Goal: Task Accomplishment & Management: Manage account settings

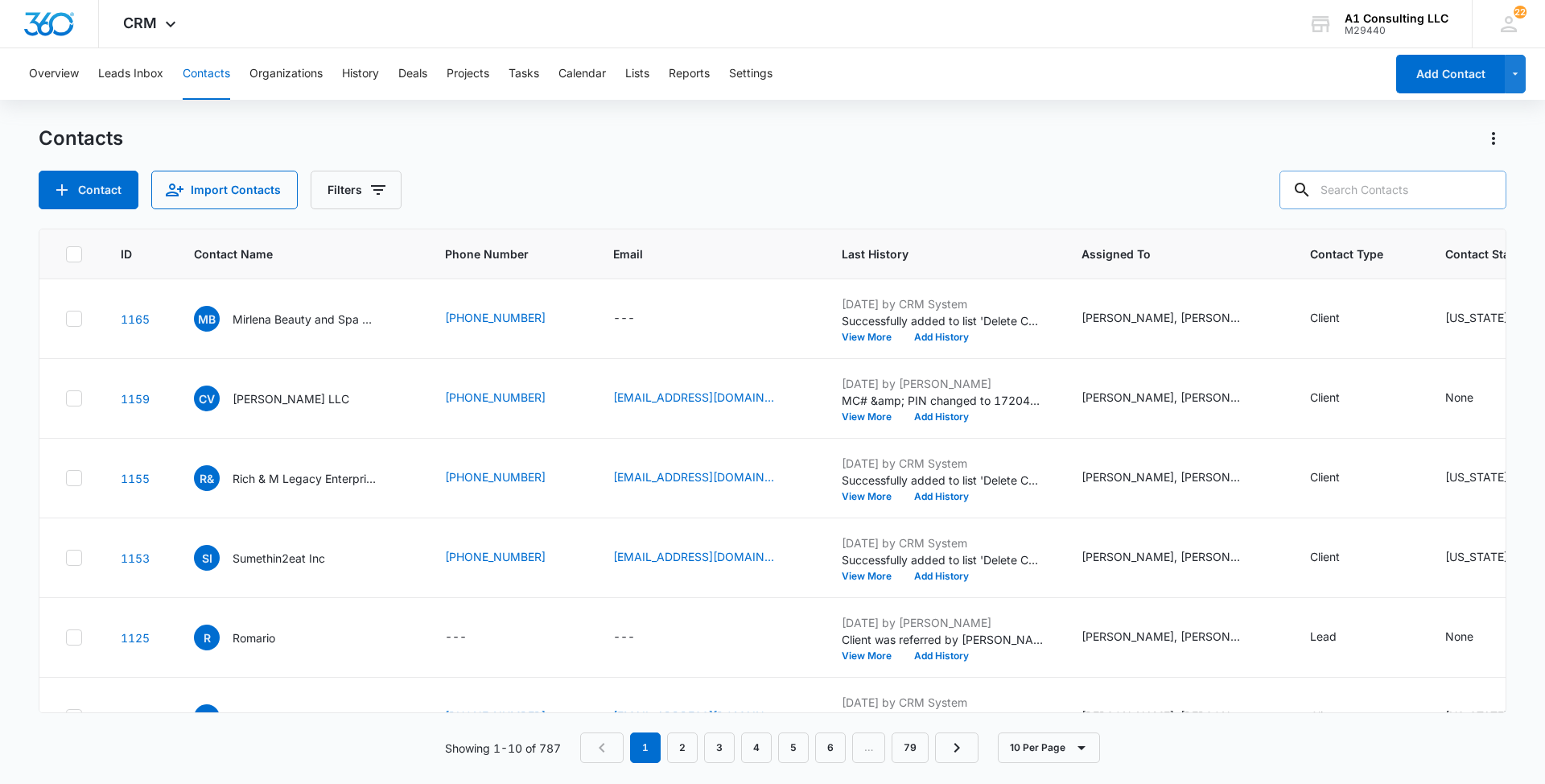
click at [1377, 188] on input "text" at bounding box center [1393, 190] width 227 height 39
paste input "M De La [PERSON_NAME] Transportation LLC"
type input "M De La [PERSON_NAME] Transportation LLC"
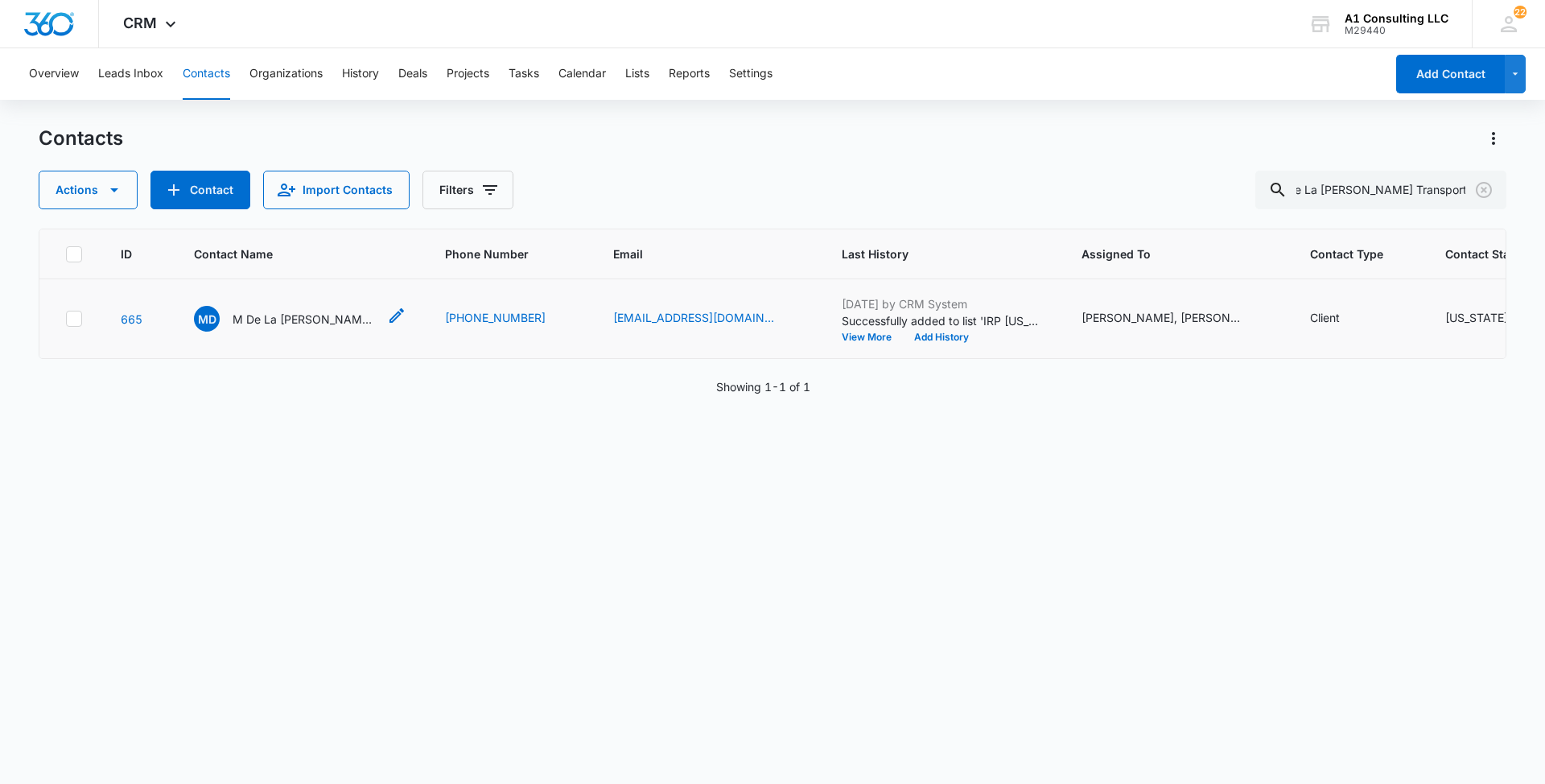
scroll to position [0, 0]
click at [320, 327] on p "M De La [PERSON_NAME] Transportation LLC" at bounding box center [305, 318] width 145 height 17
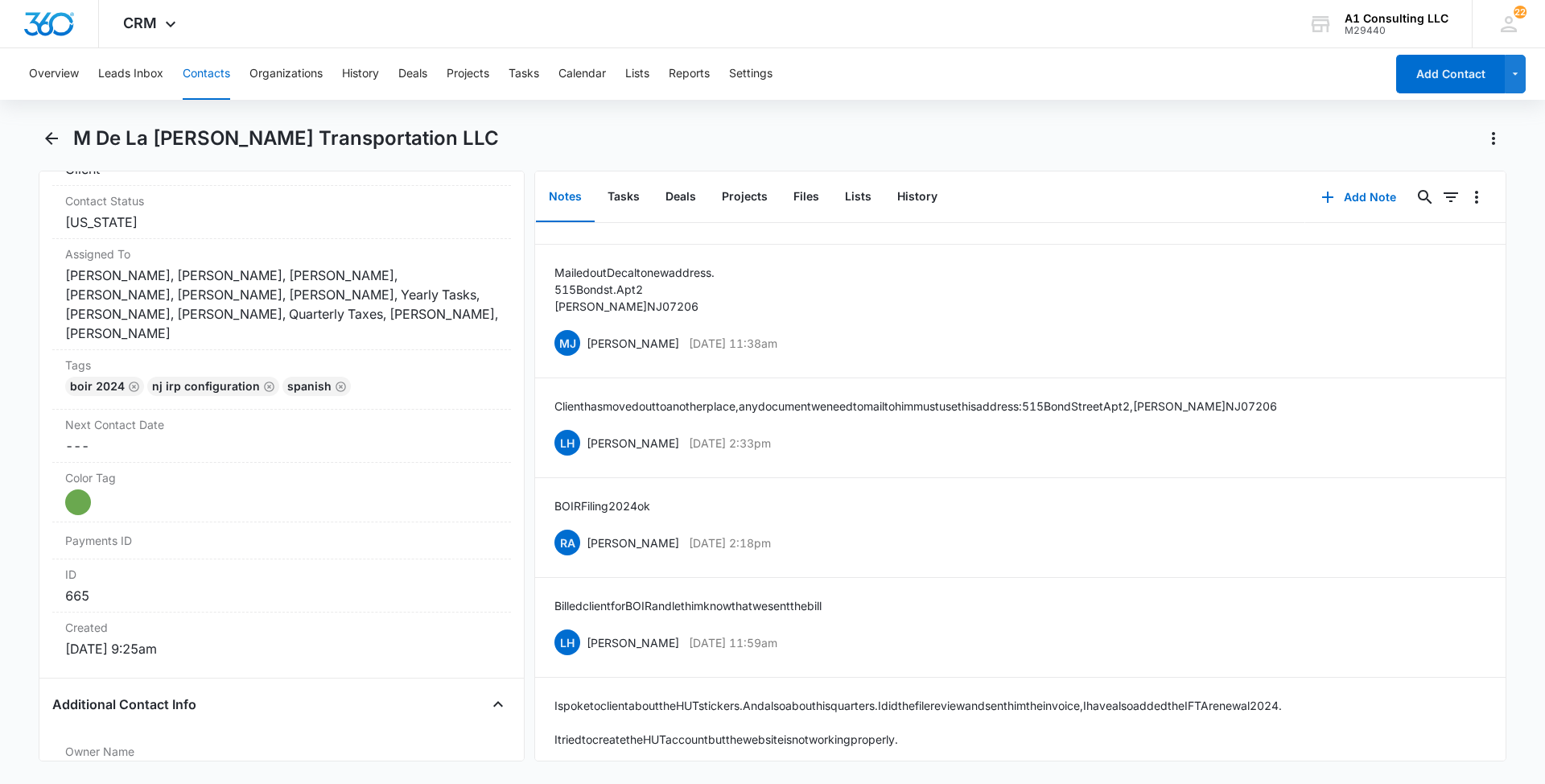
scroll to position [595, 0]
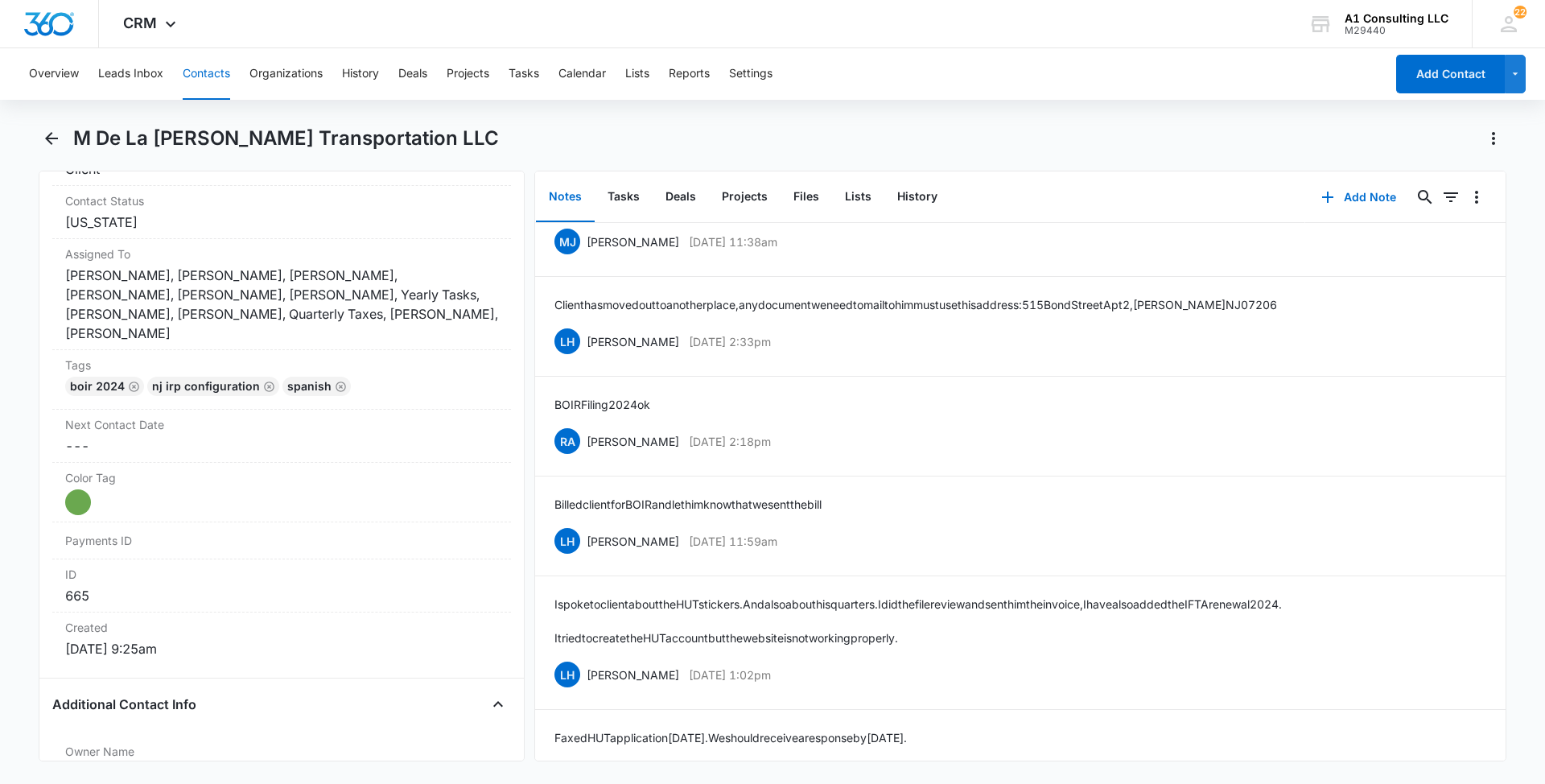
click at [199, 73] on button "Contacts" at bounding box center [206, 73] width 47 height 52
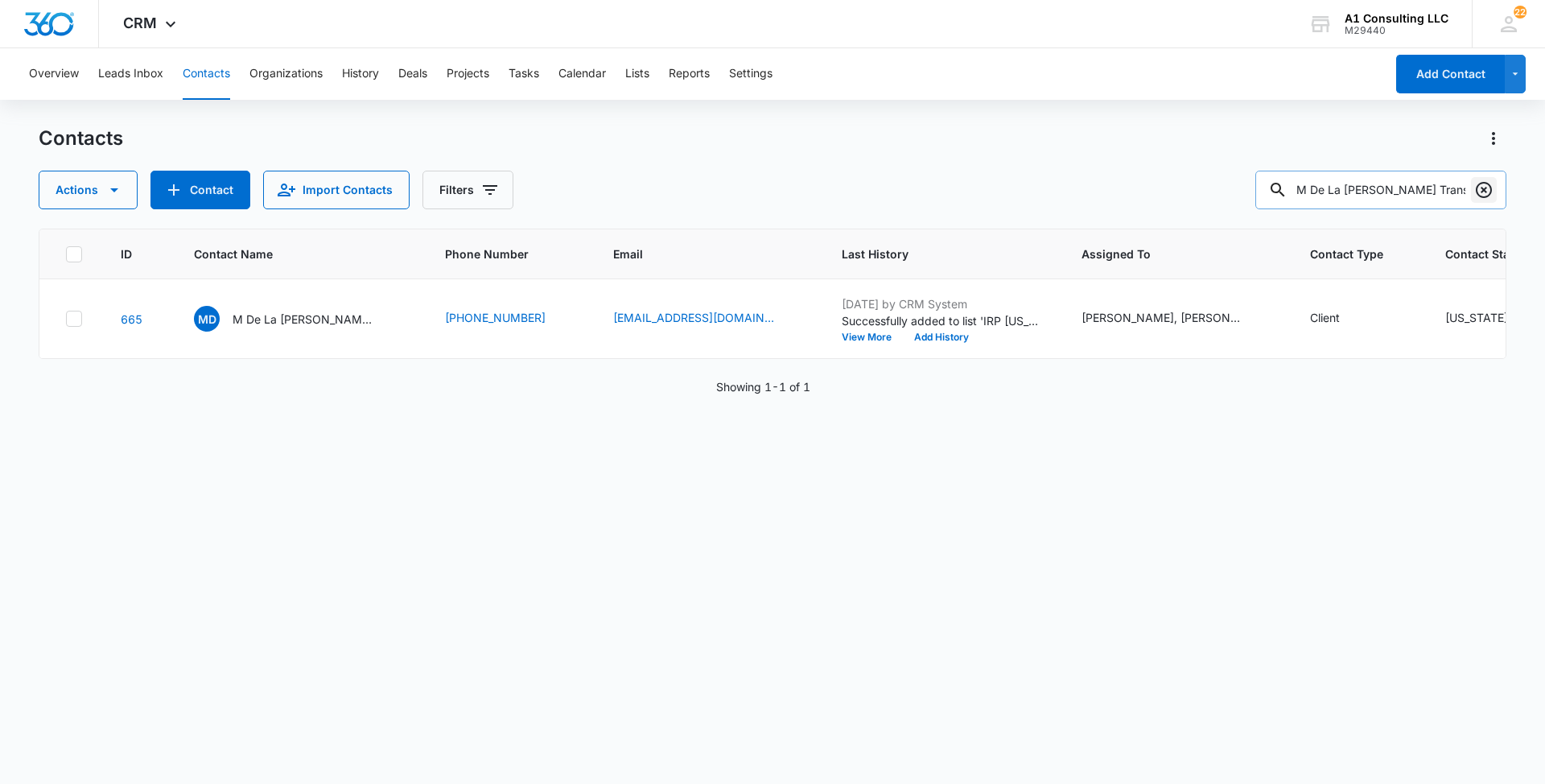
click at [1482, 194] on icon "Clear" at bounding box center [1483, 189] width 19 height 19
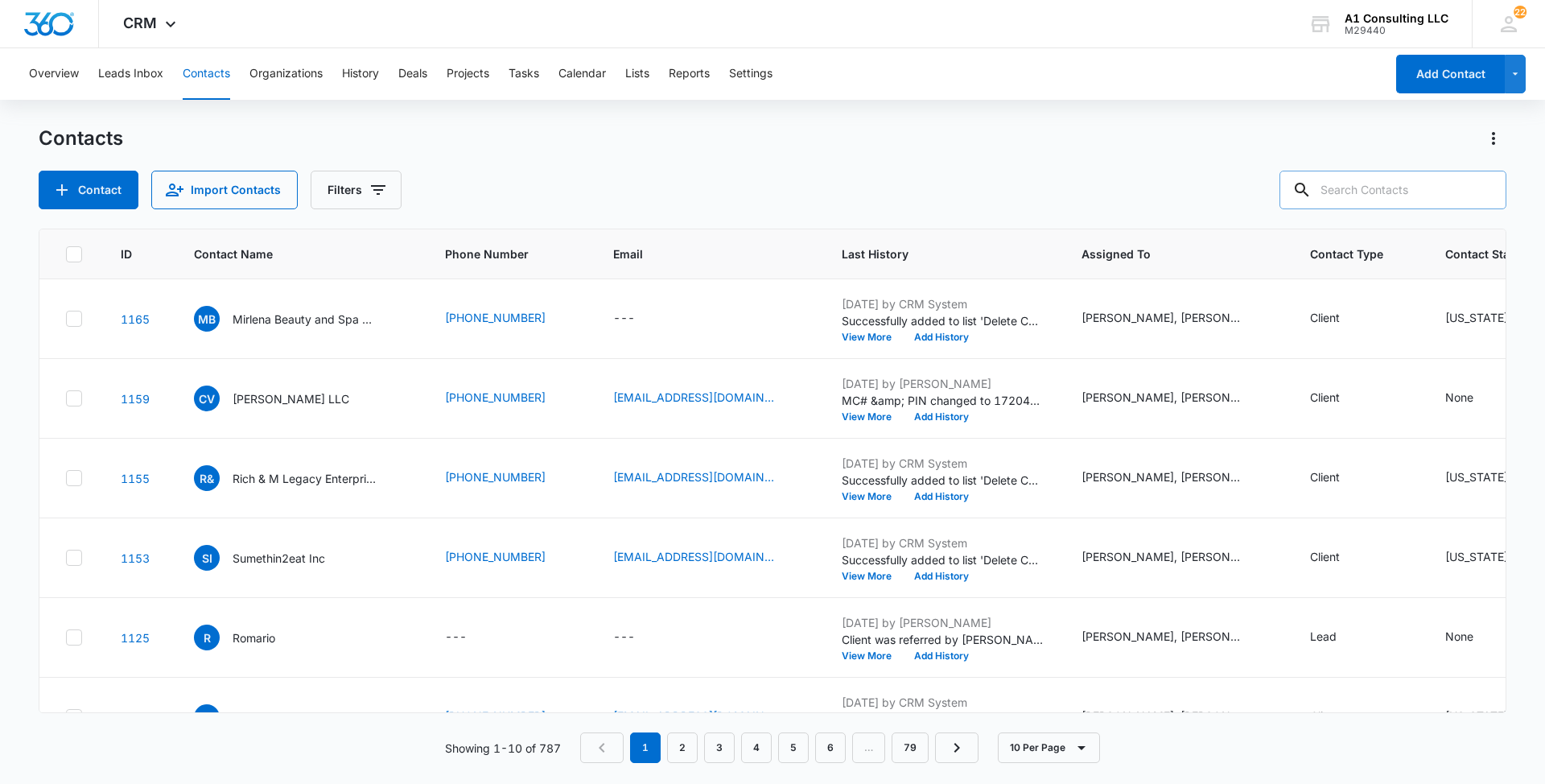
paste input "[PERSON_NAME]'s Tag & Title Service"
type input "[PERSON_NAME]'s Tag & Title Service"
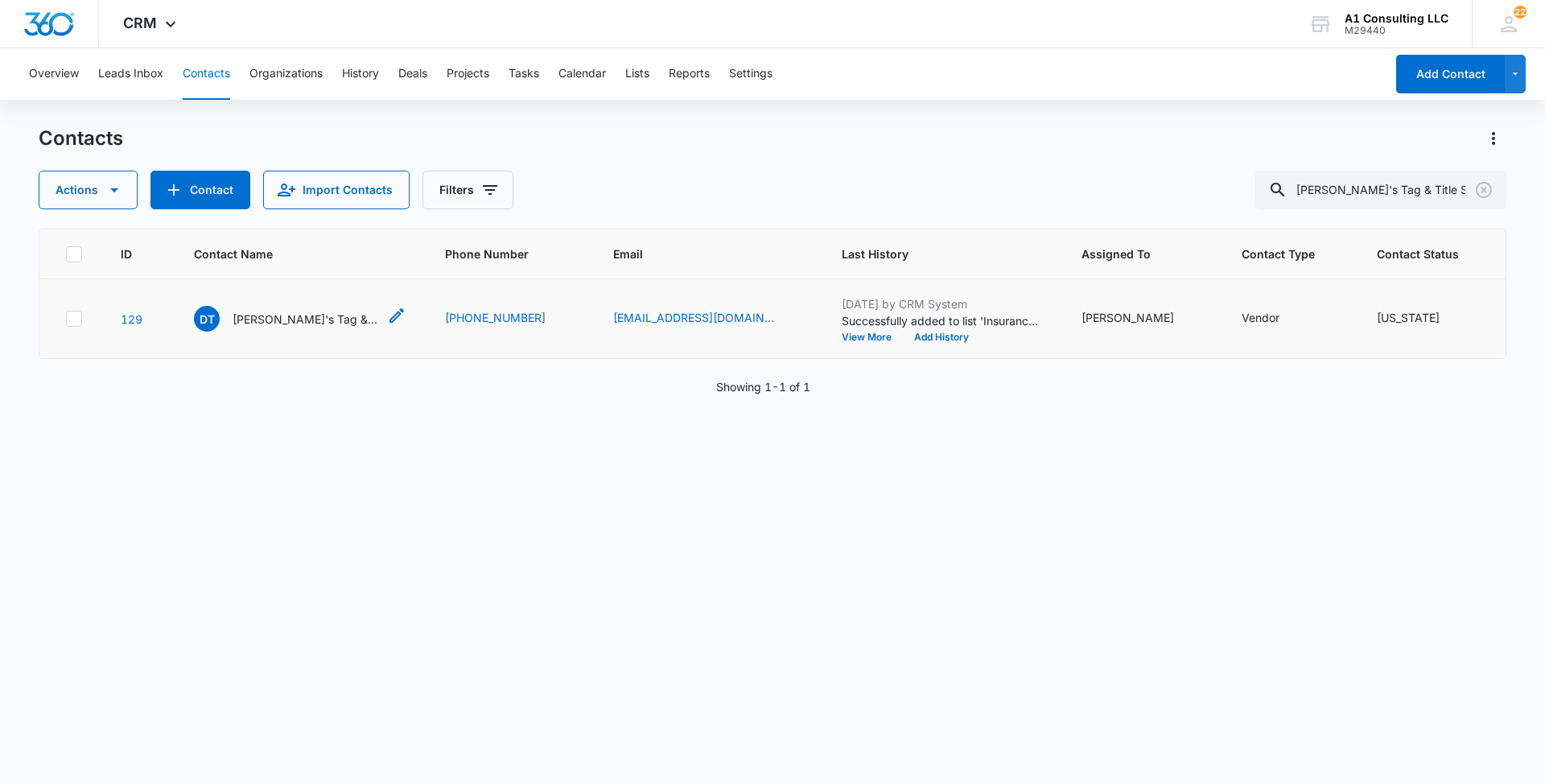
click at [346, 327] on p "[PERSON_NAME]'s Tag & Title Service" at bounding box center [305, 318] width 145 height 17
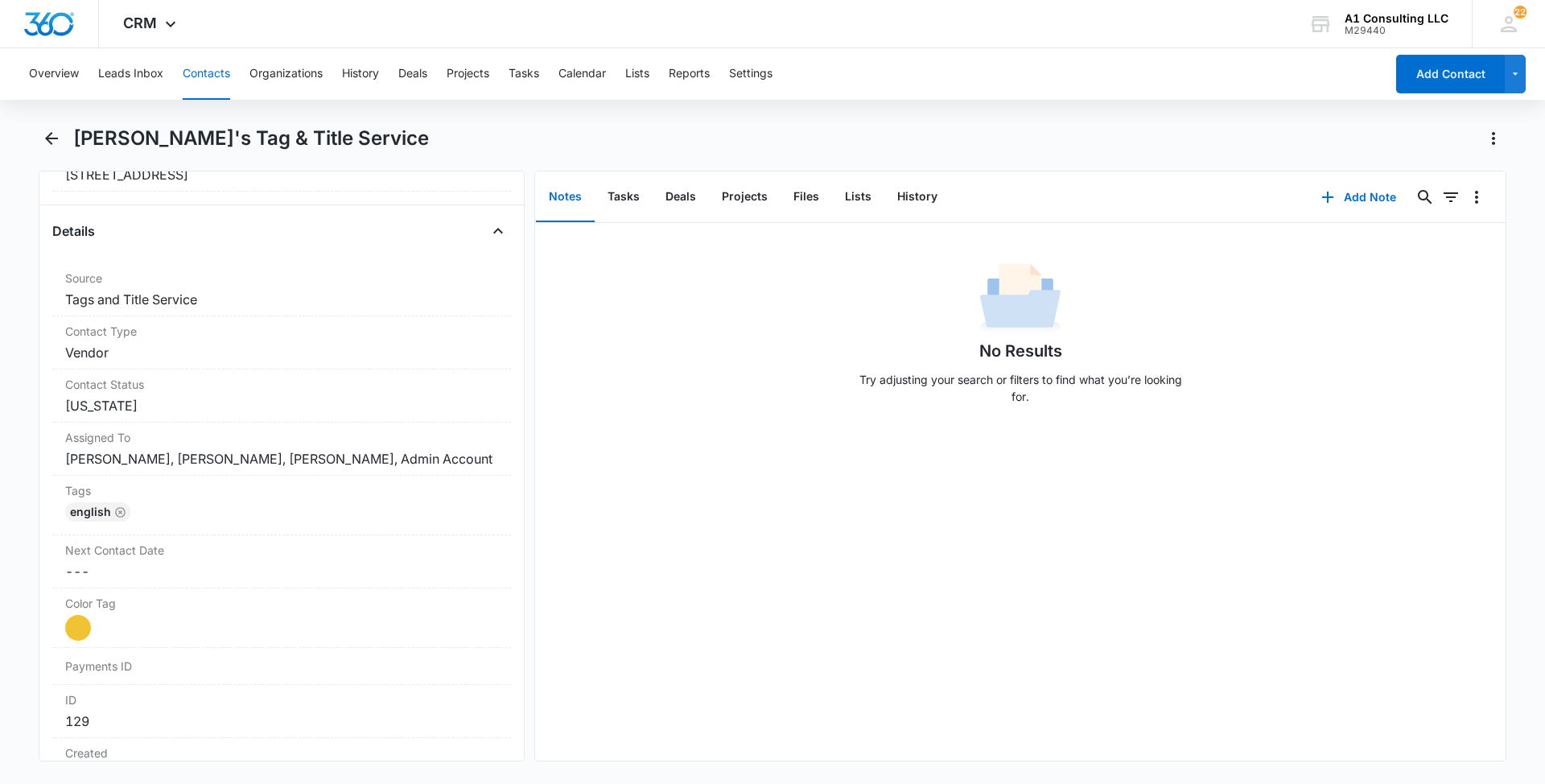
scroll to position [566, 0]
click at [310, 522] on div "English" at bounding box center [281, 509] width 433 height 25
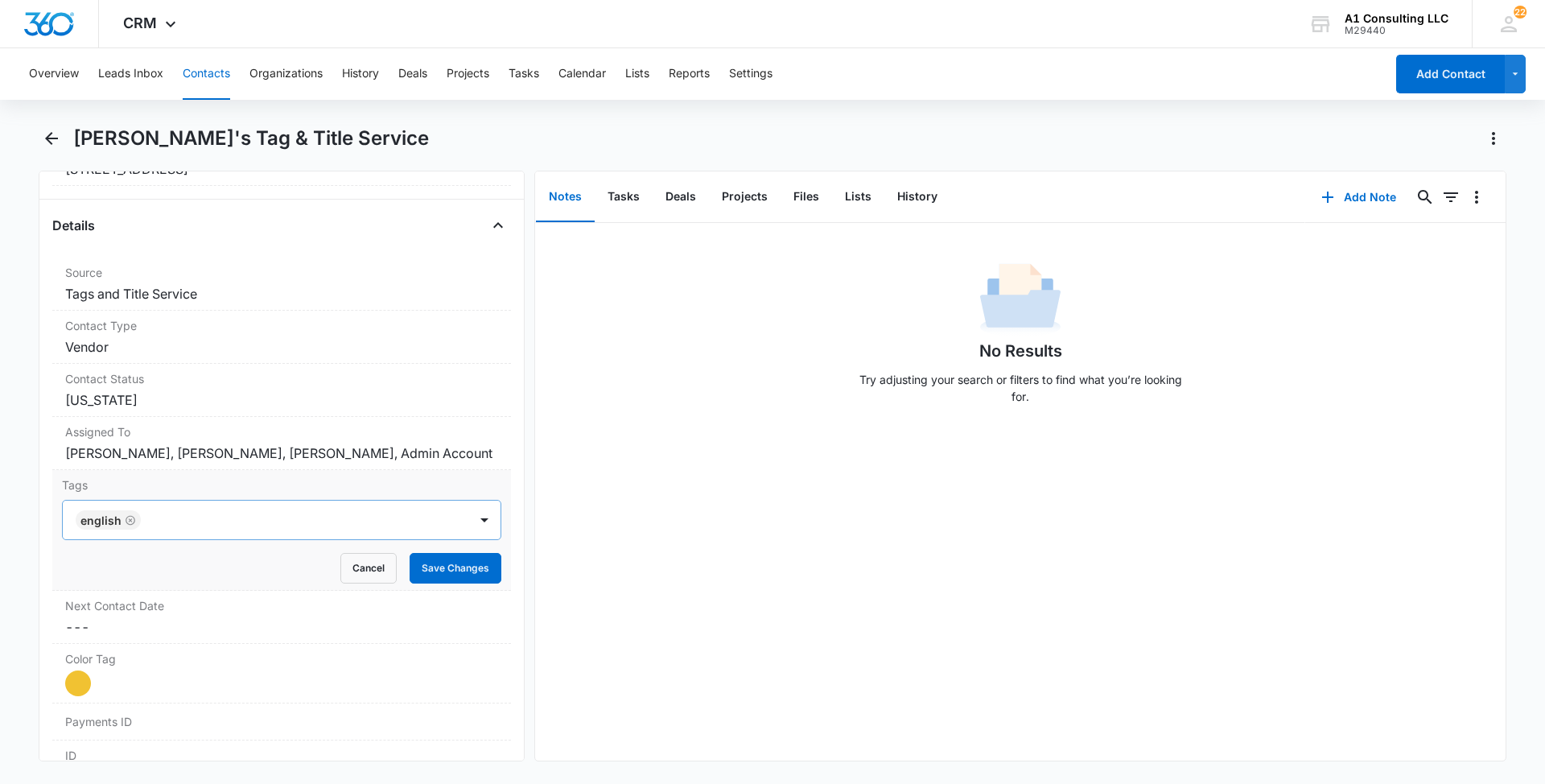
click at [317, 531] on div at bounding box center [306, 519] width 321 height 23
type input "gh"
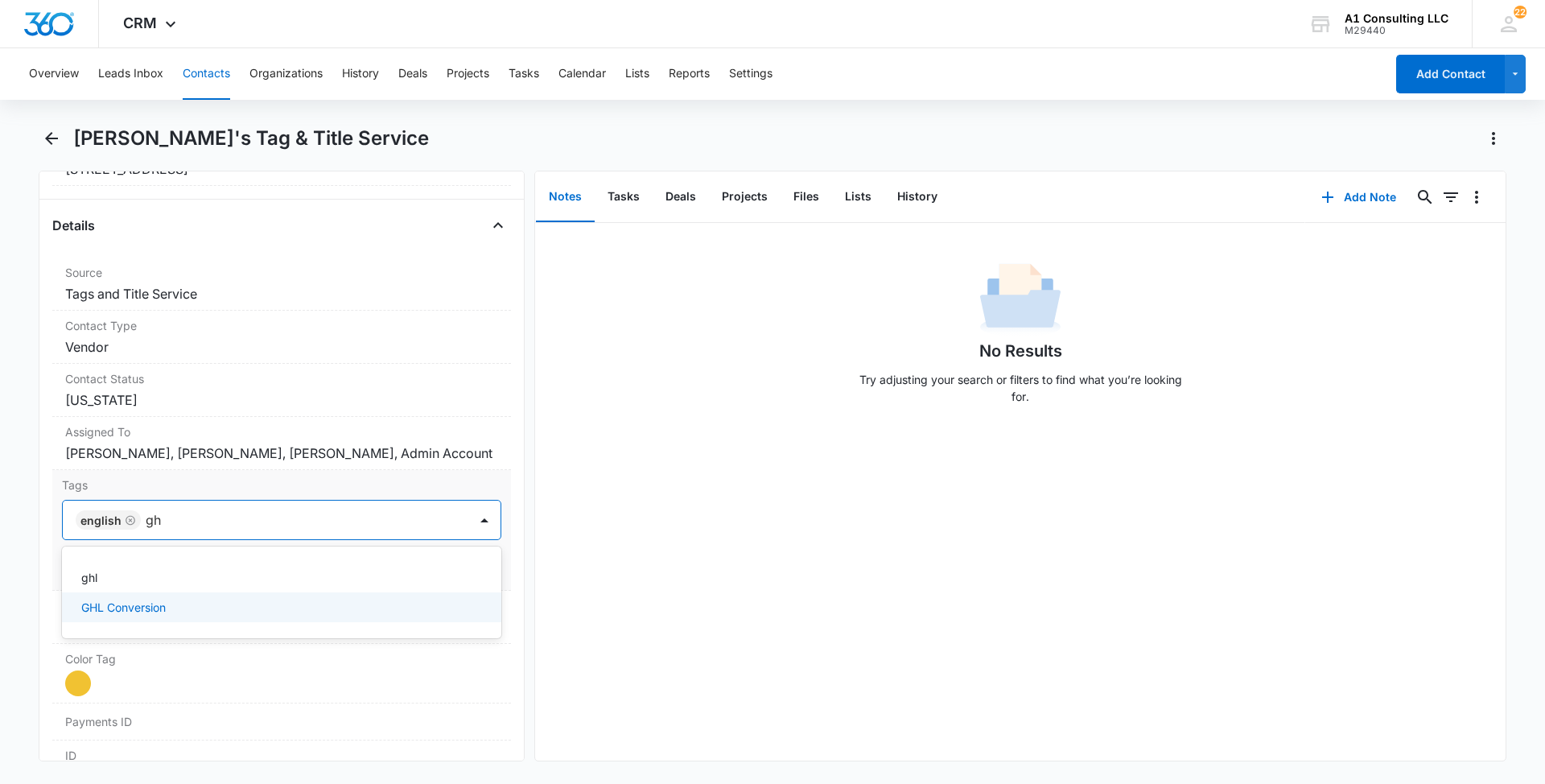
click at [175, 616] on div "GHL Conversion" at bounding box center [280, 607] width 398 height 17
click at [0, 565] on main "Dawn's Tag & Title Service Remove DT Dawn's Tag & Title Service Contact Info Na…" at bounding box center [772, 453] width 1545 height 655
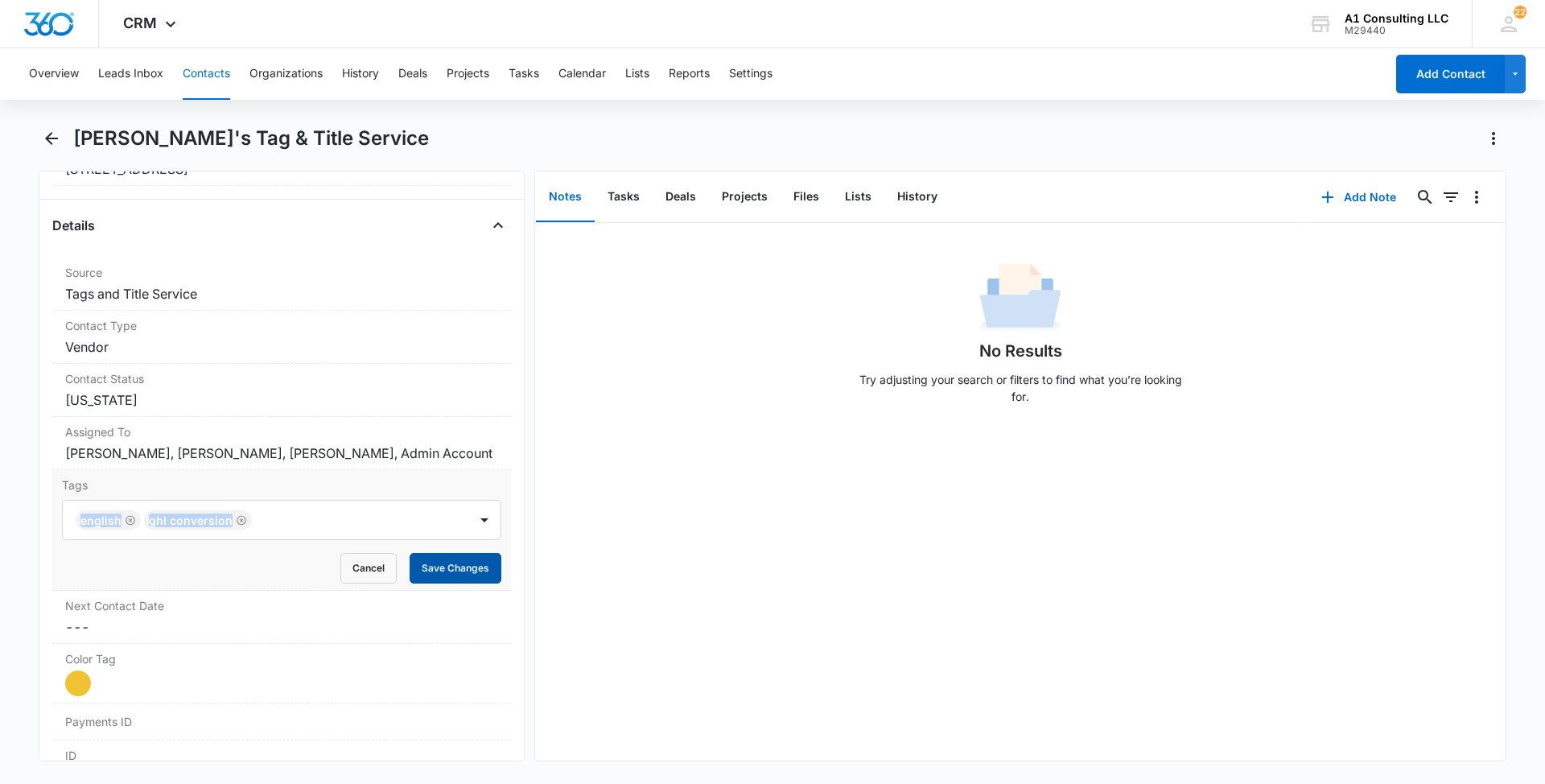
click at [434, 583] on button "Save Changes" at bounding box center [455, 568] width 91 height 31
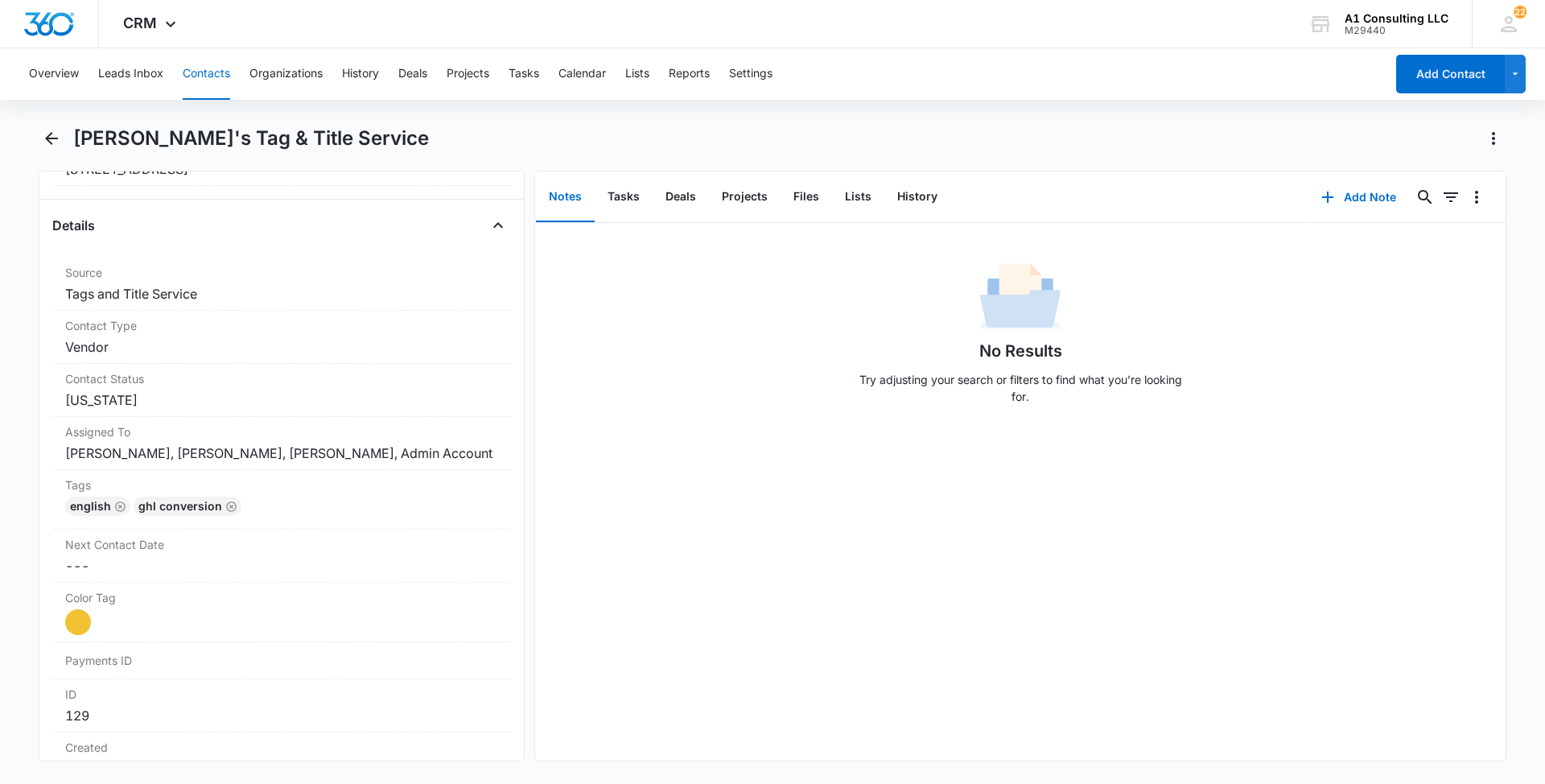
click at [208, 77] on button "Contacts" at bounding box center [206, 73] width 47 height 52
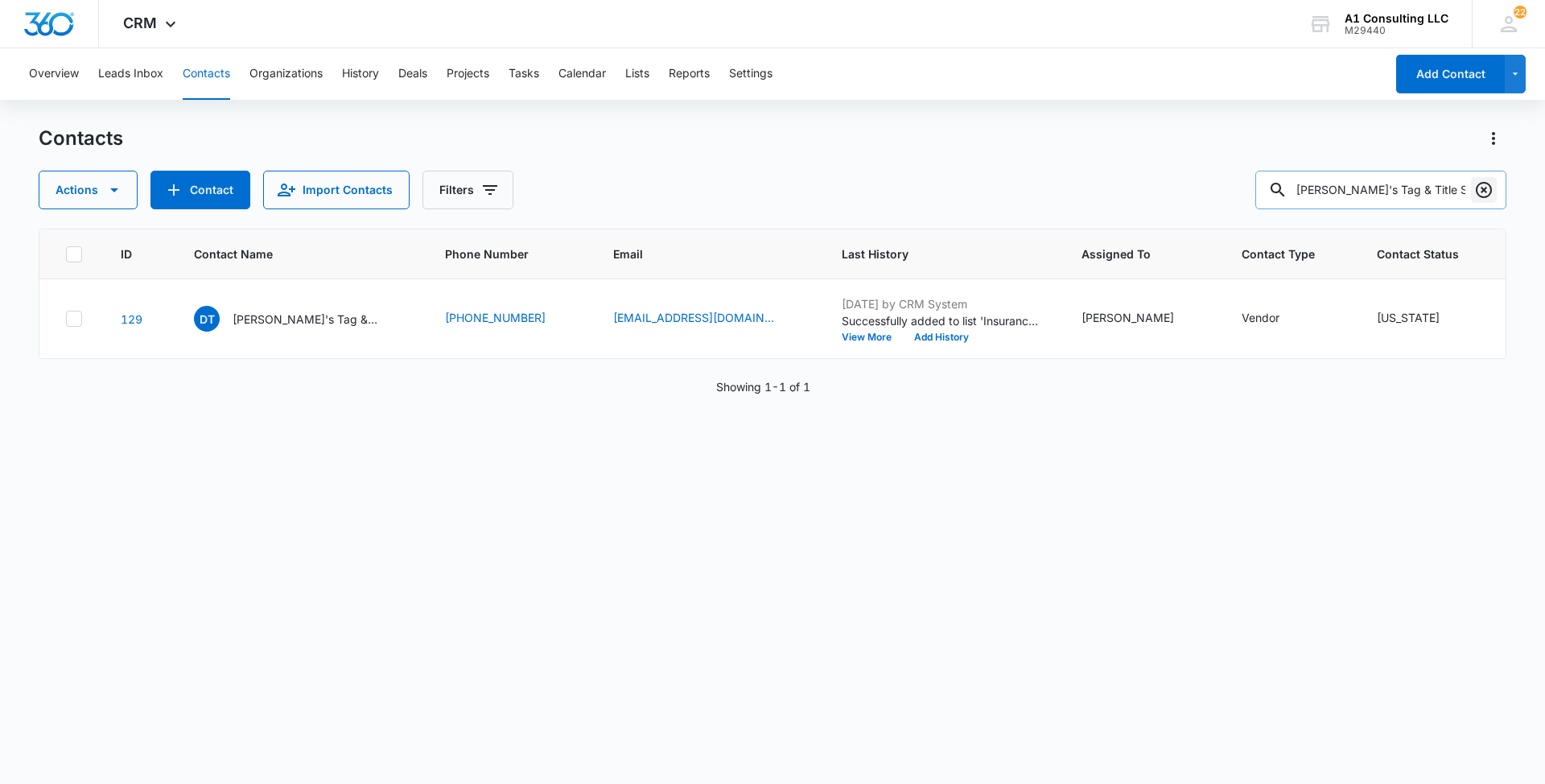
click at [1490, 190] on icon "Clear" at bounding box center [1483, 189] width 19 height 19
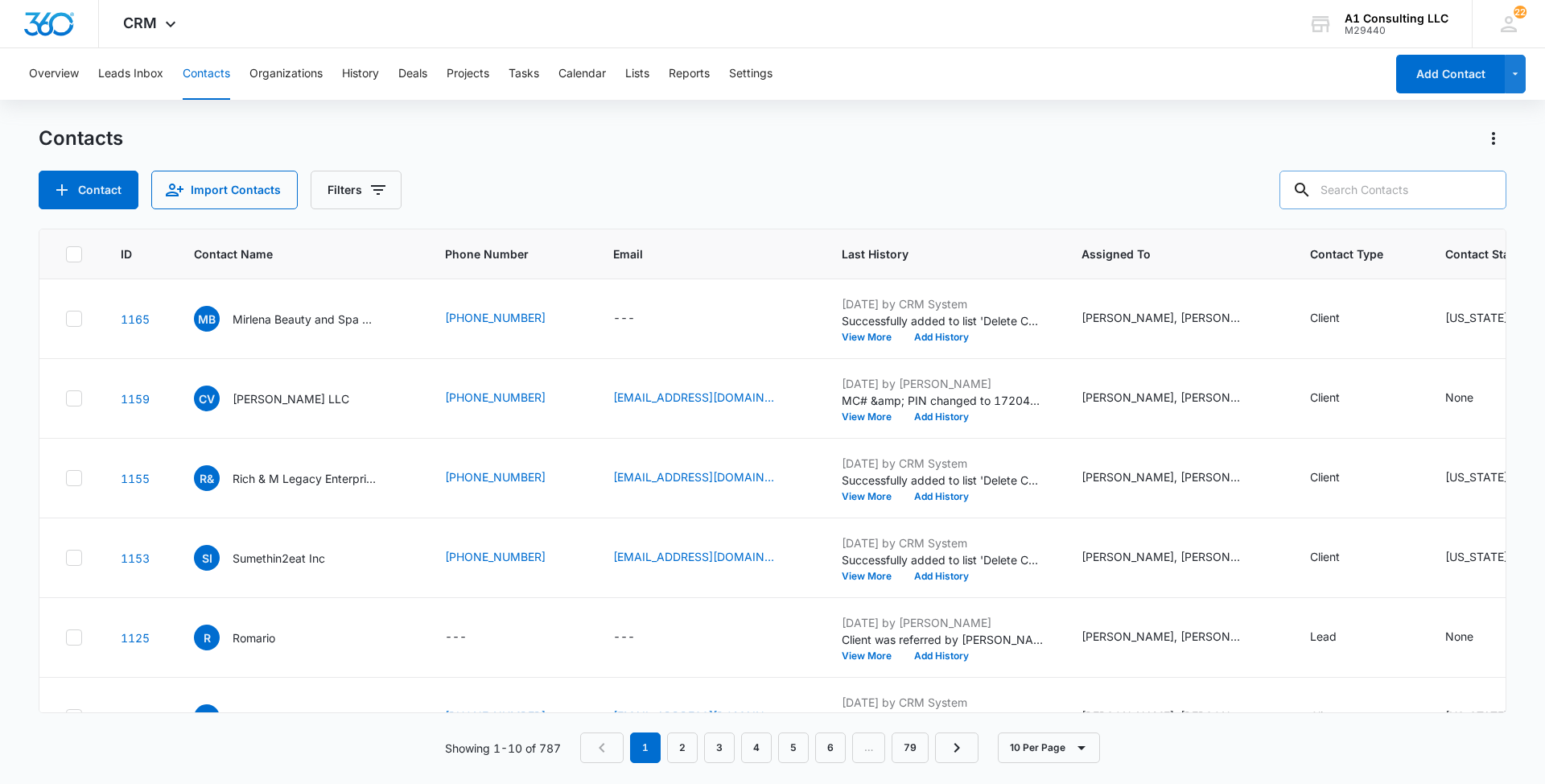
paste input "New H M EXPRESS LLC"
type input "New H M EXPRESS LLC"
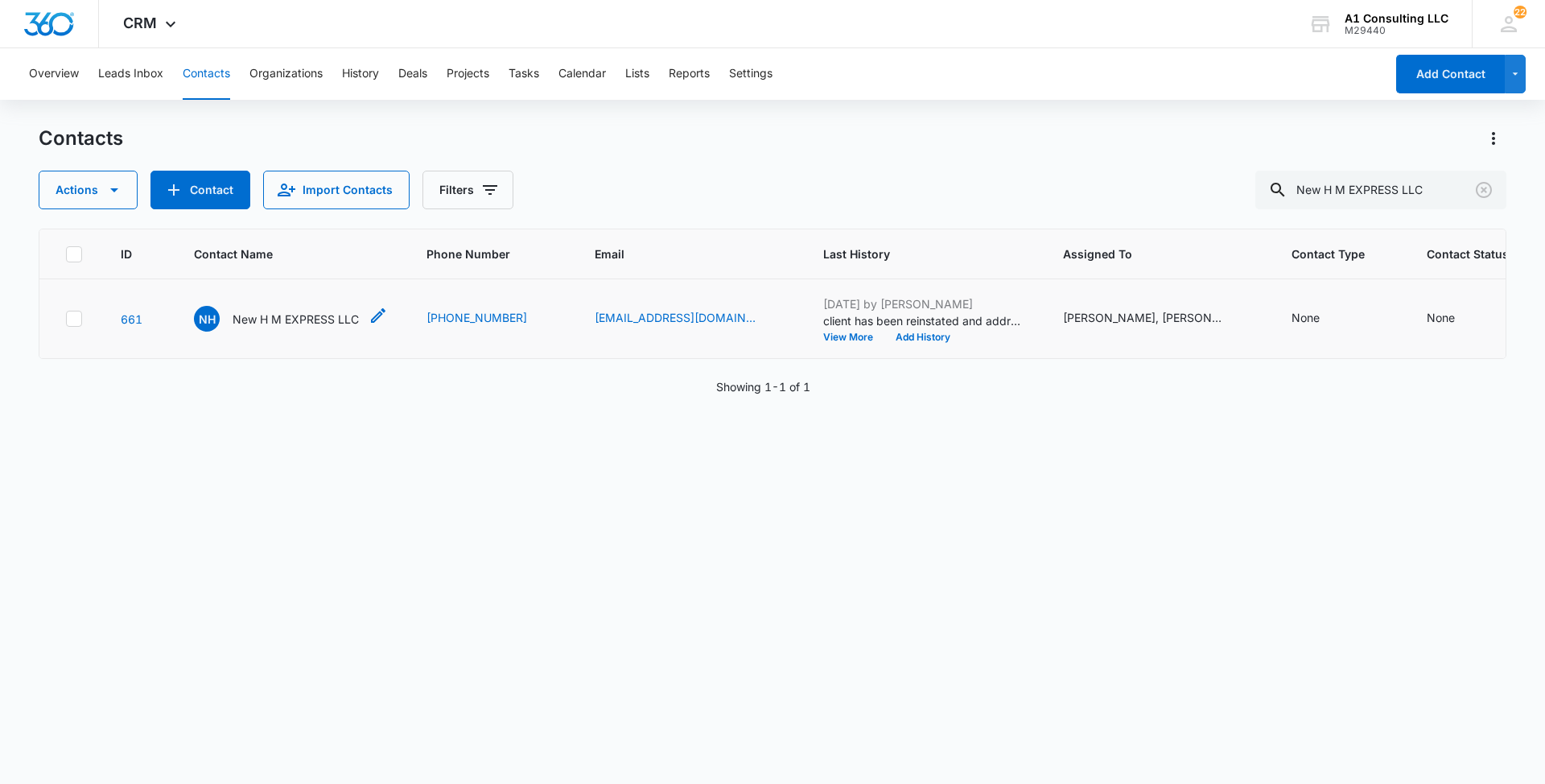
click at [305, 327] on p "New H M EXPRESS LLC" at bounding box center [296, 318] width 127 height 17
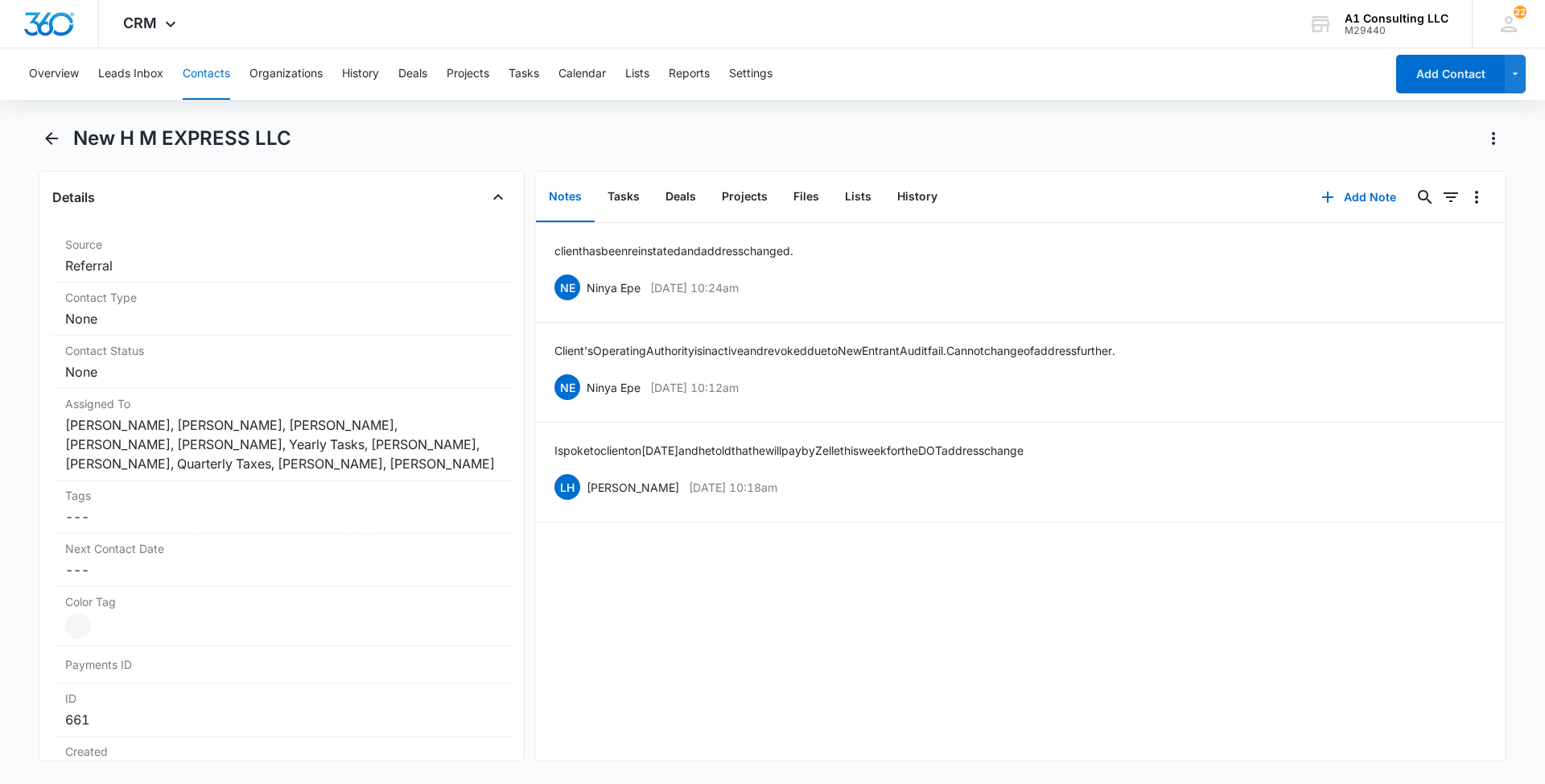
scroll to position [634, 0]
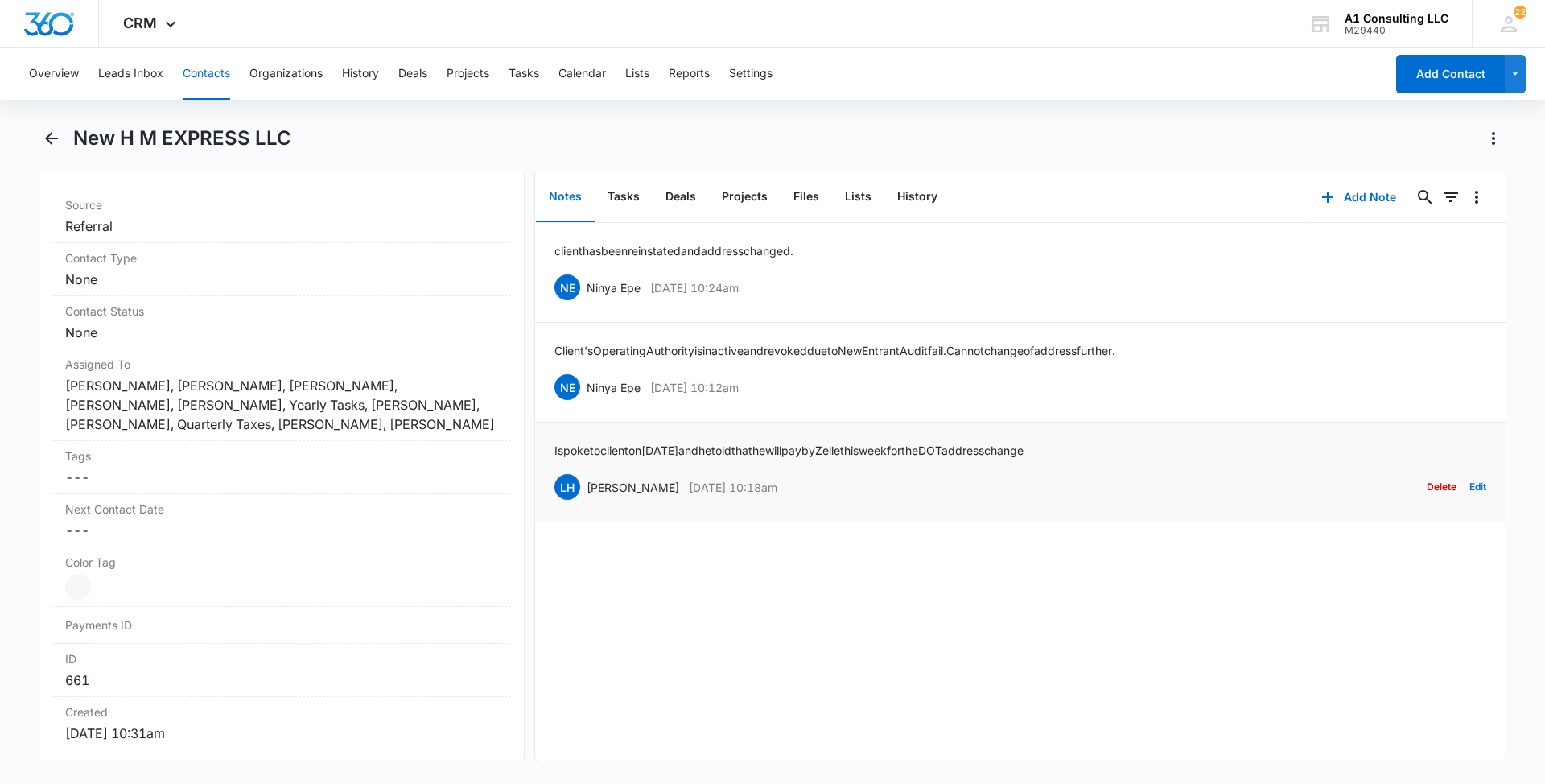
drag, startPoint x: 801, startPoint y: 486, endPoint x: 581, endPoint y: 494, distance: 220.1
click at [581, 494] on div "LH [PERSON_NAME] [DATE] 10:18am Delete Edit" at bounding box center [1020, 486] width 932 height 31
copy div "[PERSON_NAME] [DATE] 10:18am"
drag, startPoint x: 1085, startPoint y: 448, endPoint x: 550, endPoint y: 442, distance: 535.0
click at [550, 442] on li "I spoke to client [DATE] and he told that he will pay by [PERSON_NAME] this wee…" at bounding box center [1020, 472] width 971 height 99
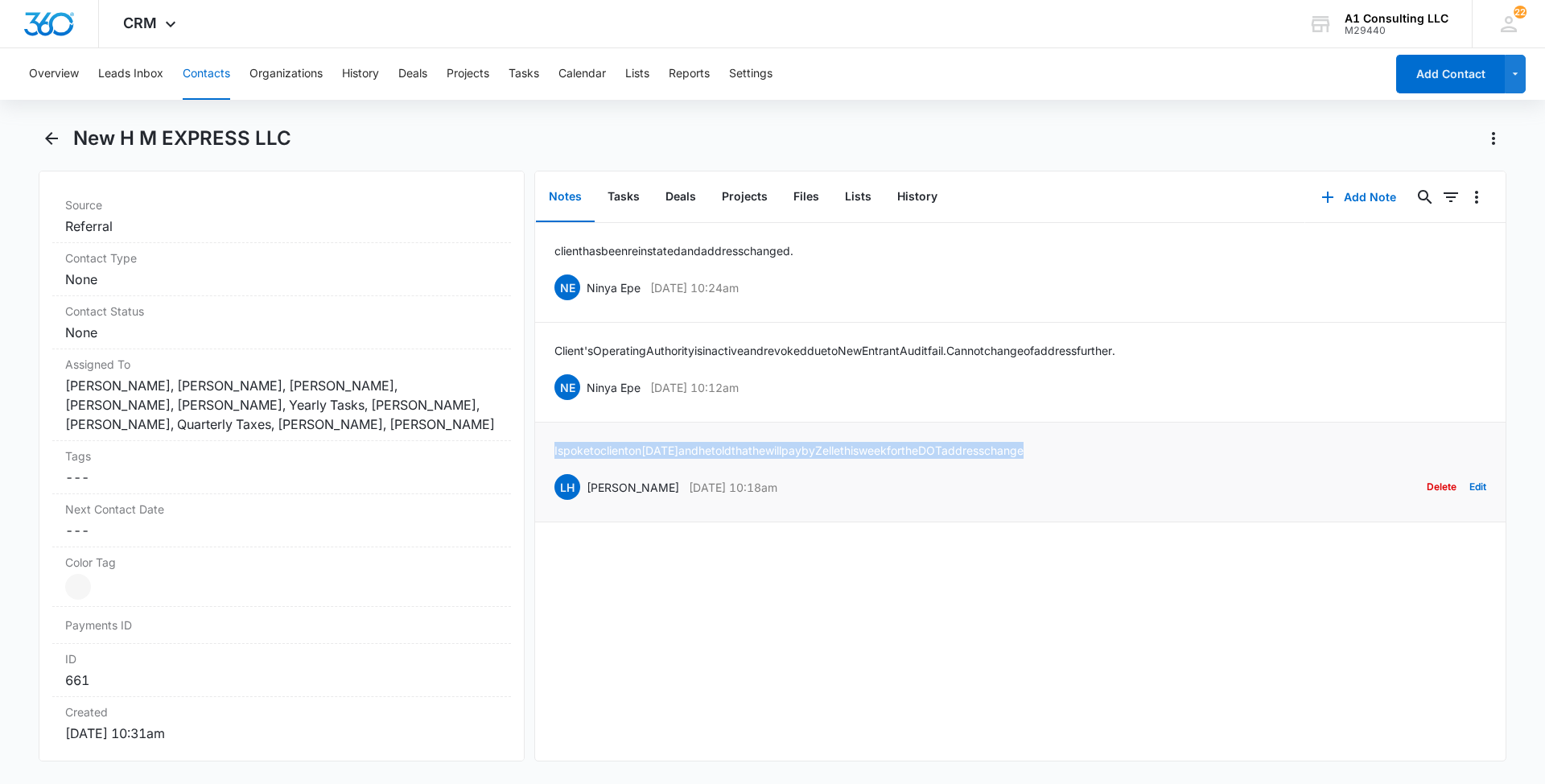
copy p "I spoke to client [DATE] and he told that he will pay by [PERSON_NAME] this wee…"
drag, startPoint x: 778, startPoint y: 383, endPoint x: 586, endPoint y: 387, distance: 192.0
click at [586, 387] on div "NE Ninya Epe [DATE] 10:12am Delete Edit" at bounding box center [1020, 387] width 932 height 31
copy div "Ninya Epe [DATE] 10:12am"
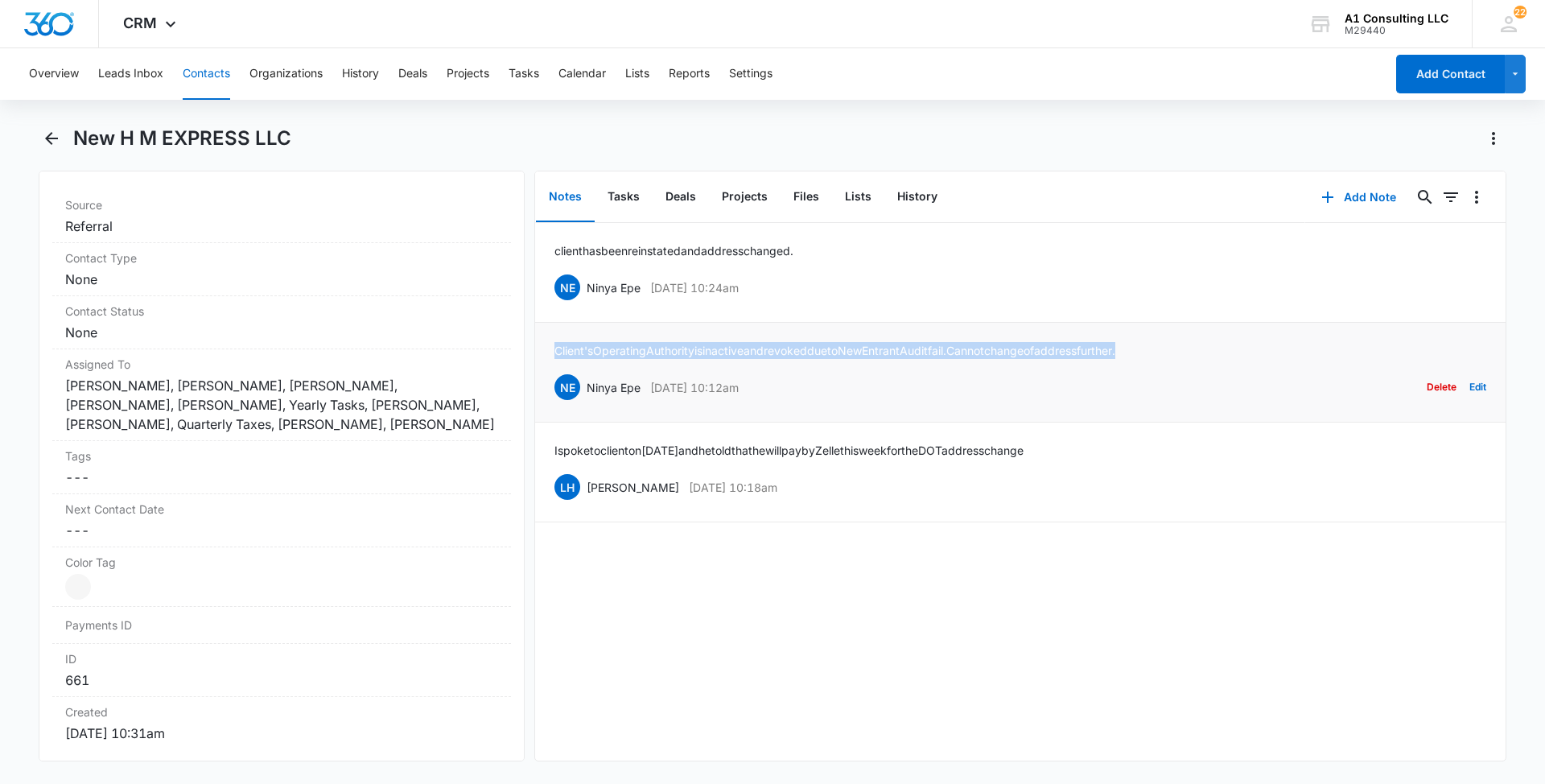
drag, startPoint x: 1173, startPoint y: 347, endPoint x: 556, endPoint y: 350, distance: 617.0
click at [556, 350] on div "Client's Operating Authority is inactive and revoked due to New Entrant Audit f…" at bounding box center [1020, 372] width 932 height 61
copy p "Client's Operating Authority is inactive and revoked due to New Entrant Audit f…"
drag, startPoint x: 728, startPoint y: 288, endPoint x: 591, endPoint y: 289, distance: 137.0
click at [591, 289] on div "NE Ninya Epe [DATE] 10:24am Delete Edit" at bounding box center [1020, 288] width 932 height 31
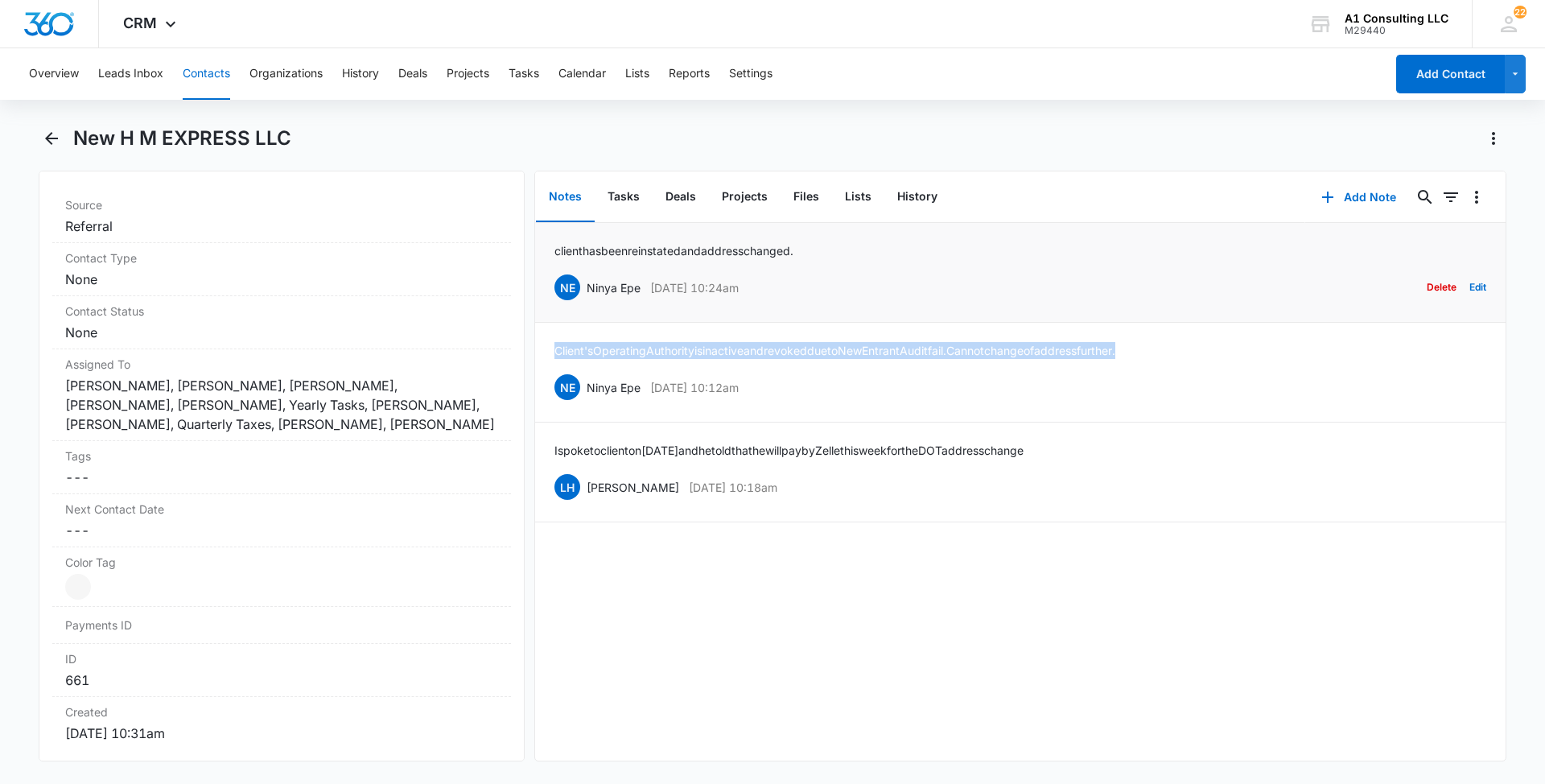
copy div "Ninya Epe [DATE] 10:24am"
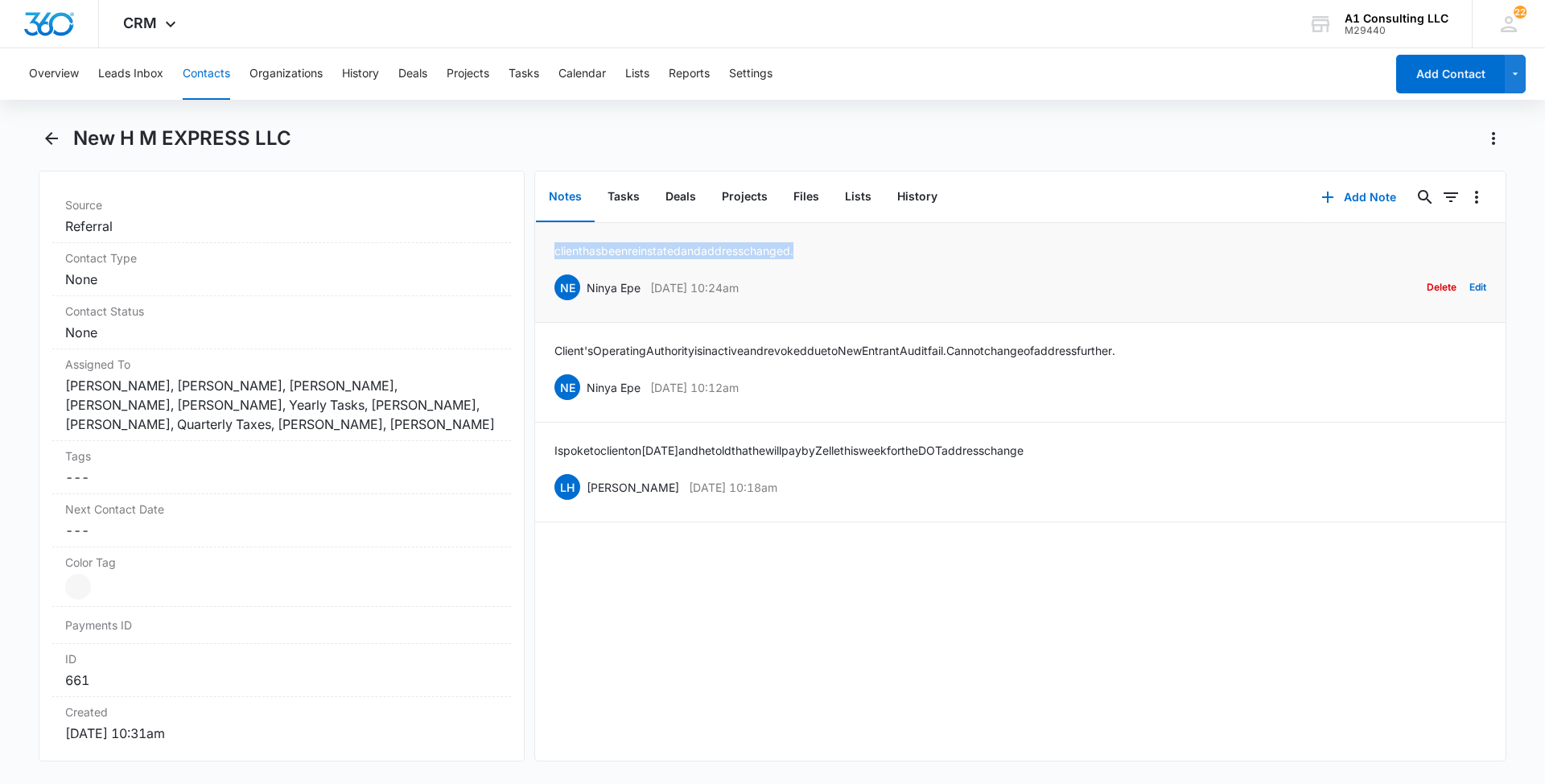
drag, startPoint x: 820, startPoint y: 246, endPoint x: 546, endPoint y: 250, distance: 274.0
click at [546, 250] on li "client has been reinstated and address changed. NE Ninya Epe [DATE] 10:24am Del…" at bounding box center [1020, 272] width 971 height 99
copy p "client has been reinstated and address changed."
click at [331, 477] on dd "Cancel Save Changes ---" at bounding box center [281, 477] width 433 height 19
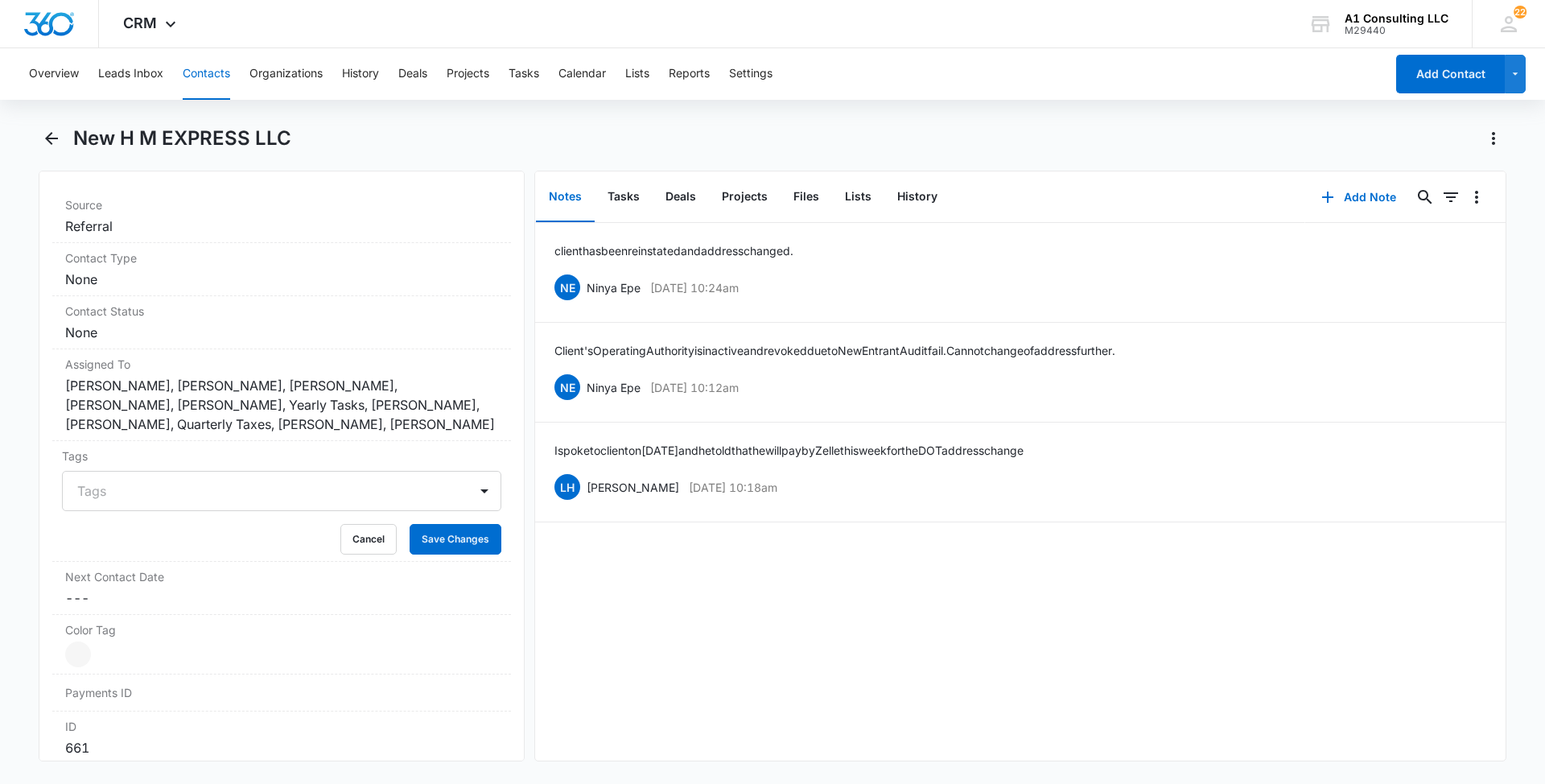
click at [308, 495] on div at bounding box center [271, 490] width 390 height 23
type input "gh"
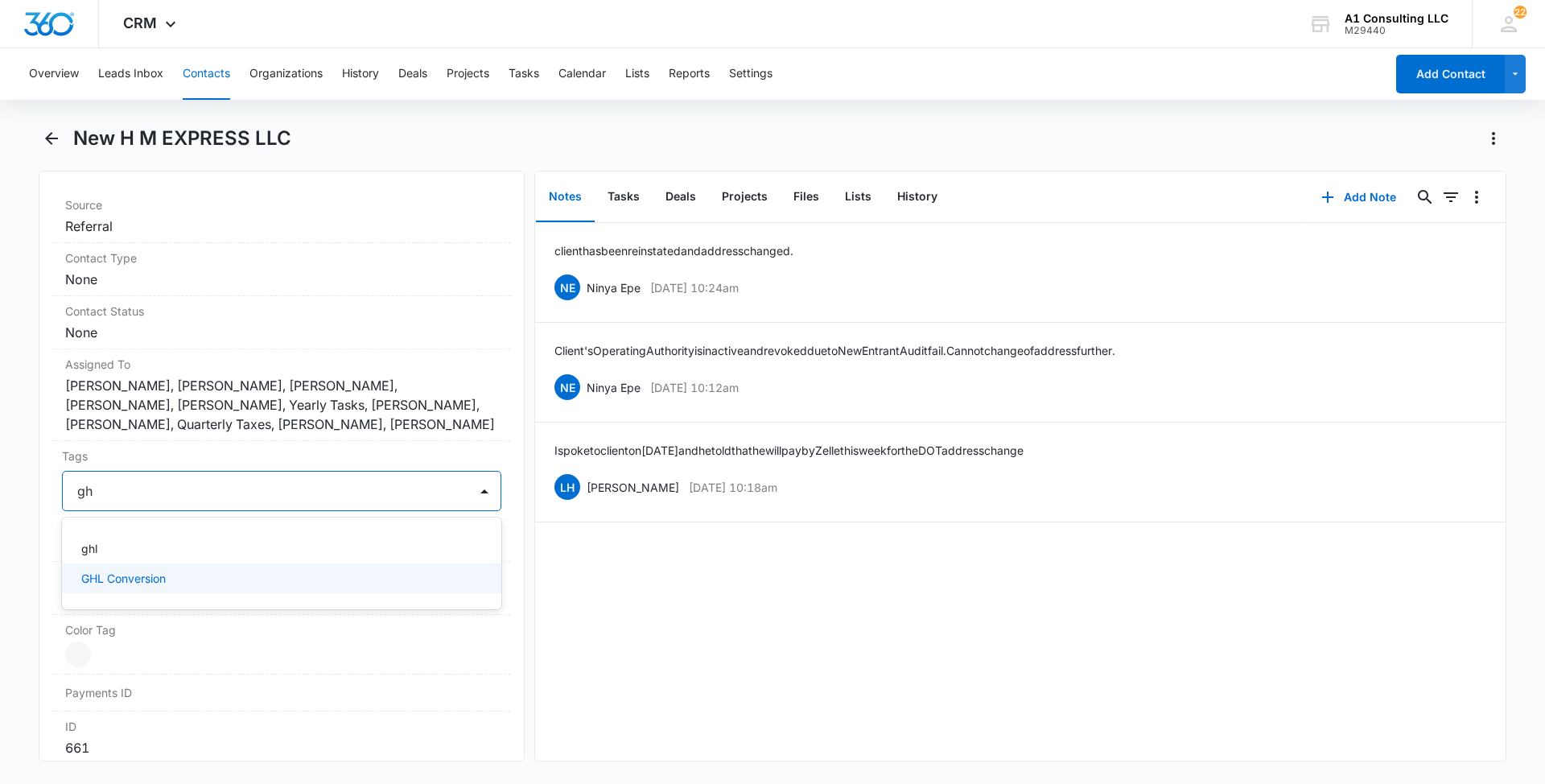
click at [110, 574] on p "GHL Conversion" at bounding box center [123, 578] width 84 height 17
click at [33, 545] on main "New H M EXPRESS LLC Remove NH New H M EXPRESS LLC Contact Info Name Cancel Save…" at bounding box center [772, 453] width 1545 height 655
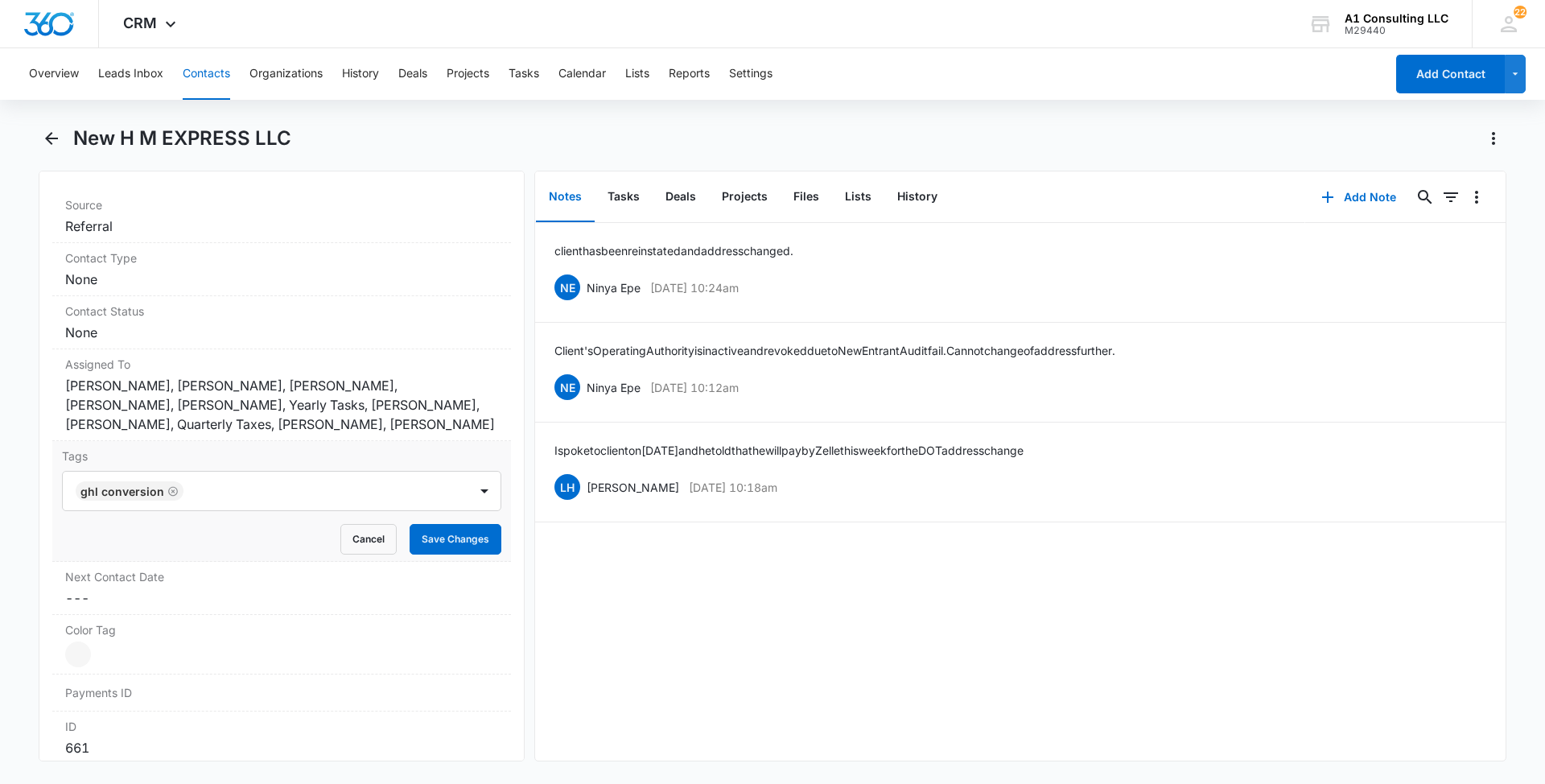
click at [447, 522] on form "GHL Conversion Cancel Save Changes" at bounding box center [282, 513] width 440 height 84
click at [440, 539] on button "Save Changes" at bounding box center [455, 539] width 91 height 31
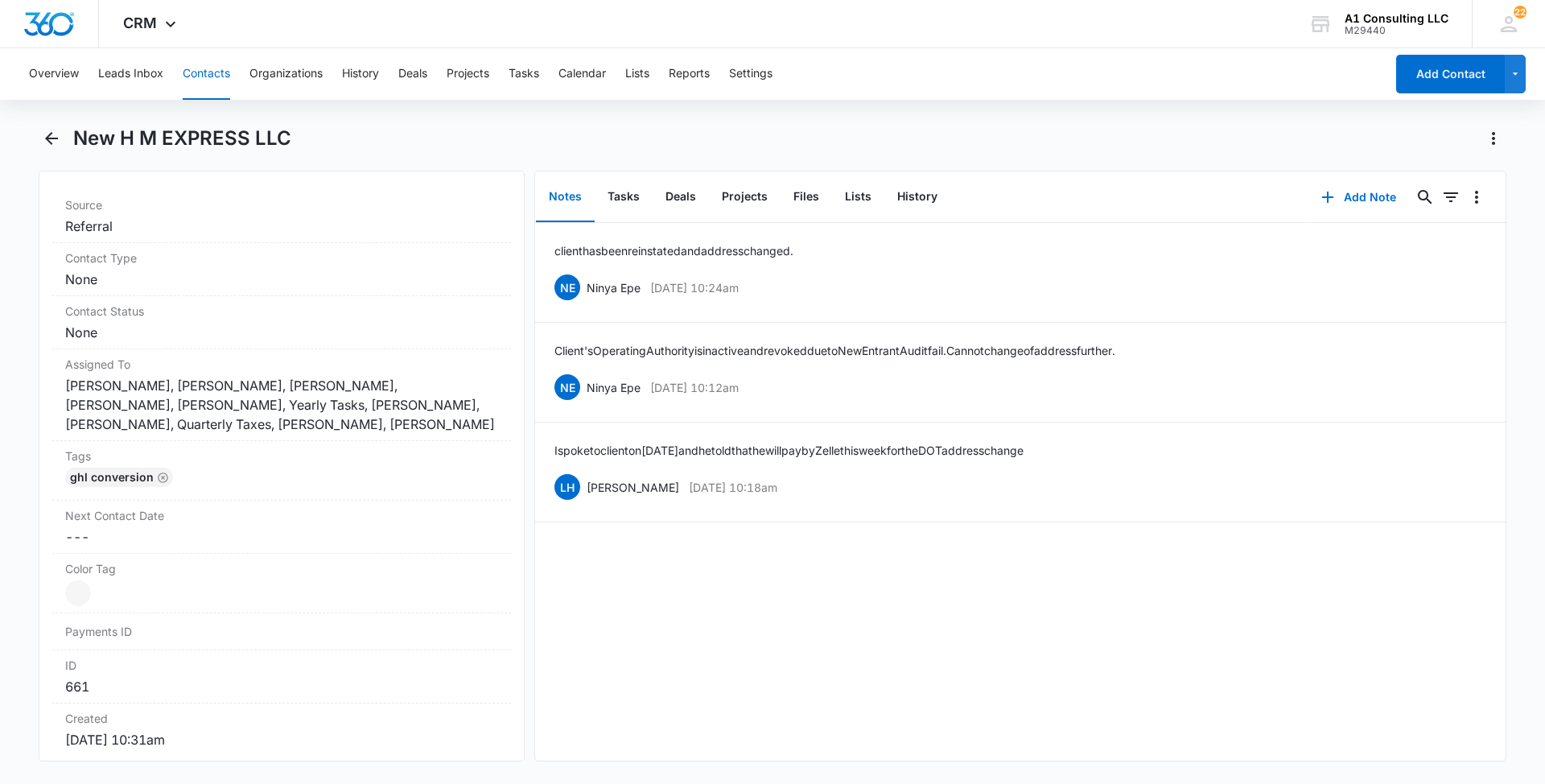
click at [206, 71] on button "Contacts" at bounding box center [206, 73] width 47 height 52
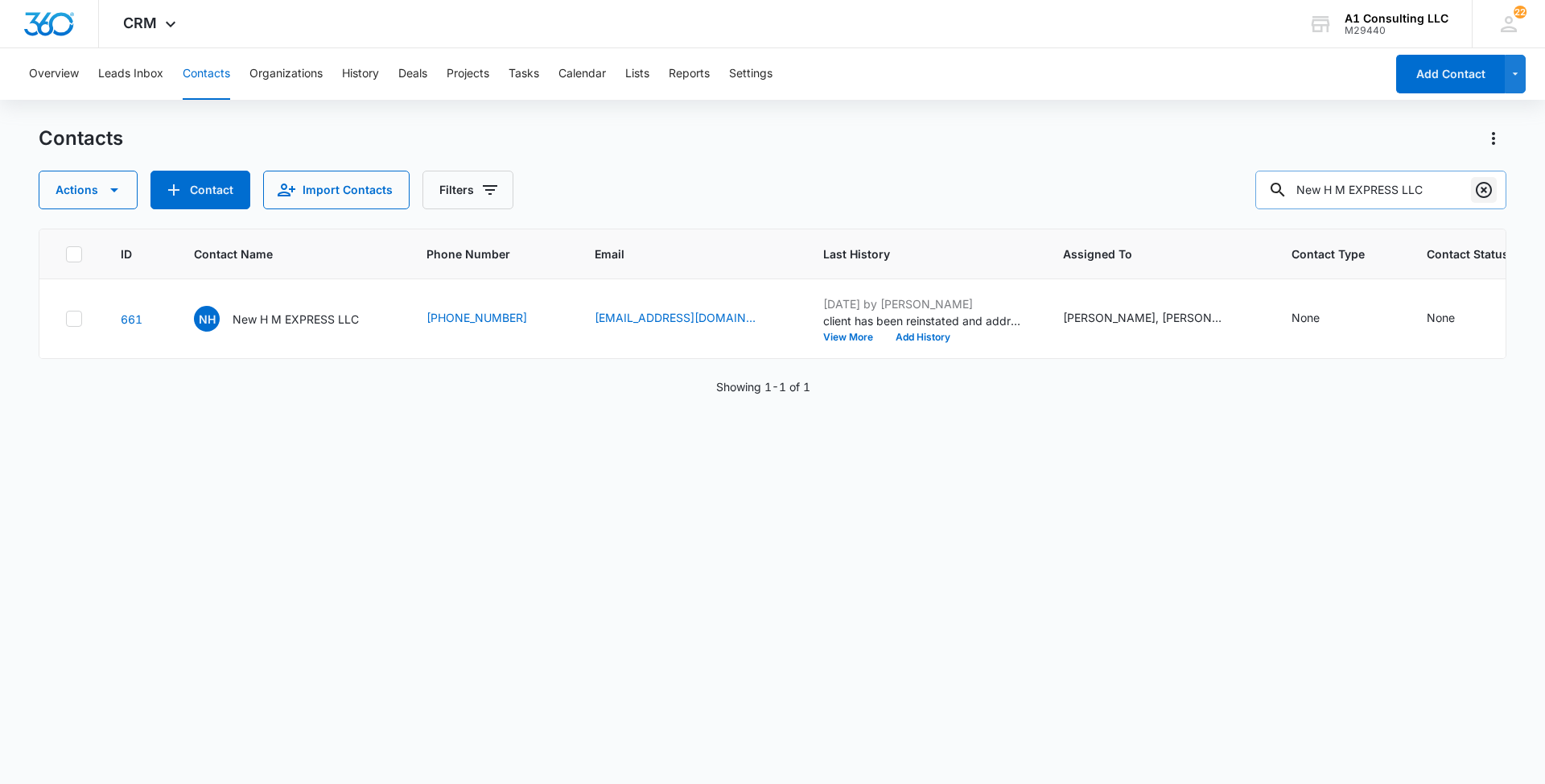
click at [1485, 196] on icon "Clear" at bounding box center [1484, 190] width 16 height 16
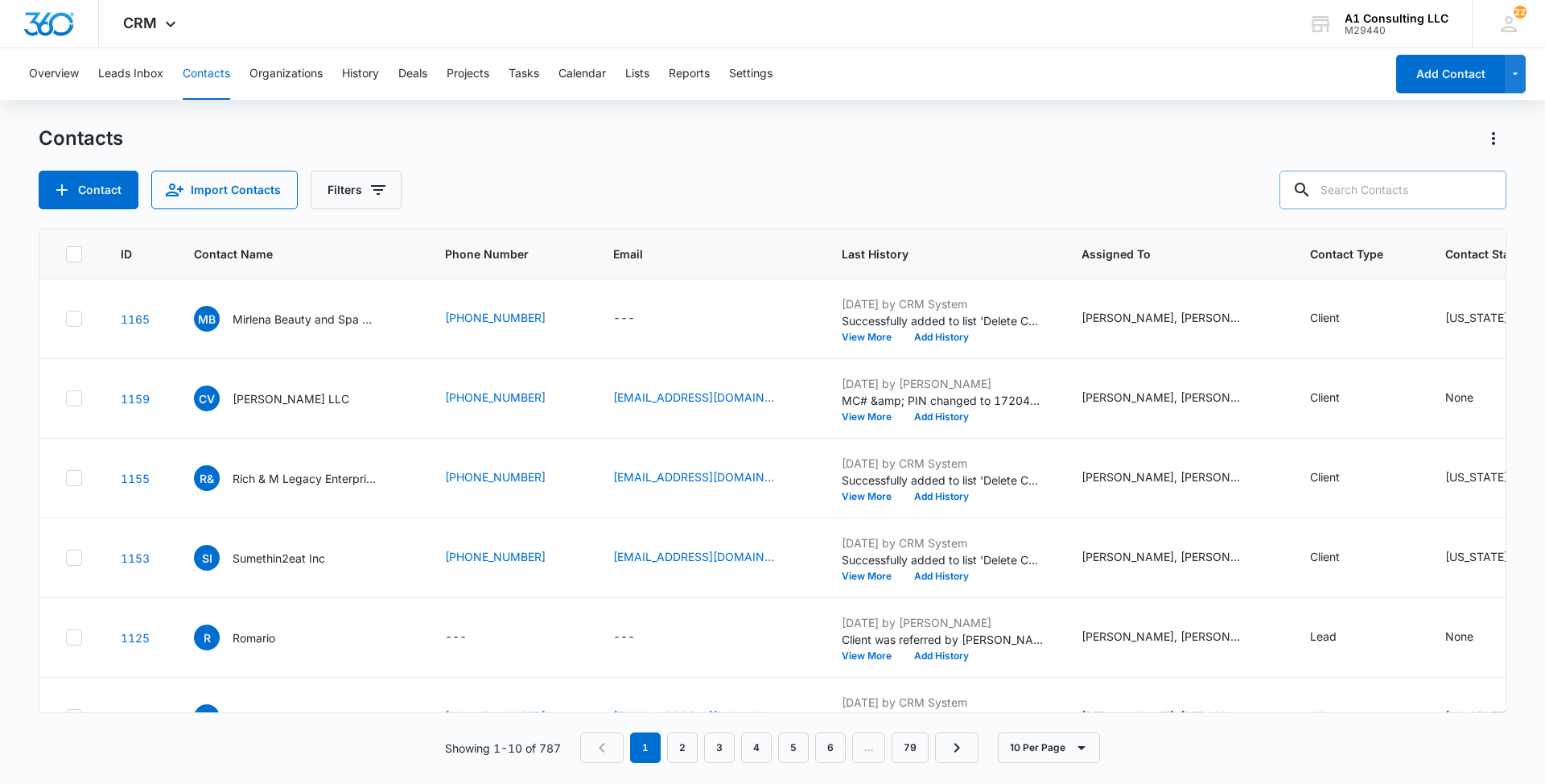
paste input "Speedy [PERSON_NAME] Inc."
type input "Speedy [PERSON_NAME] Inc."
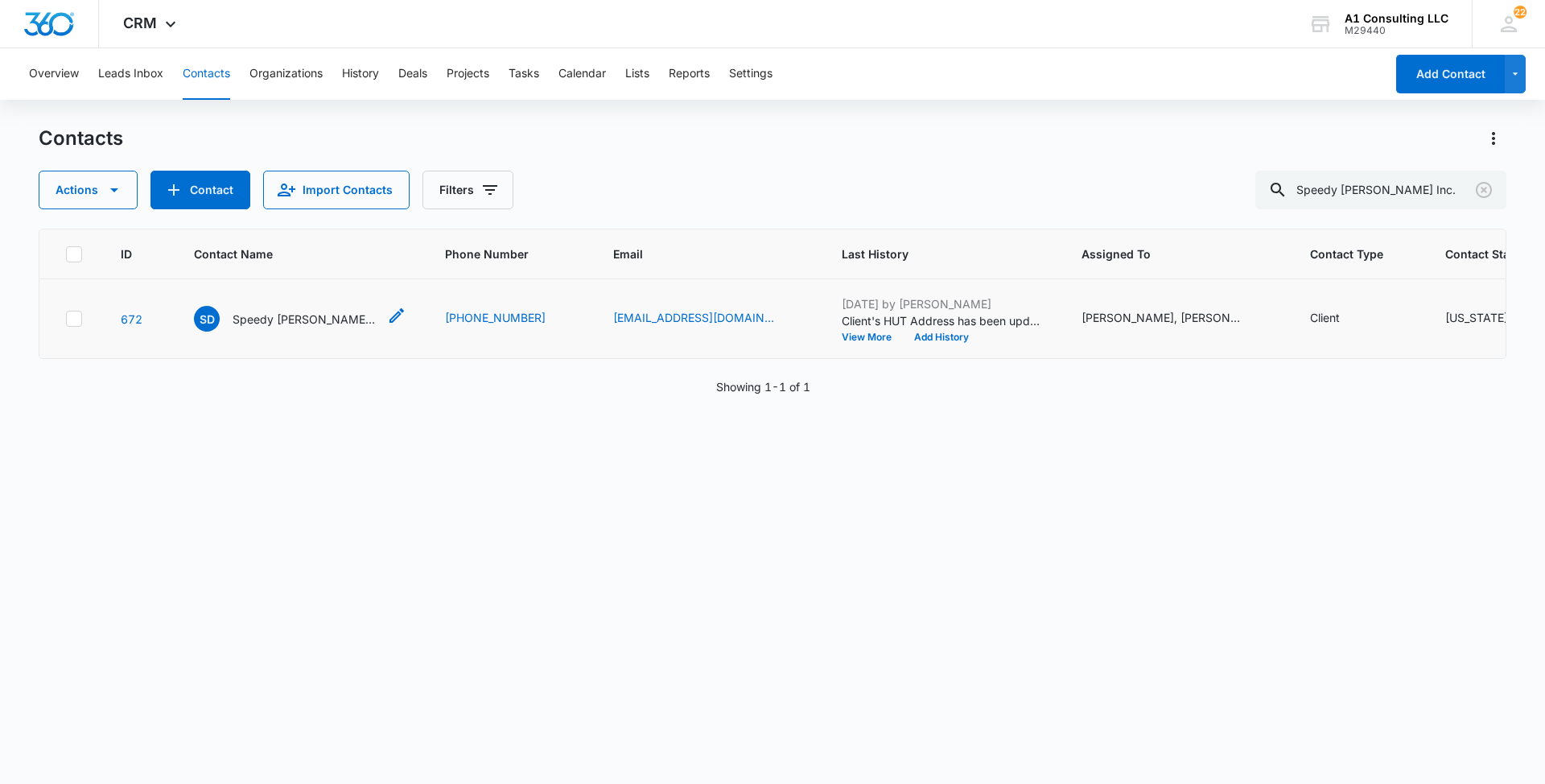
click at [283, 327] on p "Speedy [PERSON_NAME] Inc." at bounding box center [305, 318] width 145 height 17
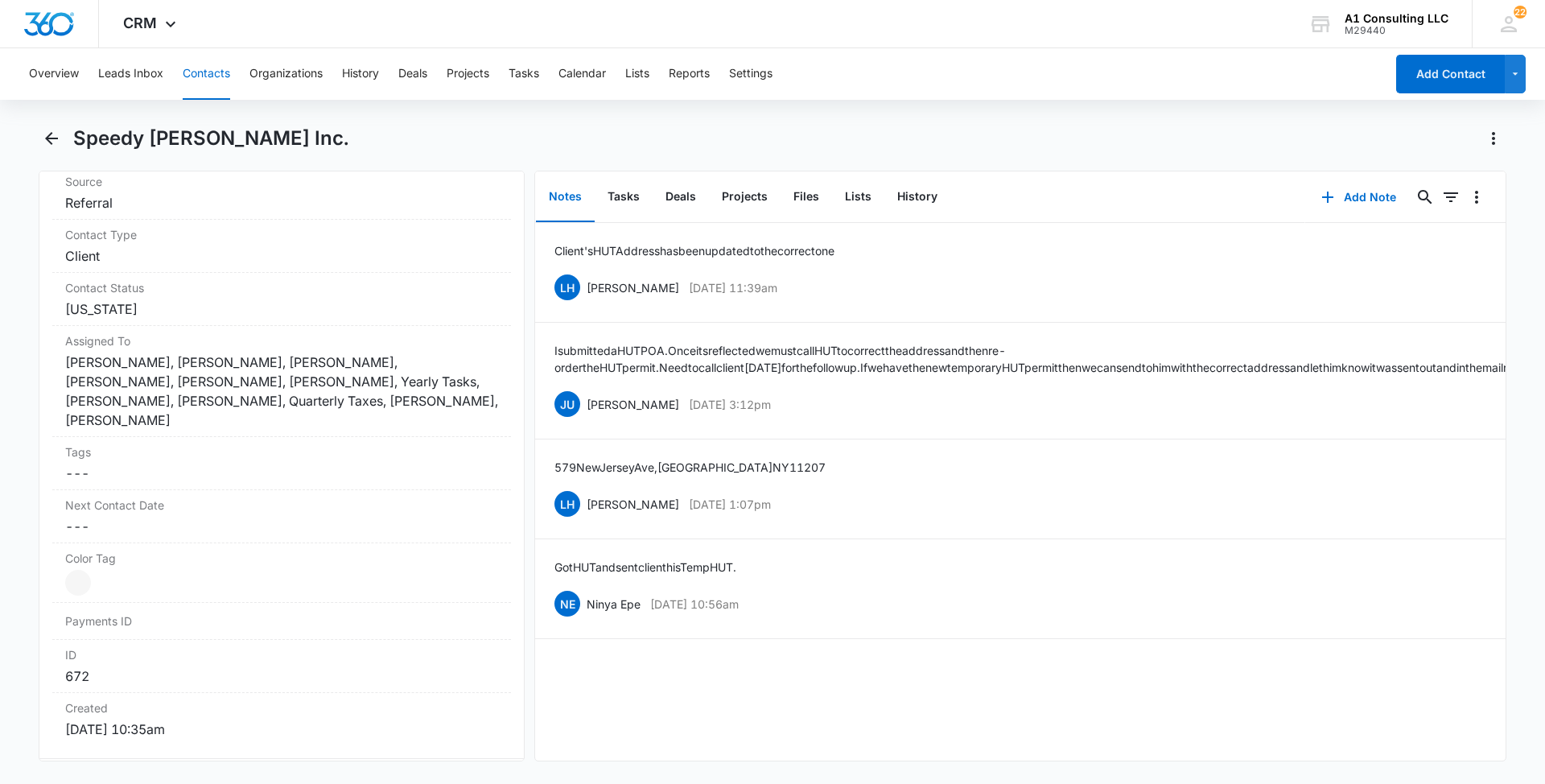
scroll to position [675, 0]
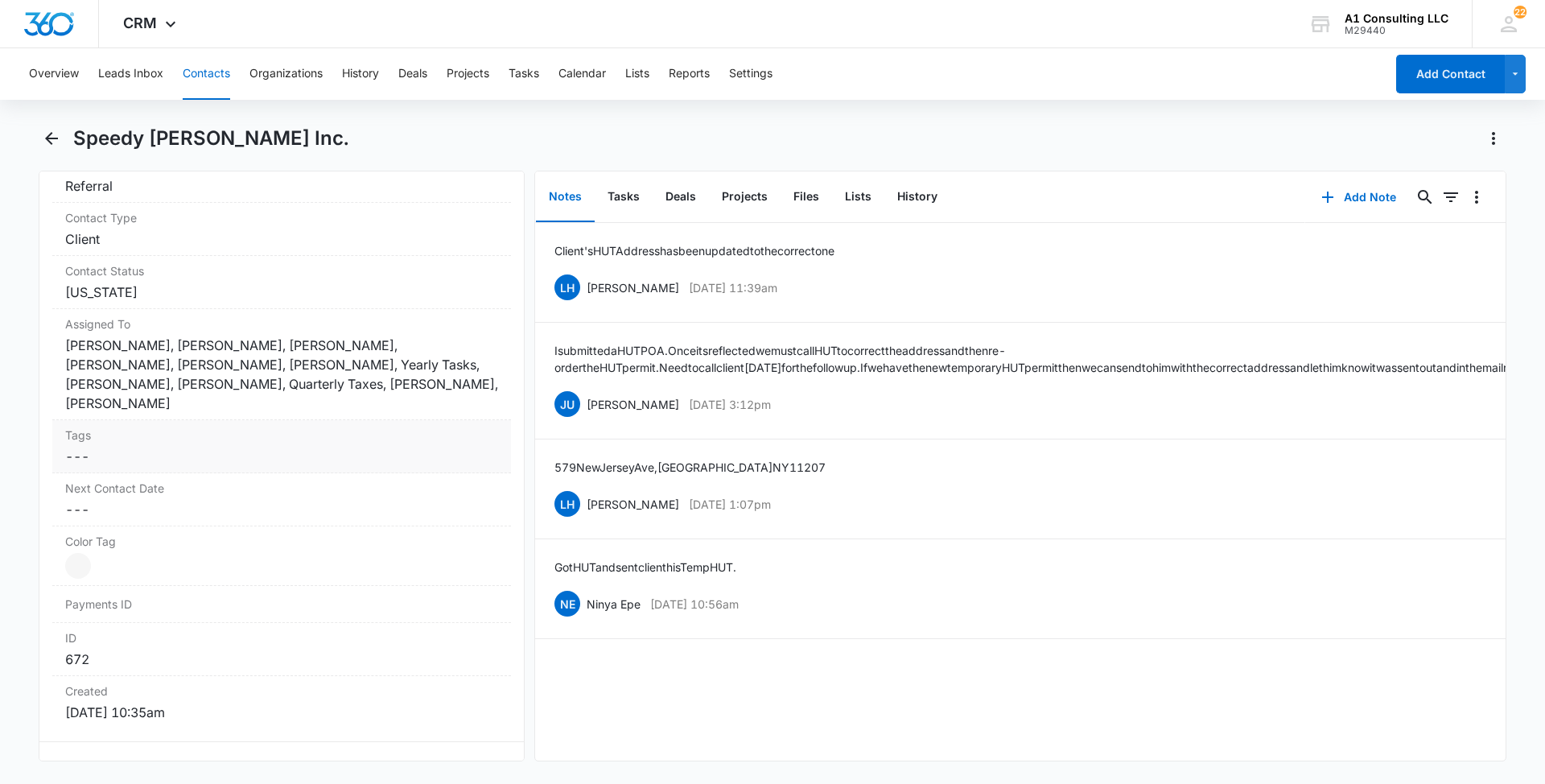
click at [338, 424] on div "Tags Cancel Save Changes ---" at bounding box center [281, 446] width 459 height 53
click at [263, 458] on div at bounding box center [271, 469] width 390 height 23
type input "gh"
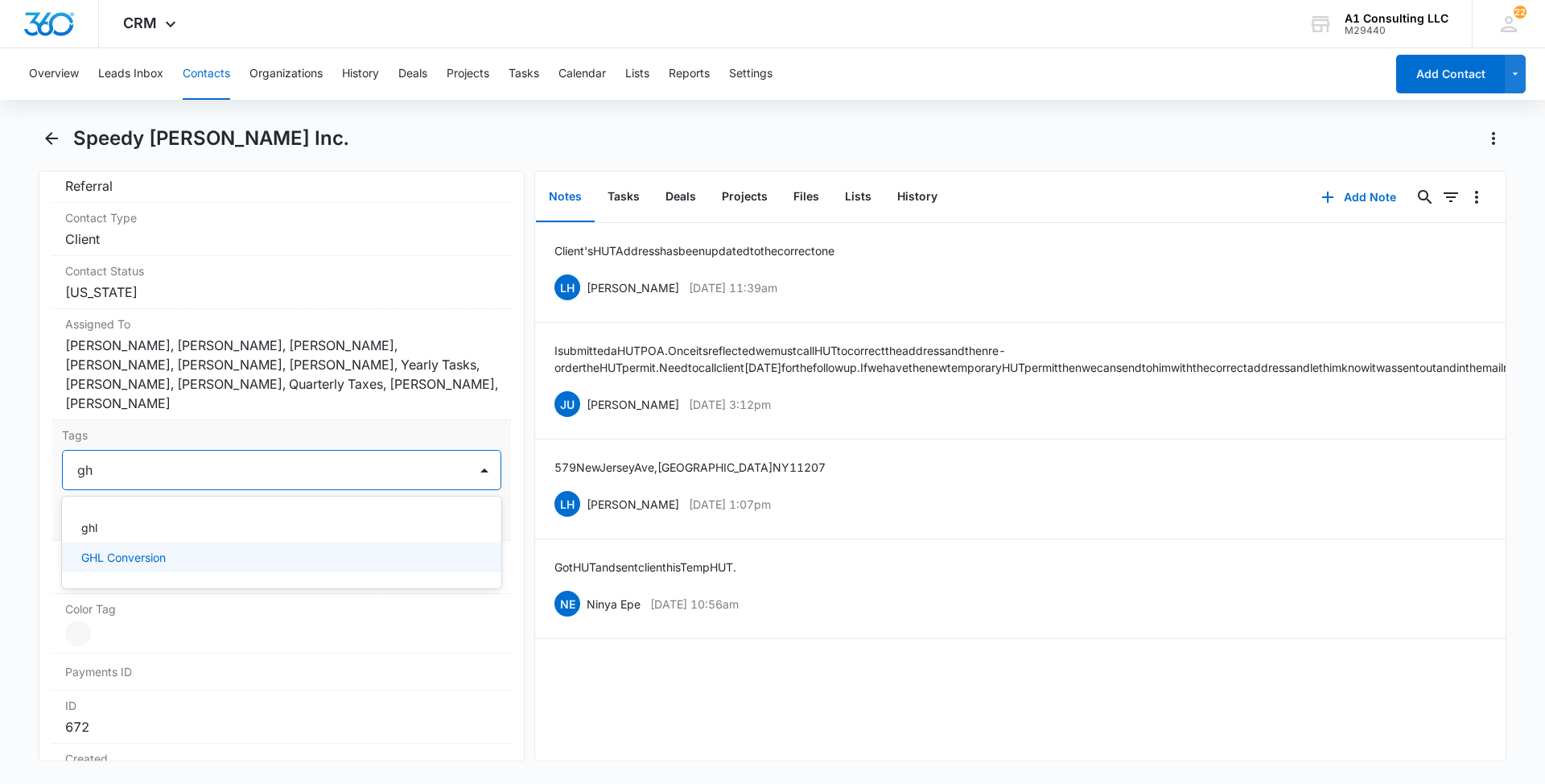
click at [138, 549] on p "GHL Conversion" at bounding box center [123, 557] width 84 height 17
click at [0, 529] on main "Speedy [PERSON_NAME] Inc. Remove SD Speedy [PERSON_NAME] Inc. Contact Info Name…" at bounding box center [772, 453] width 1545 height 655
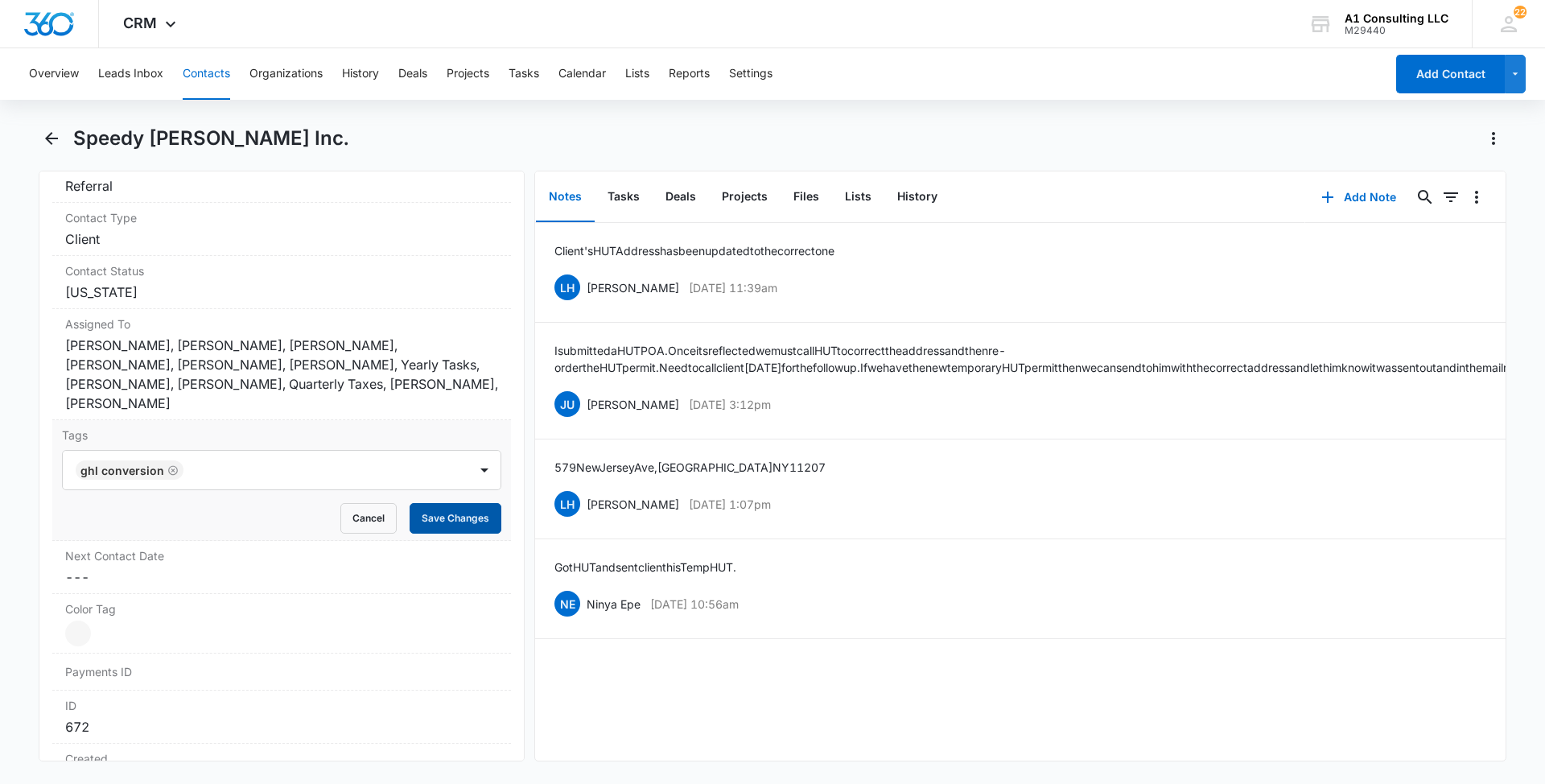
click at [429, 503] on button "Save Changes" at bounding box center [455, 518] width 91 height 31
drag, startPoint x: 764, startPoint y: 611, endPoint x: 588, endPoint y: 593, distance: 176.9
click at [588, 593] on div "NE Ninya Epe [DATE] 10:56am Delete Edit" at bounding box center [1020, 603] width 932 height 31
copy div "Ninya Epe [DATE] 10:56am"
drag, startPoint x: 771, startPoint y: 569, endPoint x: 554, endPoint y: 566, distance: 217.0
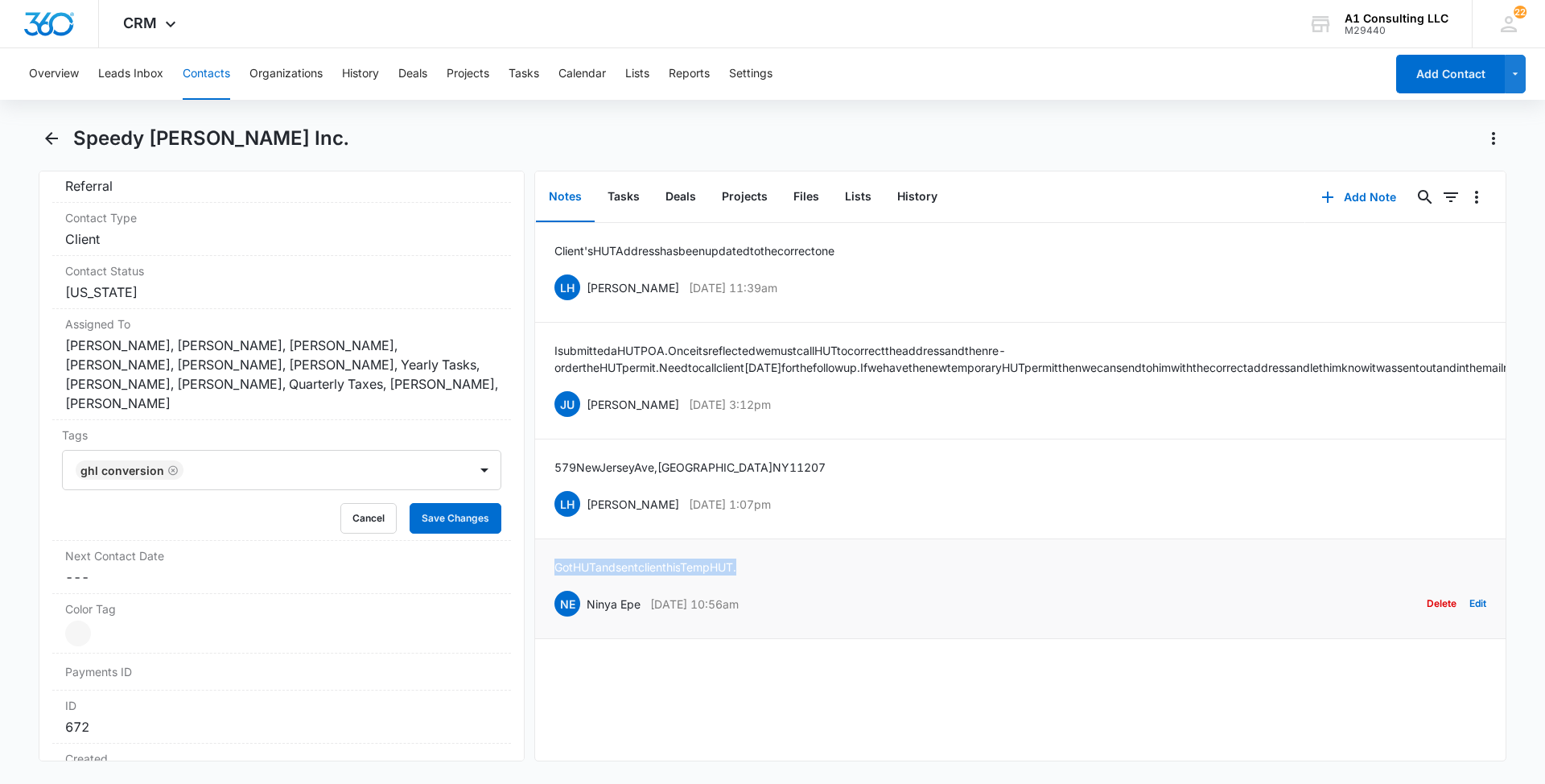
click at [554, 566] on li "Got HUT and sent client his Temp HUT. NE Ninya Epe [DATE] 10:56am Delete Edit" at bounding box center [1020, 589] width 971 height 99
copy p "Got HUT and sent client his Temp HUT."
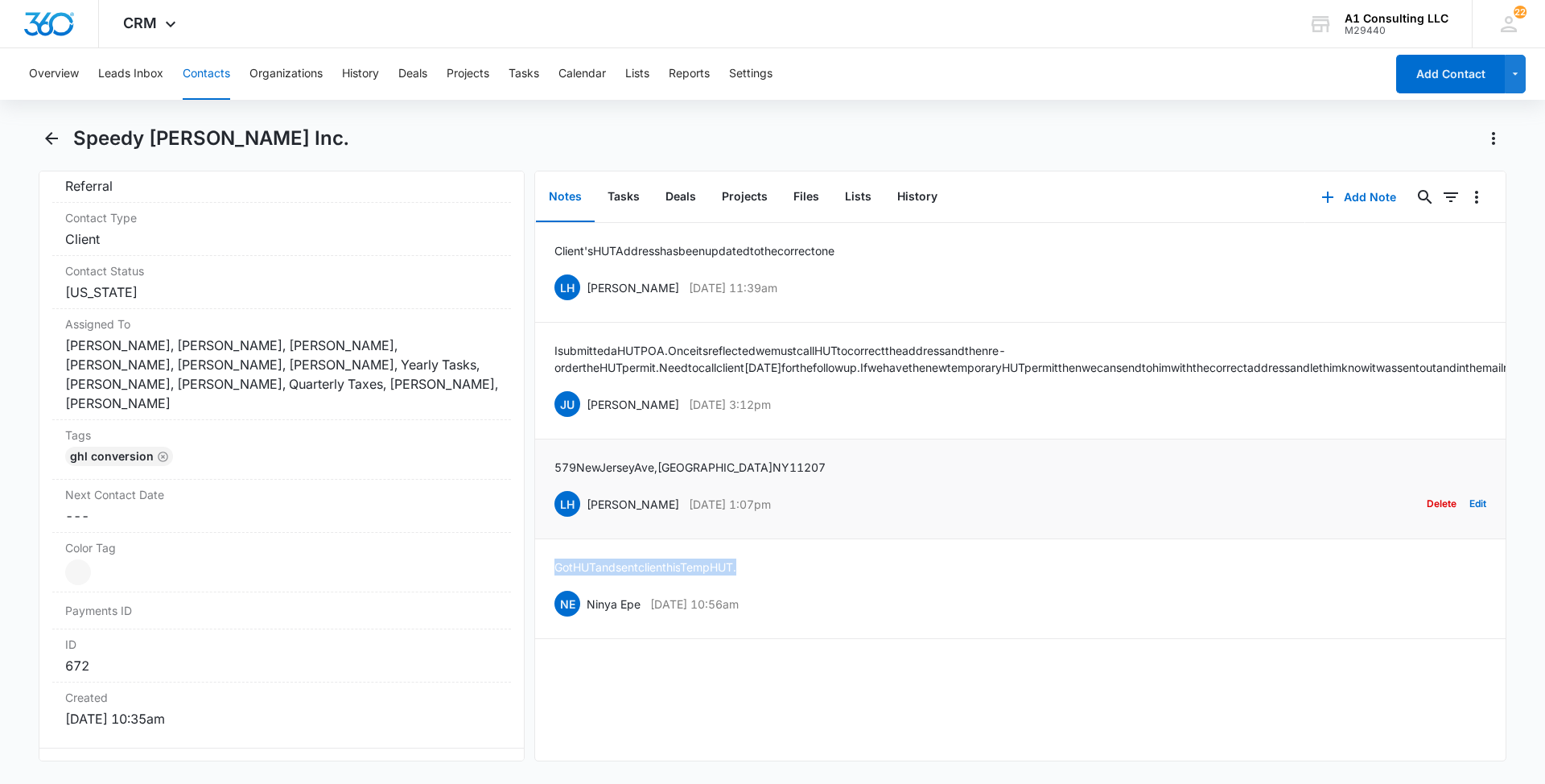
drag, startPoint x: 793, startPoint y: 503, endPoint x: 588, endPoint y: 513, distance: 205.2
click at [588, 513] on div "LH [PERSON_NAME] [DATE] 1:07pm" at bounding box center [662, 504] width 216 height 25
copy div "[PERSON_NAME] [DATE] 1:07pm"
drag, startPoint x: 781, startPoint y: 462, endPoint x: 543, endPoint y: 465, distance: 238.0
click at [543, 465] on li "[STREET_ADDRESS] LH [PERSON_NAME] [DATE] 1:07pm Delete Edit" at bounding box center [1020, 489] width 971 height 99
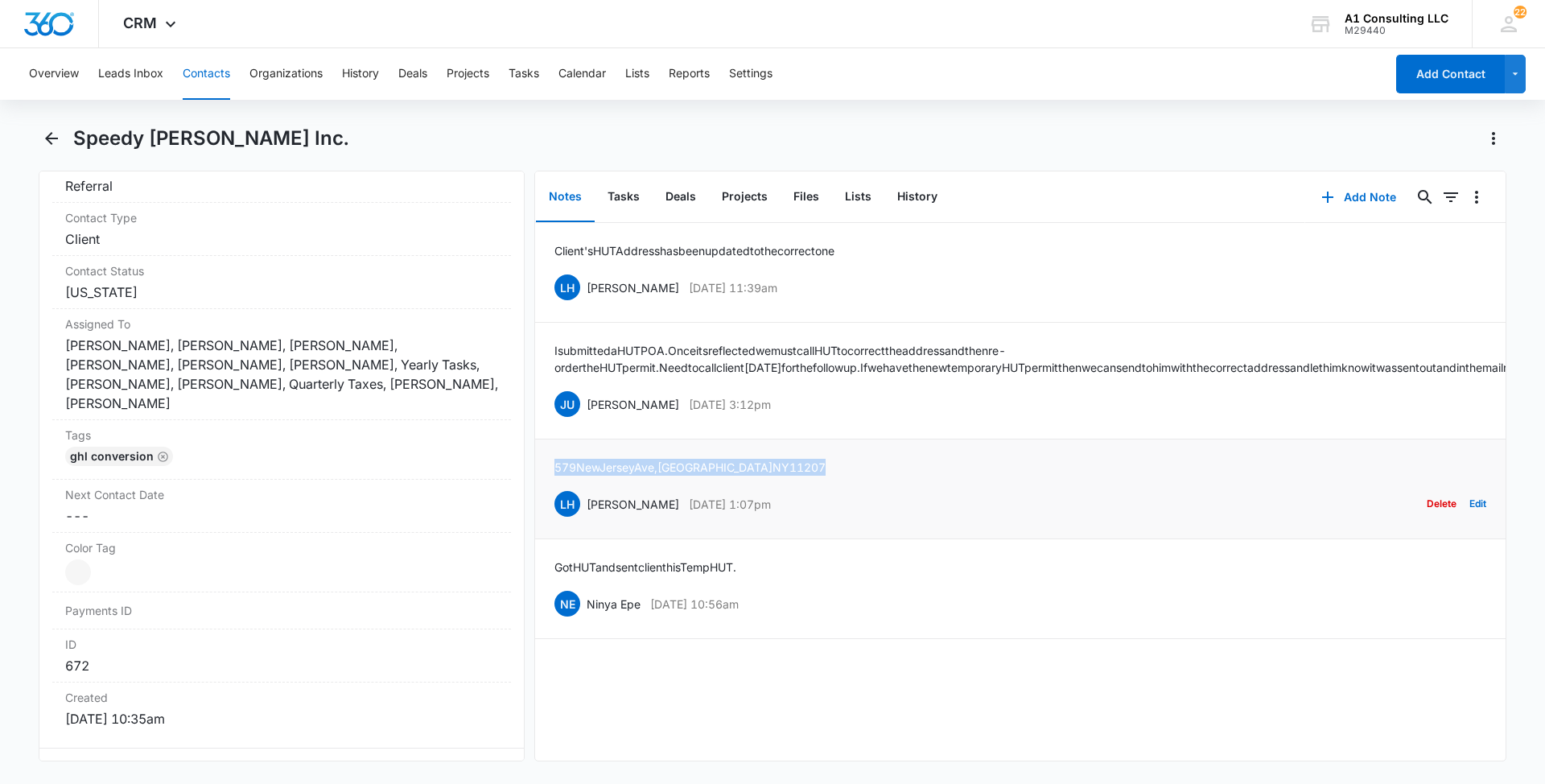
copy p "[STREET_ADDRESS]"
drag, startPoint x: 815, startPoint y: 401, endPoint x: 589, endPoint y: 403, distance: 226.0
click at [589, 403] on div "JU [PERSON_NAME] [DATE] 3:12pm Delete Edit" at bounding box center [1020, 404] width 932 height 31
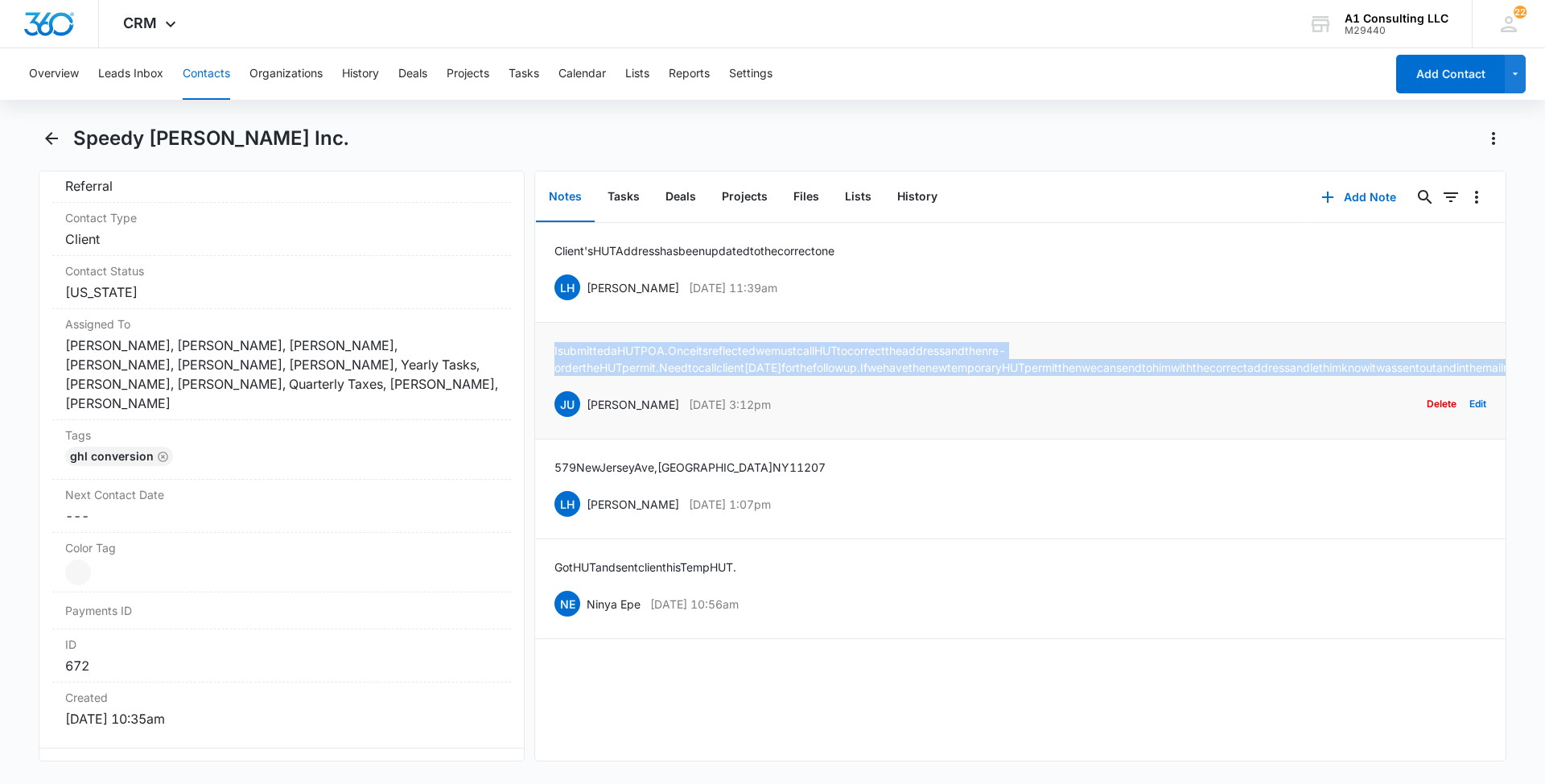
drag, startPoint x: 1353, startPoint y: 360, endPoint x: 547, endPoint y: 357, distance: 806.0
click at [547, 357] on li "I submitted a HUT POA. Once its reflected we must call HUT to correct the addre…" at bounding box center [1020, 381] width 971 height 117
drag, startPoint x: 810, startPoint y: 288, endPoint x: 586, endPoint y: 304, distance: 224.6
click at [586, 304] on li "Client's HUT Address has been updated to the correct one LH [PERSON_NAME] [DATE…" at bounding box center [1020, 272] width 971 height 99
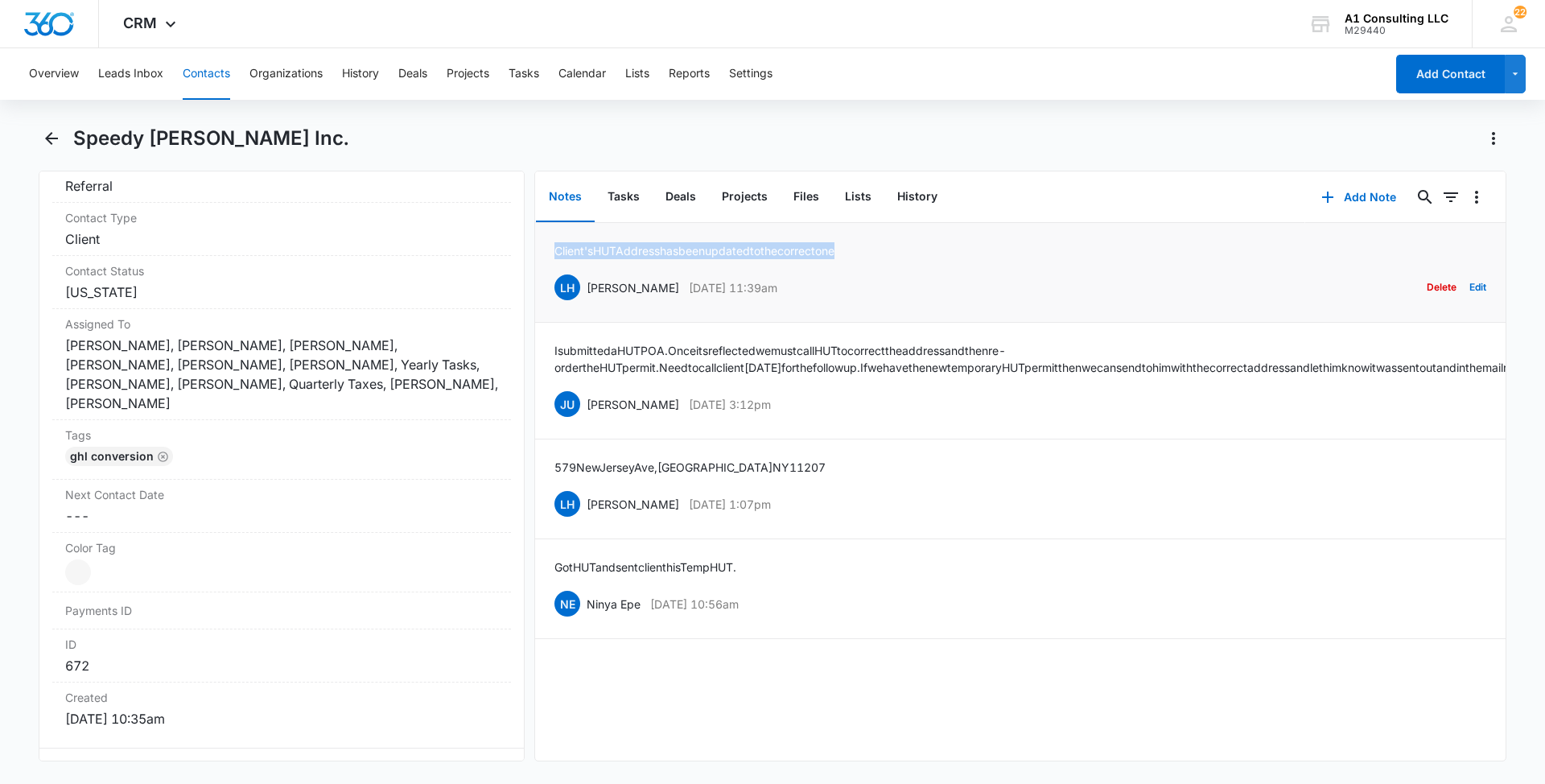
drag, startPoint x: 756, startPoint y: 249, endPoint x: 545, endPoint y: 244, distance: 211.1
click at [545, 244] on li "Client's HUT Address has been updated to the correct one LH [PERSON_NAME] [DATE…" at bounding box center [1020, 272] width 971 height 99
click at [203, 72] on button "Contacts" at bounding box center [206, 73] width 47 height 52
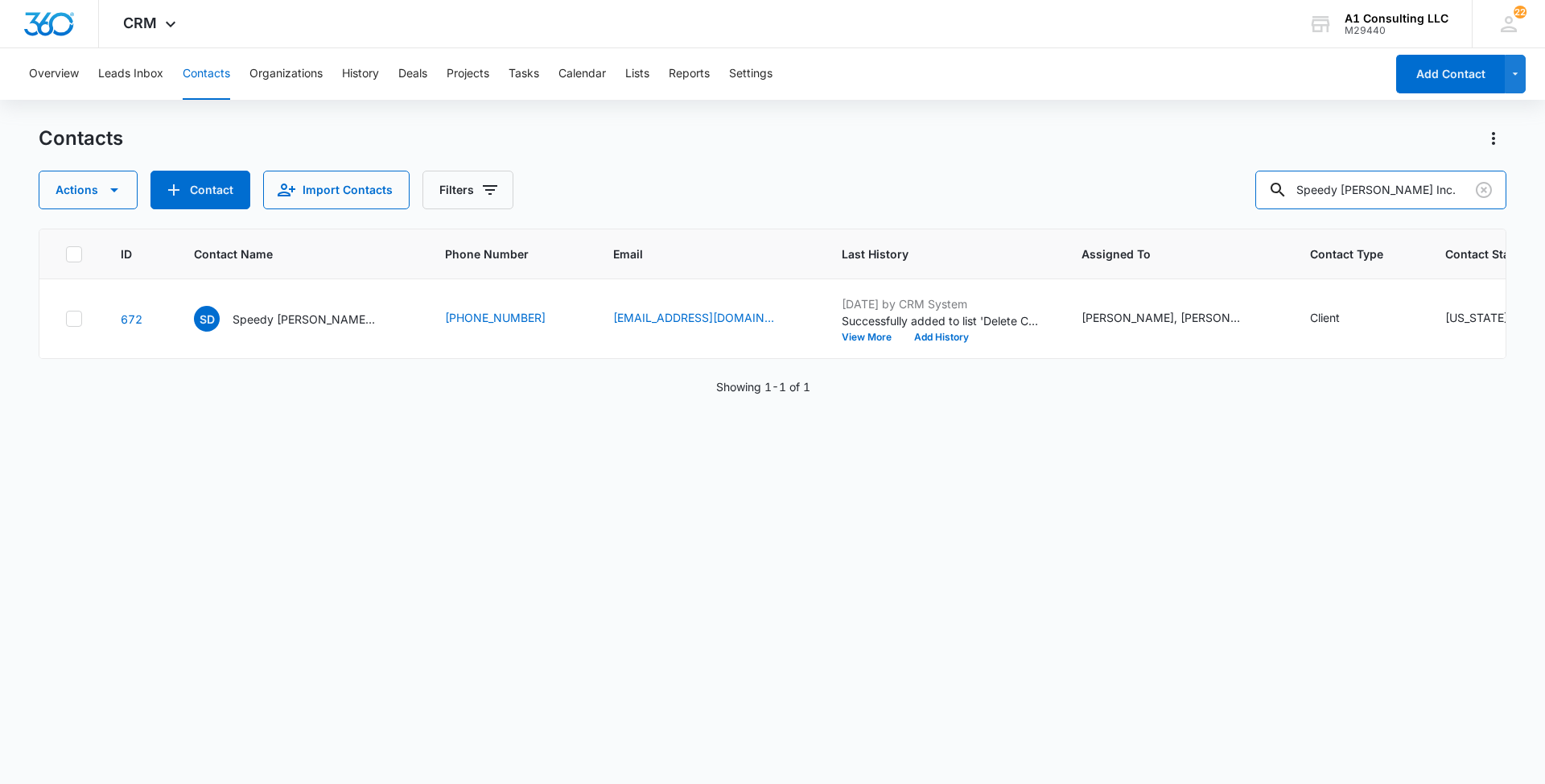
drag, startPoint x: 1414, startPoint y: 190, endPoint x: 1129, endPoint y: 173, distance: 285.5
click at [1146, 173] on div "Actions Contact Import Contacts Filters Speedy [PERSON_NAME] Inc." at bounding box center [772, 190] width 1468 height 39
paste input "overeign Transfer Corp"
type input "Sovereign Transfer Corp"
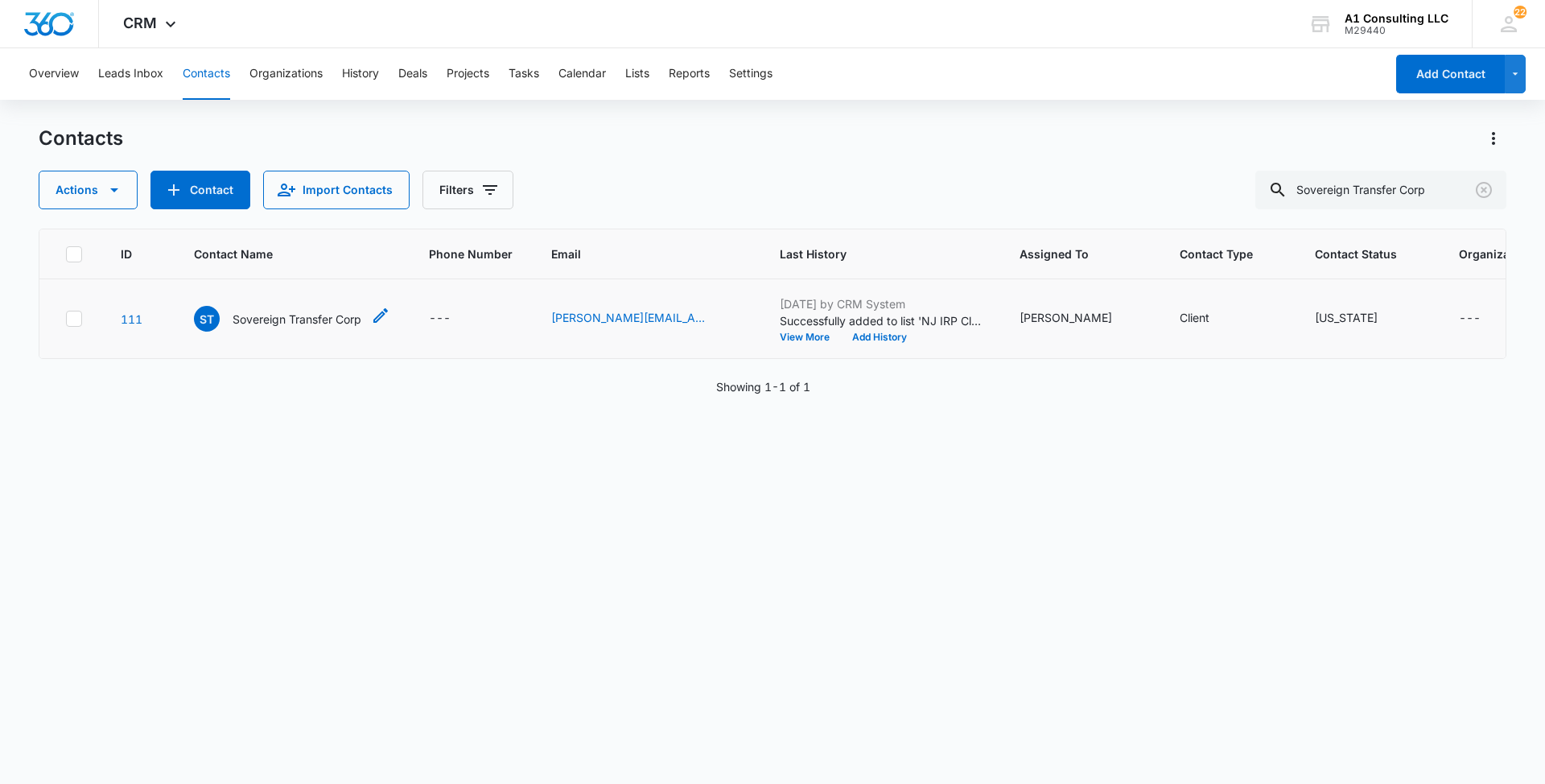
click at [258, 327] on p "Sovereign Transfer Corp" at bounding box center [297, 318] width 128 height 17
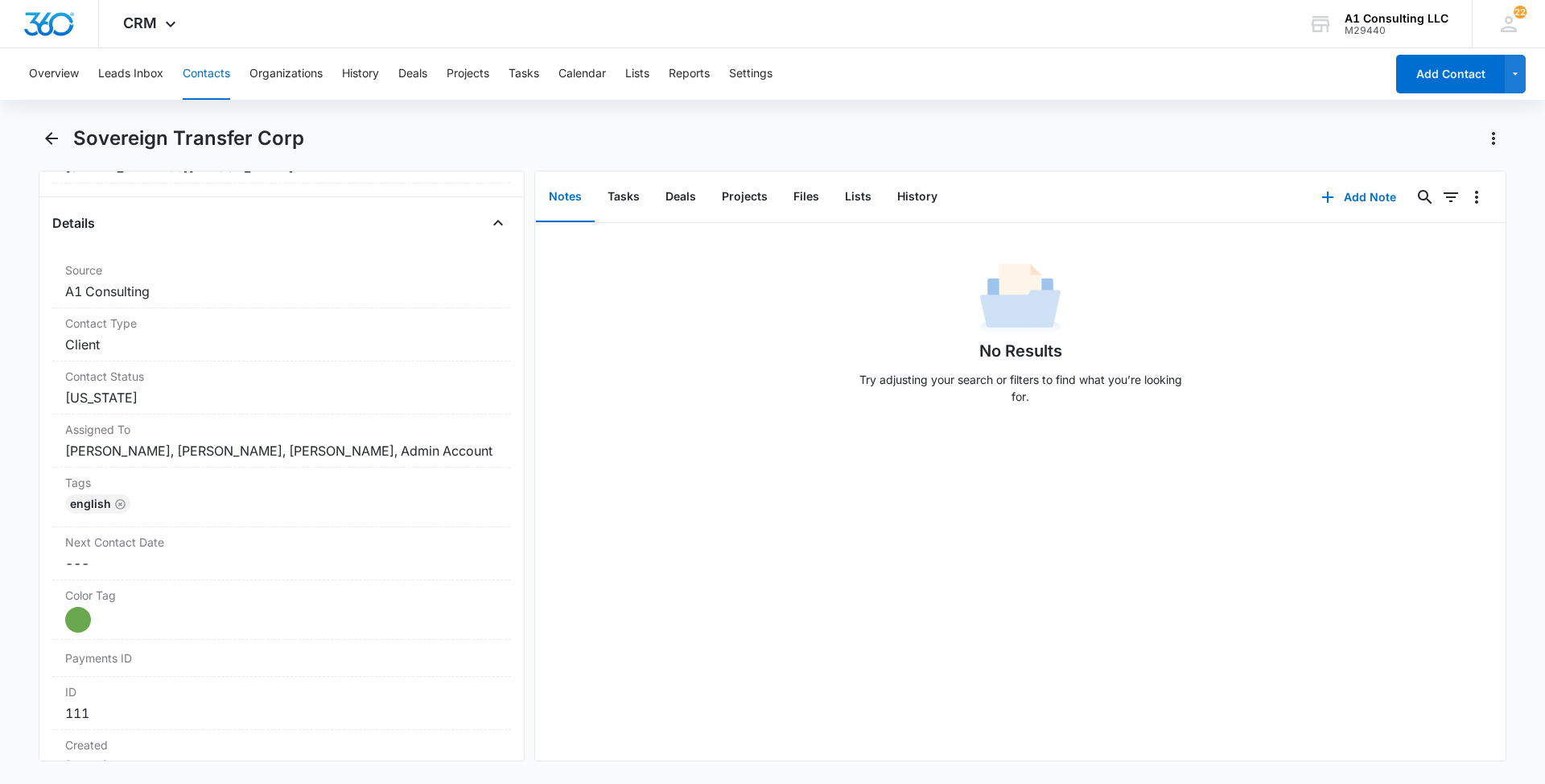
scroll to position [626, 0]
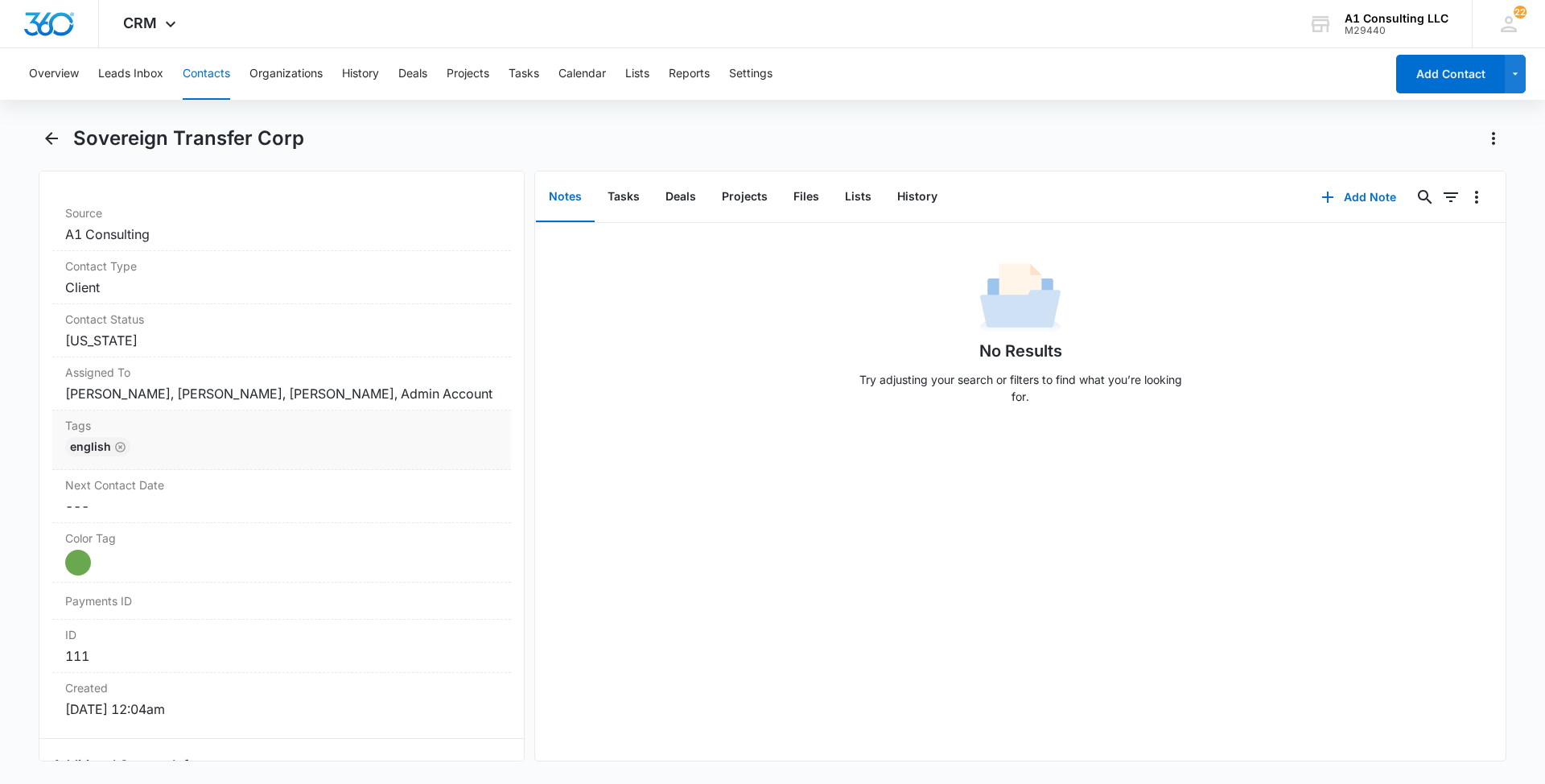
click at [336, 463] on div "English" at bounding box center [281, 449] width 433 height 25
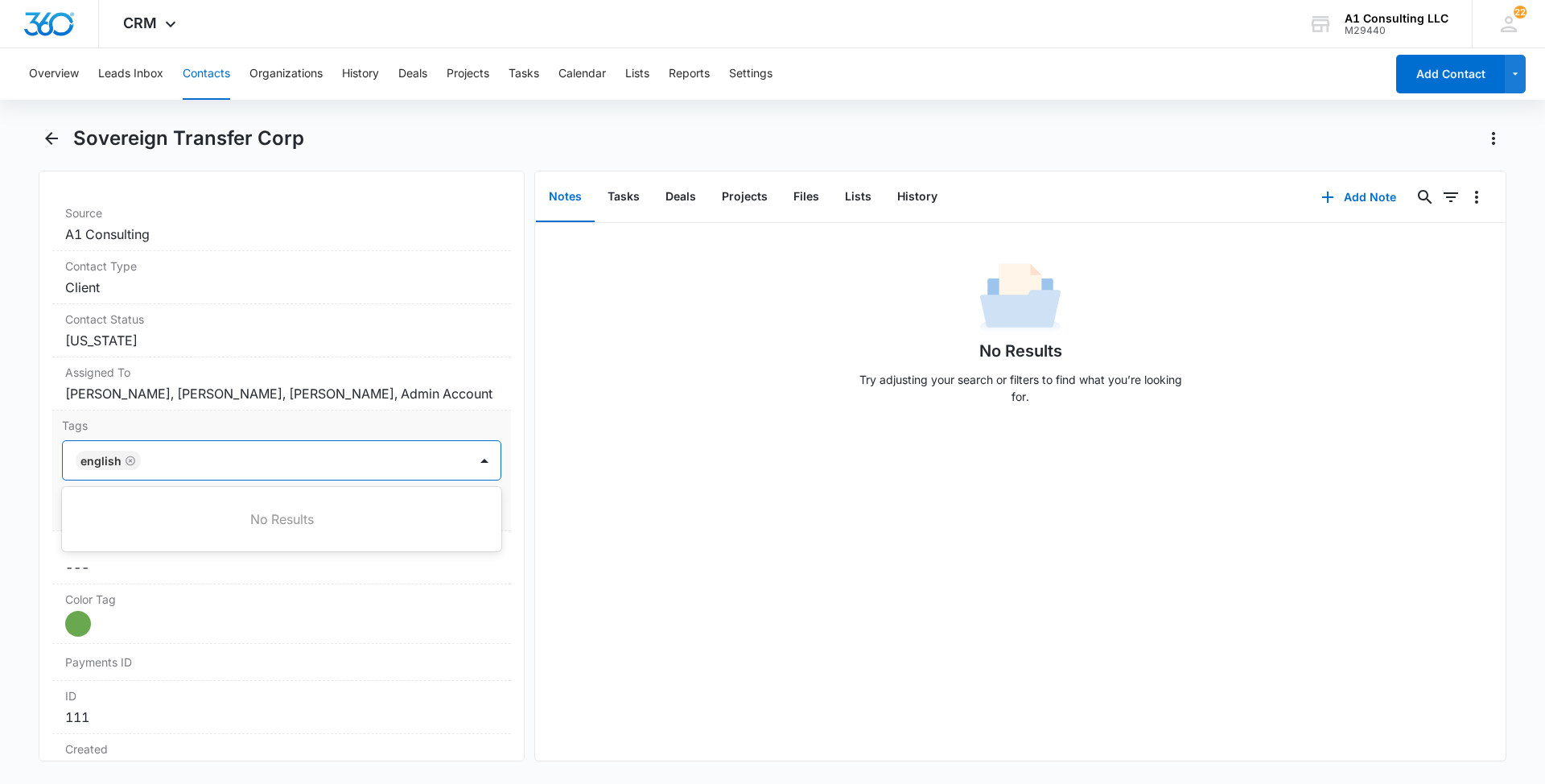
click at [336, 471] on div at bounding box center [306, 459] width 321 height 23
type input "gh"
click at [140, 556] on p "GHL Conversion" at bounding box center [123, 547] width 84 height 17
click at [8, 557] on main "Sovereign Transfer Corp Remove ST Sovereign Transfer Corp Contact Info Name Can…" at bounding box center [772, 453] width 1545 height 655
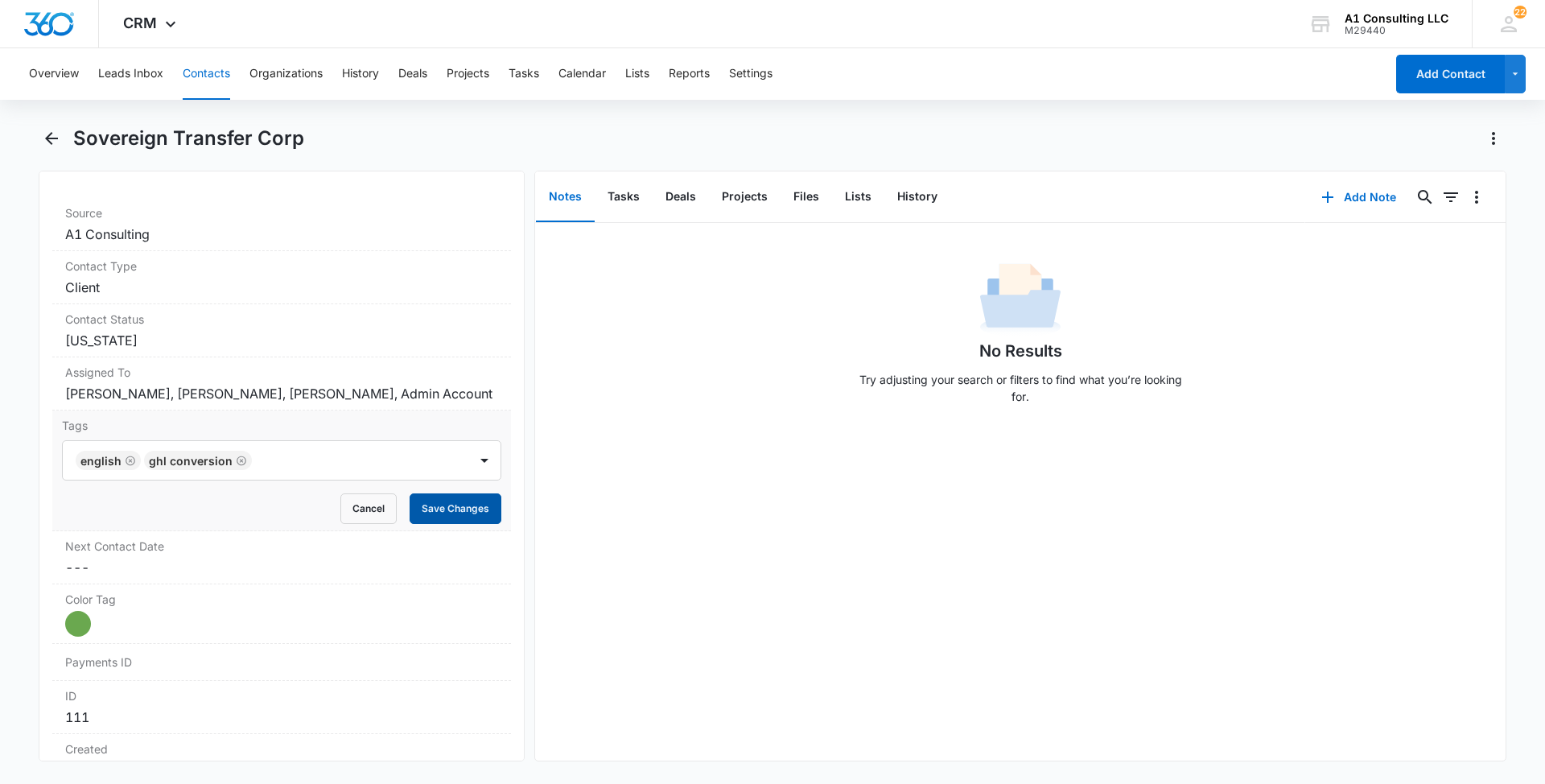
click at [441, 524] on button "Save Changes" at bounding box center [455, 508] width 91 height 31
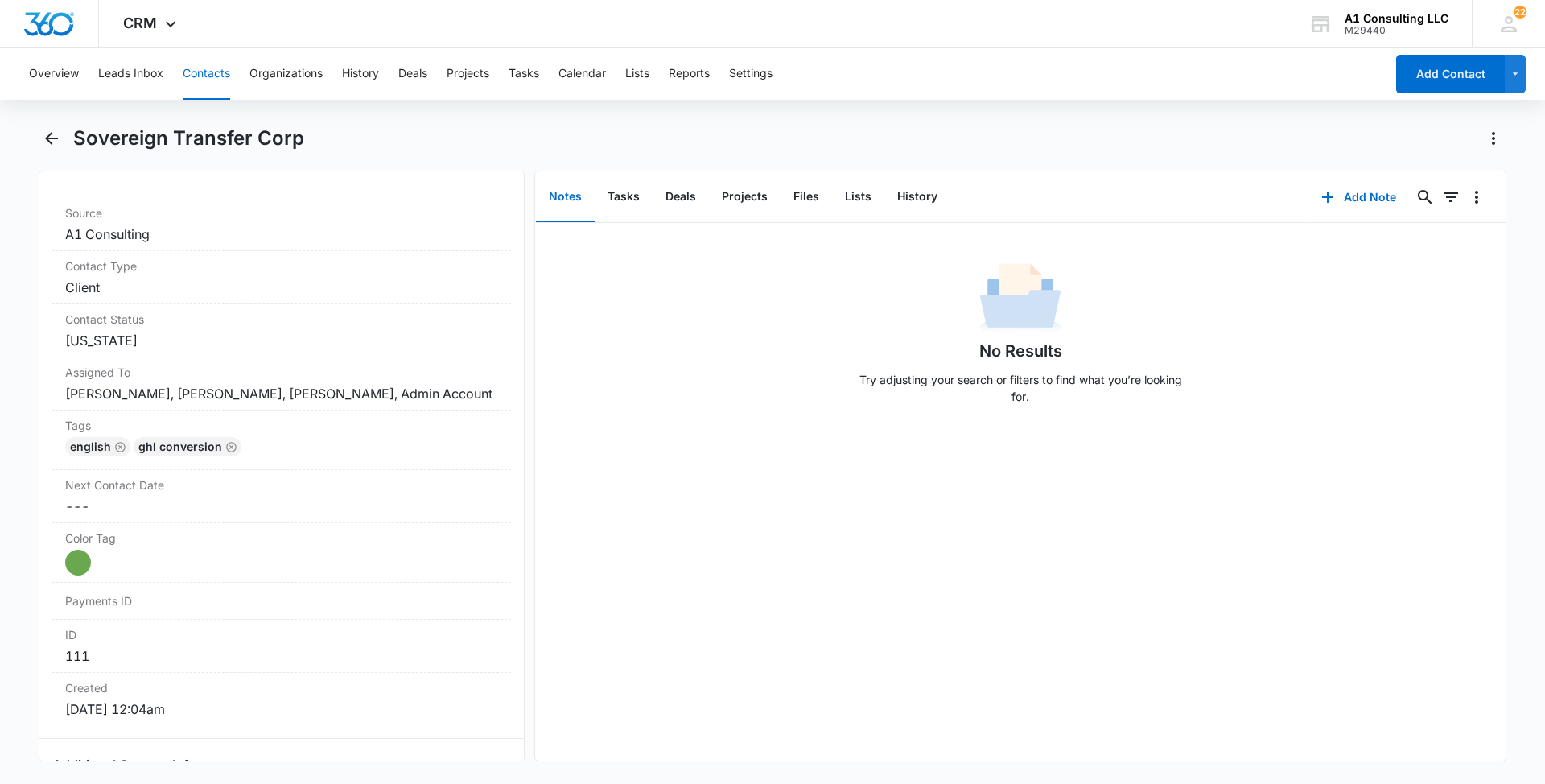
click at [213, 73] on button "Contacts" at bounding box center [206, 73] width 47 height 52
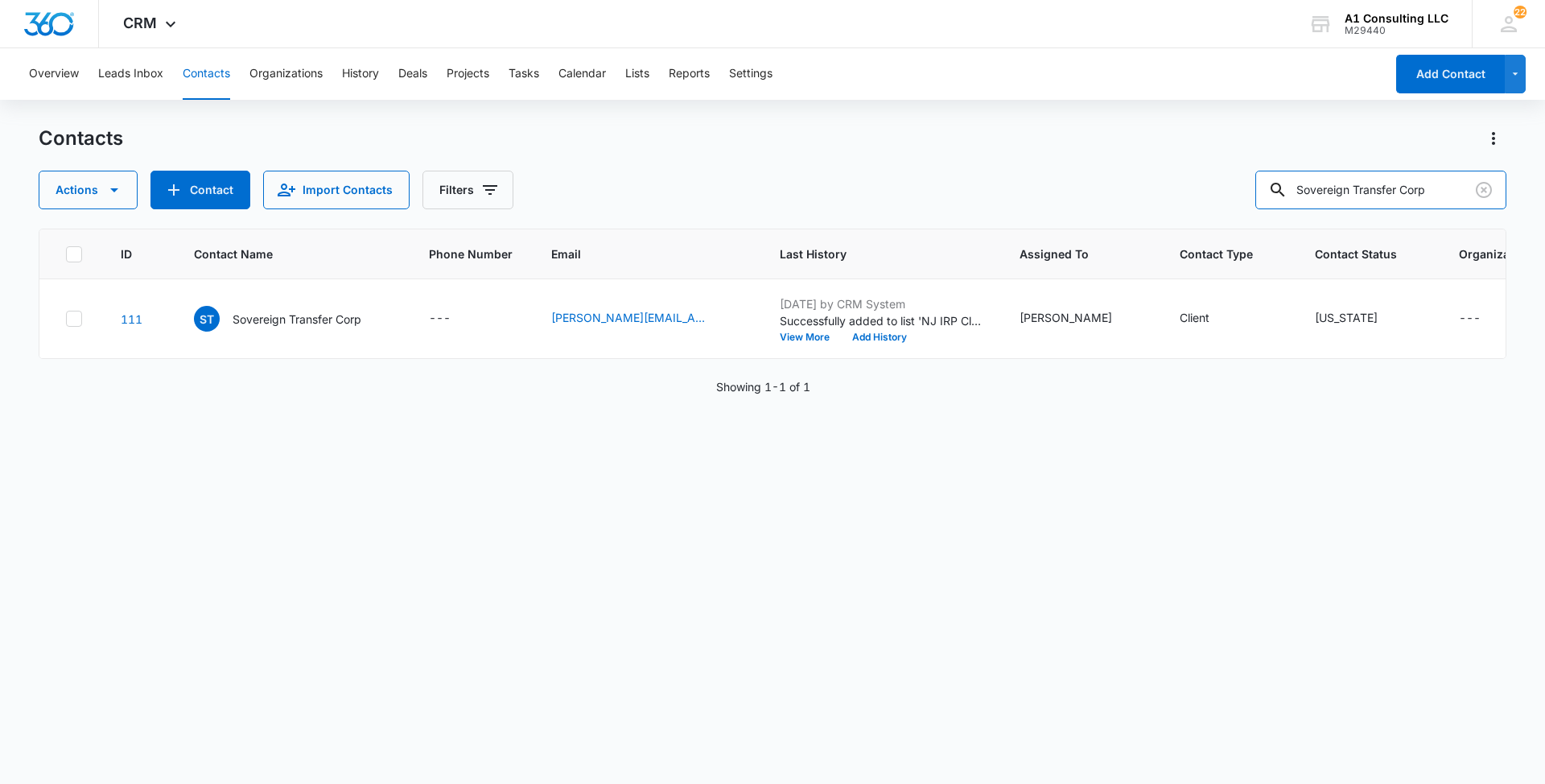
drag, startPoint x: 1454, startPoint y: 194, endPoint x: 1139, endPoint y: 191, distance: 315.0
click at [1142, 192] on div "Actions Contact Import Contacts Filters Sovereign Transfer Corp" at bounding box center [772, 190] width 1468 height 39
paste input "Jet Services LLC"
type input "Jet Services LLC"
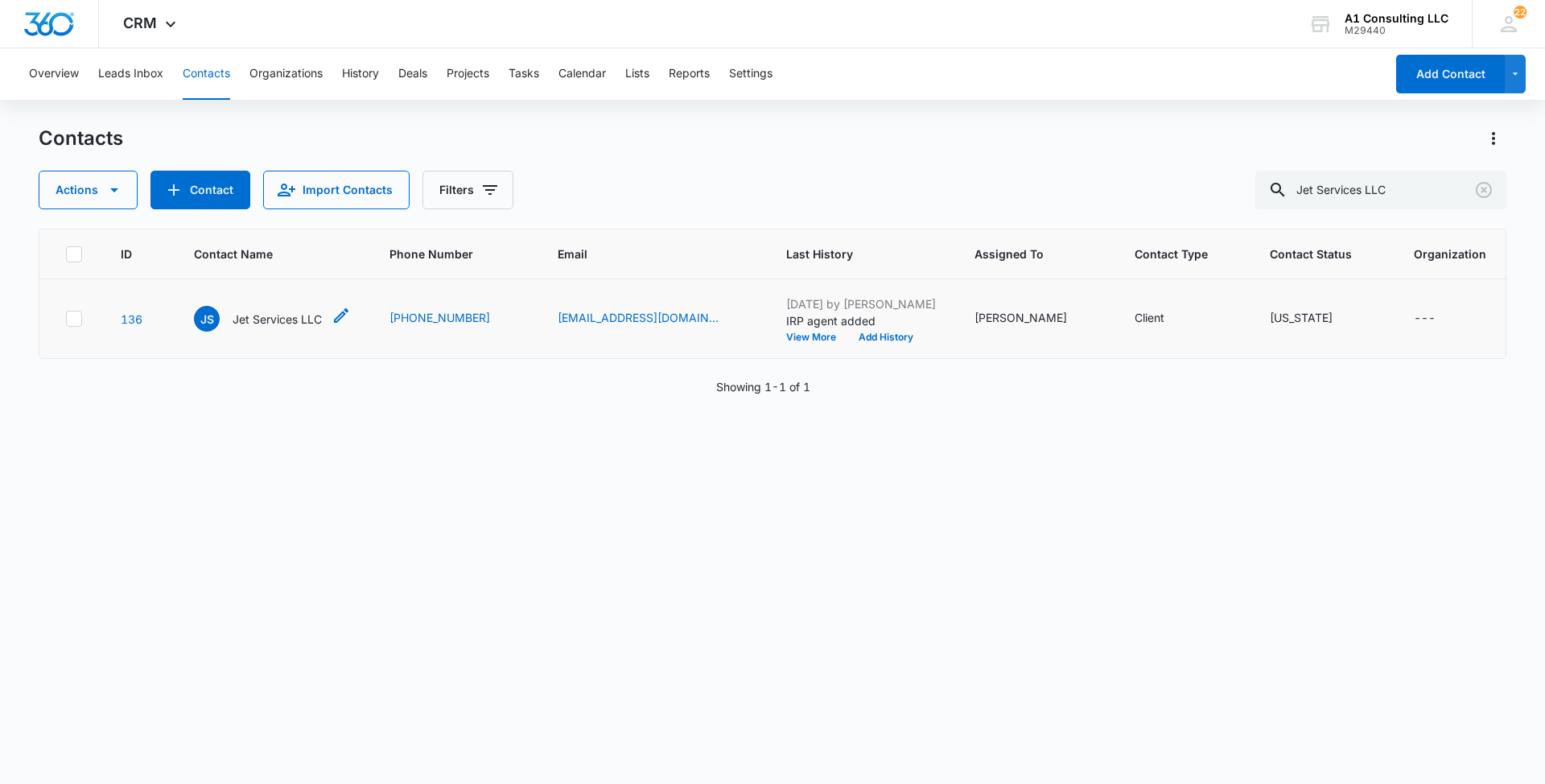
click at [257, 327] on p "Jet Services LLC" at bounding box center [277, 318] width 90 height 17
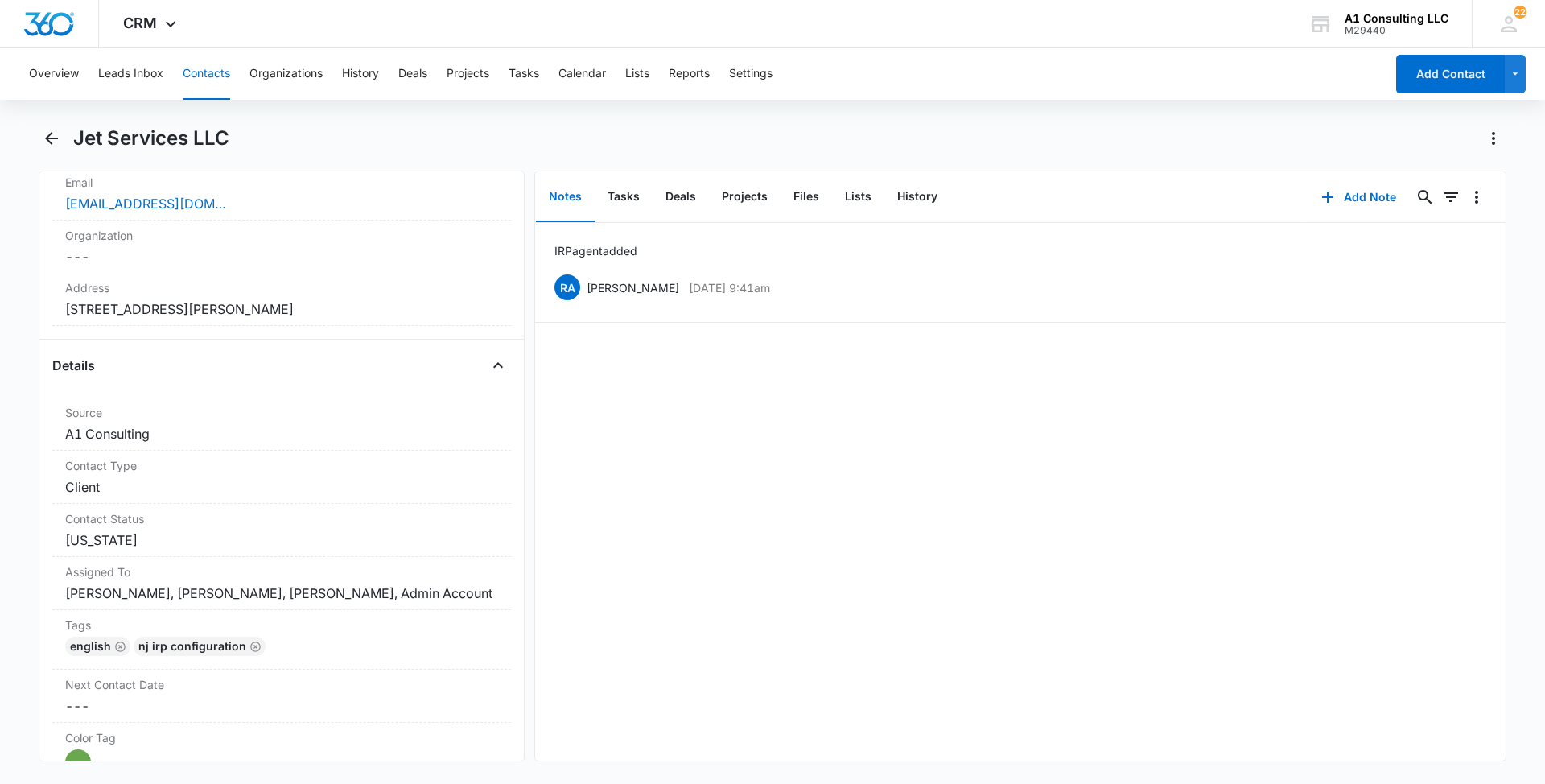
scroll to position [472, 0]
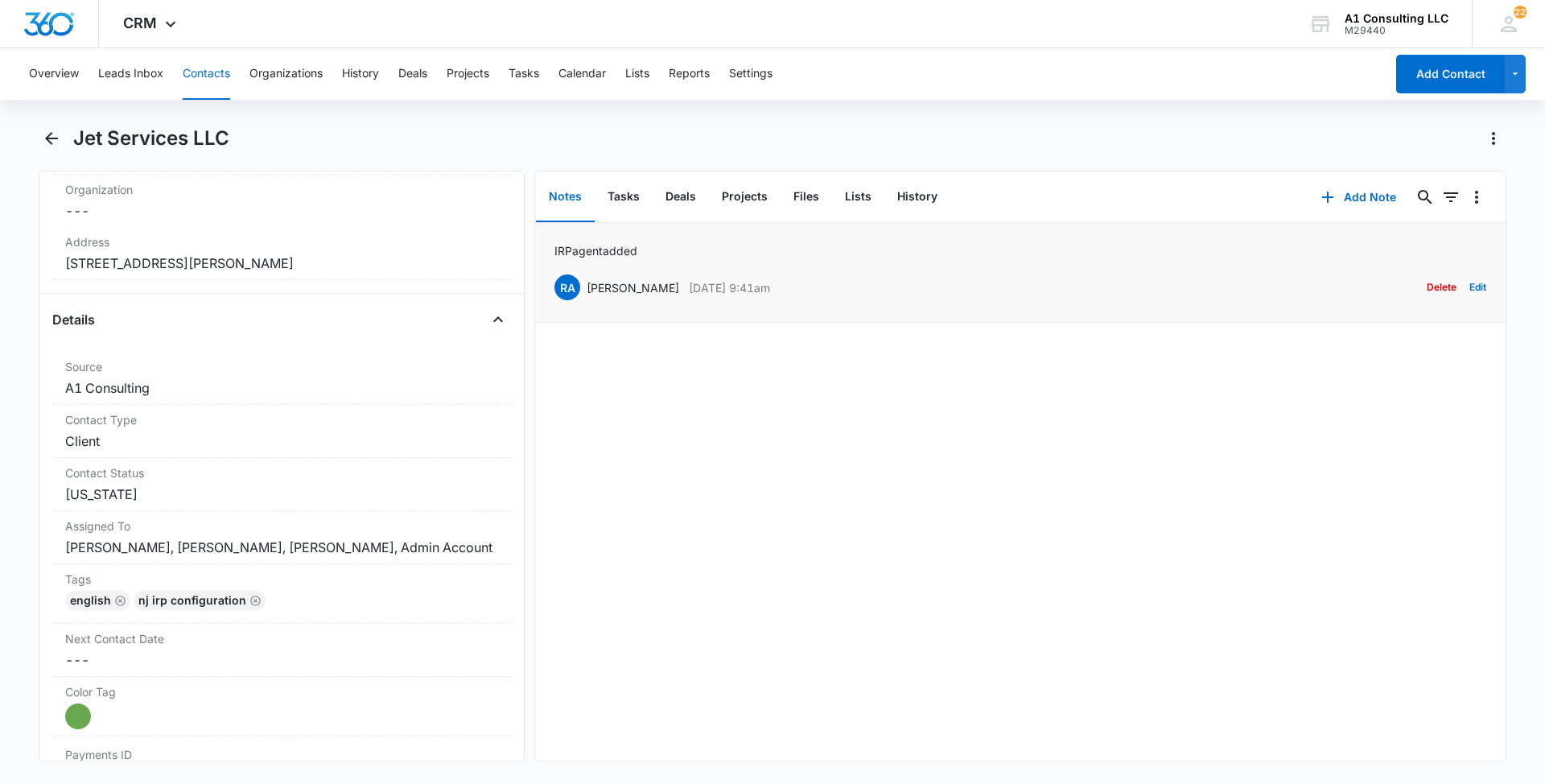
drag, startPoint x: 760, startPoint y: 288, endPoint x: 588, endPoint y: 280, distance: 172.2
click at [588, 280] on div "RA [PERSON_NAME] [DATE] 9:41am Delete Edit" at bounding box center [1020, 288] width 932 height 31
drag, startPoint x: 653, startPoint y: 249, endPoint x: 536, endPoint y: 244, distance: 117.1
click at [536, 244] on li "IRP agent added RA [PERSON_NAME] [DATE] 9:41am Delete Edit" at bounding box center [1020, 272] width 971 height 99
click at [352, 617] on div "English NJ IRP CONFIGURATION" at bounding box center [281, 603] width 433 height 25
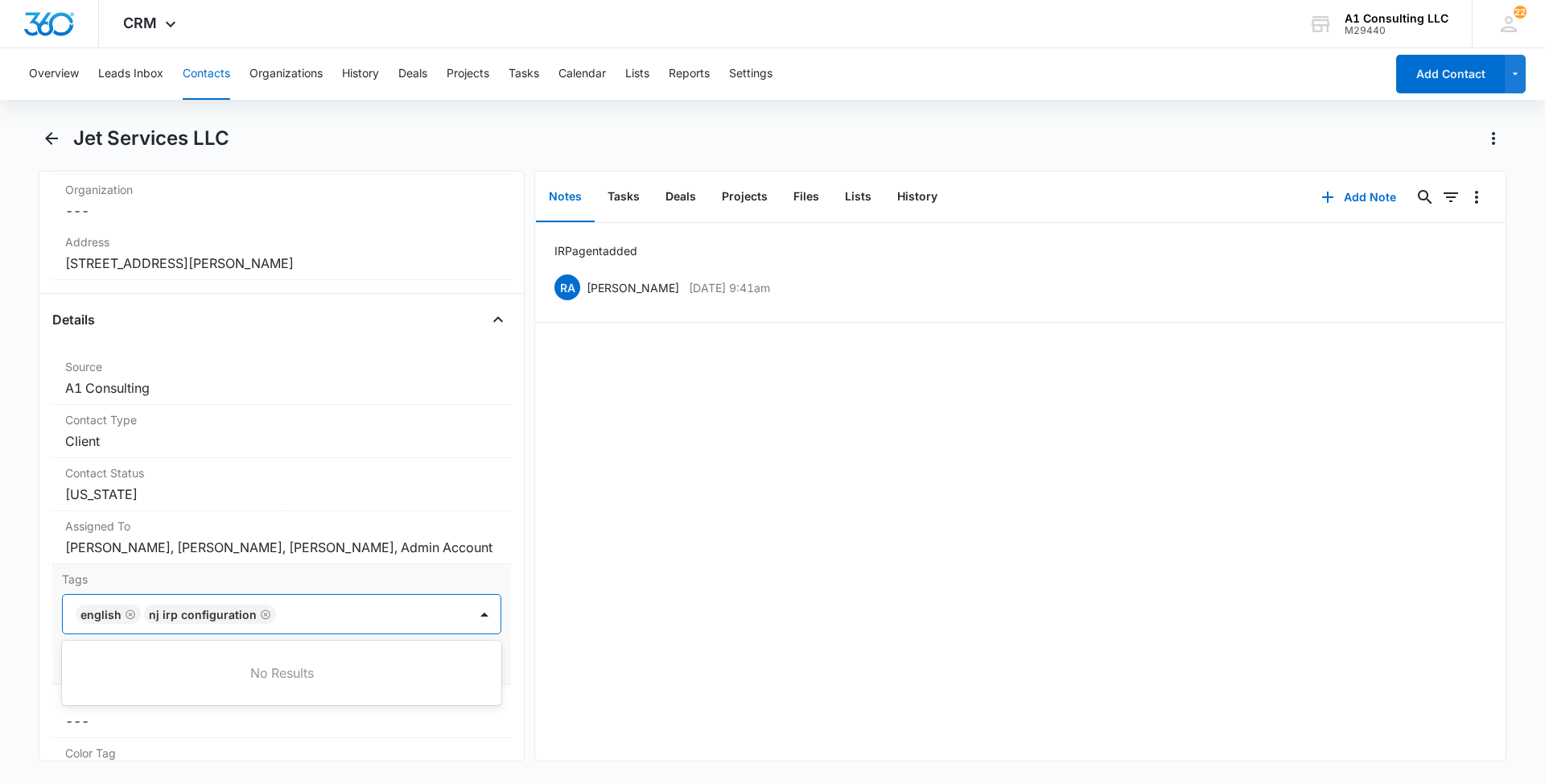
click at [376, 625] on div at bounding box center [374, 613] width 186 height 23
type input "gh"
click at [153, 710] on p "GHL Conversion" at bounding box center [123, 701] width 84 height 17
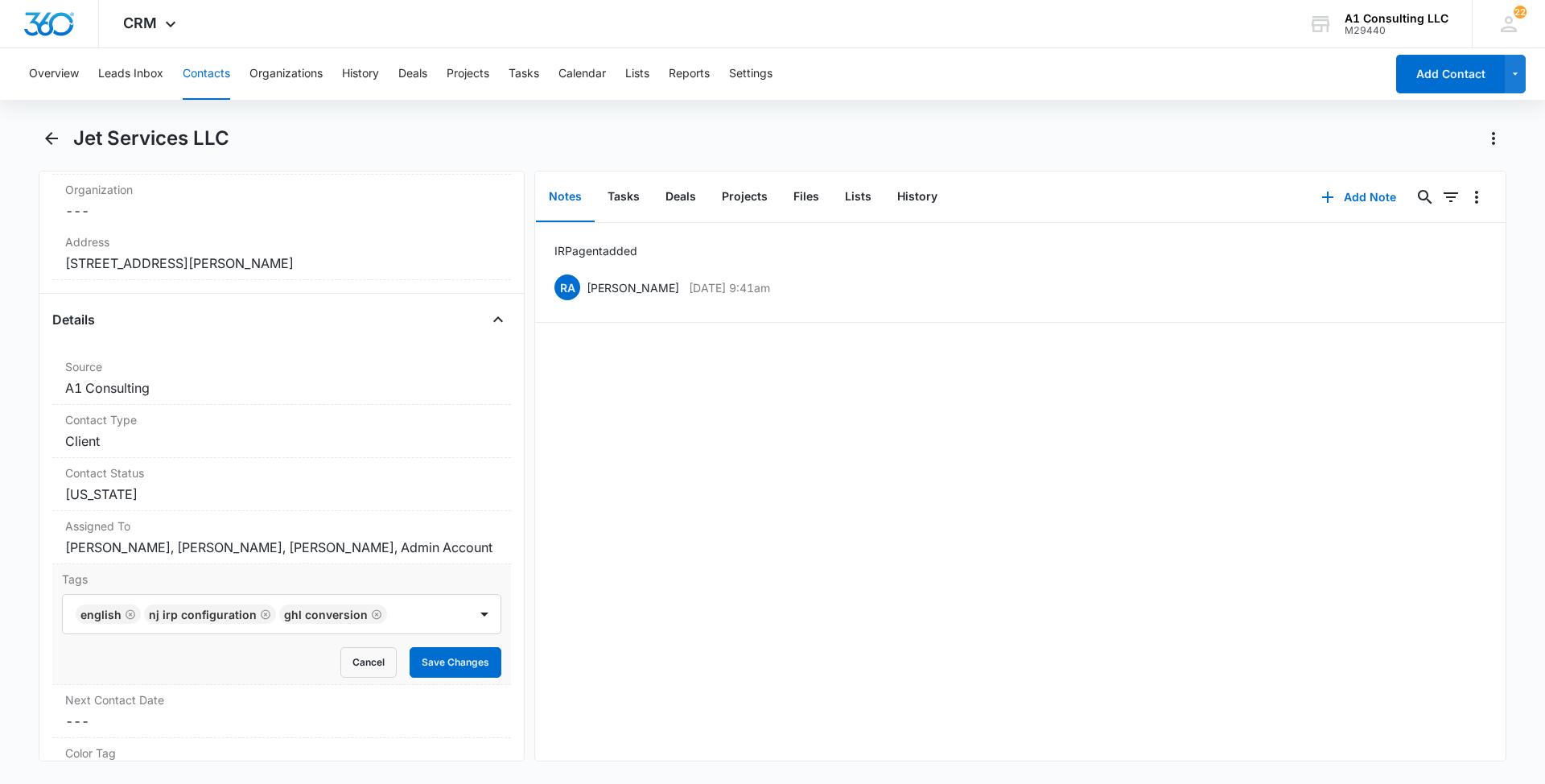
click at [0, 691] on main "Jet Services LLC Remove JS Jet Services LLC Contact Info Name Cancel Save Chang…" at bounding box center [772, 453] width 1545 height 655
click at [427, 677] on button "Save Changes" at bounding box center [455, 662] width 91 height 31
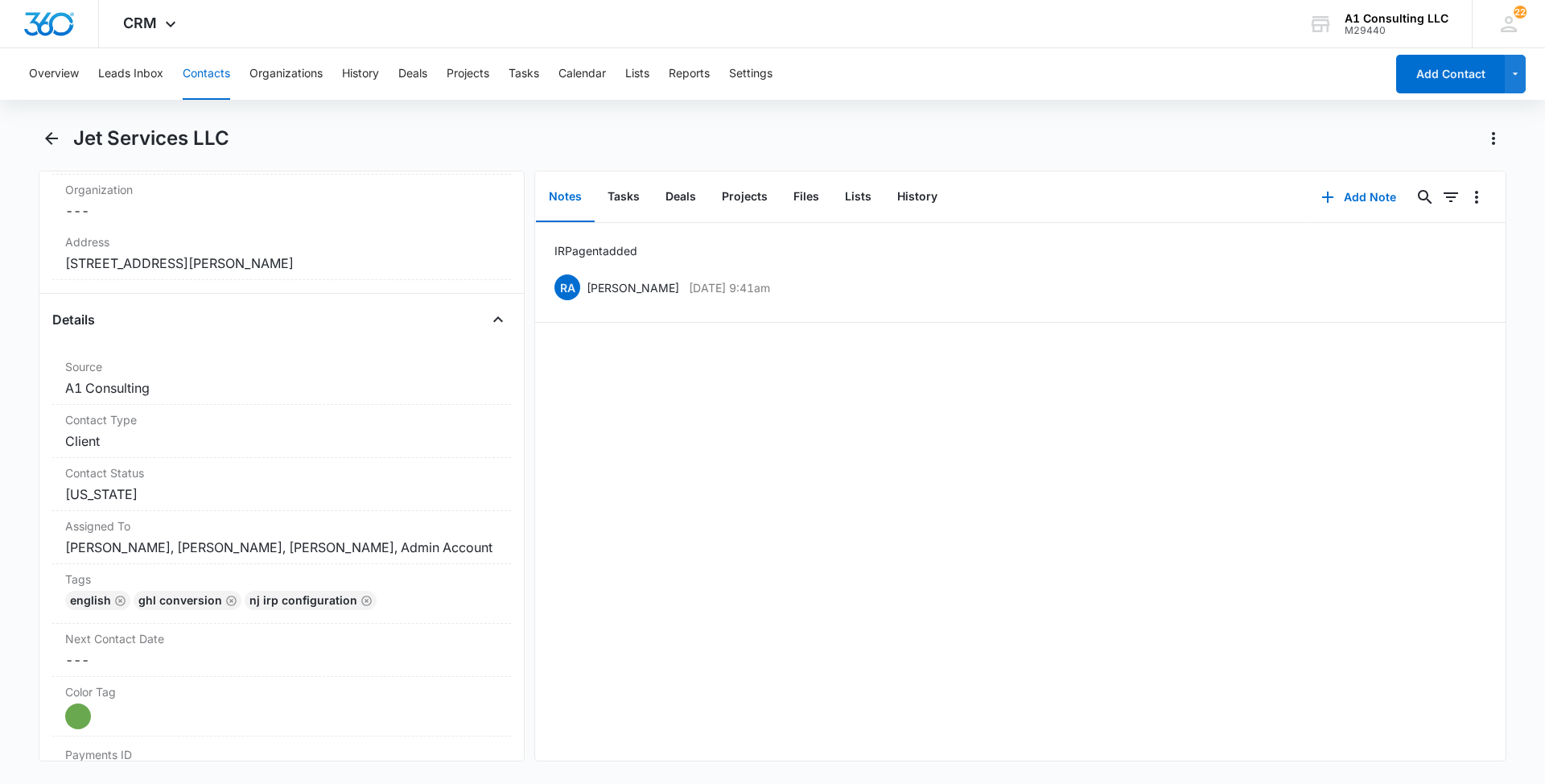
click at [194, 71] on button "Contacts" at bounding box center [206, 73] width 47 height 52
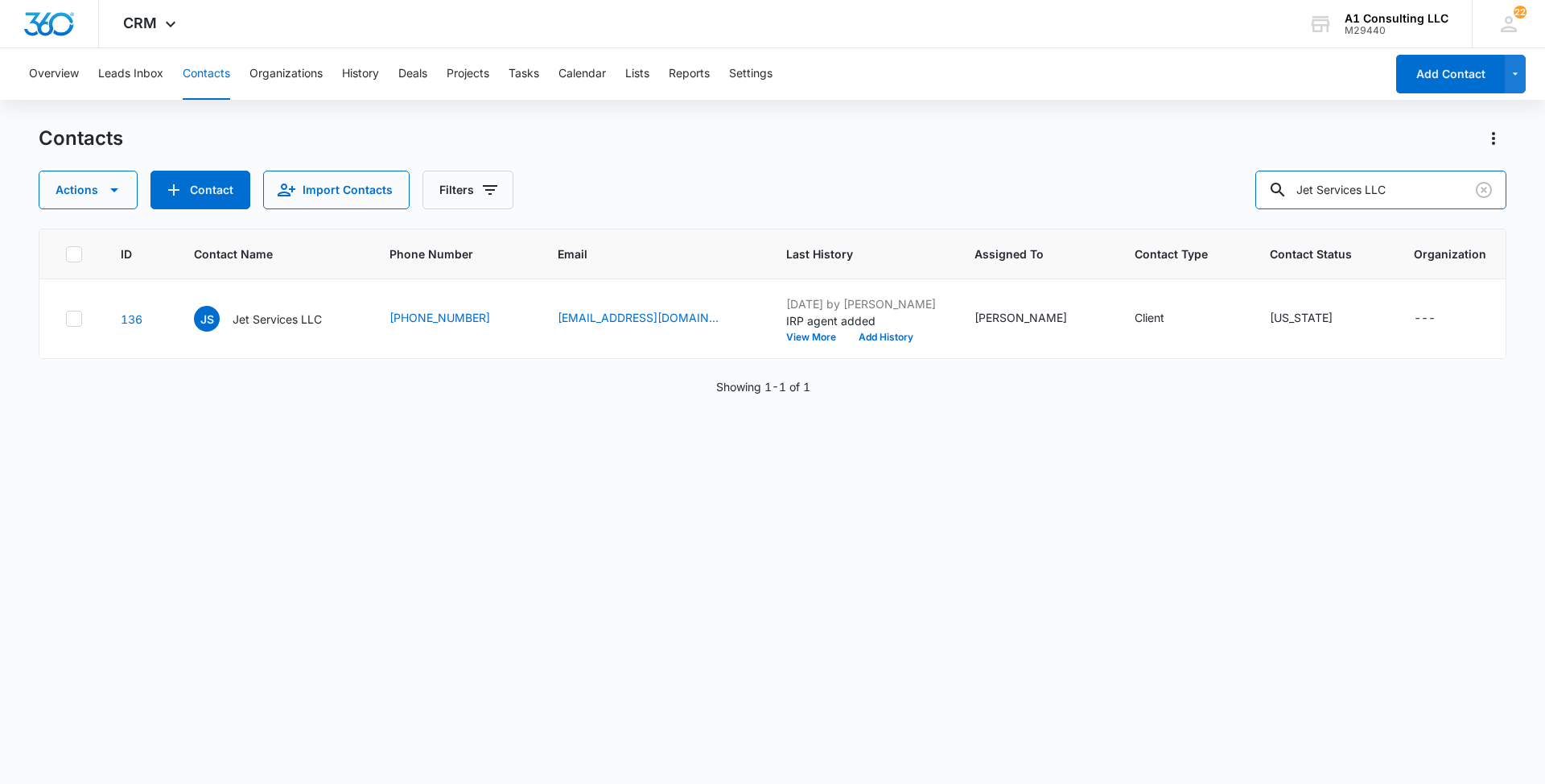
drag, startPoint x: 1275, startPoint y: 183, endPoint x: 1131, endPoint y: 165, distance: 145.1
click at [1132, 165] on div "Contacts Actions Contact Import Contacts Filters Jet Services LLC" at bounding box center [772, 167] width 1468 height 84
paste input "R C J M Logistics"
type input "R C J M Logistics"
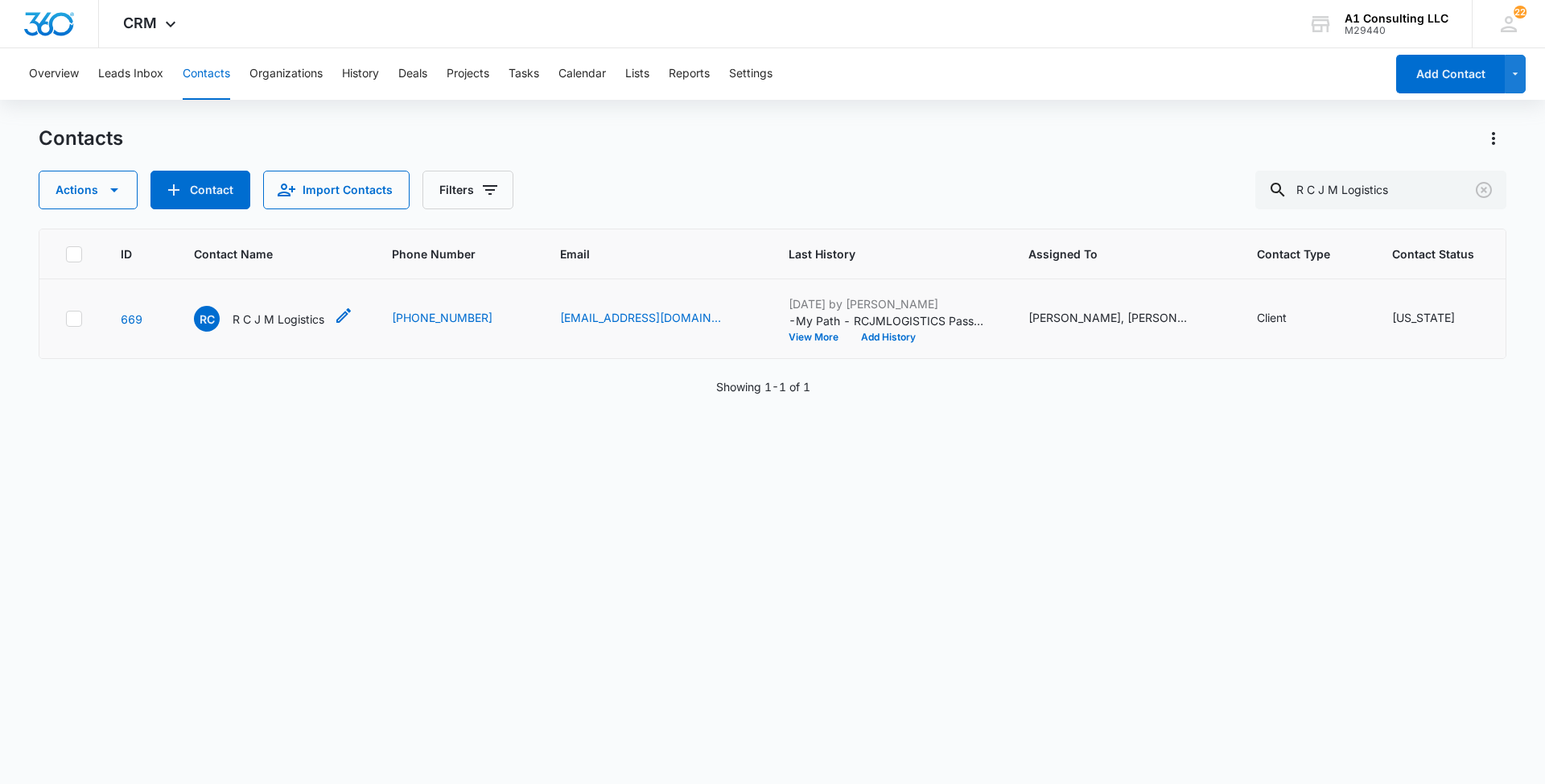
click at [266, 327] on p "R C J M Logistics" at bounding box center [278, 318] width 91 height 17
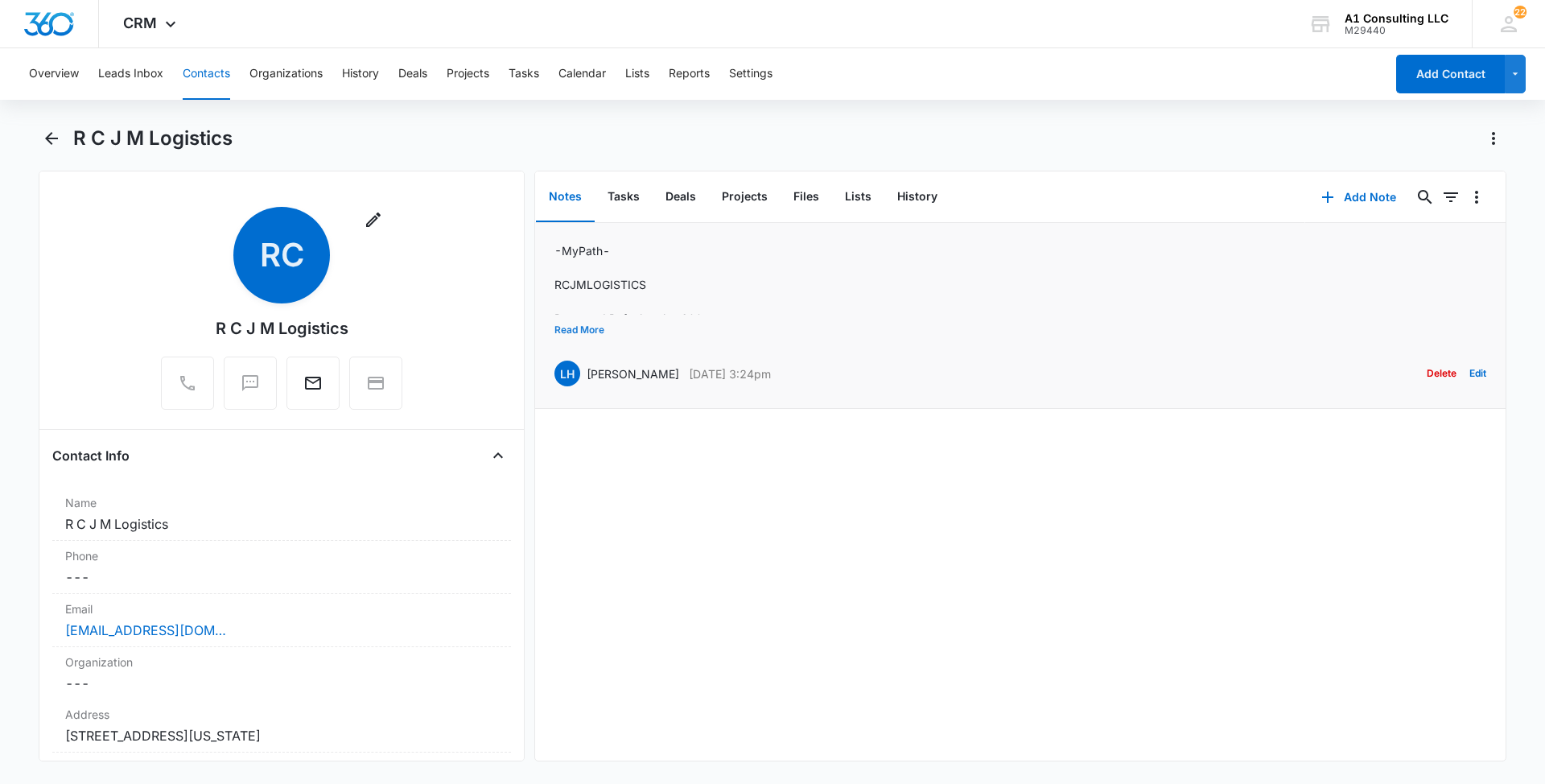
click at [586, 326] on button "Read More" at bounding box center [579, 330] width 50 height 31
drag, startPoint x: 801, startPoint y: 378, endPoint x: 583, endPoint y: 392, distance: 218.4
click at [583, 392] on div "LH [PERSON_NAME] [DATE] 3:24pm Delete Edit" at bounding box center [1020, 385] width 932 height 31
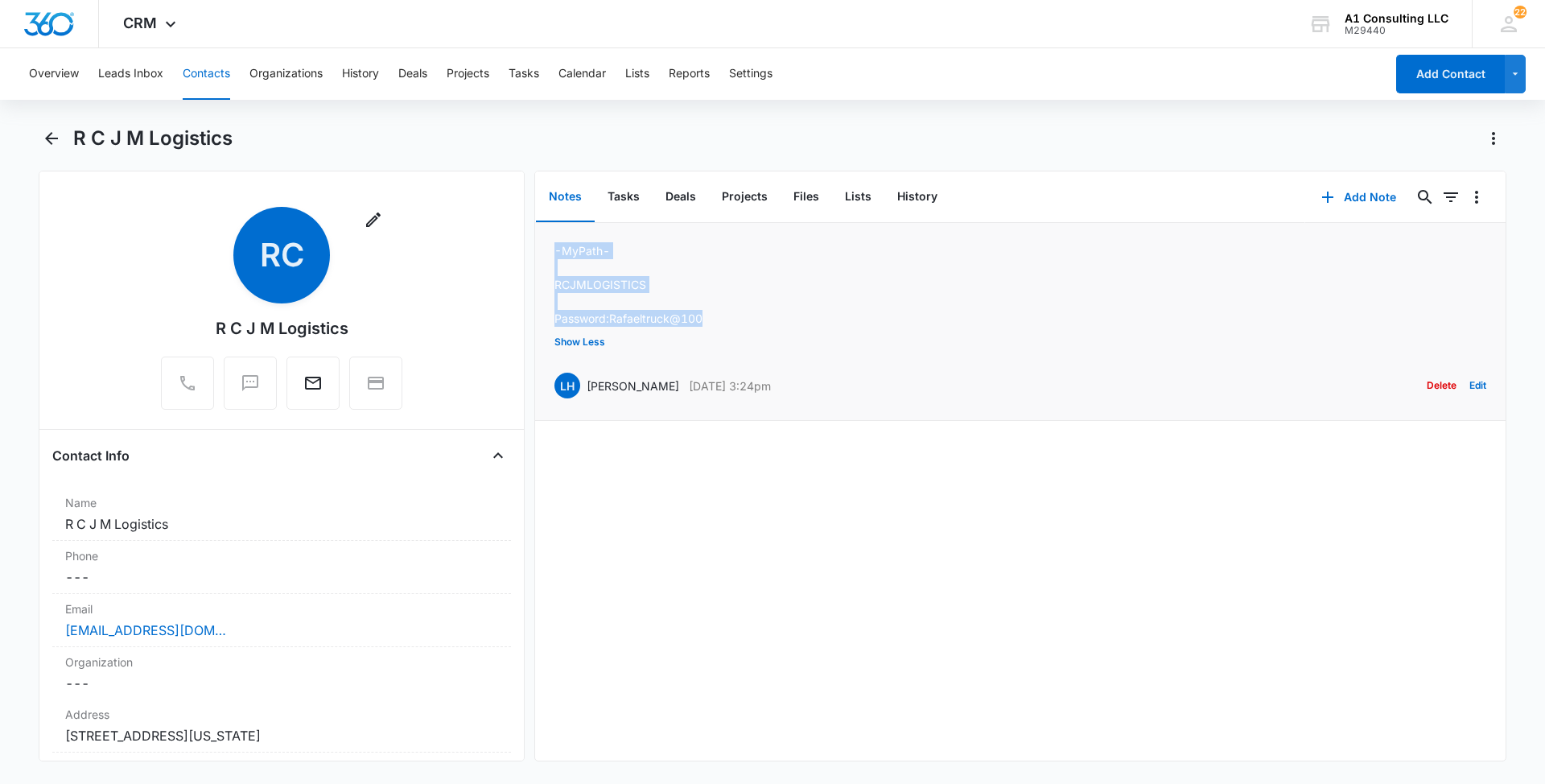
drag, startPoint x: 689, startPoint y: 310, endPoint x: 552, endPoint y: 245, distance: 151.6
click at [552, 245] on li "-My Path - RCJMLOGISTICS Password: Rafaeltruck@100 Show Less LH [PERSON_NAME] […" at bounding box center [1020, 321] width 971 height 198
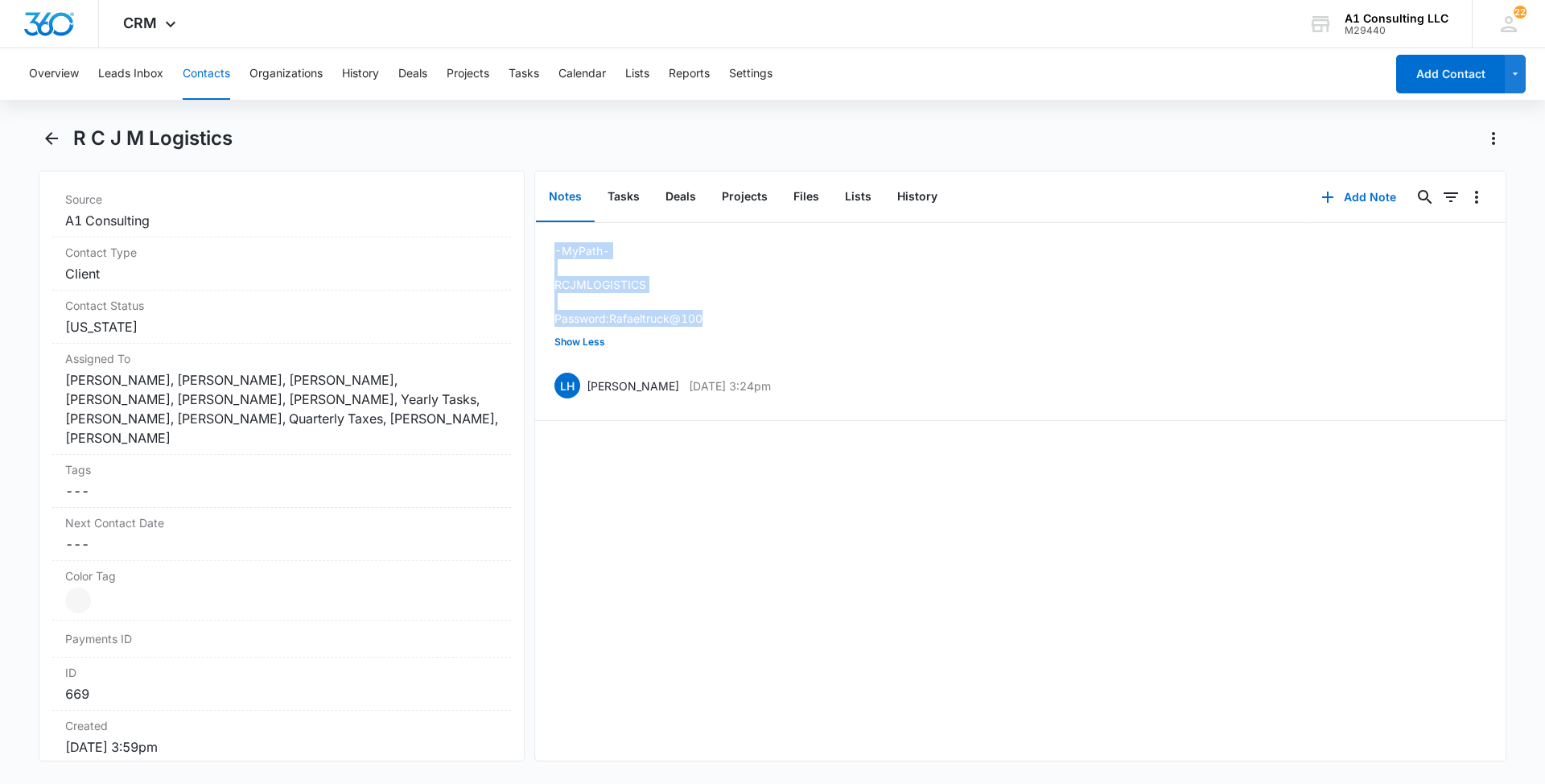
scroll to position [742, 0]
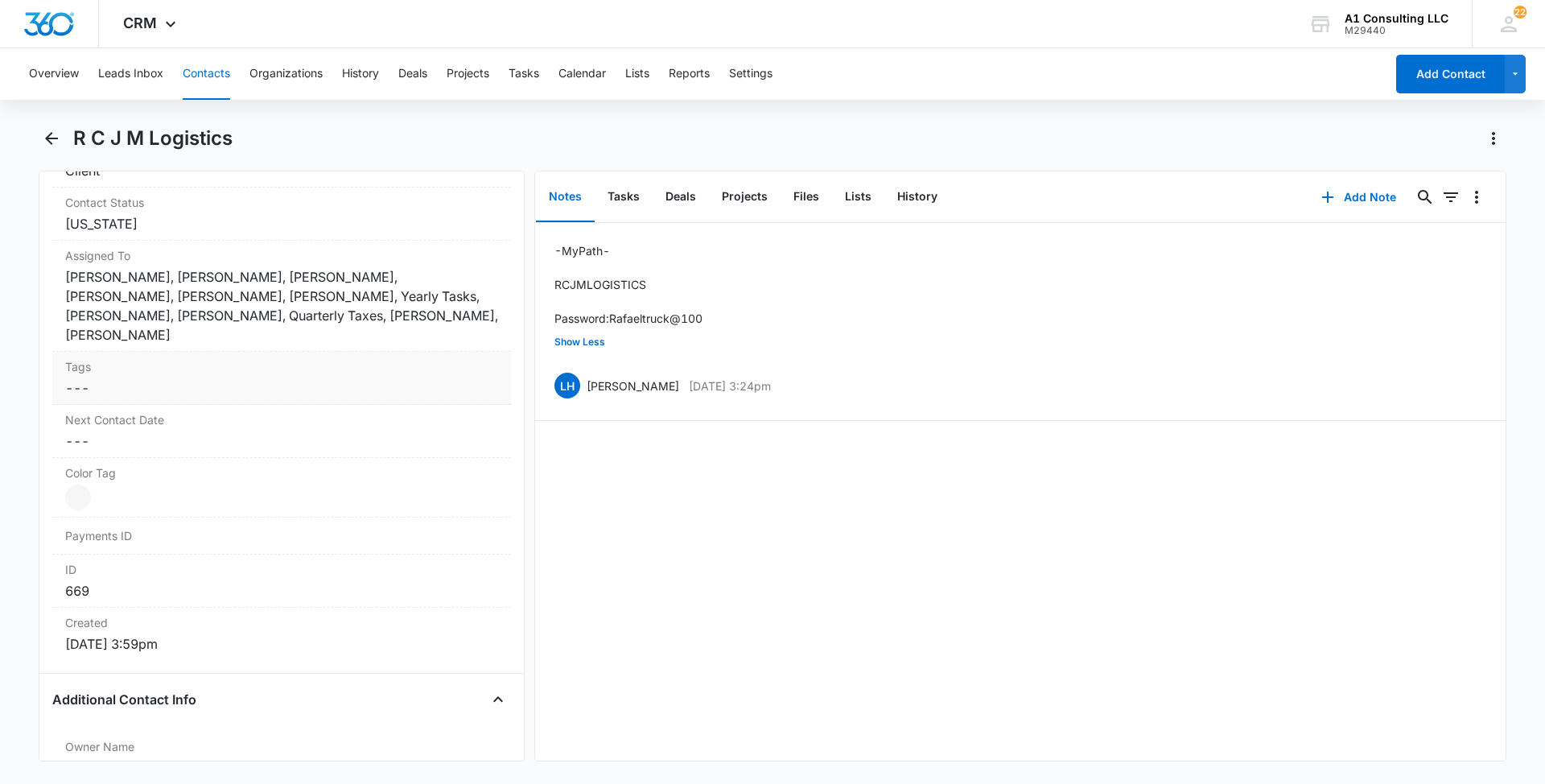
click at [330, 378] on dd "Cancel Save Changes ---" at bounding box center [281, 387] width 433 height 19
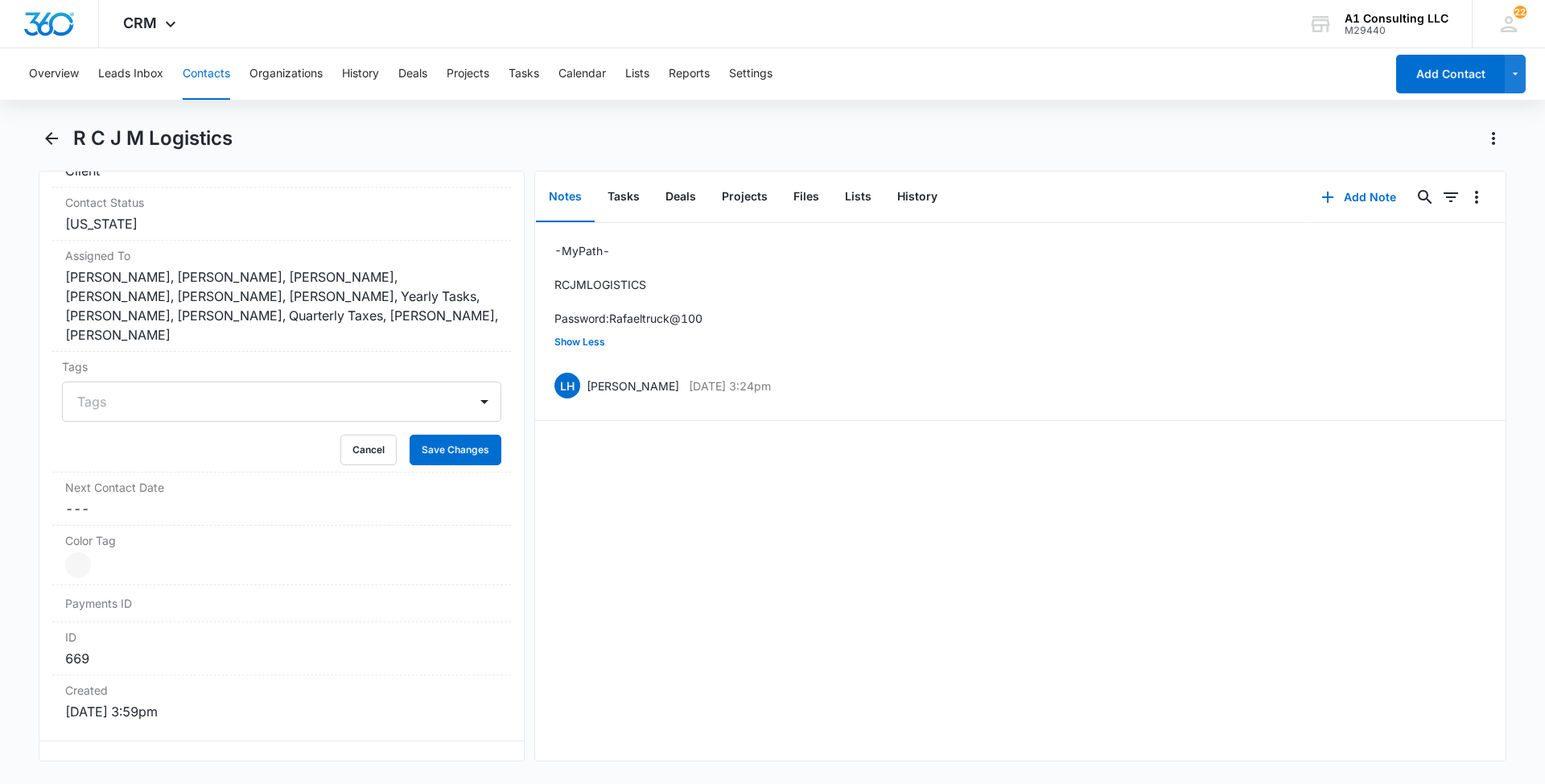
click at [277, 391] on div at bounding box center [271, 401] width 390 height 23
type input "gh"
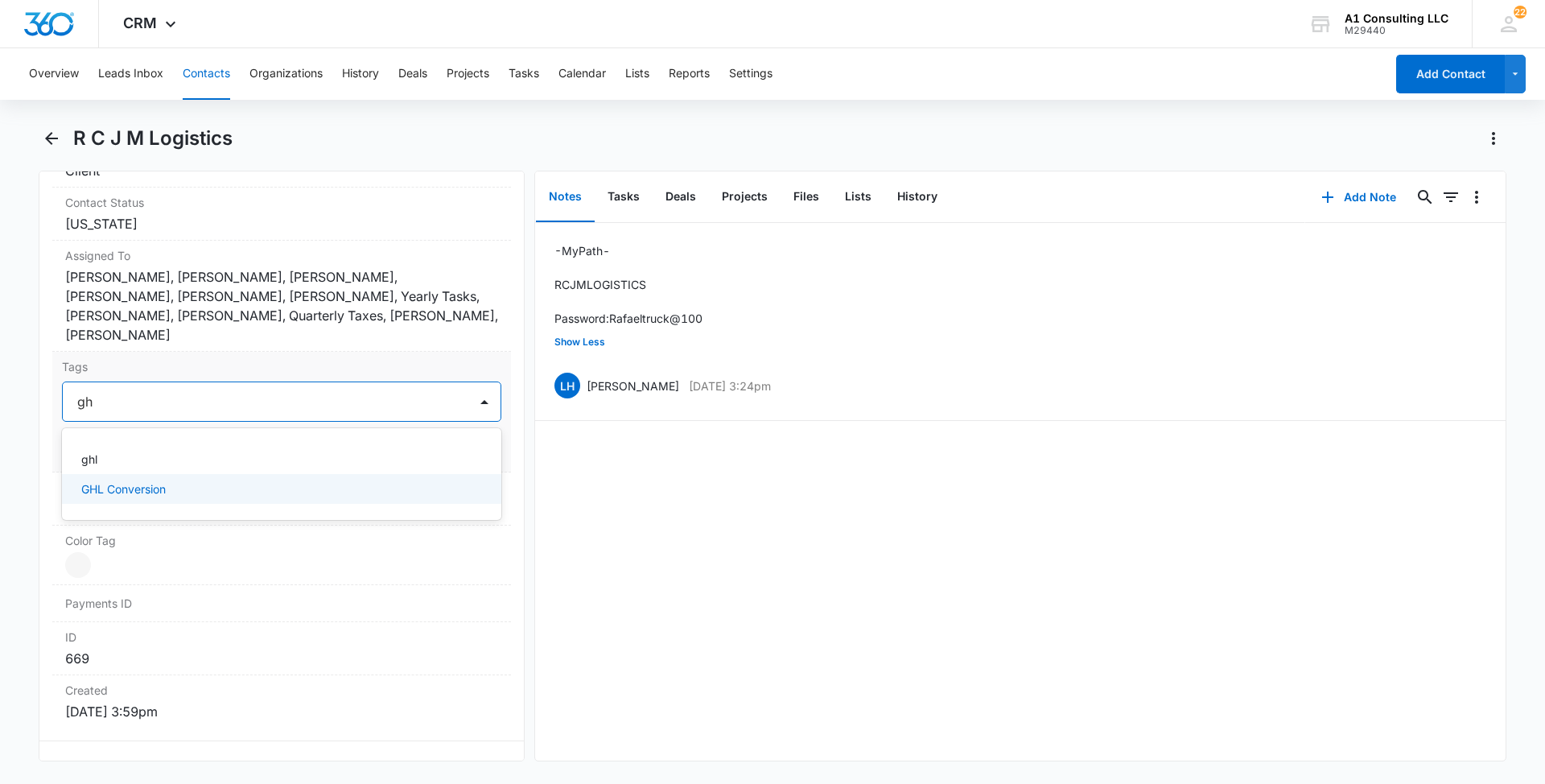
click at [156, 480] on p "GHL Conversion" at bounding box center [123, 488] width 84 height 17
drag, startPoint x: 0, startPoint y: 449, endPoint x: 475, endPoint y: 461, distance: 475.2
click at [8, 449] on main "R C J M Logistics Remove RC R C J M Logistics Contact Info Name Cancel Save Cha…" at bounding box center [772, 453] width 1545 height 655
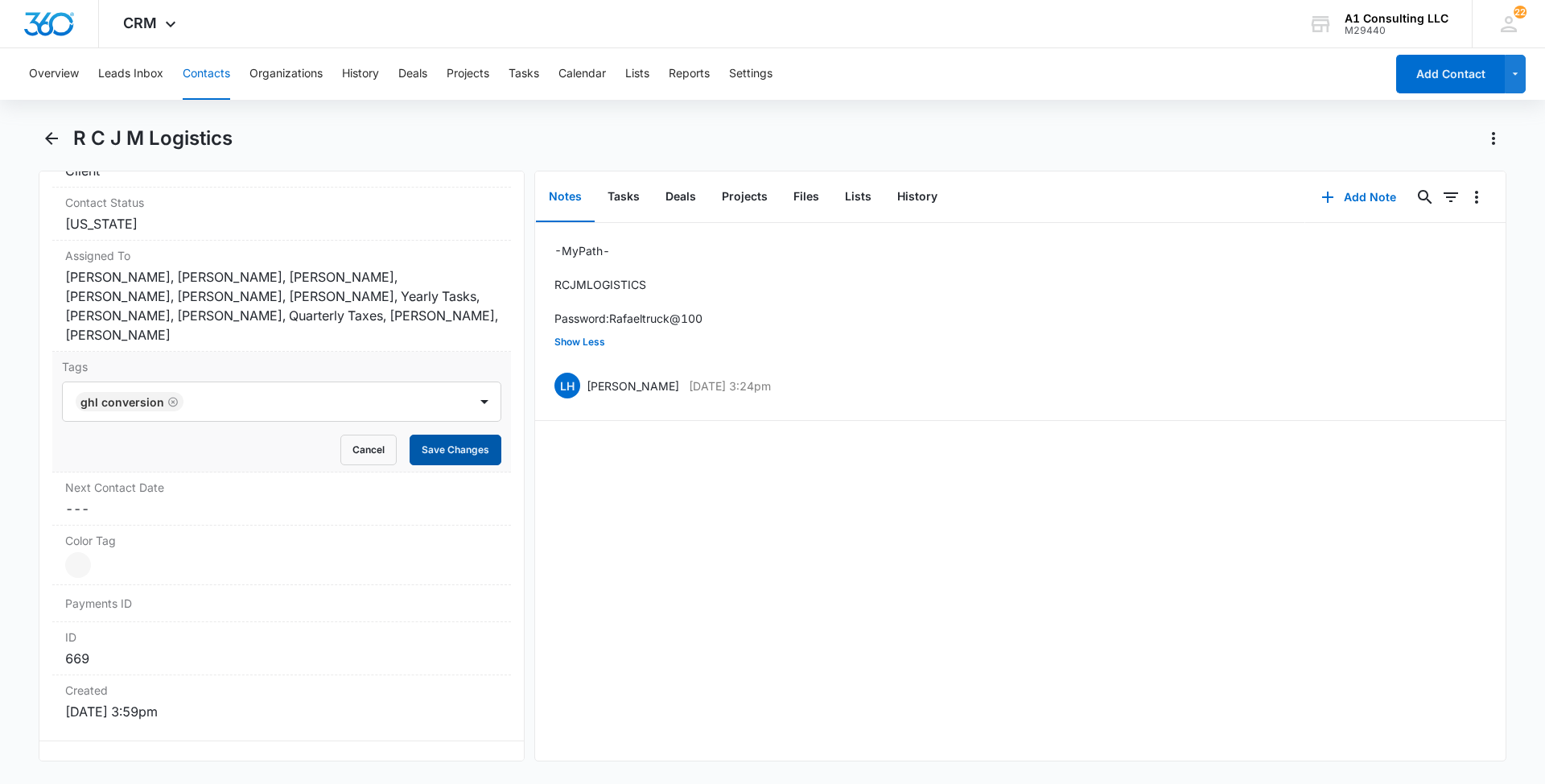
click at [459, 434] on button "Save Changes" at bounding box center [455, 449] width 91 height 31
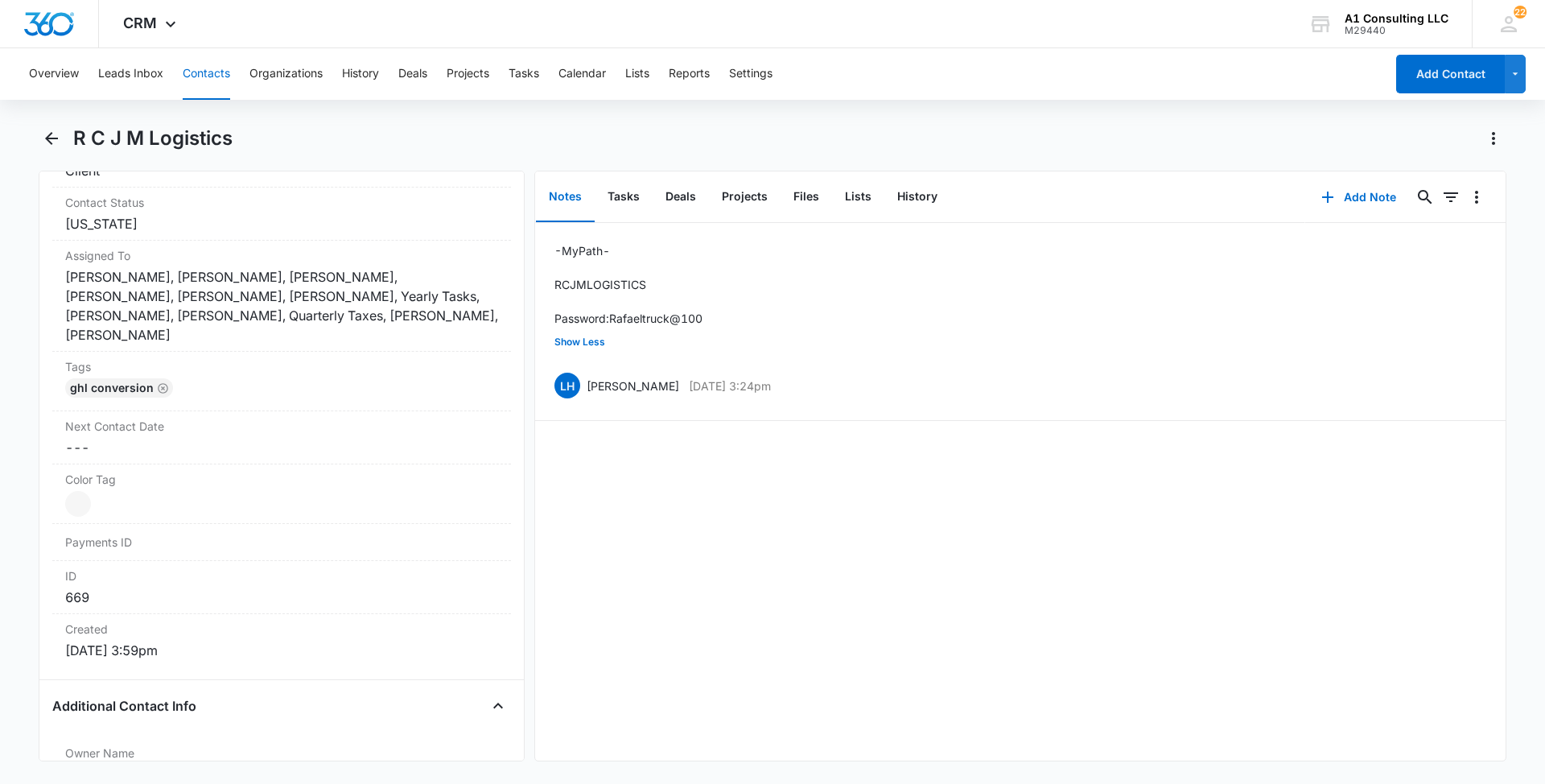
click at [204, 72] on button "Contacts" at bounding box center [206, 73] width 47 height 52
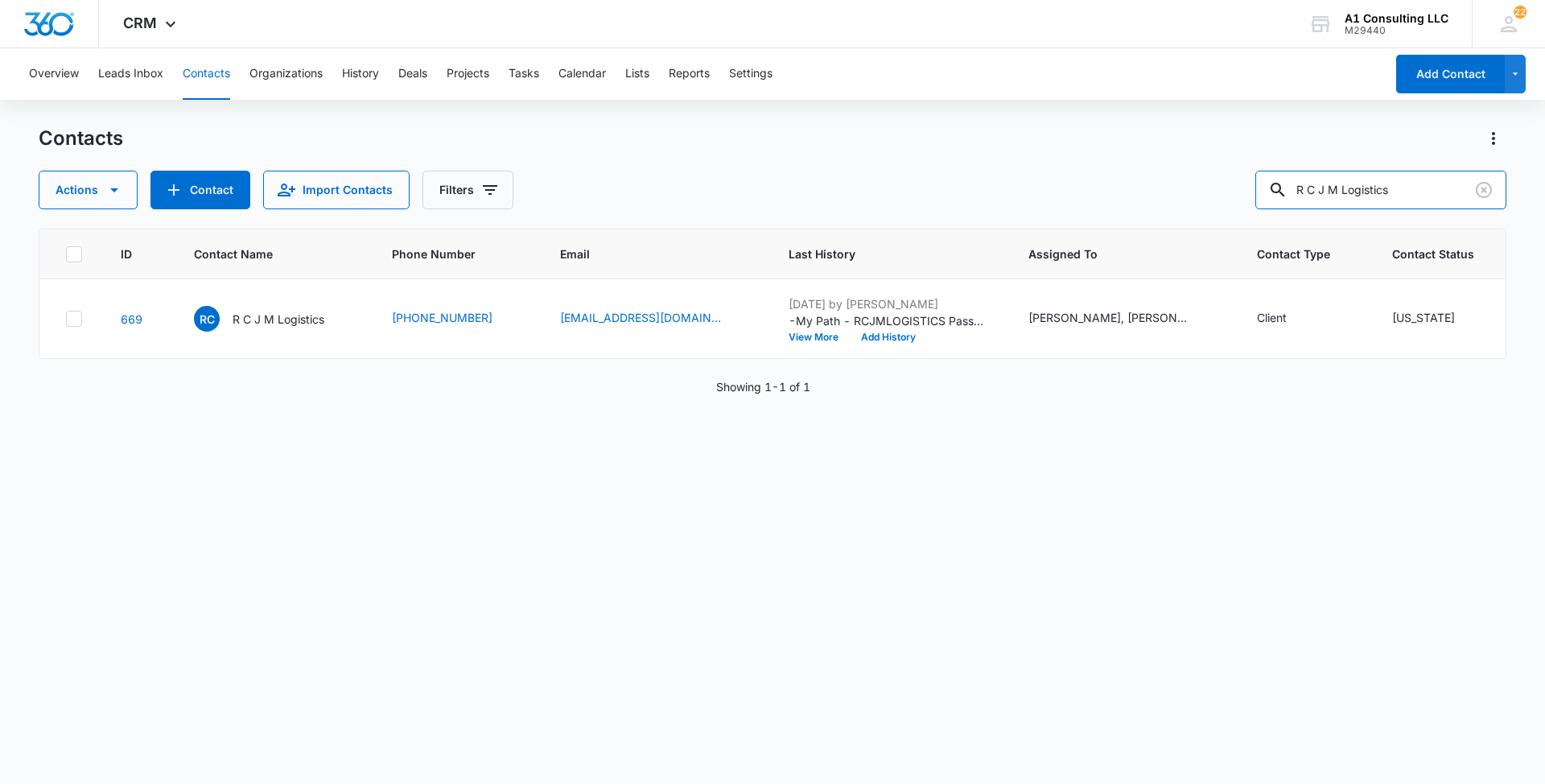
drag, startPoint x: 1291, startPoint y: 188, endPoint x: 1185, endPoint y: 188, distance: 106.0
click at [1185, 188] on div "Actions Contact Import Contacts Filters R C J M Logistics" at bounding box center [772, 190] width 1468 height 39
paste input "AAG Expres"
type input "AAG Express"
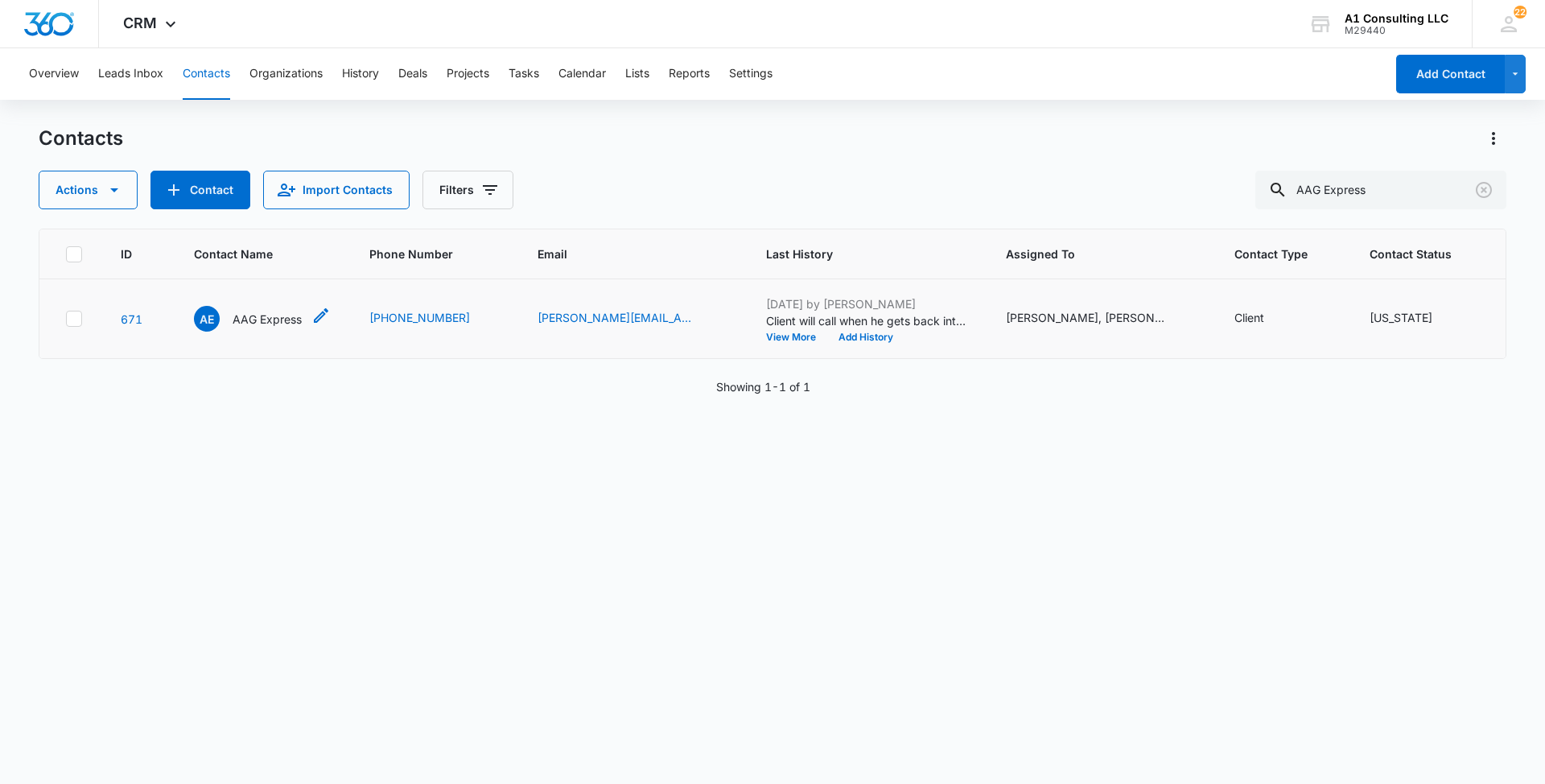
click at [260, 316] on p "AAG Express" at bounding box center [267, 318] width 70 height 17
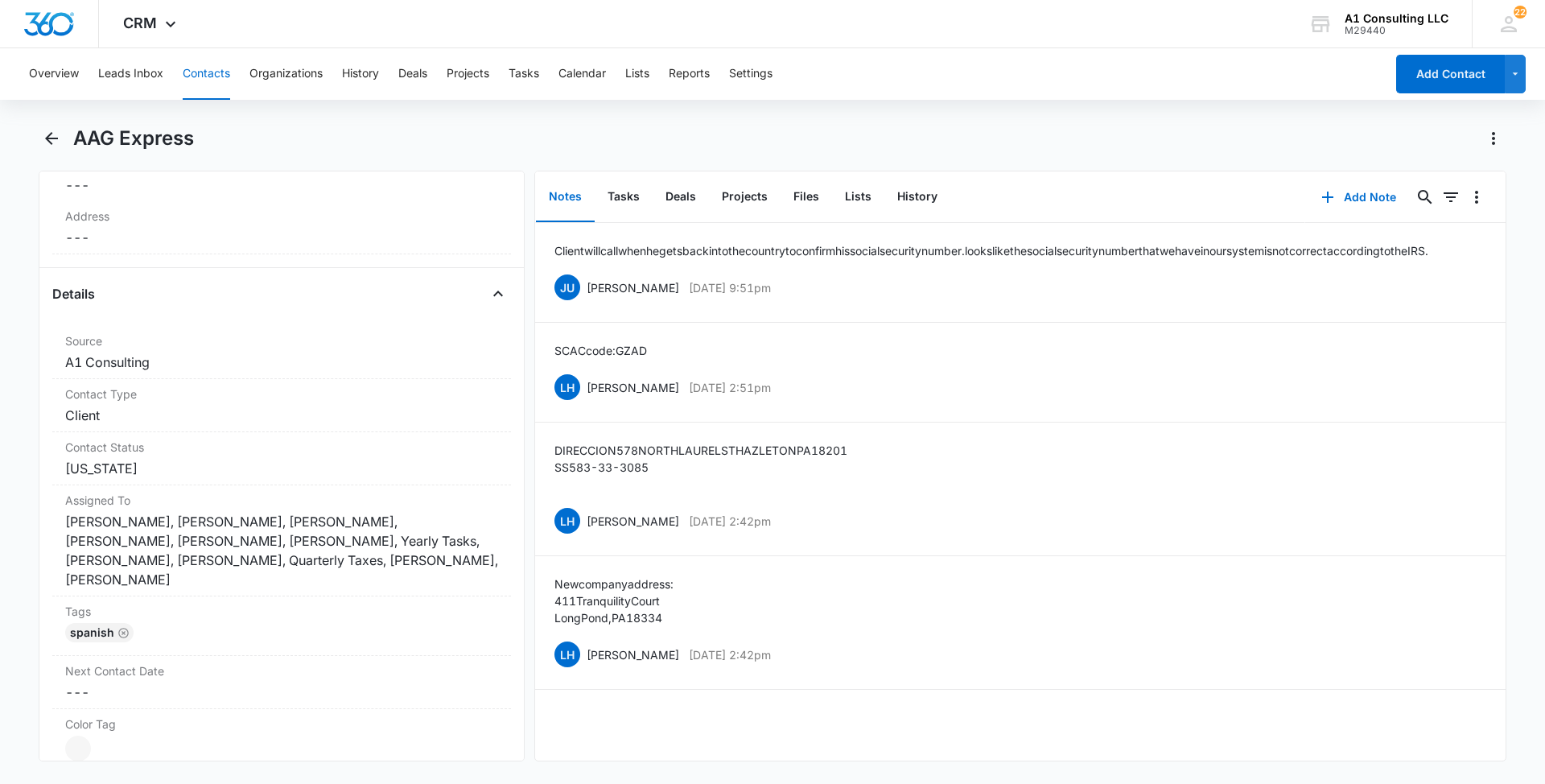
scroll to position [618, 0]
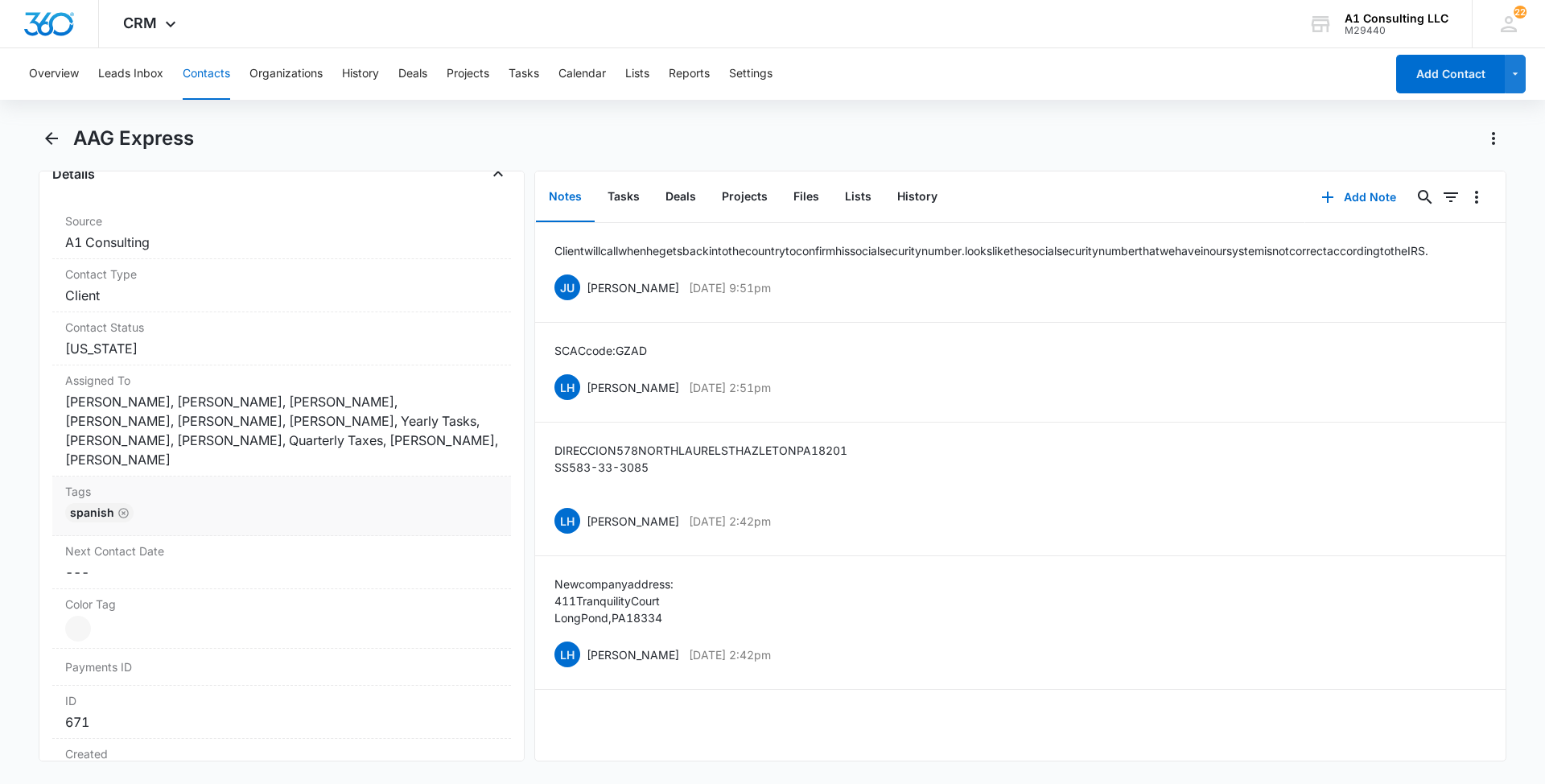
click at [314, 503] on div "Spanish" at bounding box center [281, 515] width 433 height 25
click at [325, 515] on div at bounding box center [308, 525] width 318 height 23
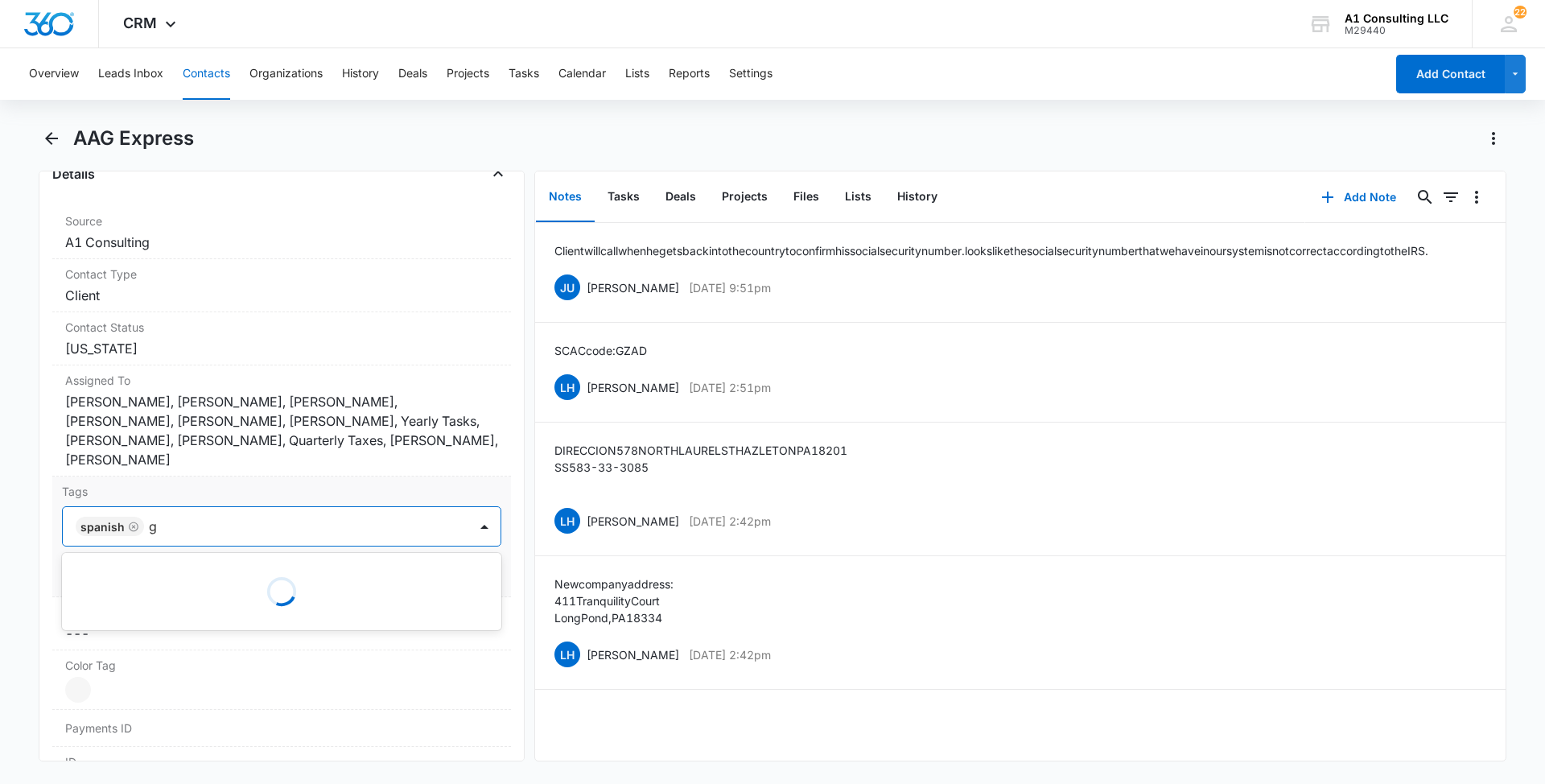
type input "gh"
click at [135, 605] on p "GHL Conversion" at bounding box center [123, 613] width 84 height 17
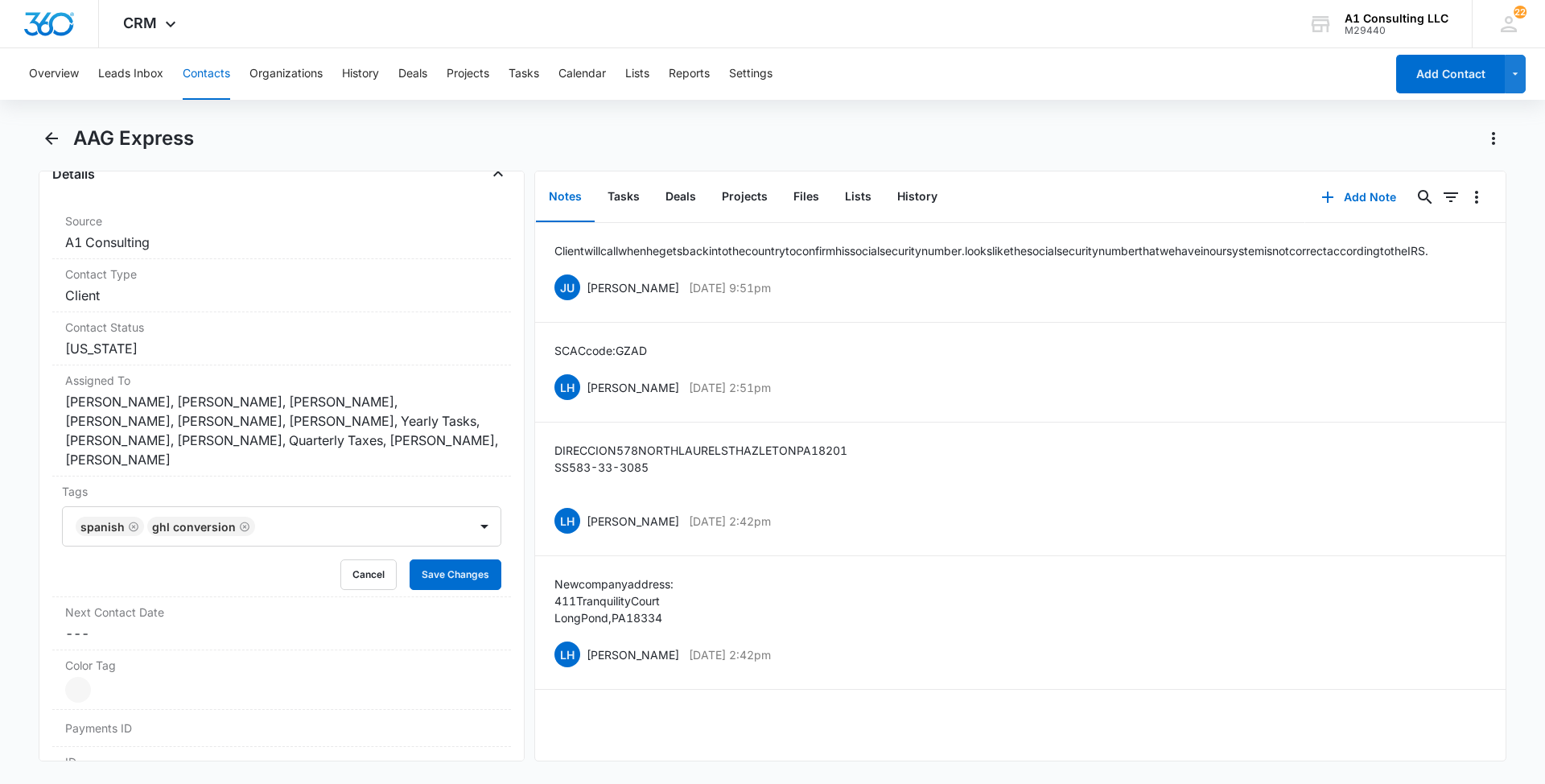
click at [0, 581] on main "AAG Express Remove AE AAG Express Contact Info Name Cancel Save Changes AAG Exp…" at bounding box center [772, 453] width 1545 height 655
click at [421, 559] on button "Save Changes" at bounding box center [455, 574] width 91 height 31
drag, startPoint x: 805, startPoint y: 673, endPoint x: 588, endPoint y: 677, distance: 217.0
click at [588, 669] on div "LH [PERSON_NAME] [DATE] 2:42pm Delete Edit" at bounding box center [1020, 654] width 932 height 31
drag, startPoint x: 659, startPoint y: 632, endPoint x: 547, endPoint y: 594, distance: 118.3
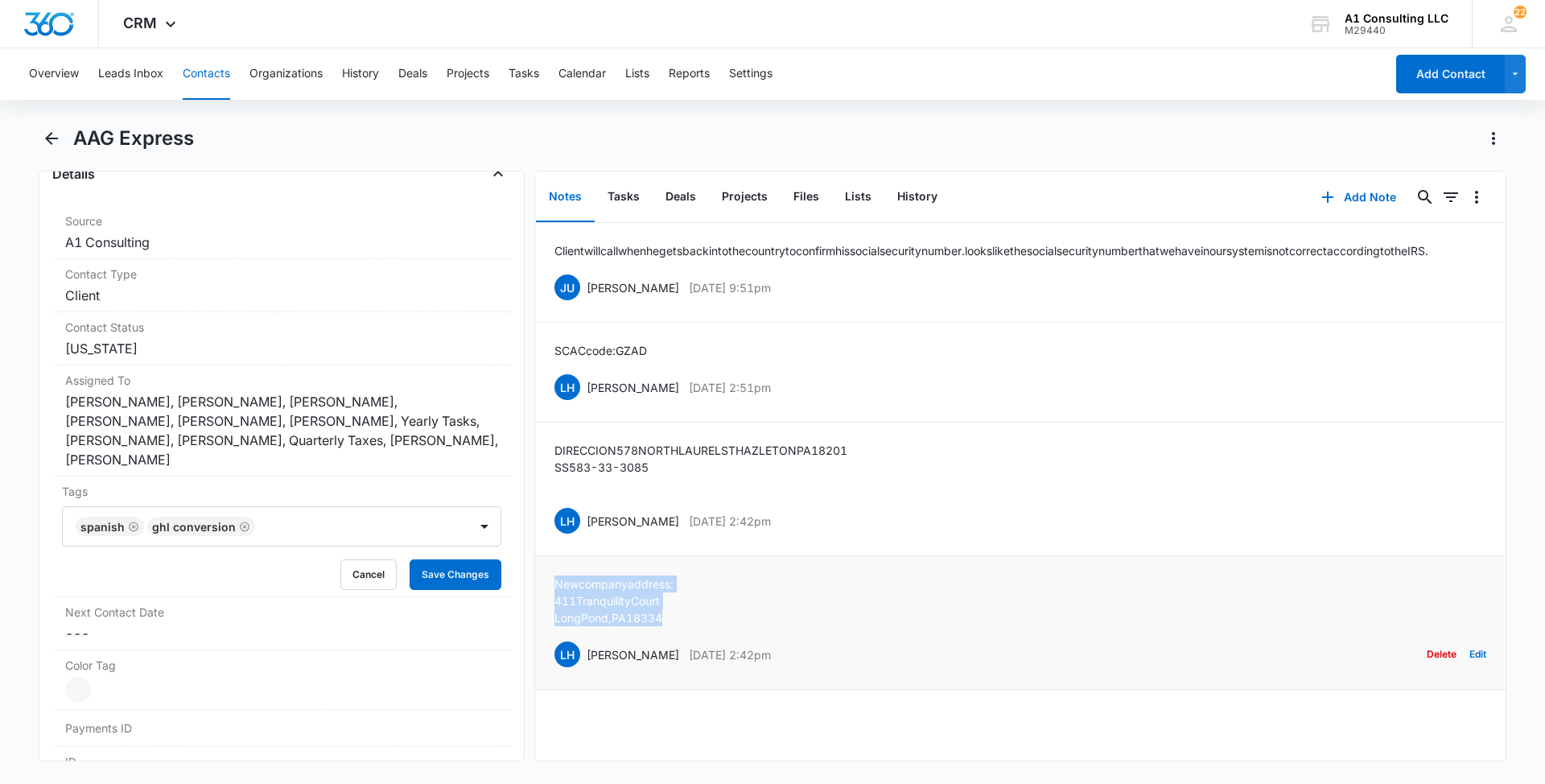
click at [547, 594] on li "New company address: [STREET_ADDRESS] LH [PERSON_NAME] [DATE] 2:42pm Delete Edit" at bounding box center [1020, 623] width 971 height 134
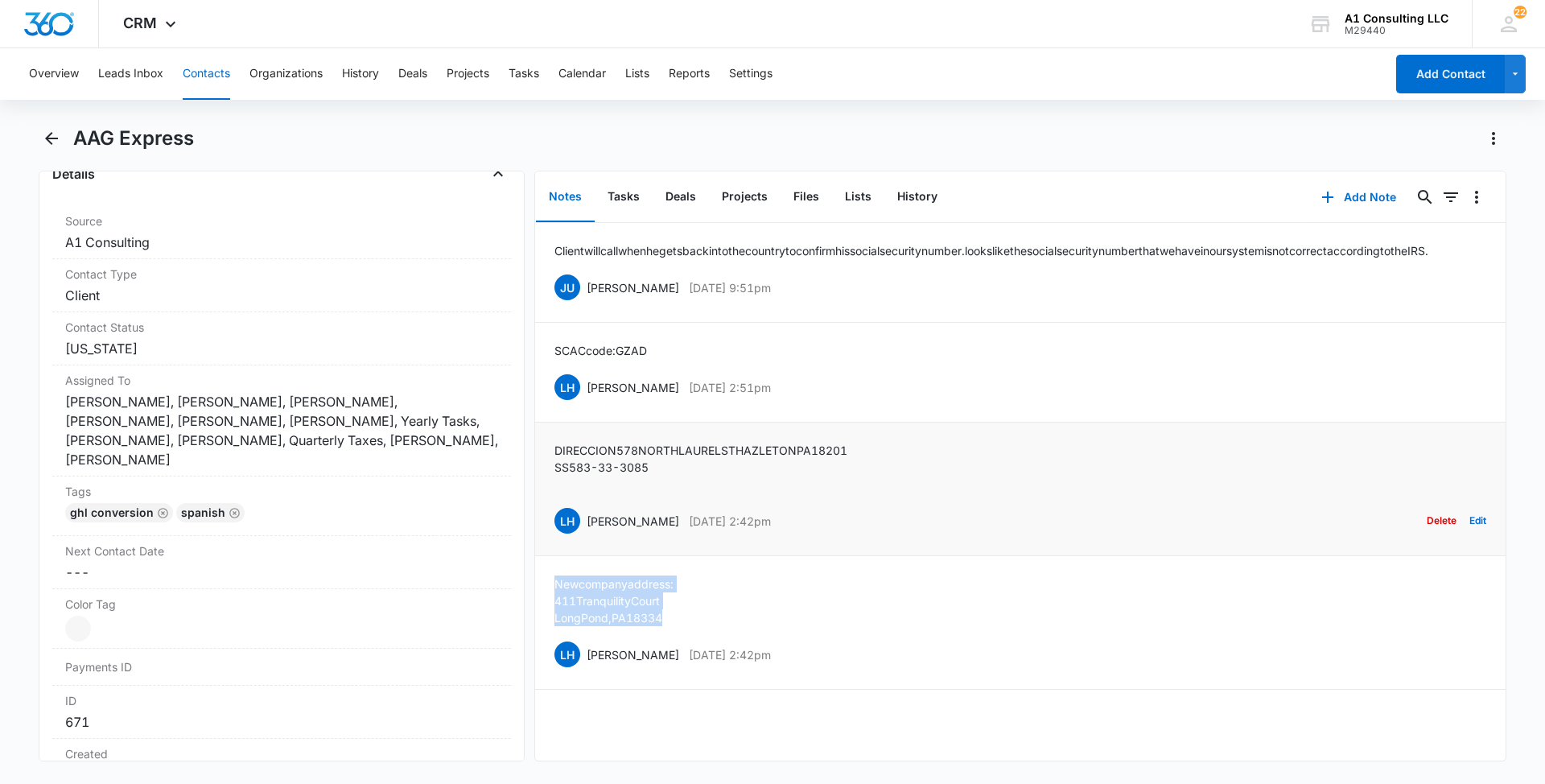
drag, startPoint x: 798, startPoint y: 529, endPoint x: 584, endPoint y: 536, distance: 214.1
click at [584, 536] on div "LH [PERSON_NAME] [DATE] 2:42pm Delete Edit" at bounding box center [1020, 521] width 932 height 31
drag, startPoint x: 658, startPoint y: 486, endPoint x: 546, endPoint y: 472, distance: 112.9
click at [546, 472] on li "DIRECCION [STREET_ADDRESS] SS 583-33-3085 LH [PERSON_NAME] [DATE] 2:42pm Delete…" at bounding box center [1020, 489] width 971 height 134
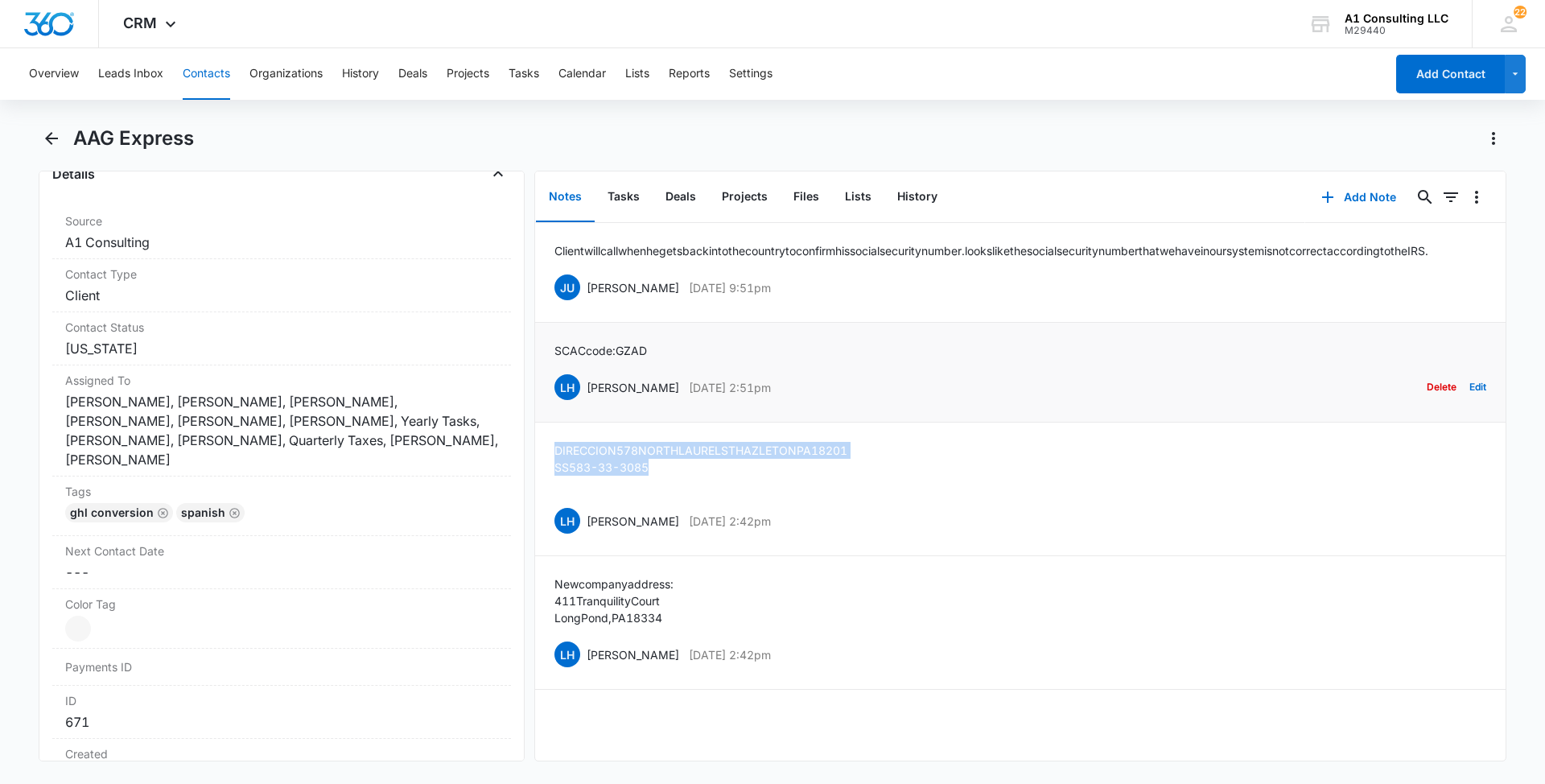
drag, startPoint x: 774, startPoint y: 404, endPoint x: 587, endPoint y: 412, distance: 187.2
click at [587, 402] on div "LH [PERSON_NAME] [DATE] 2:51pm Delete Edit" at bounding box center [1020, 387] width 932 height 31
drag, startPoint x: 579, startPoint y: 362, endPoint x: 526, endPoint y: 360, distance: 53.0
click at [526, 360] on div "Remove AE AAG Express Contact Info Name Cancel Save Changes AAG Express Phone C…" at bounding box center [772, 466] width 1468 height 590
drag, startPoint x: 526, startPoint y: 360, endPoint x: 734, endPoint y: 383, distance: 209.3
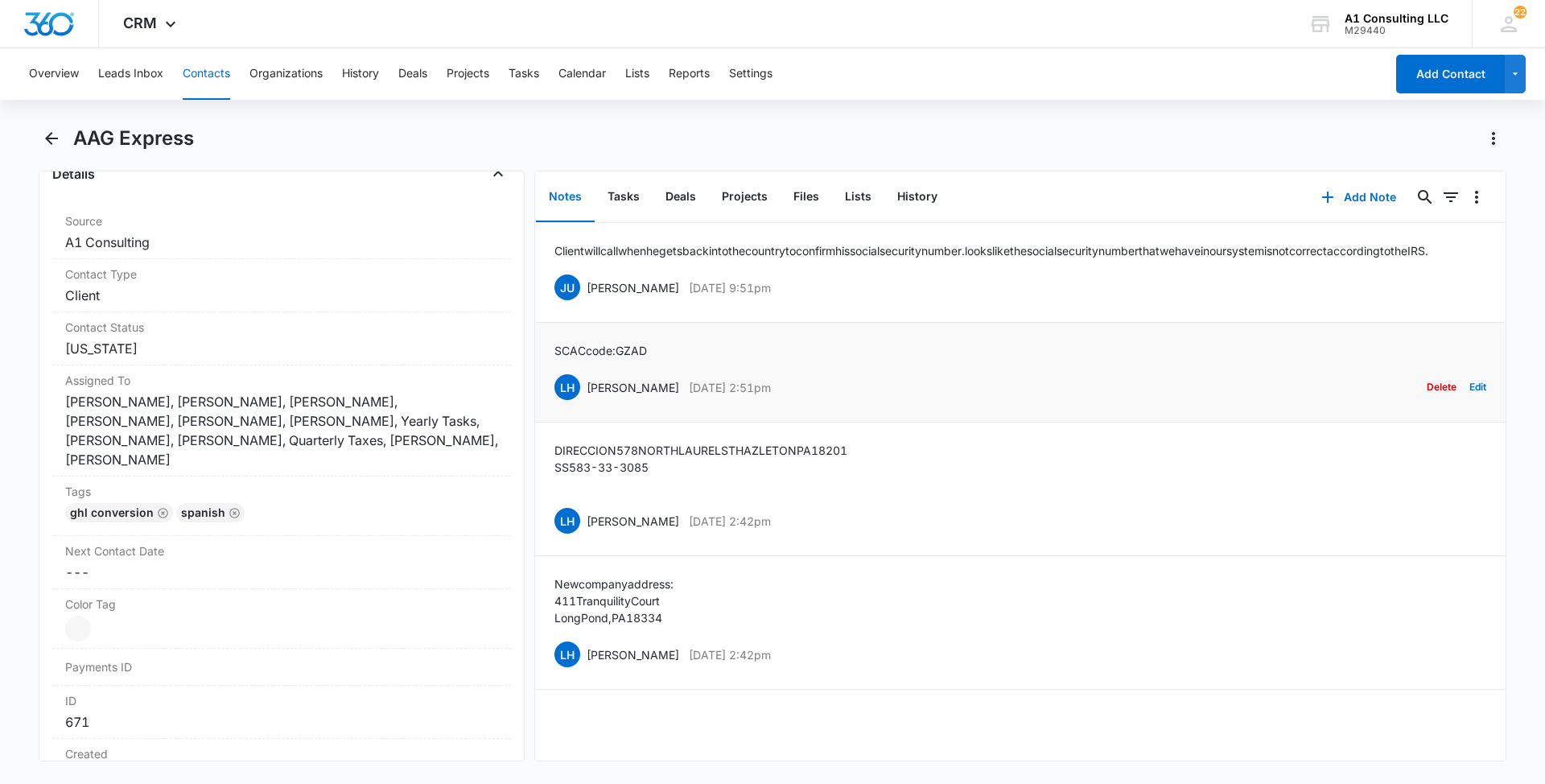
click at [734, 383] on div "SCAC code: GZAD LH [PERSON_NAME] [DATE] 2:51pm Delete Edit" at bounding box center [1020, 372] width 932 height 61
drag, startPoint x: 617, startPoint y: 368, endPoint x: 547, endPoint y: 365, distance: 70.1
click at [547, 365] on li "SCAC code: GZAD LH [PERSON_NAME] [DATE] 2:51pm Delete Edit" at bounding box center [1020, 373] width 971 height 99
drag, startPoint x: 797, startPoint y: 306, endPoint x: 586, endPoint y: 314, distance: 211.2
click at [586, 303] on div "JU [PERSON_NAME] [DATE] 9:51pm Delete Edit" at bounding box center [1020, 288] width 932 height 31
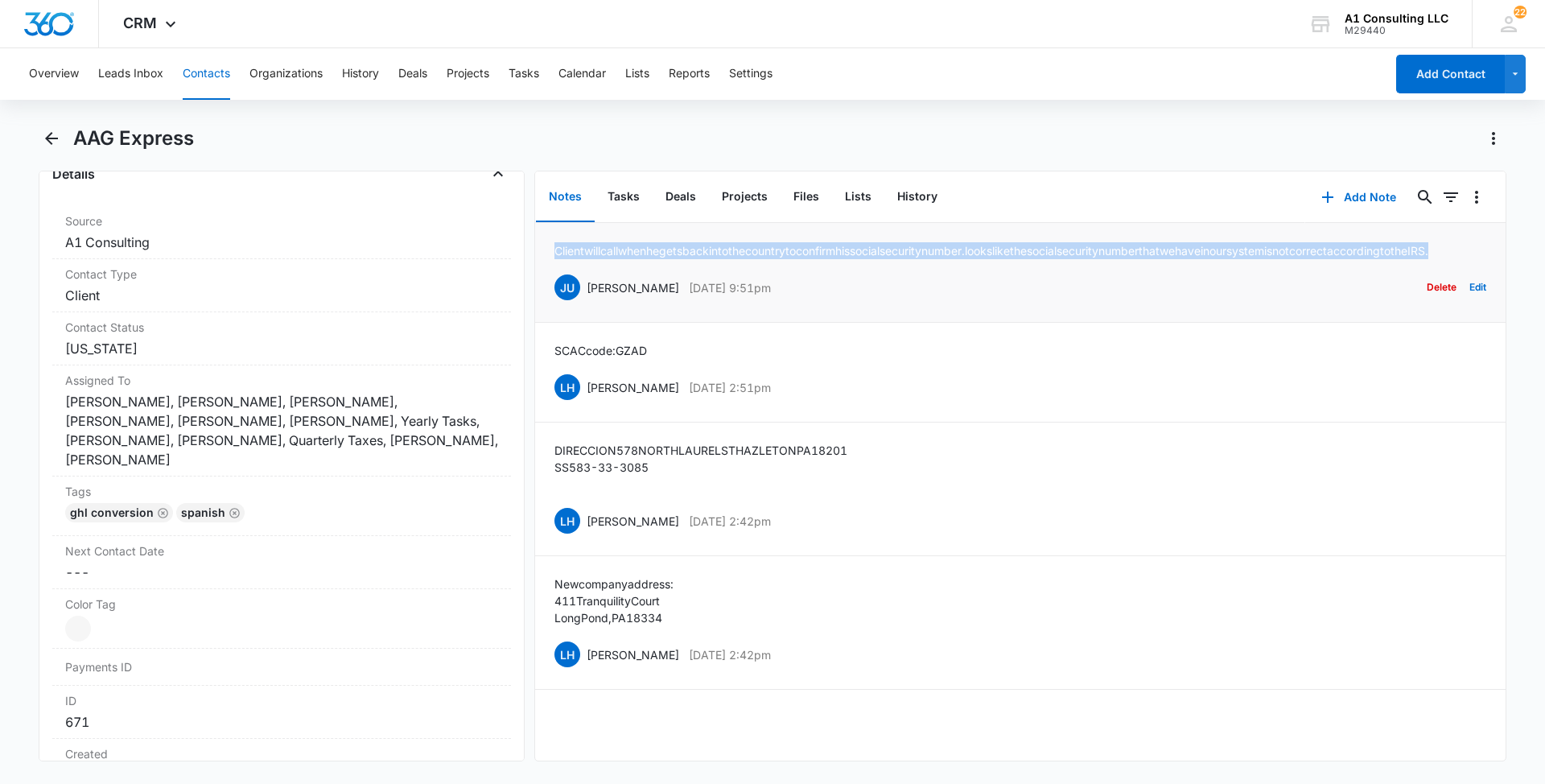
drag, startPoint x: 673, startPoint y: 275, endPoint x: 551, endPoint y: 250, distance: 124.5
click at [551, 250] on li "Client will call when he gets back into the country to confirm his social secur…" at bounding box center [1020, 272] width 971 height 99
click at [211, 79] on button "Contacts" at bounding box center [206, 73] width 47 height 52
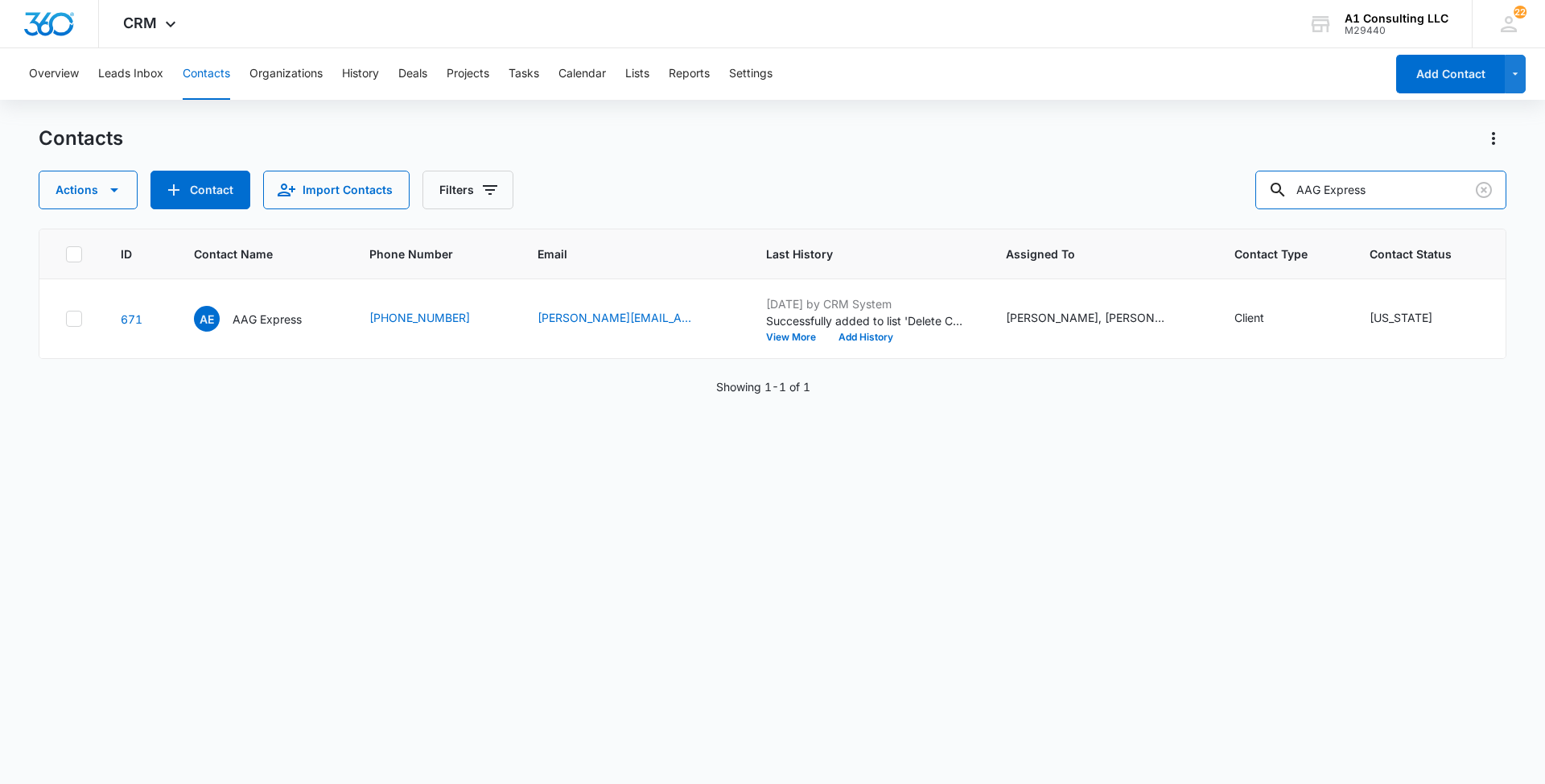
drag, startPoint x: 1392, startPoint y: 194, endPoint x: 1218, endPoint y: 181, distance: 174.5
click at [1218, 181] on div "Actions Contact Import Contacts Filters AAG Express" at bounding box center [772, 190] width 1468 height 39
paste input "text"
paste input "Yalenny Express Corp"
type input "Yalenny Express Corp"
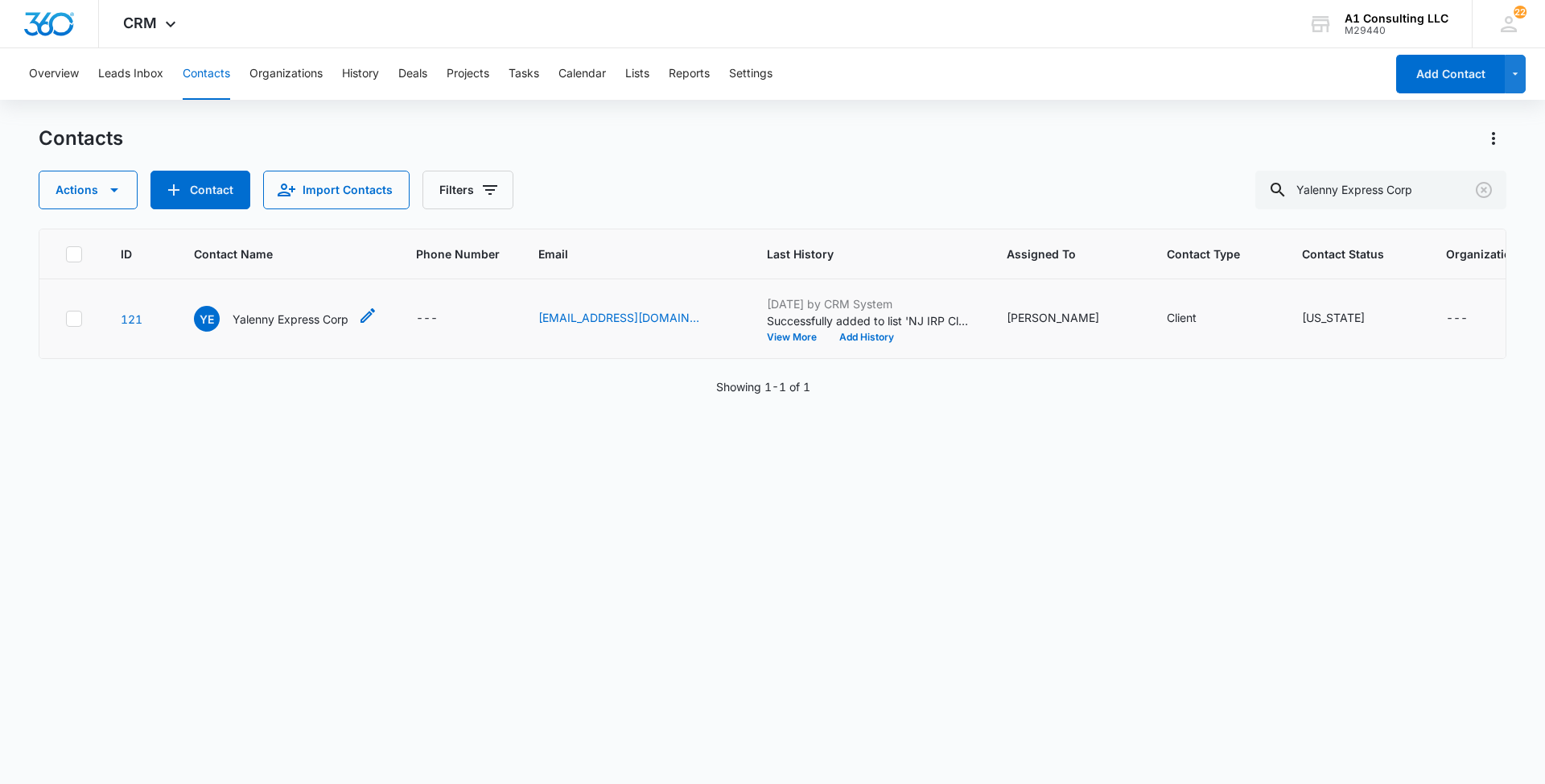
click at [292, 327] on p "Yalenny Express Corp" at bounding box center [290, 318] width 116 height 17
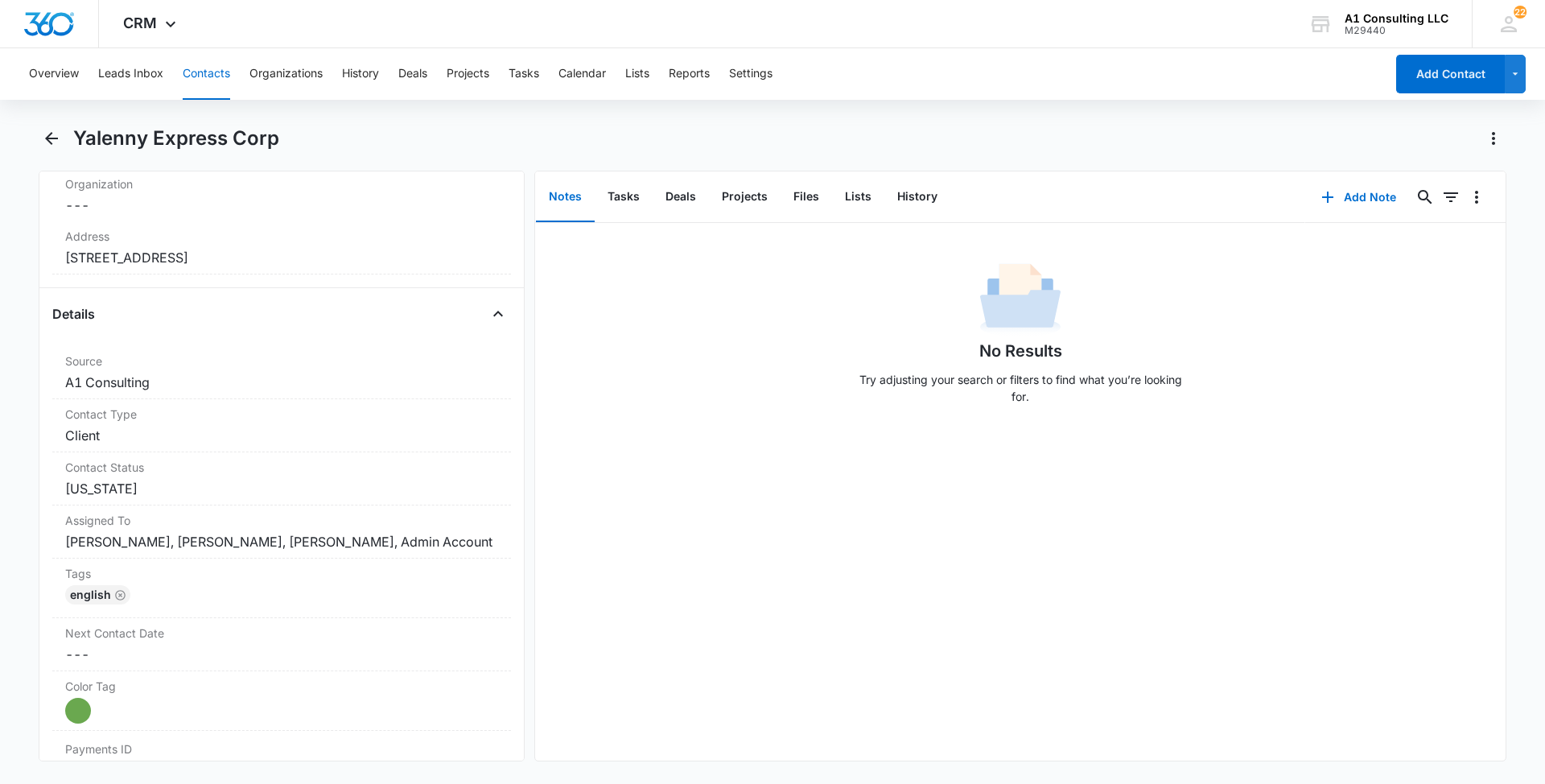
scroll to position [592, 0]
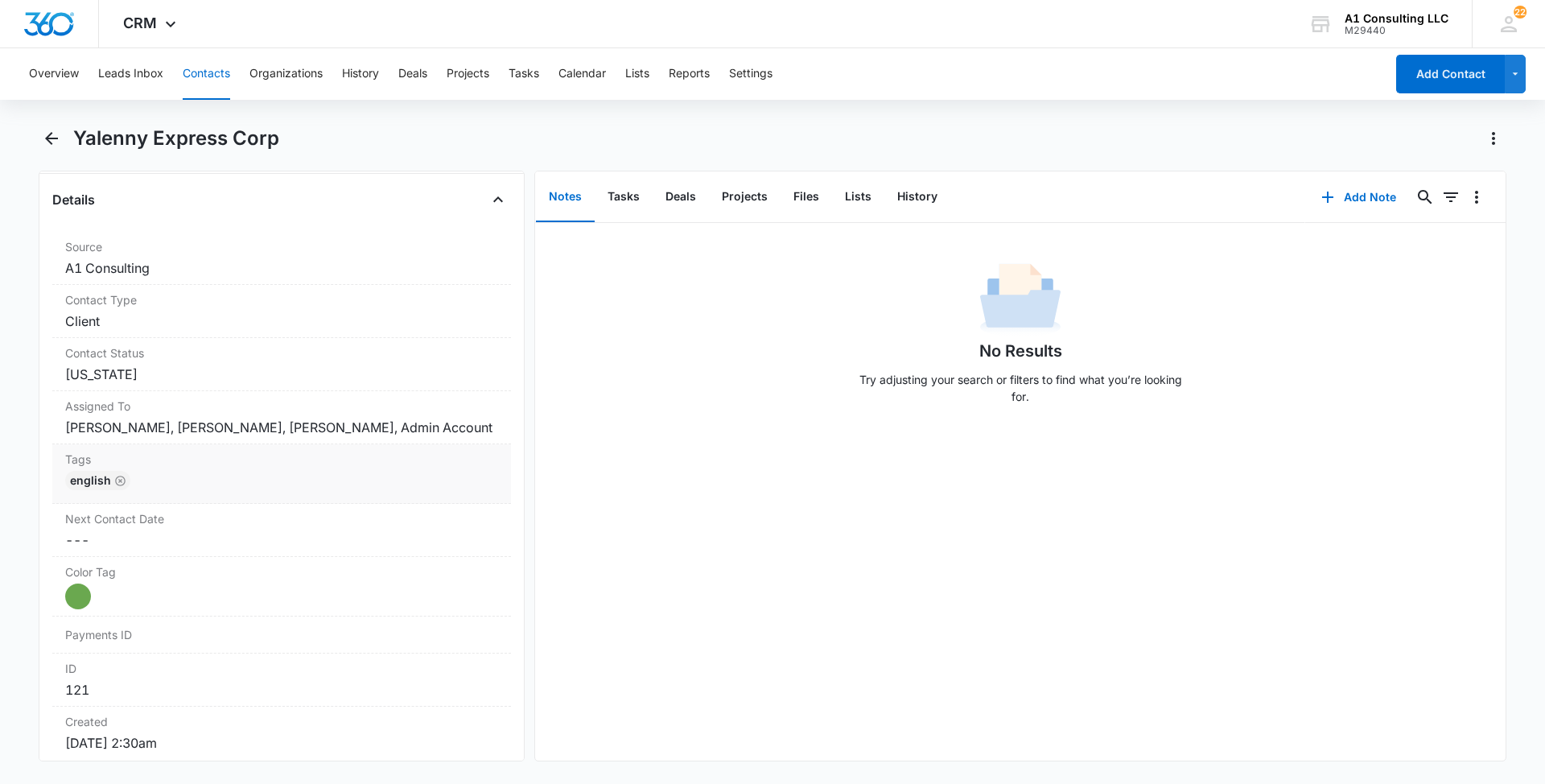
click at [403, 496] on div "English" at bounding box center [281, 484] width 433 height 25
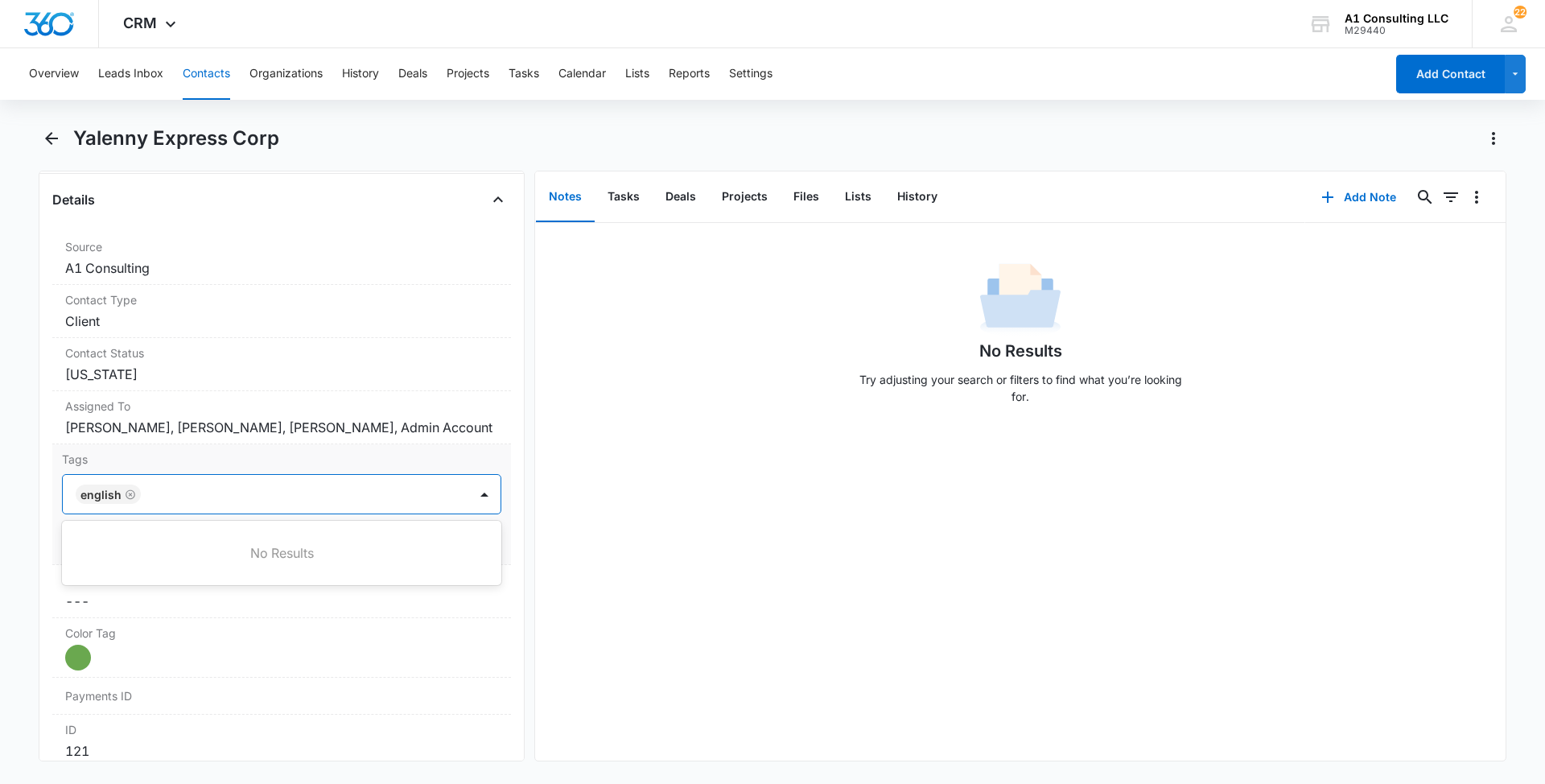
click at [369, 505] on div at bounding box center [306, 494] width 321 height 23
type input "gh"
click at [146, 590] on p "GHL Conversion" at bounding box center [123, 581] width 84 height 17
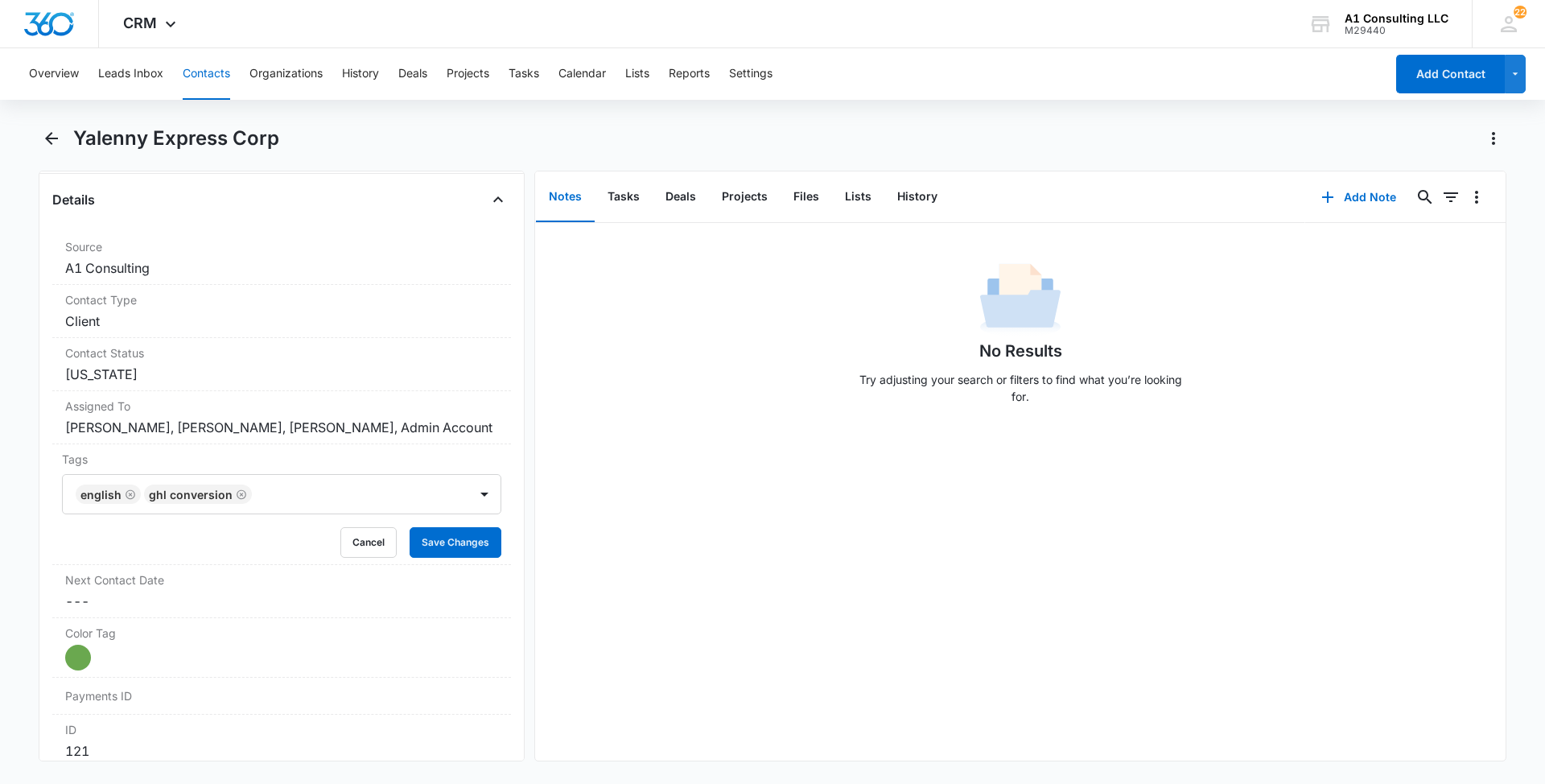
click at [20, 578] on main "Yalenny Express Corp Remove YE Yalenny Express Corp Contact Info Name Cancel Sa…" at bounding box center [772, 453] width 1545 height 655
click at [457, 558] on button "Save Changes" at bounding box center [455, 543] width 91 height 31
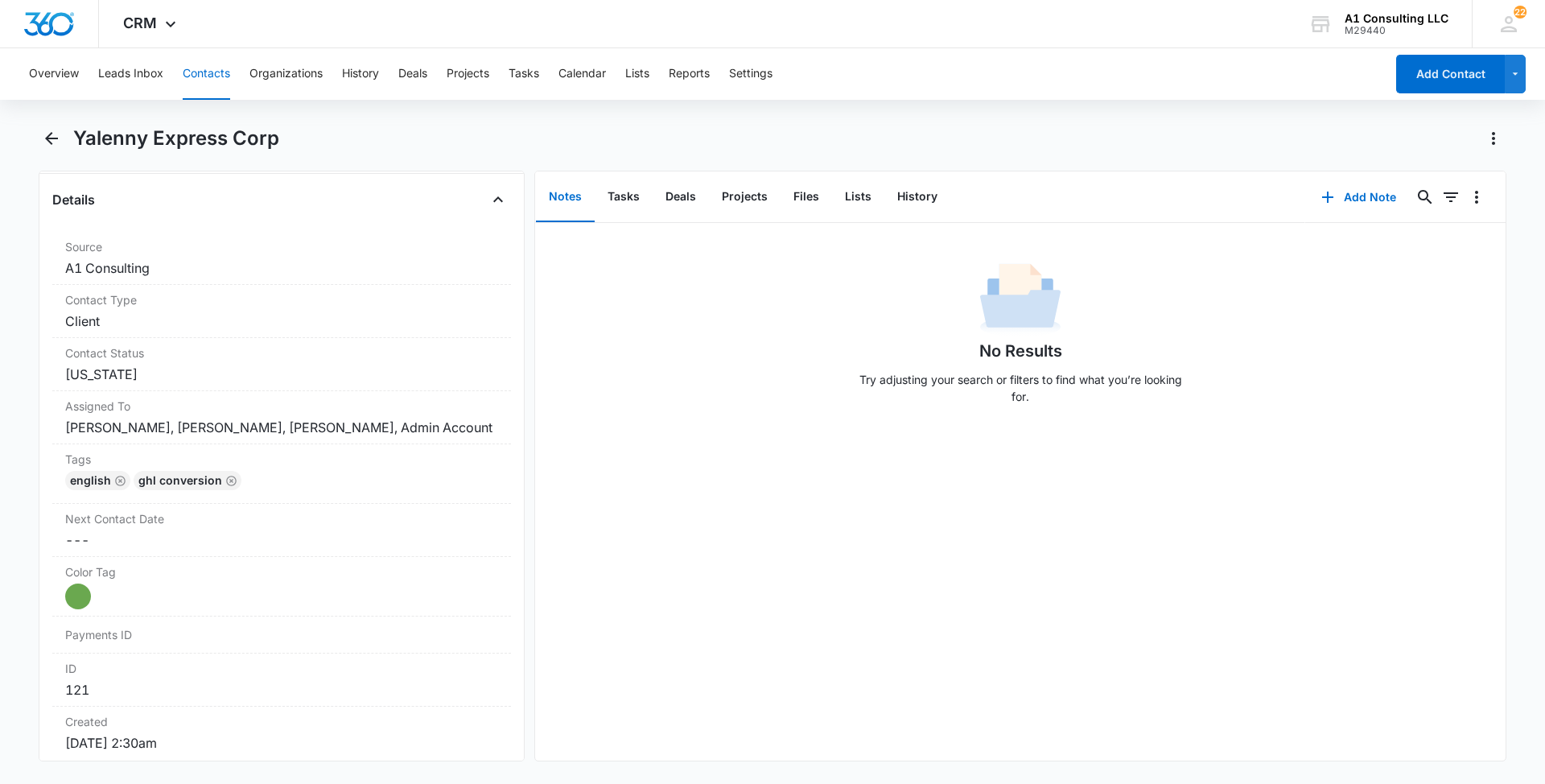
drag, startPoint x: 218, startPoint y: 80, endPoint x: 237, endPoint y: 77, distance: 19.2
click at [217, 80] on button "Contacts" at bounding box center [206, 73] width 47 height 52
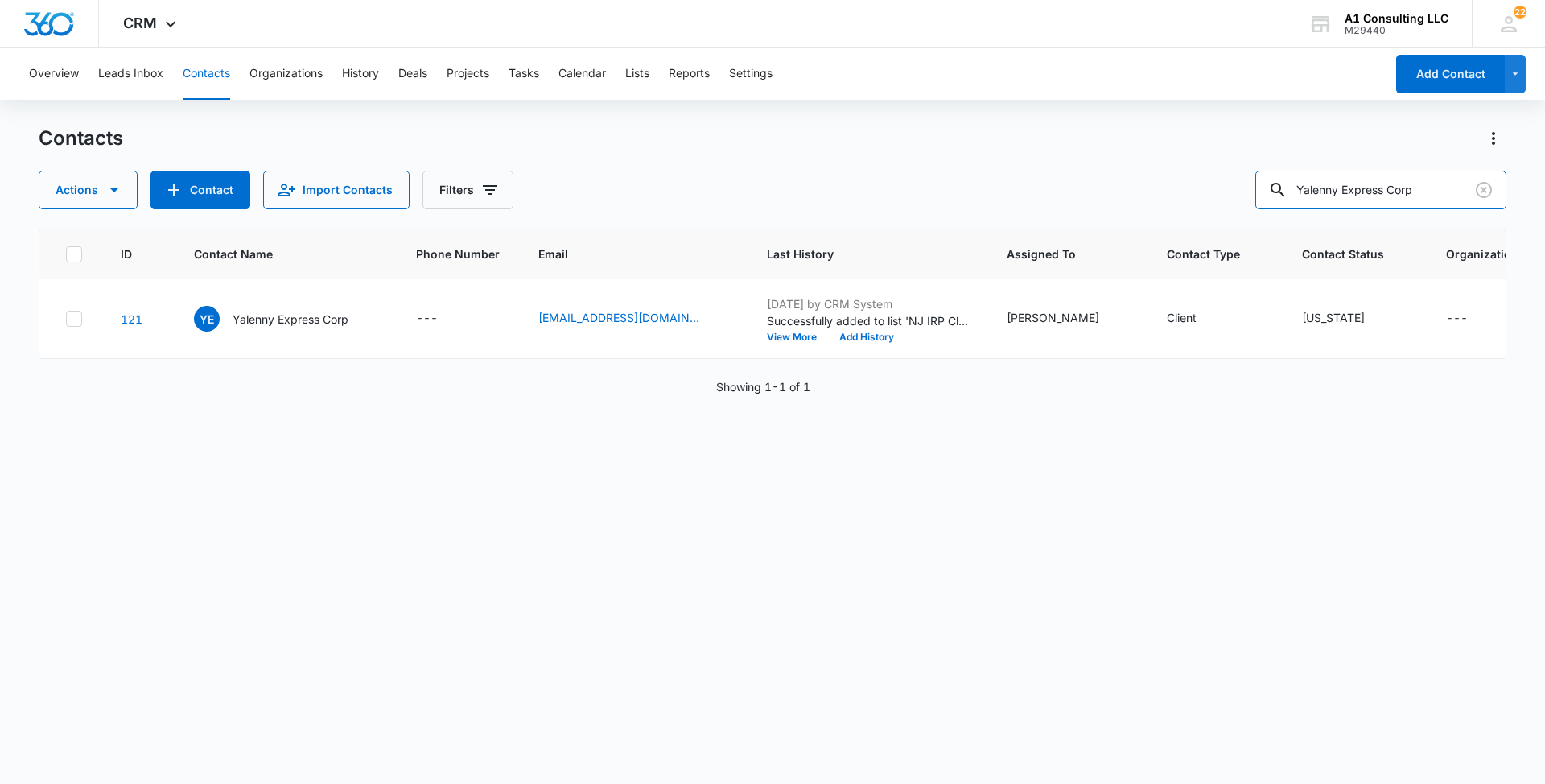
drag, startPoint x: 1436, startPoint y: 192, endPoint x: 1102, endPoint y: 186, distance: 334.1
click at [1102, 186] on div "Actions Contact Import Contacts Filters Yalenny Express Corp" at bounding box center [772, 190] width 1468 height 39
paste input "Alidan Express LLC"
type input "Alidan Express LLC"
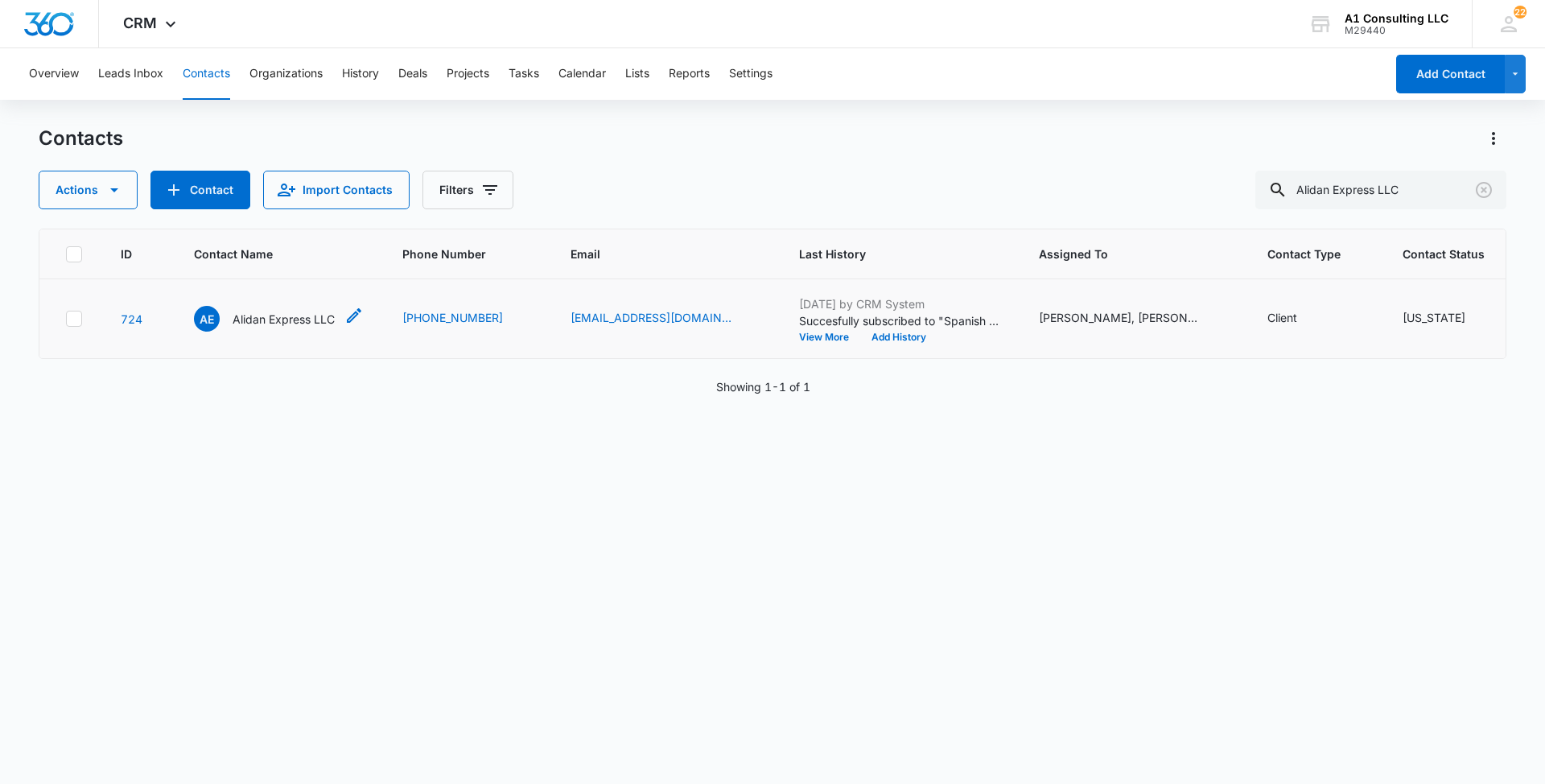
click at [296, 327] on p "Alidan Express LLC" at bounding box center [283, 318] width 102 height 17
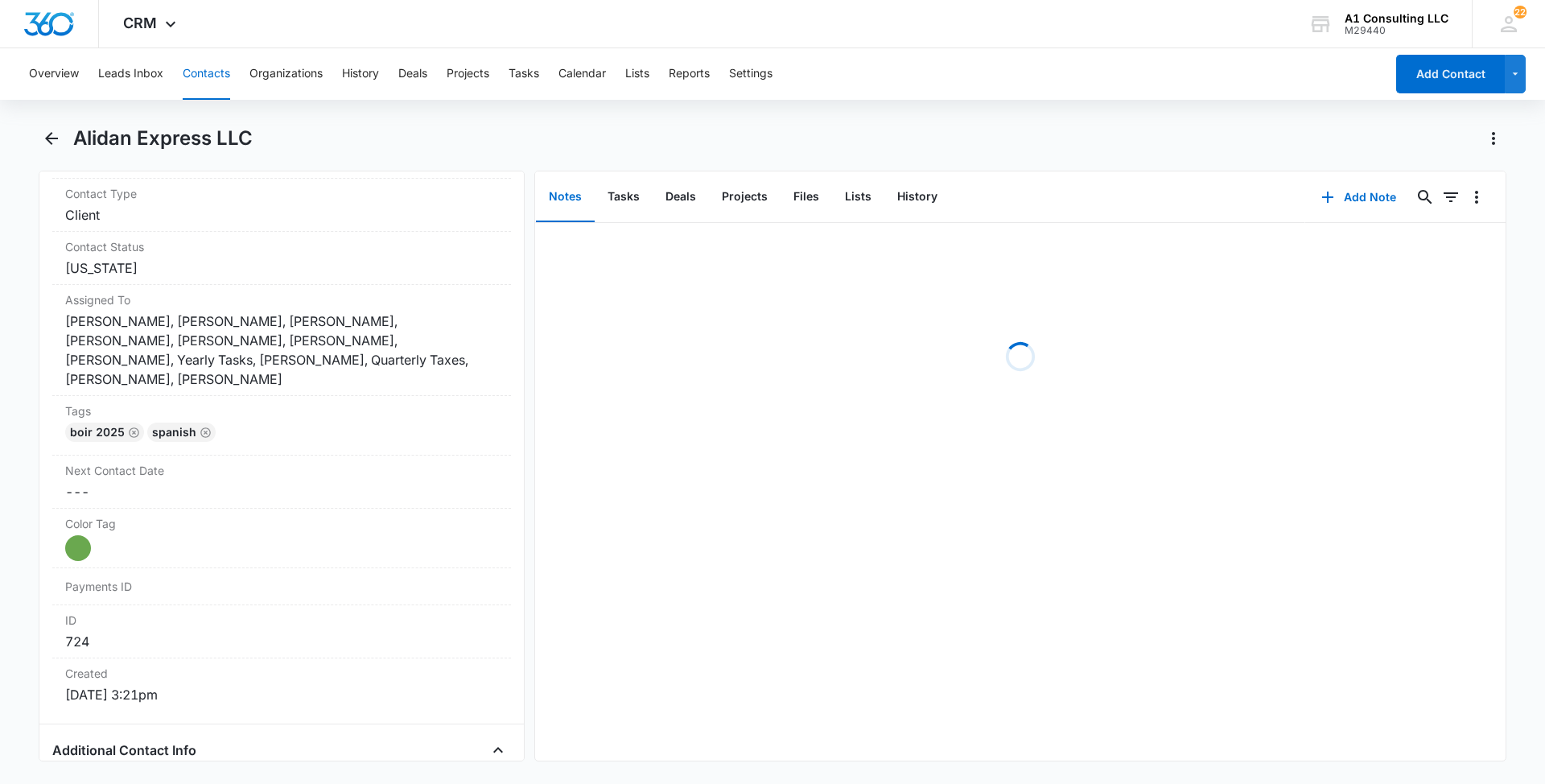
scroll to position [733, 0]
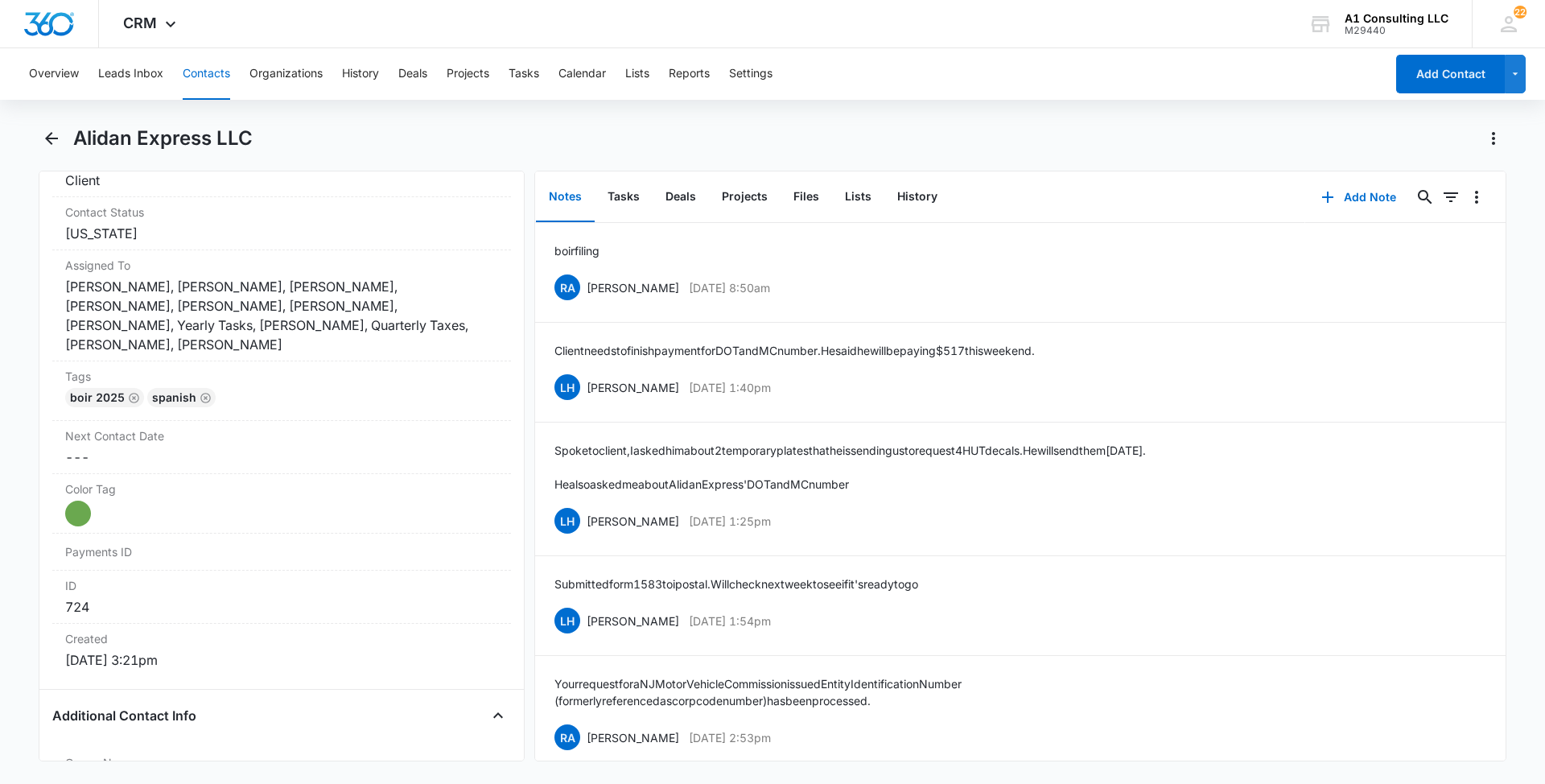
click at [208, 81] on button "Contacts" at bounding box center [206, 73] width 47 height 52
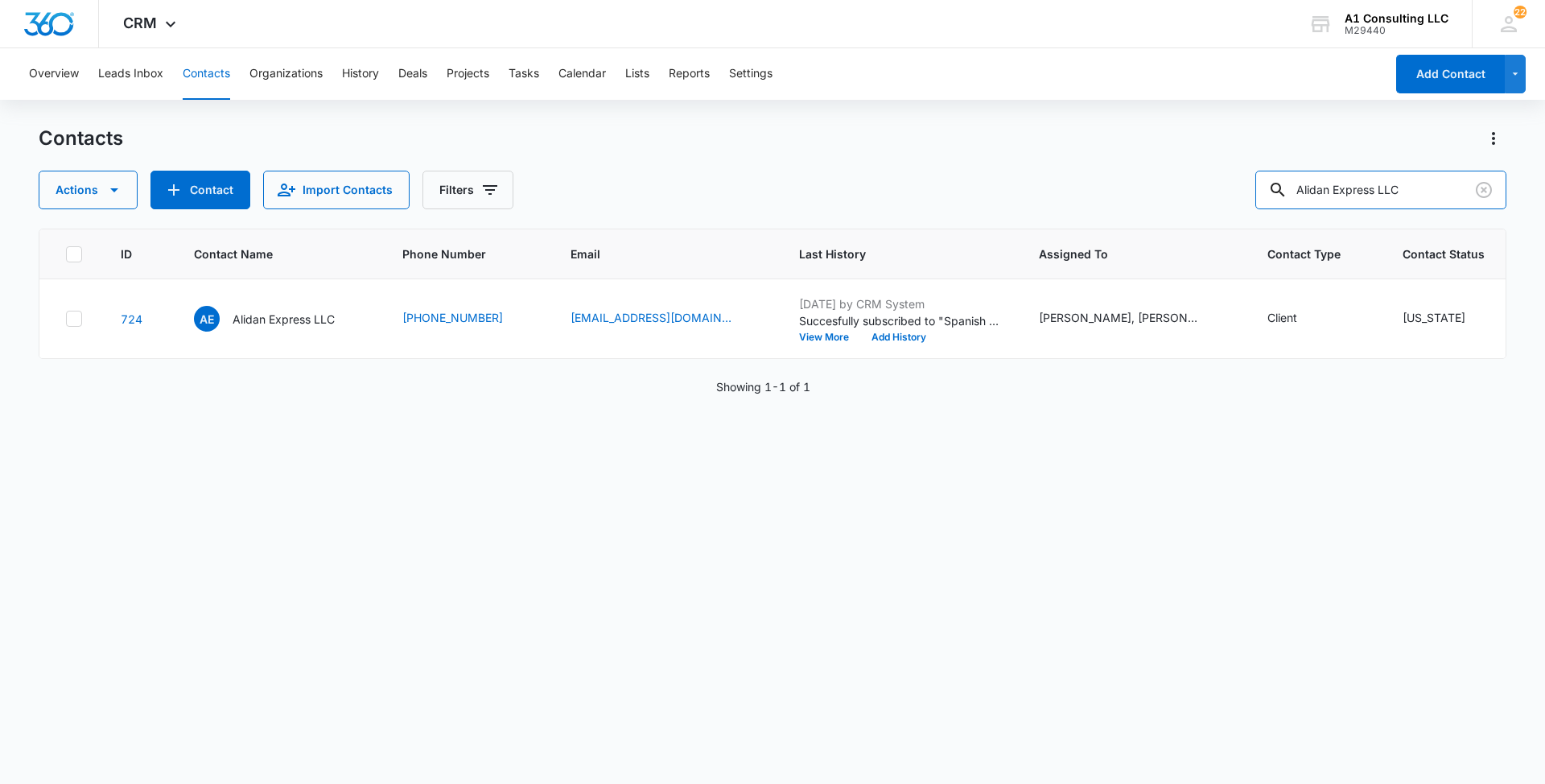
drag, startPoint x: 1422, startPoint y: 190, endPoint x: 1194, endPoint y: 181, distance: 228.2
click at [1205, 182] on div "Actions Contact Import Contacts Filters Alidan Express LLC" at bounding box center [772, 190] width 1468 height 39
paste input "Rain's Deluxe Transport Corp"
type input "Rain's Deluxe Transport Corp"
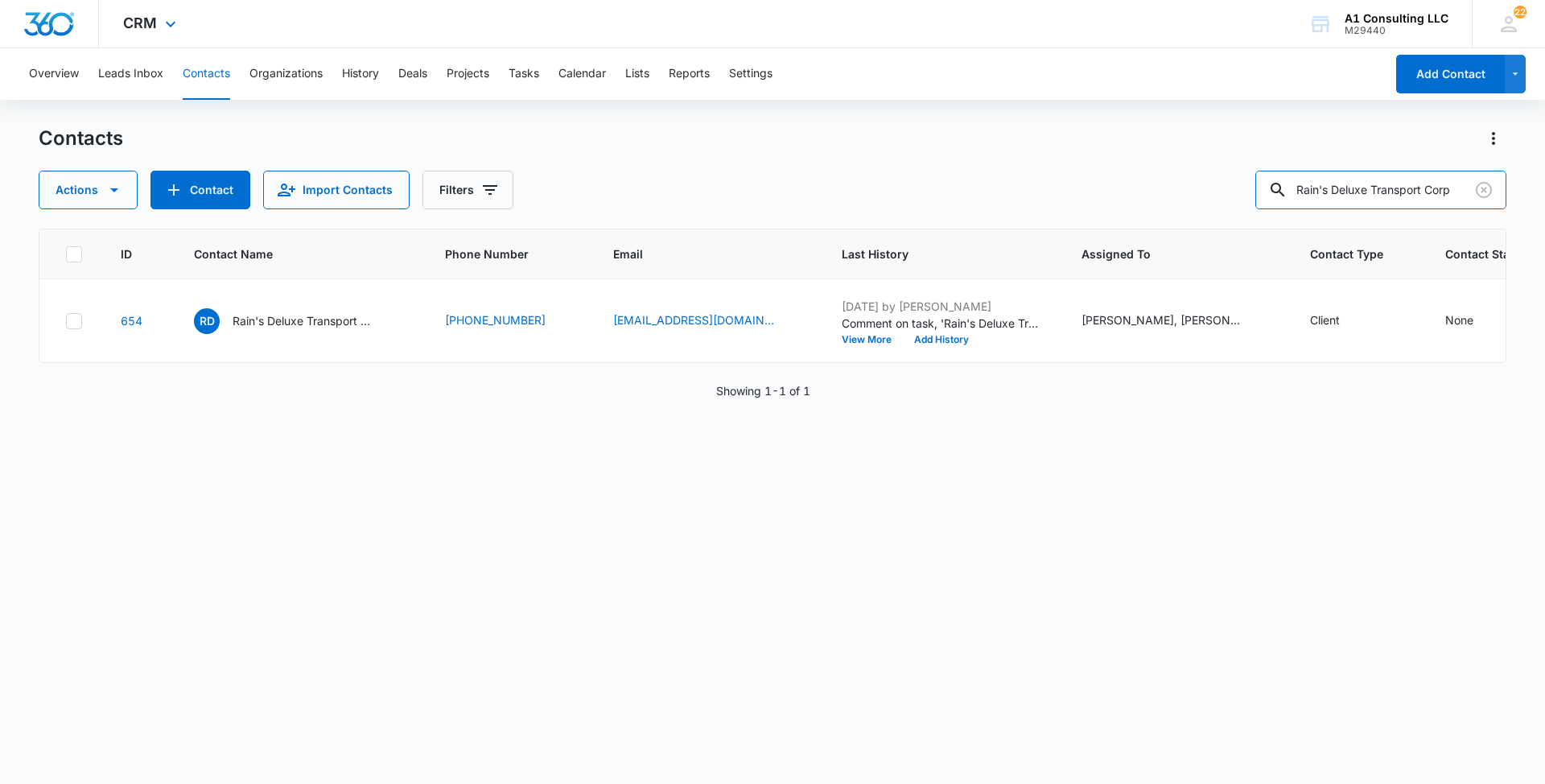
scroll to position [0, 0]
click at [327, 329] on p "Rain's Deluxe Transport Corp" at bounding box center [305, 320] width 145 height 17
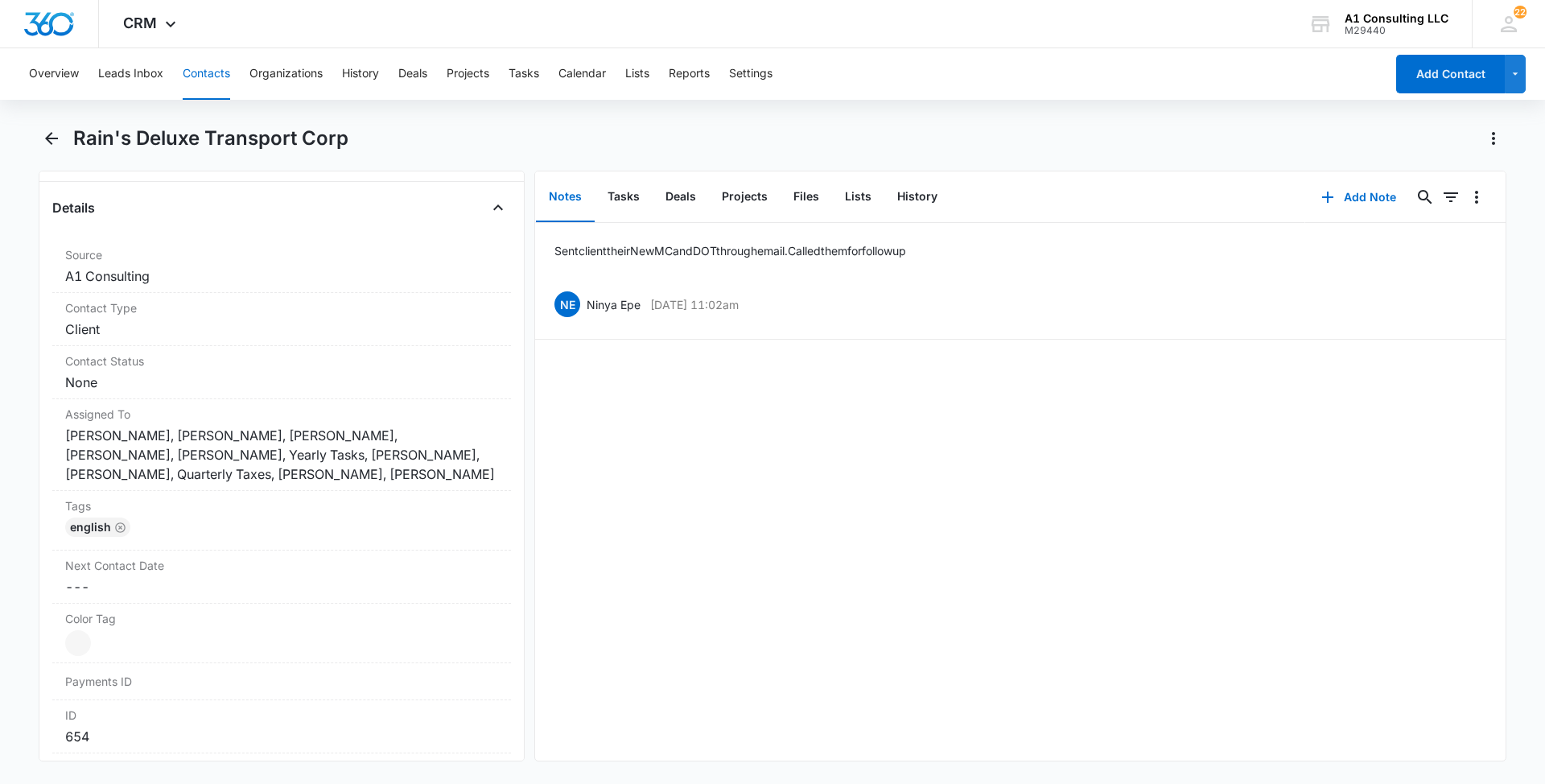
scroll to position [646, 0]
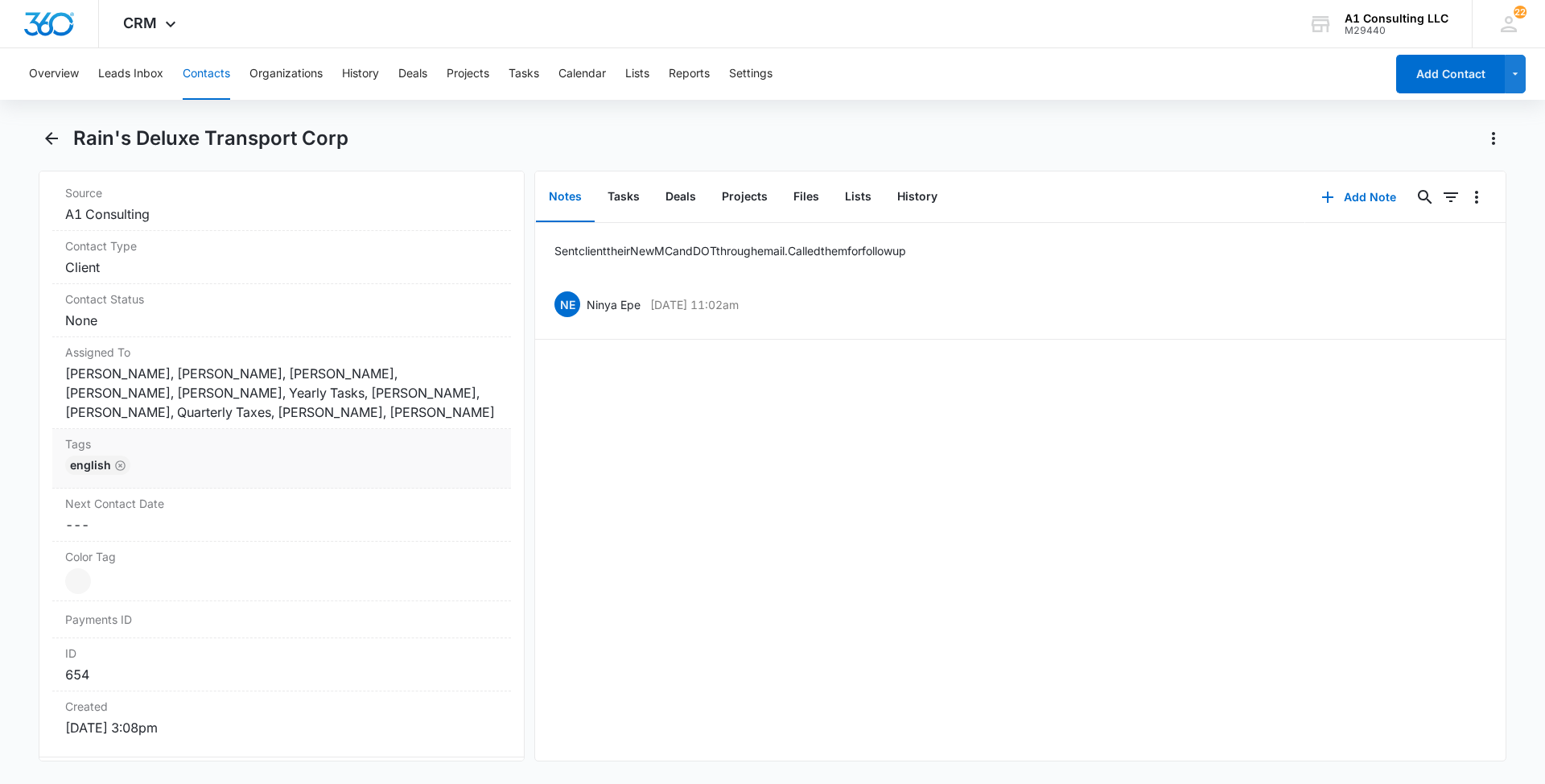
click at [366, 459] on div "English" at bounding box center [281, 468] width 433 height 25
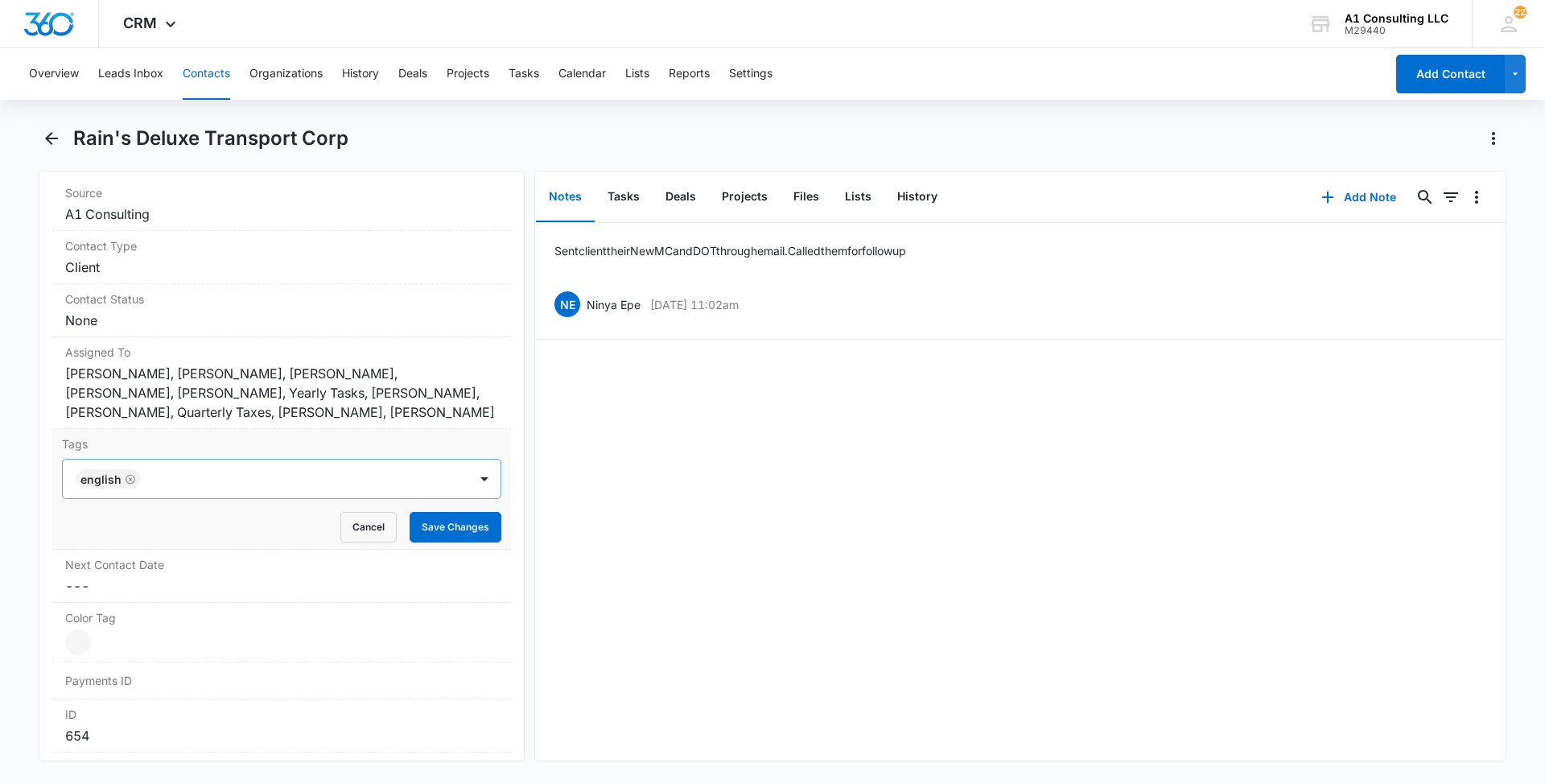
click at [333, 481] on div at bounding box center [306, 478] width 321 height 23
type input "gh"
click at [140, 566] on p "GHL Conversion" at bounding box center [123, 566] width 84 height 17
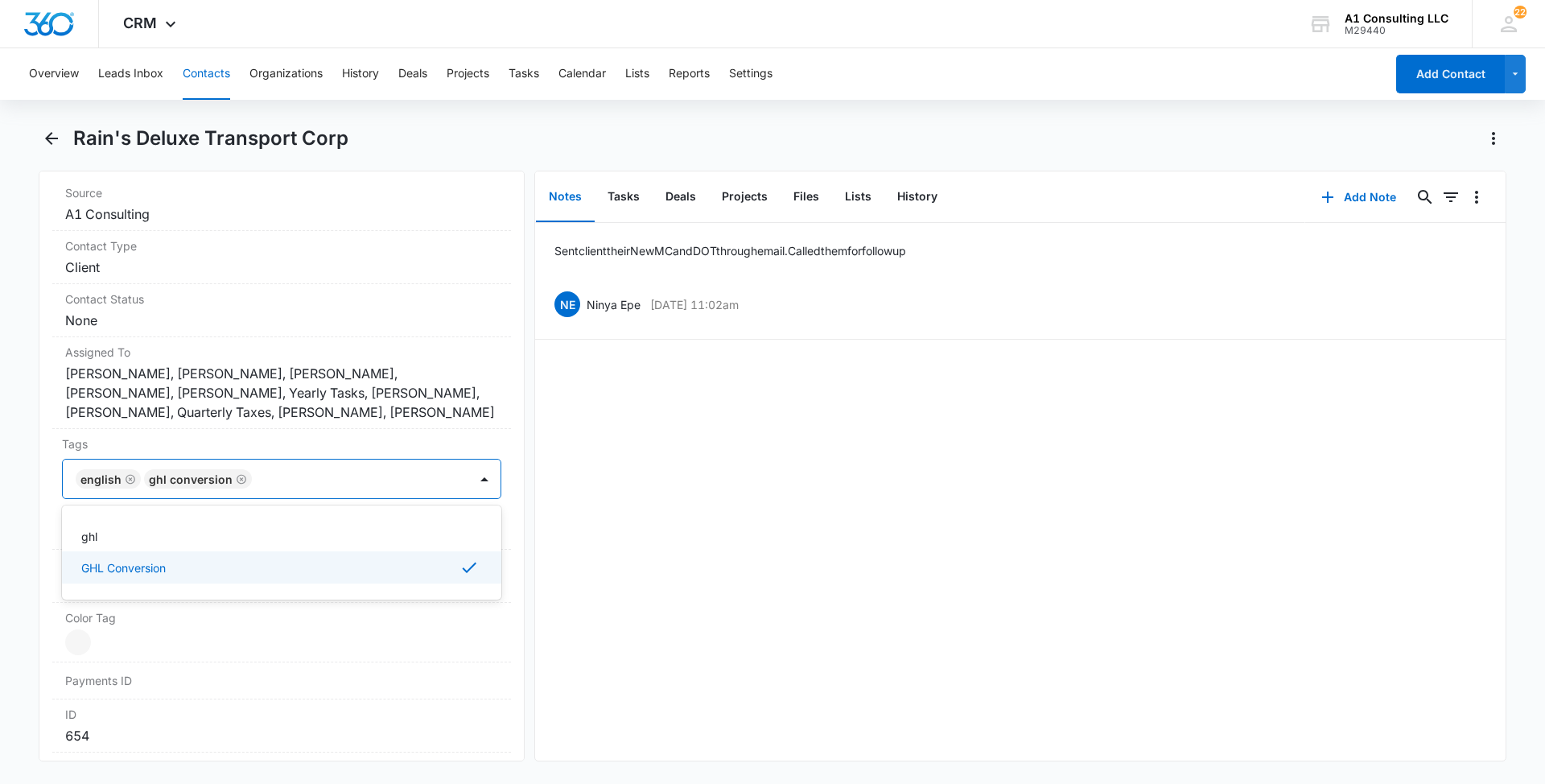
click at [20, 566] on main "Rain's Deluxe Transport Corp Remove RD Rain's Deluxe Transport Corp Contact Inf…" at bounding box center [772, 453] width 1545 height 655
click at [441, 521] on button "Save Changes" at bounding box center [455, 527] width 91 height 31
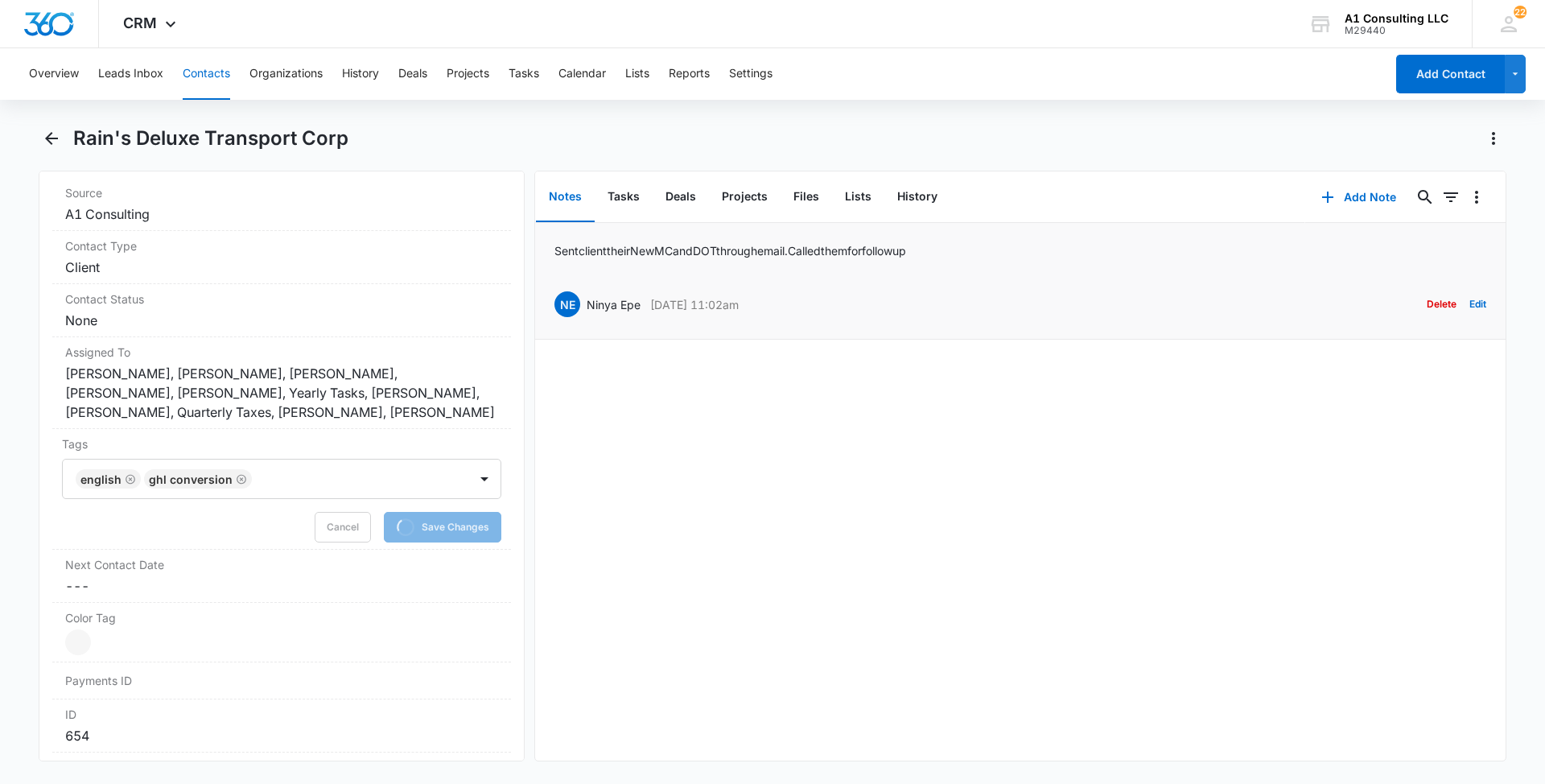
drag, startPoint x: 801, startPoint y: 307, endPoint x: 588, endPoint y: 310, distance: 213.0
click at [588, 310] on div "NE Ninya Epe [DATE] 11:02am Delete Edit" at bounding box center [1020, 304] width 932 height 31
drag, startPoint x: 781, startPoint y: 250, endPoint x: 552, endPoint y: 248, distance: 229.0
click at [552, 248] on li "Sent client their New MC and DOT through email. Called them for follow up NE Ni…" at bounding box center [1020, 280] width 971 height 117
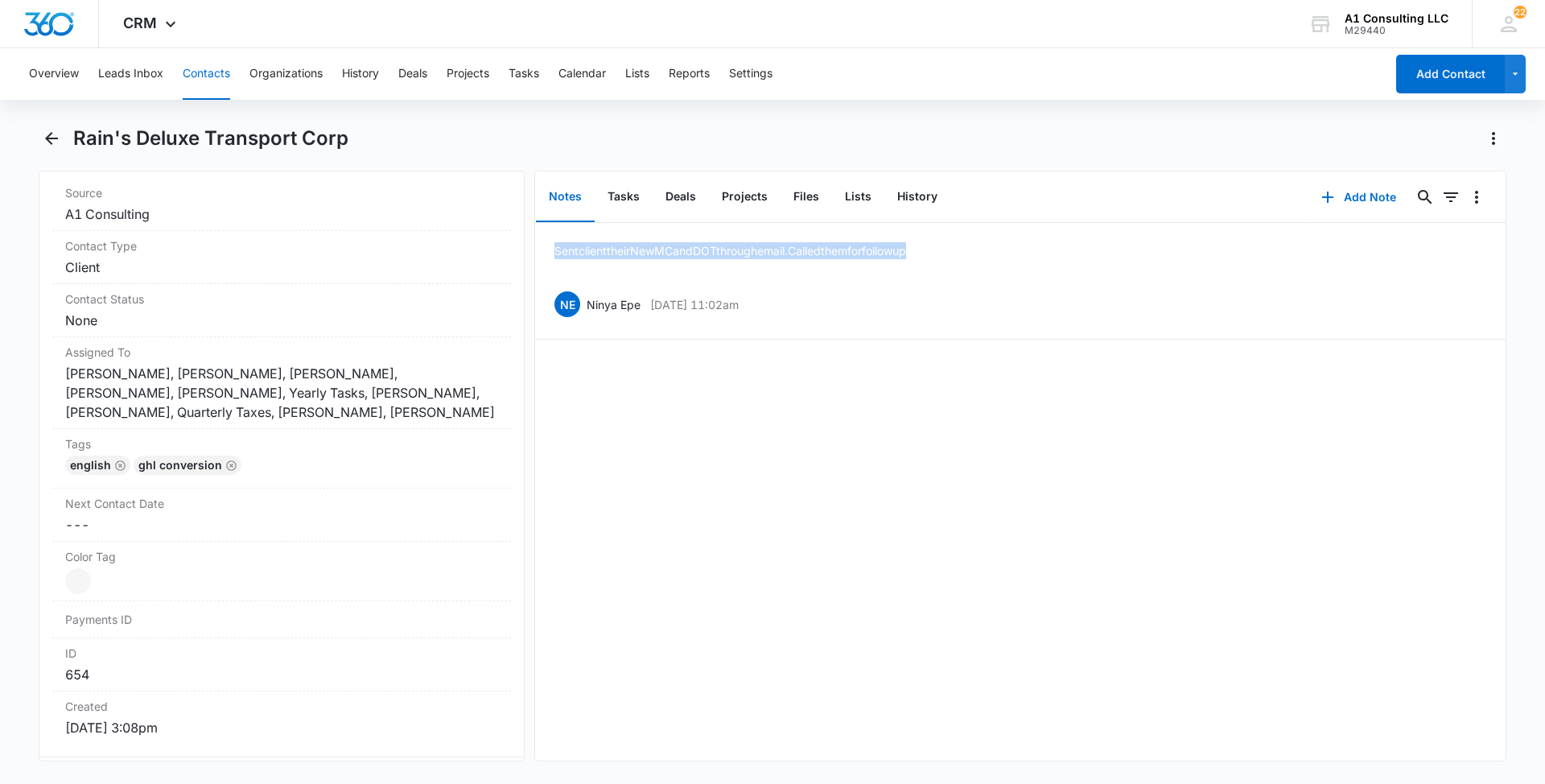
click at [213, 83] on button "Contacts" at bounding box center [206, 73] width 47 height 52
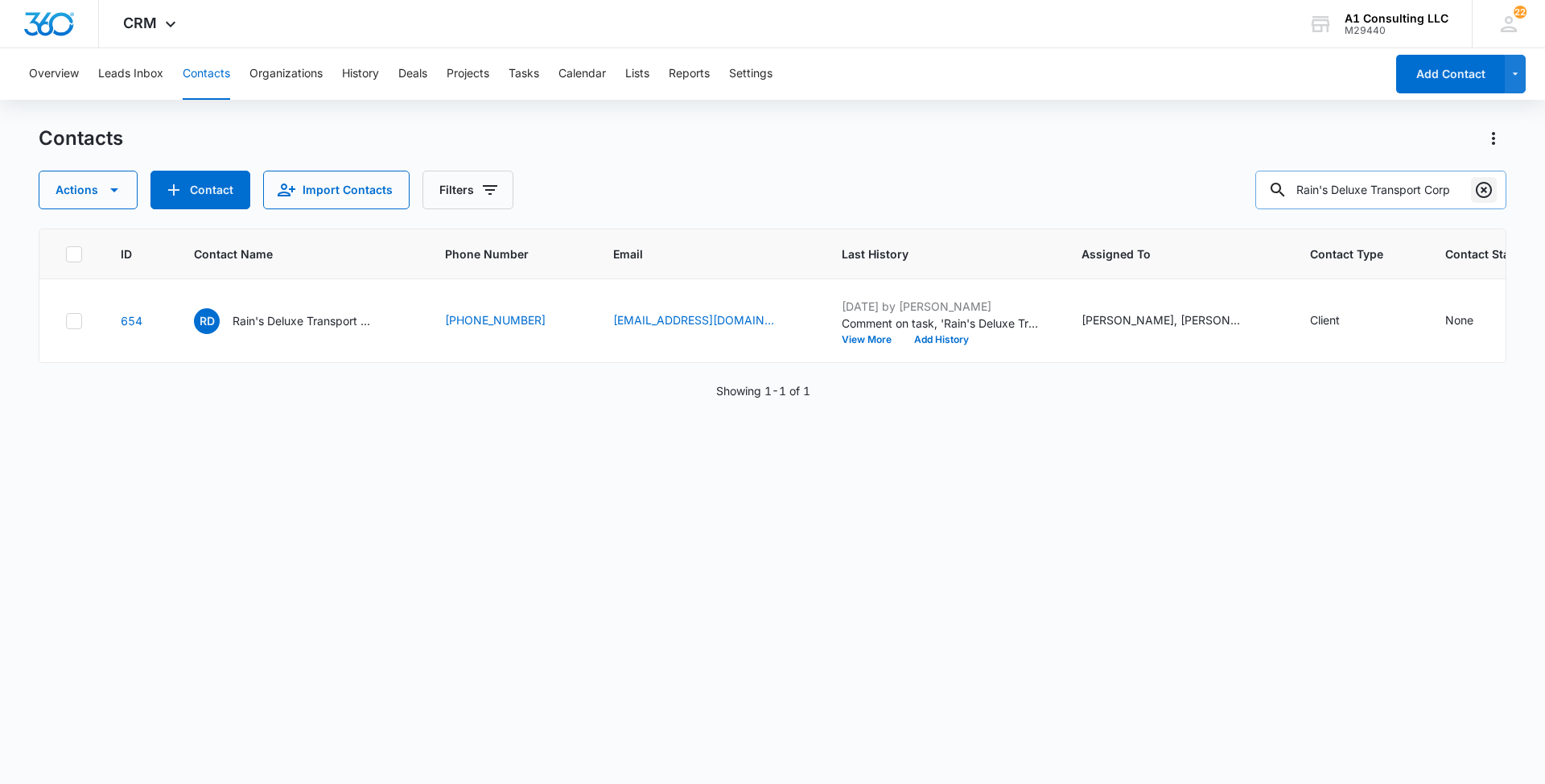
click at [1485, 184] on icon "Clear" at bounding box center [1483, 189] width 19 height 19
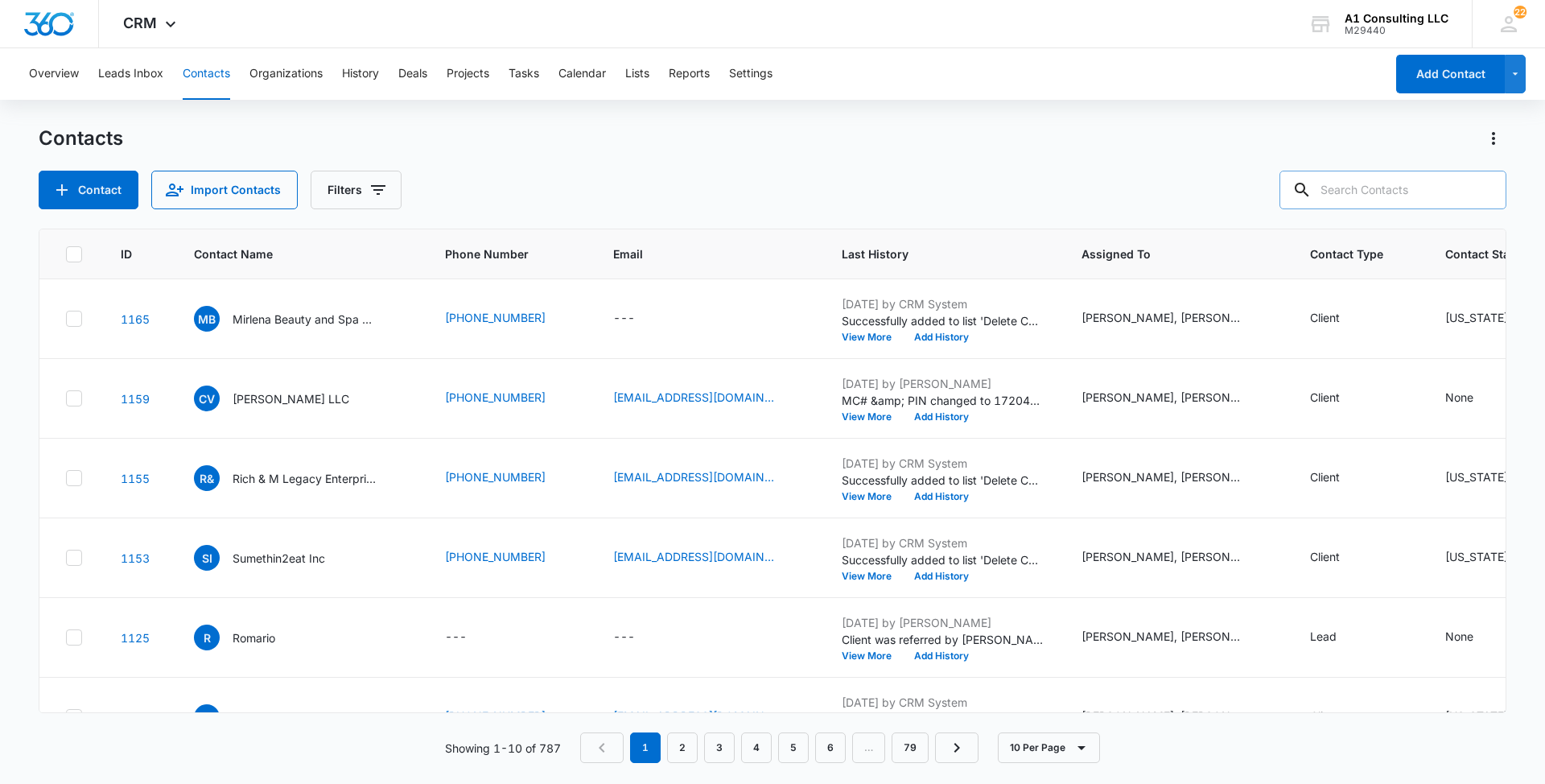
paste input "Alidan Express LLC"
type input "Alidan Express LLC"
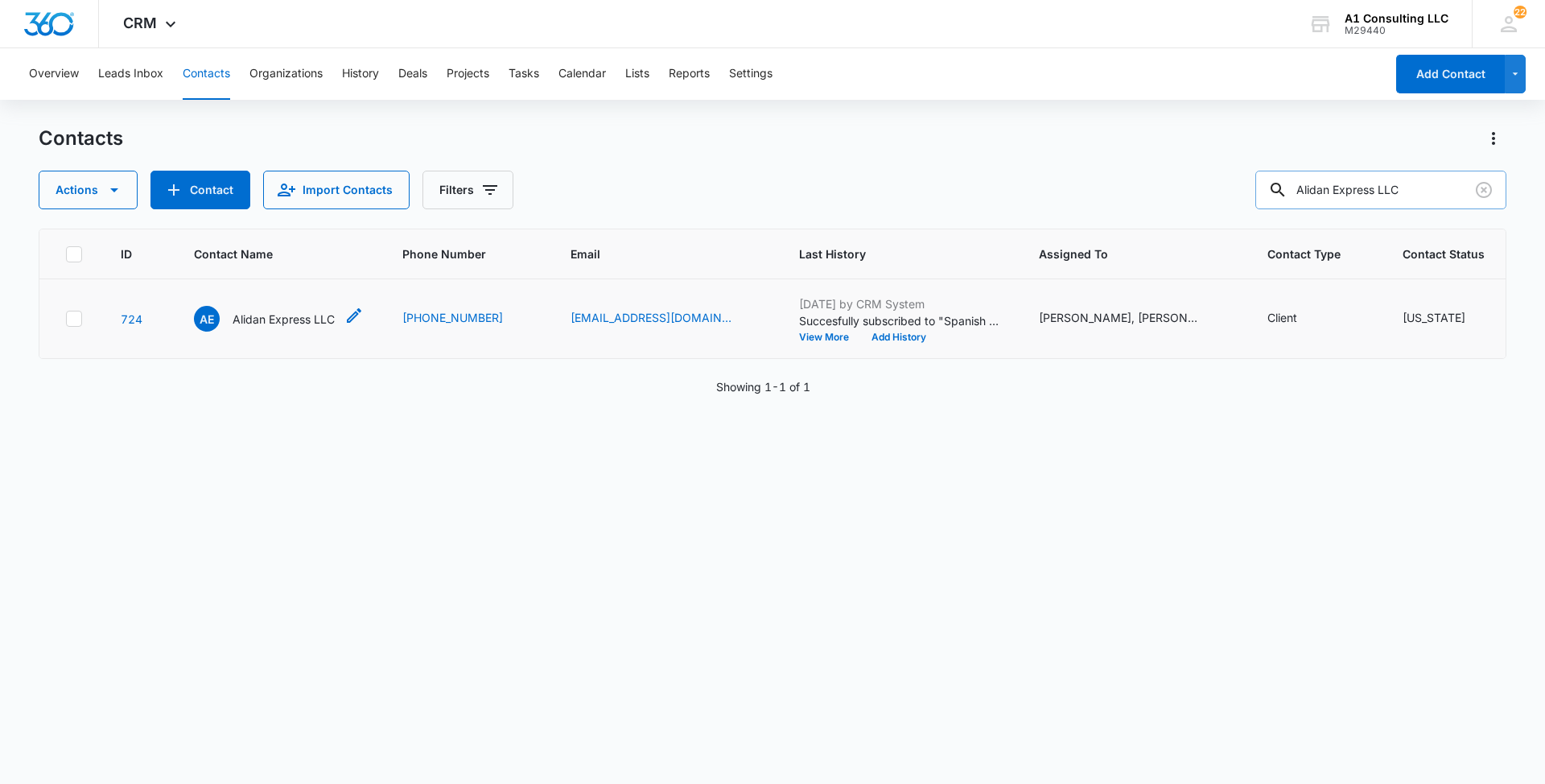
click at [303, 327] on p "Alidan Express LLC" at bounding box center [283, 318] width 102 height 17
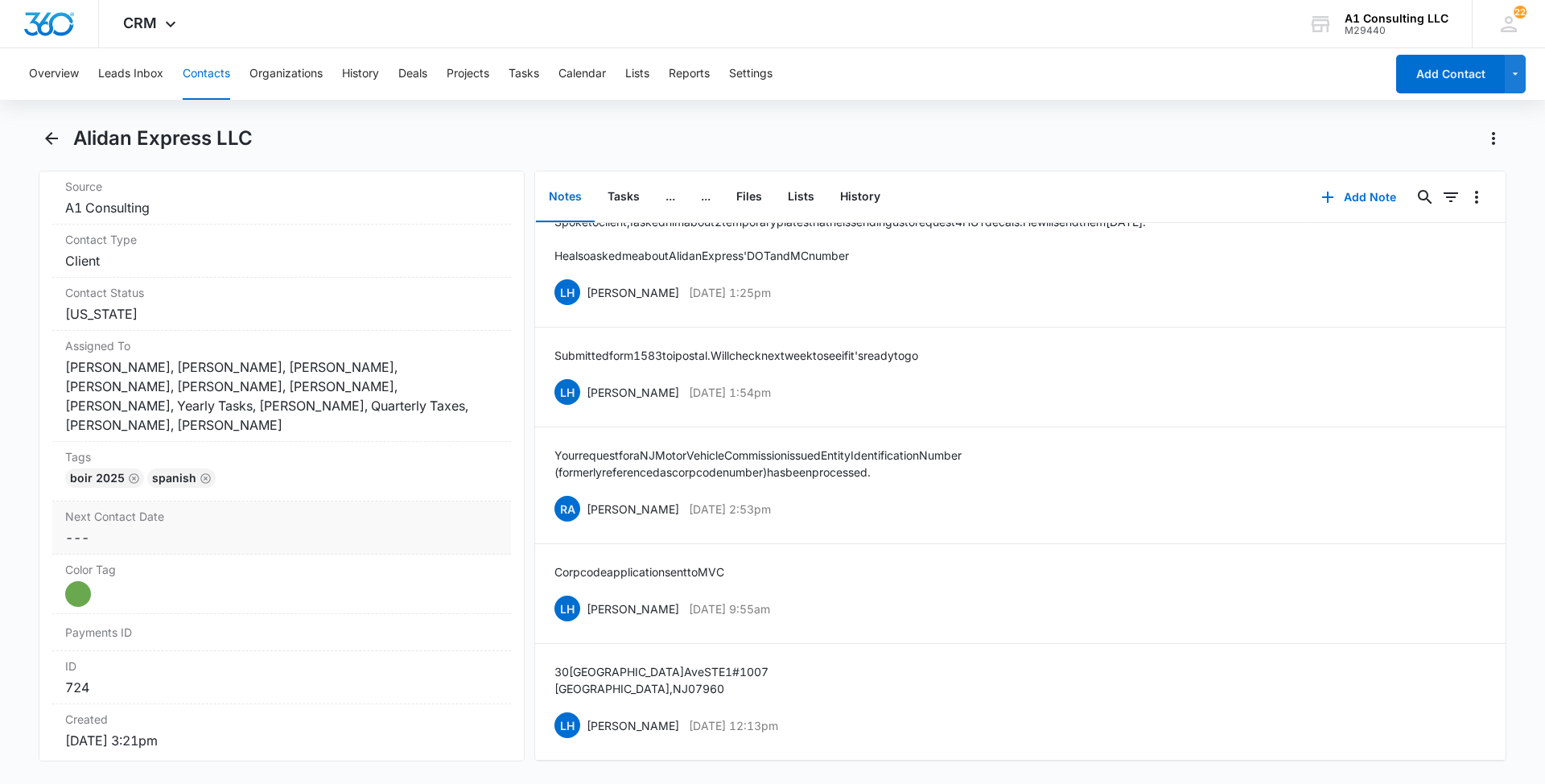
scroll to position [669, 0]
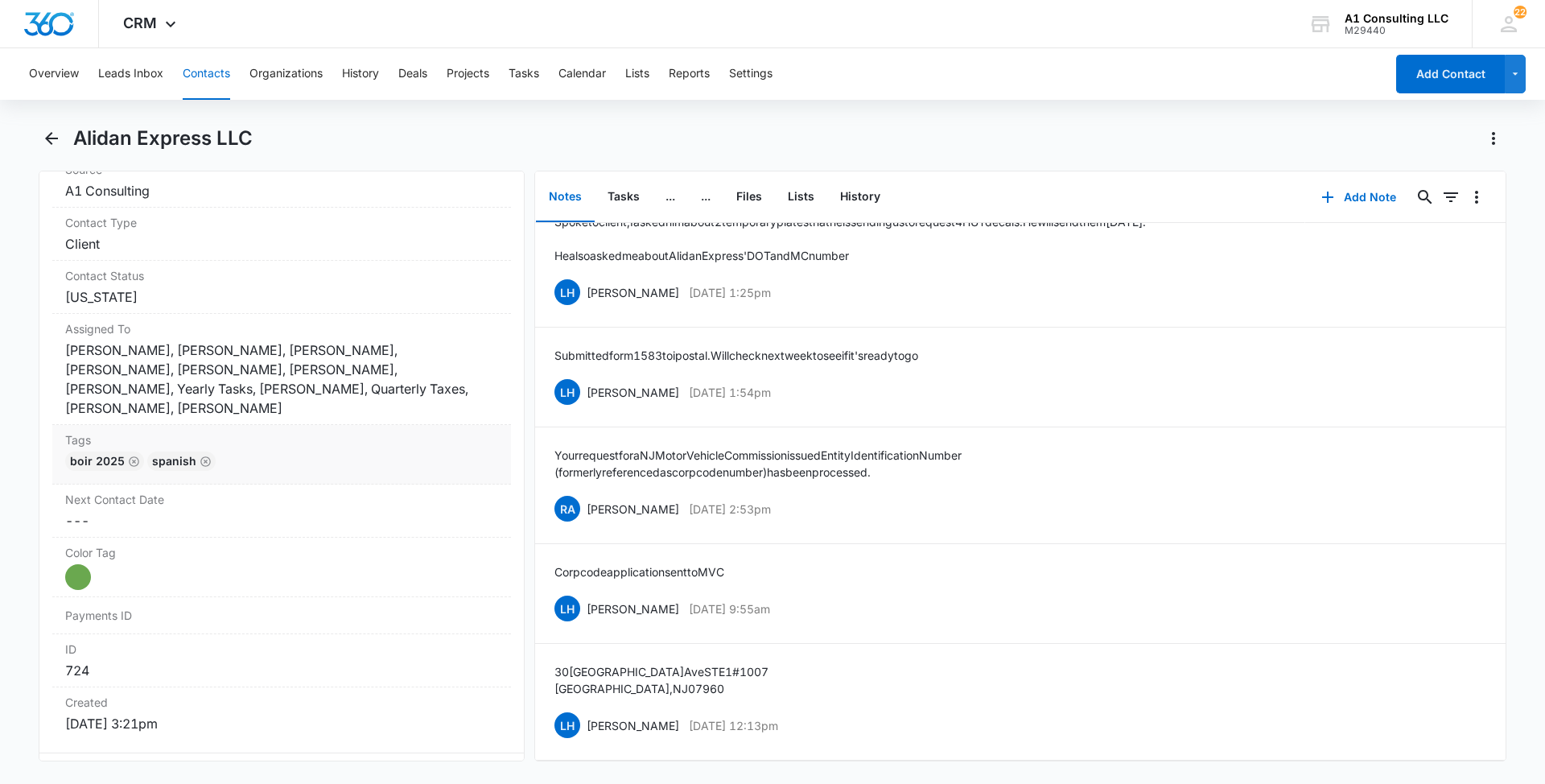
click at [376, 451] on div "boir 2025 Spanish" at bounding box center [281, 464] width 433 height 25
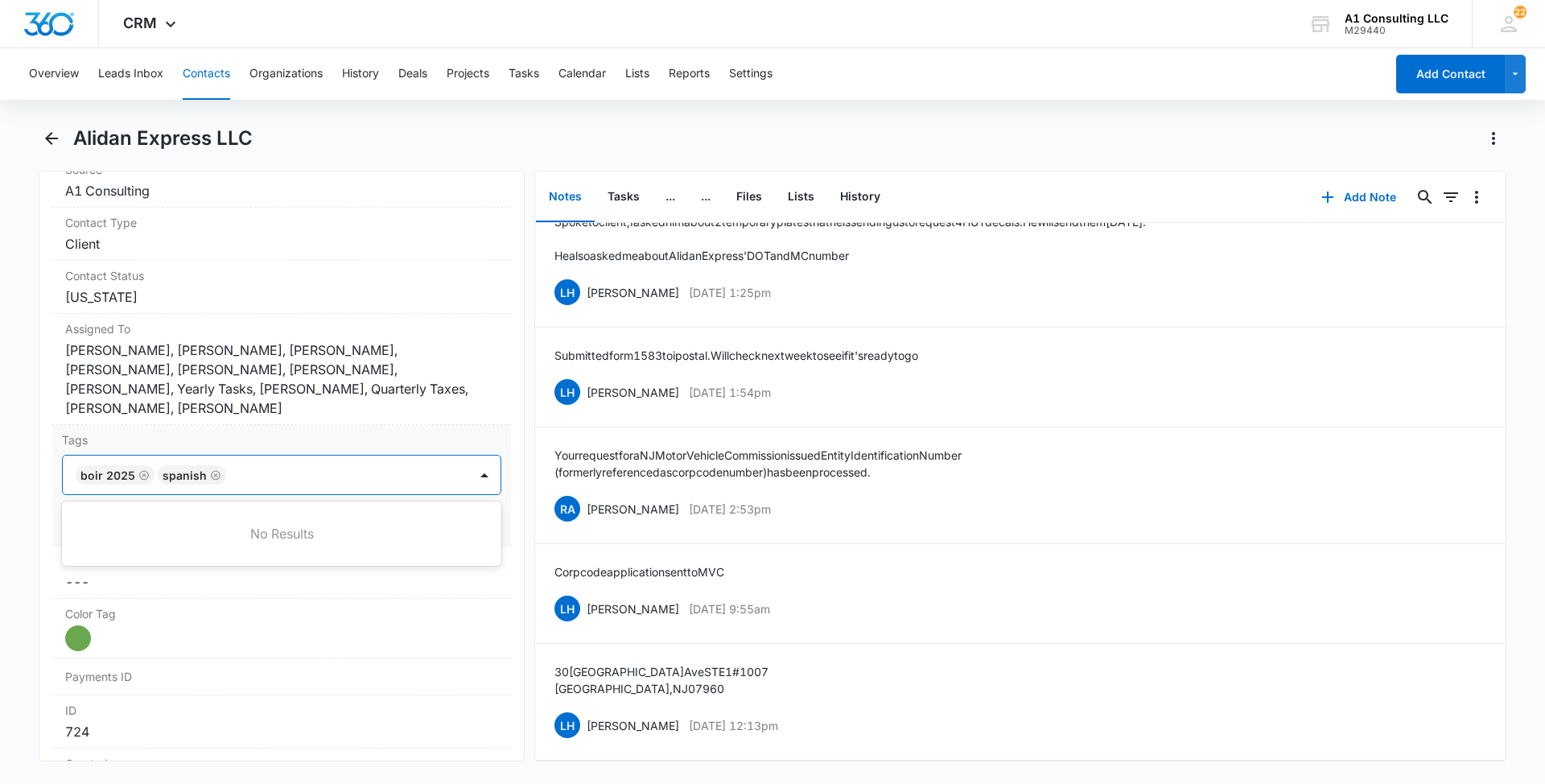
click at [374, 464] on div at bounding box center [348, 475] width 236 height 23
type input "gh"
click at [135, 553] on p "GHL Conversion" at bounding box center [123, 562] width 84 height 17
click at [0, 529] on main "Alidan Express LLC Remove [PERSON_NAME] Express LLC Contact Info Name Cancel Sa…" at bounding box center [772, 453] width 1545 height 655
click at [433, 507] on button "Save Changes" at bounding box center [455, 523] width 91 height 31
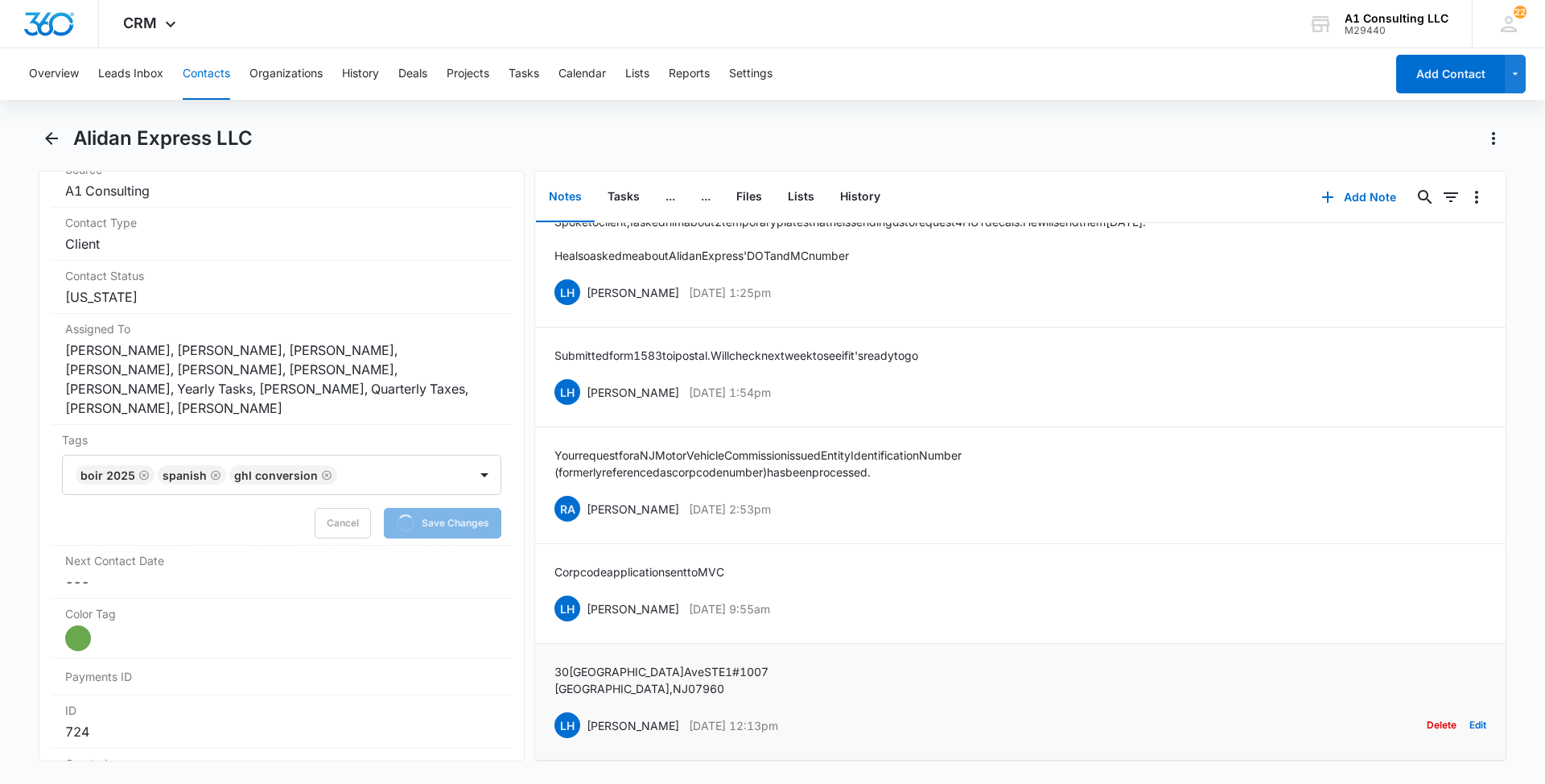
drag, startPoint x: 800, startPoint y: 709, endPoint x: 584, endPoint y: 711, distance: 216.0
click at [584, 711] on div "LH [PERSON_NAME] [DATE] 12:13pm Delete Edit" at bounding box center [1020, 725] width 932 height 31
drag, startPoint x: 636, startPoint y: 661, endPoint x: 547, endPoint y: 647, distance: 90.1
click at [547, 647] on li "[STREET_ADDRESS] LH [PERSON_NAME] [DATE] 12:13pm Delete Edit" at bounding box center [1020, 702] width 971 height 117
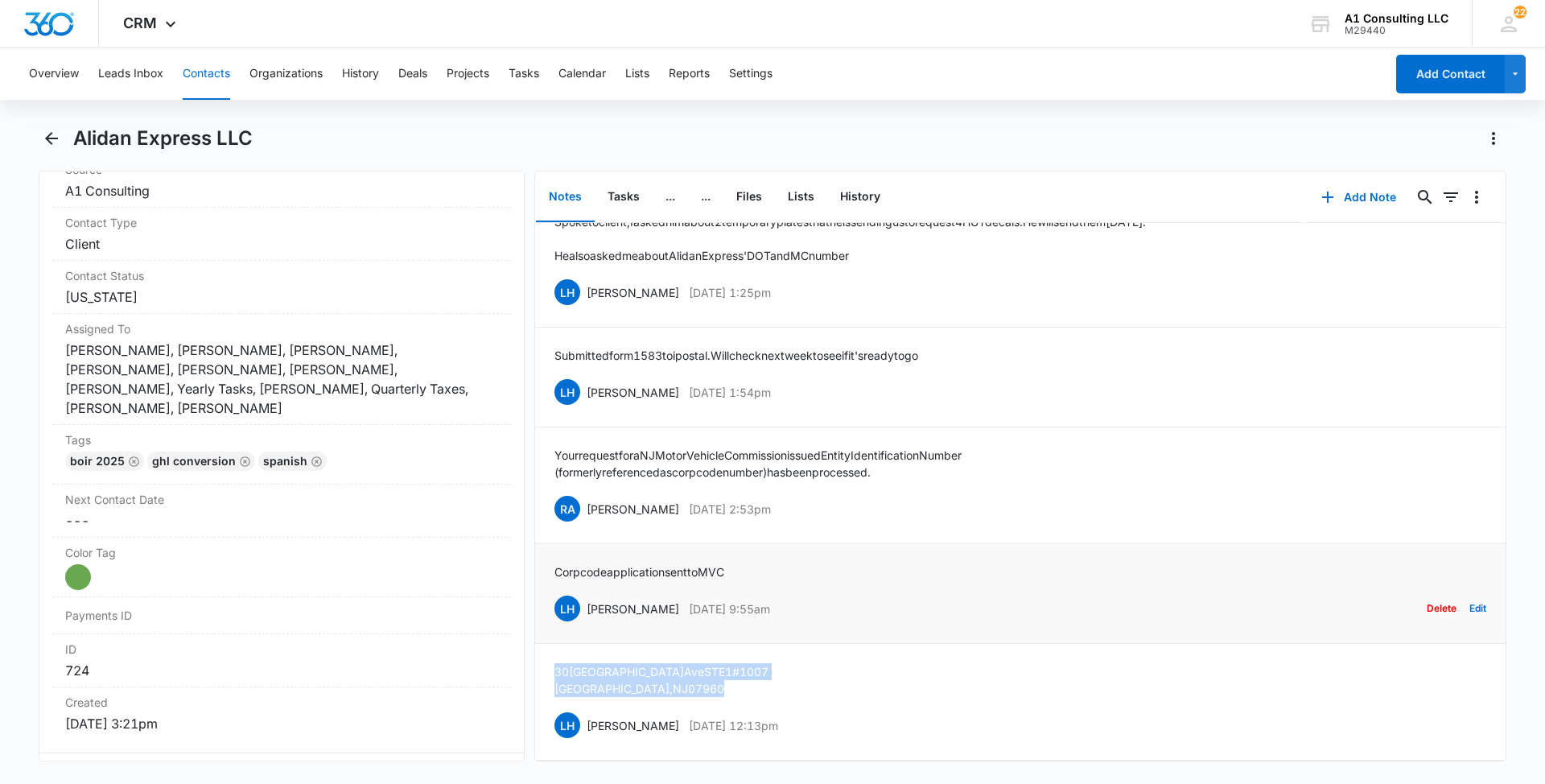
drag, startPoint x: 792, startPoint y: 585, endPoint x: 588, endPoint y: 594, distance: 204.2
click at [588, 594] on div "LH [PERSON_NAME] [DATE] 9:55am Delete Edit" at bounding box center [1020, 609] width 932 height 31
drag, startPoint x: 760, startPoint y: 544, endPoint x: 551, endPoint y: 559, distance: 209.5
click at [551, 559] on li "Corp code application sent to MVC LH [PERSON_NAME] [DATE] 9:55am Delete Edit" at bounding box center [1020, 593] width 971 height 99
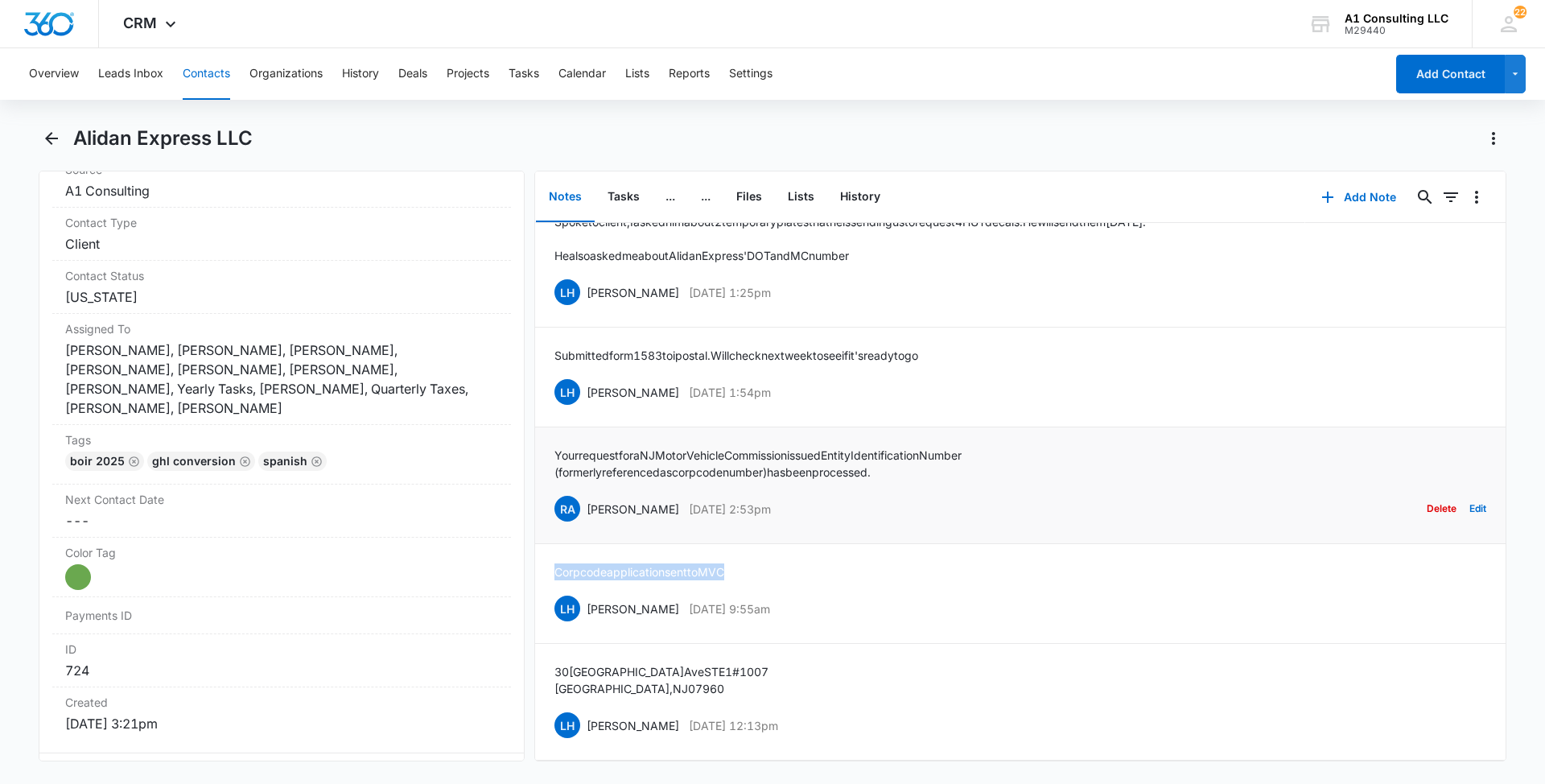
drag, startPoint x: 807, startPoint y: 488, endPoint x: 589, endPoint y: 489, distance: 218.0
click at [589, 493] on div "RA [PERSON_NAME] [DATE] 2:53pm Delete Edit" at bounding box center [1020, 508] width 932 height 31
drag, startPoint x: 911, startPoint y: 456, endPoint x: 543, endPoint y: 438, distance: 368.4
click at [543, 438] on li "Your request for a NJ Motor Vehicle Commission issued Entity Identification Num…" at bounding box center [1020, 485] width 971 height 117
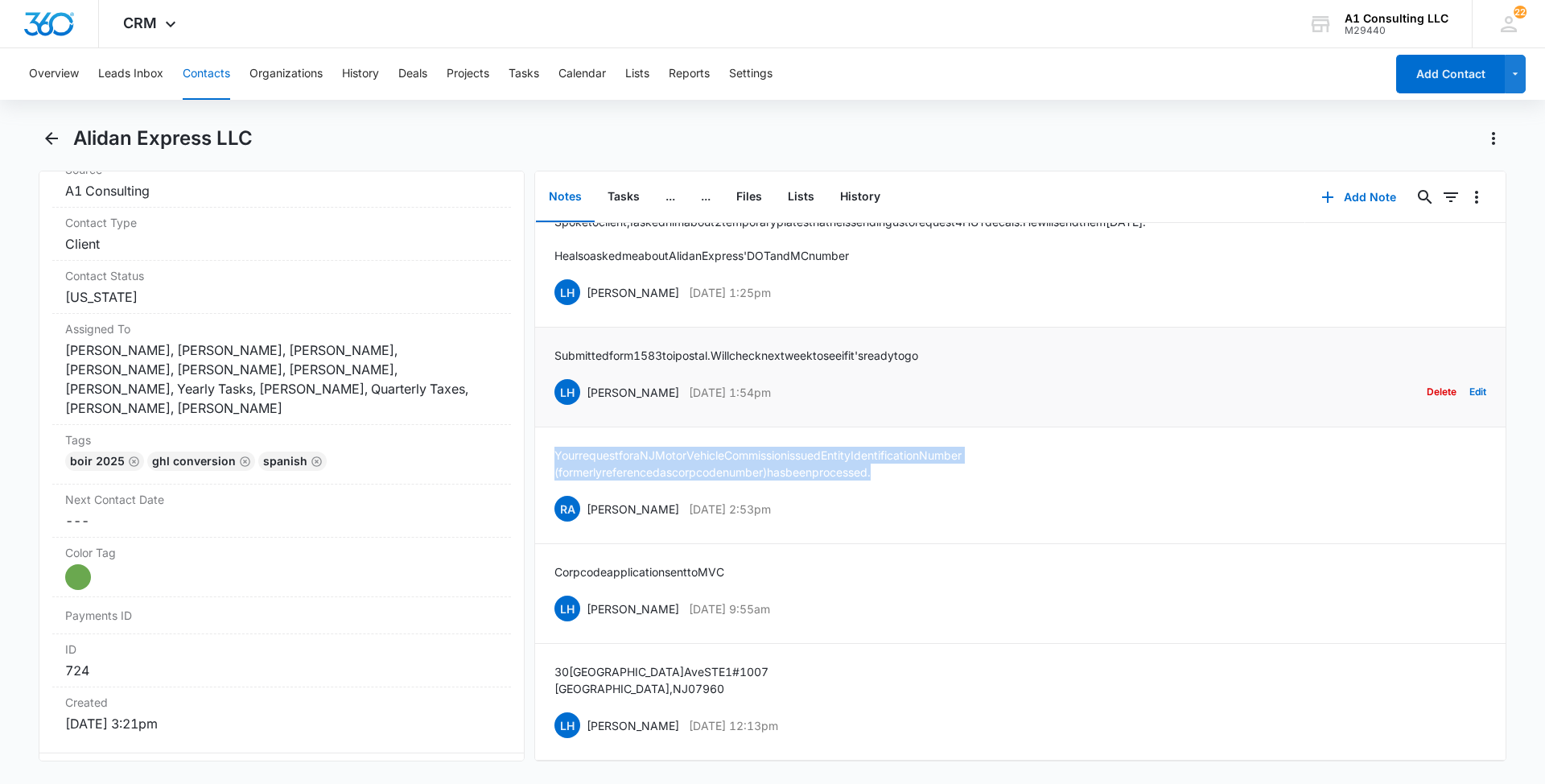
drag, startPoint x: 806, startPoint y: 376, endPoint x: 589, endPoint y: 376, distance: 217.0
click at [589, 376] on div "LH [PERSON_NAME] [DATE] 1:54pm Delete Edit" at bounding box center [1020, 392] width 932 height 31
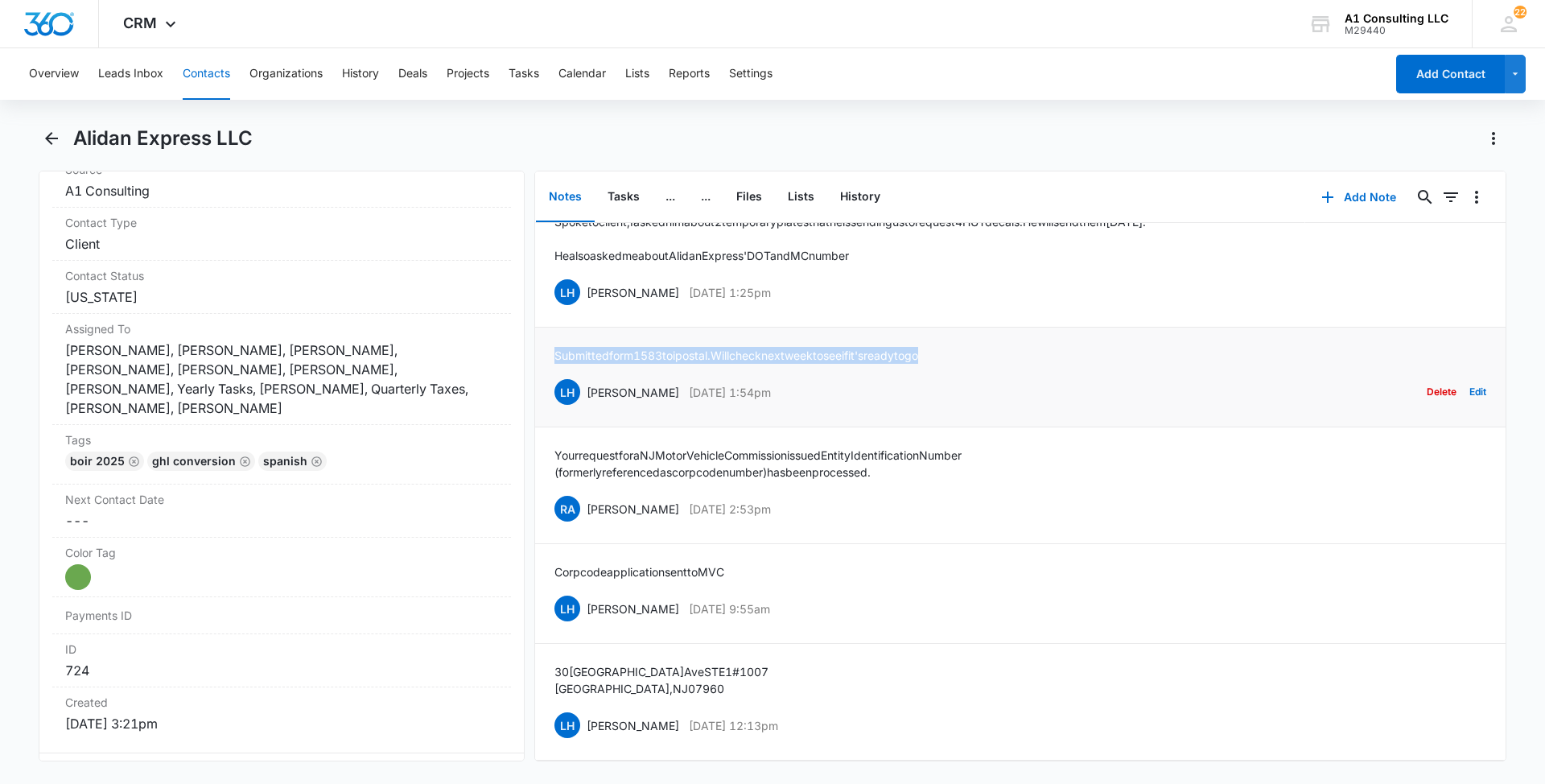
drag, startPoint x: 975, startPoint y: 337, endPoint x: 540, endPoint y: 341, distance: 435.0
click at [540, 341] on li "Submitted form 1583 to [GEOGRAPHIC_DATA]. Will check next week to see if it's r…" at bounding box center [1020, 377] width 971 height 99
drag, startPoint x: 780, startPoint y: 271, endPoint x: 588, endPoint y: 265, distance: 192.1
click at [588, 277] on div "LH [PERSON_NAME] [DATE] 1:25pm Delete Edit" at bounding box center [1020, 292] width 932 height 31
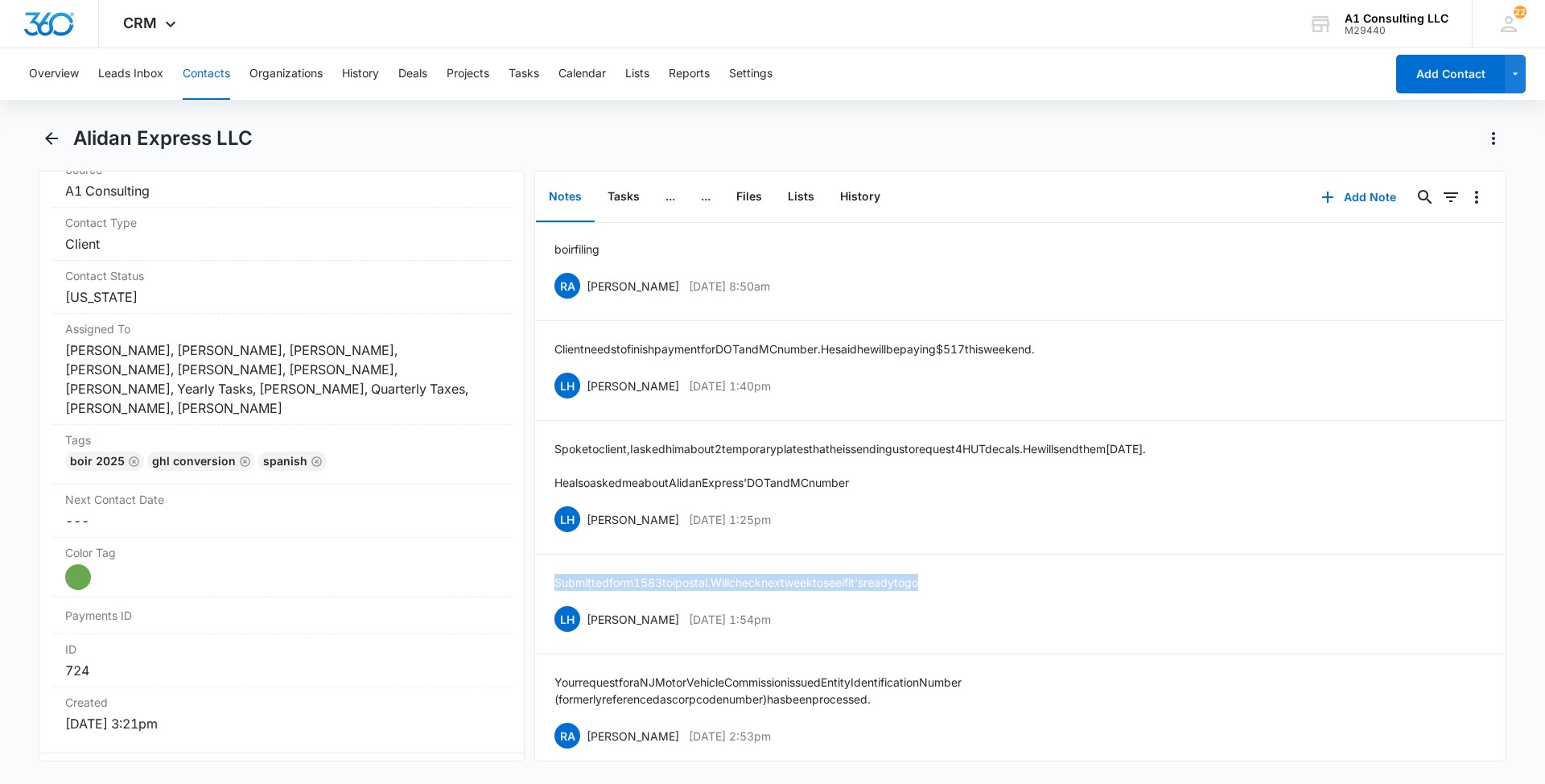
scroll to position [0, 0]
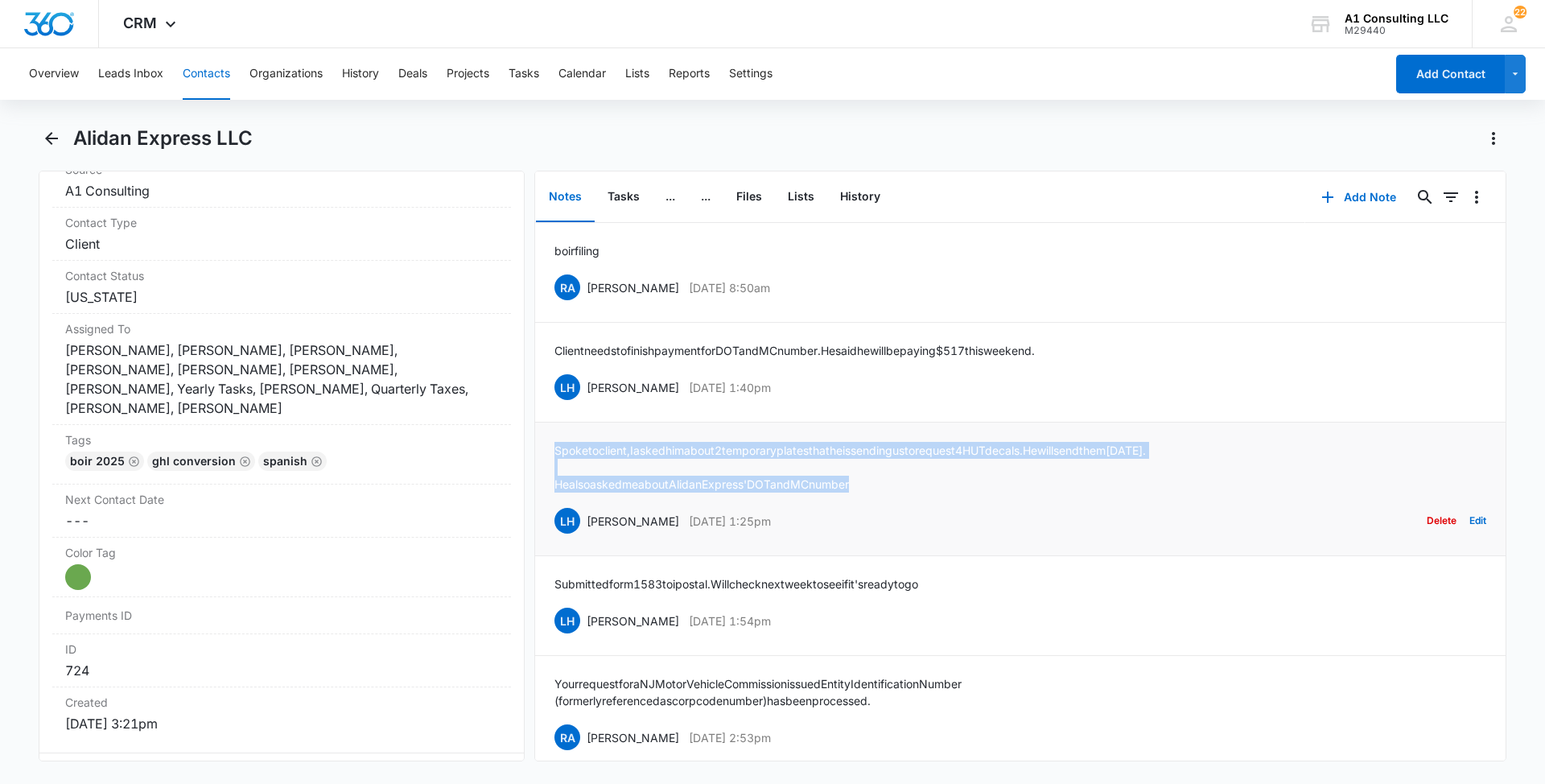
drag, startPoint x: 896, startPoint y: 488, endPoint x: 550, endPoint y: 439, distance: 349.5
click at [550, 439] on li "Spoke to client, I asked him about 2 temporary plates that he is sending us to …" at bounding box center [1020, 489] width 971 height 134
drag, startPoint x: 793, startPoint y: 383, endPoint x: 584, endPoint y: 383, distance: 209.0
click at [584, 383] on div "LH [PERSON_NAME] [DATE] 1:40pm Delete Edit" at bounding box center [1020, 387] width 932 height 31
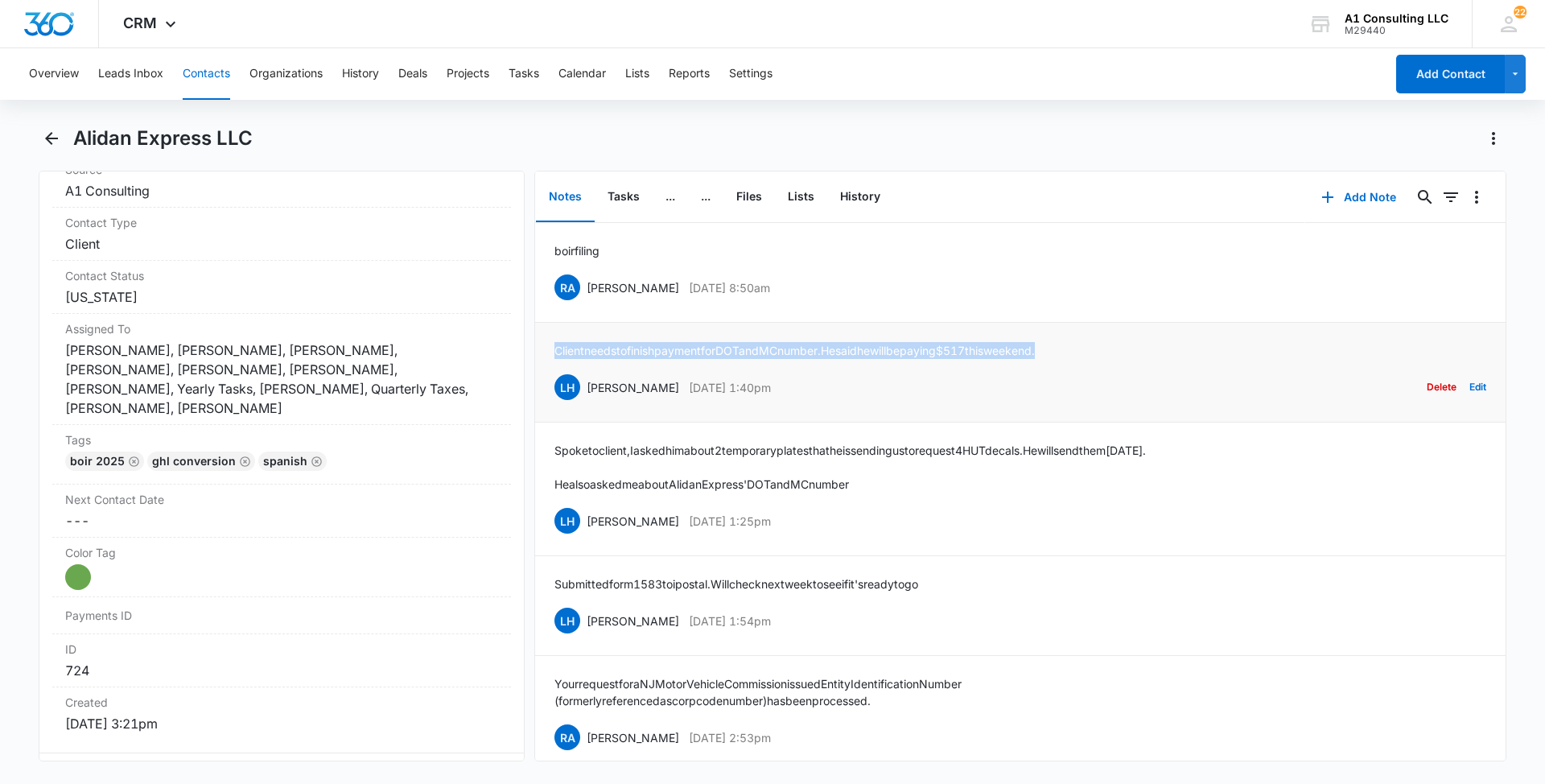
drag, startPoint x: 1066, startPoint y: 362, endPoint x: 557, endPoint y: 353, distance: 509.1
click at [557, 353] on div "Client needs to finish payment for DOT and MC number. He said he will be paying…" at bounding box center [1020, 372] width 932 height 61
drag, startPoint x: 733, startPoint y: 288, endPoint x: 586, endPoint y: 286, distance: 147.0
click at [586, 286] on div "RA [PERSON_NAME] [DATE] 8:50am Delete Edit" at bounding box center [1020, 288] width 932 height 31
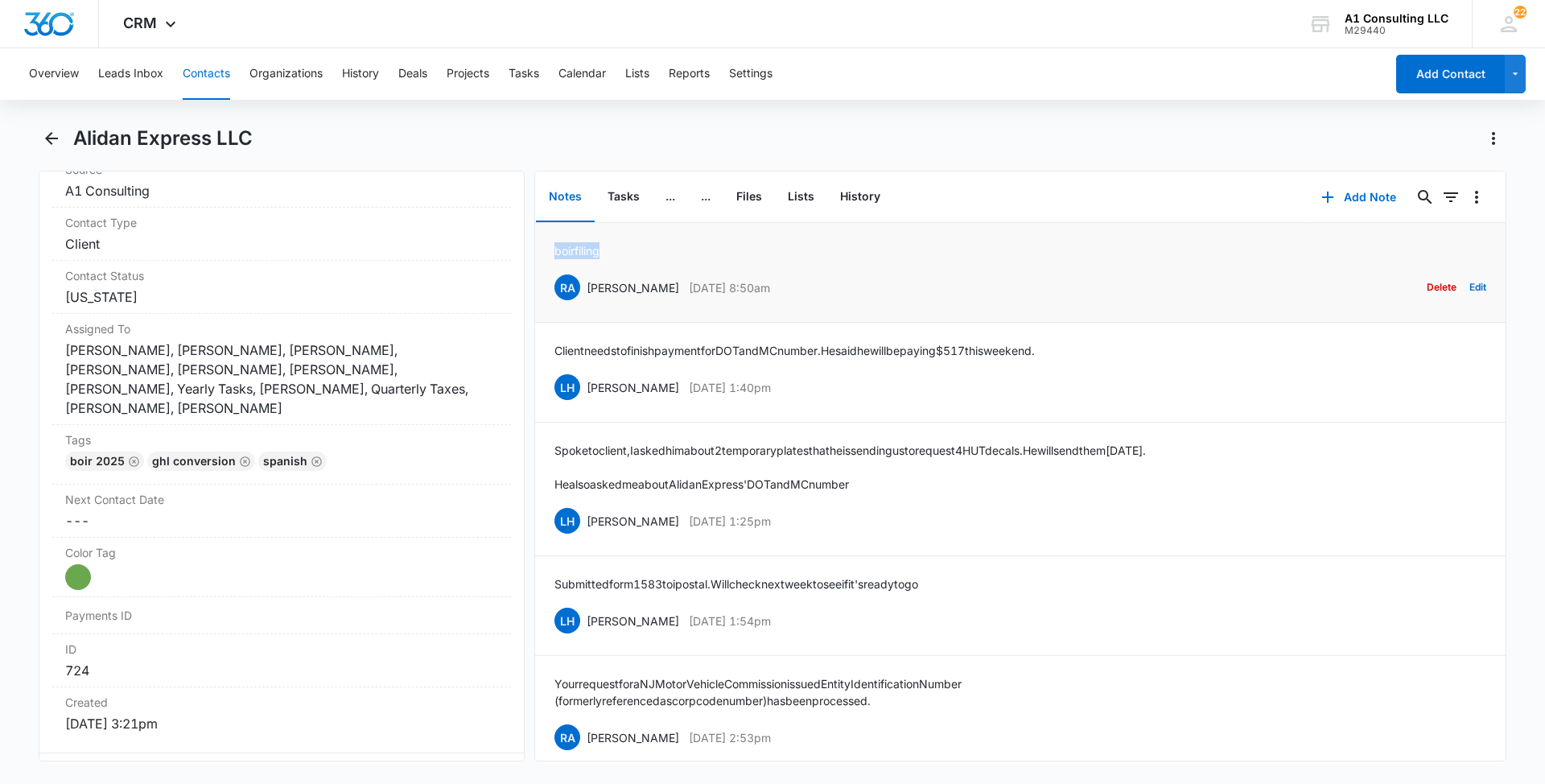
drag, startPoint x: 614, startPoint y: 250, endPoint x: 551, endPoint y: 247, distance: 63.1
click at [551, 247] on li "boir filing RA [PERSON_NAME] [DATE] 8:50am Delete Edit" at bounding box center [1020, 272] width 971 height 99
click at [223, 71] on button "Contacts" at bounding box center [206, 73] width 47 height 52
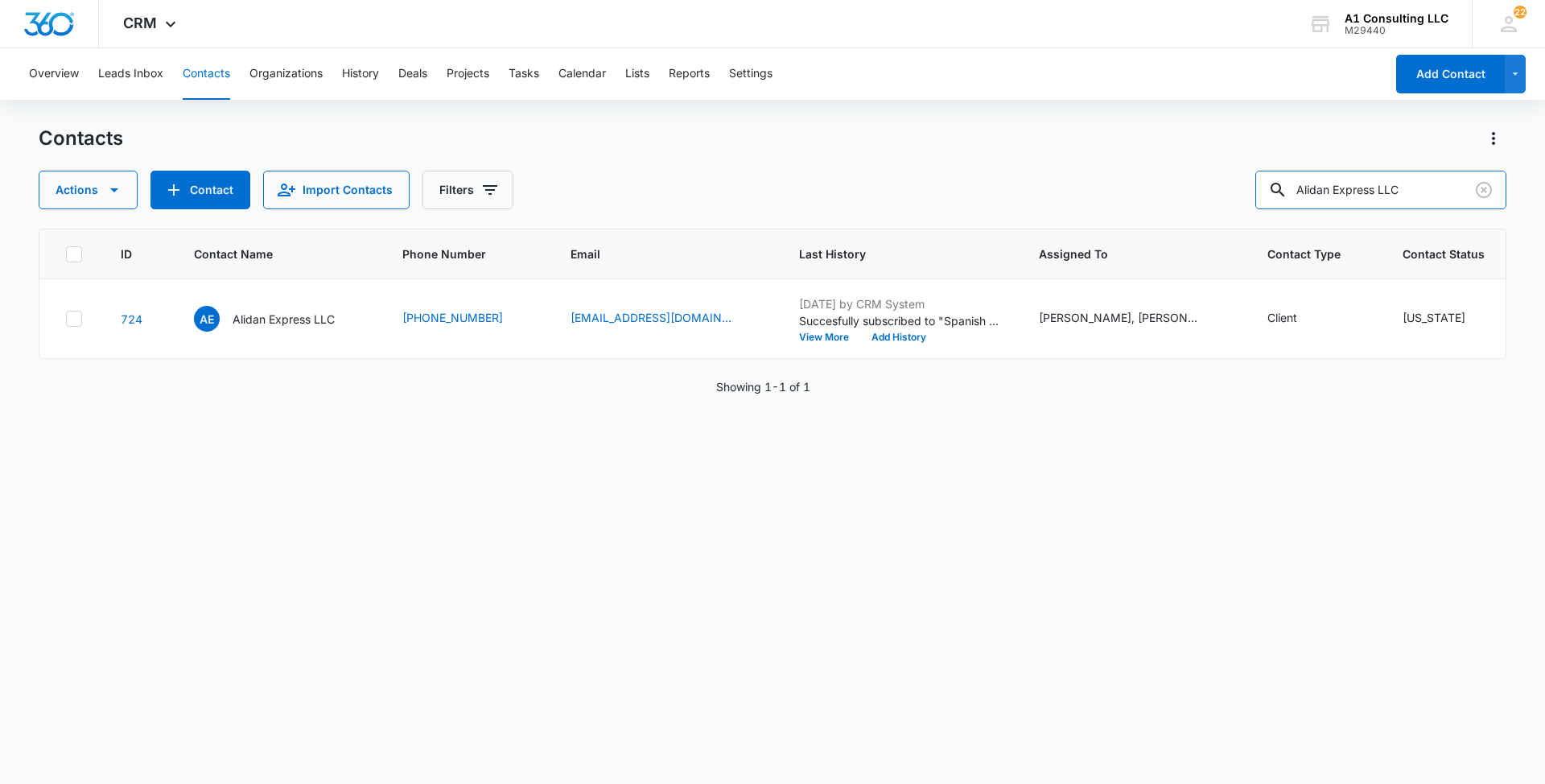
drag, startPoint x: 1435, startPoint y: 184, endPoint x: 1268, endPoint y: 175, distance: 167.2
click at [1271, 175] on input "Alidan Express LLC" at bounding box center [1381, 190] width 251 height 39
paste input "Vicious Logistics Corp"
type input "Vicious Logistics Corp"
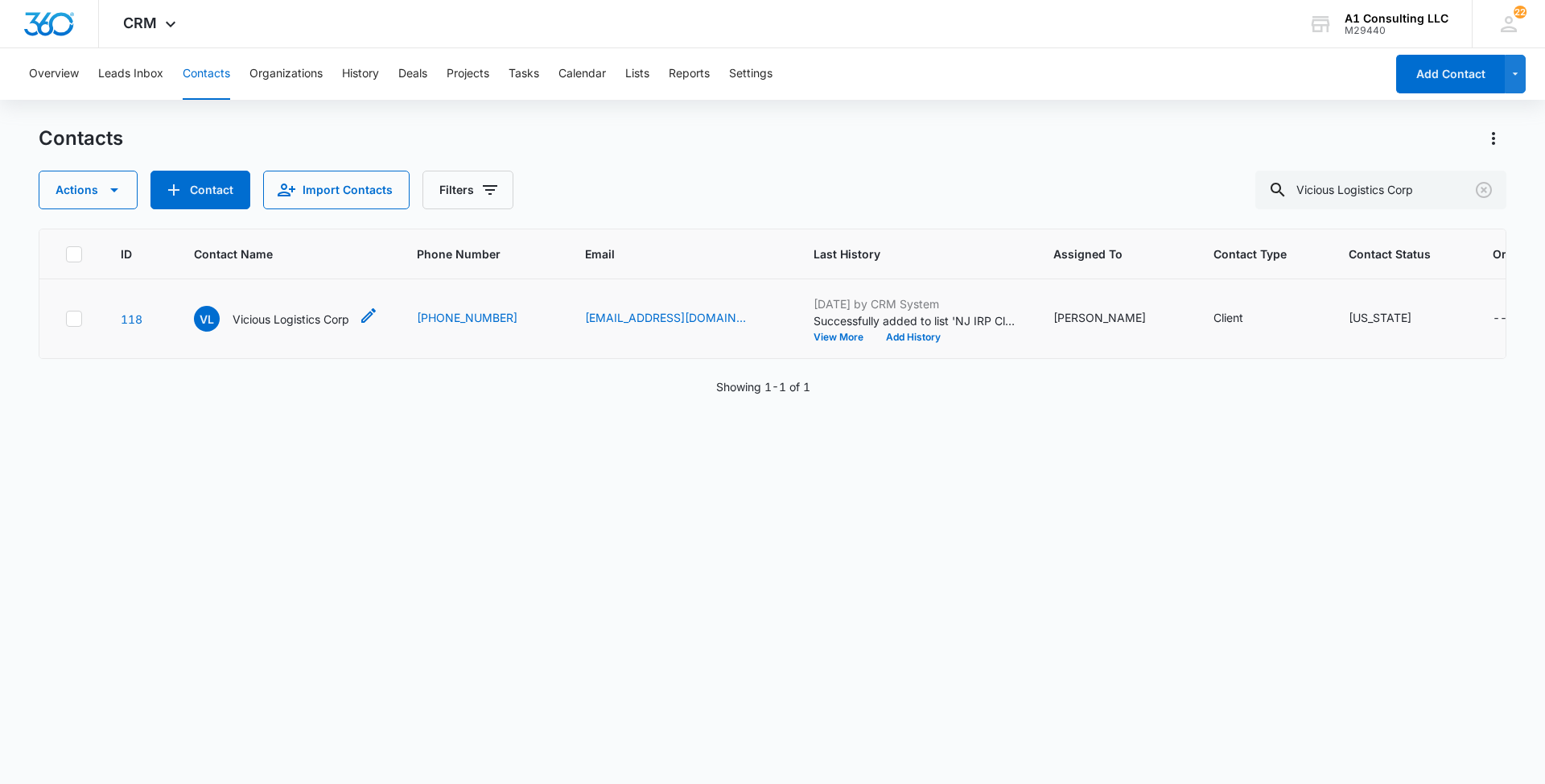
click at [300, 327] on p "Vicious Logistics Corp" at bounding box center [290, 318] width 117 height 17
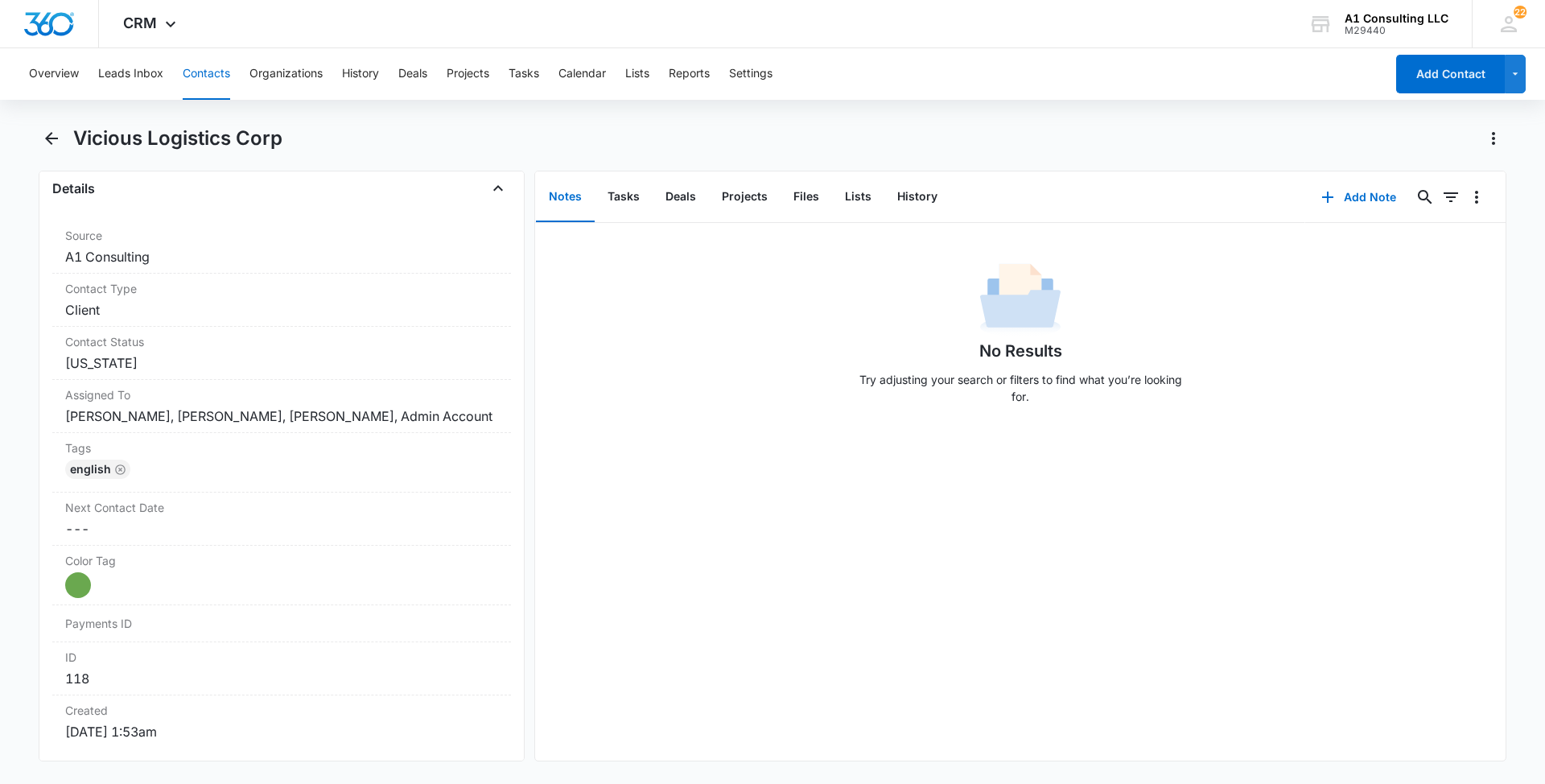
scroll to position [643, 0]
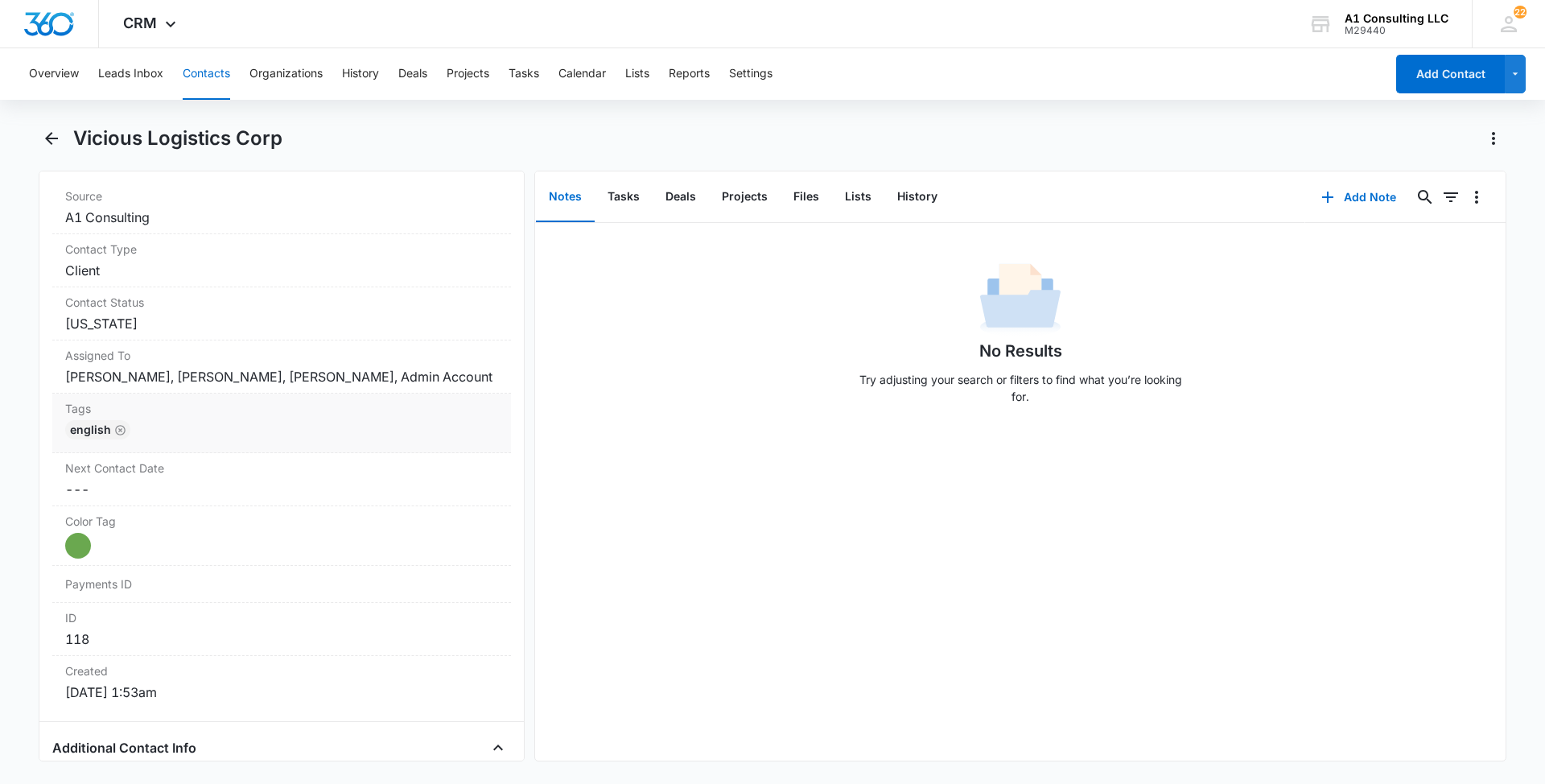
click at [299, 446] on div "English" at bounding box center [281, 432] width 433 height 25
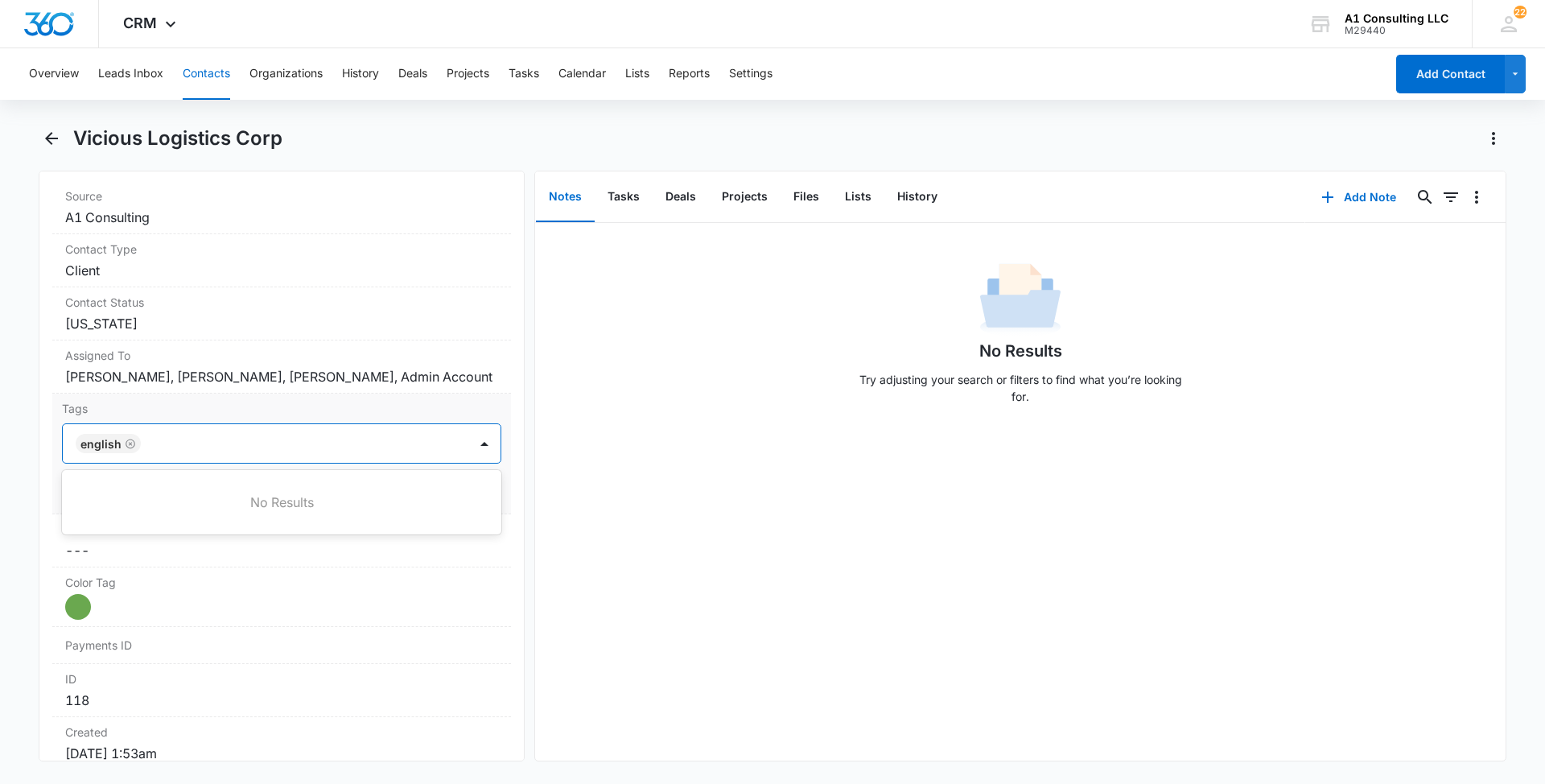
click at [325, 455] on div at bounding box center [306, 443] width 321 height 23
type input "gh"
click at [125, 539] on p "GHL Conversion" at bounding box center [123, 530] width 84 height 17
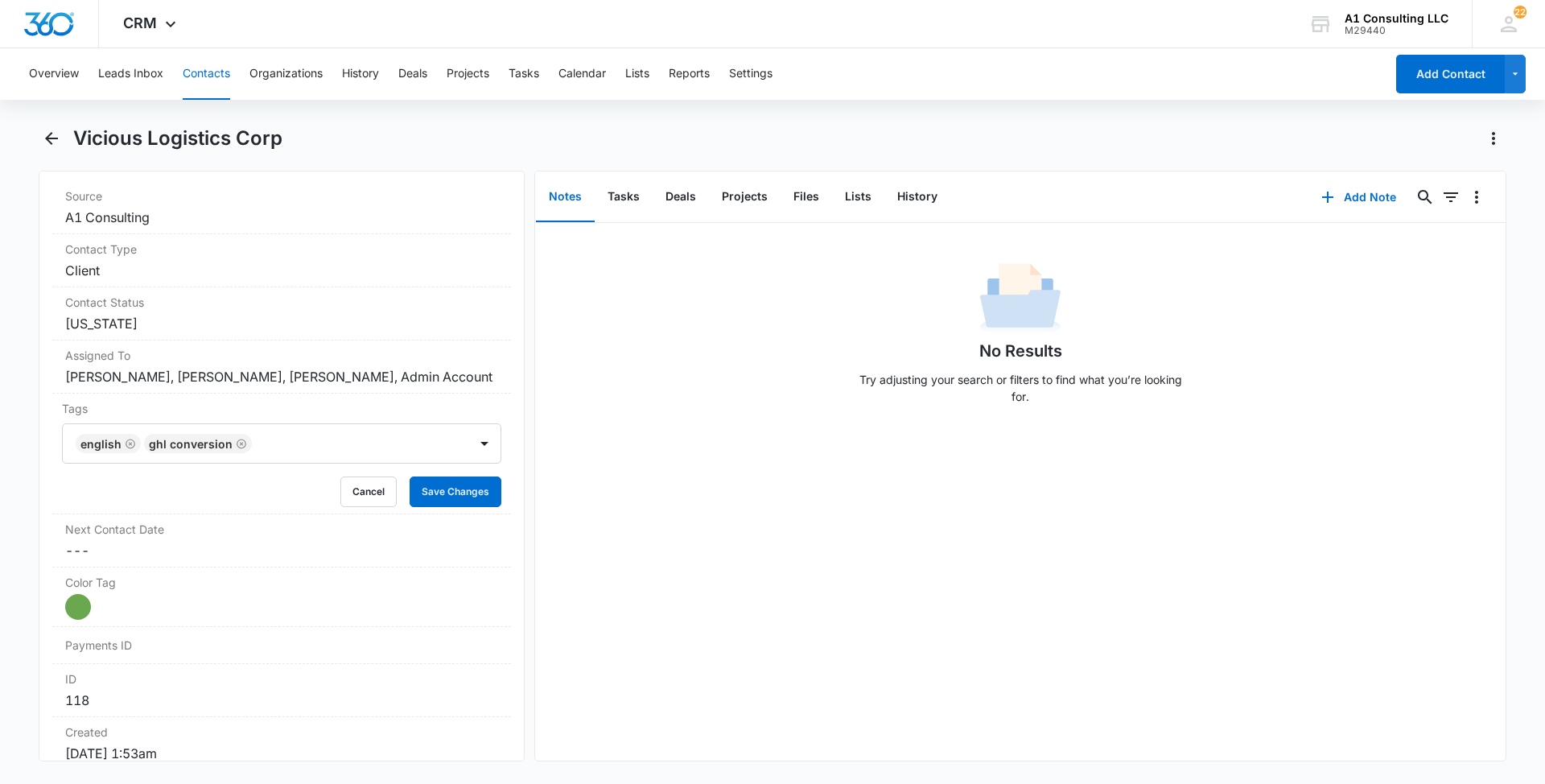
click at [0, 529] on main "Vicious Logistics Corp Remove [PERSON_NAME] Logistics Corp Contact Info Name Ca…" at bounding box center [772, 453] width 1545 height 655
click at [431, 507] on button "Save Changes" at bounding box center [455, 492] width 91 height 31
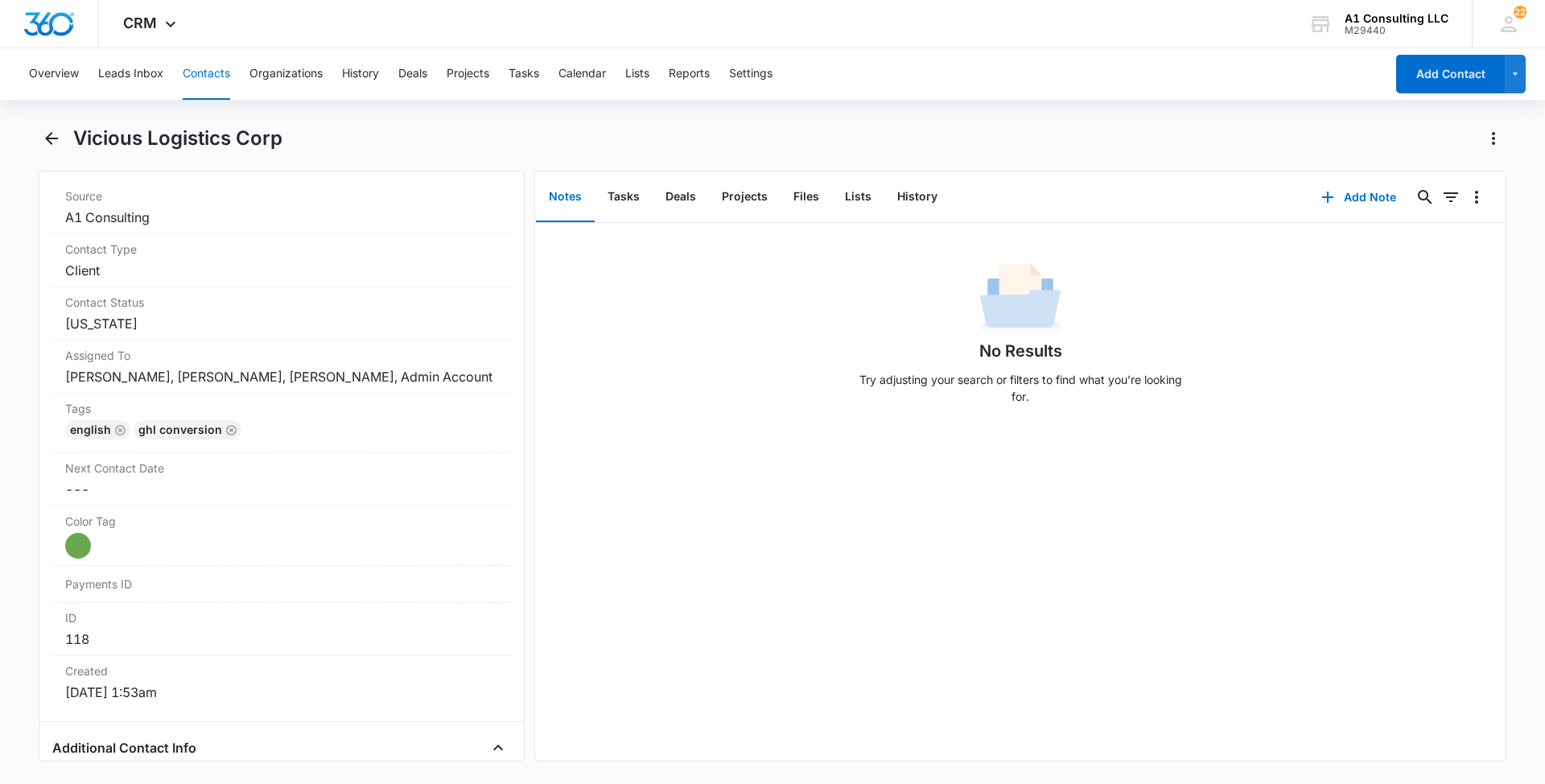
click at [208, 66] on button "Contacts" at bounding box center [206, 73] width 47 height 52
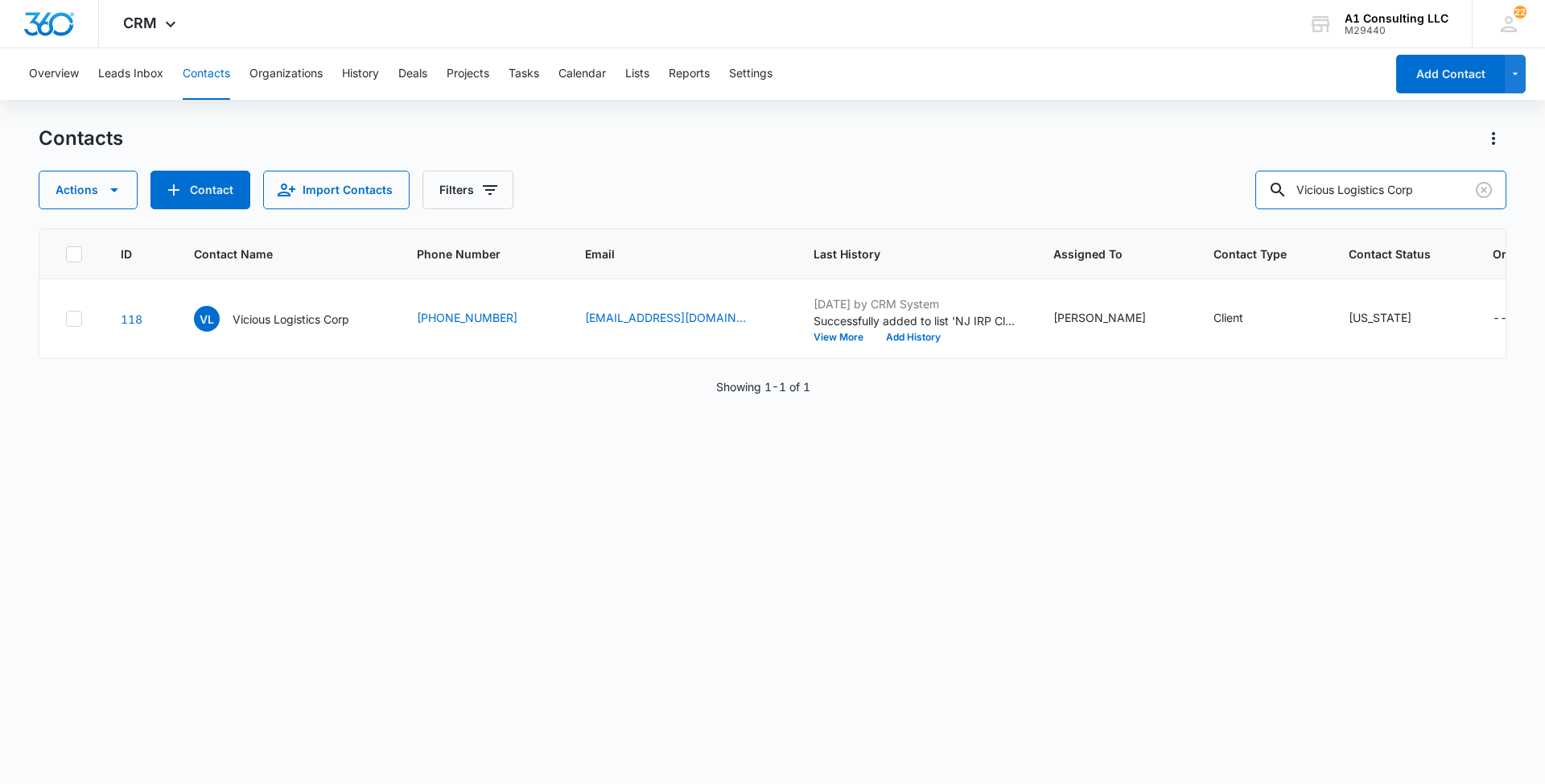
drag, startPoint x: 1436, startPoint y: 192, endPoint x: 1215, endPoint y: 153, distance: 224.4
click at [1216, 154] on div "Contacts Actions Contact Import Contacts Filters Vicious Logistics Corp" at bounding box center [772, 167] width 1468 height 84
paste input "El Canario Darlin"
type input "El Canario Darlin"
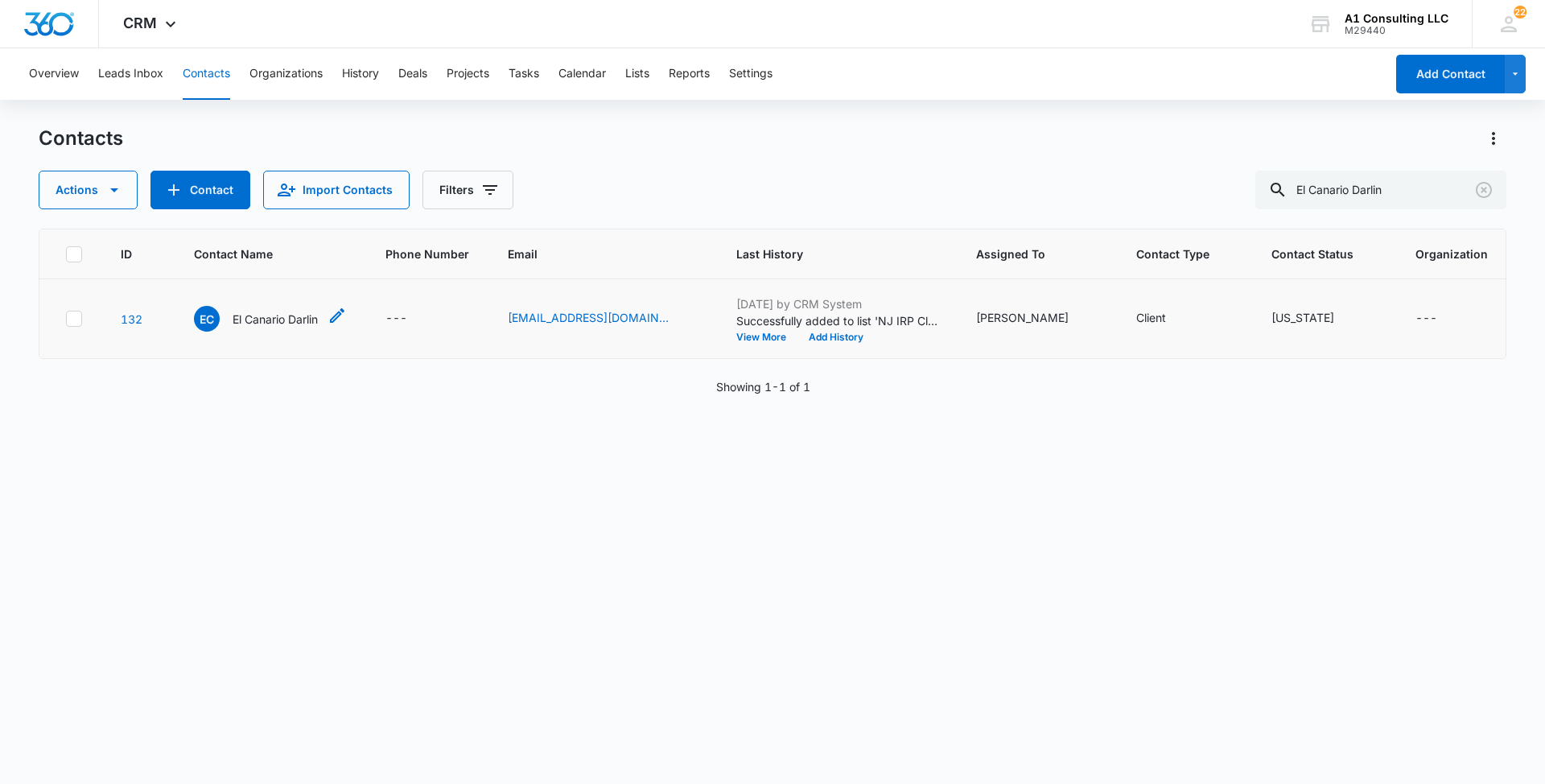
click at [289, 317] on p "El Canario Darlin" at bounding box center [275, 318] width 85 height 17
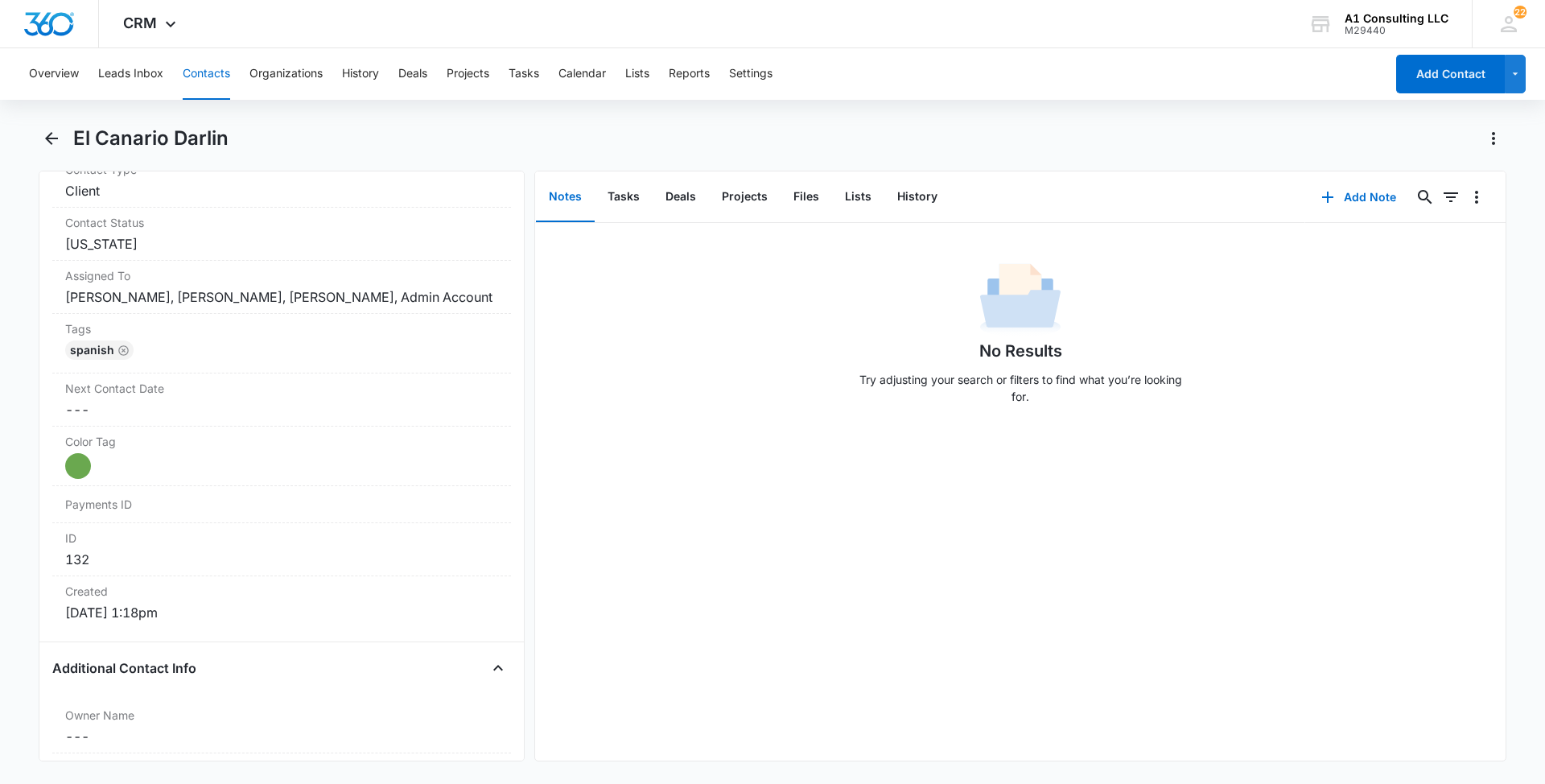
scroll to position [819, 0]
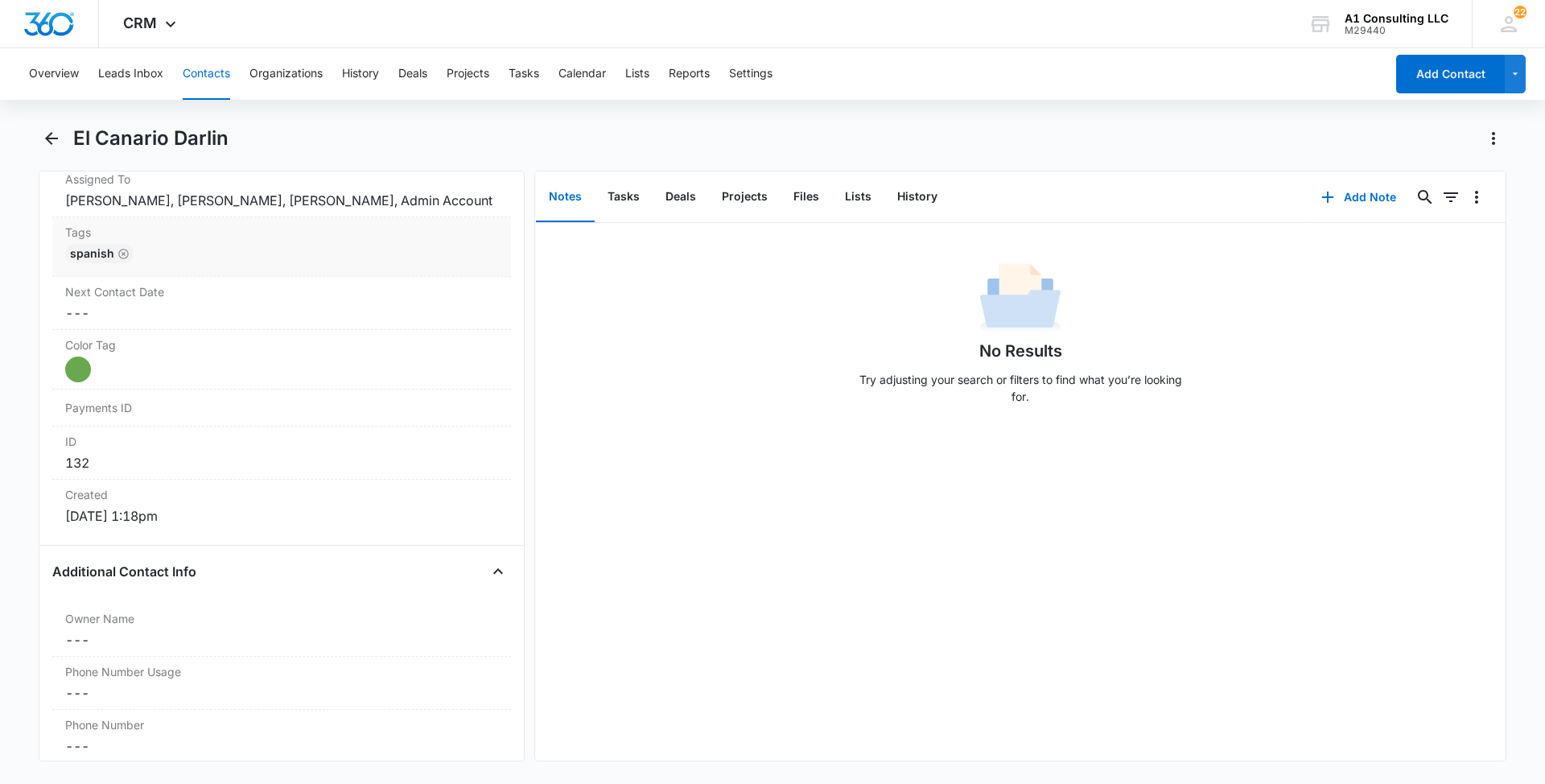
click at [348, 269] on div "Spanish" at bounding box center [281, 257] width 433 height 25
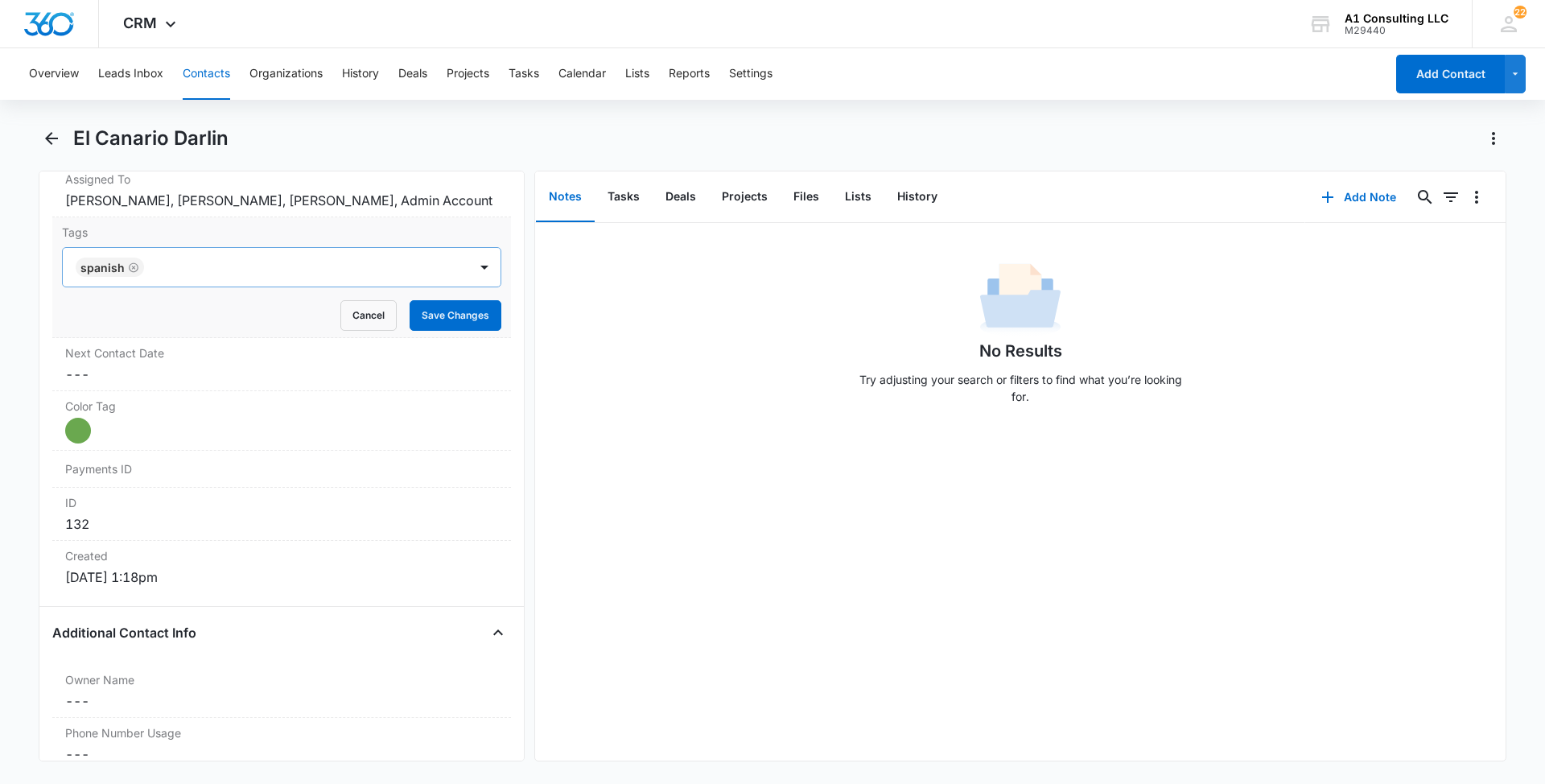
click at [339, 279] on div at bounding box center [308, 267] width 318 height 23
type input "gh"
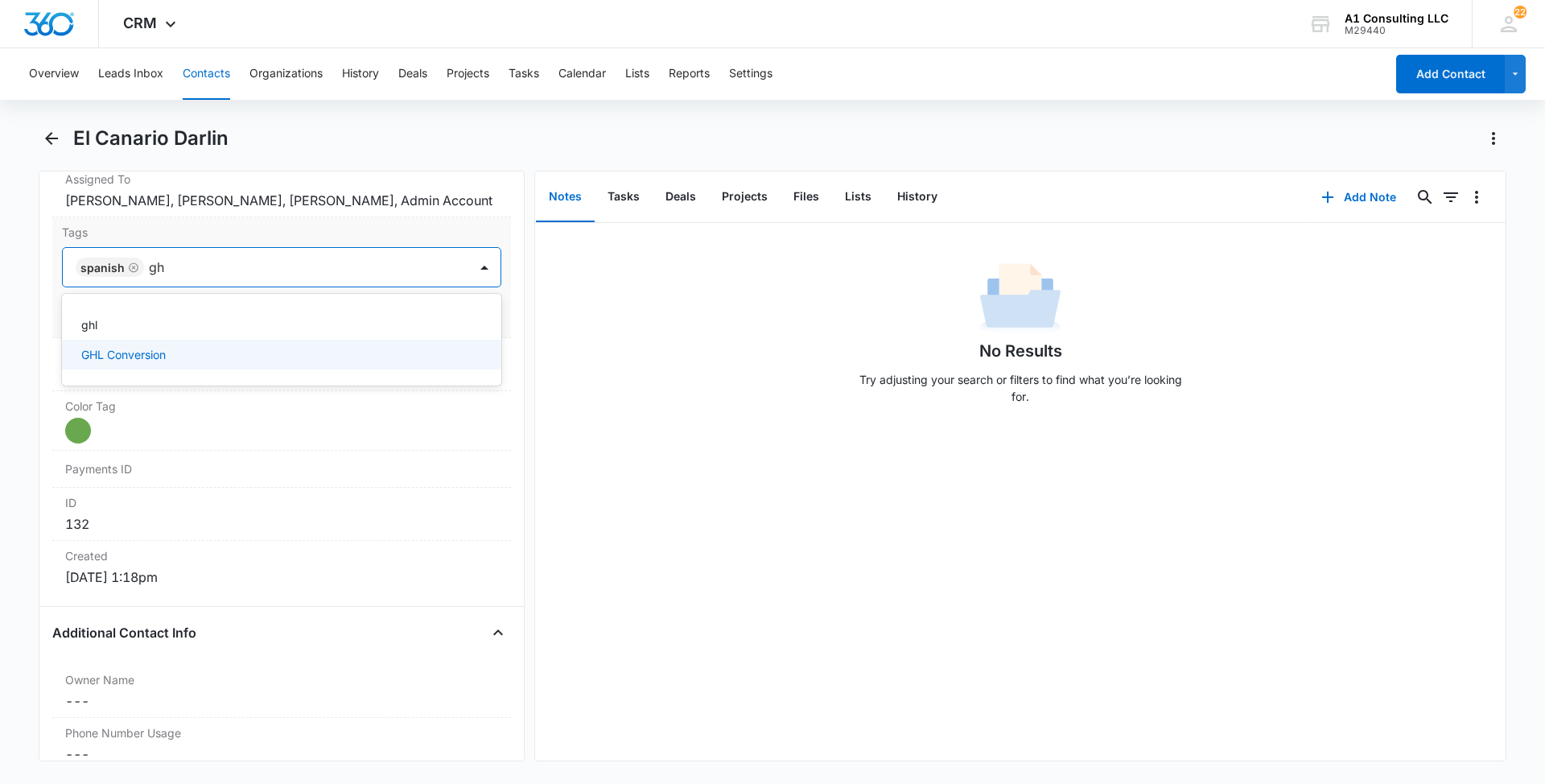
click at [145, 363] on p "GHL Conversion" at bounding box center [123, 354] width 84 height 17
click at [0, 341] on main "El Canario Darlin Remove EC El Canario Darlin Contact Info Name Cancel Save Cha…" at bounding box center [772, 453] width 1545 height 655
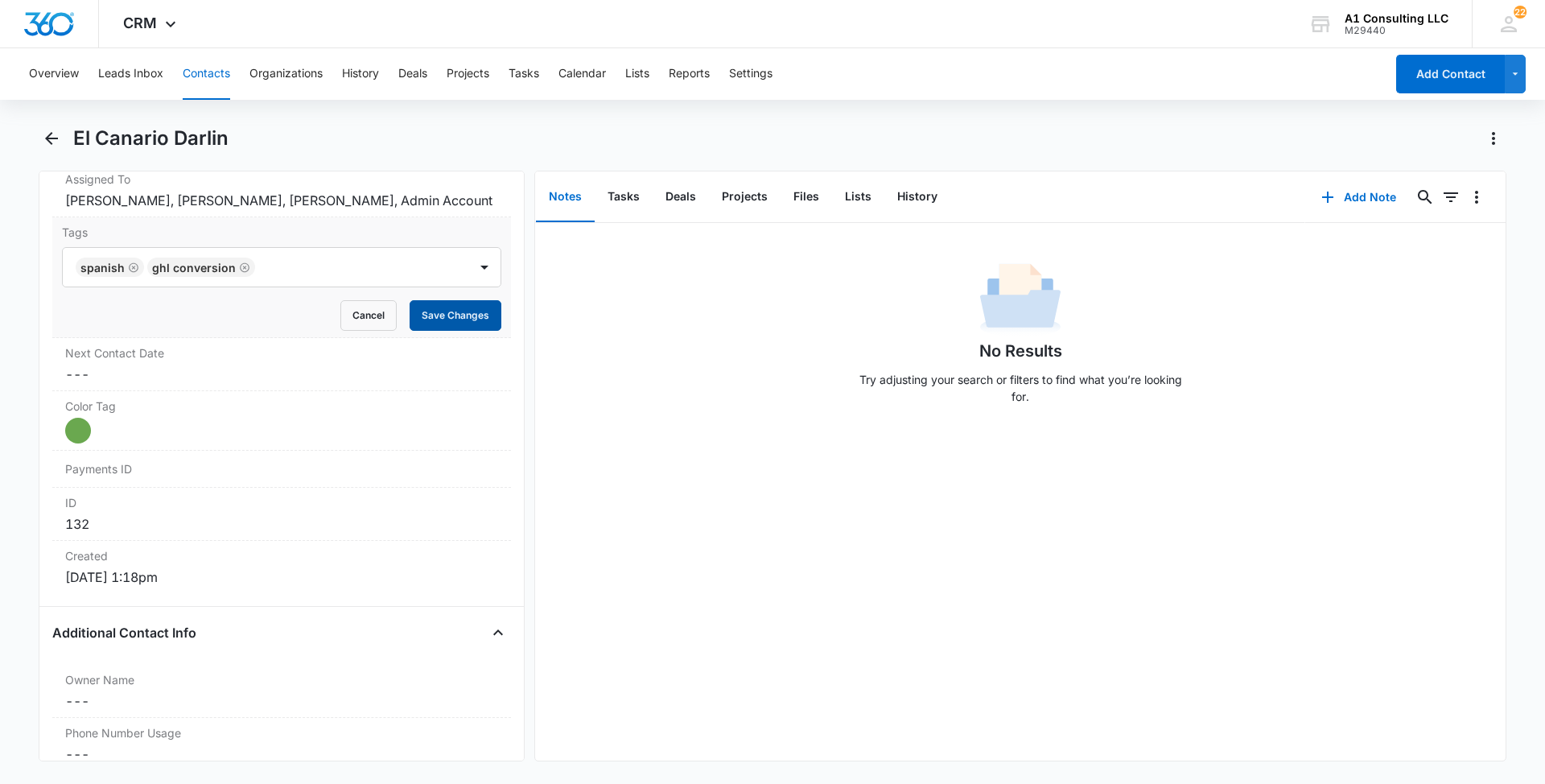
click at [451, 331] on button "Save Changes" at bounding box center [455, 316] width 91 height 31
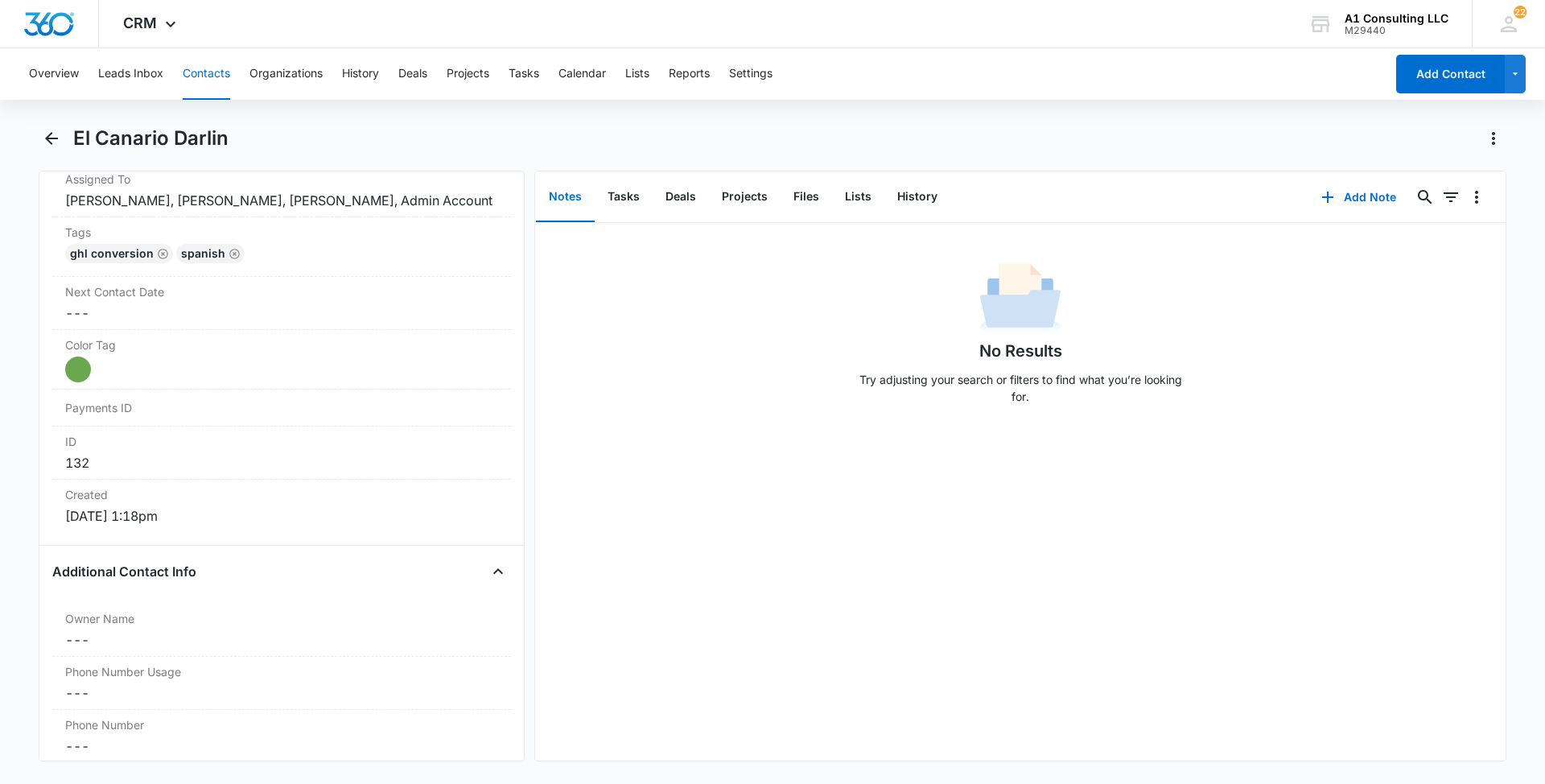
click at [219, 77] on button "Contacts" at bounding box center [206, 73] width 47 height 52
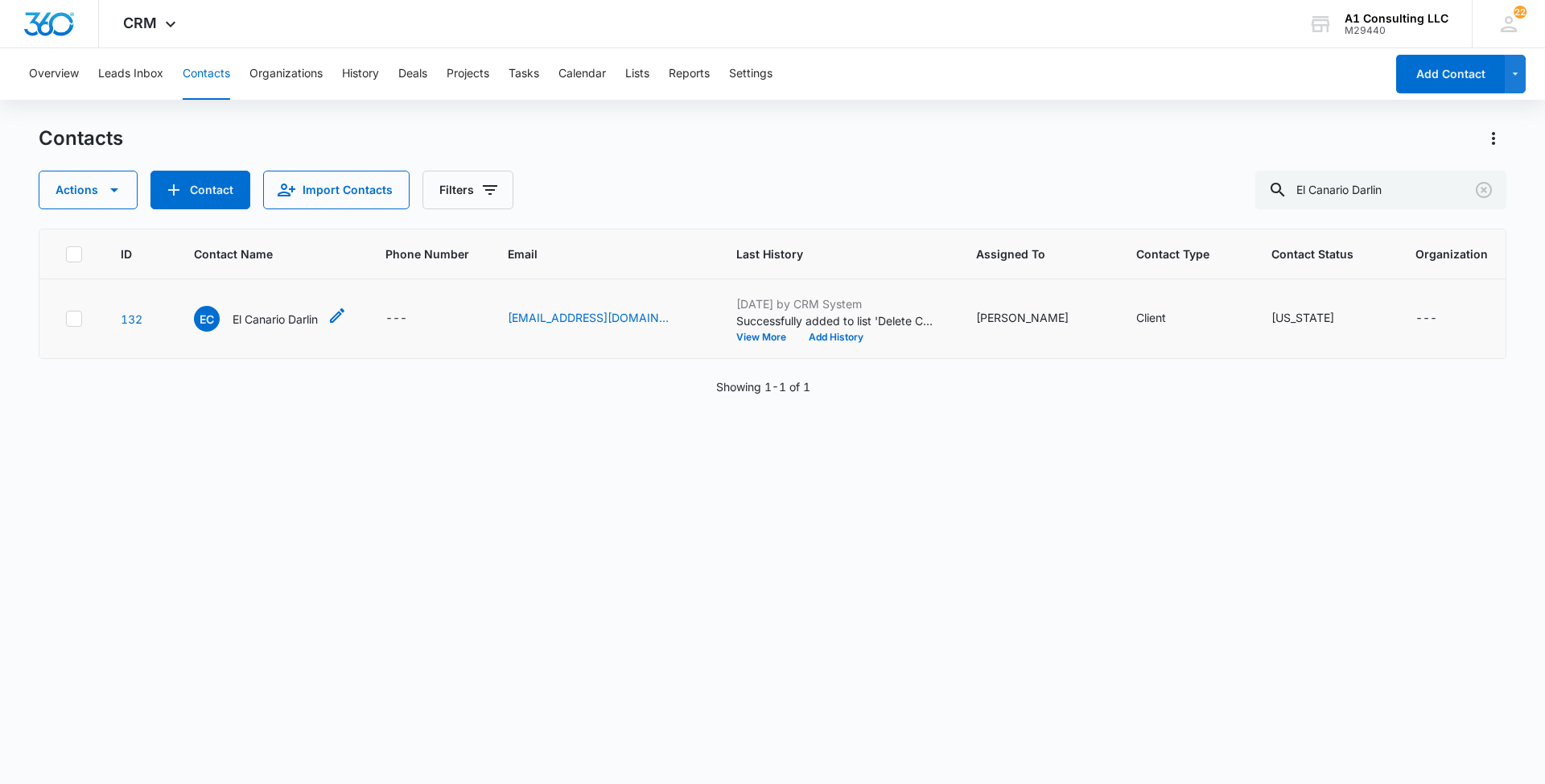
click at [303, 328] on div "EC El Canario Darlin" at bounding box center [255, 318] width 124 height 25
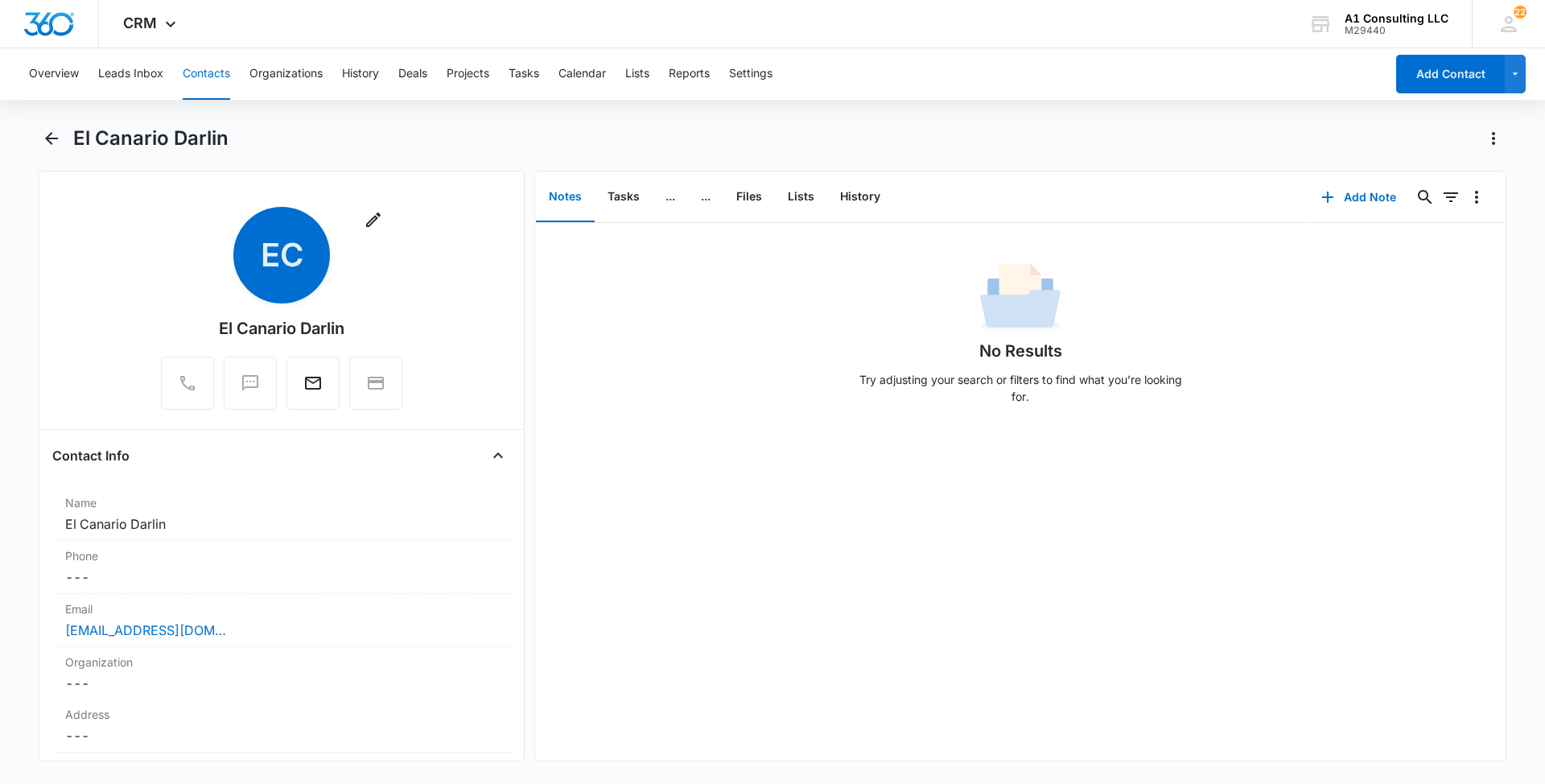
drag, startPoint x: 526, startPoint y: 248, endPoint x: 519, endPoint y: 290, distance: 42.6
click at [519, 290] on div "Remove EC El Canario Darlin Contact Info Name Cancel Save Changes El Canario Da…" at bounding box center [772, 466] width 1468 height 590
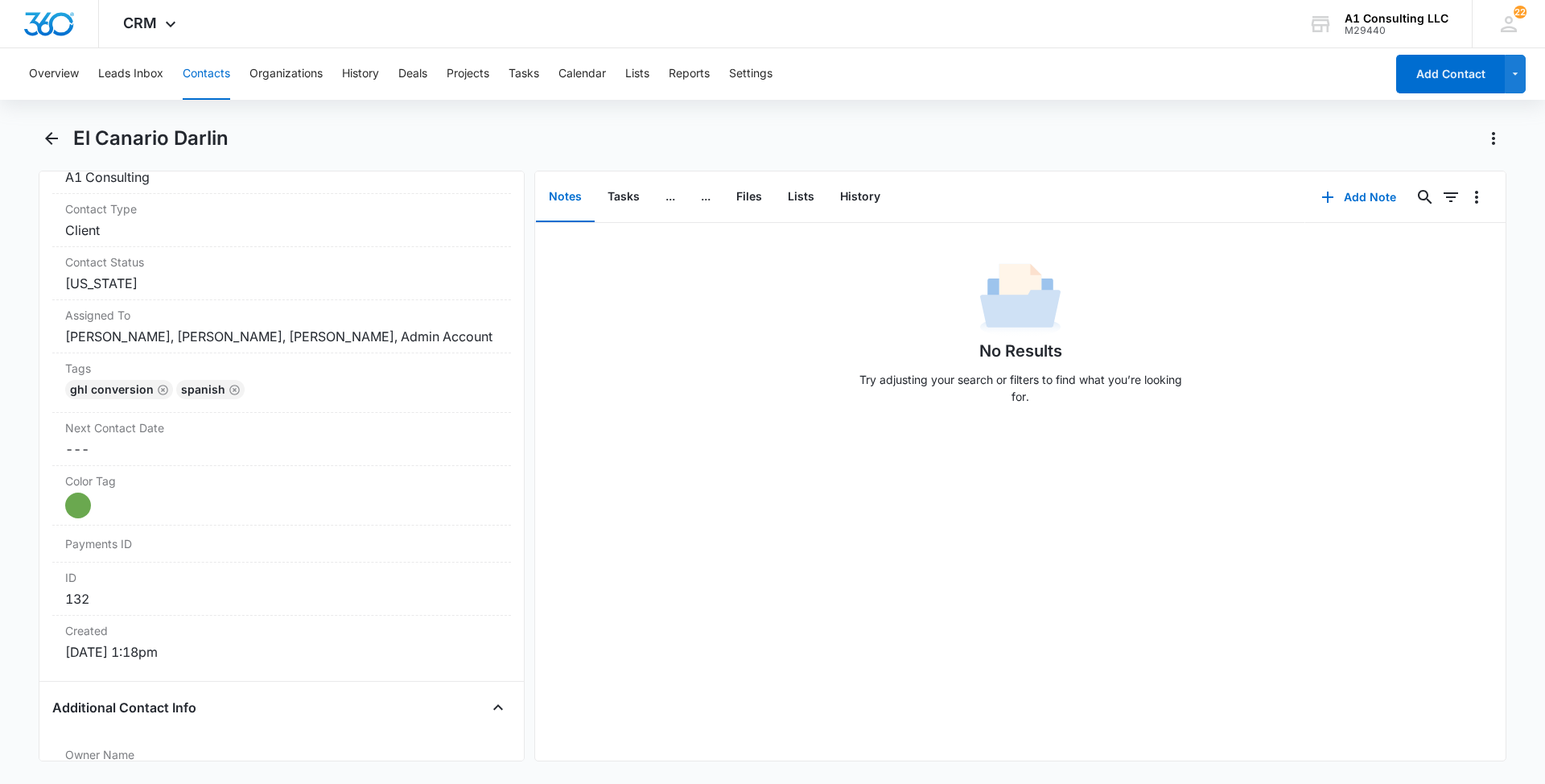
scroll to position [705, 0]
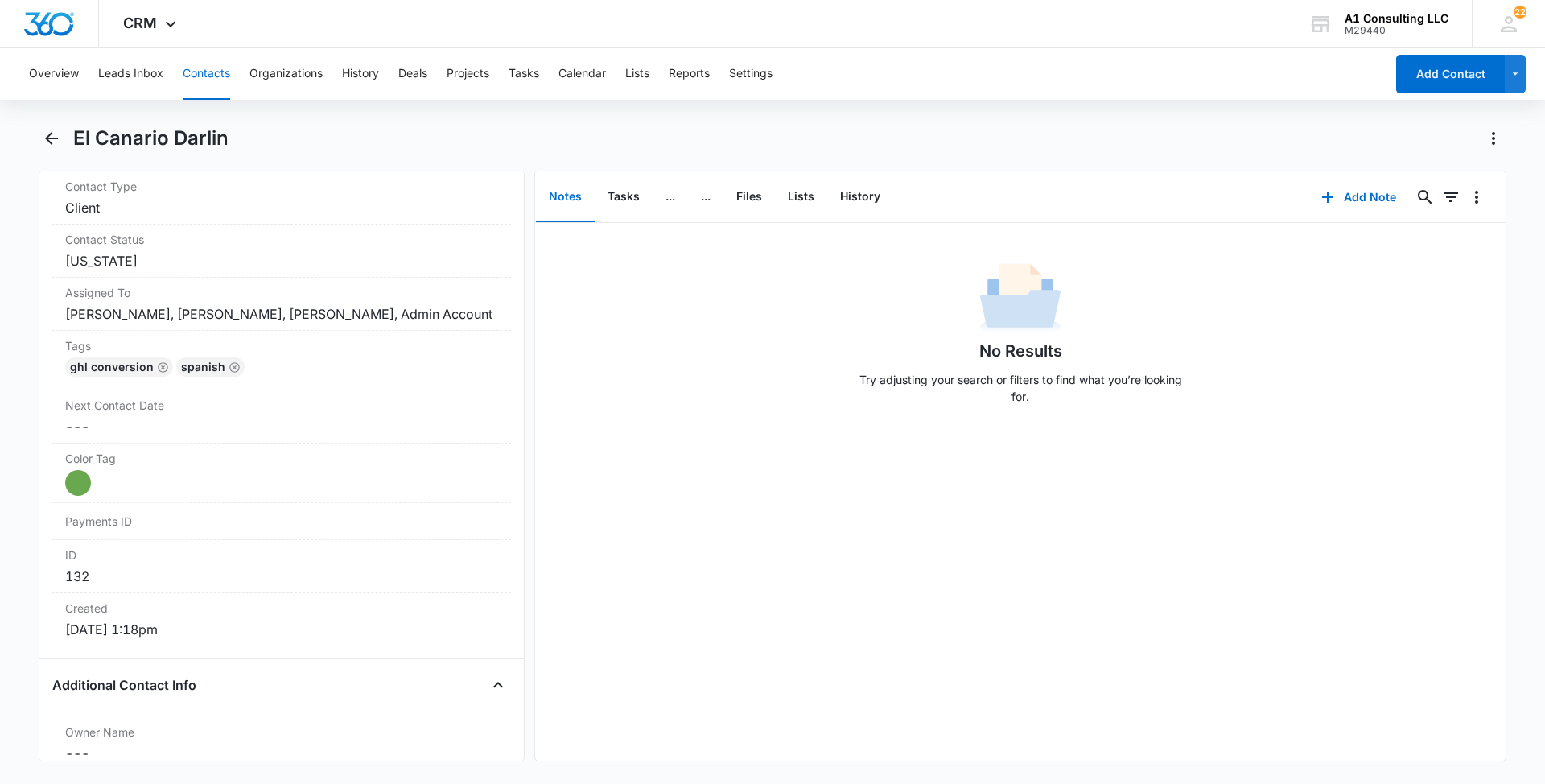
click at [198, 70] on button "Contacts" at bounding box center [206, 73] width 47 height 52
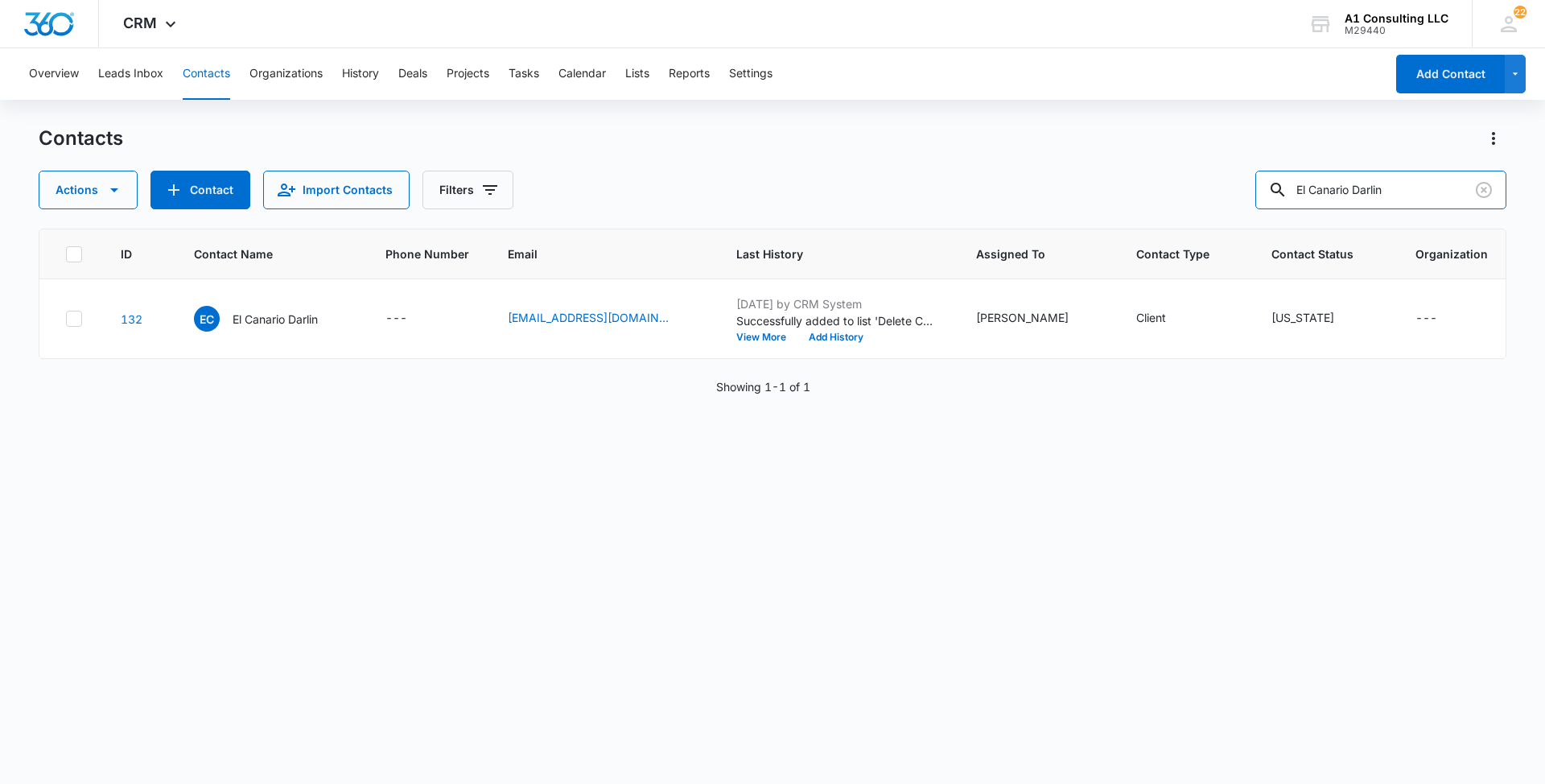
drag, startPoint x: 1431, startPoint y: 191, endPoint x: 1269, endPoint y: 173, distance: 163.0
click at [1295, 174] on div "El Canario Darlin" at bounding box center [1381, 190] width 251 height 39
paste input "Stelth Trucking LLC"
type input "Stelth Trucking LLC"
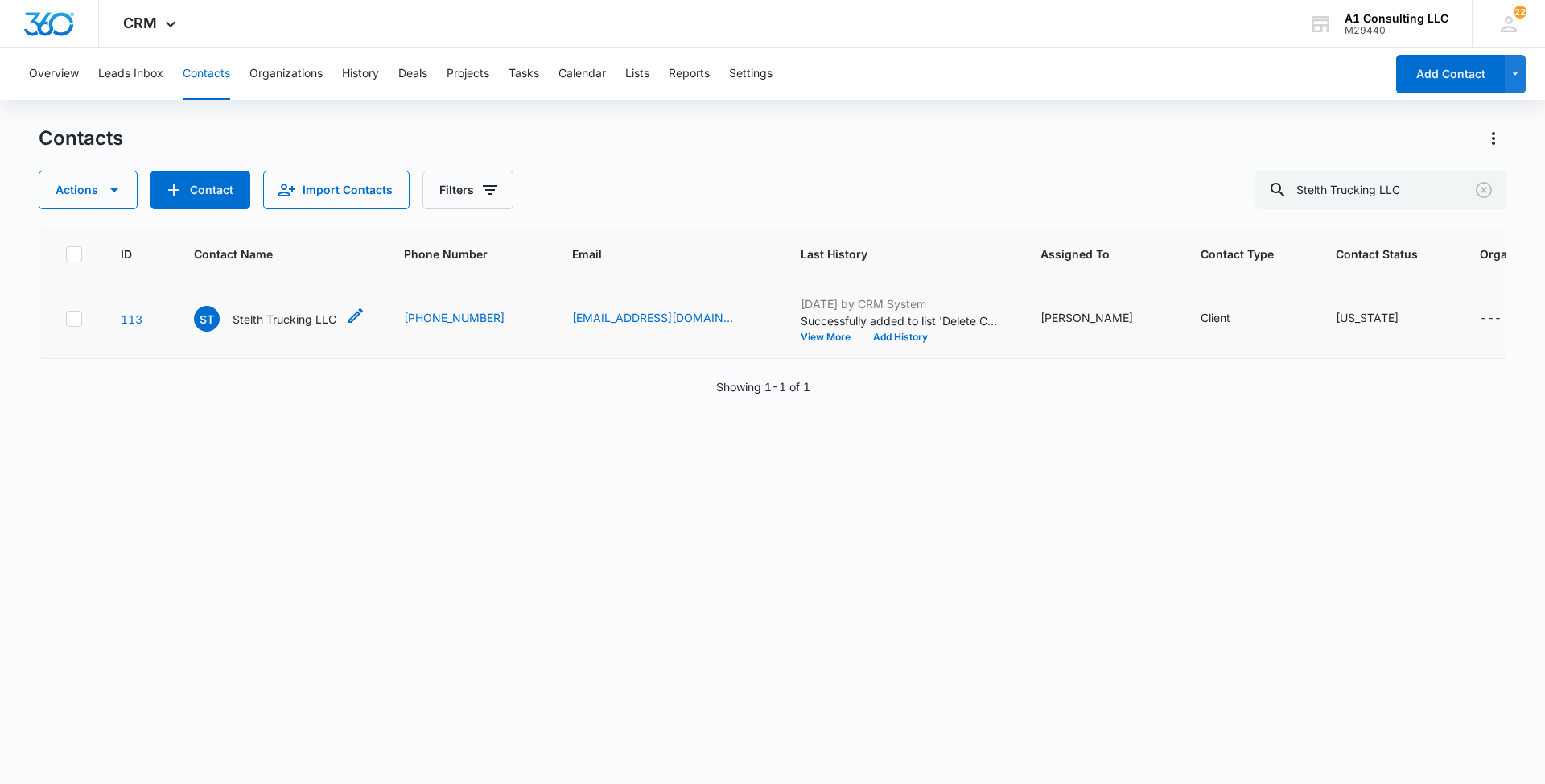
click at [285, 327] on p "Stelth Trucking LLC" at bounding box center [284, 318] width 104 height 17
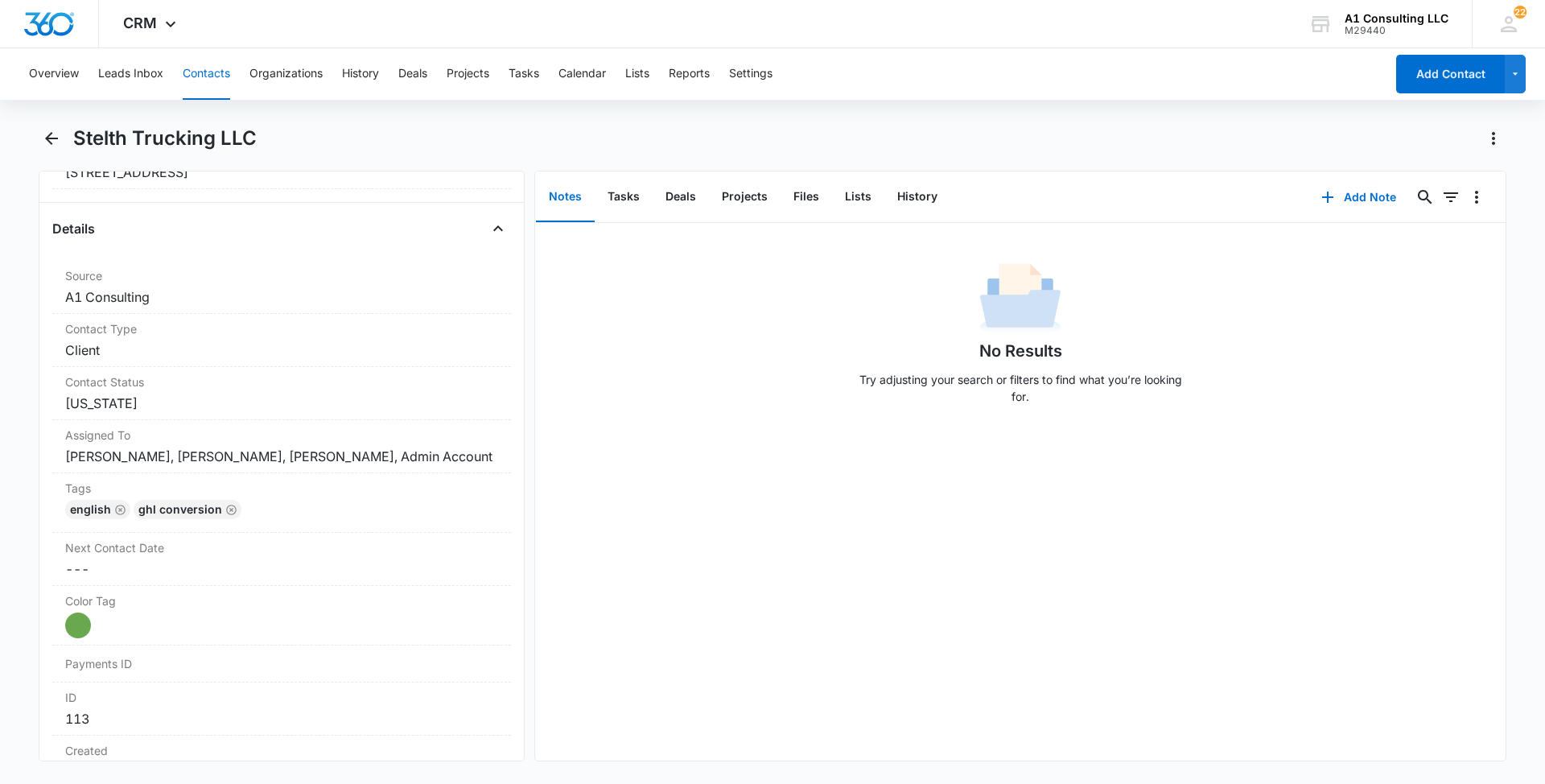
scroll to position [581, 0]
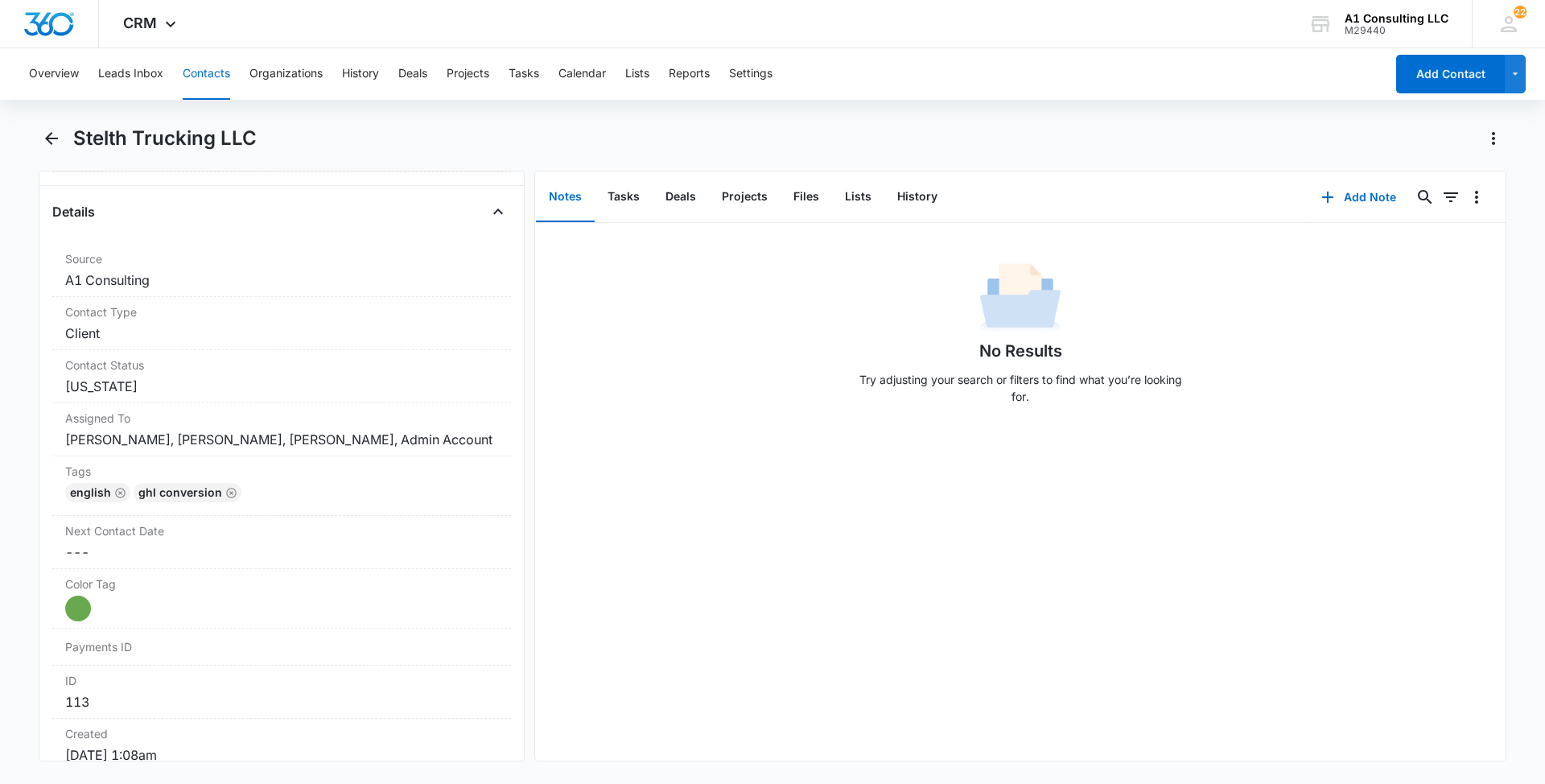
click at [209, 77] on button "Contacts" at bounding box center [206, 73] width 47 height 52
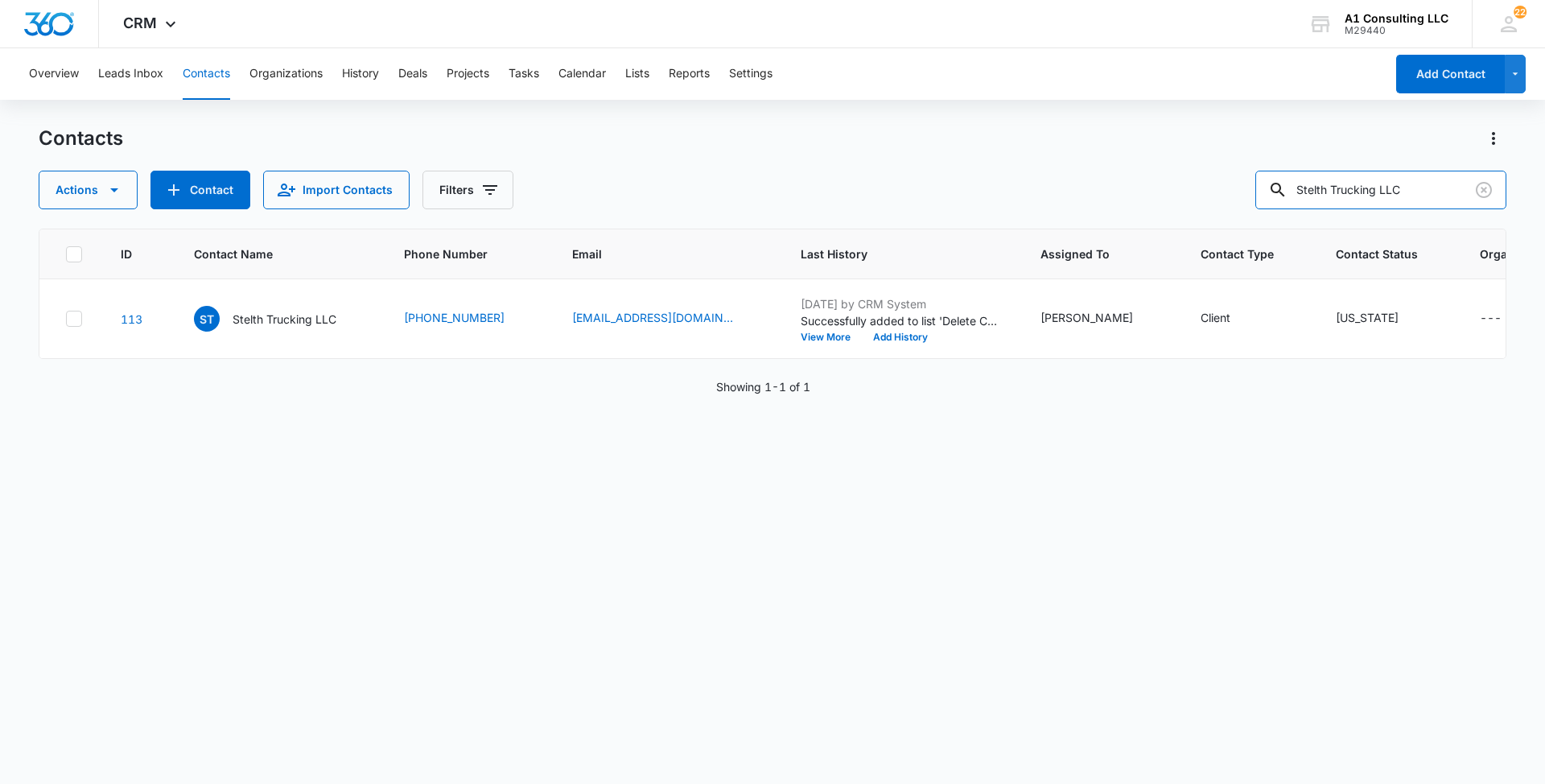
drag, startPoint x: 1435, startPoint y: 194, endPoint x: 1141, endPoint y: 177, distance: 294.5
click at [1141, 177] on div "Actions Contact Import Contacts Filters Stelth Trucking LLC" at bounding box center [772, 190] width 1468 height 39
paste input "M De La [PERSON_NAME] Transportation"
type input "M De La [PERSON_NAME] Transportation LLC"
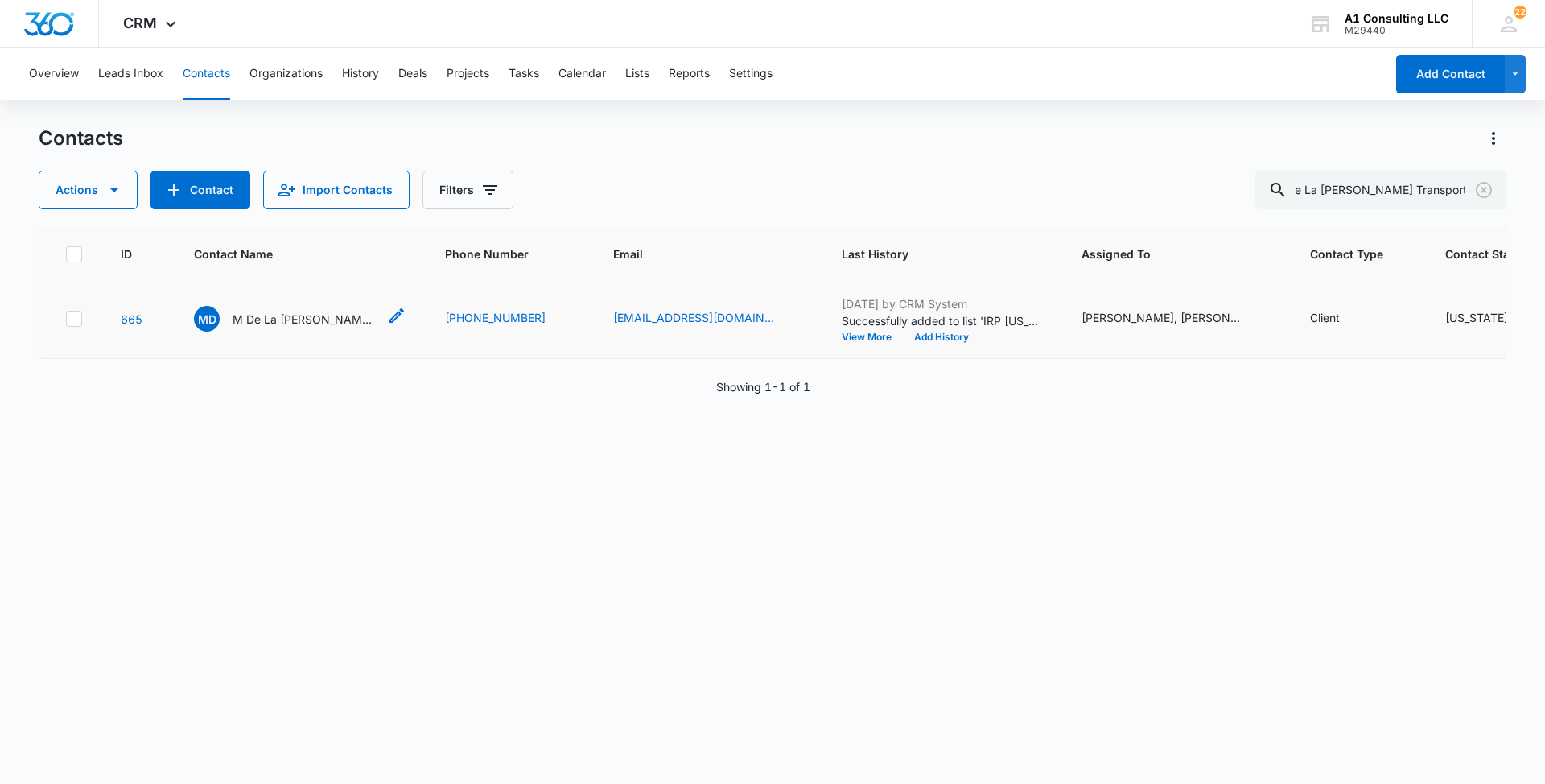
scroll to position [0, 0]
click at [311, 332] on div "MD M De La [PERSON_NAME] Transportation LLC" at bounding box center [285, 318] width 184 height 25
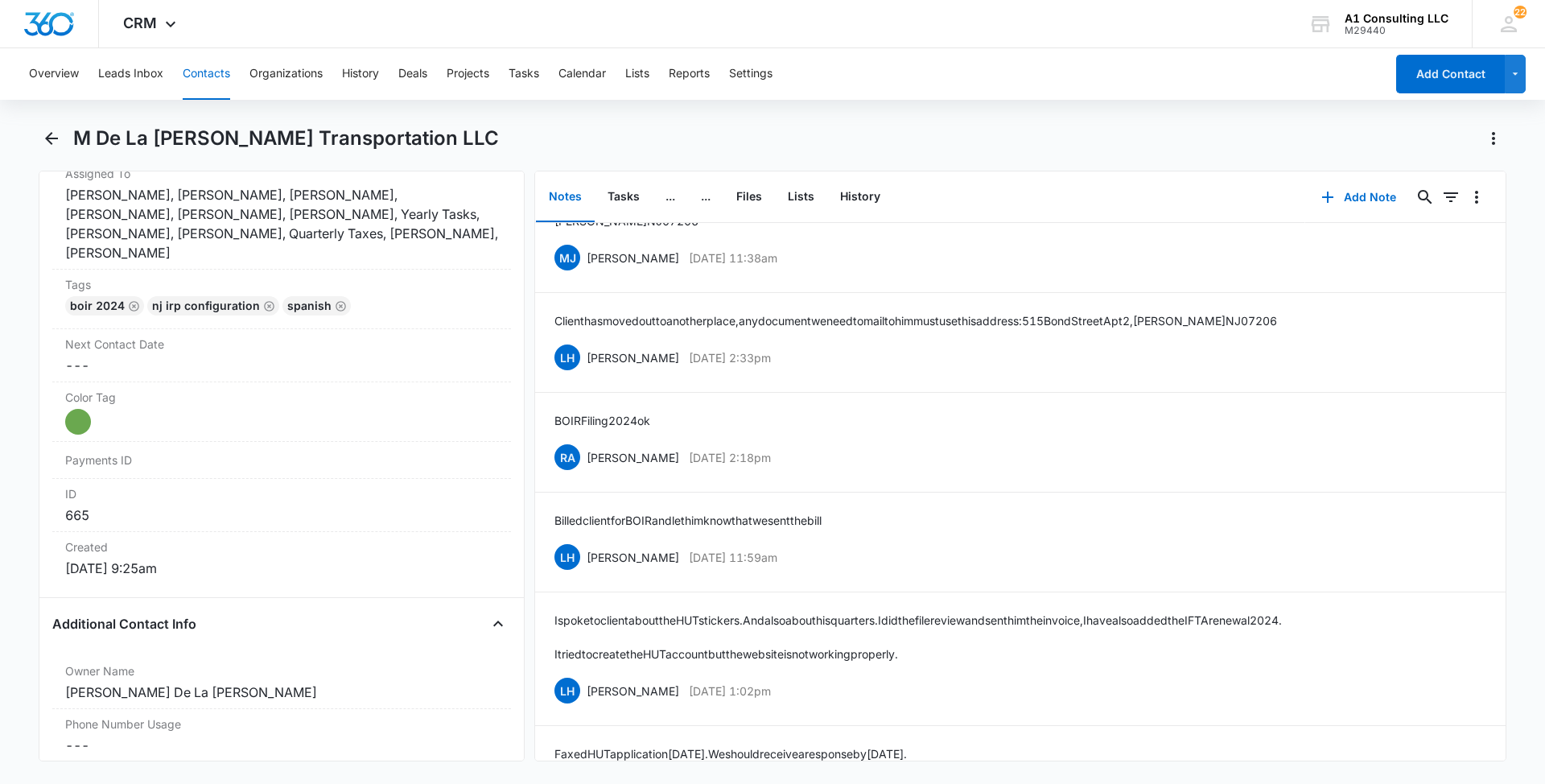
scroll to position [979, 0]
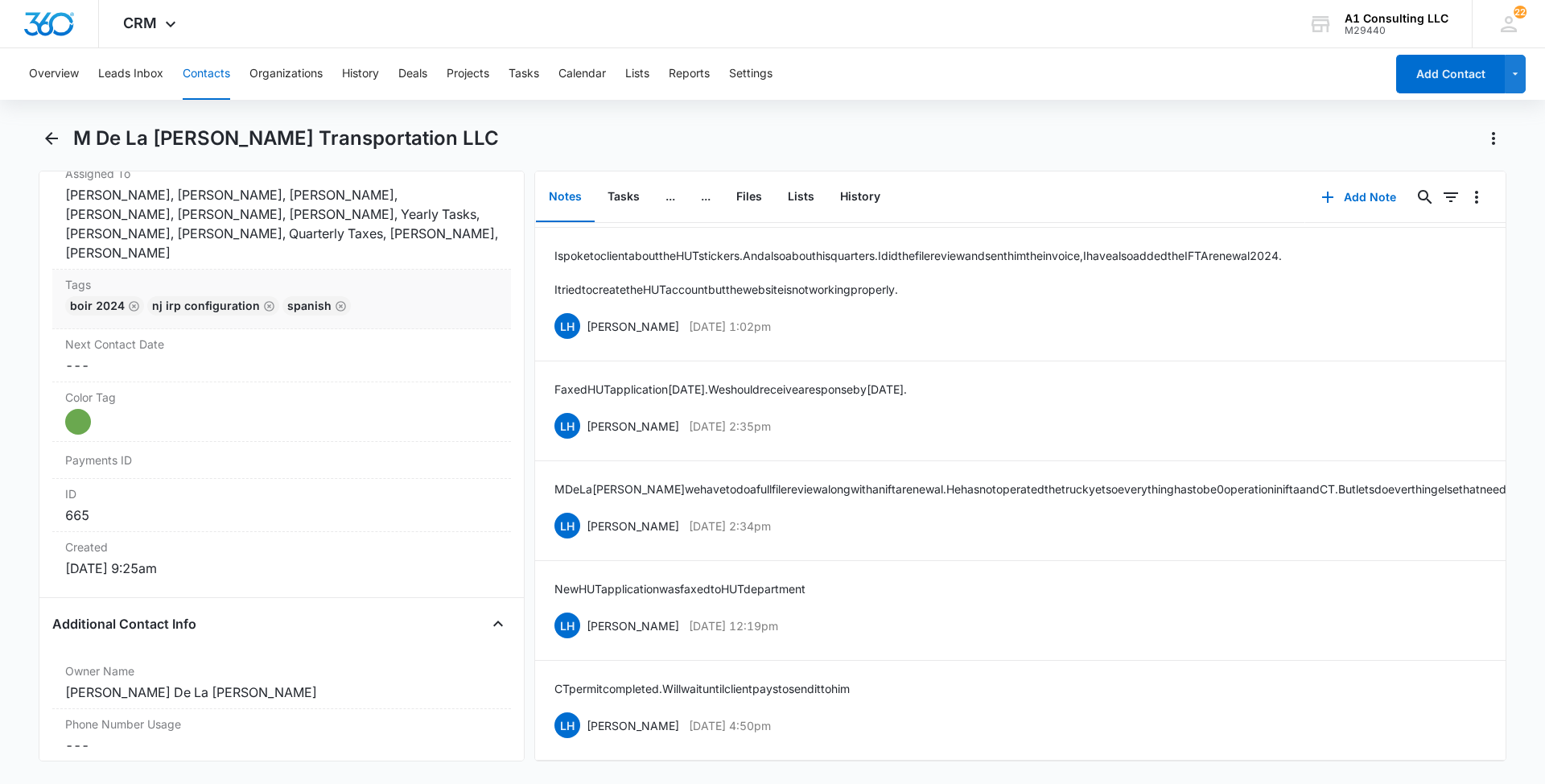
click at [392, 296] on div "BOIR 2024 NJ IRP CONFIGURATION Spanish" at bounding box center [281, 308] width 433 height 25
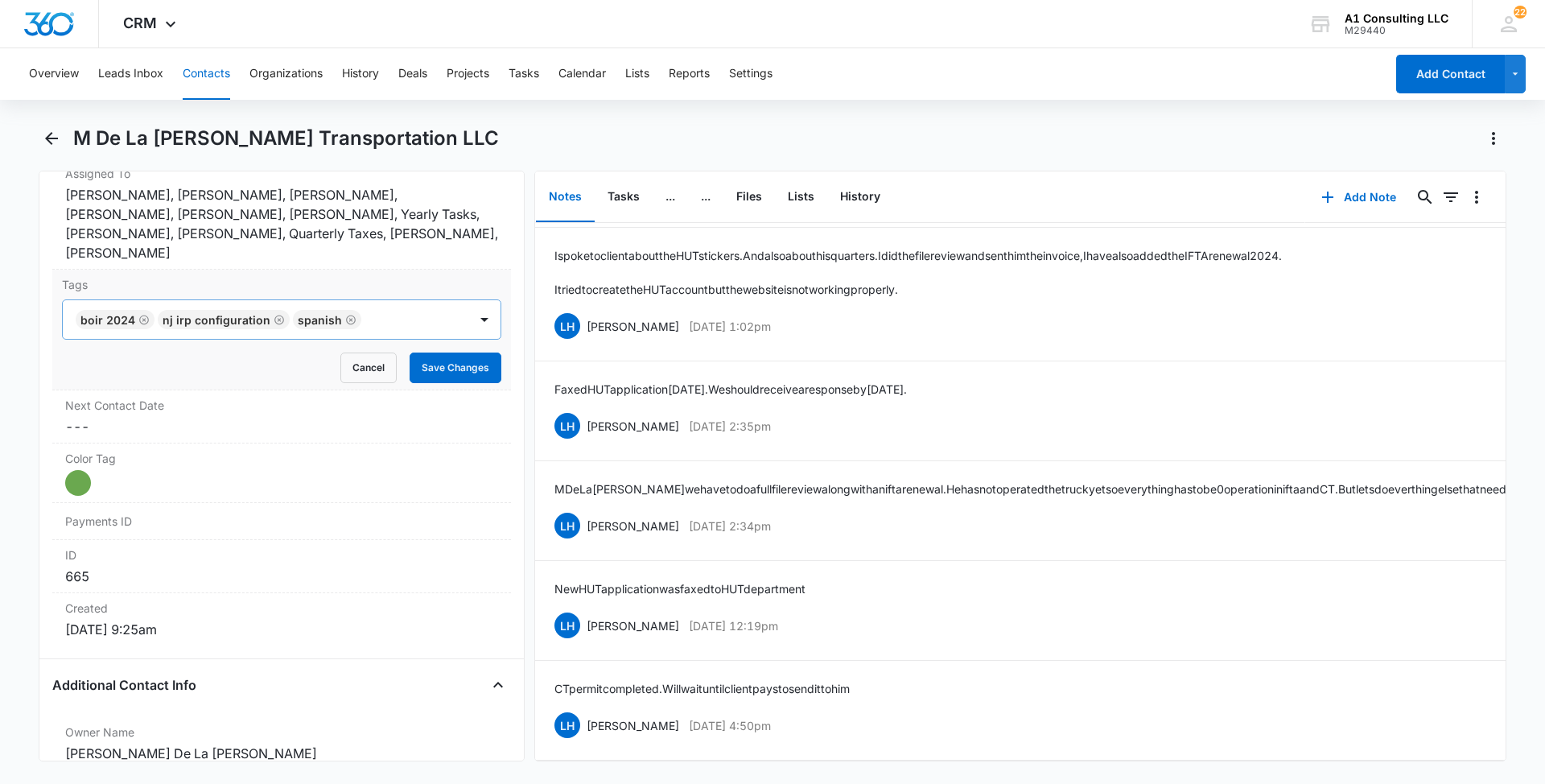
click at [398, 308] on div at bounding box center [416, 319] width 100 height 23
type input "gh"
click at [138, 398] on p "GHL Conversion" at bounding box center [123, 406] width 84 height 17
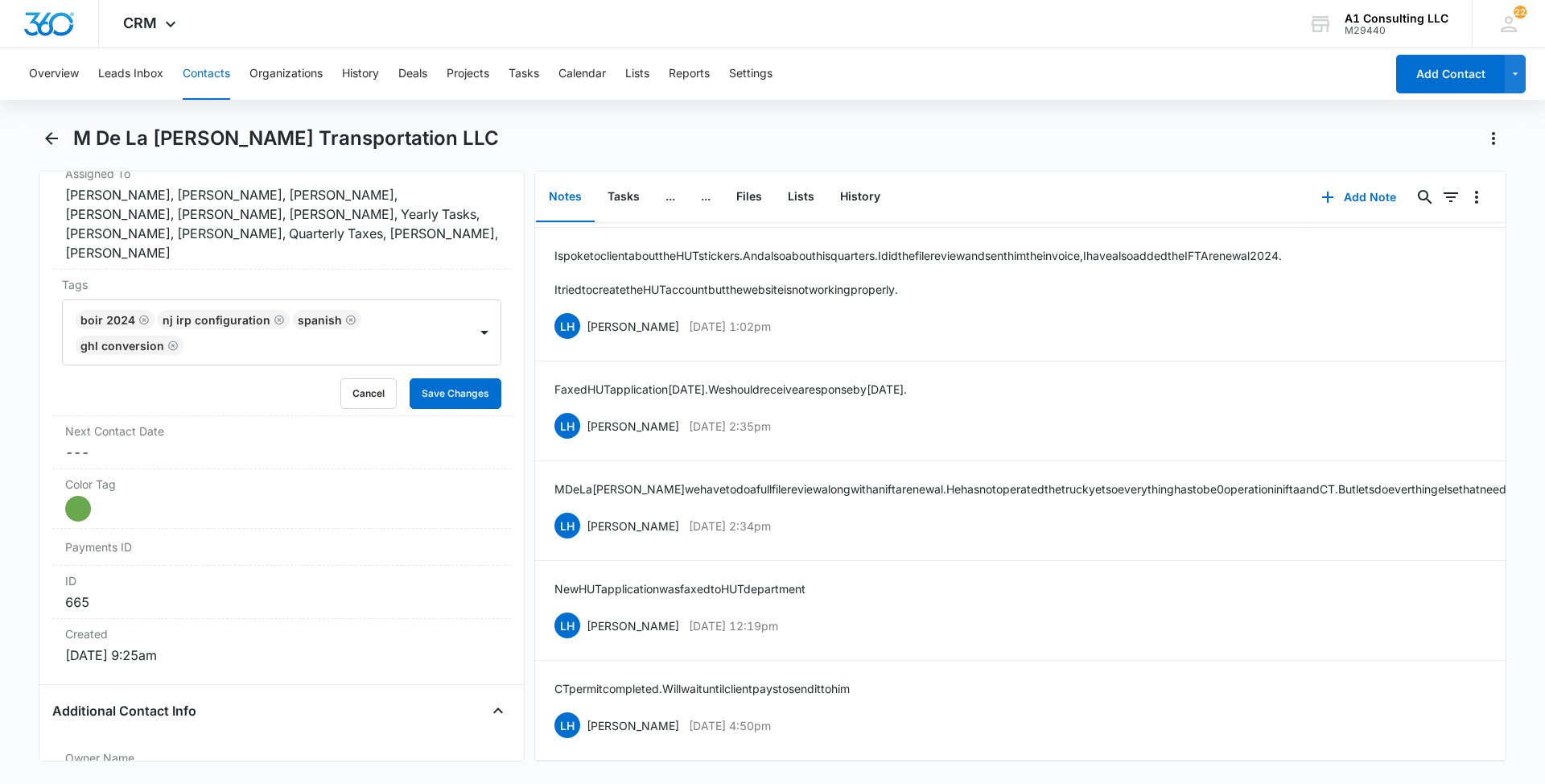
click at [0, 370] on main "M De La [PERSON_NAME] Transportation LLC Remove MD M De La [PERSON_NAME] Transp…" at bounding box center [772, 453] width 1545 height 655
click at [427, 392] on div "Tags BOIR 2024 NJ IRP CONFIGURATION Spanish GHL Conversion Cancel Save Changes" at bounding box center [281, 343] width 459 height 146
click at [431, 378] on button "Save Changes" at bounding box center [455, 393] width 91 height 31
drag, startPoint x: 796, startPoint y: 707, endPoint x: 584, endPoint y: 704, distance: 212.0
click at [584, 710] on div "LH [PERSON_NAME] [DATE] 4:50pm Delete Edit" at bounding box center [1020, 725] width 932 height 31
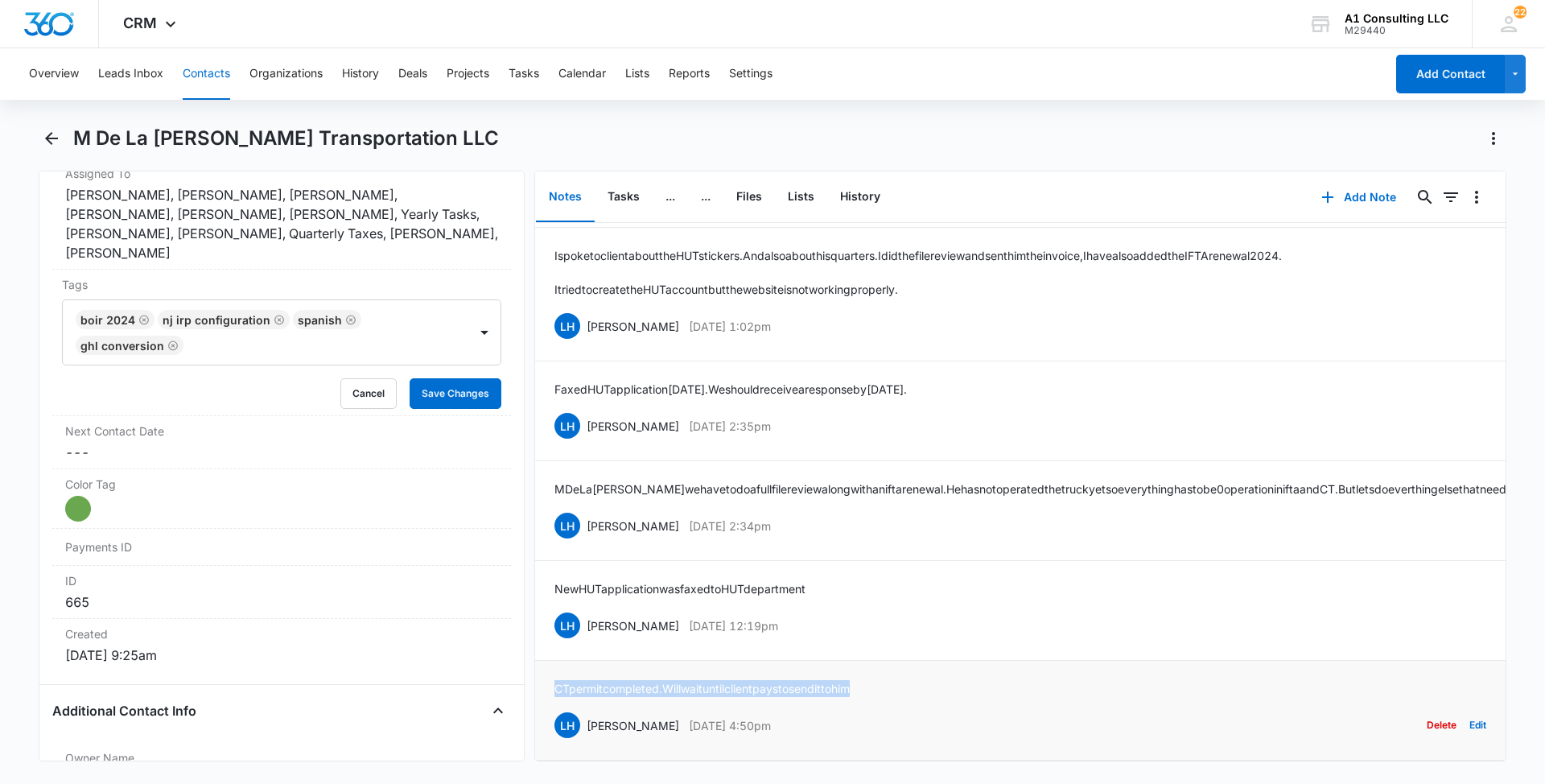
drag, startPoint x: 872, startPoint y: 671, endPoint x: 545, endPoint y: 666, distance: 327.0
click at [545, 666] on li "CT permit completed. Will wait until client pays to send it to him LH [PERSON_N…" at bounding box center [1020, 711] width 971 height 99
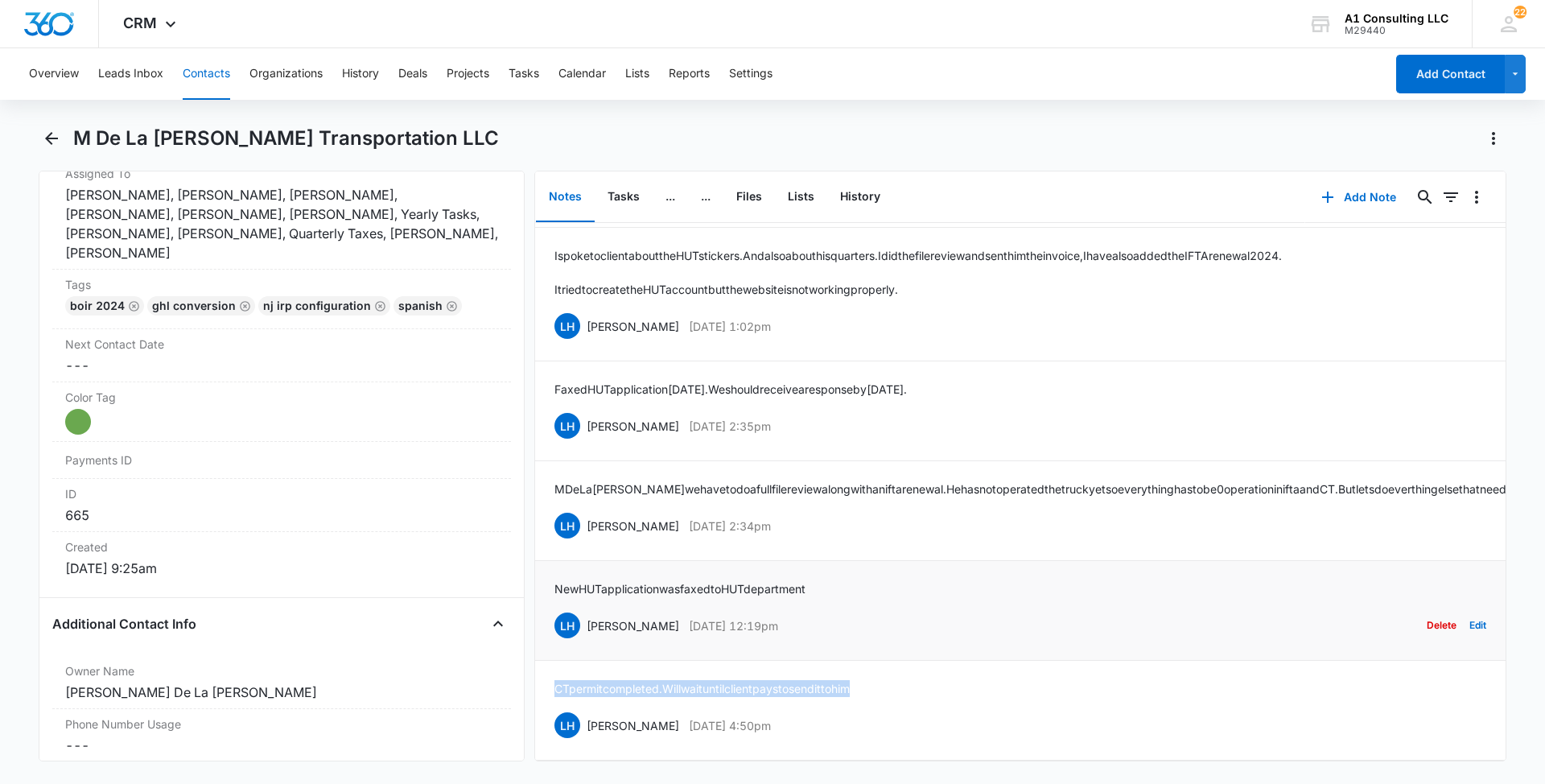
drag, startPoint x: 789, startPoint y: 612, endPoint x: 586, endPoint y: 614, distance: 203.0
click at [586, 614] on div "LH [PERSON_NAME] [DATE] 12:19pm Delete Edit" at bounding box center [1020, 625] width 932 height 31
drag, startPoint x: 836, startPoint y: 568, endPoint x: 556, endPoint y: 567, distance: 280.0
click at [556, 581] on div "New HUT application was faxed to HUT department LH [PERSON_NAME] [DATE] 12:19pm…" at bounding box center [1020, 610] width 932 height 61
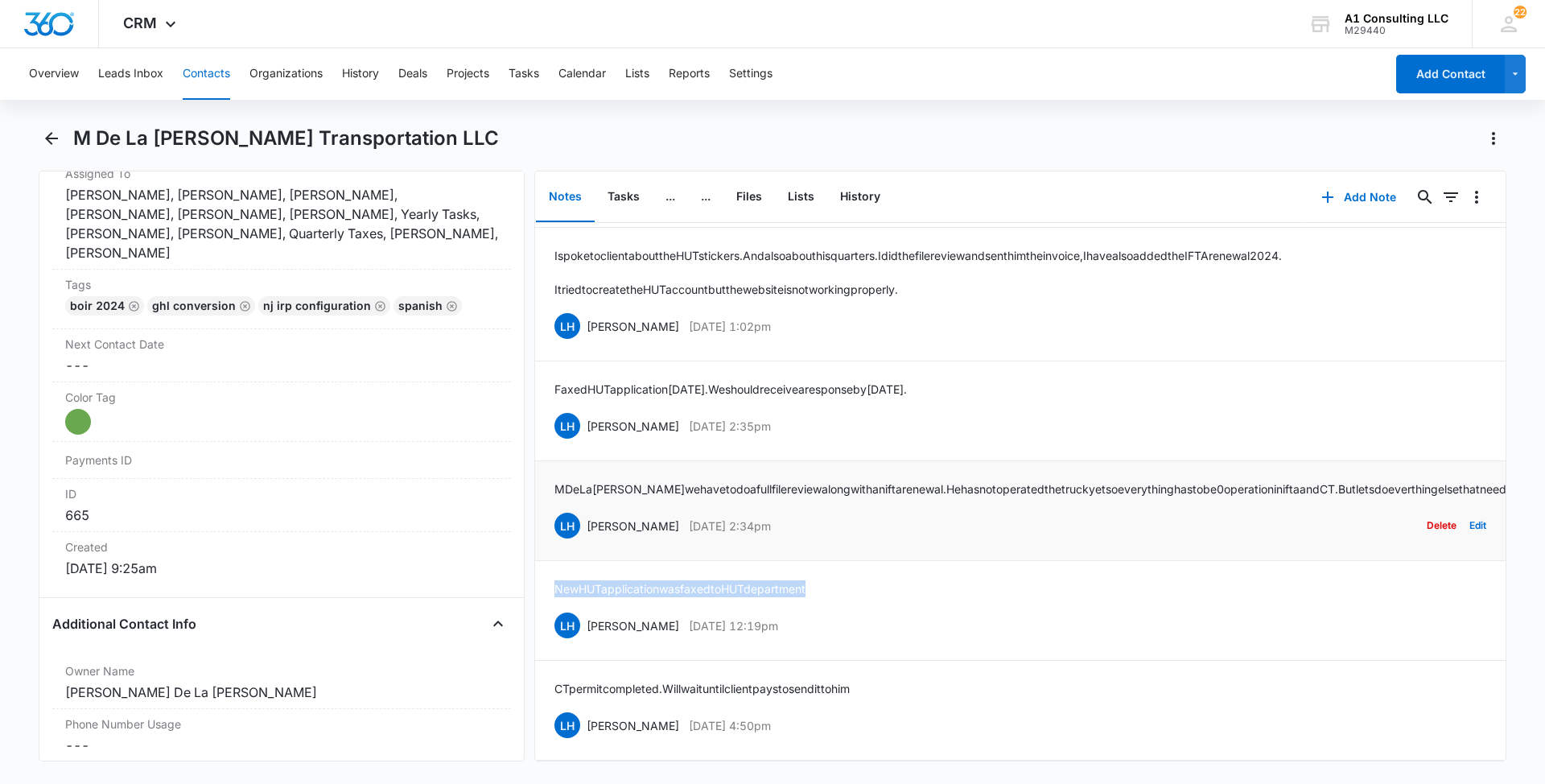
drag, startPoint x: 727, startPoint y: 507, endPoint x: 587, endPoint y: 510, distance: 140.0
click at [587, 510] on div "LH [PERSON_NAME] [DATE] 2:34pm Delete Edit" at bounding box center [1020, 525] width 932 height 31
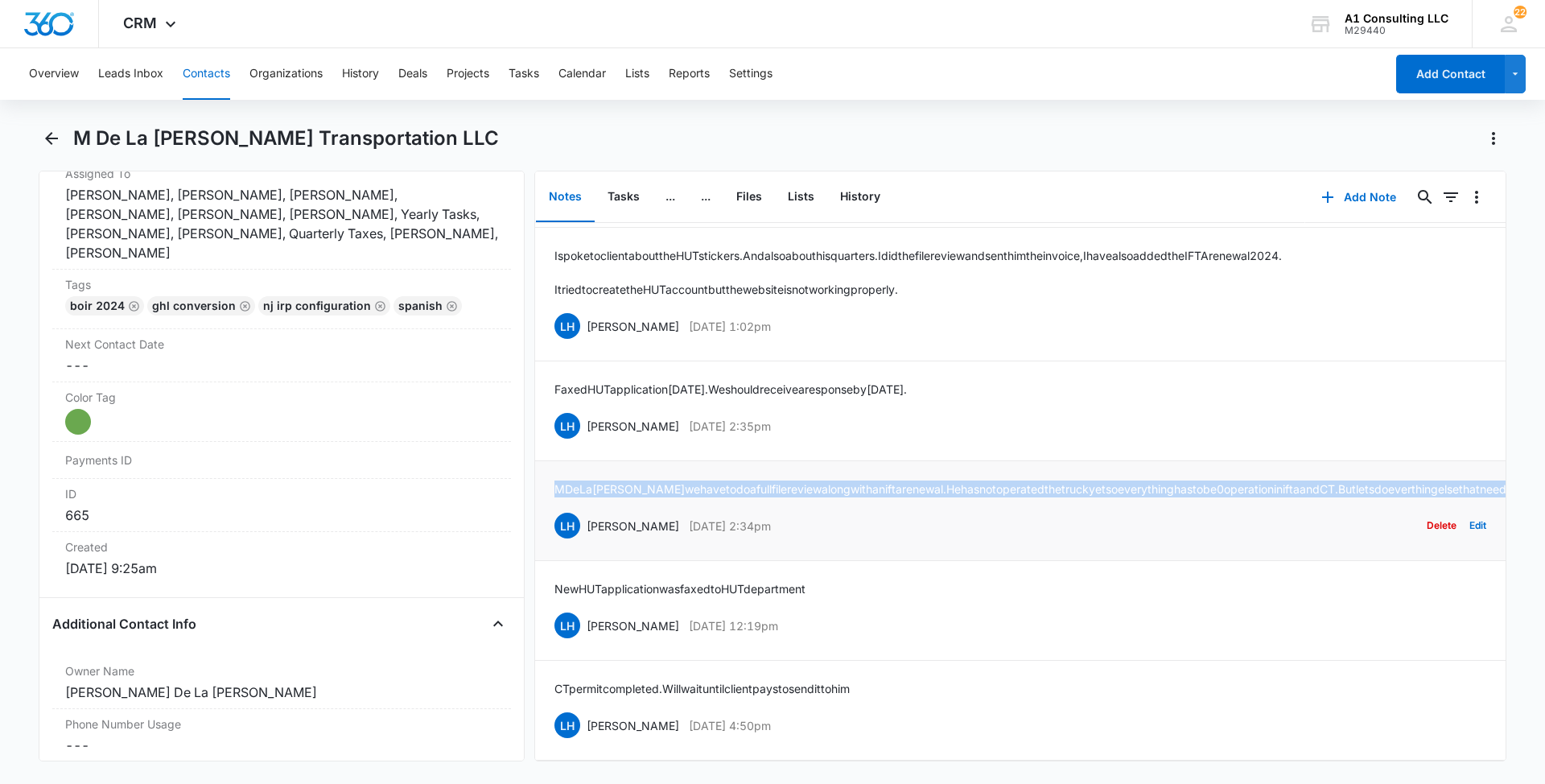
drag, startPoint x: 748, startPoint y: 472, endPoint x: 554, endPoint y: 444, distance: 196.0
click at [554, 461] on li "M [PERSON_NAME] we have to do a full file review along with an ifta renewal. He…" at bounding box center [1020, 511] width 971 height 99
drag, startPoint x: 787, startPoint y: 392, endPoint x: 583, endPoint y: 395, distance: 204.0
click at [583, 411] on div "LH [PERSON_NAME] [DATE] 2:35pm Delete Edit" at bounding box center [1020, 426] width 932 height 31
drag, startPoint x: 951, startPoint y: 353, endPoint x: 557, endPoint y: 354, distance: 394.0
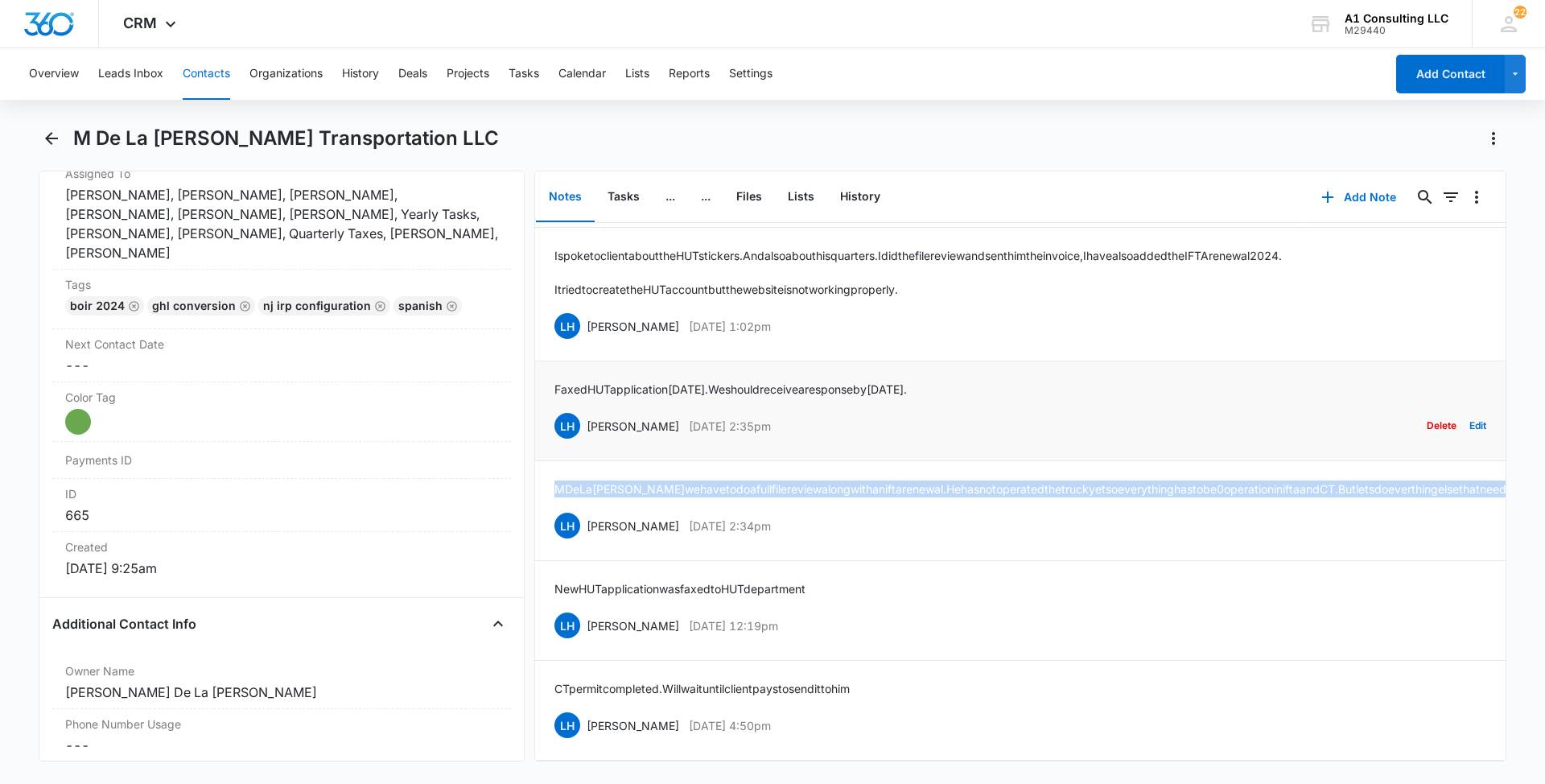
click at [557, 381] on div "Faxed HUT application [DATE]. We should receive a response by [DATE]. LH [PERSO…" at bounding box center [1020, 411] width 932 height 61
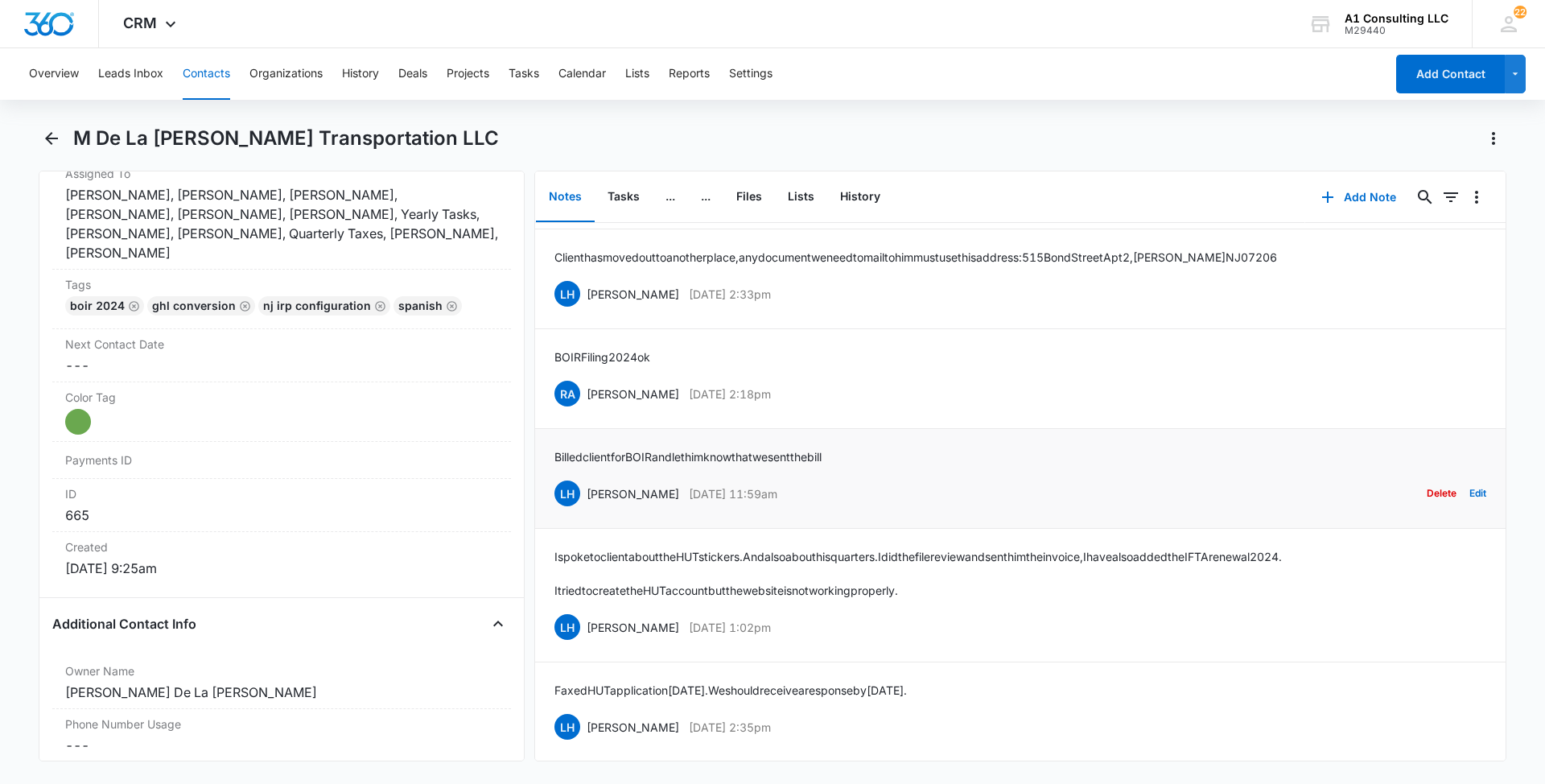
scroll to position [641, 0]
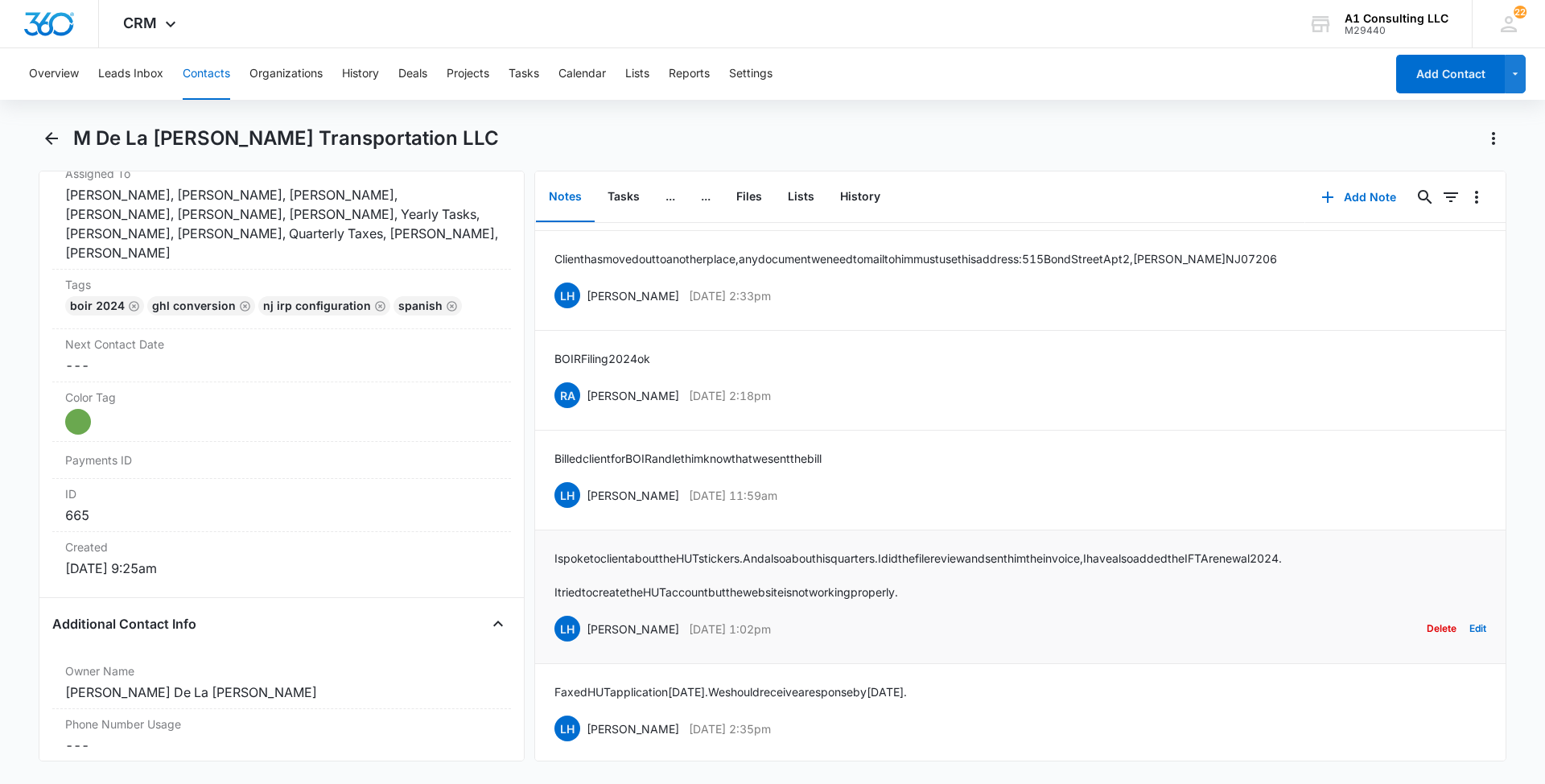
drag, startPoint x: 809, startPoint y: 626, endPoint x: 586, endPoint y: 633, distance: 223.1
click at [586, 633] on div "LH [PERSON_NAME] [DATE] 1:02pm Delete Edit" at bounding box center [1020, 628] width 932 height 31
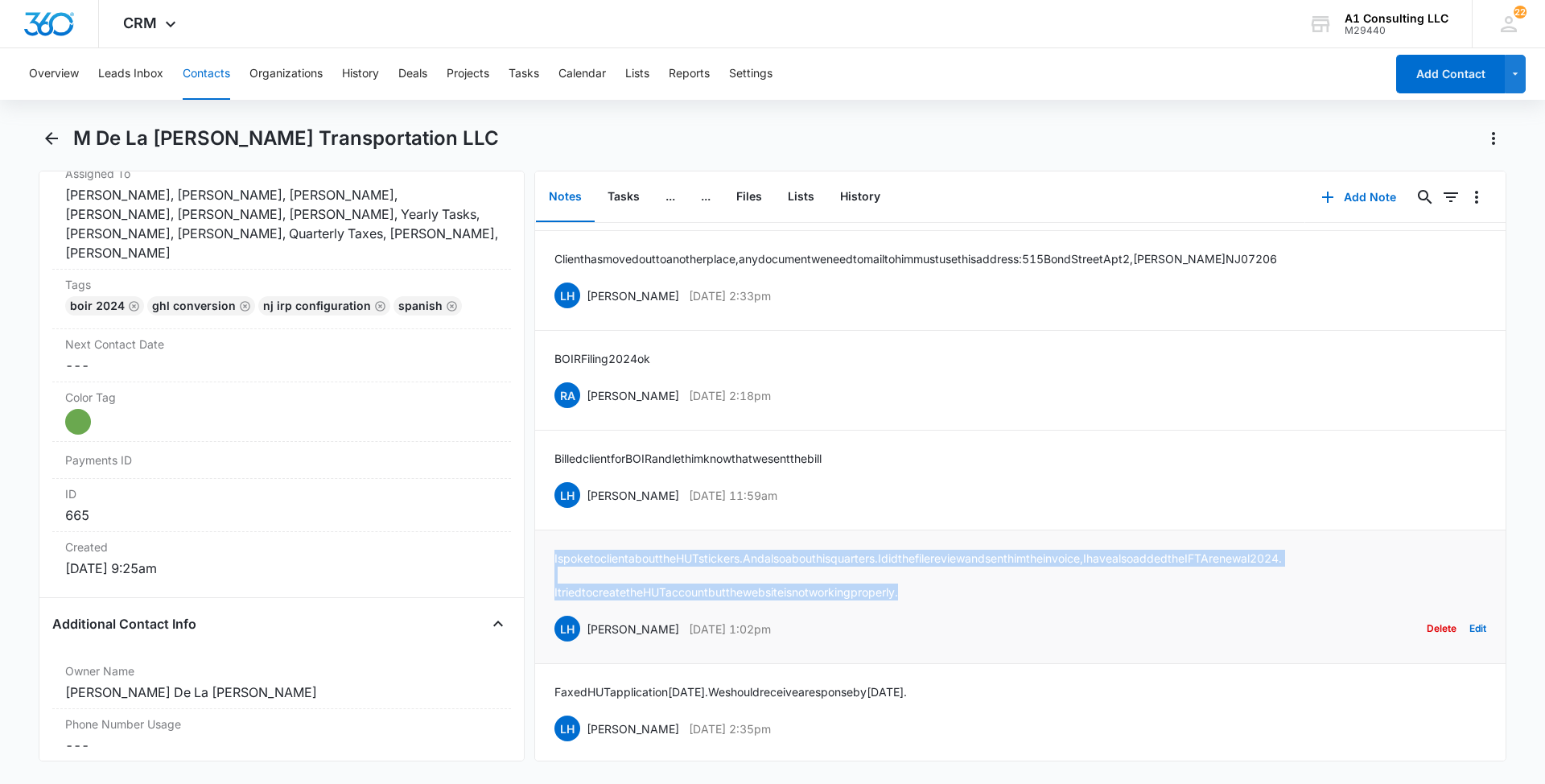
drag, startPoint x: 956, startPoint y: 594, endPoint x: 545, endPoint y: 555, distance: 412.8
click at [545, 555] on li "I spoke to client about the HUT stickers. And also about his quarters. I did th…" at bounding box center [1020, 597] width 971 height 134
drag, startPoint x: 810, startPoint y: 490, endPoint x: 585, endPoint y: 494, distance: 225.0
click at [585, 494] on div "LH [PERSON_NAME] [DATE] 11:59am Delete Edit" at bounding box center [1020, 495] width 932 height 31
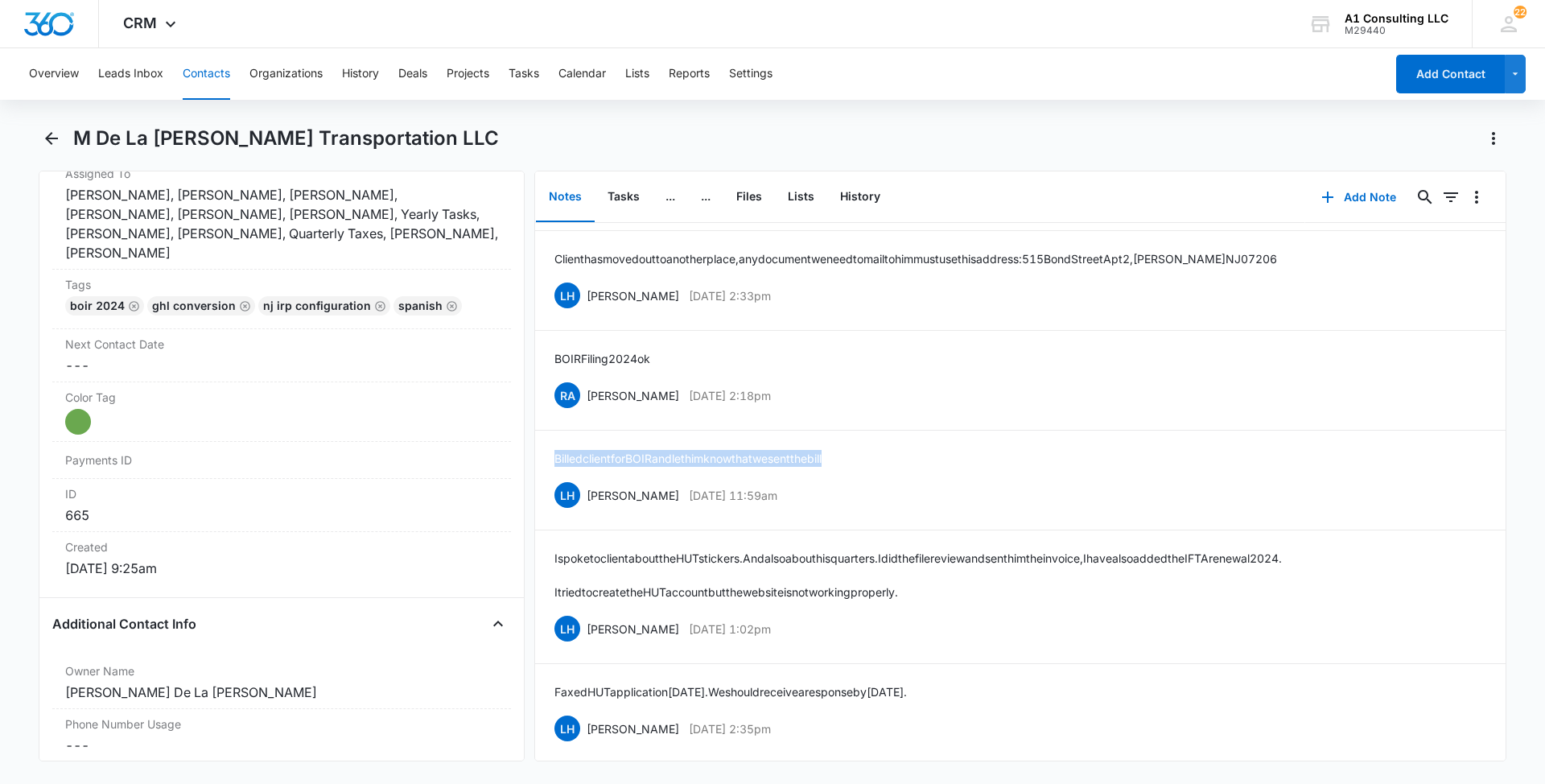
drag, startPoint x: 766, startPoint y: 464, endPoint x: 530, endPoint y: 464, distance: 236.0
click at [530, 464] on div "Remove MD M De La [PERSON_NAME] Transportation LLC Contact Info Name Cancel Sav…" at bounding box center [772, 466] width 1468 height 590
drag, startPoint x: 802, startPoint y: 391, endPoint x: 588, endPoint y: 400, distance: 214.2
click at [588, 400] on div "RA [PERSON_NAME] [DATE] 2:18pm Delete Edit" at bounding box center [1020, 395] width 932 height 31
drag, startPoint x: 639, startPoint y: 357, endPoint x: 548, endPoint y: 357, distance: 91.0
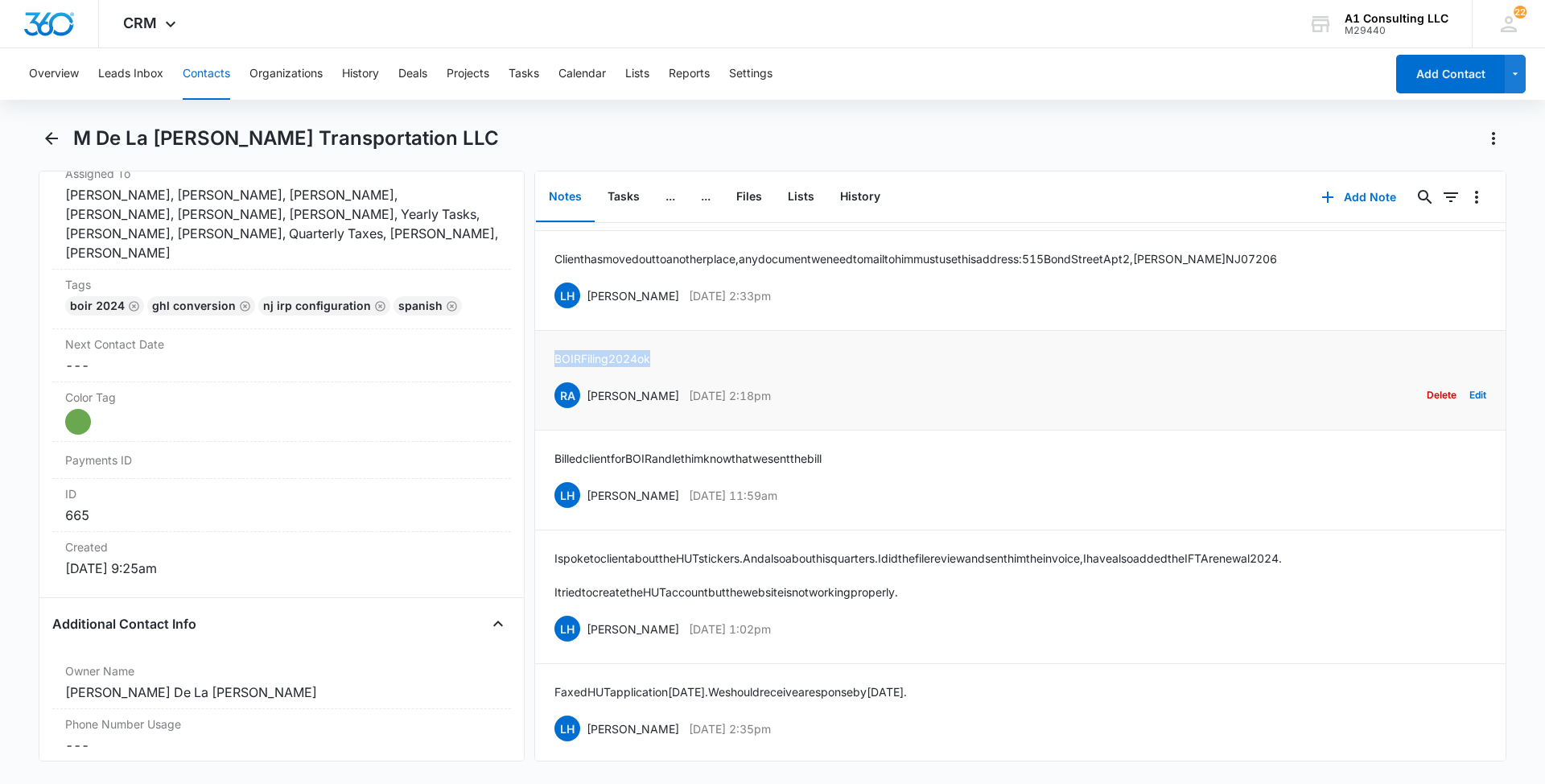
click at [548, 357] on li "BOIR Filing 2024 ok RA [PERSON_NAME] [DATE] 2:18pm Delete Edit" at bounding box center [1020, 381] width 971 height 99
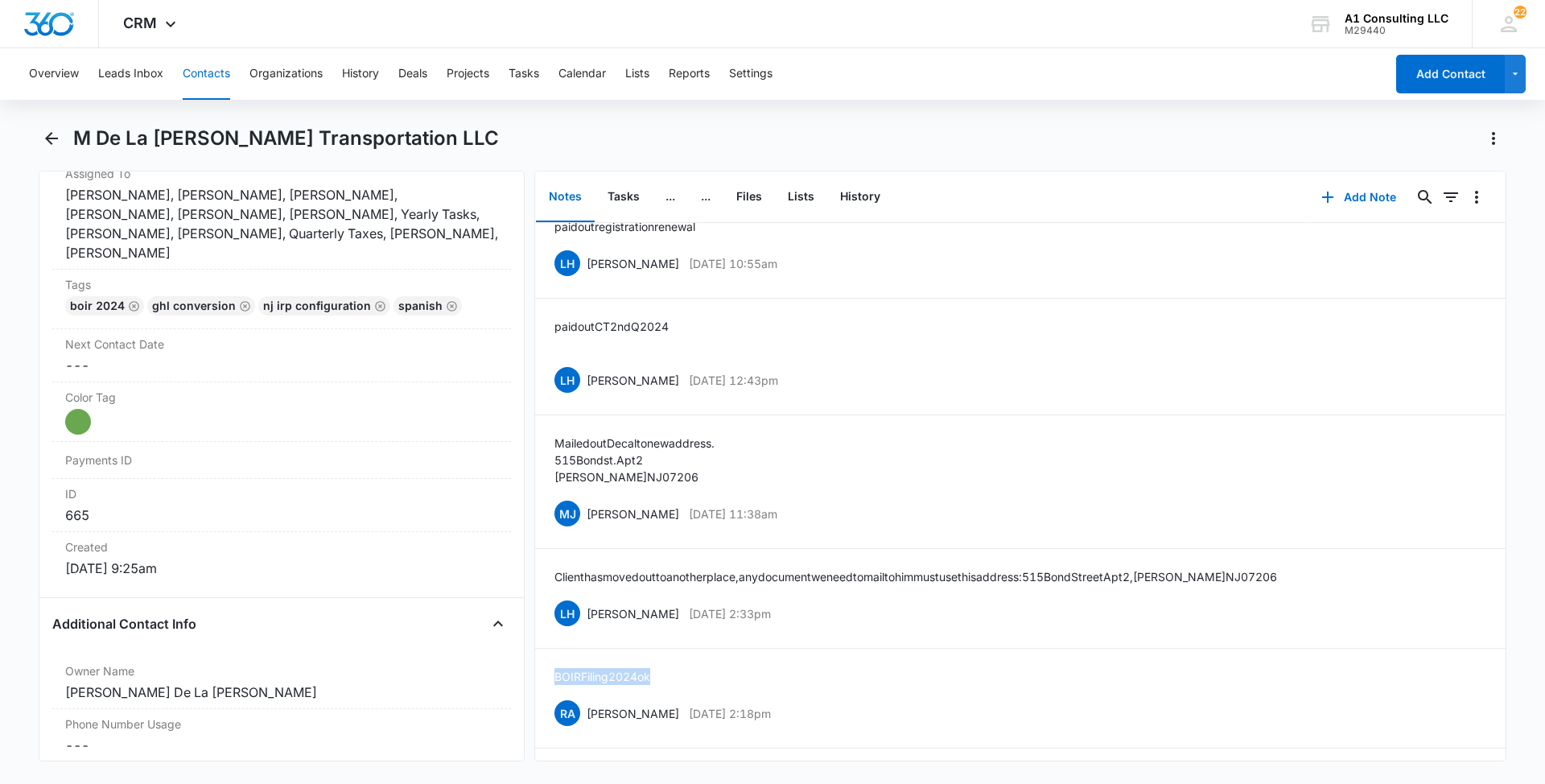
scroll to position [303, 0]
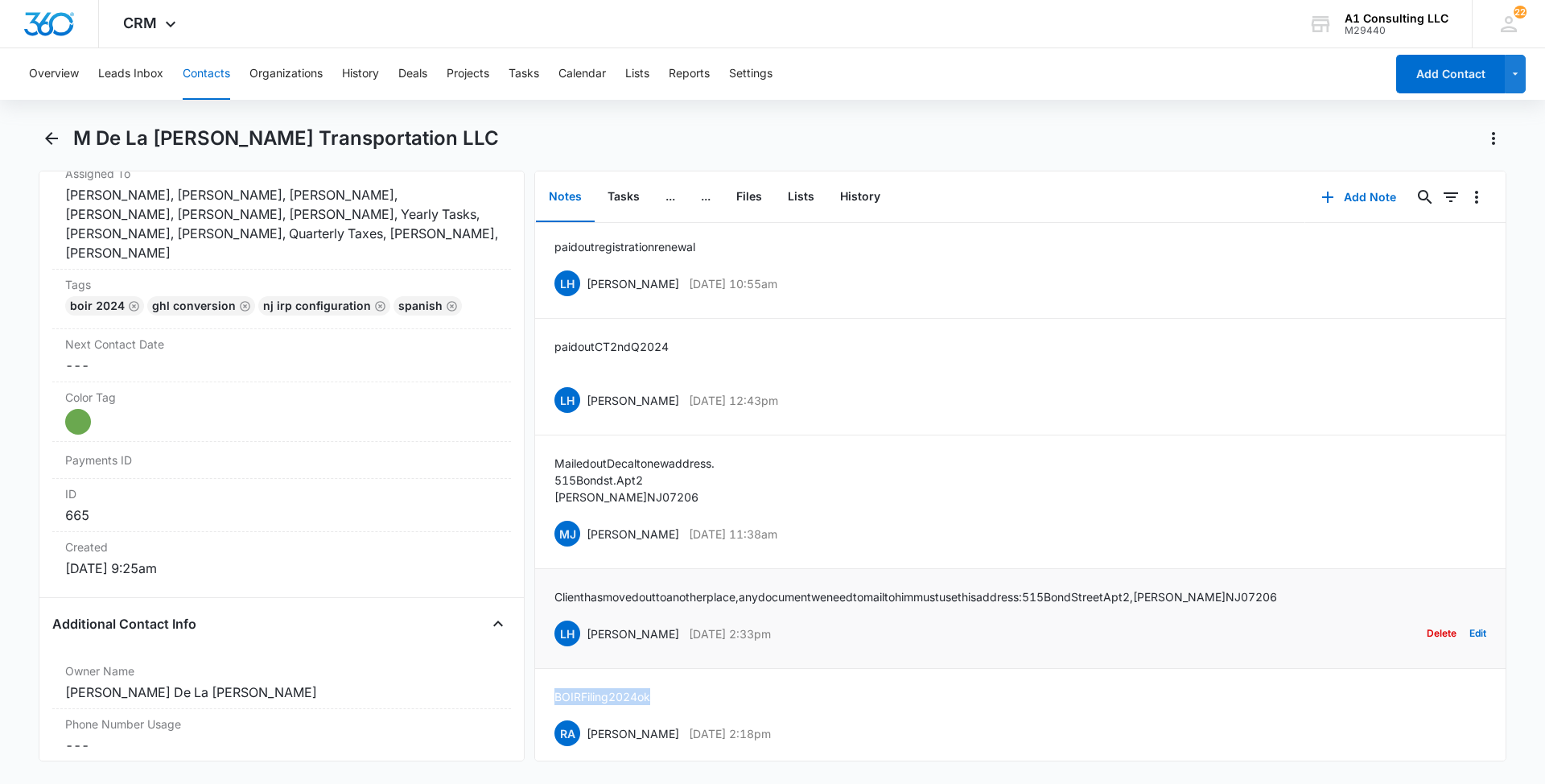
drag, startPoint x: 794, startPoint y: 634, endPoint x: 585, endPoint y: 633, distance: 209.0
click at [585, 633] on div "LH [PERSON_NAME] [DATE] 2:33pm Delete Edit" at bounding box center [1020, 633] width 932 height 31
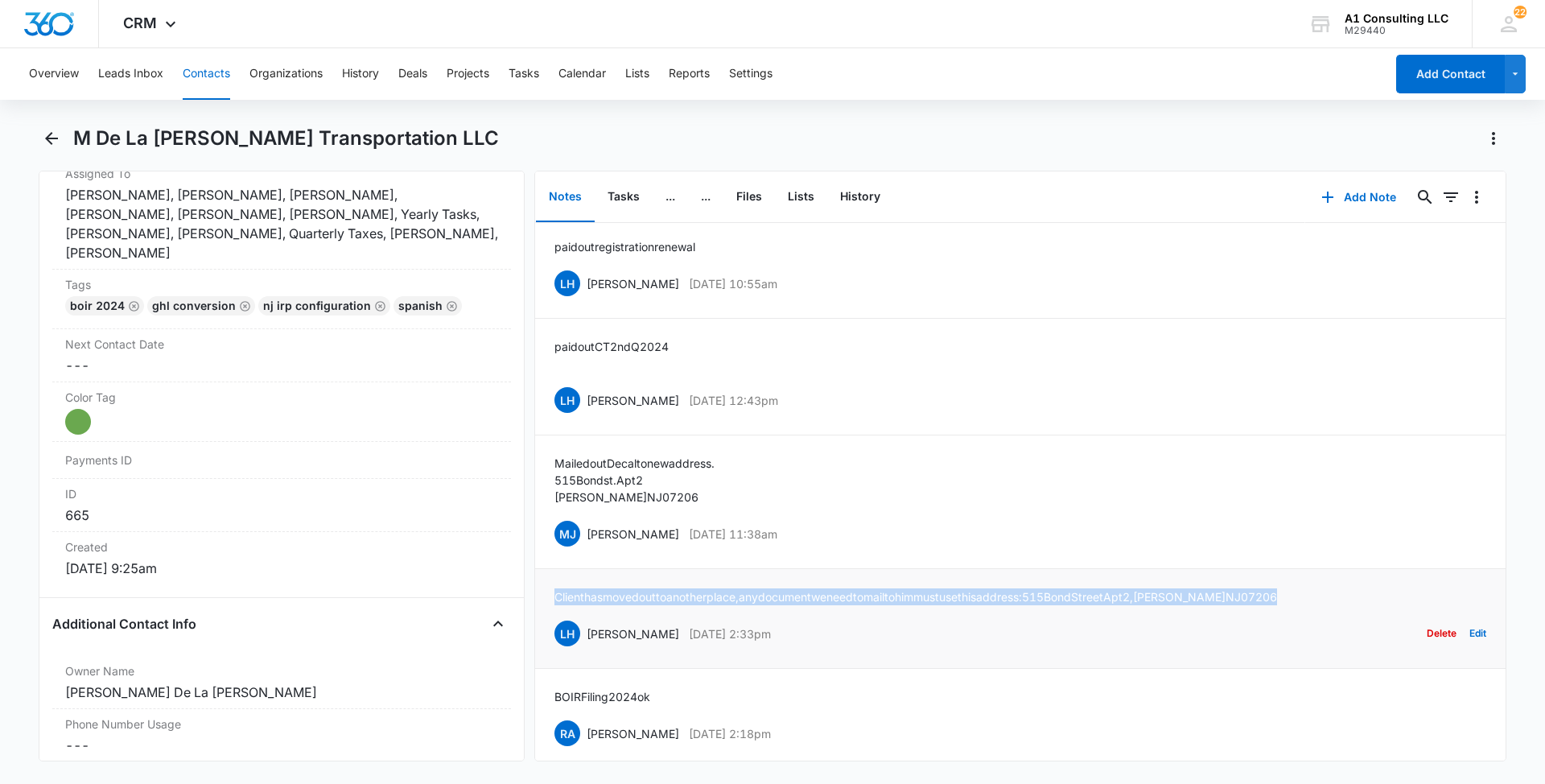
drag, startPoint x: 1319, startPoint y: 596, endPoint x: 554, endPoint y: 586, distance: 765.1
click at [554, 586] on li "Client has moved out to another place, any document we need to mail to him must…" at bounding box center [1020, 619] width 971 height 99
drag, startPoint x: 827, startPoint y: 534, endPoint x: 588, endPoint y: 534, distance: 239.0
click at [588, 534] on div "[PERSON_NAME] [PERSON_NAME] [DATE] 11:38am Delete Edit" at bounding box center [1020, 534] width 932 height 31
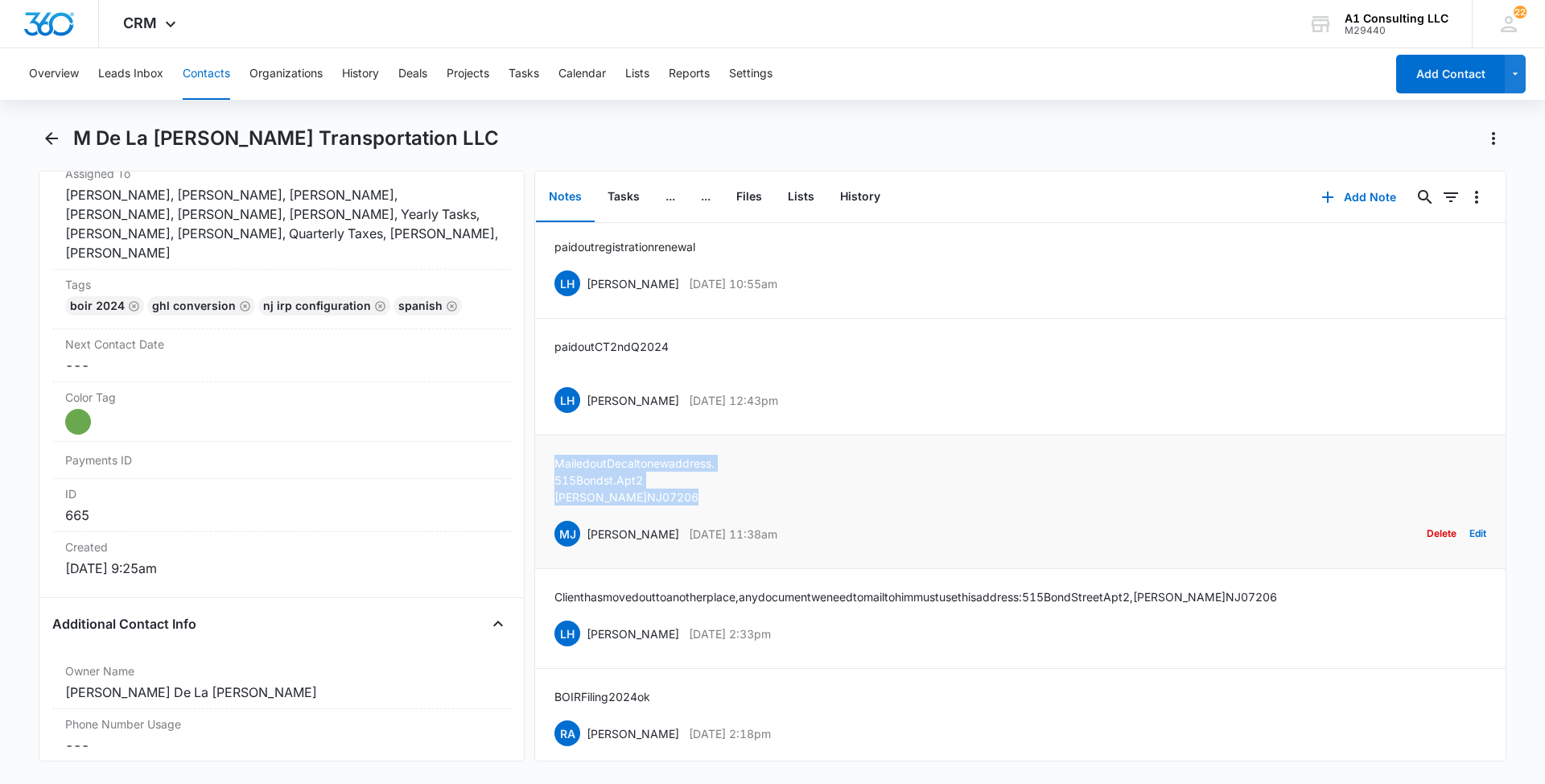
drag, startPoint x: 664, startPoint y: 500, endPoint x: 549, endPoint y: 466, distance: 119.9
click at [549, 466] on li "Mailed out Decal to new address. [STREET_ADDRESS] Apt 2 Elizabeth NJ 07206 MJ […" at bounding box center [1020, 502] width 971 height 134
drag, startPoint x: 745, startPoint y: 399, endPoint x: 588, endPoint y: 398, distance: 157.0
click at [588, 398] on div "LH [PERSON_NAME] [DATE] 12:43pm Delete Edit" at bounding box center [1020, 400] width 932 height 31
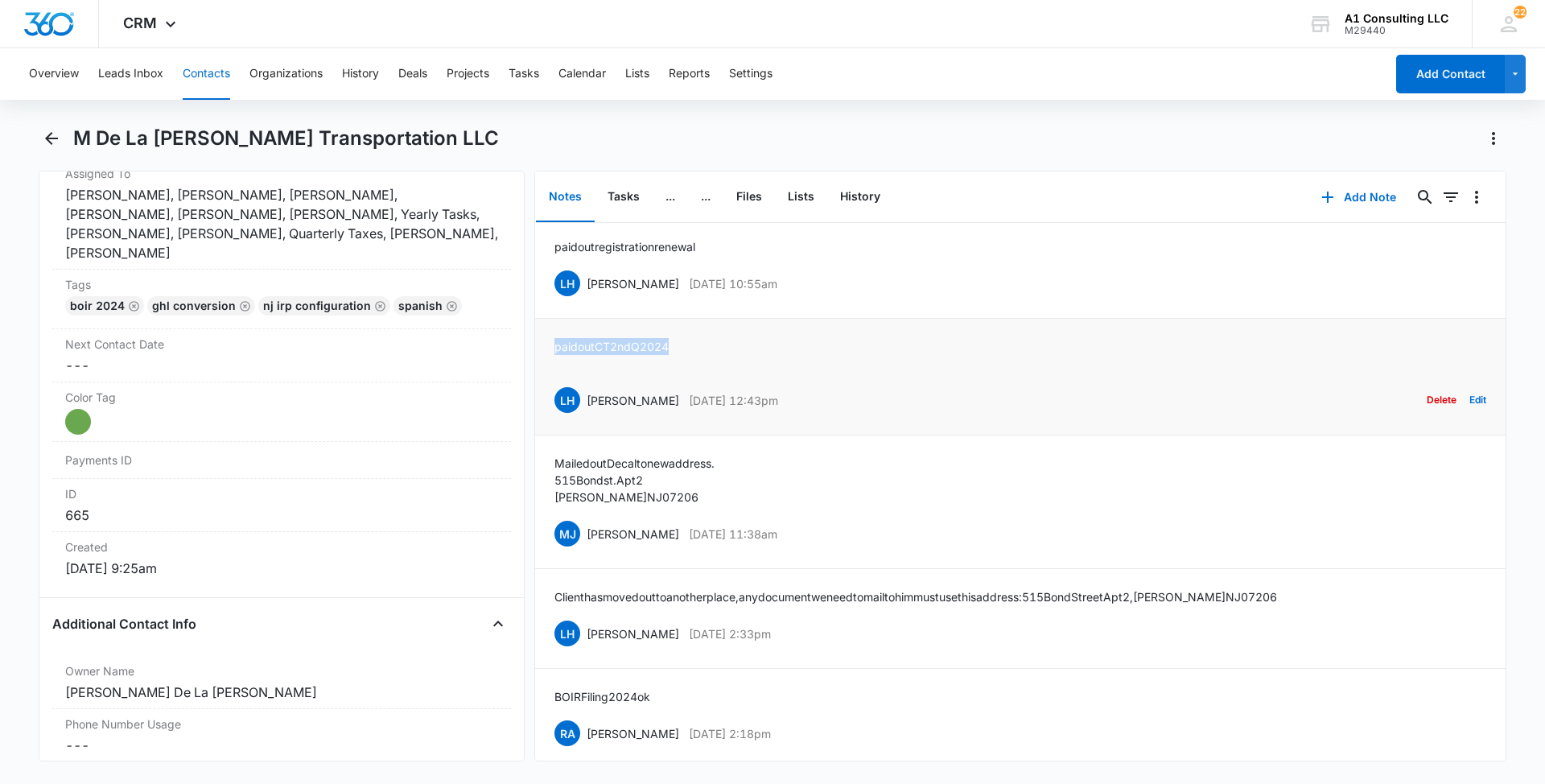
drag, startPoint x: 685, startPoint y: 340, endPoint x: 551, endPoint y: 341, distance: 134.0
click at [551, 341] on li "paid out CT 2nd Q 2024 LH [PERSON_NAME] [DATE] 12:43pm Delete Edit" at bounding box center [1020, 376] width 971 height 117
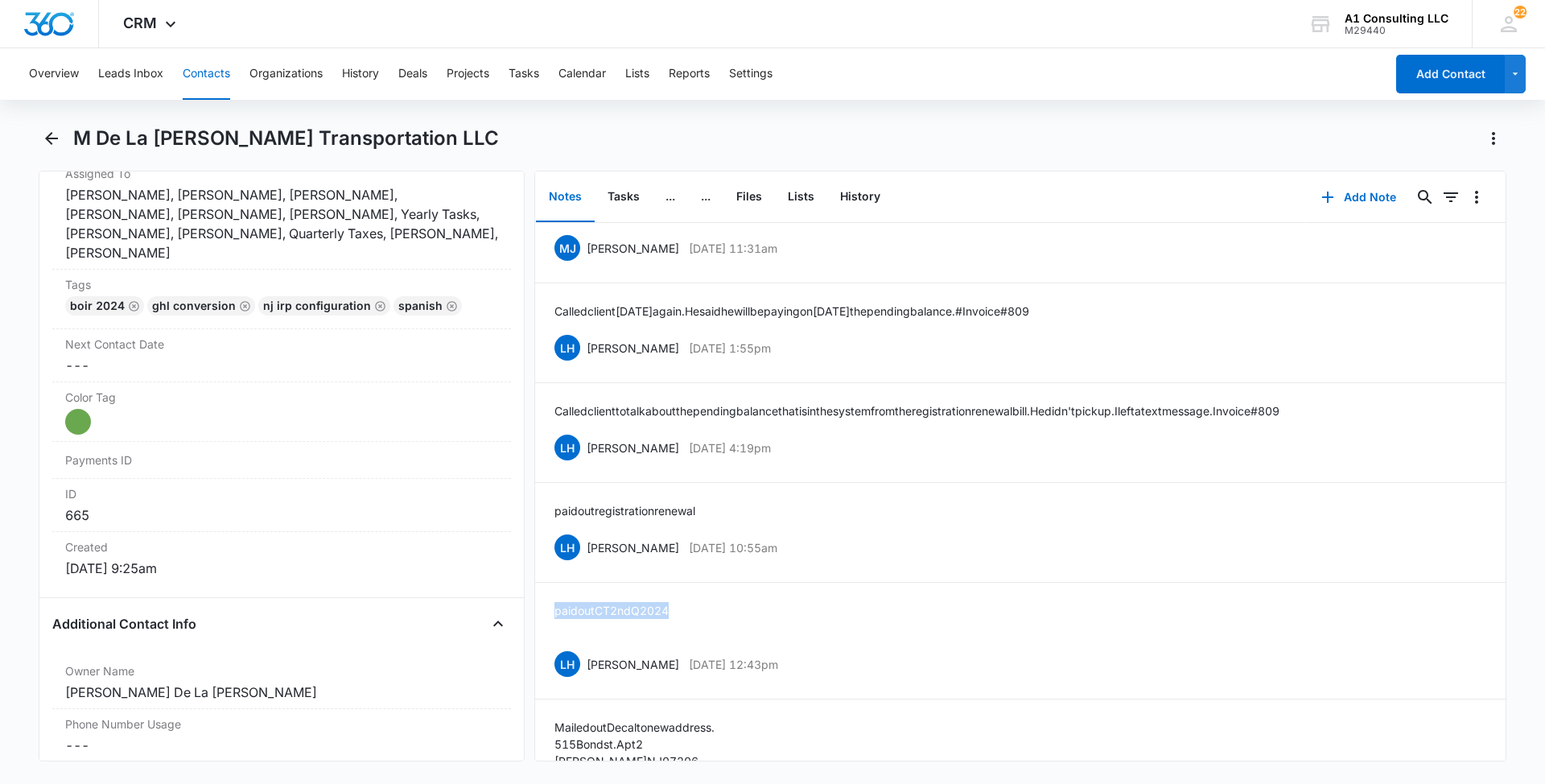
scroll to position [0, 0]
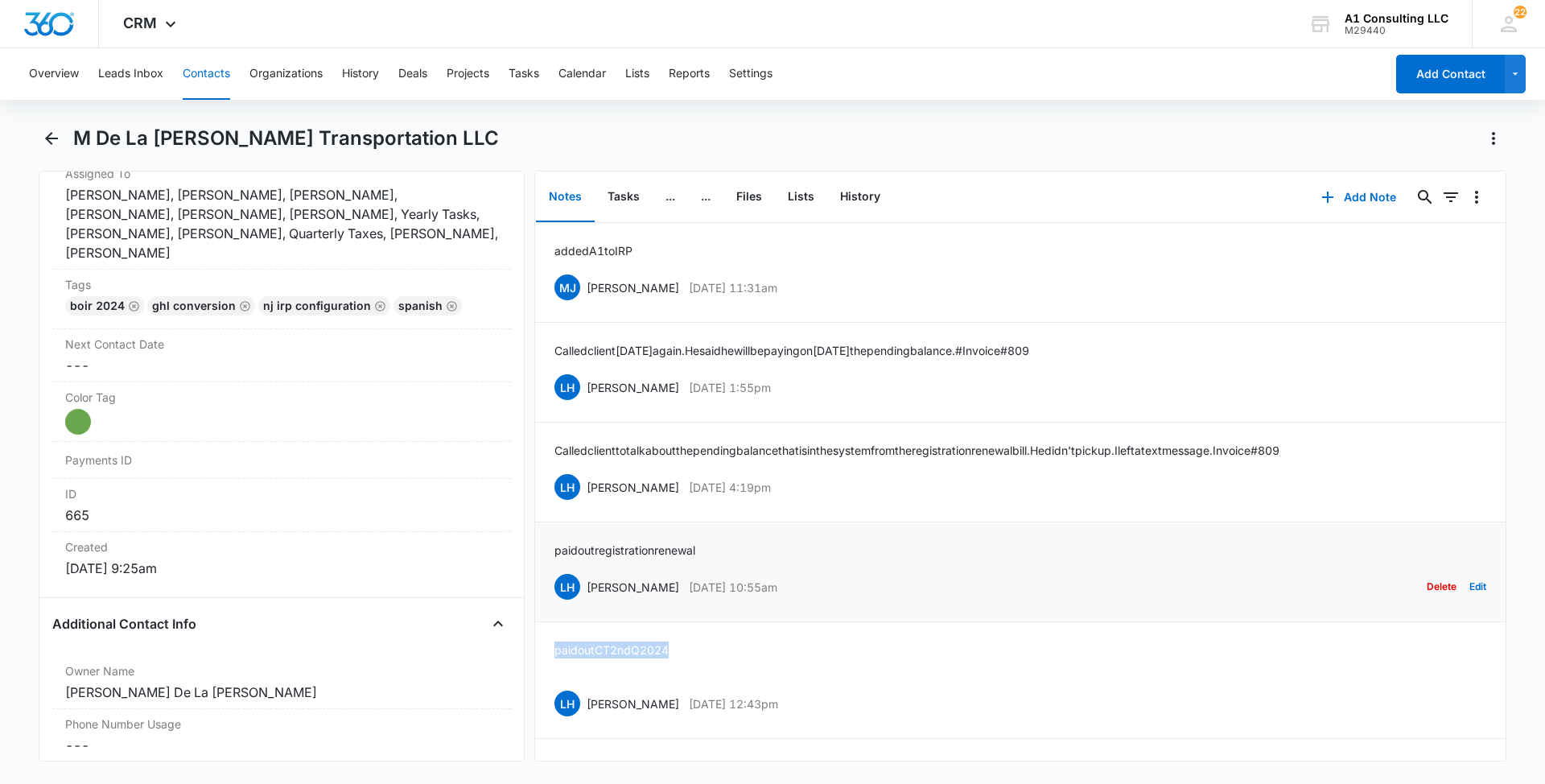
drag, startPoint x: 803, startPoint y: 595, endPoint x: 588, endPoint y: 594, distance: 215.0
click at [588, 594] on div "LH [PERSON_NAME] [DATE] 10:55am Delete Edit" at bounding box center [1020, 587] width 932 height 31
drag, startPoint x: 716, startPoint y: 546, endPoint x: 544, endPoint y: 551, distance: 172.1
click at [544, 551] on li "paid out registration renewal LH [PERSON_NAME] [DATE] 10:55am Delete Edit" at bounding box center [1020, 571] width 971 height 99
drag, startPoint x: 805, startPoint y: 490, endPoint x: 585, endPoint y: 491, distance: 220.0
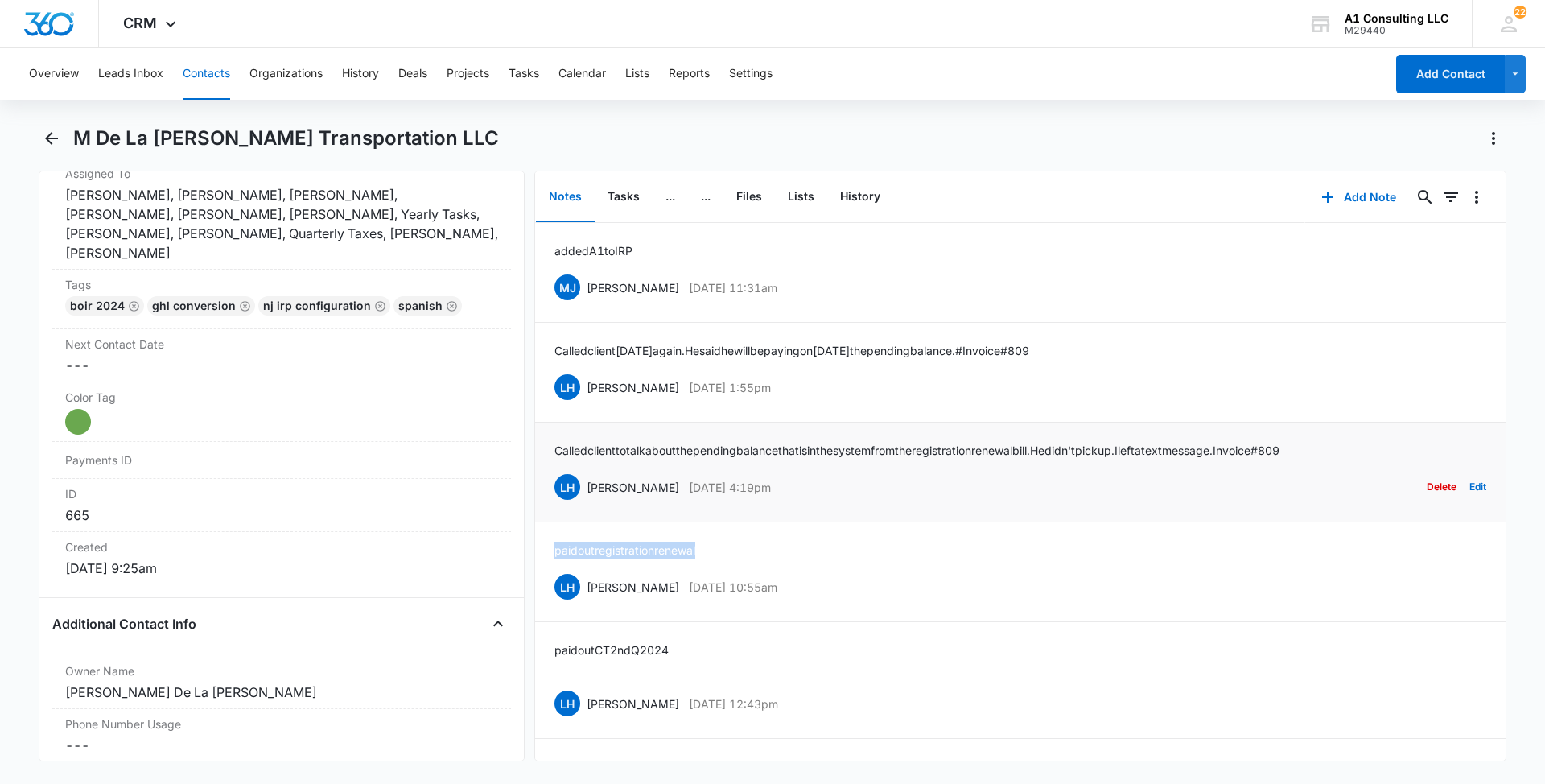
click at [585, 491] on div "LH [PERSON_NAME] [DATE] 4:19pm Delete Edit" at bounding box center [1020, 486] width 932 height 31
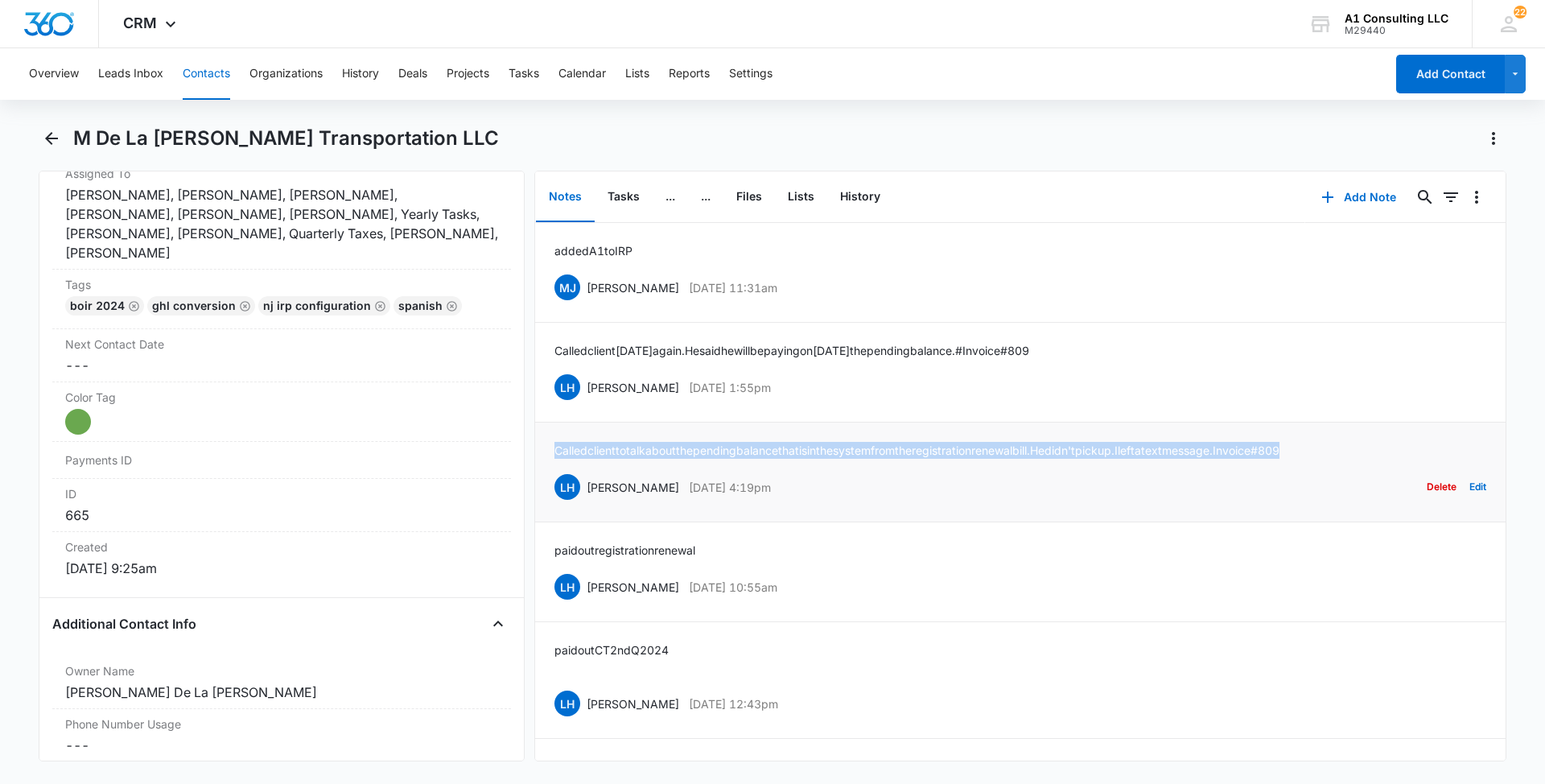
drag, startPoint x: 1370, startPoint y: 446, endPoint x: 555, endPoint y: 457, distance: 815.1
click at [555, 457] on div "Called client to talk about the pending balance that is in the system from the …" at bounding box center [1020, 471] width 932 height 61
drag, startPoint x: 808, startPoint y: 385, endPoint x: 583, endPoint y: 383, distance: 225.0
click at [583, 383] on div "LH [PERSON_NAME] [DATE] 1:55pm Delete Edit" at bounding box center [1020, 387] width 932 height 31
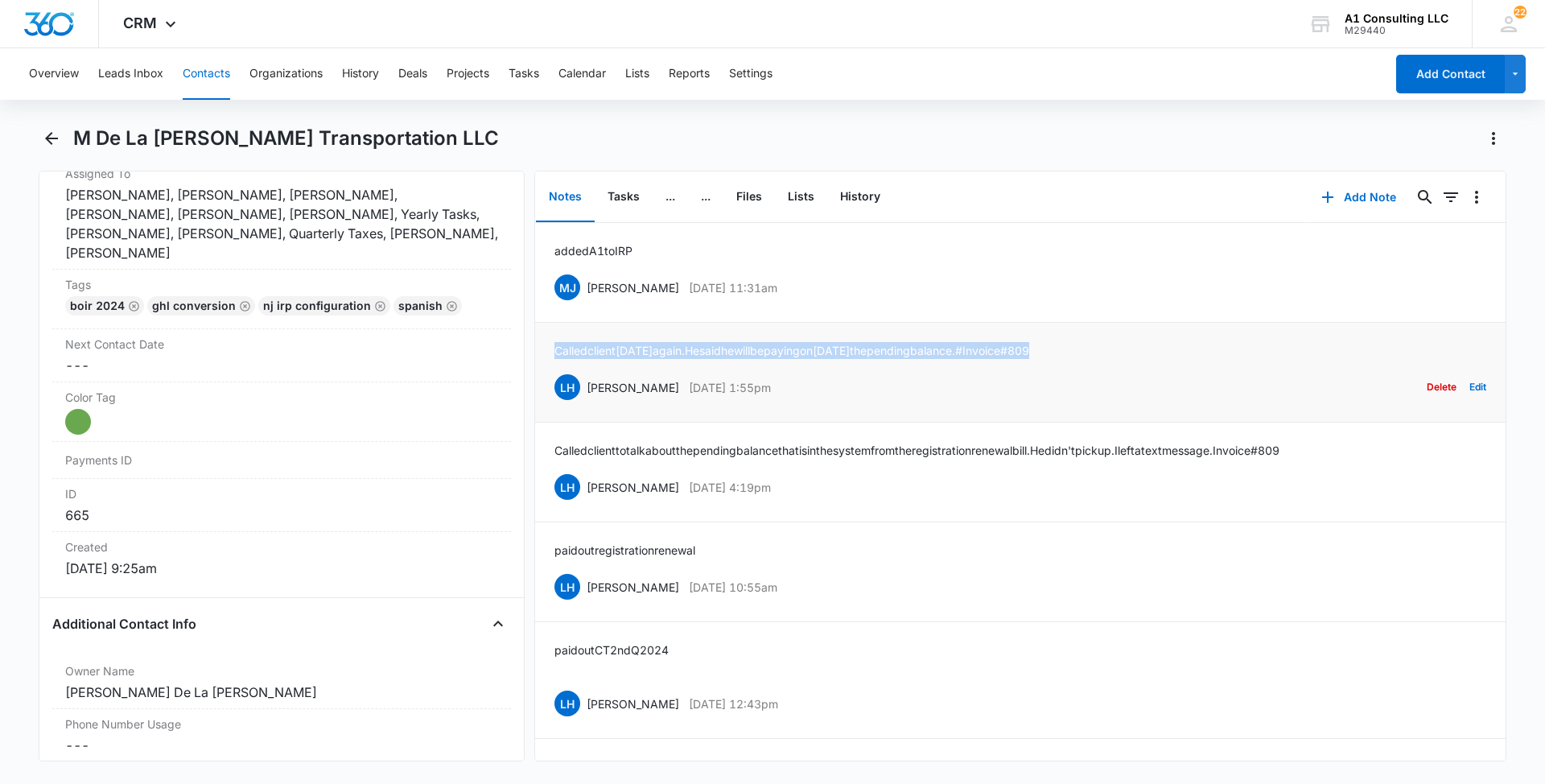
drag, startPoint x: 1081, startPoint y: 345, endPoint x: 545, endPoint y: 349, distance: 536.0
click at [545, 349] on li "Called client [DATE] again. He said he will be paying [DATE] the pending balanc…" at bounding box center [1020, 373] width 971 height 99
drag, startPoint x: 836, startPoint y: 288, endPoint x: 588, endPoint y: 288, distance: 248.0
click at [588, 288] on div "[PERSON_NAME] [PERSON_NAME] [DATE] 11:31am Delete Edit" at bounding box center [1020, 288] width 932 height 31
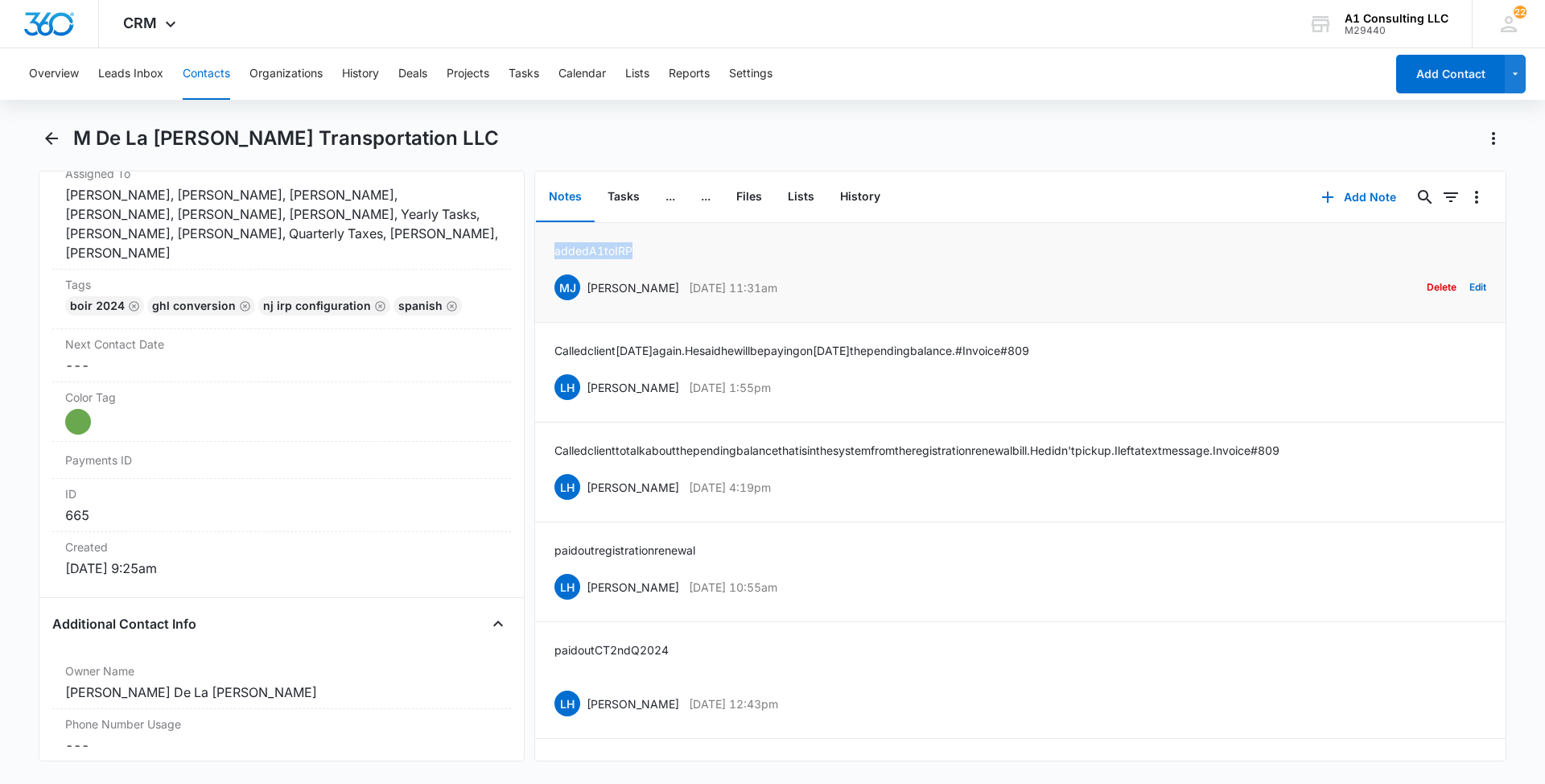
drag, startPoint x: 645, startPoint y: 247, endPoint x: 545, endPoint y: 243, distance: 100.1
click at [545, 243] on li "added A1 to IRP [PERSON_NAME] [PERSON_NAME] [DATE] 11:31am Delete Edit" at bounding box center [1020, 272] width 971 height 99
click at [214, 78] on button "Contacts" at bounding box center [206, 73] width 47 height 52
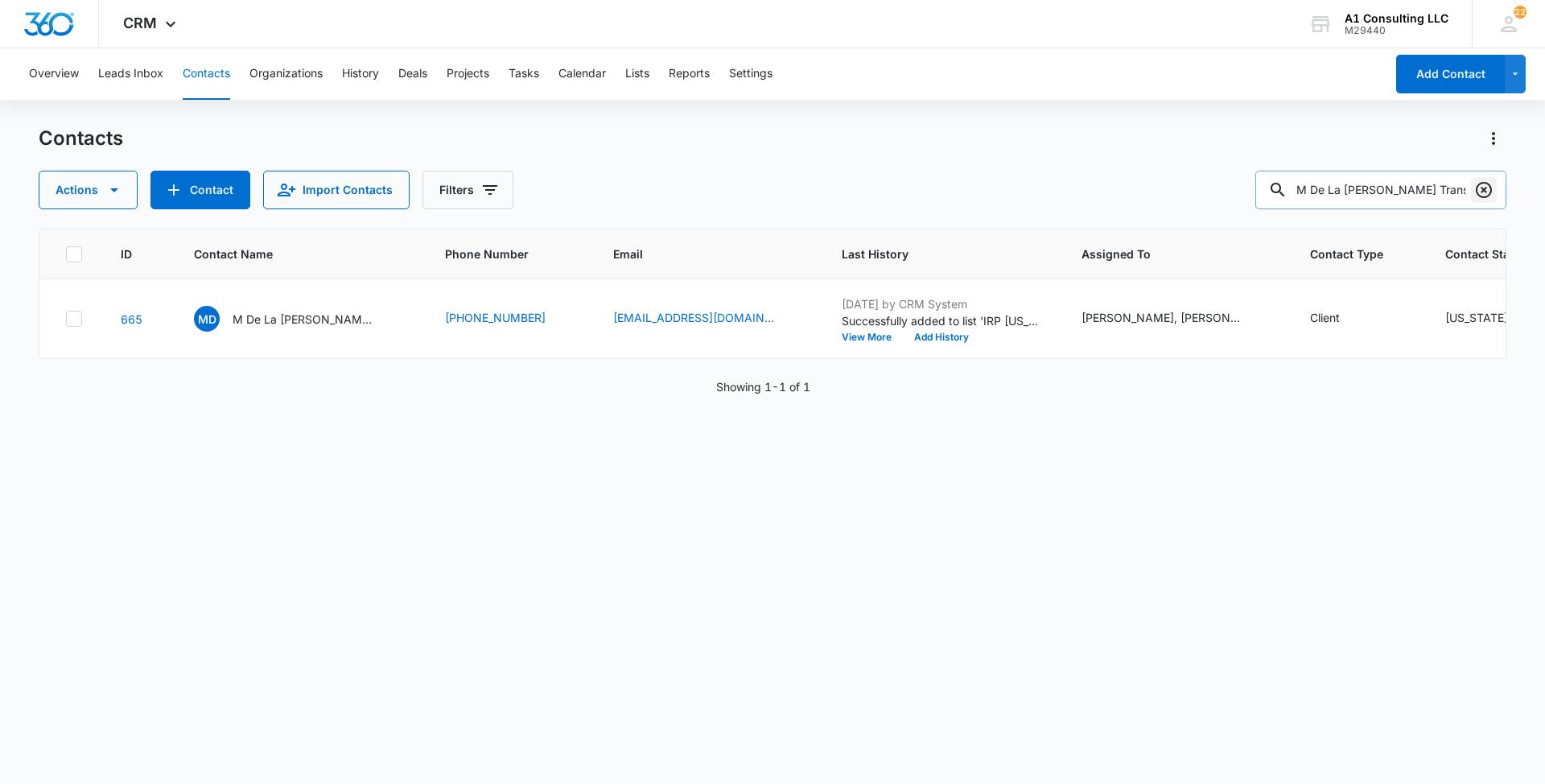
click at [1485, 184] on icon "Clear" at bounding box center [1483, 189] width 19 height 19
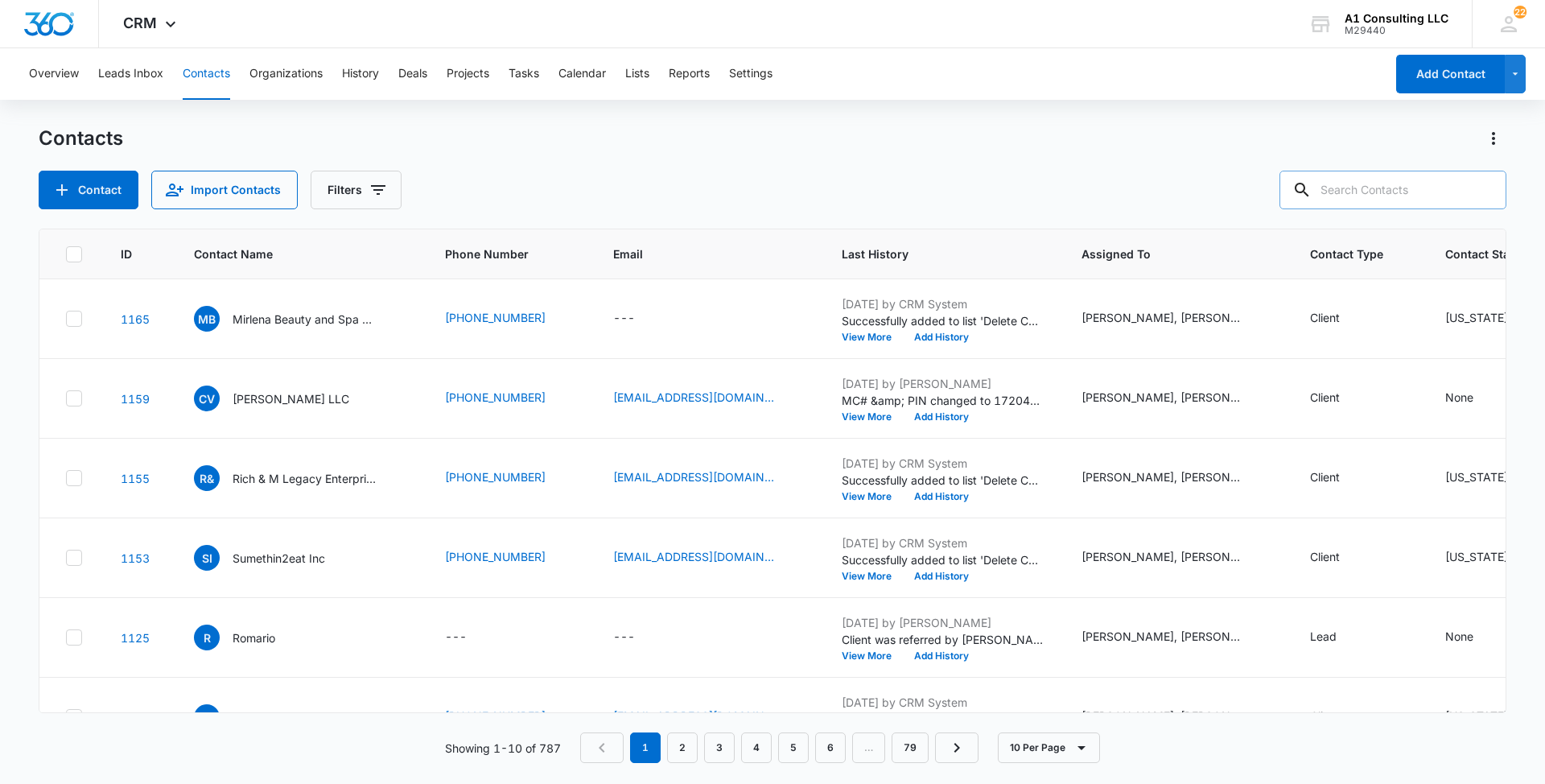
paste input "Rabiaah Logistics Corp"
type input "Rabiaah Logistics Corp"
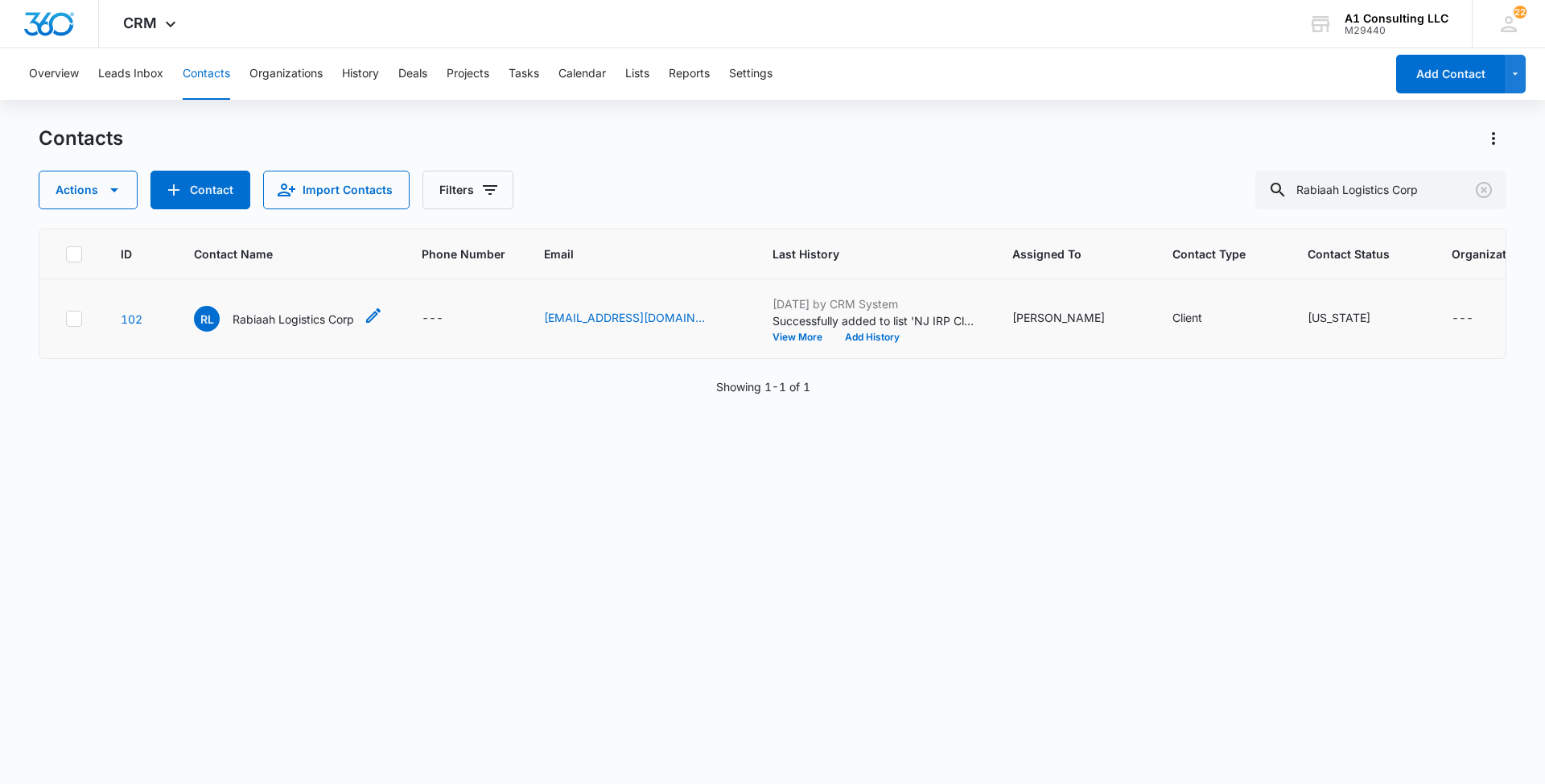
click at [317, 327] on p "Rabiaah Logistics Corp" at bounding box center [293, 318] width 121 height 17
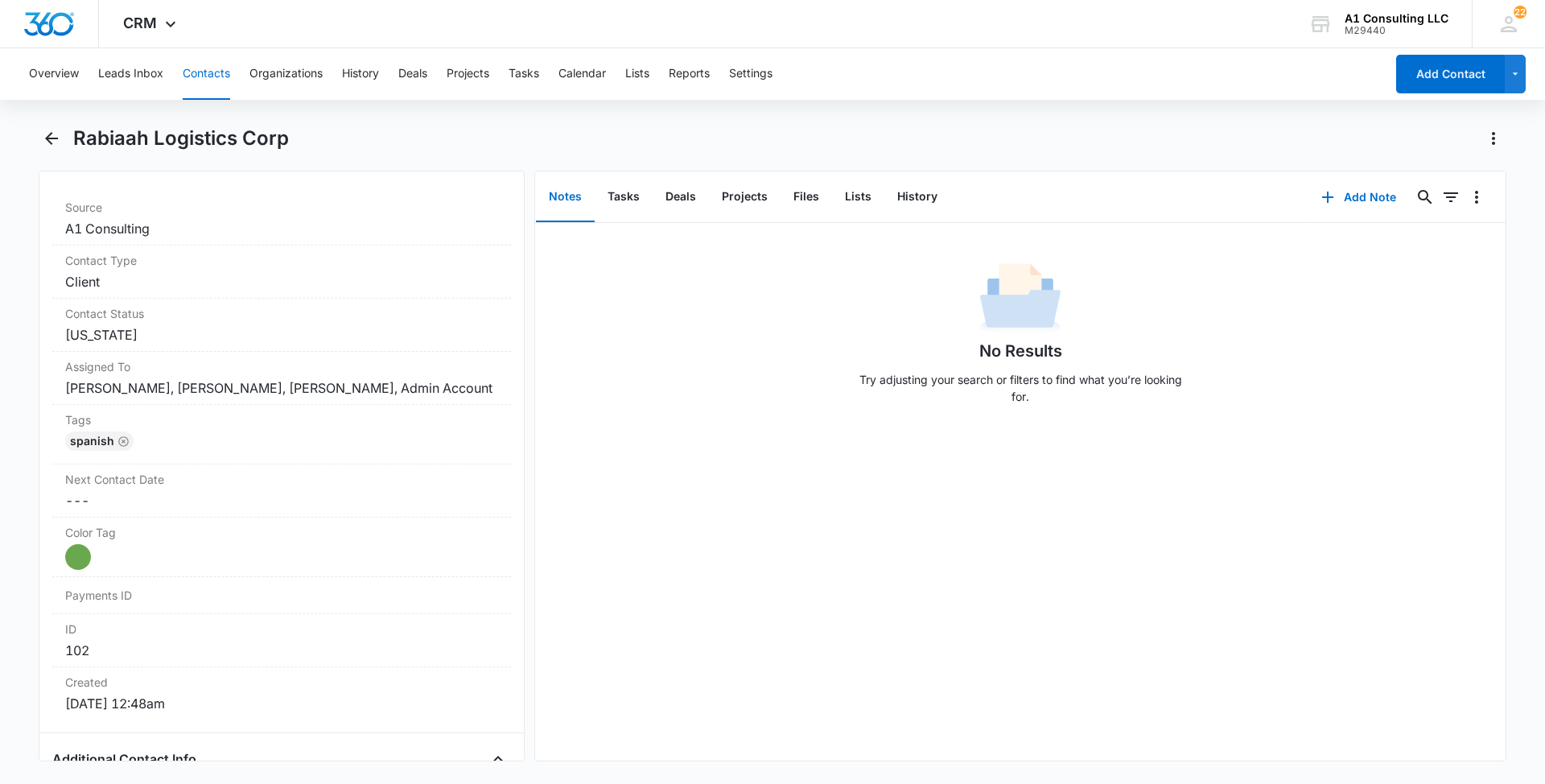
scroll to position [660, 0]
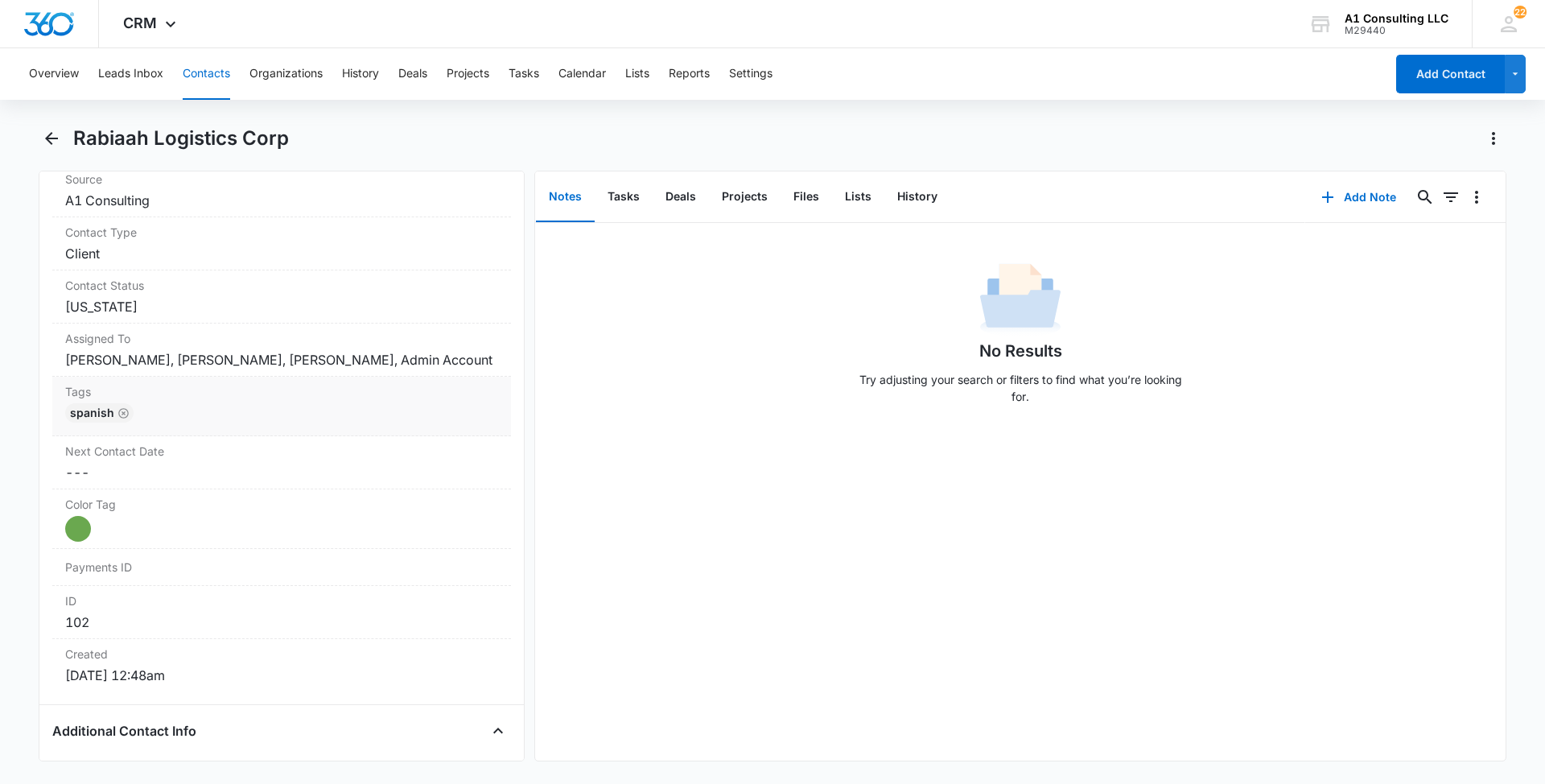
click at [350, 423] on div "Spanish" at bounding box center [281, 416] width 433 height 25
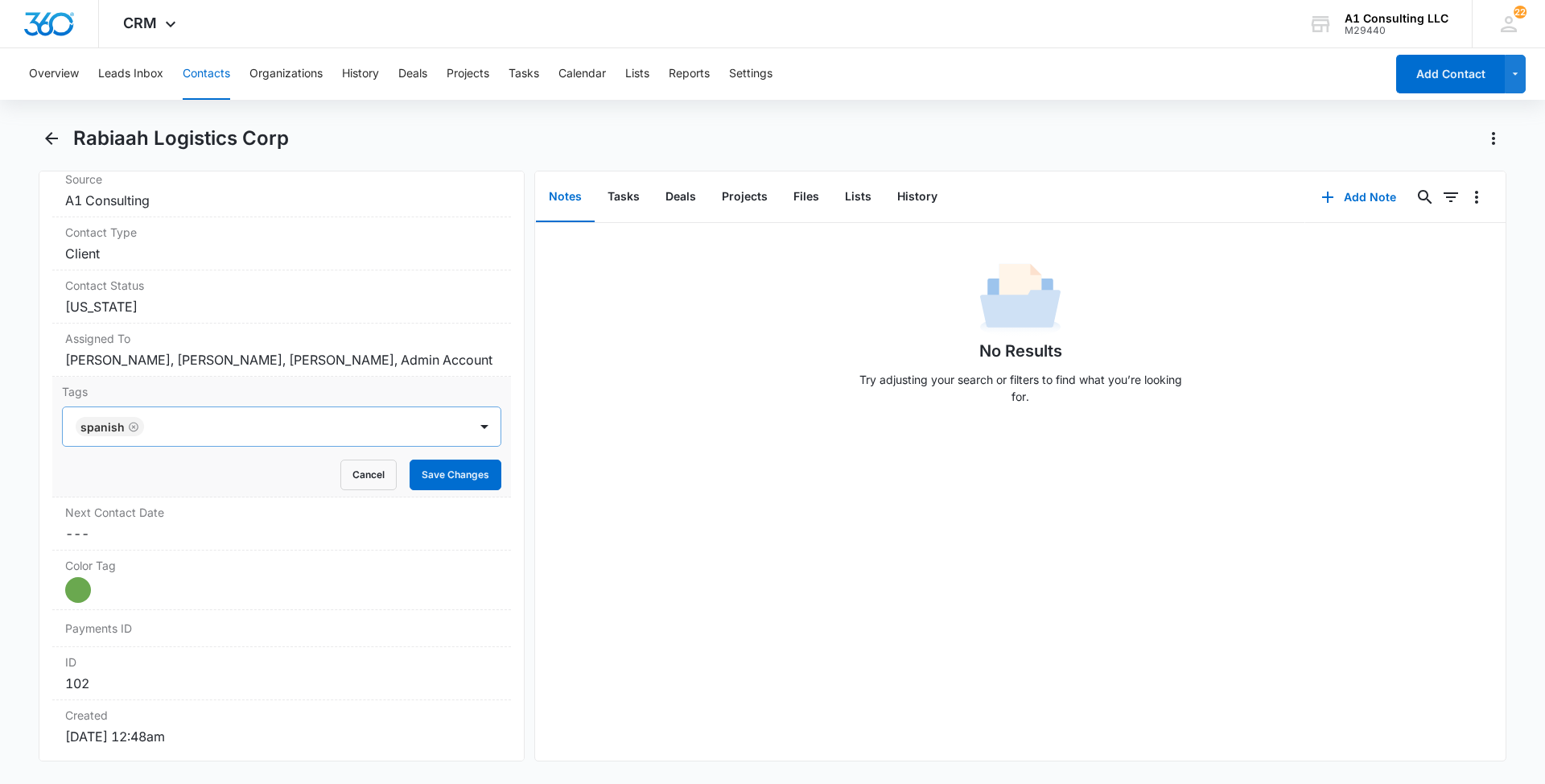
click at [338, 438] on div at bounding box center [308, 426] width 318 height 23
type input "gh"
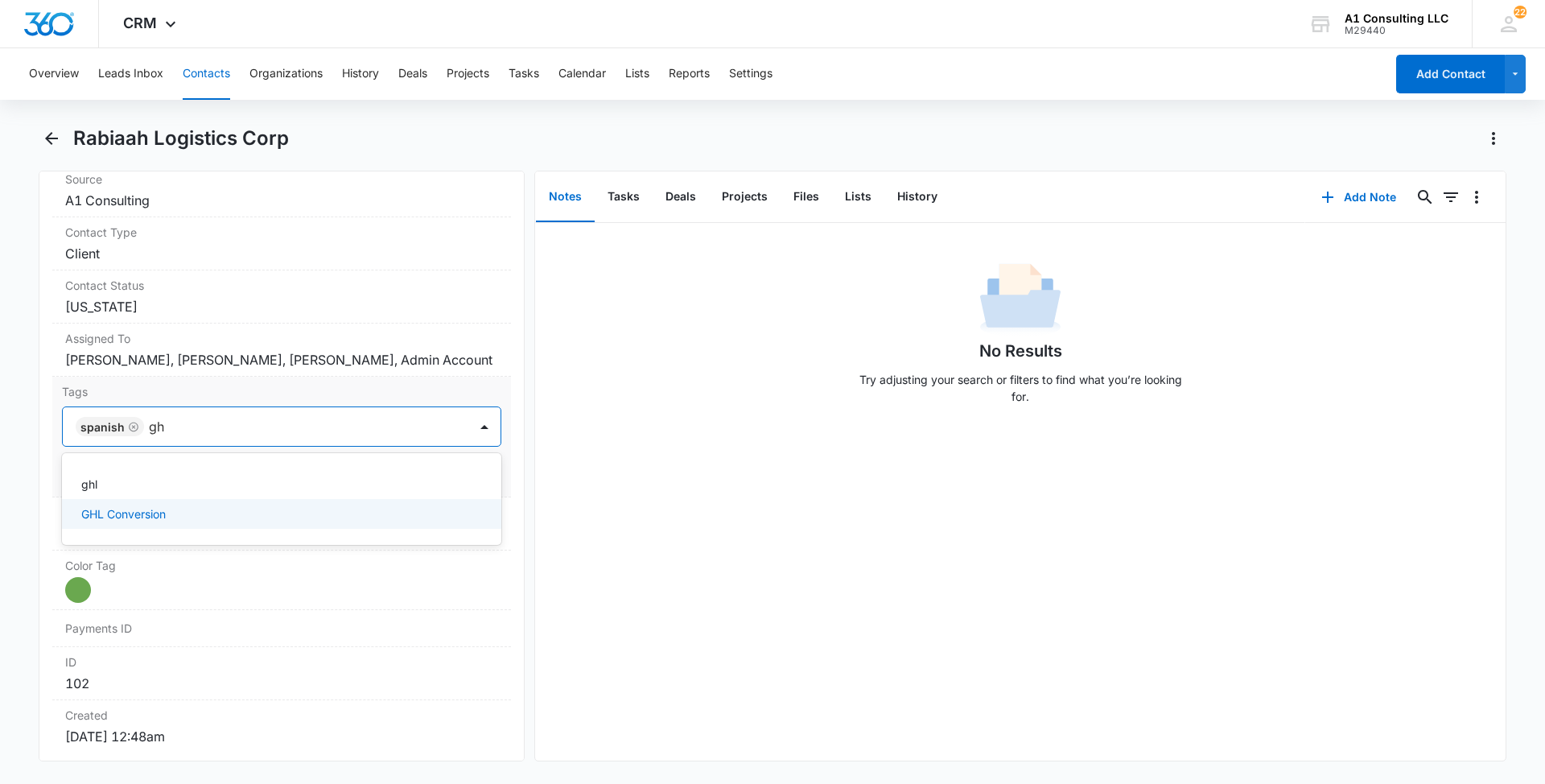
click at [127, 529] on div "GHL Conversion" at bounding box center [282, 514] width 440 height 30
click at [0, 528] on main "Rabiaah Logistics Corp Remove RL Rabiaah Logistics Corp Contact Info Name Cance…" at bounding box center [772, 453] width 1545 height 655
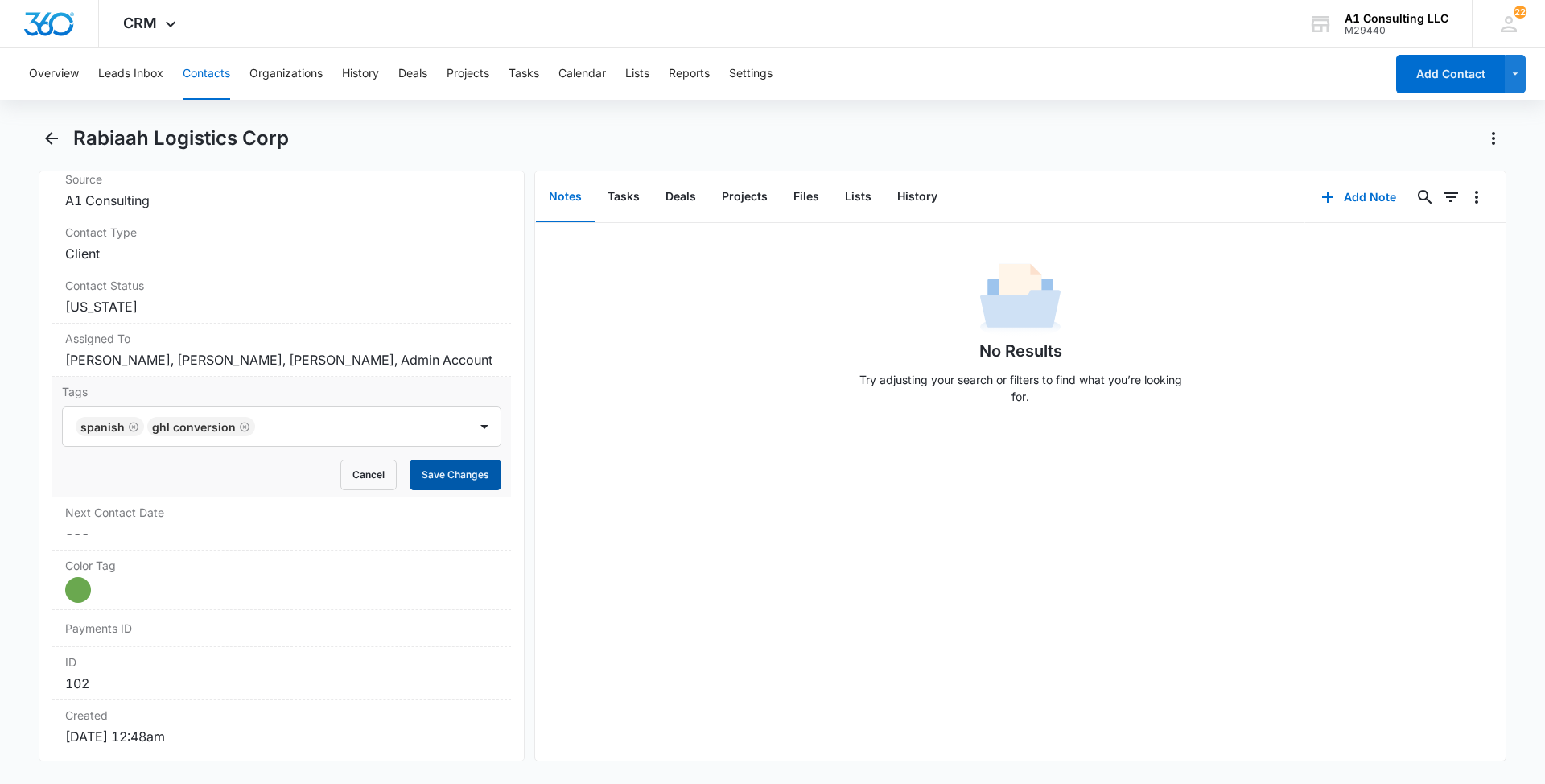
click at [451, 490] on button "Save Changes" at bounding box center [455, 475] width 91 height 31
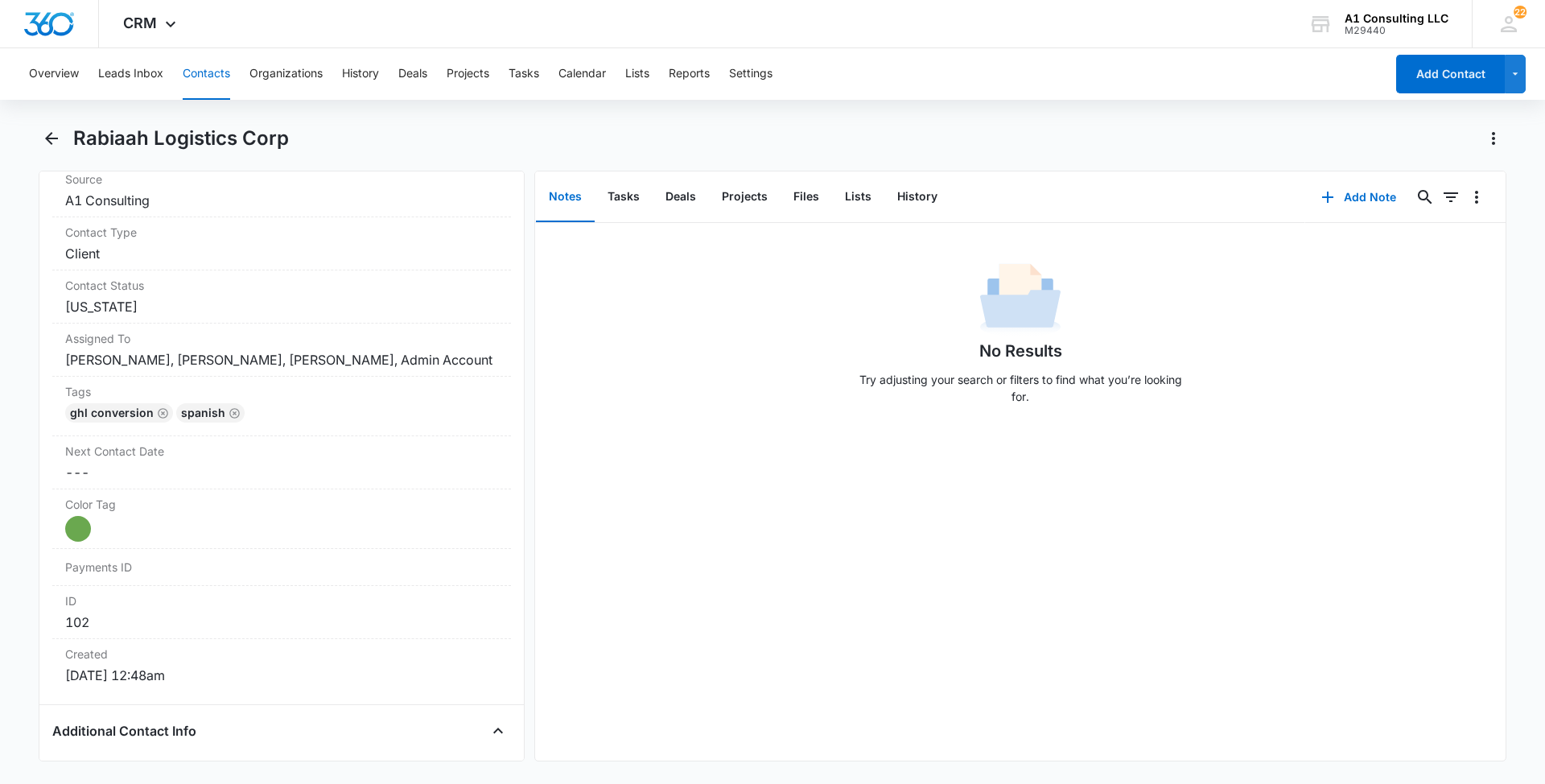
click at [209, 74] on button "Contacts" at bounding box center [206, 73] width 47 height 52
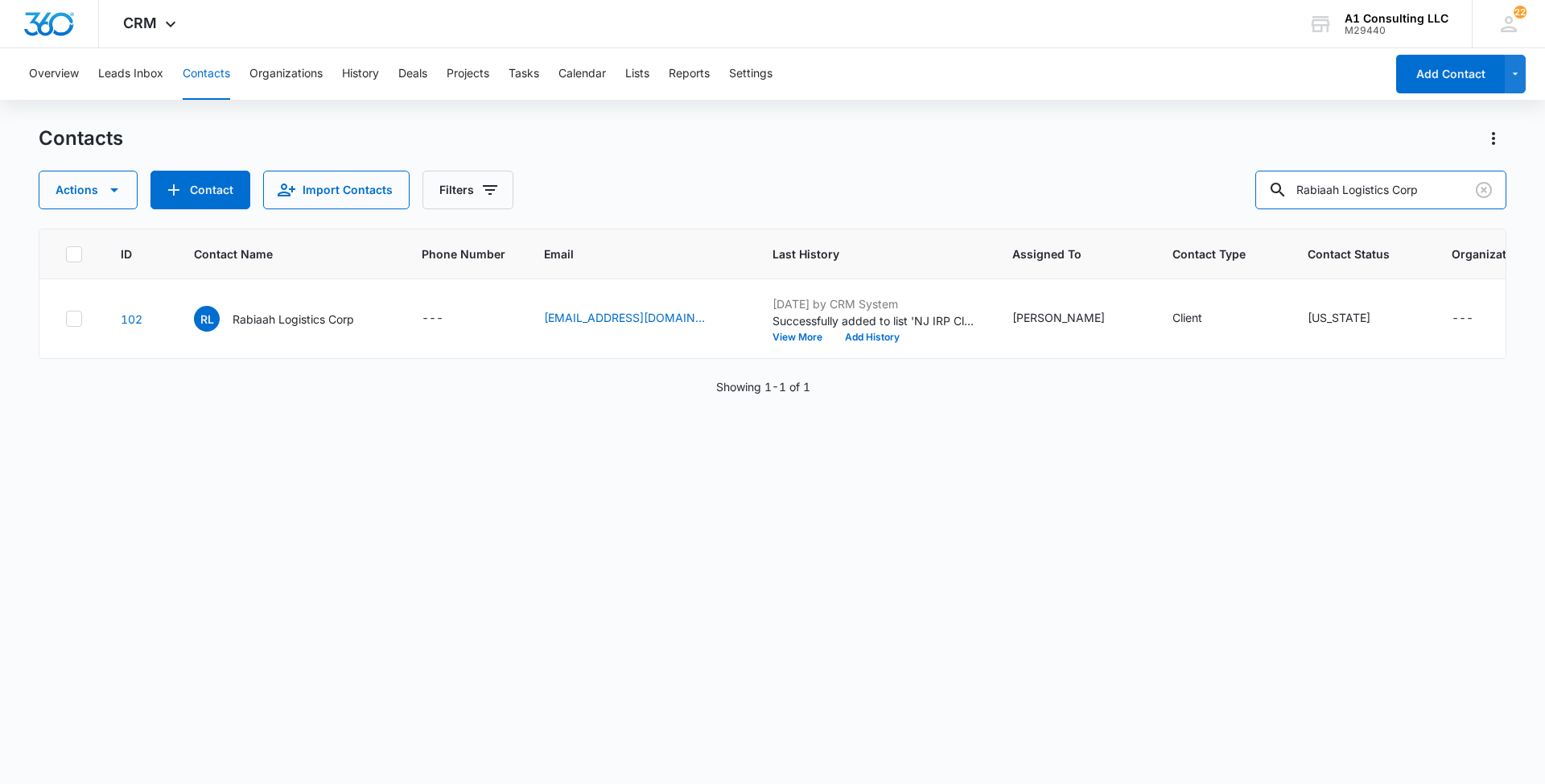
drag, startPoint x: 1444, startPoint y: 191, endPoint x: 1210, endPoint y: 199, distance: 234.1
click at [1213, 199] on div "Actions Contact Import Contacts Filters Rabiaah Logistics Corp" at bounding box center [772, 190] width 1468 height 39
paste input "[PERSON_NAME] Logistics Corporation"
type input "[PERSON_NAME] Logistics Corporation"
click at [296, 327] on p "Rabiaah Logistics Corp" at bounding box center [293, 318] width 121 height 17
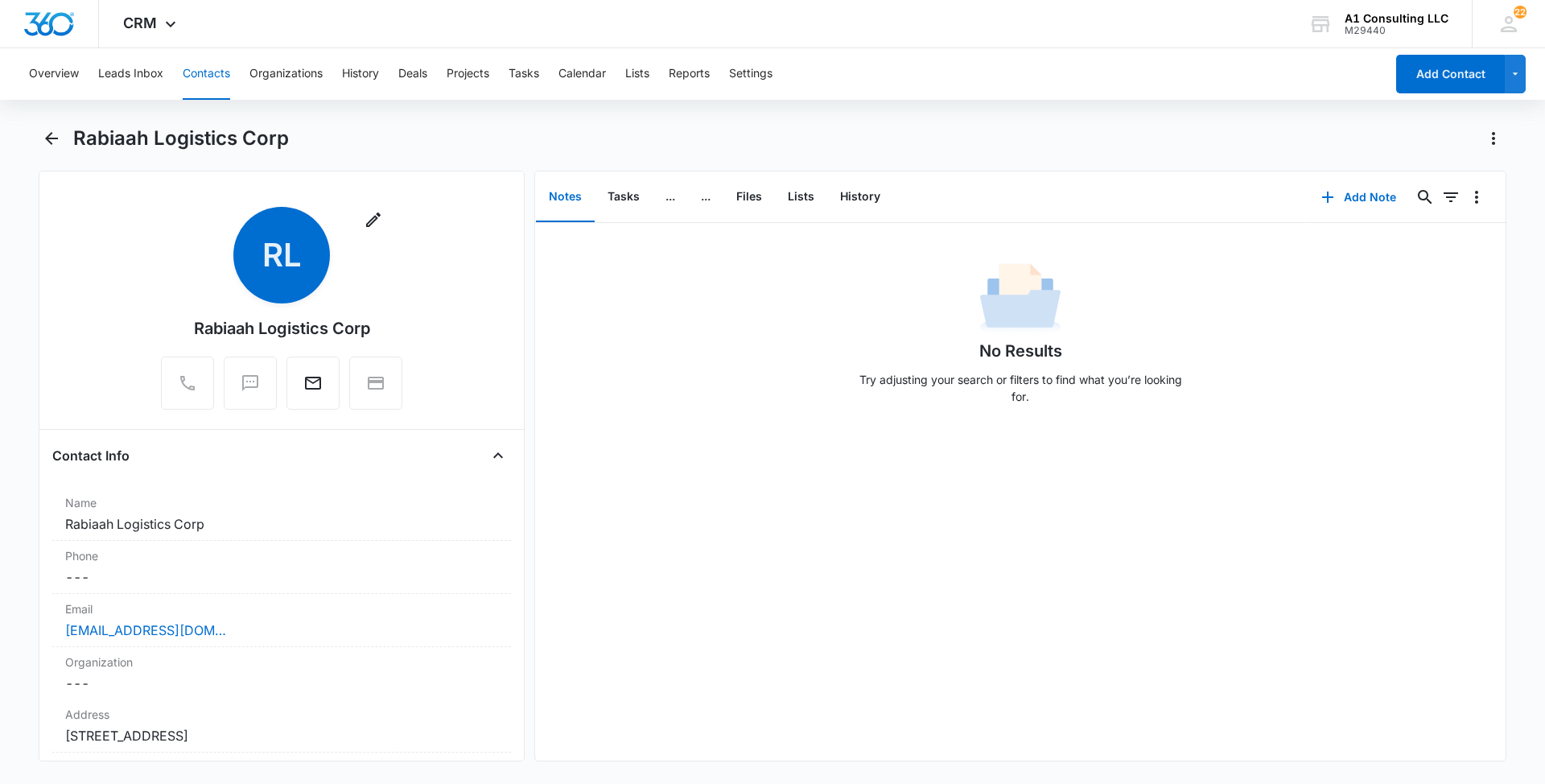
click at [208, 69] on button "Contacts" at bounding box center [206, 73] width 47 height 52
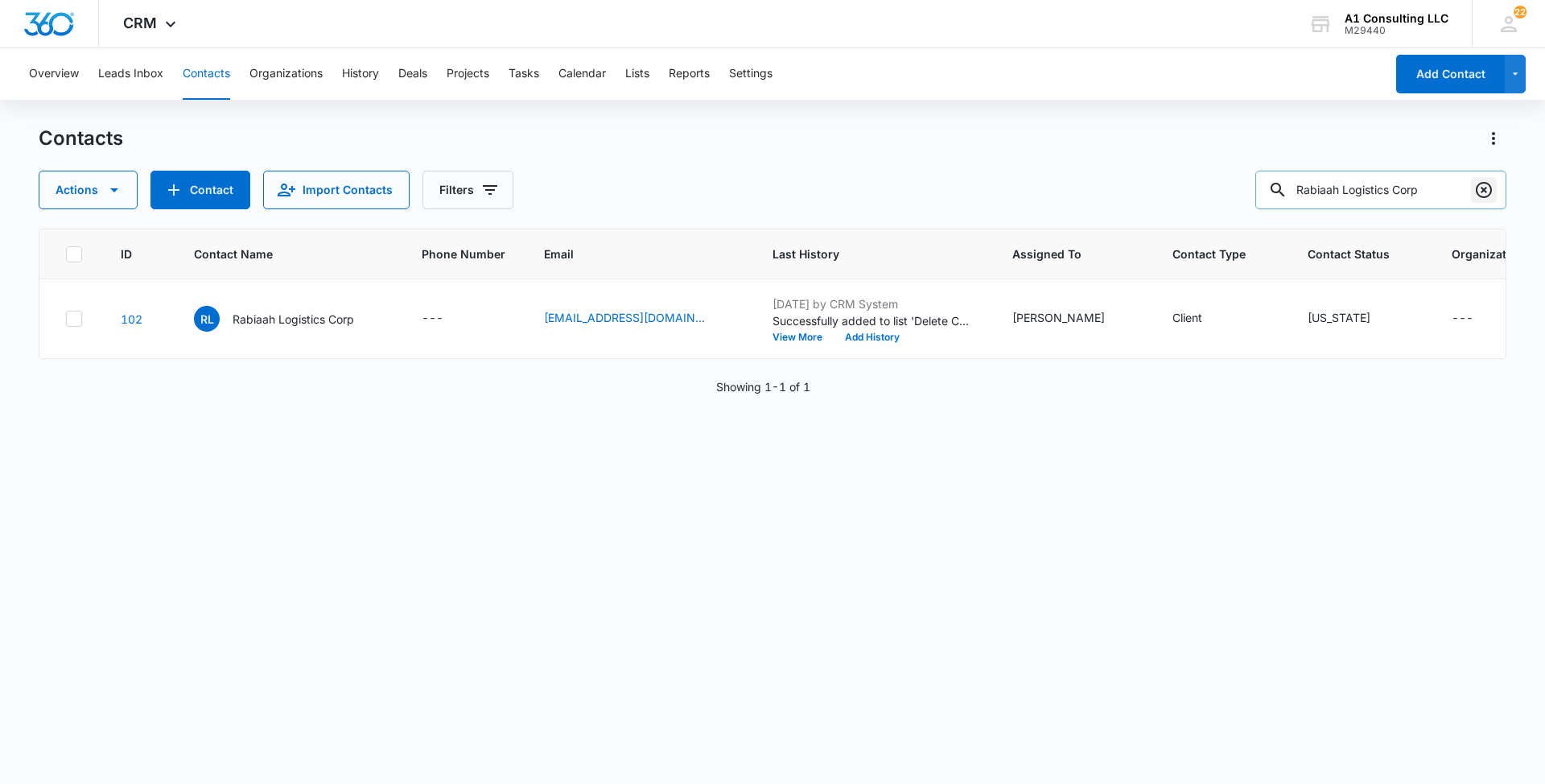
click at [1477, 189] on icon "Clear" at bounding box center [1484, 190] width 16 height 16
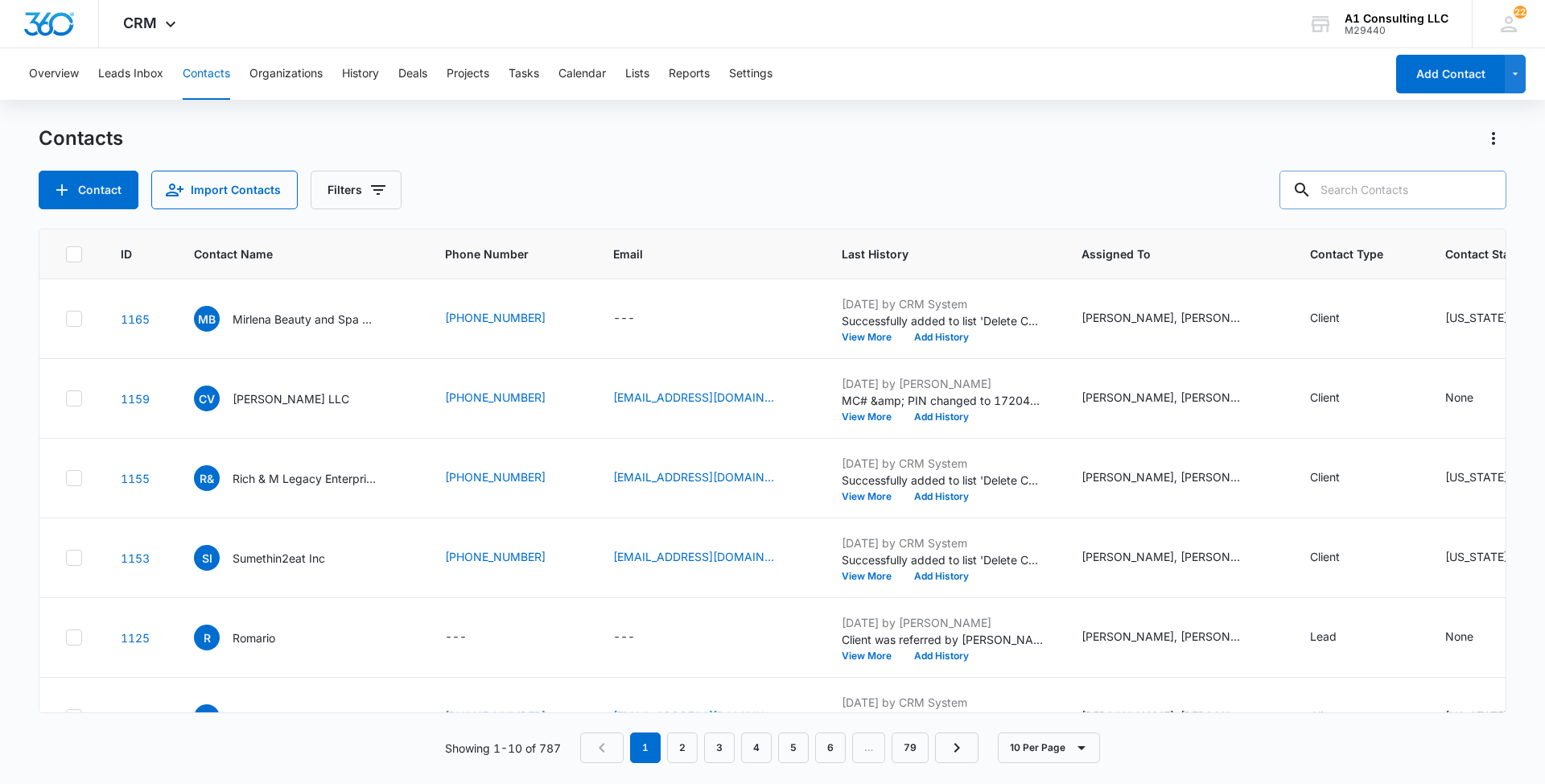
paste input "[PERSON_NAME] Logistics Corporation"
type input "[PERSON_NAME] Logistics Corporation"
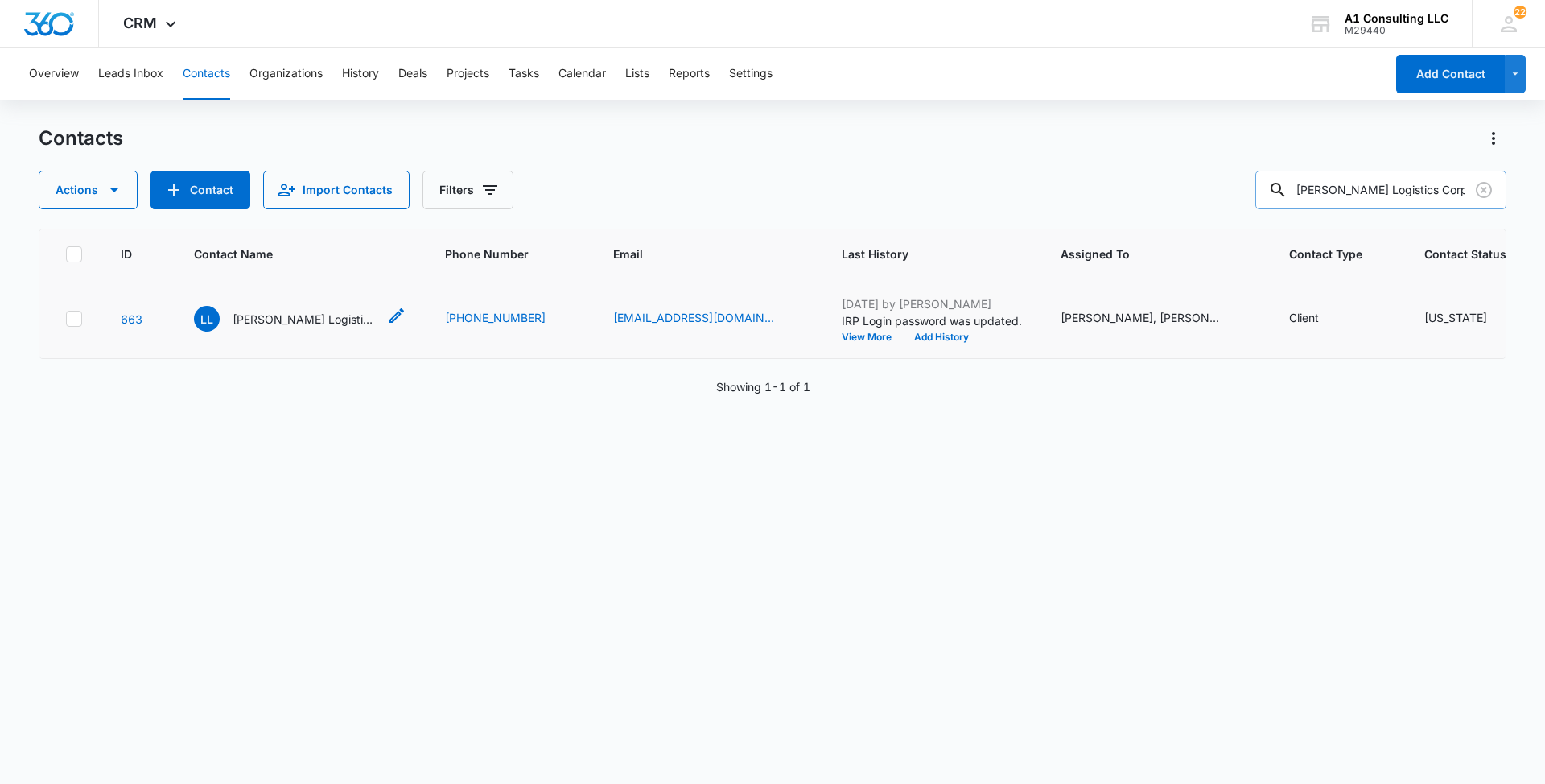
click at [296, 327] on p "[PERSON_NAME] Logistics Corporation" at bounding box center [305, 318] width 145 height 17
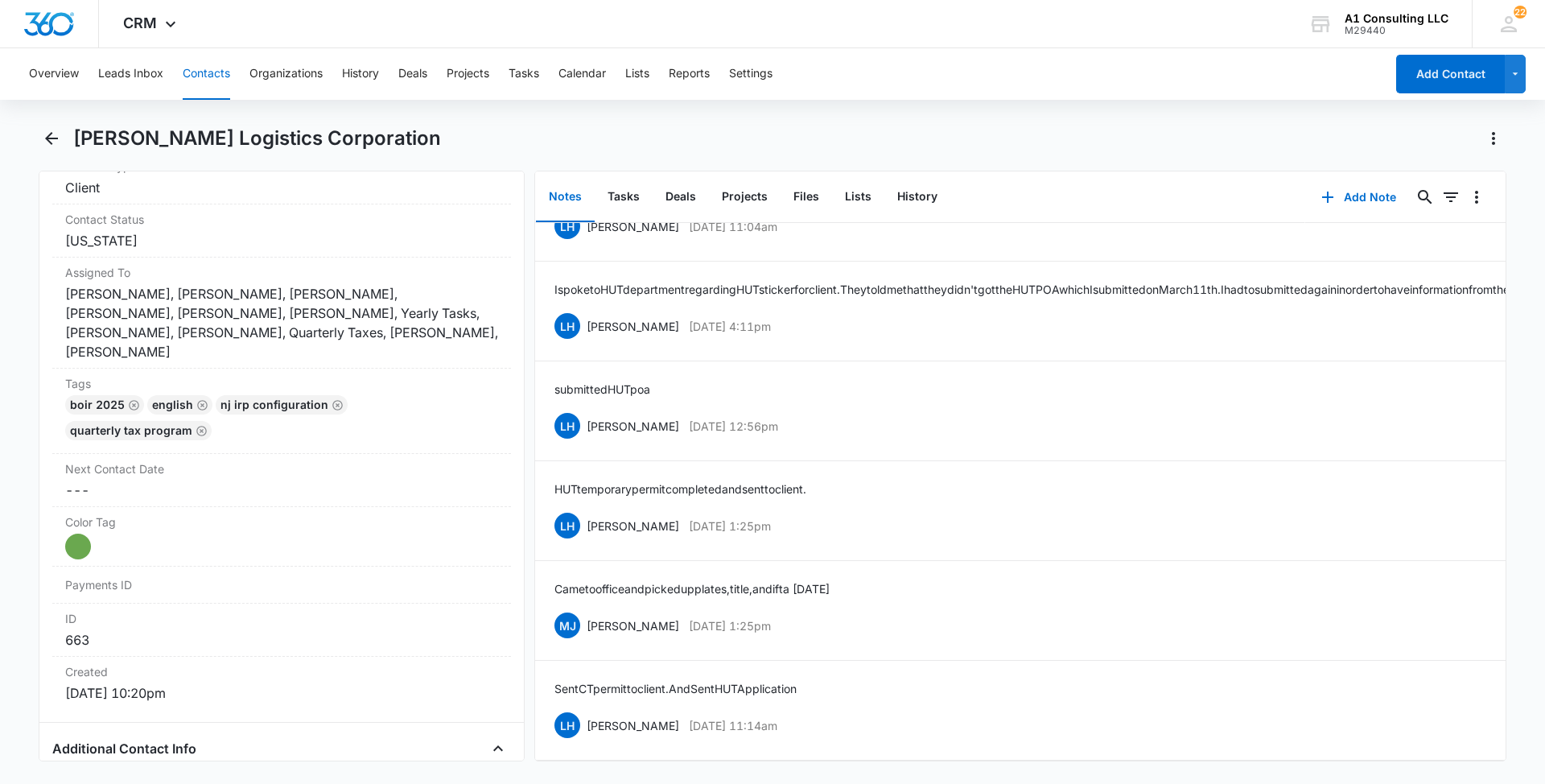
scroll to position [760, 0]
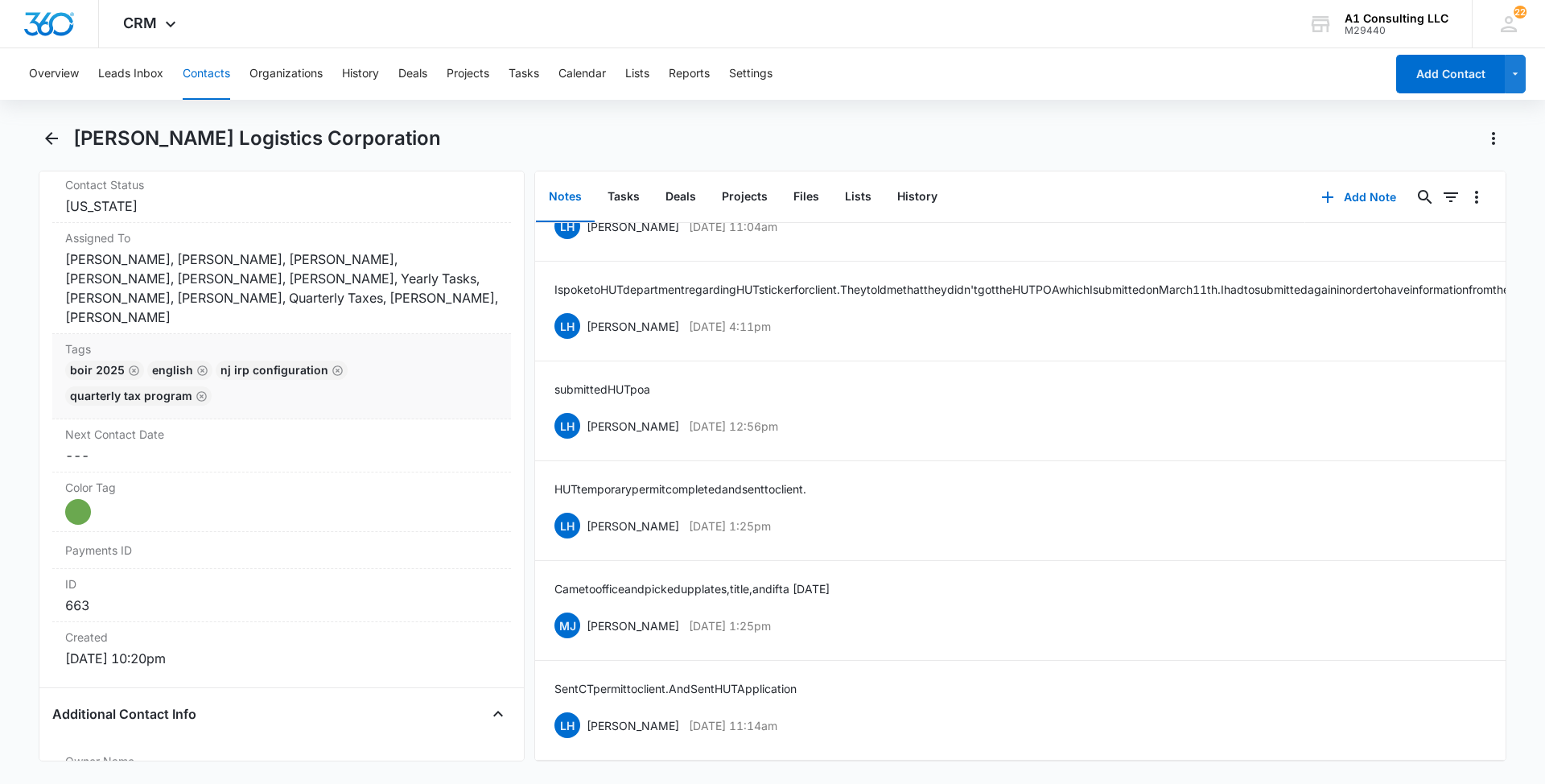
click at [383, 381] on div "boir 2025 English NJ IRP CONFIGURATION Quarterly Tax Program" at bounding box center [281, 386] width 433 height 52
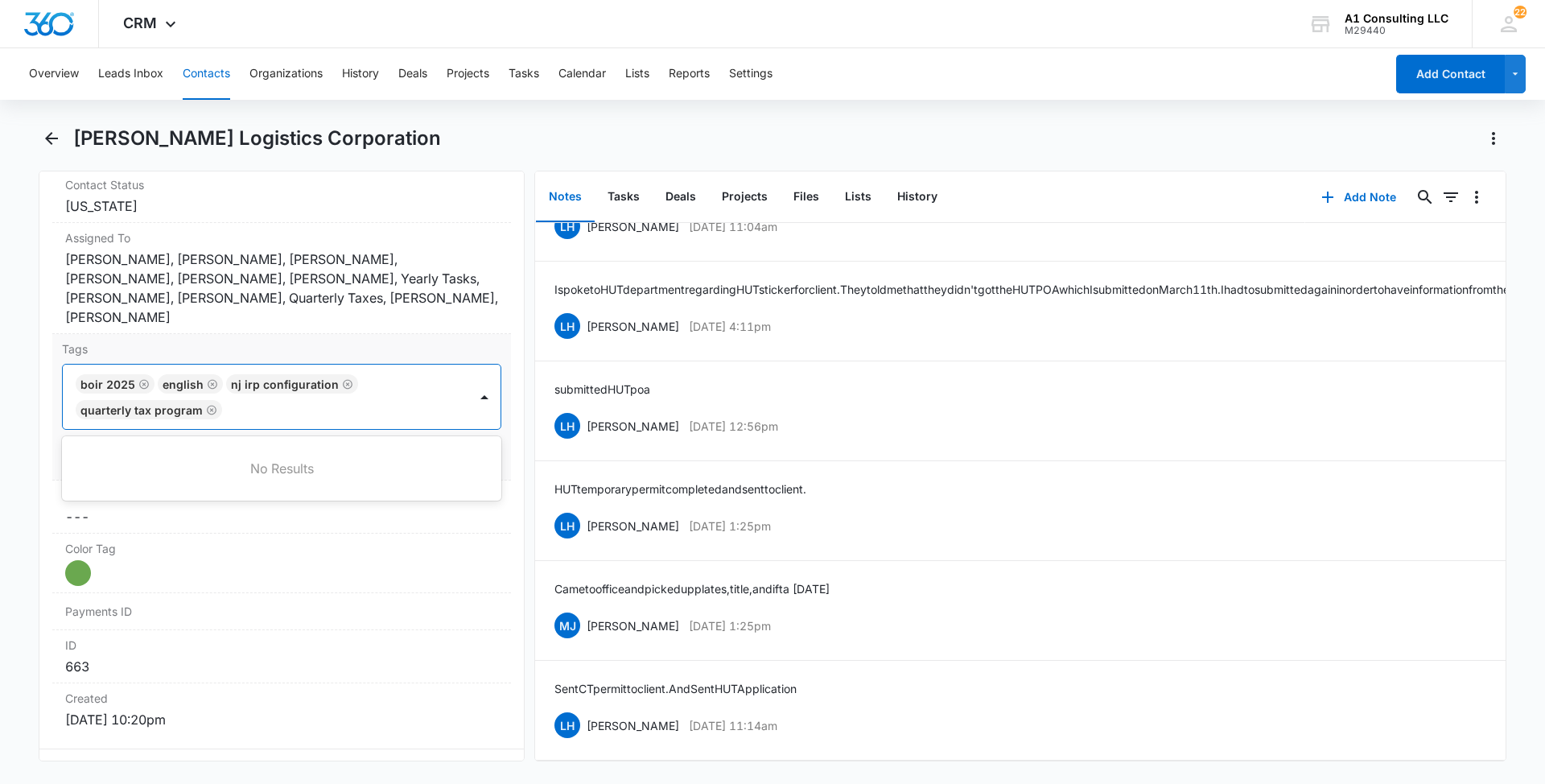
click at [332, 398] on div at bounding box center [346, 409] width 240 height 23
type input "gh"
click at [104, 488] on p "GHL Conversion" at bounding box center [123, 496] width 84 height 17
drag, startPoint x: 4, startPoint y: 459, endPoint x: 20, endPoint y: 450, distance: 18.4
click at [3, 459] on main "[PERSON_NAME] Logistics Corporation Remove LL [PERSON_NAME] Logistics Corporati…" at bounding box center [772, 453] width 1545 height 655
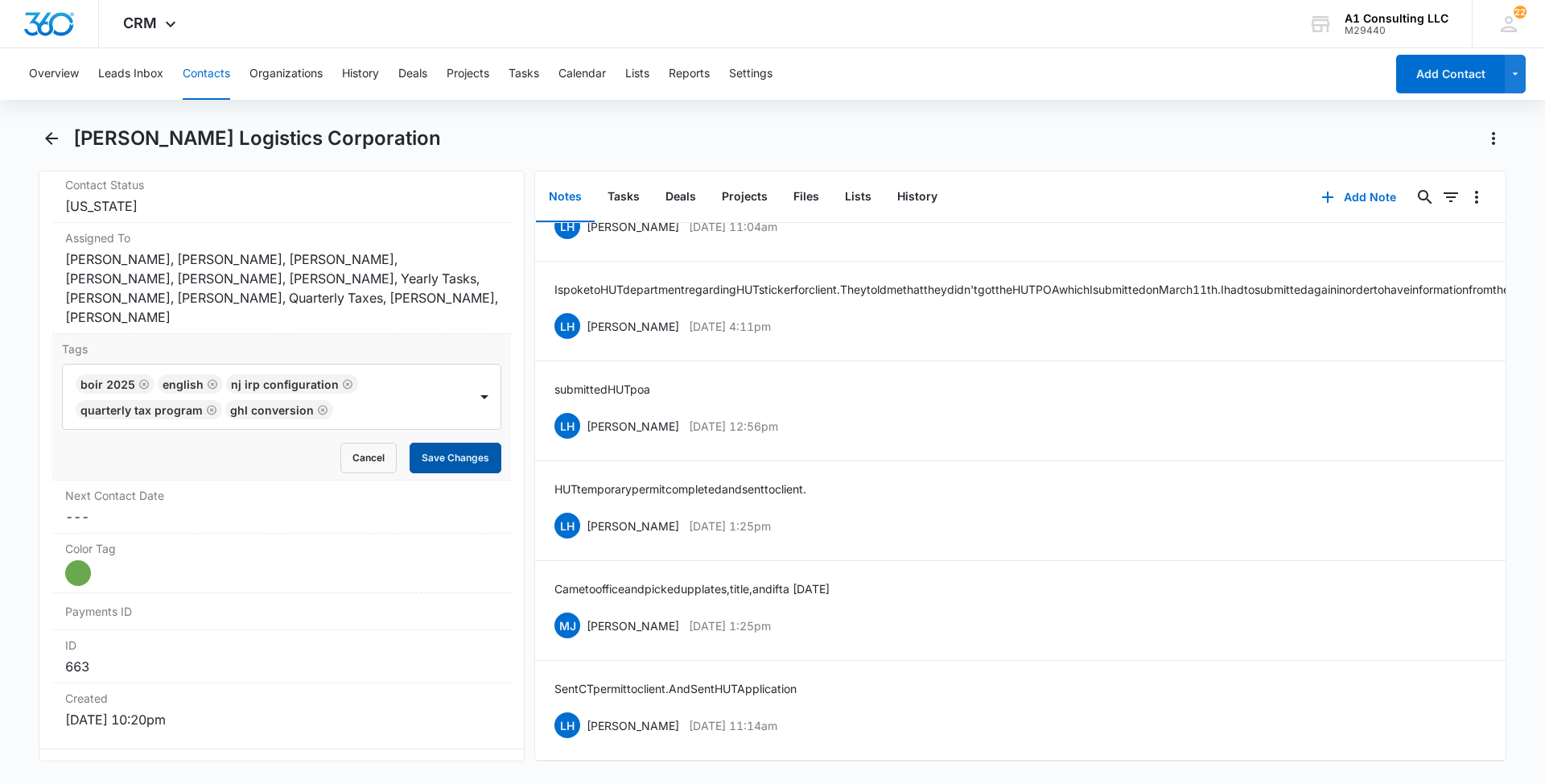
drag, startPoint x: 427, startPoint y: 434, endPoint x: 444, endPoint y: 439, distance: 17.7
click at [427, 442] on button "Save Changes" at bounding box center [455, 458] width 91 height 31
drag, startPoint x: 812, startPoint y: 704, endPoint x: 587, endPoint y: 708, distance: 225.0
click at [587, 710] on div "LH [PERSON_NAME] [DATE] 11:14am Delete Edit" at bounding box center [1020, 725] width 932 height 31
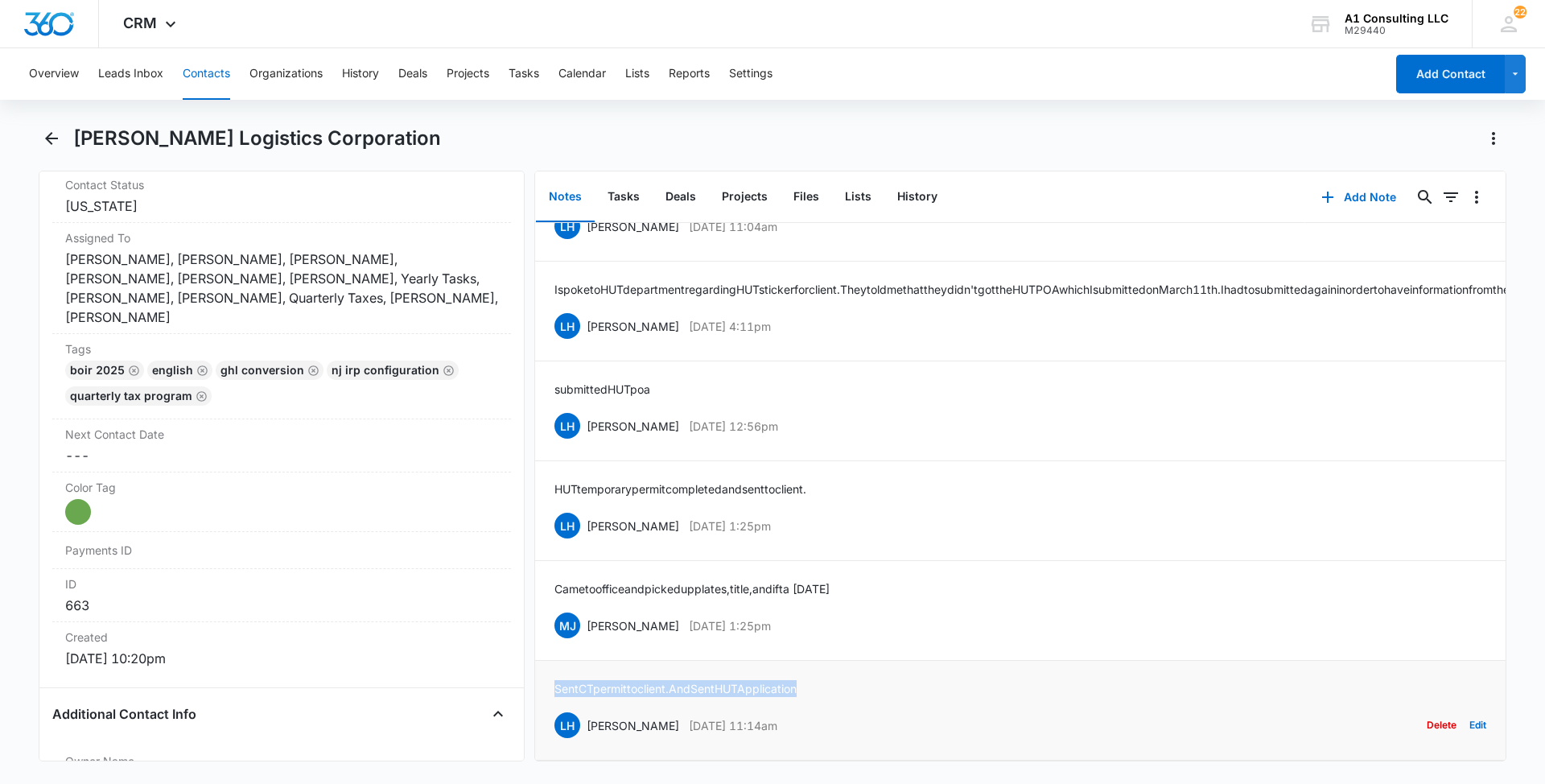
drag, startPoint x: 831, startPoint y: 673, endPoint x: 556, endPoint y: 677, distance: 275.0
click at [556, 680] on div "Sent CT permit to client. And Sent HUT Application LH [PERSON_NAME] [DATE] 11:1…" at bounding box center [1020, 710] width 932 height 61
drag, startPoint x: 826, startPoint y: 609, endPoint x: 587, endPoint y: 607, distance: 239.0
click at [587, 609] on div "[PERSON_NAME] [PERSON_NAME] [DATE] 1:25pm Delete Edit" at bounding box center [1020, 625] width 932 height 31
drag, startPoint x: 871, startPoint y: 566, endPoint x: 555, endPoint y: 568, distance: 316.0
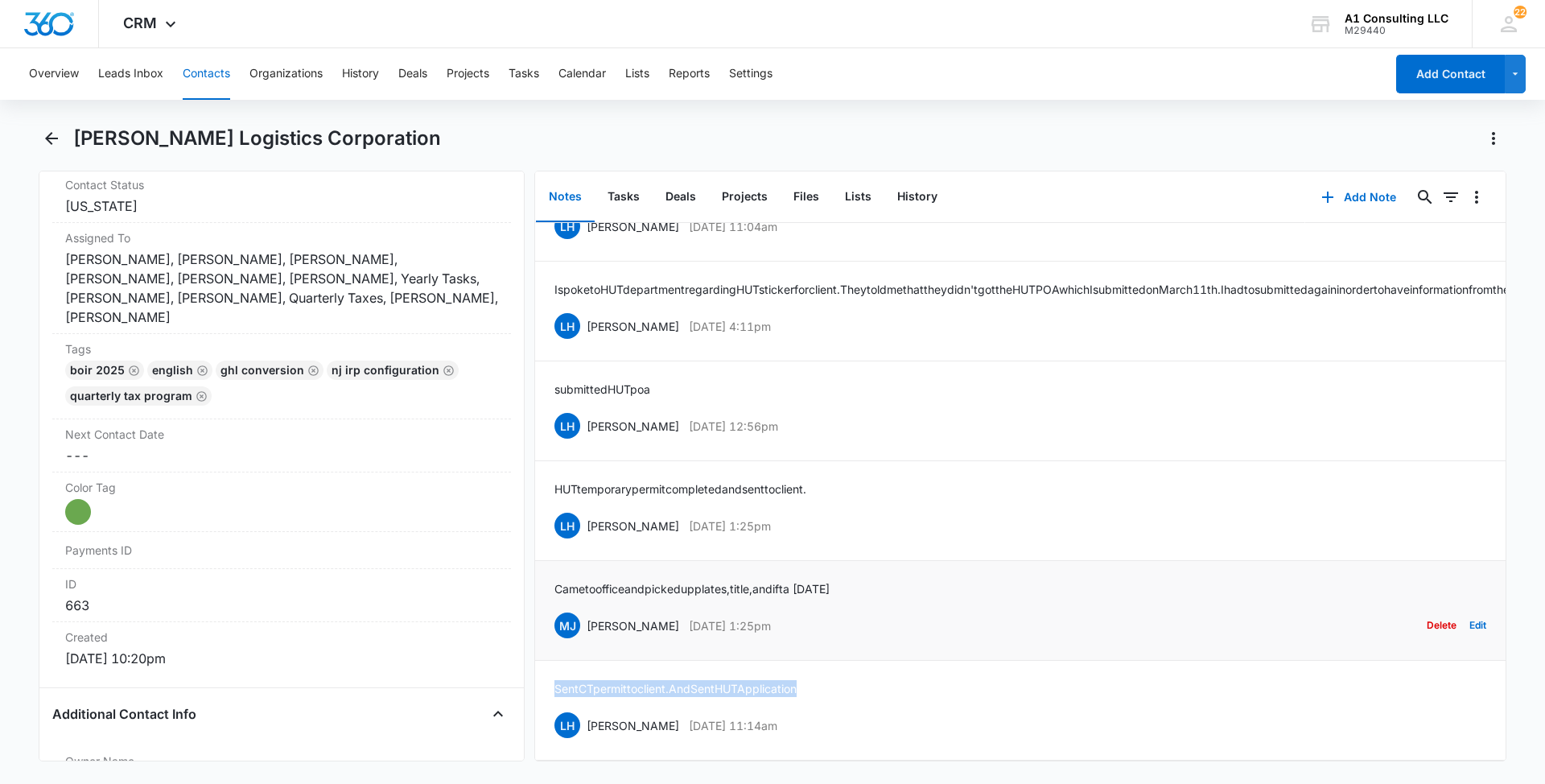
click at [555, 581] on div "Came to office and picked up plates, title, and ifta [DATE] MJ [PERSON_NAME] [D…" at bounding box center [1020, 610] width 932 height 61
drag, startPoint x: 810, startPoint y: 506, endPoint x: 583, endPoint y: 515, distance: 227.2
click at [583, 515] on div "LH [PERSON_NAME] [DATE] 1:25pm Delete Edit" at bounding box center [1020, 525] width 932 height 31
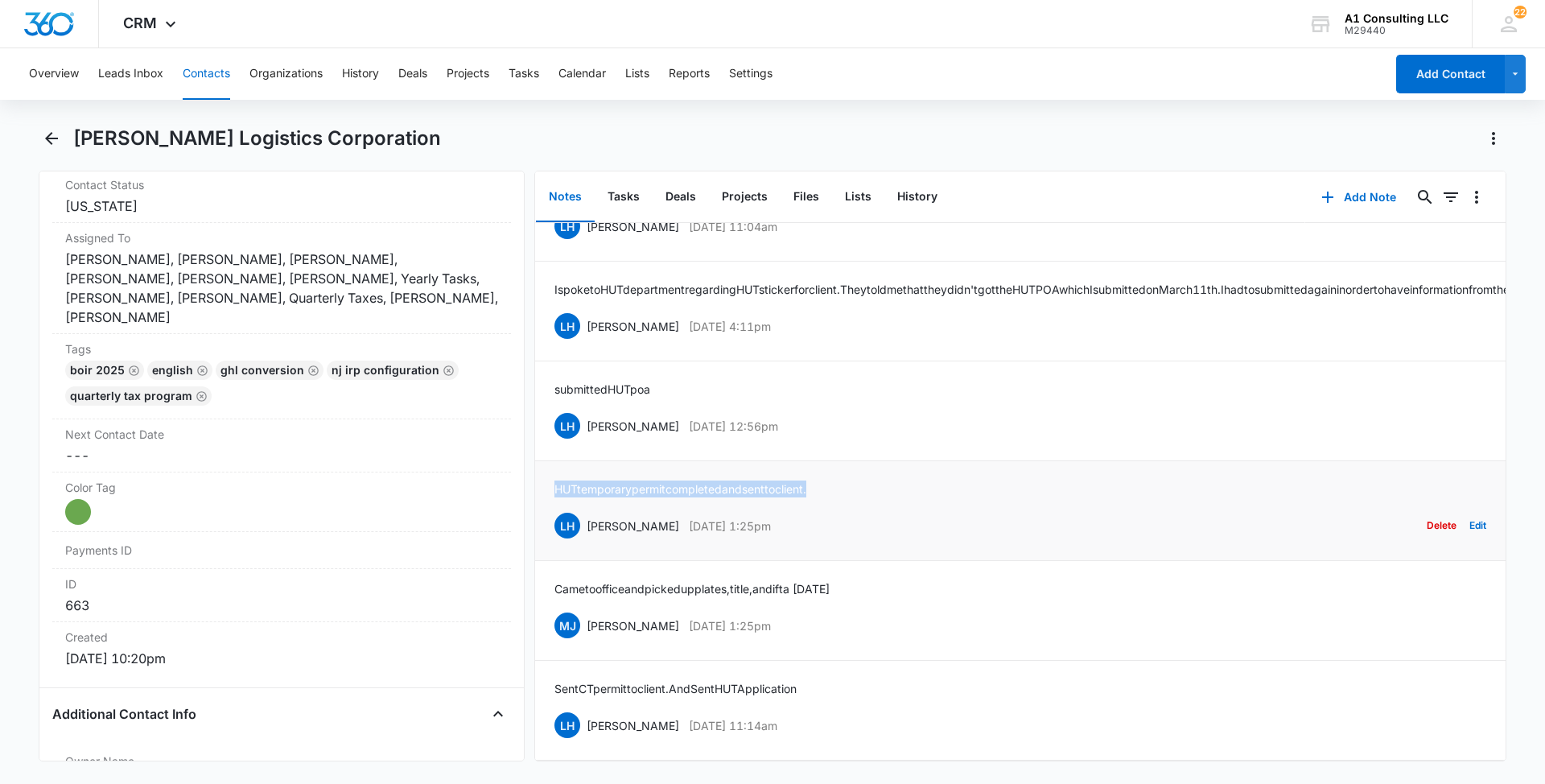
drag, startPoint x: 806, startPoint y: 472, endPoint x: 552, endPoint y: 475, distance: 254.0
click at [552, 475] on li "HUT temporary permit completed and sent to client. LH [PERSON_NAME] [DATE] 1:25…" at bounding box center [1020, 511] width 971 height 99
drag, startPoint x: 786, startPoint y: 411, endPoint x: 585, endPoint y: 411, distance: 201.0
click at [585, 411] on div "LH [PERSON_NAME] [DATE] 12:56pm Delete Edit" at bounding box center [1020, 426] width 932 height 31
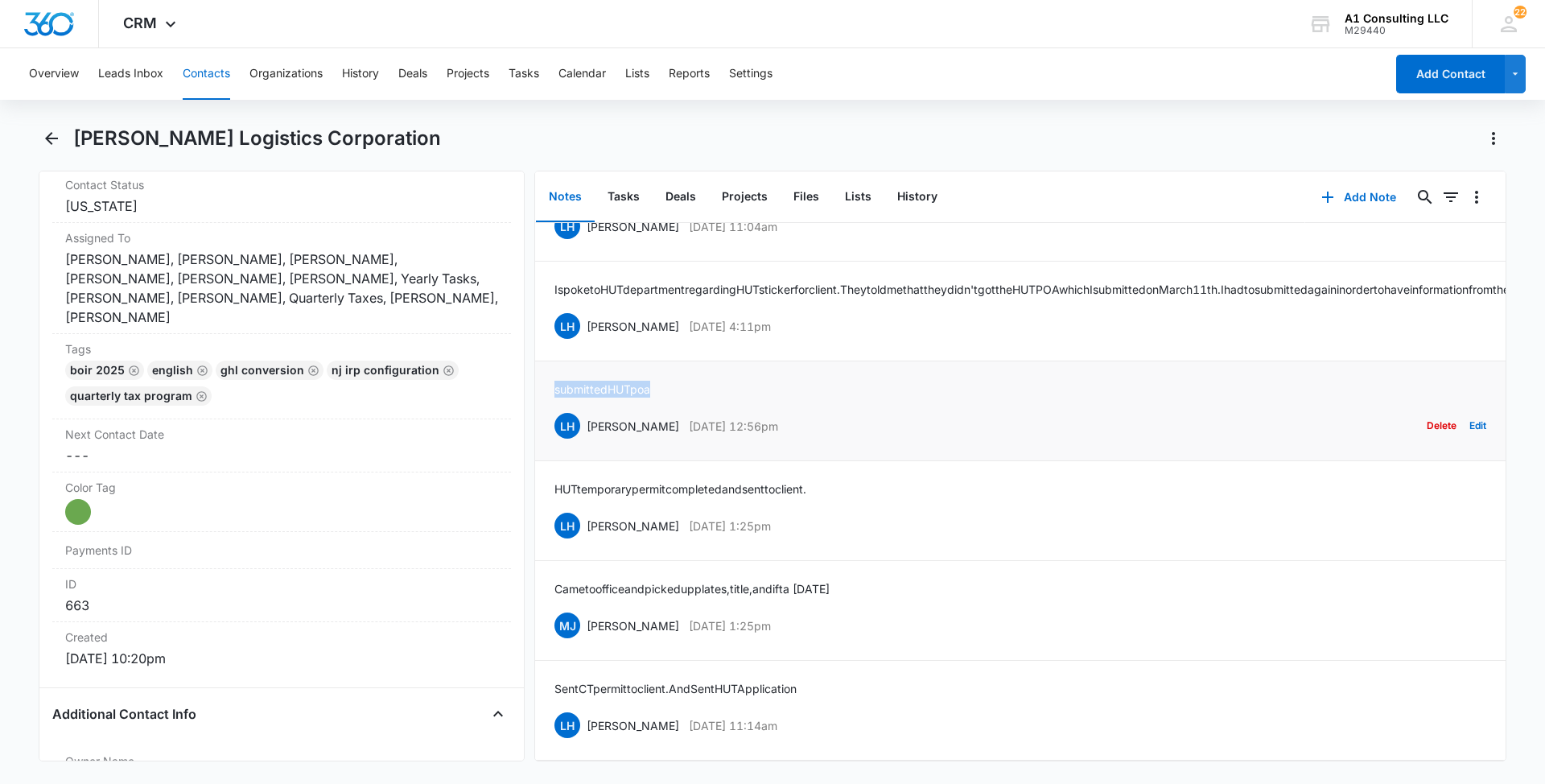
drag, startPoint x: 662, startPoint y: 366, endPoint x: 553, endPoint y: 367, distance: 109.0
click at [553, 367] on li "submitted HUT poa LH [PERSON_NAME] [DATE] 12:56pm Delete Edit" at bounding box center [1020, 411] width 971 height 99
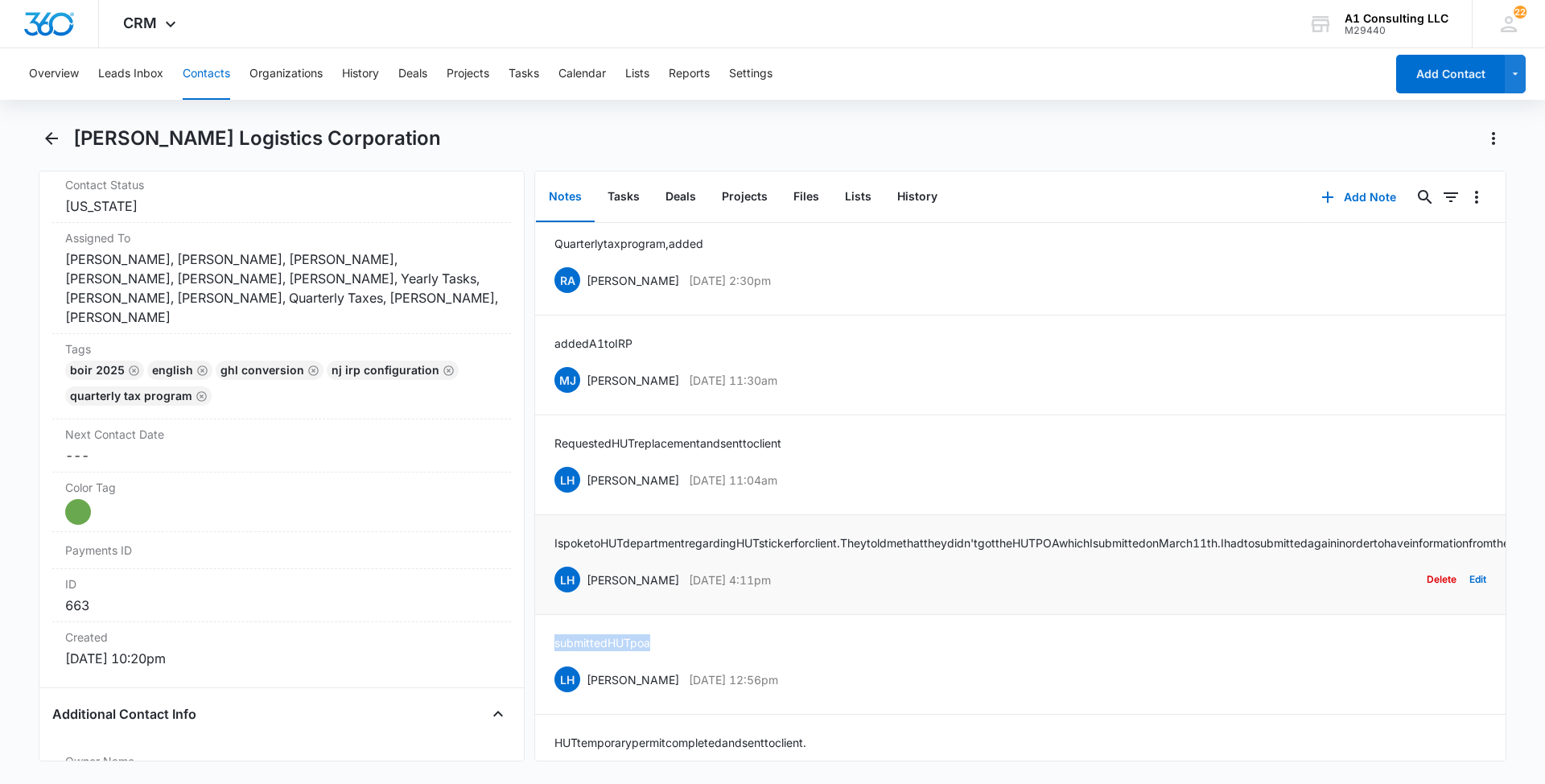
scroll to position [490, 0]
drag, startPoint x: 791, startPoint y: 597, endPoint x: 587, endPoint y: 594, distance: 204.0
click at [587, 594] on div "LH [PERSON_NAME] [DATE] 4:11pm Delete Edit" at bounding box center [1020, 581] width 932 height 31
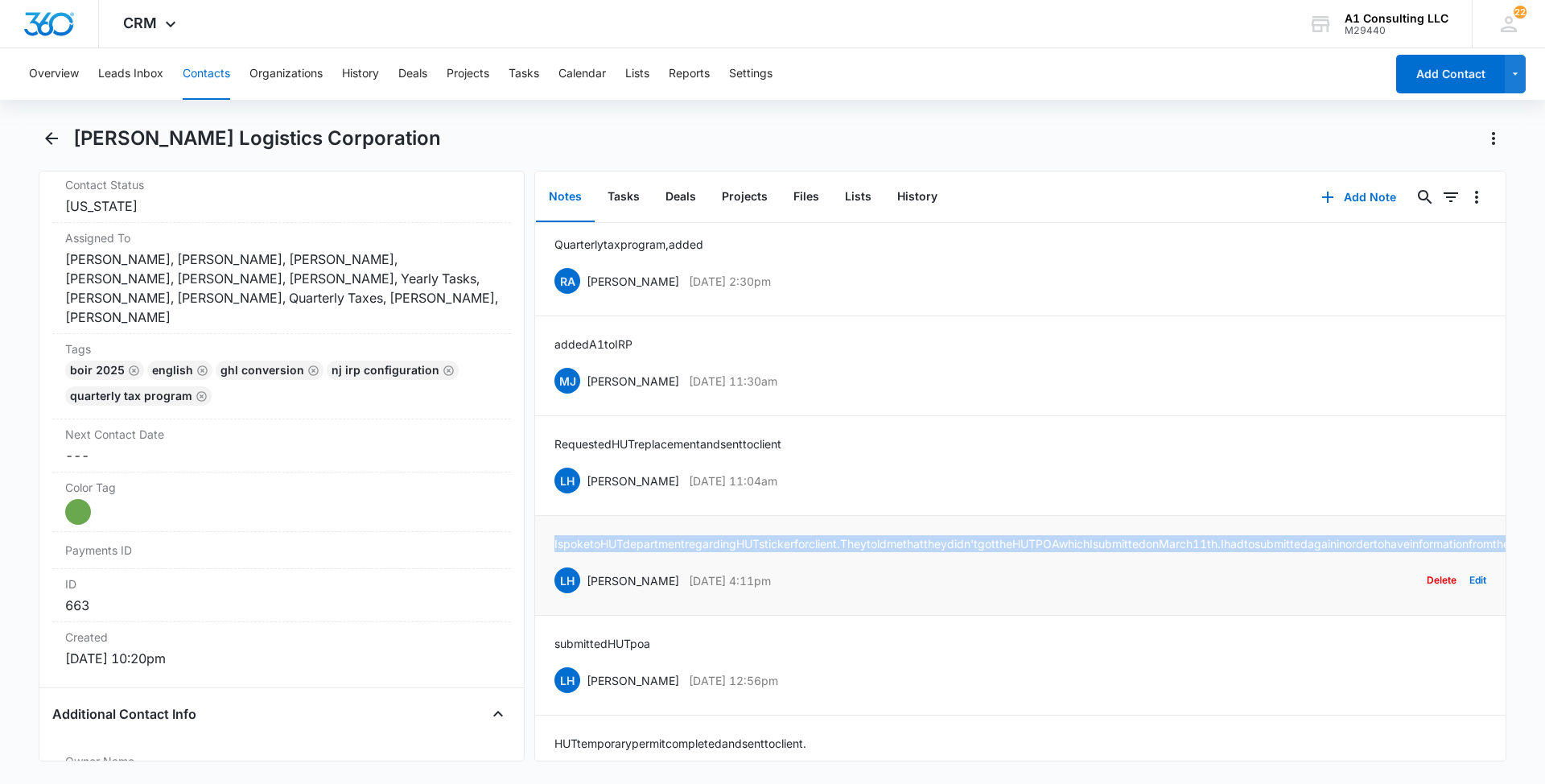
drag, startPoint x: 916, startPoint y: 562, endPoint x: 551, endPoint y: 535, distance: 366.0
click at [551, 535] on li "I spoke to HUT department regarding HUT sticker for client. They told me that t…" at bounding box center [1020, 565] width 971 height 99
drag, startPoint x: 809, startPoint y: 481, endPoint x: 587, endPoint y: 487, distance: 222.1
click at [587, 487] on div "LH [PERSON_NAME] [DATE] 11:04am Delete Edit" at bounding box center [1020, 480] width 932 height 31
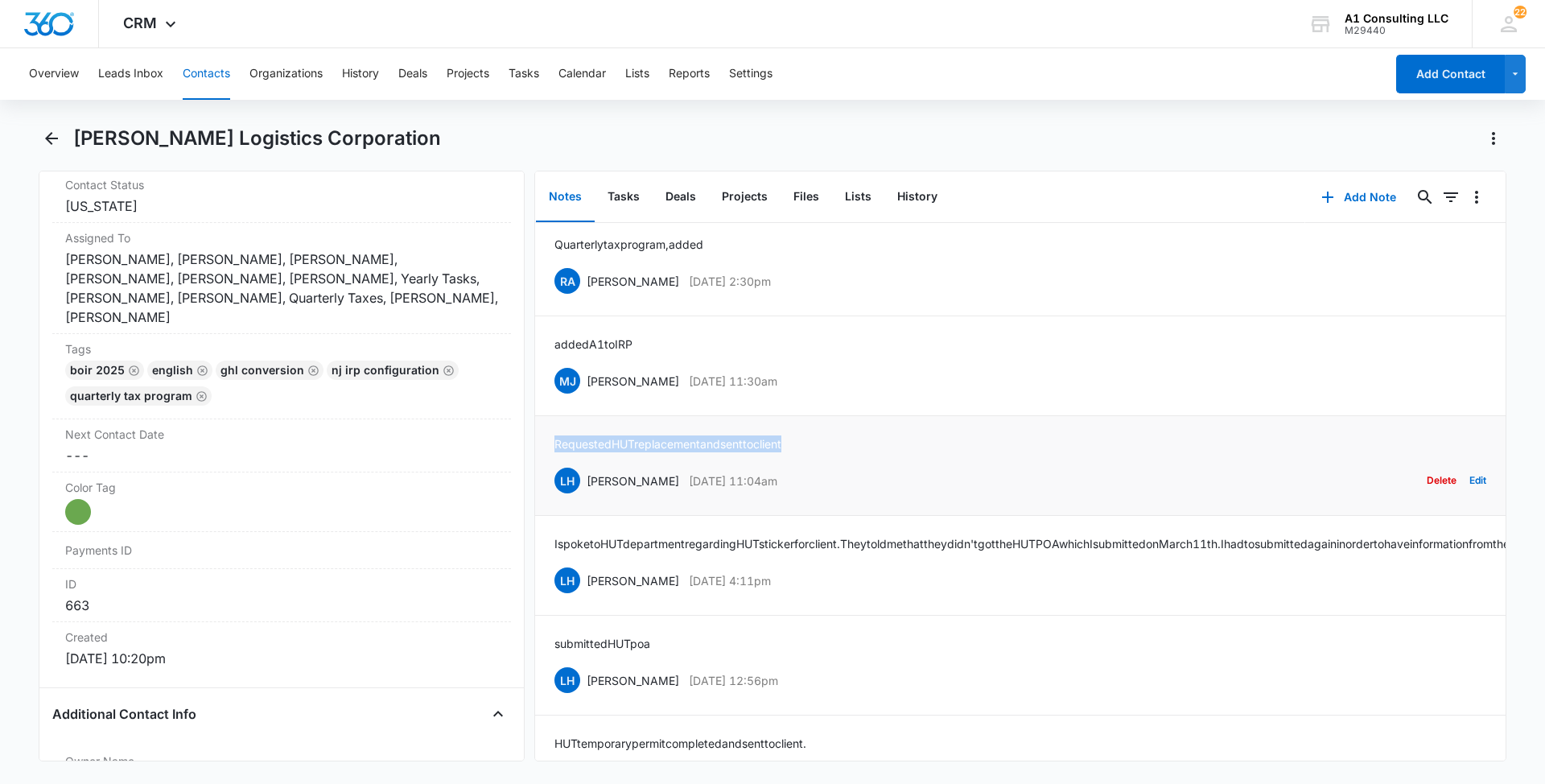
drag, startPoint x: 689, startPoint y: 448, endPoint x: 550, endPoint y: 453, distance: 139.1
click at [550, 453] on li "Requested HUT replacement and sent to client LH [PERSON_NAME] [DATE] 11:04am De…" at bounding box center [1020, 466] width 971 height 99
drag, startPoint x: 759, startPoint y: 375, endPoint x: 591, endPoint y: 365, distance: 168.3
click at [591, 365] on div "[PERSON_NAME] [PERSON_NAME] [DATE] 11:30am Delete Edit" at bounding box center [1020, 381] width 932 height 31
drag, startPoint x: 648, startPoint y: 339, endPoint x: 545, endPoint y: 332, distance: 103.2
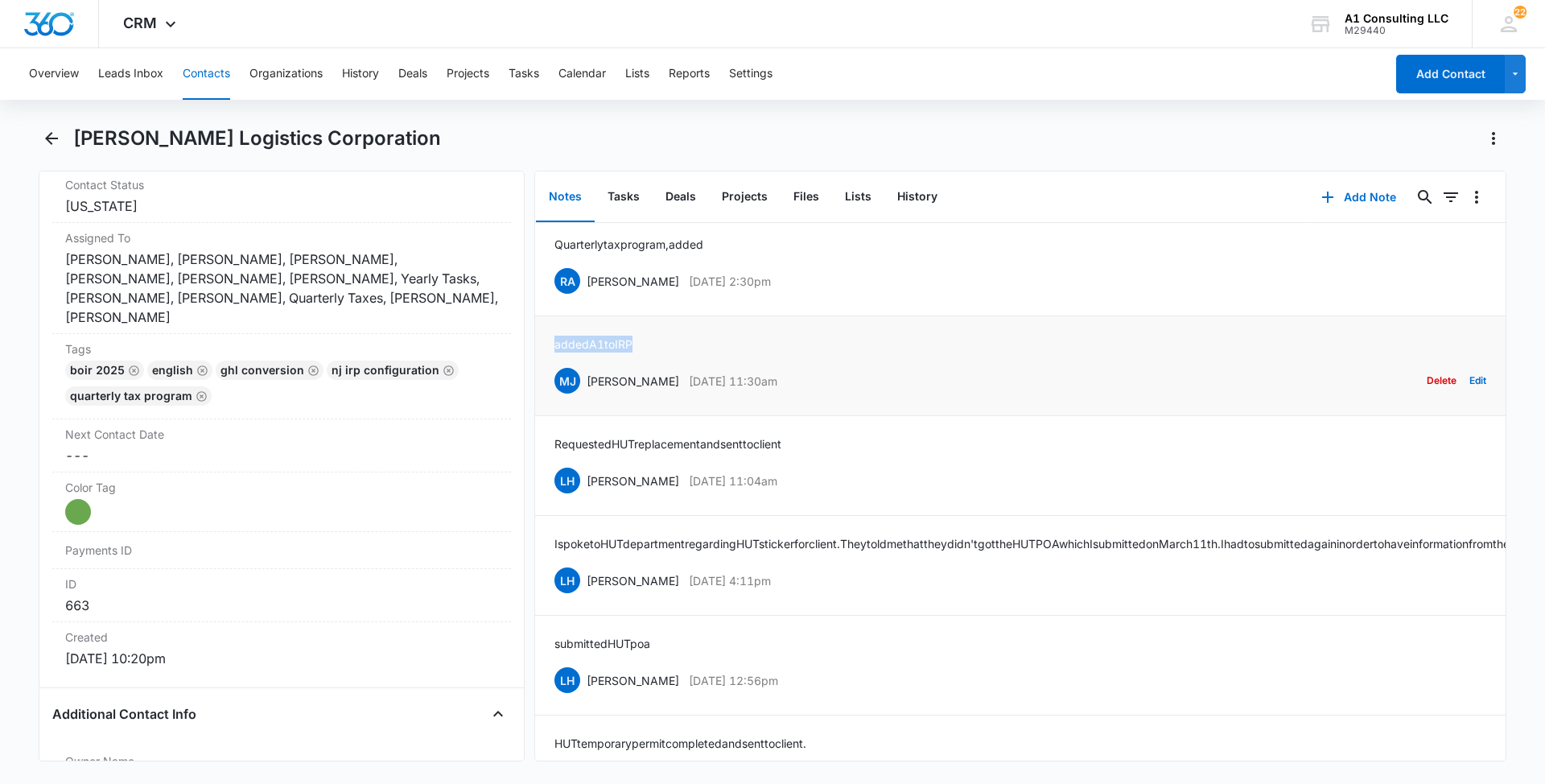
click at [545, 332] on li "added A1 to IRP [PERSON_NAME] [PERSON_NAME] [DATE] 11:30am Delete Edit" at bounding box center [1020, 366] width 971 height 99
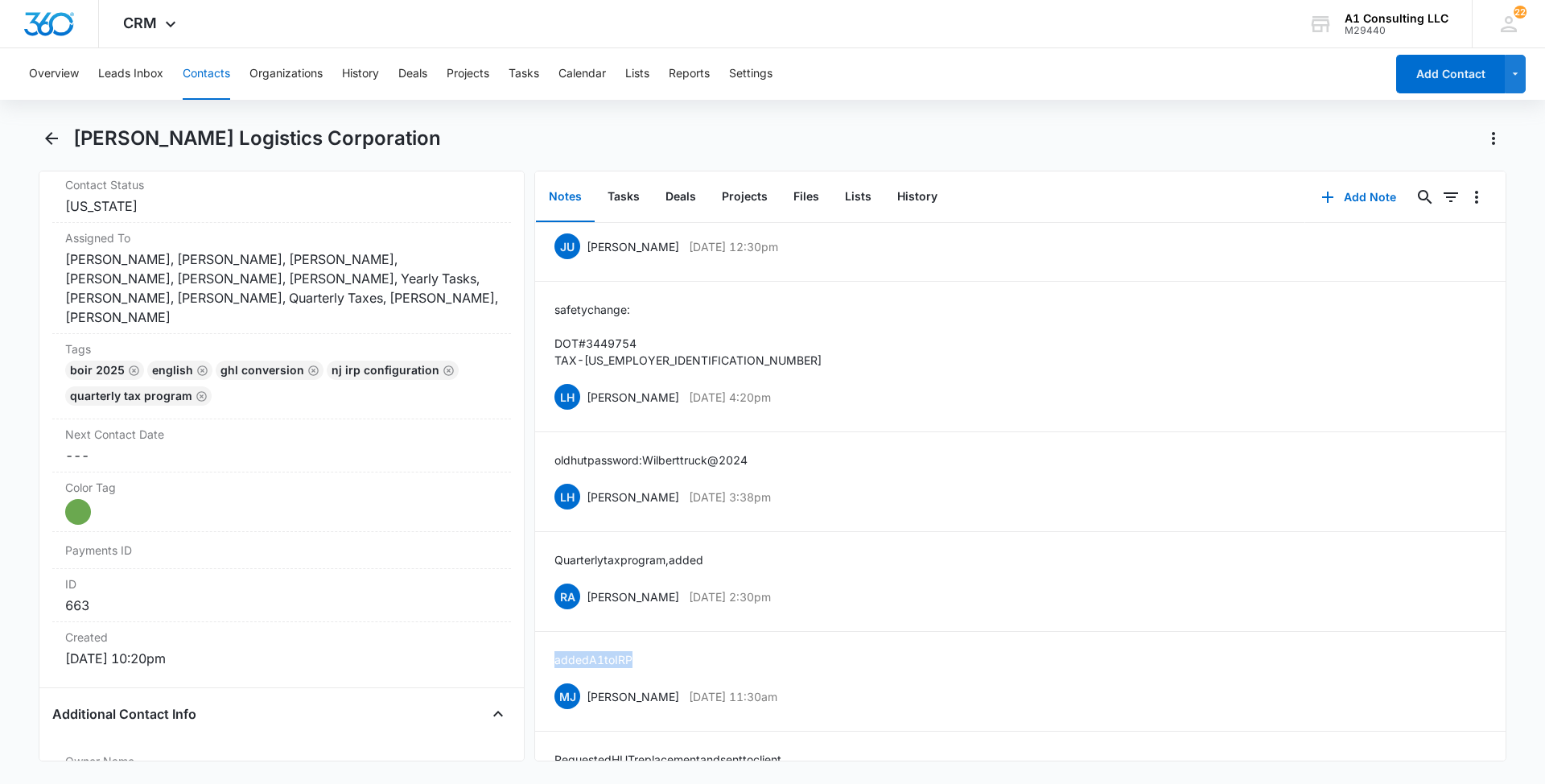
scroll to position [152, 0]
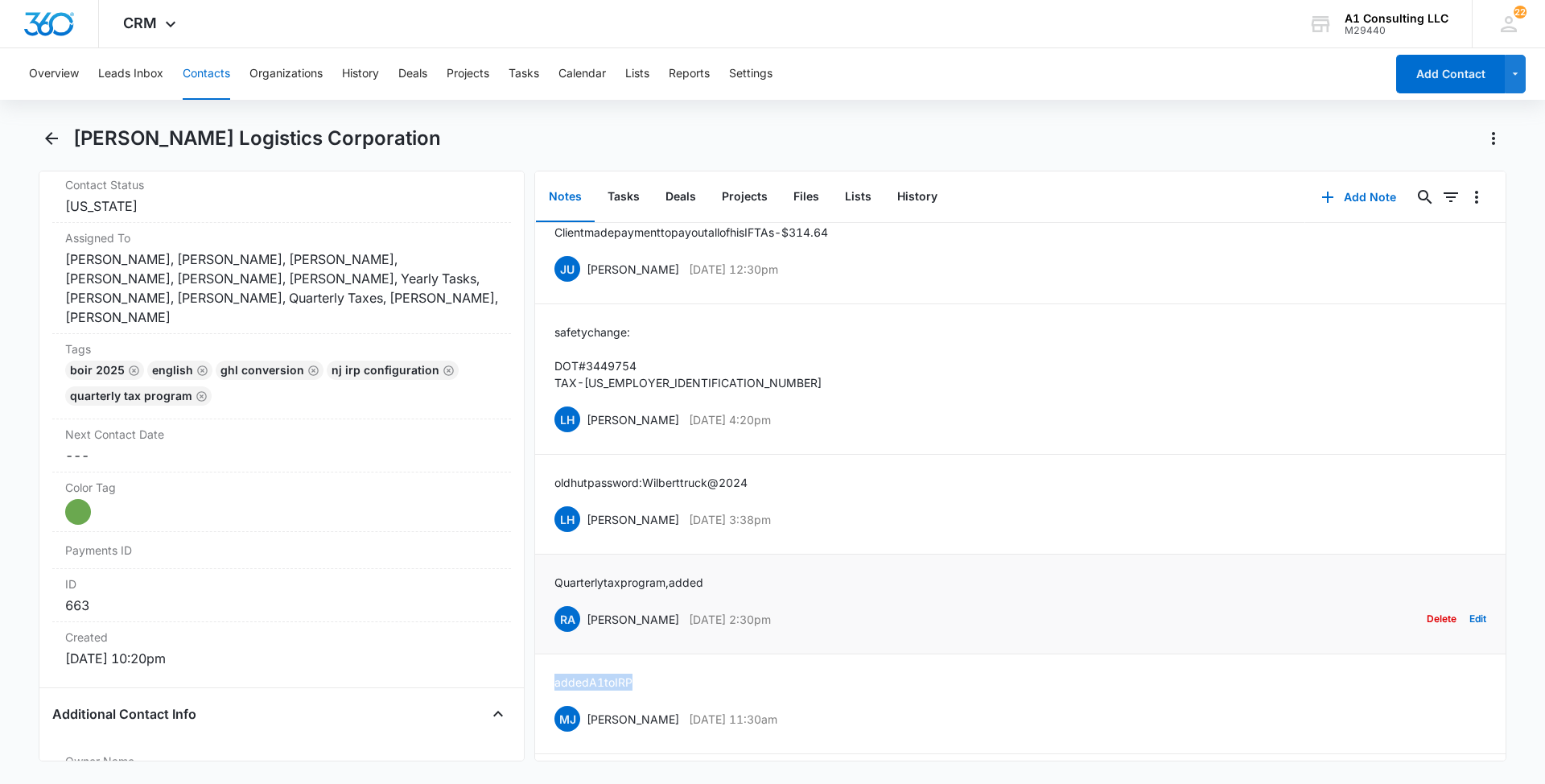
drag, startPoint x: 798, startPoint y: 617, endPoint x: 588, endPoint y: 619, distance: 210.0
click at [588, 619] on div "RA [PERSON_NAME] [DATE] 2:30pm Delete Edit" at bounding box center [1020, 619] width 932 height 31
drag, startPoint x: 719, startPoint y: 580, endPoint x: 551, endPoint y: 582, distance: 168.0
click at [551, 582] on li "Quarterly tax program, added RA [PERSON_NAME] [DATE] 2:30pm Delete Edit" at bounding box center [1020, 604] width 971 height 99
drag, startPoint x: 792, startPoint y: 518, endPoint x: 588, endPoint y: 530, distance: 204.4
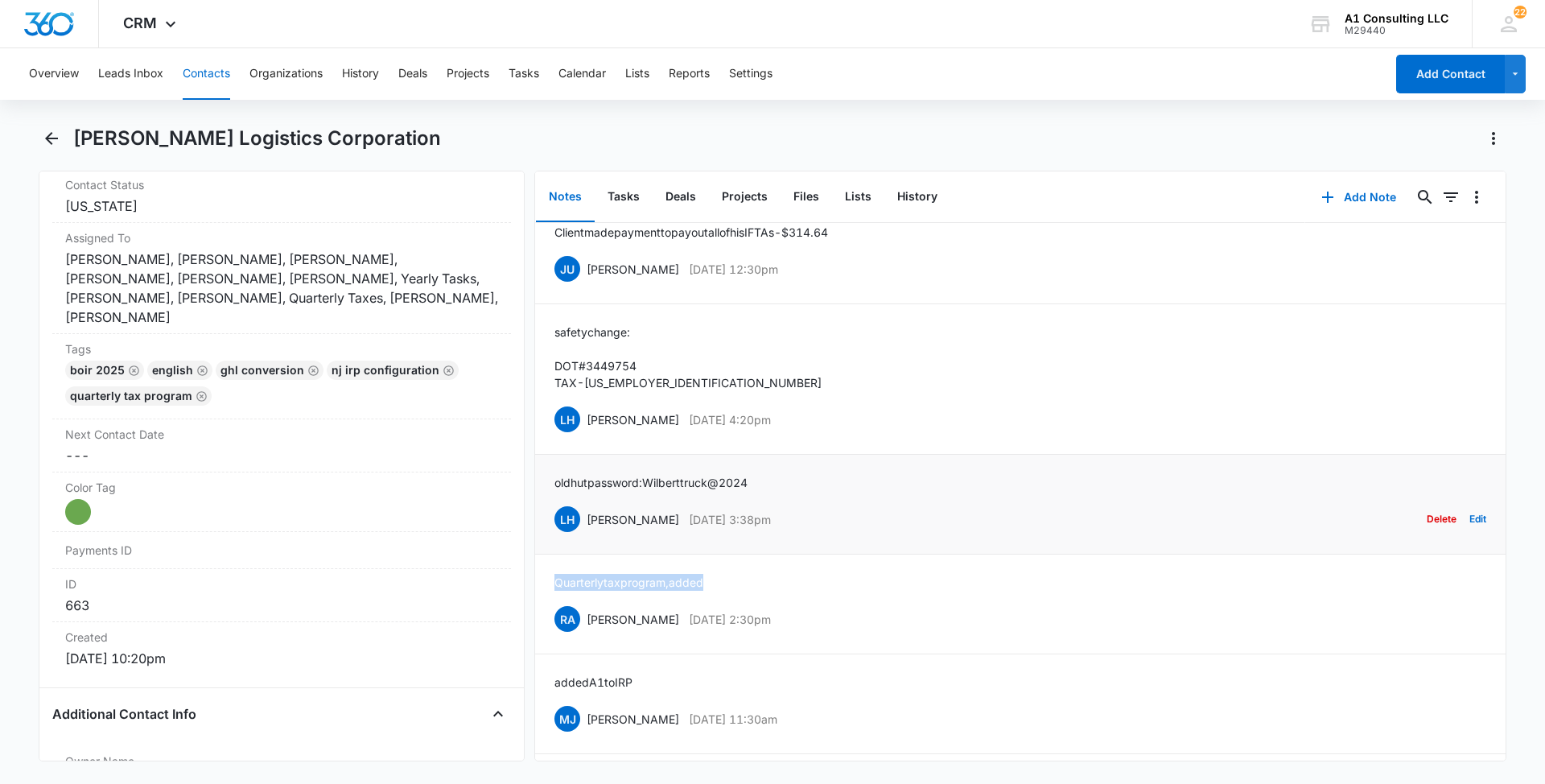
click at [588, 530] on div "LH [PERSON_NAME] [DATE] 3:38pm Delete Edit" at bounding box center [1020, 519] width 932 height 31
drag, startPoint x: 777, startPoint y: 477, endPoint x: 555, endPoint y: 486, distance: 222.2
click at [555, 486] on div "old hut password: Wilberttruck@2024 LH [PERSON_NAME] [DATE] 3:38pm Delete Edit" at bounding box center [1020, 504] width 932 height 61
drag, startPoint x: 794, startPoint y: 419, endPoint x: 588, endPoint y: 432, distance: 206.4
click at [588, 432] on div "LH [PERSON_NAME] [DATE] 4:20pm Delete Edit" at bounding box center [1020, 420] width 932 height 31
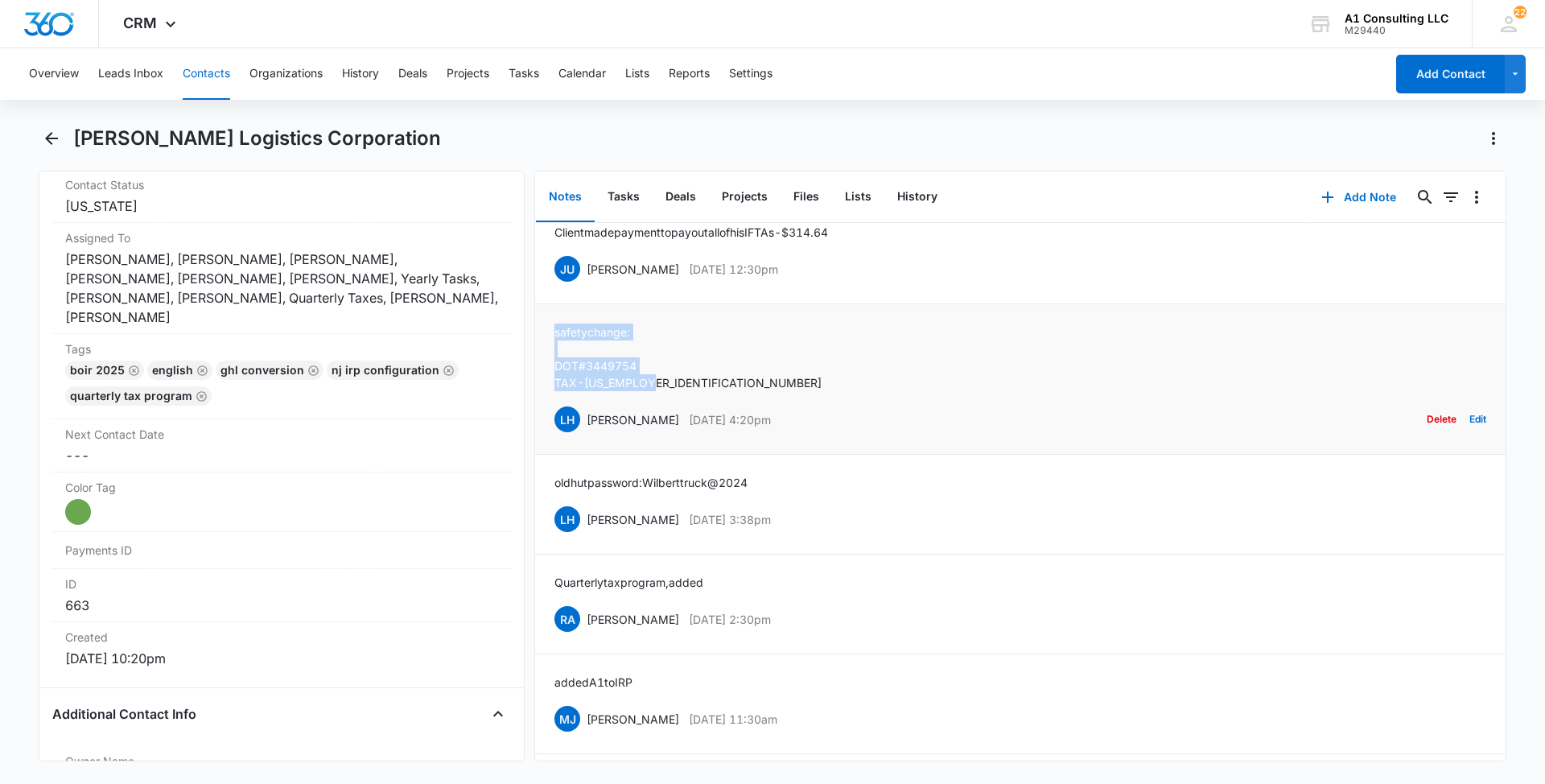
drag, startPoint x: 677, startPoint y: 382, endPoint x: 546, endPoint y: 331, distance: 140.6
click at [546, 331] on li "safety change: DOT# 3449754 TAX - [US_EMPLOYER_IDENTIFICATION_NUMBER] LH [PERSO…" at bounding box center [1020, 379] width 971 height 150
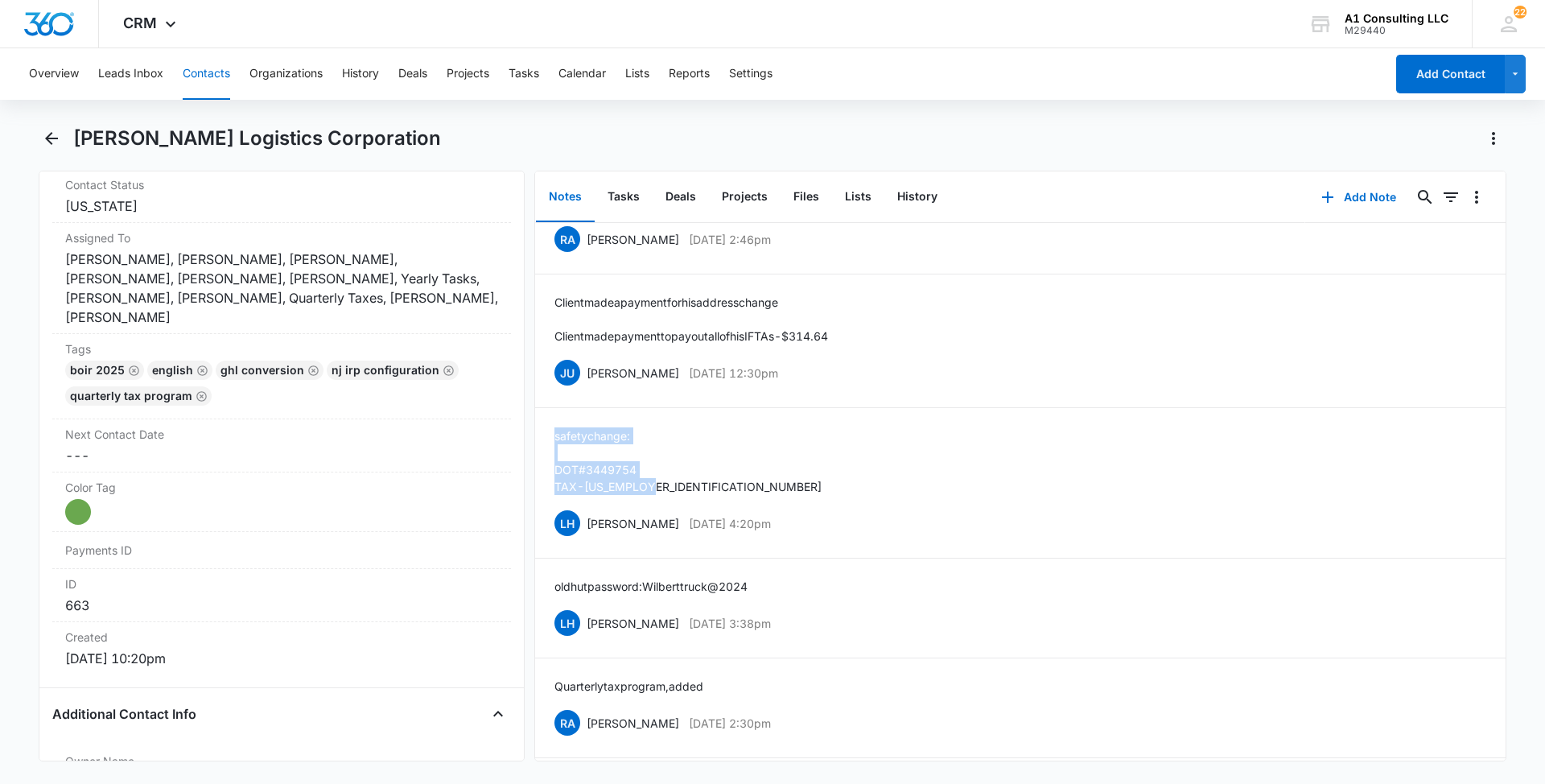
scroll to position [0, 0]
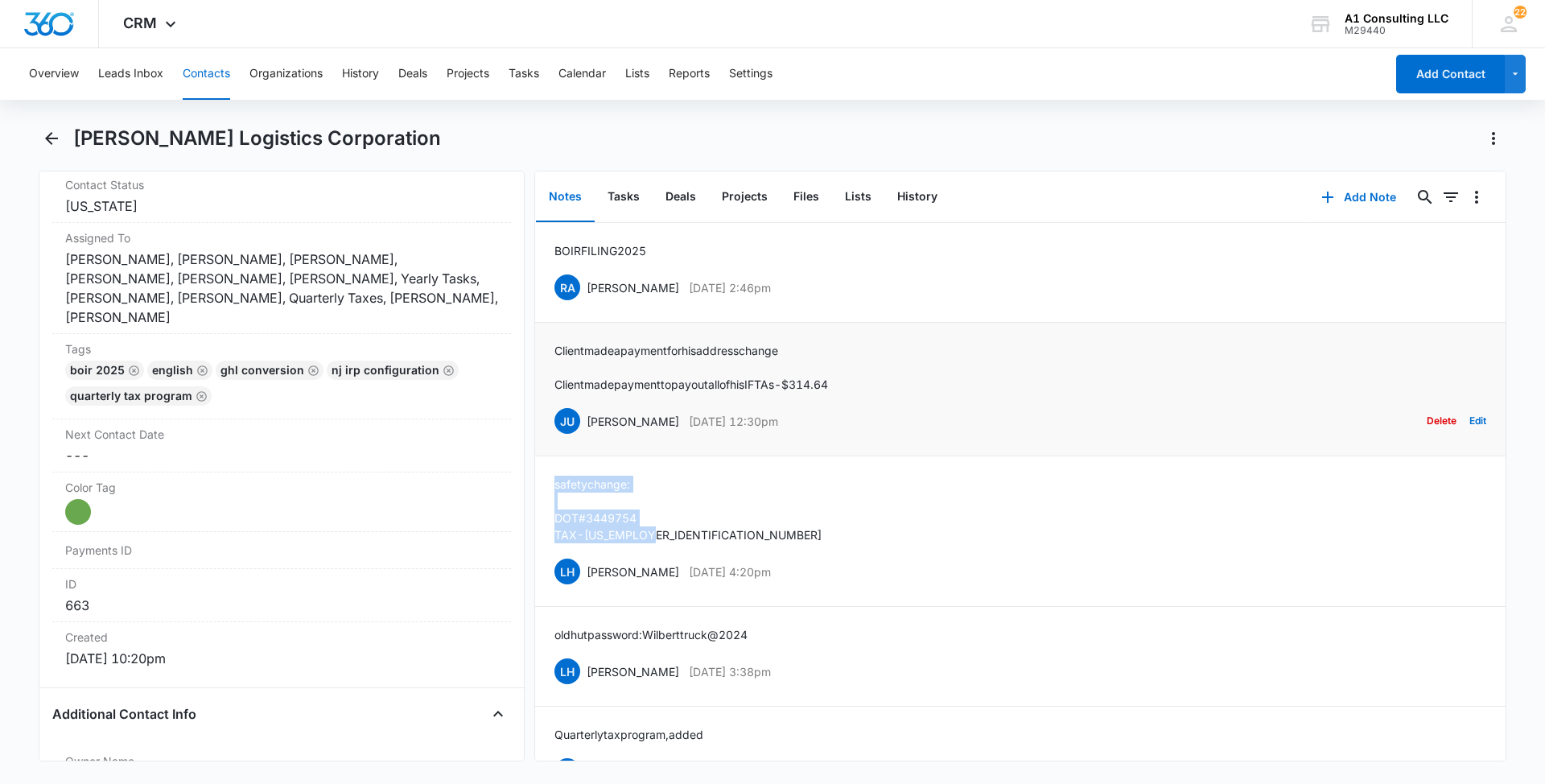
drag, startPoint x: 829, startPoint y: 413, endPoint x: 589, endPoint y: 419, distance: 240.1
click at [589, 419] on div "JU [PERSON_NAME] [DATE] 12:30pm Delete Edit" at bounding box center [1020, 420] width 932 height 31
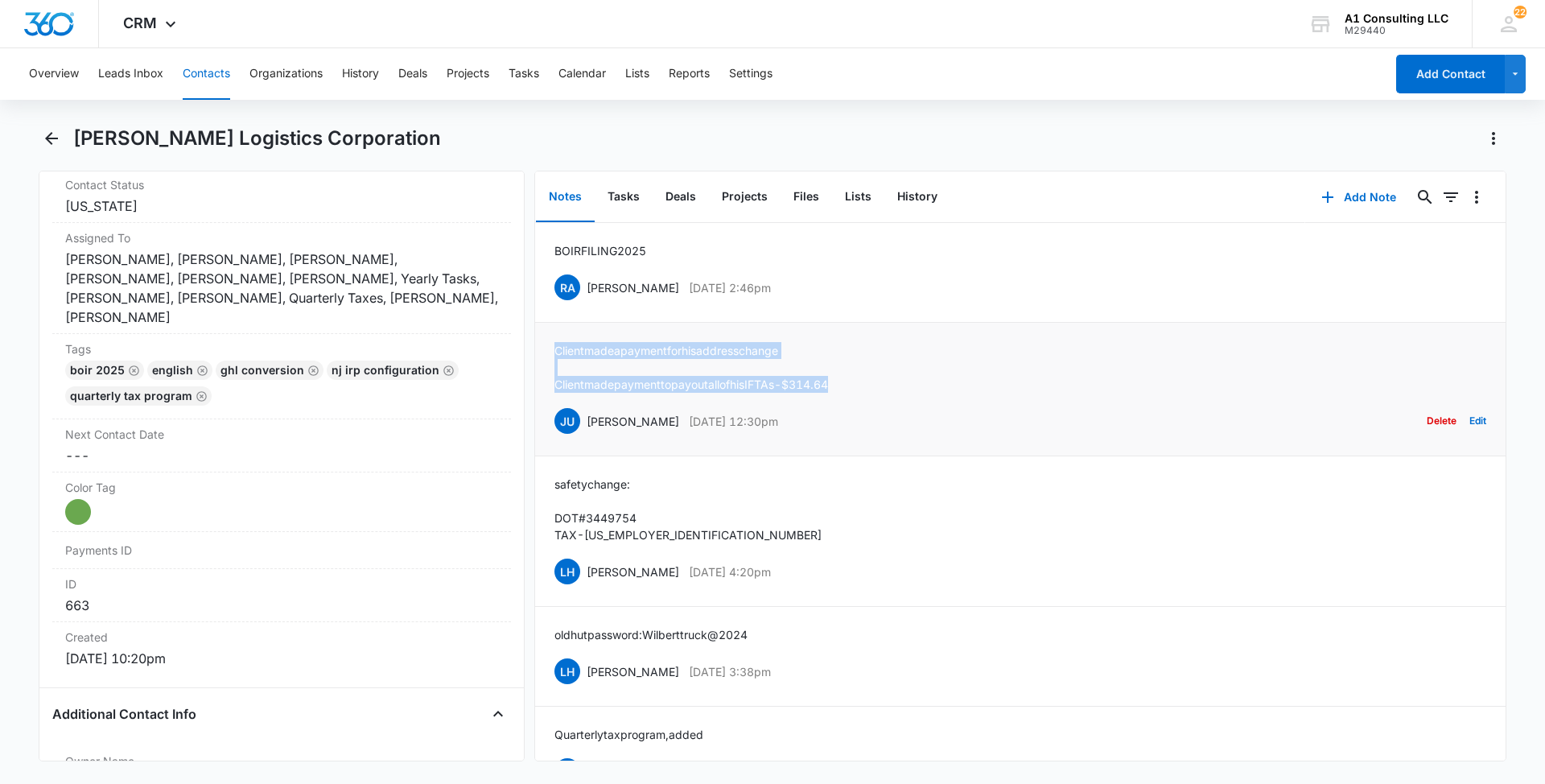
drag, startPoint x: 876, startPoint y: 383, endPoint x: 536, endPoint y: 326, distance: 344.7
click at [536, 326] on li "Client made a payment for his address change Client made payment to pay out all…" at bounding box center [1020, 390] width 971 height 134
drag, startPoint x: 802, startPoint y: 279, endPoint x: 587, endPoint y: 292, distance: 215.4
click at [587, 292] on div "RA [PERSON_NAME] [DATE] 2:46pm Delete Edit" at bounding box center [1020, 288] width 932 height 31
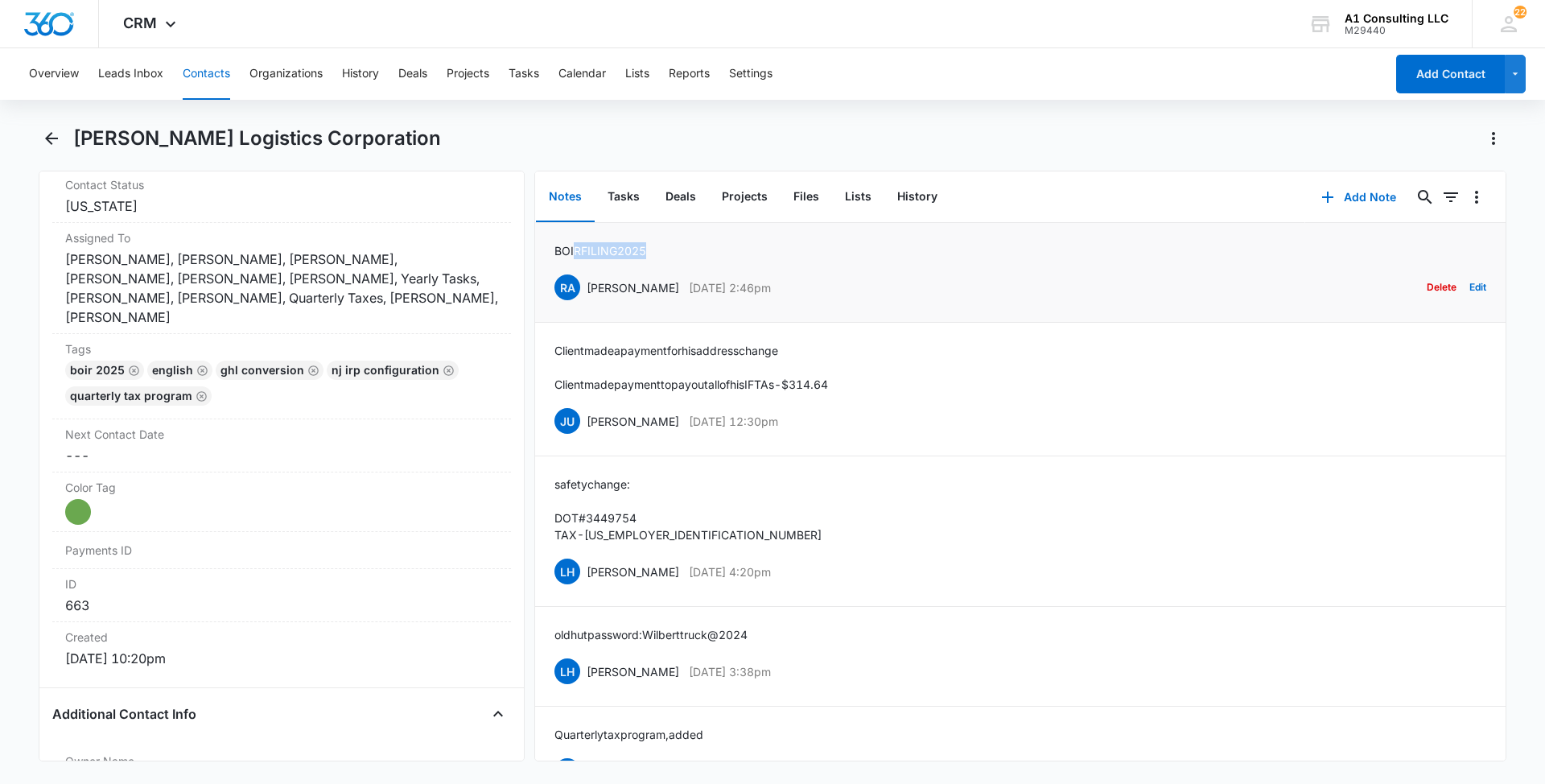
drag, startPoint x: 660, startPoint y: 252, endPoint x: 569, endPoint y: 256, distance: 91.1
click at [569, 256] on div "BOIR FILING 2025 RA [PERSON_NAME] [DATE] 2:46pm Delete Edit" at bounding box center [1020, 272] width 932 height 61
click at [565, 256] on p "BOIR FILING 2025" at bounding box center [600, 250] width 91 height 17
drag, startPoint x: 656, startPoint y: 251, endPoint x: 547, endPoint y: 253, distance: 109.0
click at [547, 253] on li "BOIR FILING 2025 RA [PERSON_NAME] [DATE] 2:46pm Delete Edit" at bounding box center [1020, 272] width 971 height 99
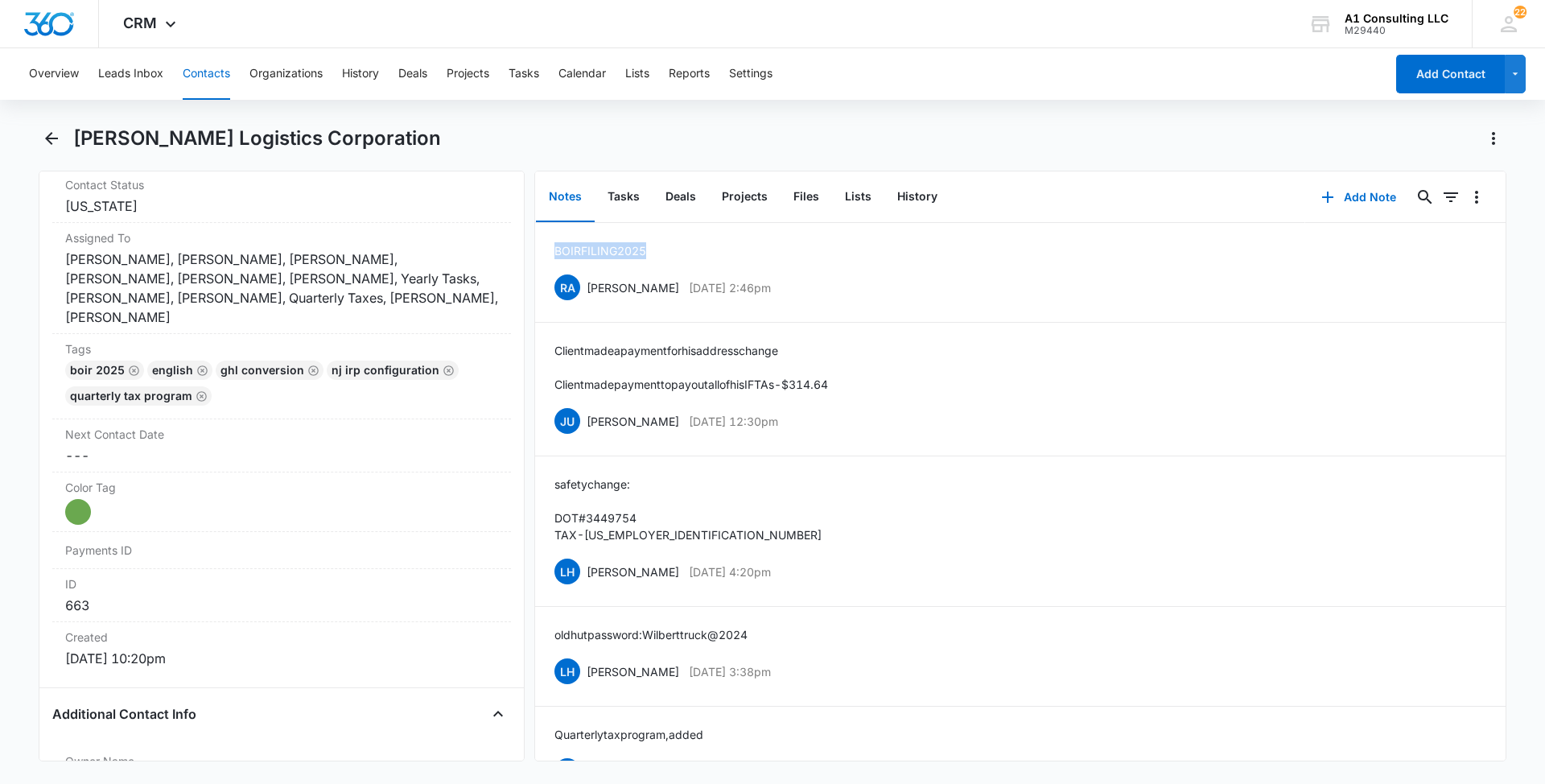
click at [194, 74] on button "Contacts" at bounding box center [206, 73] width 47 height 52
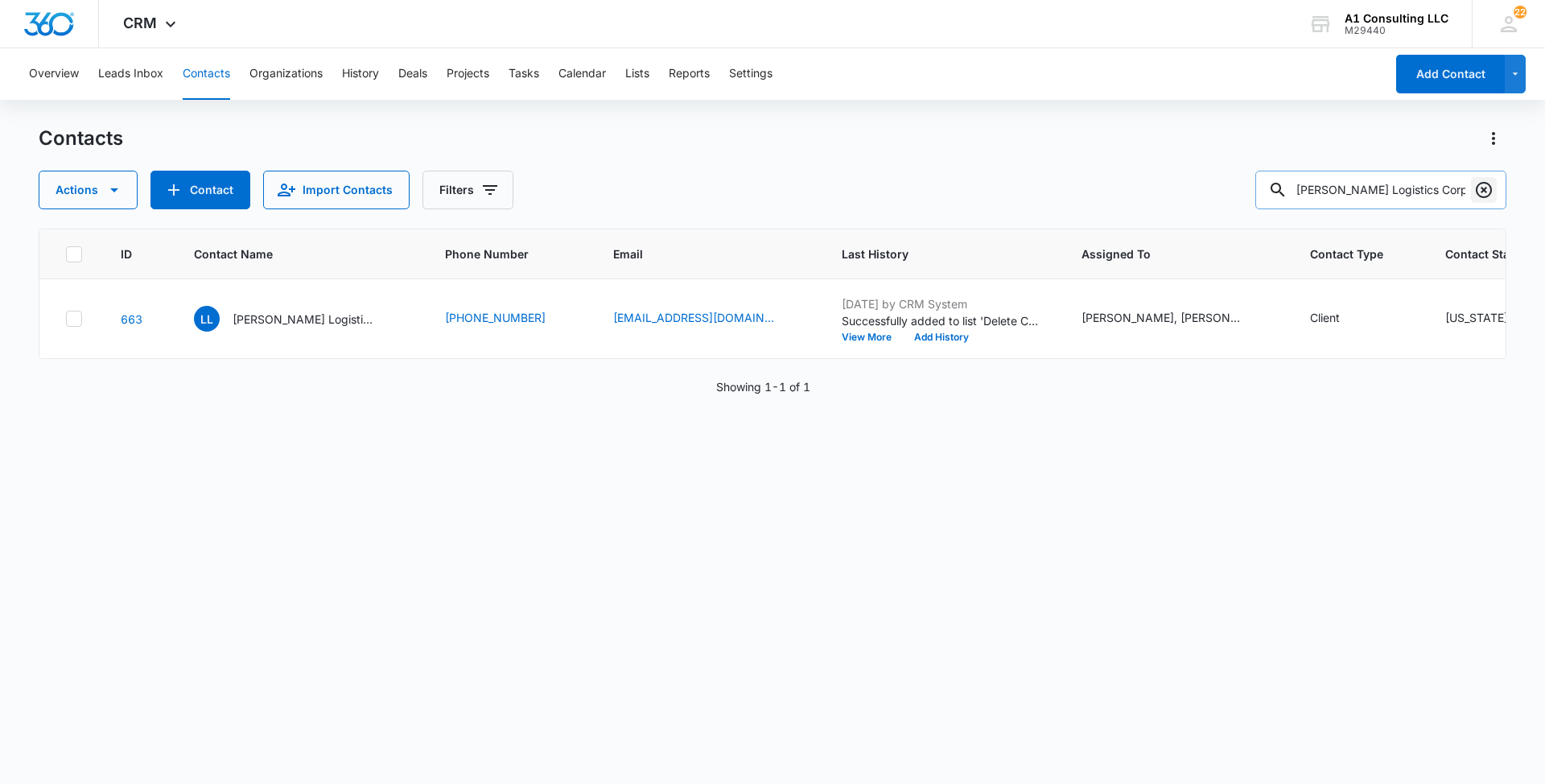
click at [1483, 194] on icon "Clear" at bounding box center [1483, 189] width 19 height 19
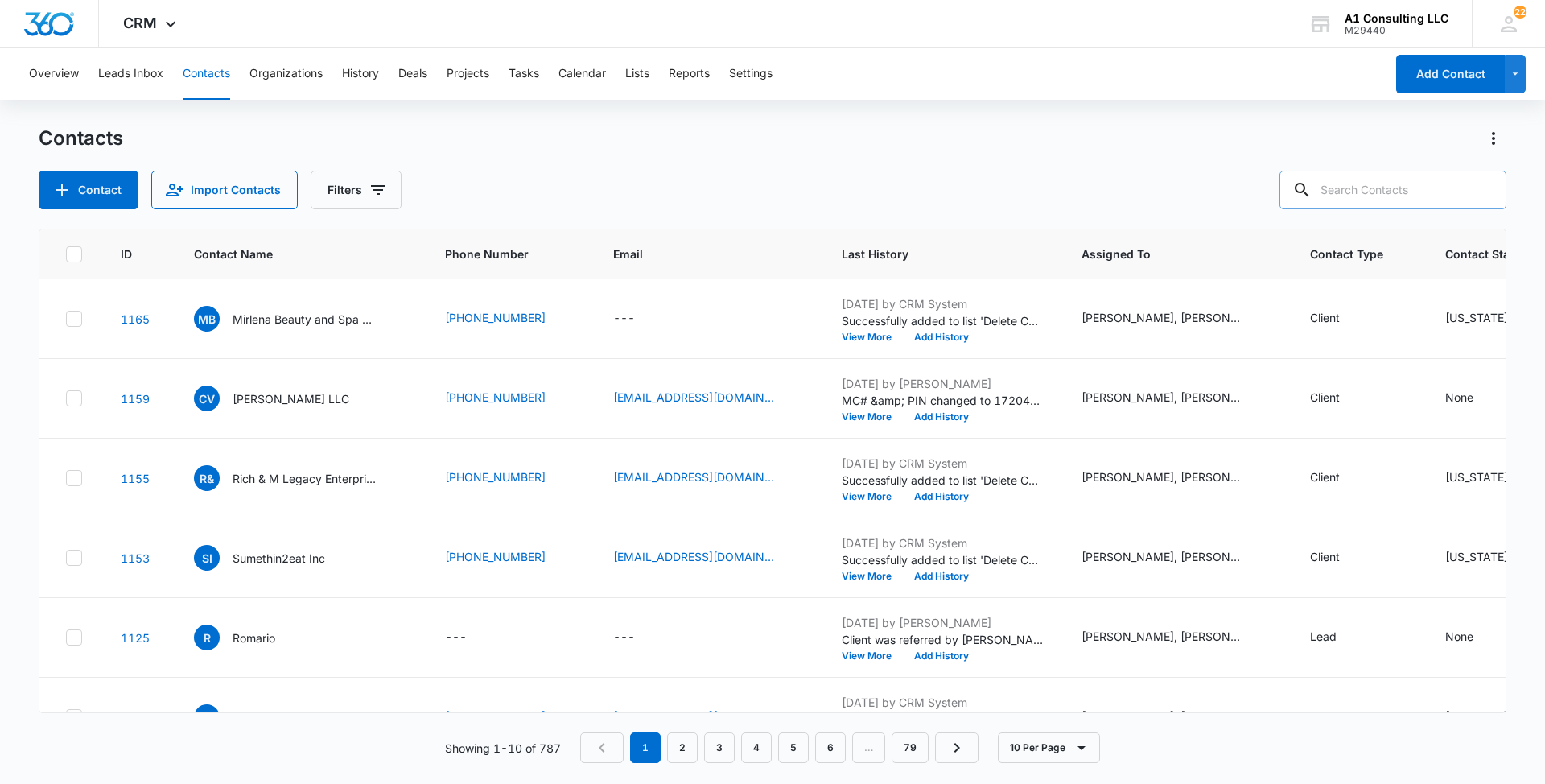
paste input "[PERSON_NAME] Transport LLC"
type input "[PERSON_NAME] Transport LLC"
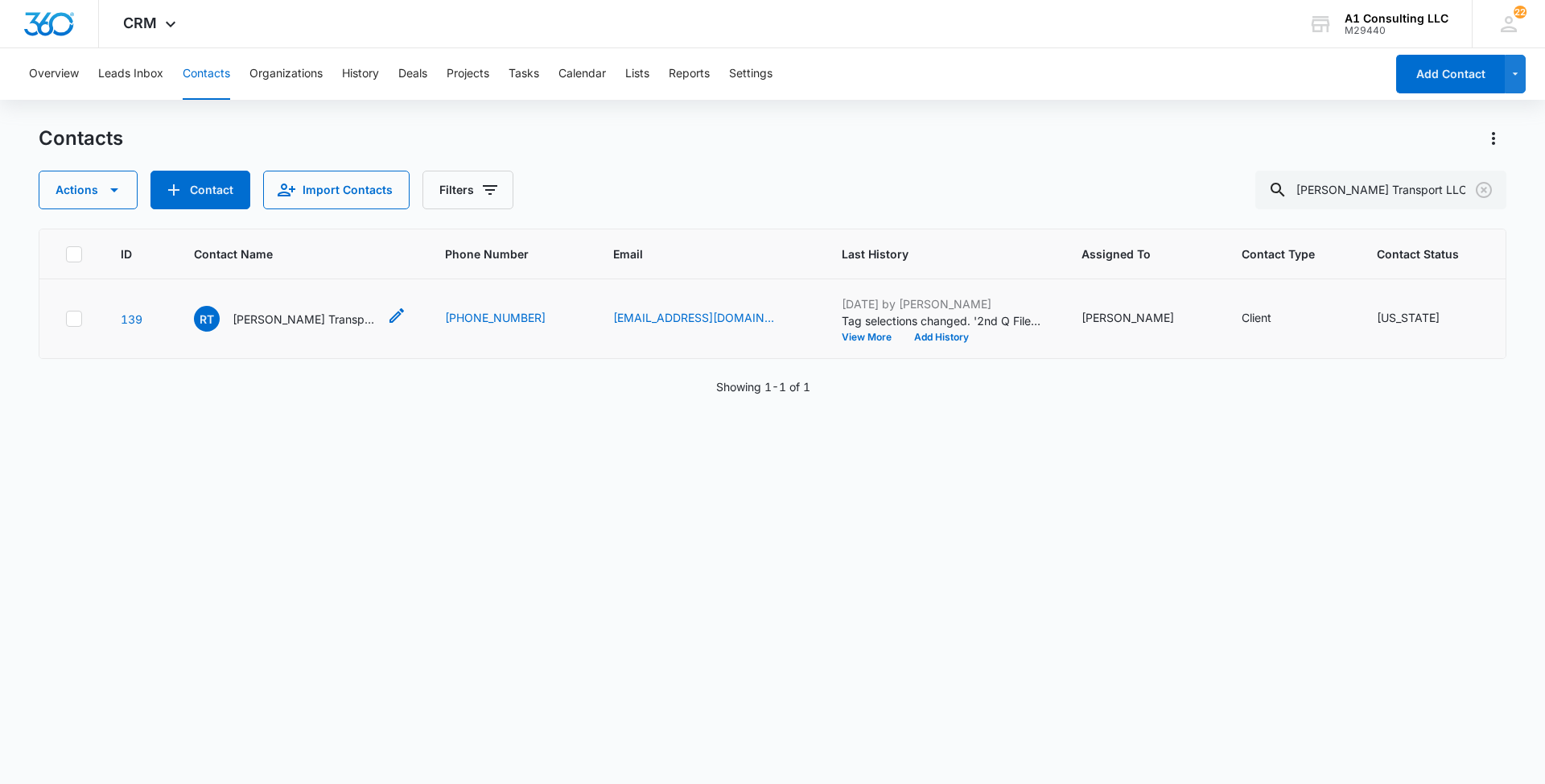
click at [298, 327] on p "[PERSON_NAME] Transport LLC" at bounding box center [305, 318] width 145 height 17
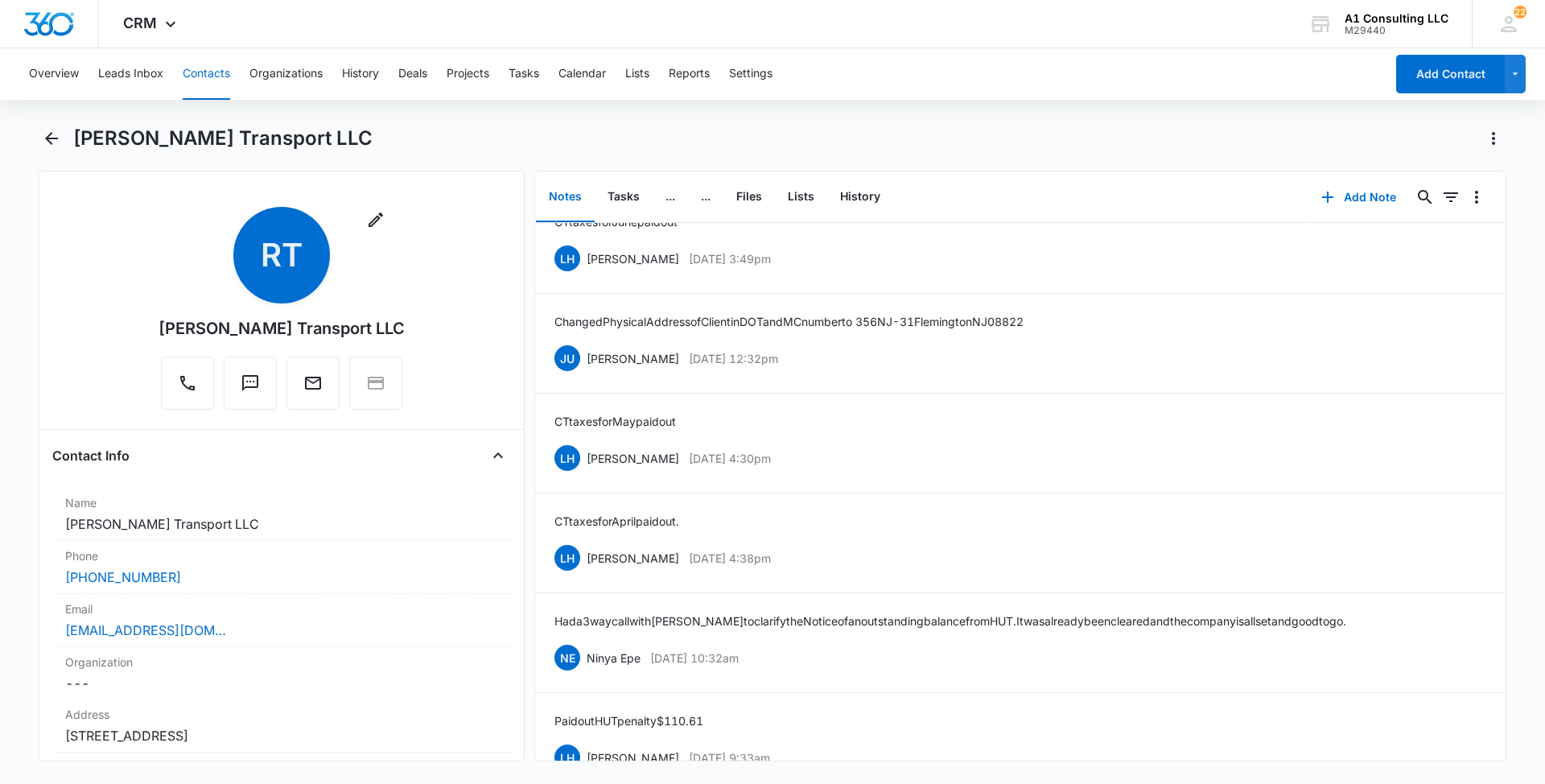
scroll to position [3639, 0]
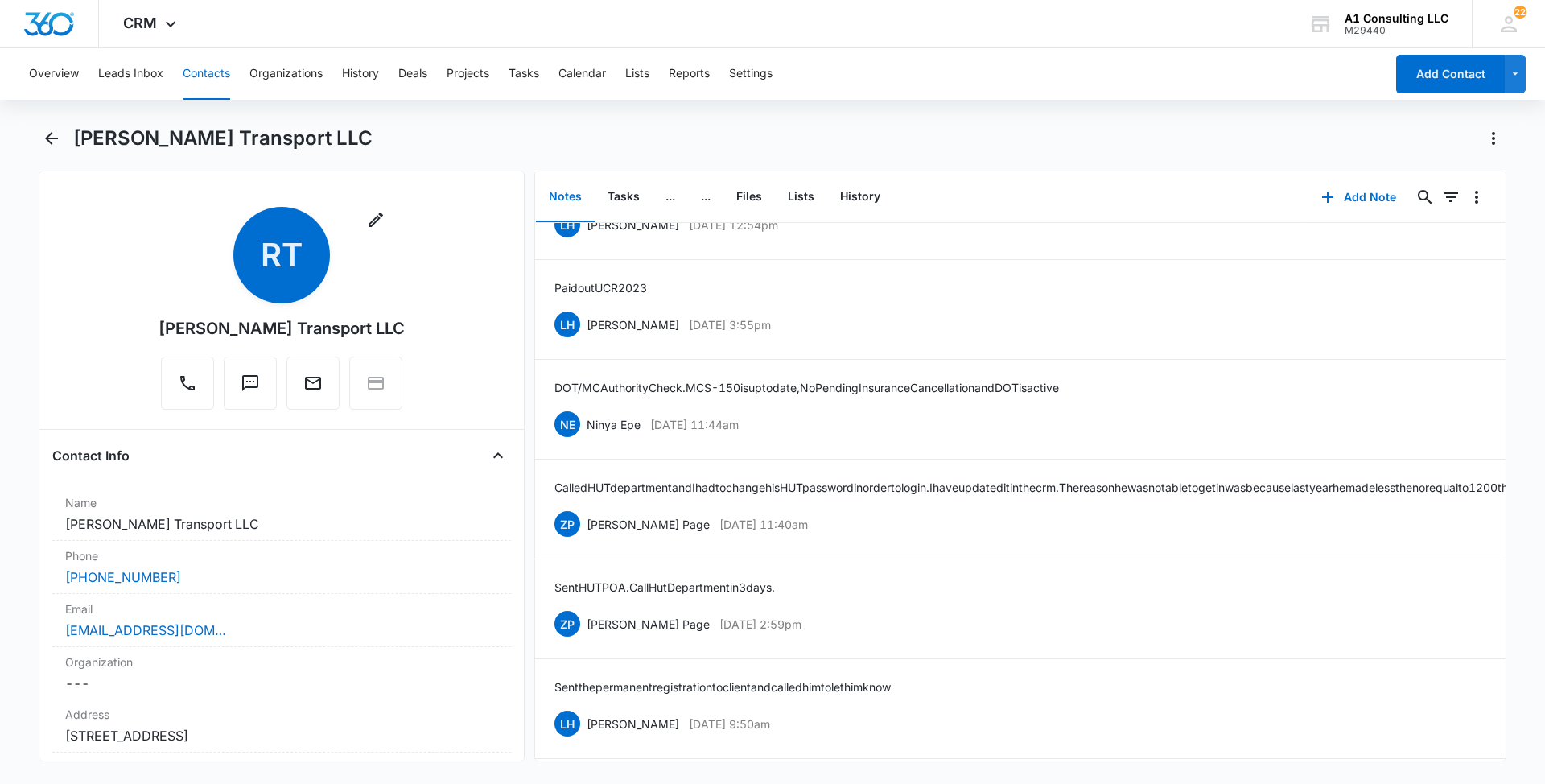
click at [1532, 389] on main "[PERSON_NAME] Transport LLC Remove [PERSON_NAME] Transport LLC Contact Info Nam…" at bounding box center [772, 453] width 1545 height 655
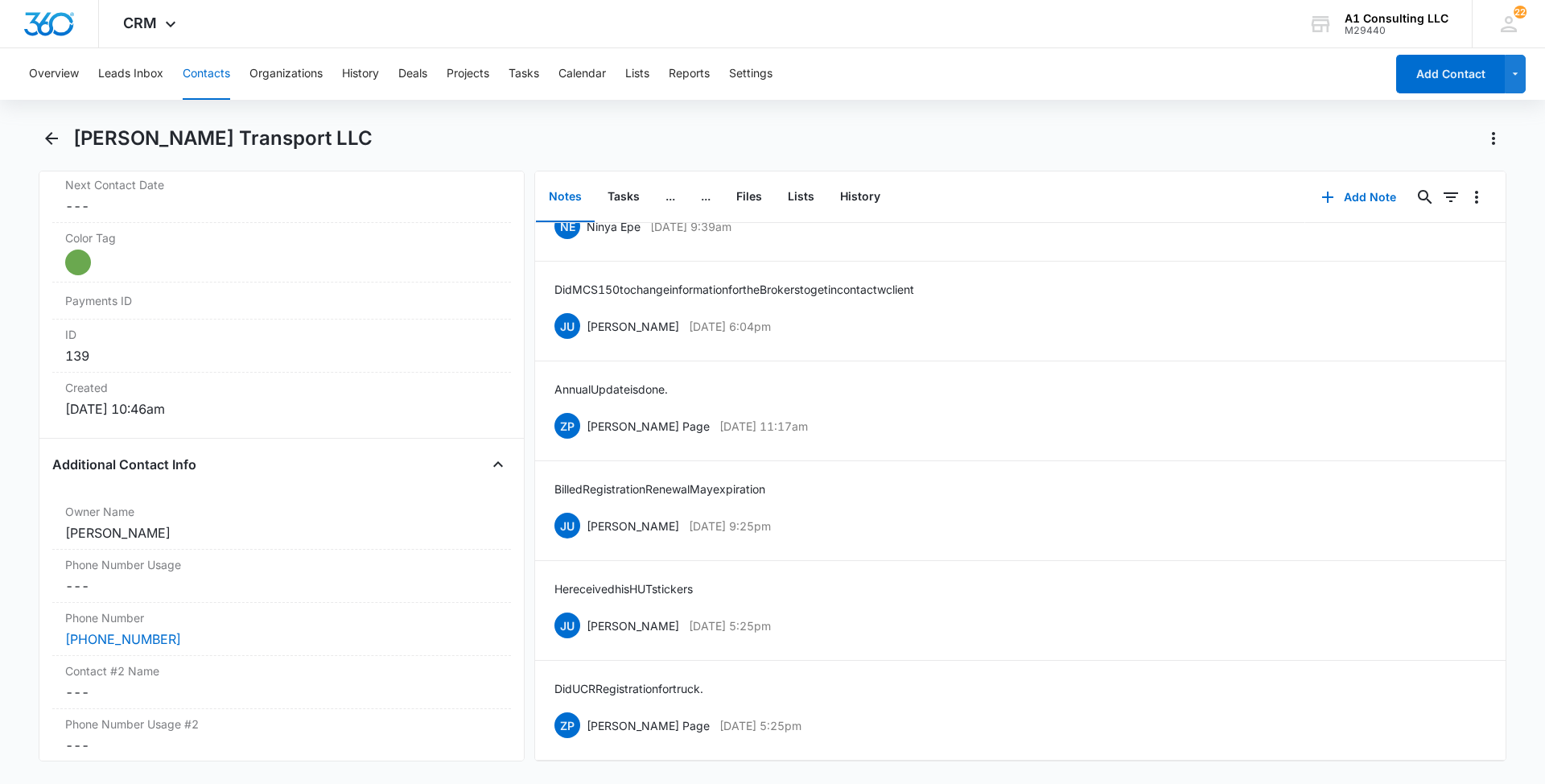
scroll to position [785, 0]
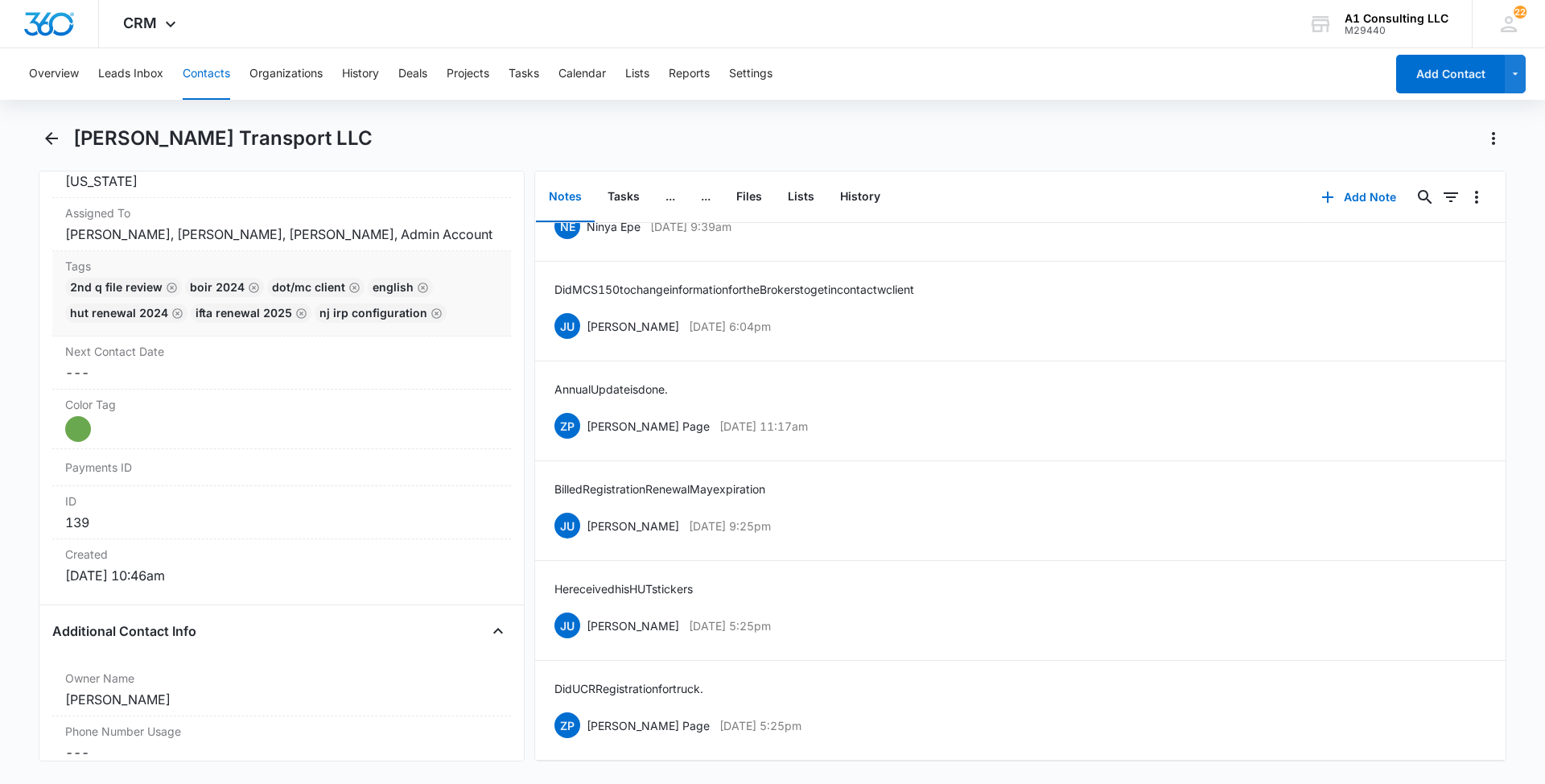
click at [470, 325] on div "2nd Q File Review BOIR 2024 DOT/MC Client English HUT Renewal 2024 IFTA renewal…" at bounding box center [281, 303] width 433 height 52
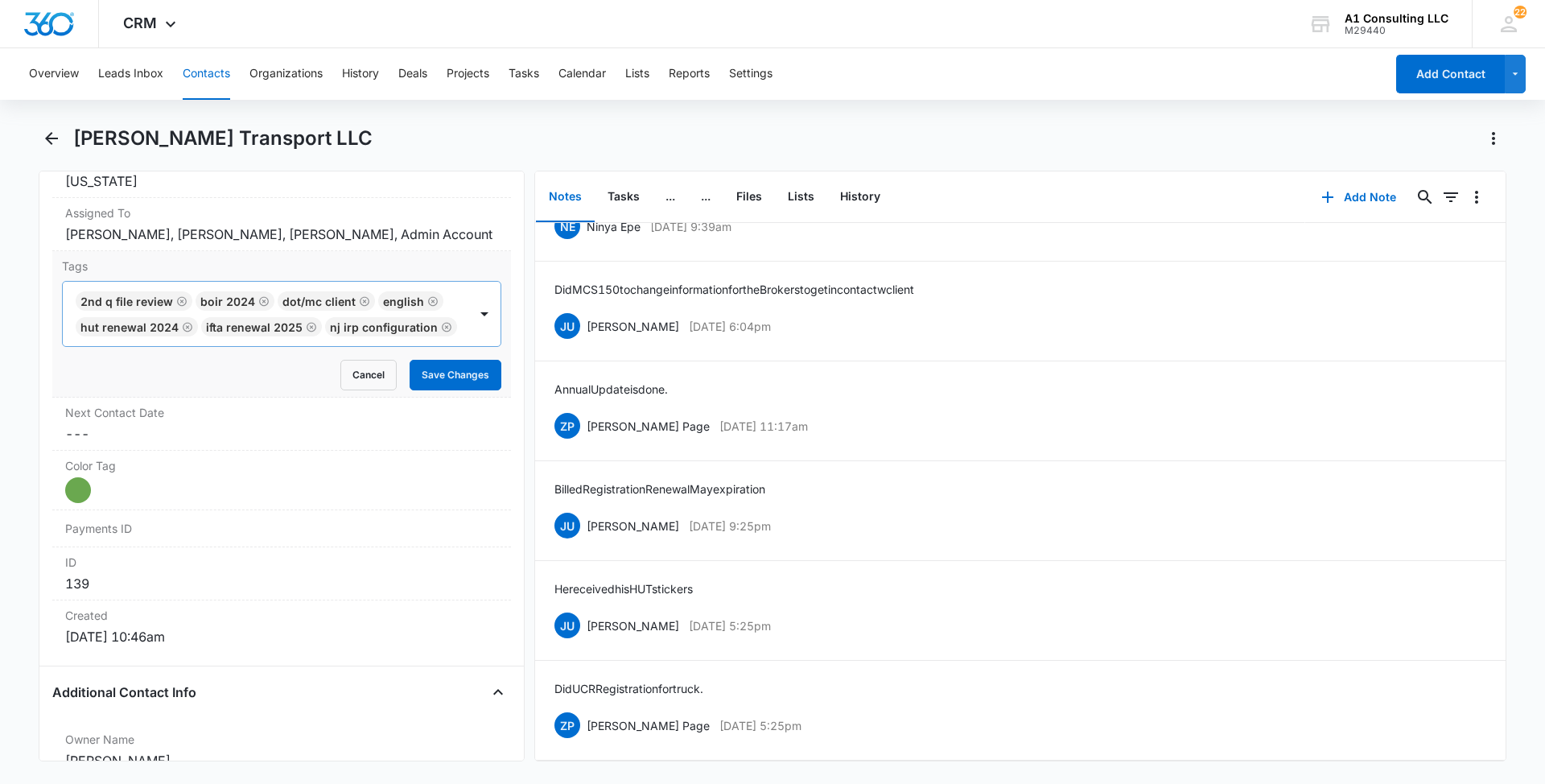
click at [462, 338] on div at bounding box center [464, 326] width 5 height 23
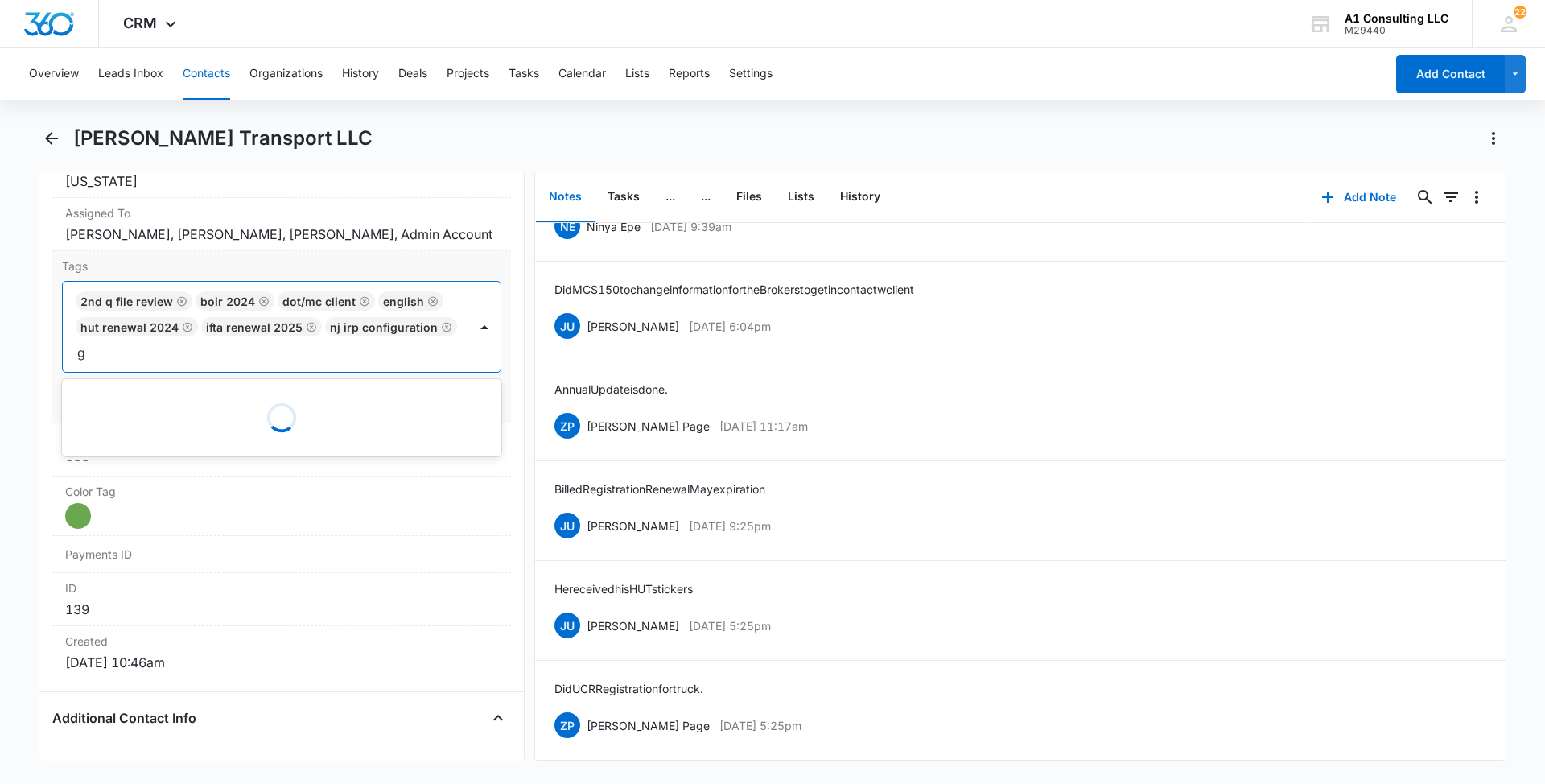
type input "gh"
click at [144, 449] on p "GHL Conversion" at bounding box center [123, 439] width 84 height 17
click at [0, 464] on main "[PERSON_NAME] Transport LLC Remove [PERSON_NAME] Transport LLC Contact Info Nam…" at bounding box center [772, 453] width 1545 height 655
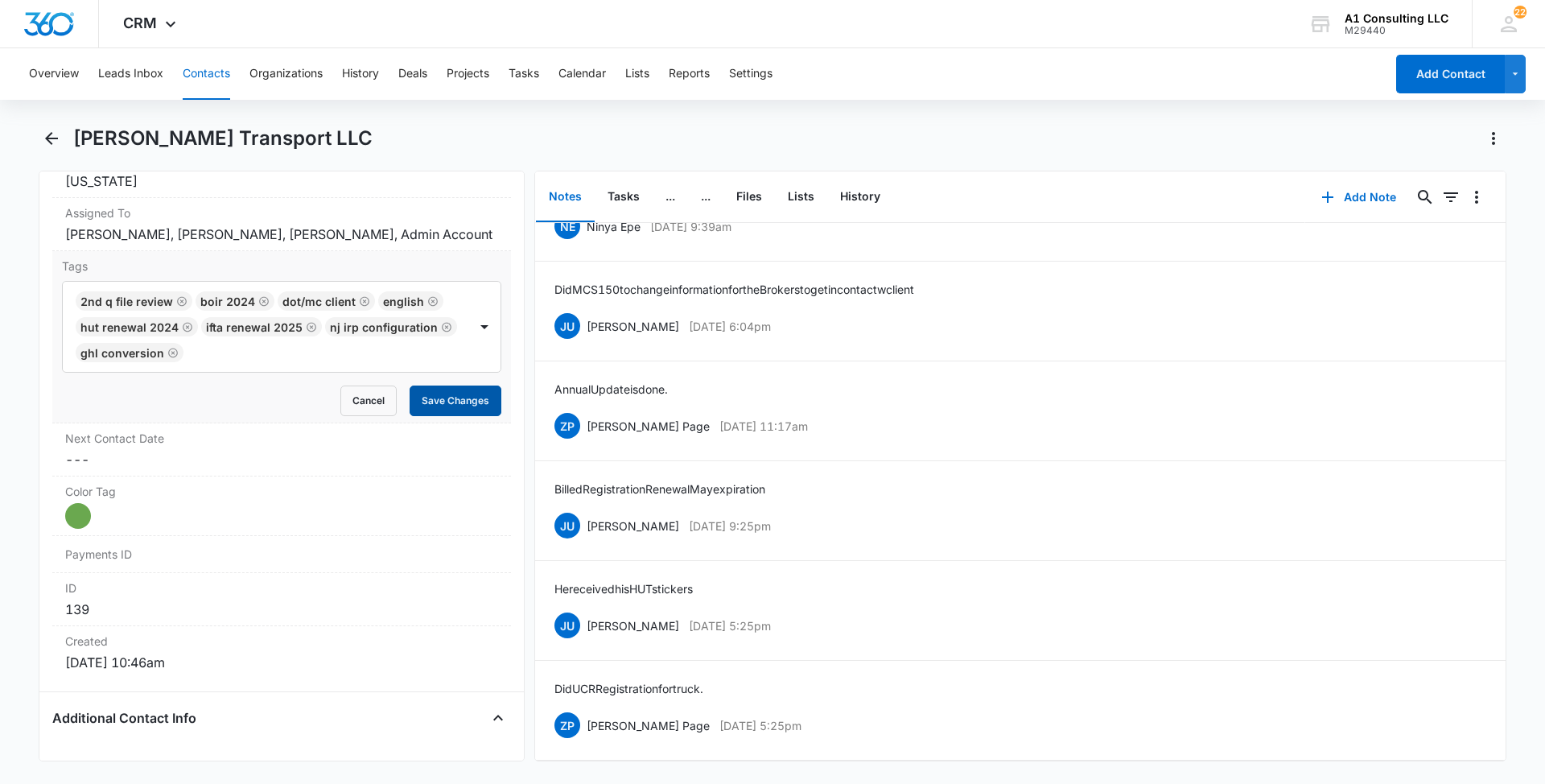
click at [448, 416] on button "Save Changes" at bounding box center [455, 401] width 91 height 31
drag, startPoint x: 803, startPoint y: 706, endPoint x: 588, endPoint y: 713, distance: 215.1
click at [588, 713] on div "ZP [PERSON_NAME] Page [DATE] 5:25pm Delete Edit" at bounding box center [1020, 725] width 932 height 31
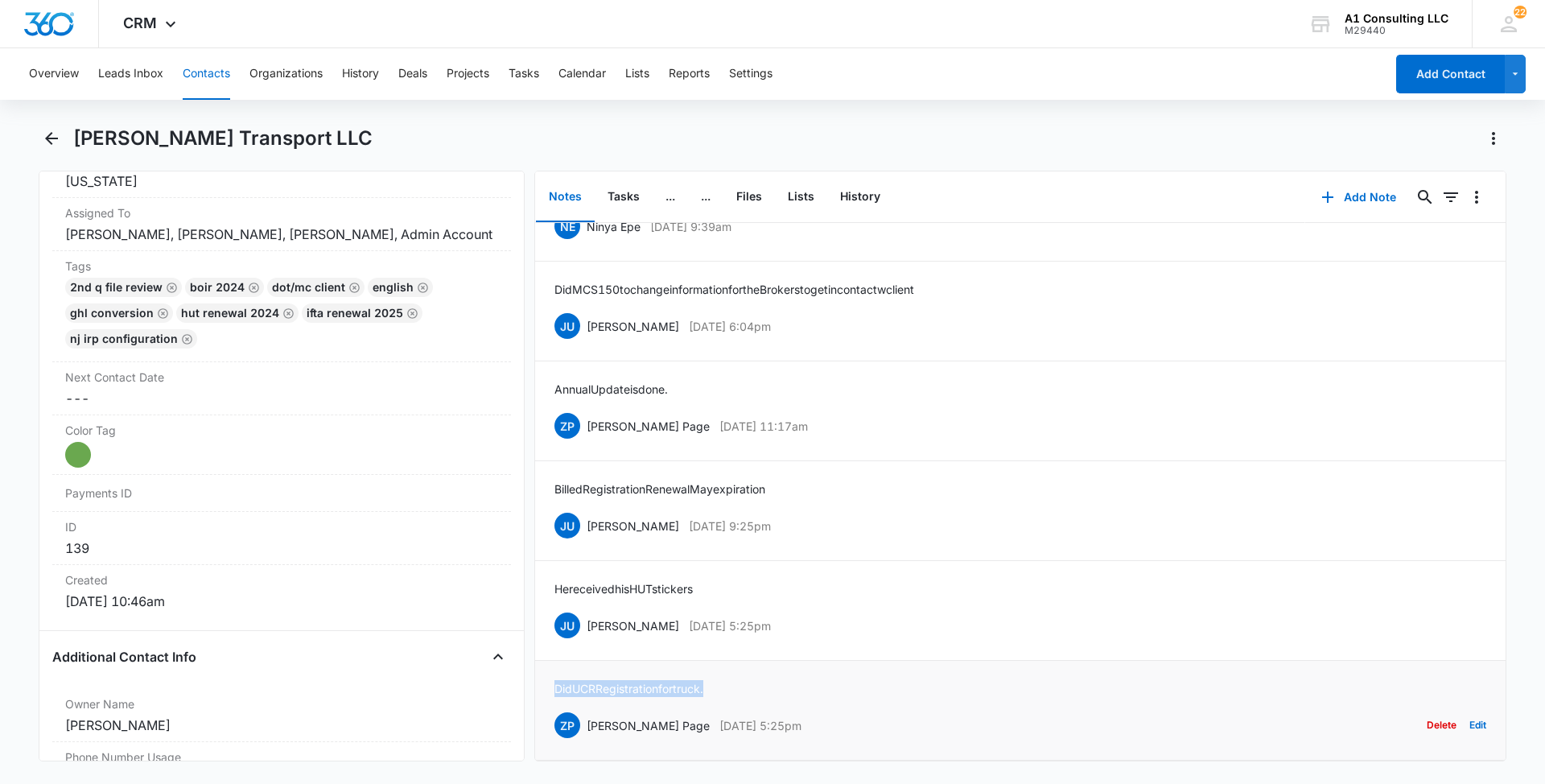
drag, startPoint x: 719, startPoint y: 664, endPoint x: 554, endPoint y: 665, distance: 165.0
click at [554, 665] on li "Did UCR Registration for truck. ZP [PERSON_NAME] Page [DATE] 5:25pm Delete Edit" at bounding box center [1020, 711] width 971 height 99
drag, startPoint x: 825, startPoint y: 601, endPoint x: 588, endPoint y: 613, distance: 237.3
click at [588, 613] on div "JU [PERSON_NAME] [DATE] 5:25pm Delete Edit" at bounding box center [1020, 625] width 932 height 31
drag, startPoint x: 719, startPoint y: 572, endPoint x: 543, endPoint y: 567, distance: 176.1
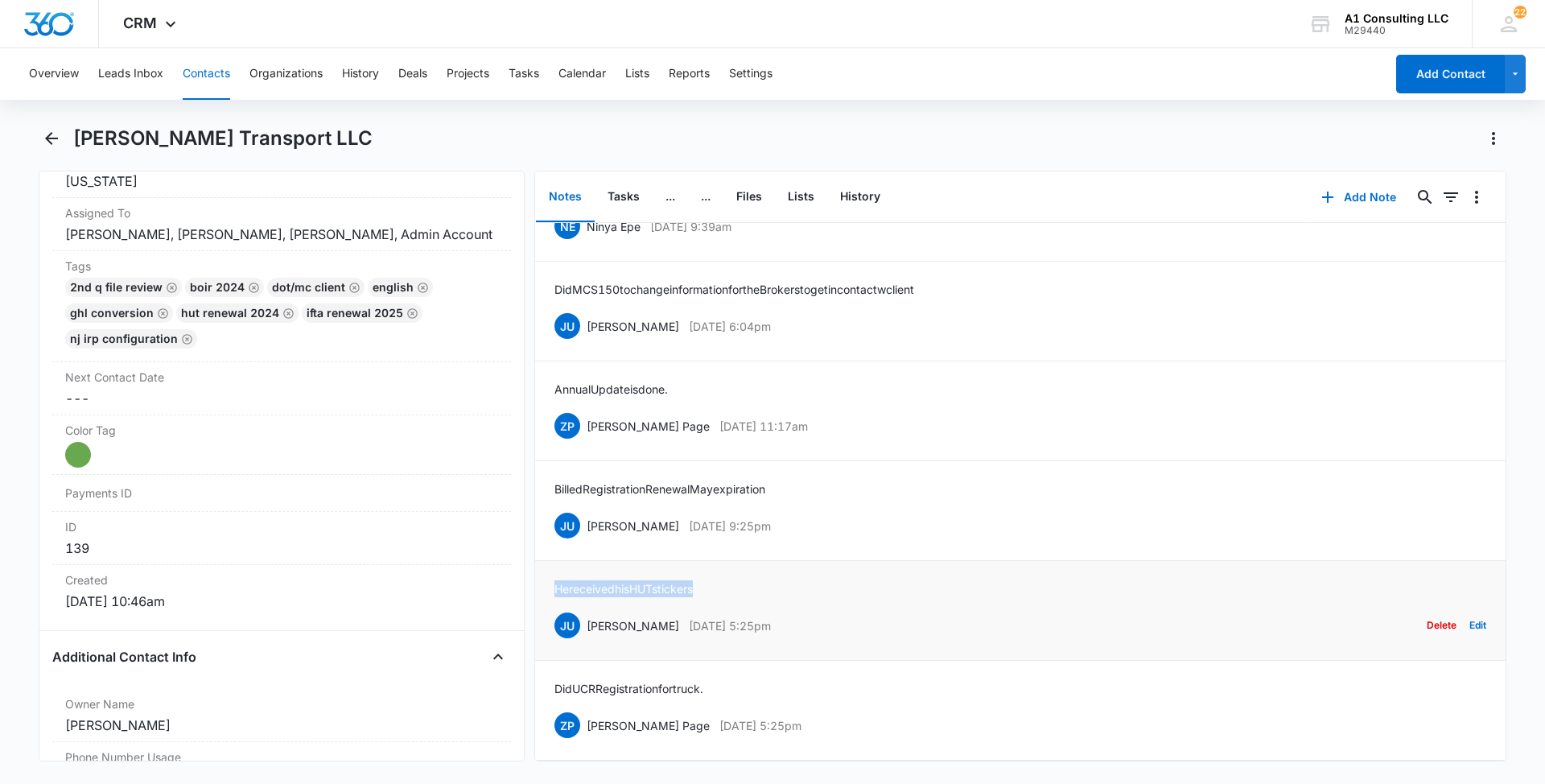
click at [543, 567] on li "He received his HUT stickers JU [PERSON_NAME] [DATE] 5:25pm Delete Edit" at bounding box center [1020, 610] width 971 height 99
drag, startPoint x: 719, startPoint y: 505, endPoint x: 588, endPoint y: 507, distance: 131.0
click at [588, 510] on div "JU [PERSON_NAME] [DATE] 9:25pm Delete Edit" at bounding box center [1020, 525] width 932 height 31
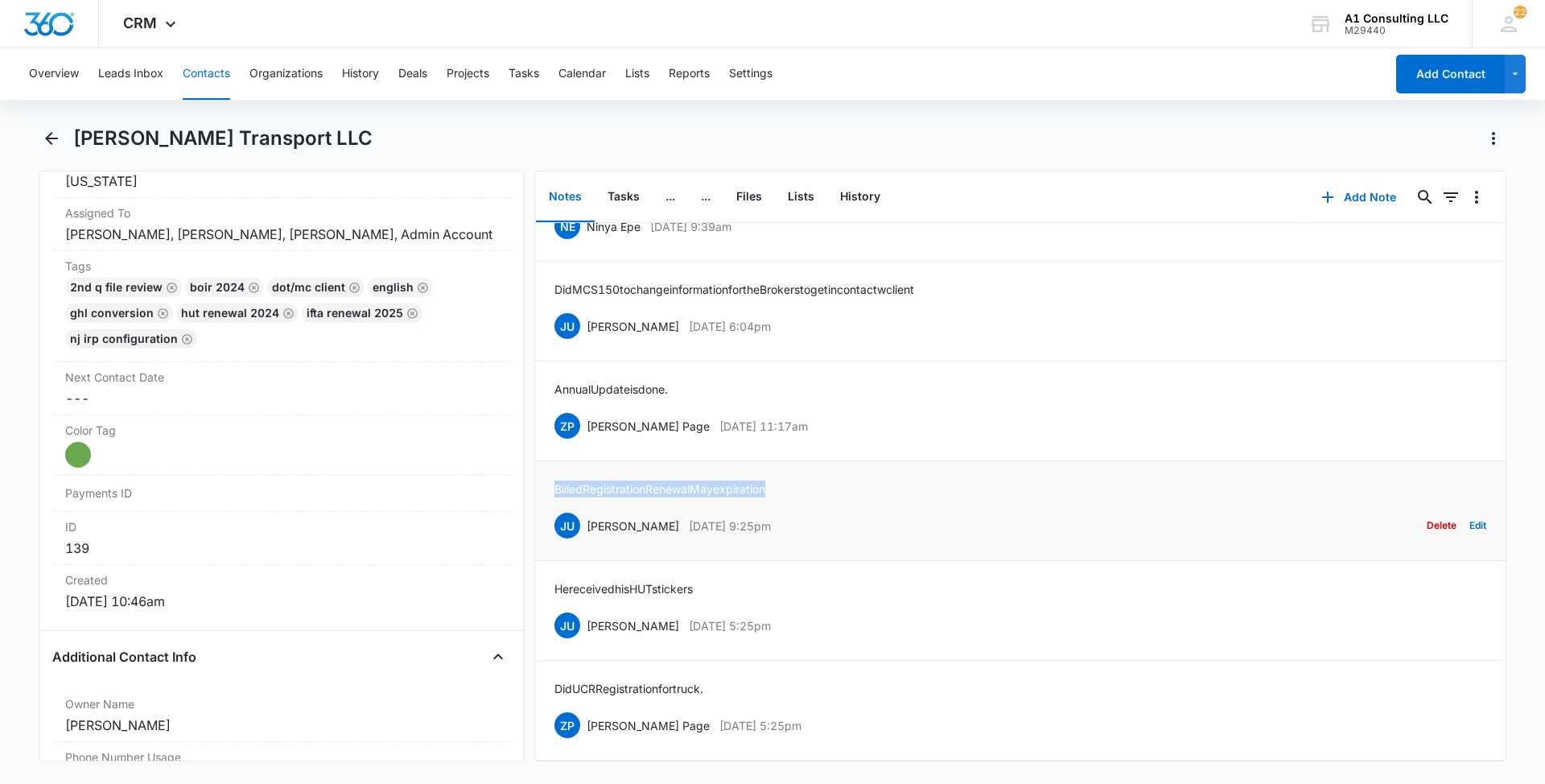
drag, startPoint x: 777, startPoint y: 468, endPoint x: 545, endPoint y: 469, distance: 232.0
click at [545, 469] on li "Billed Registration Renewal May expiration JU [PERSON_NAME] [DATE] 9:25pm Delet…" at bounding box center [1020, 511] width 971 height 99
drag, startPoint x: 800, startPoint y: 404, endPoint x: 588, endPoint y: 415, distance: 212.3
click at [588, 415] on div "ZP [PERSON_NAME] Page [DATE] 11:17am Delete Edit" at bounding box center [1020, 426] width 932 height 31
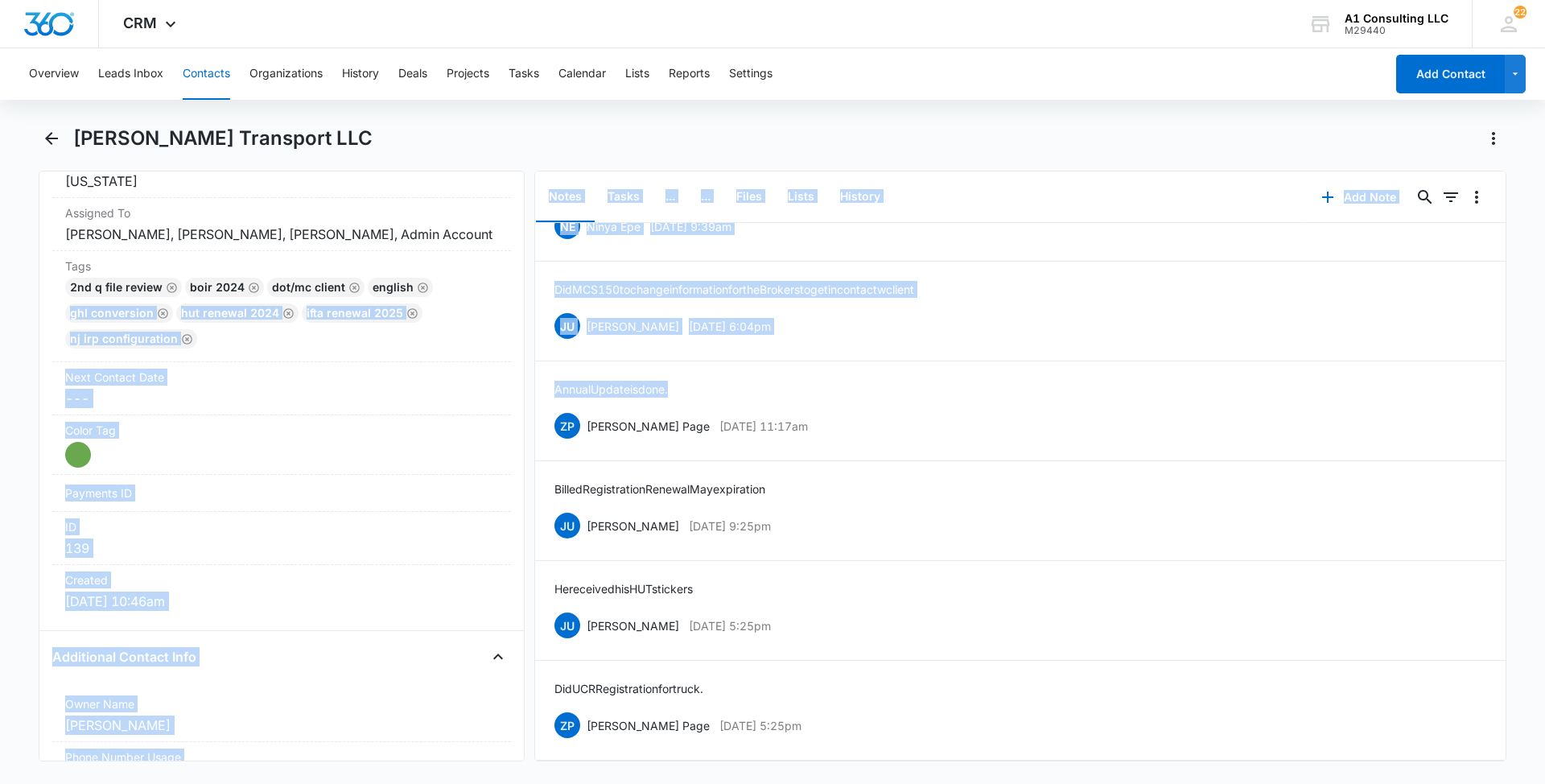
drag, startPoint x: 683, startPoint y: 364, endPoint x: 525, endPoint y: 366, distance: 158.0
click at [525, 366] on div "Remove [PERSON_NAME] Transport LLC Contact Info Name Cancel Save Changes [PERSO…" at bounding box center [772, 466] width 1468 height 590
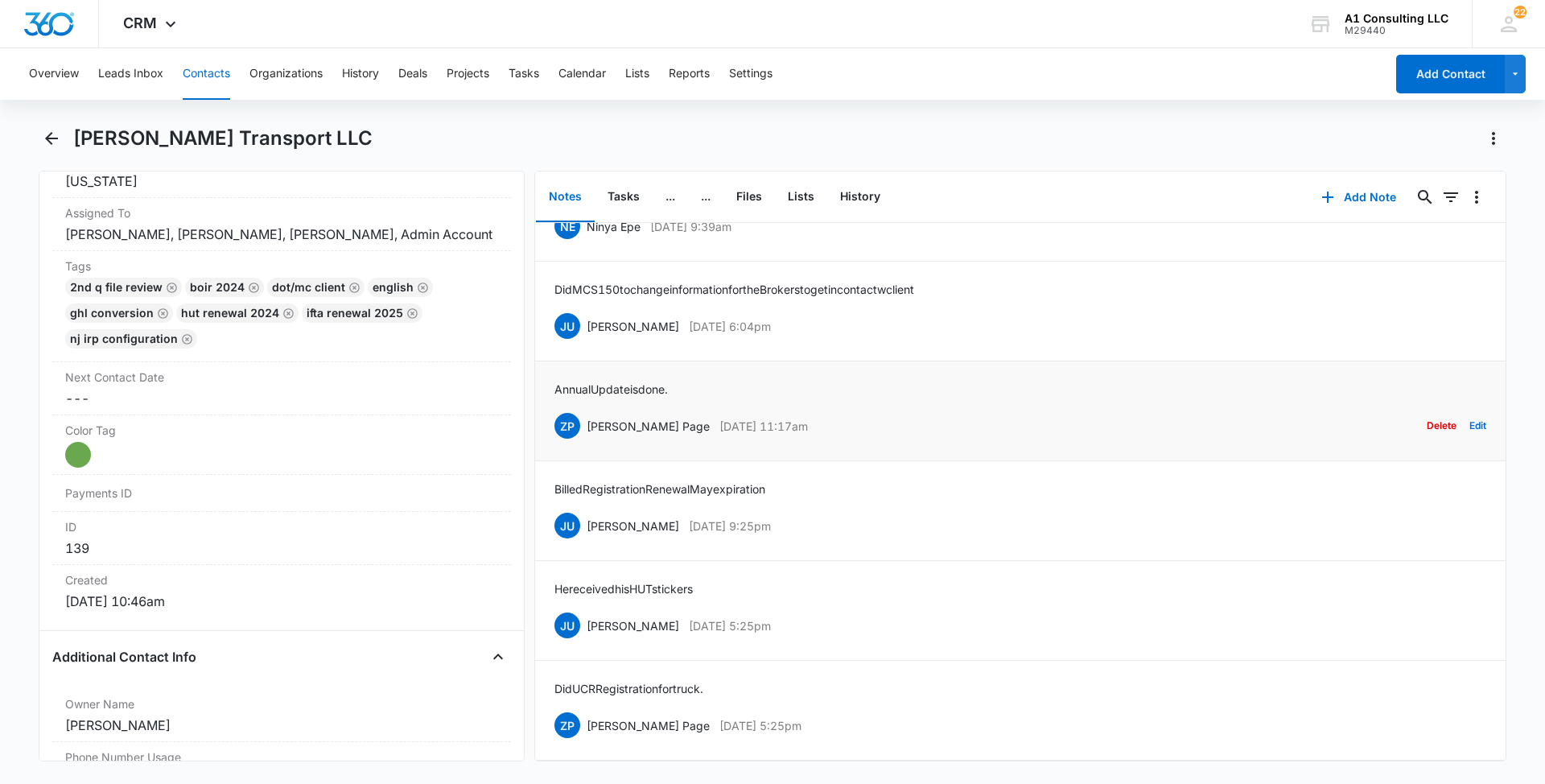
drag, startPoint x: 525, startPoint y: 366, endPoint x: 766, endPoint y: 379, distance: 241.4
click at [766, 381] on div "Annual Update is done. ZP [PERSON_NAME] Page [DATE] 11:17am Delete Edit" at bounding box center [1020, 411] width 932 height 61
drag, startPoint x: 685, startPoint y: 371, endPoint x: 557, endPoint y: 378, distance: 128.2
click at [557, 381] on div "Annual Update is done. ZP [PERSON_NAME] Page [DATE] 11:17am Delete Edit" at bounding box center [1020, 411] width 932 height 61
drag, startPoint x: 825, startPoint y: 307, endPoint x: 588, endPoint y: 315, distance: 237.1
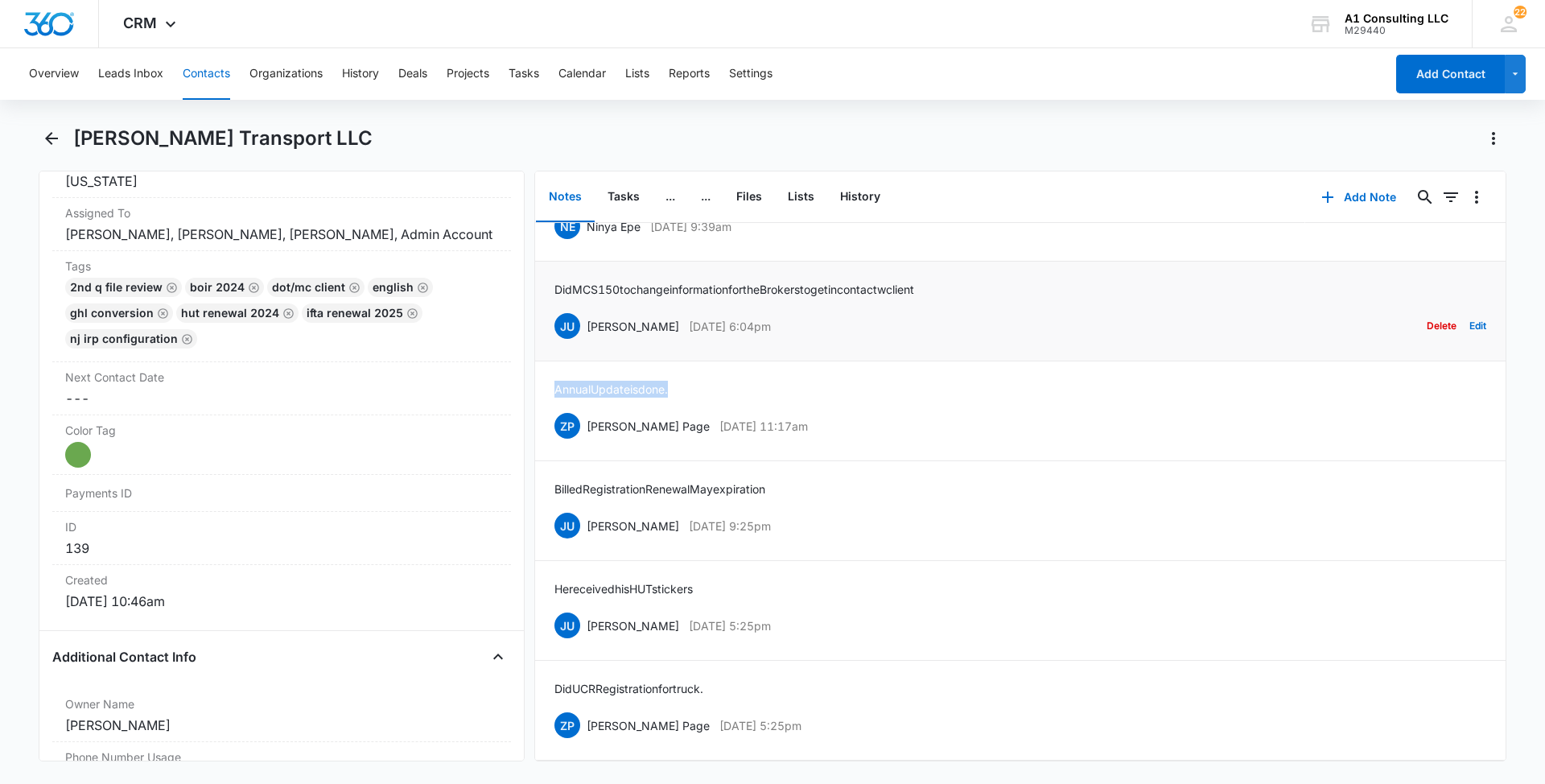
click at [588, 315] on div "JU [PERSON_NAME] [DATE] 6:04pm Delete Edit" at bounding box center [1020, 326] width 932 height 31
drag, startPoint x: 973, startPoint y: 264, endPoint x: 554, endPoint y: 271, distance: 419.1
click at [554, 271] on li "Did MCS 150 to change information for the Brokers to get in contact w client JU…" at bounding box center [1020, 311] width 971 height 99
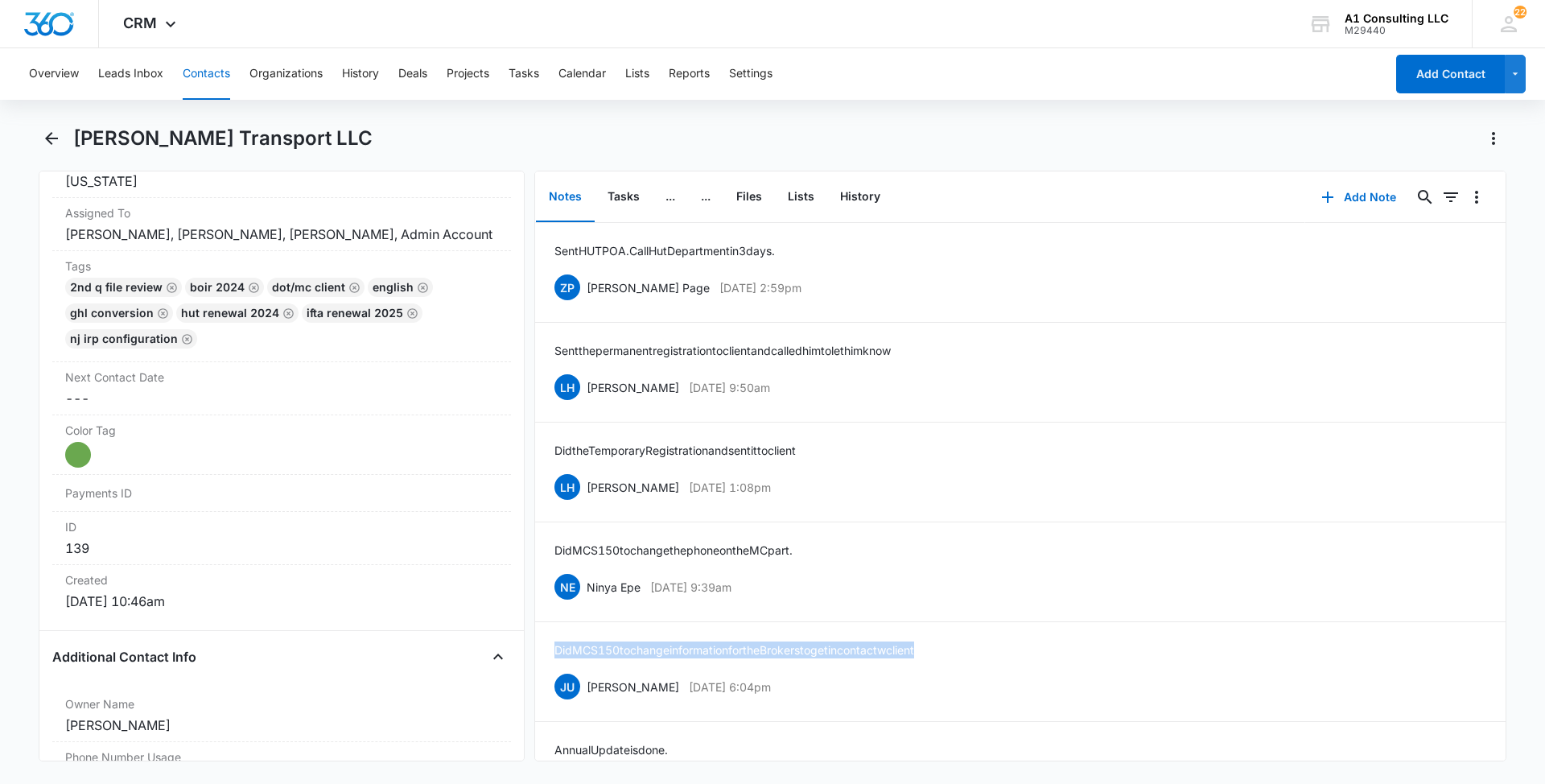
scroll to position [3971, 0]
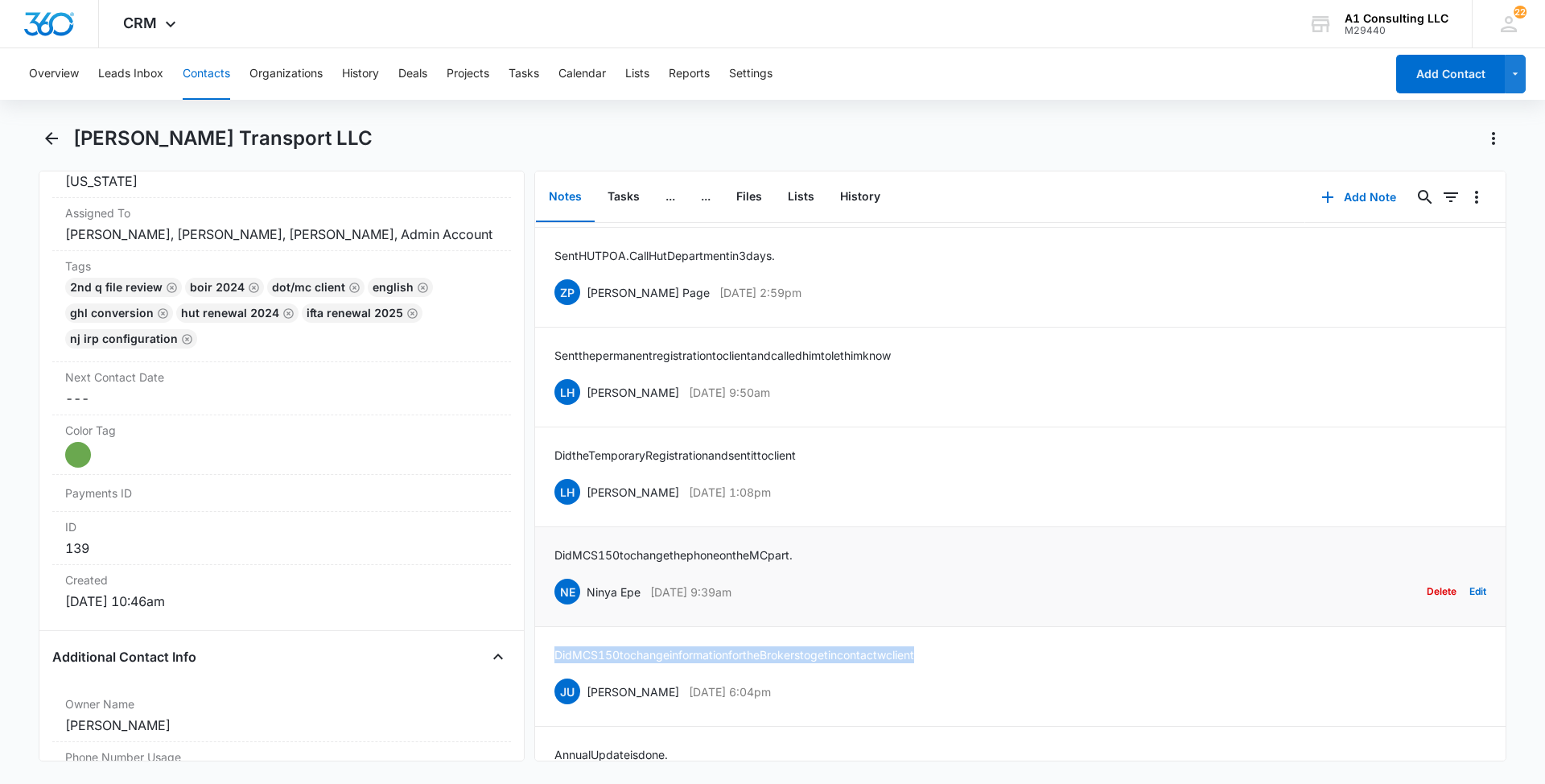
drag, startPoint x: 805, startPoint y: 643, endPoint x: 589, endPoint y: 629, distance: 216.5
click at [589, 607] on div "NE Ninya Epe [DATE] 9:39am Delete Edit" at bounding box center [1020, 591] width 932 height 31
drag, startPoint x: 825, startPoint y: 605, endPoint x: 552, endPoint y: 595, distance: 273.2
click at [552, 595] on li "Did MCS150 to change the phone on the MC part. NE Ninya Epe [DATE] 9:39am Delet…" at bounding box center [1020, 577] width 971 height 99
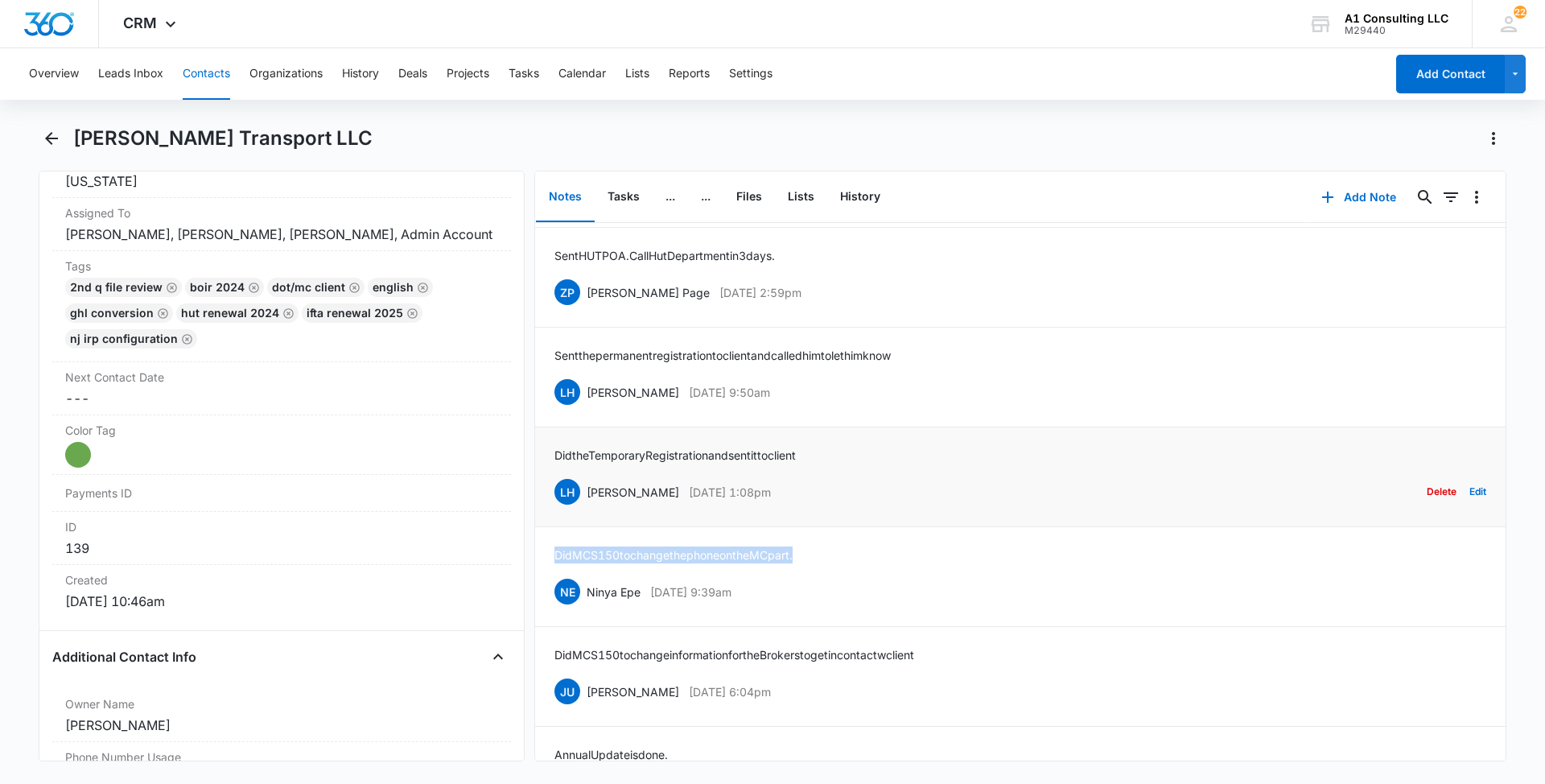
drag, startPoint x: 804, startPoint y: 542, endPoint x: 587, endPoint y: 535, distance: 217.1
click at [587, 507] on div "LH [PERSON_NAME] [DATE] 1:08pm Delete Edit" at bounding box center [1020, 492] width 932 height 31
drag, startPoint x: 808, startPoint y: 502, endPoint x: 536, endPoint y: 502, distance: 272.0
click at [536, 502] on li "Did the Temporary Registration and sent it to client LH [PERSON_NAME] [DATE] 1:…" at bounding box center [1020, 477] width 971 height 99
drag, startPoint x: 797, startPoint y: 441, endPoint x: 585, endPoint y: 430, distance: 212.3
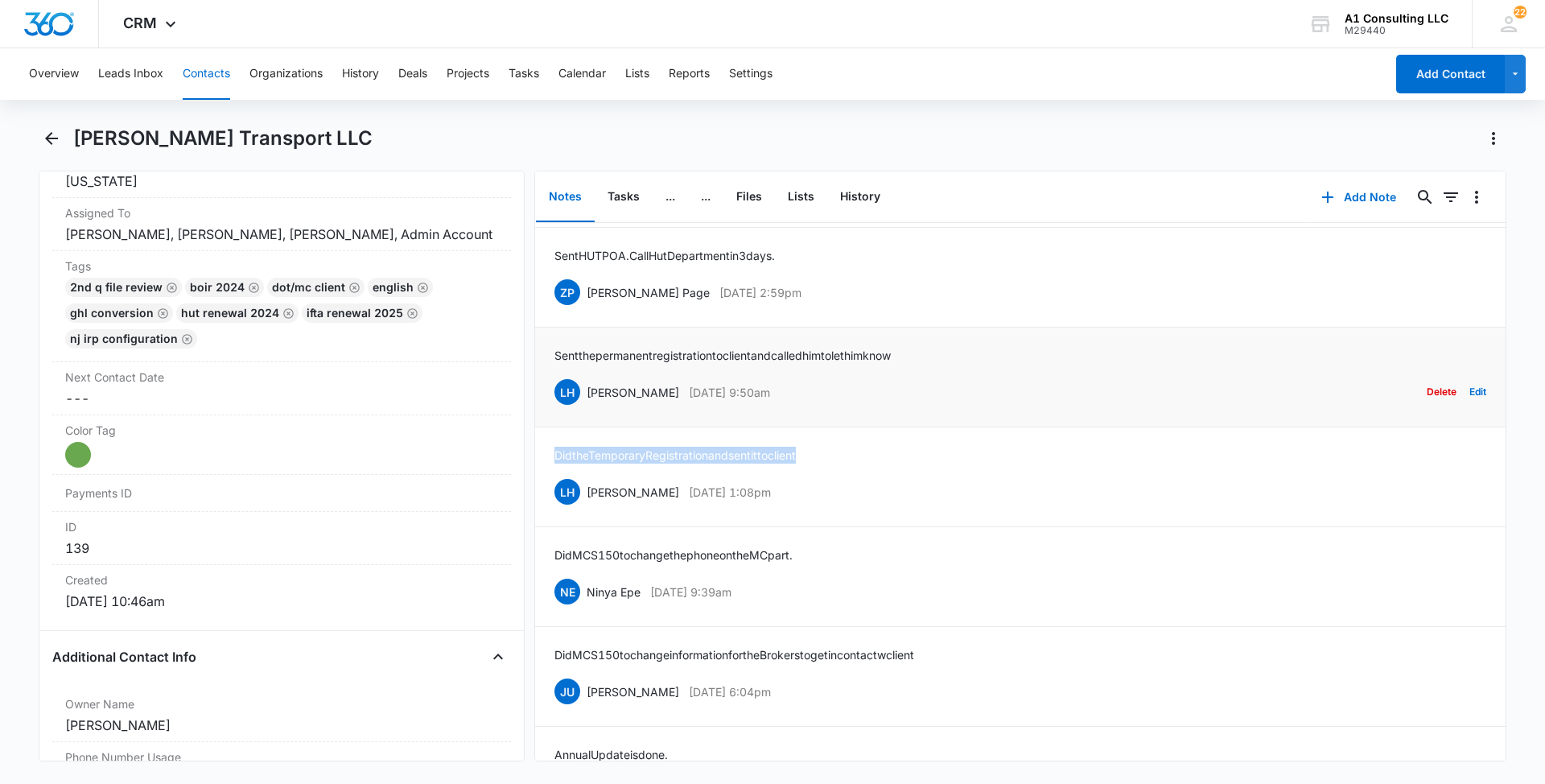
click at [585, 407] on div "LH [PERSON_NAME] [DATE] 9:50am Delete Edit" at bounding box center [1020, 392] width 932 height 31
drag, startPoint x: 936, startPoint y: 401, endPoint x: 551, endPoint y: 416, distance: 385.3
click at [551, 416] on li "Sent the permanent registration to client and called him to let him know LH [PE…" at bounding box center [1020, 377] width 971 height 99
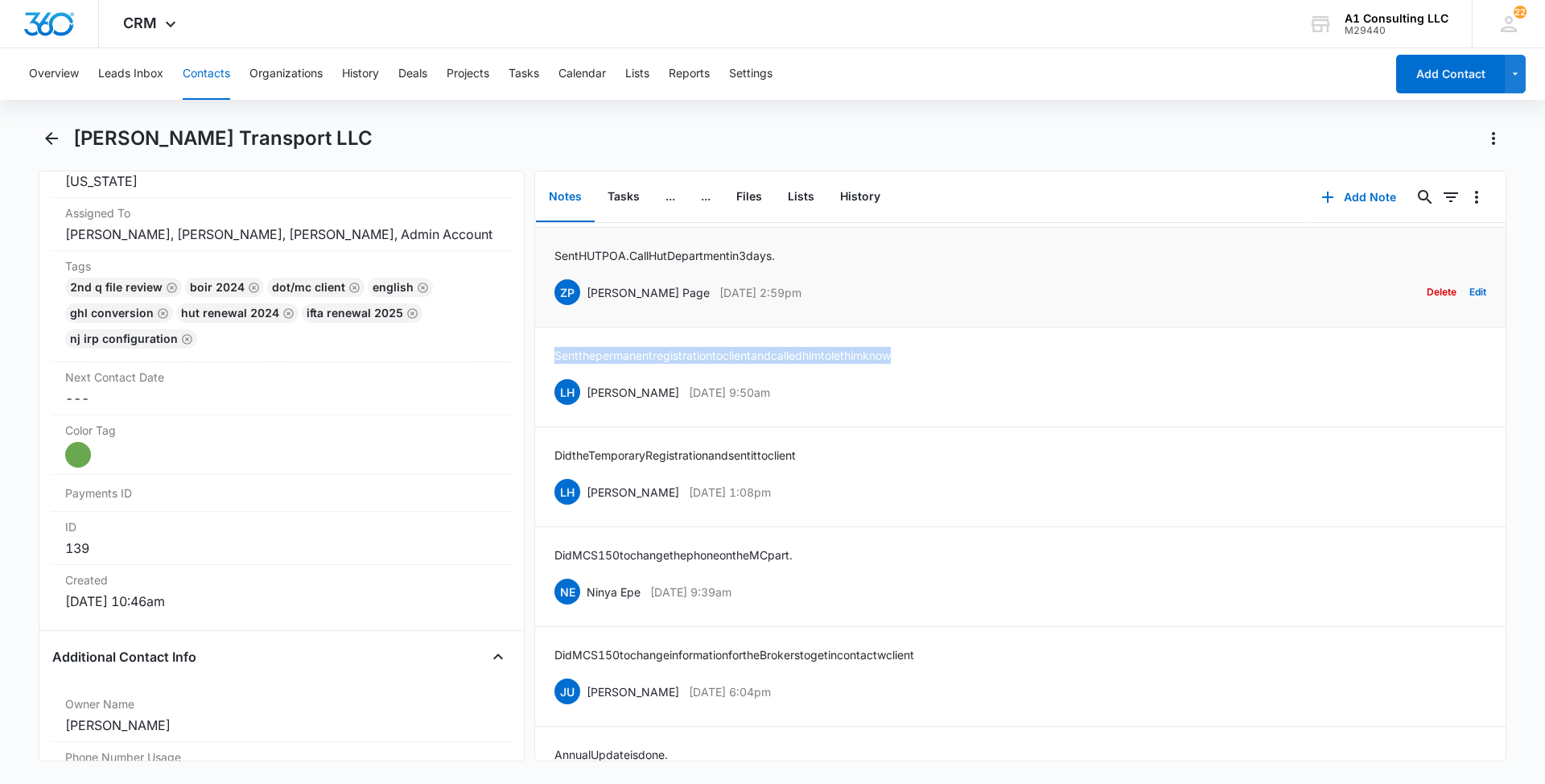
drag, startPoint x: 792, startPoint y: 345, endPoint x: 588, endPoint y: 348, distance: 204.0
click at [588, 307] on div "ZP [PERSON_NAME] Page [DATE] 2:59pm Delete Edit" at bounding box center [1020, 292] width 932 height 31
drag, startPoint x: 804, startPoint y: 298, endPoint x: 543, endPoint y: 302, distance: 261.0
click at [543, 302] on li "Sent HUT POA. Call Hut Department [DATE]. ZP [PERSON_NAME] Page [DATE] 2:59pm D…" at bounding box center [1020, 278] width 971 height 99
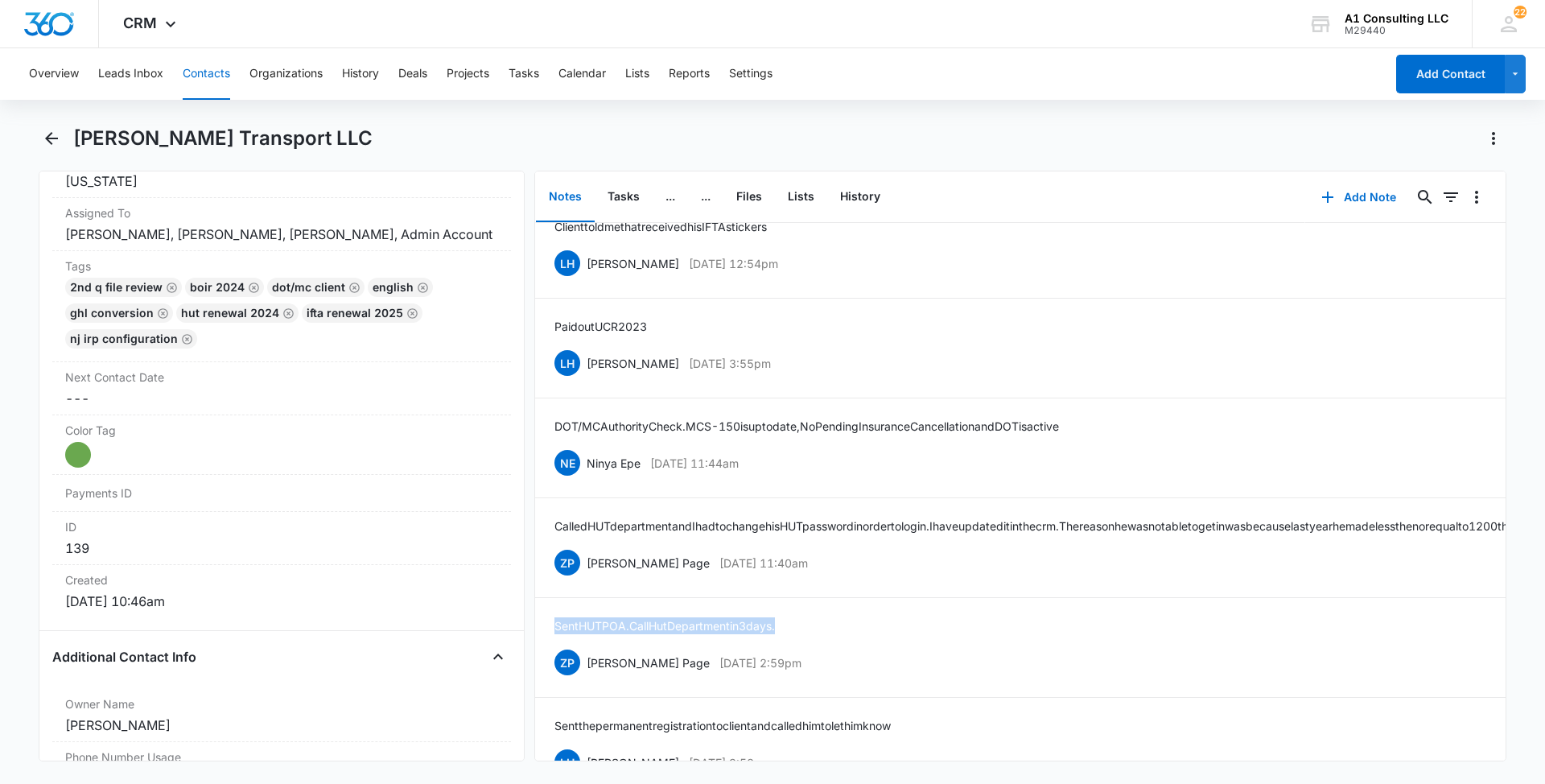
scroll to position [3585, 0]
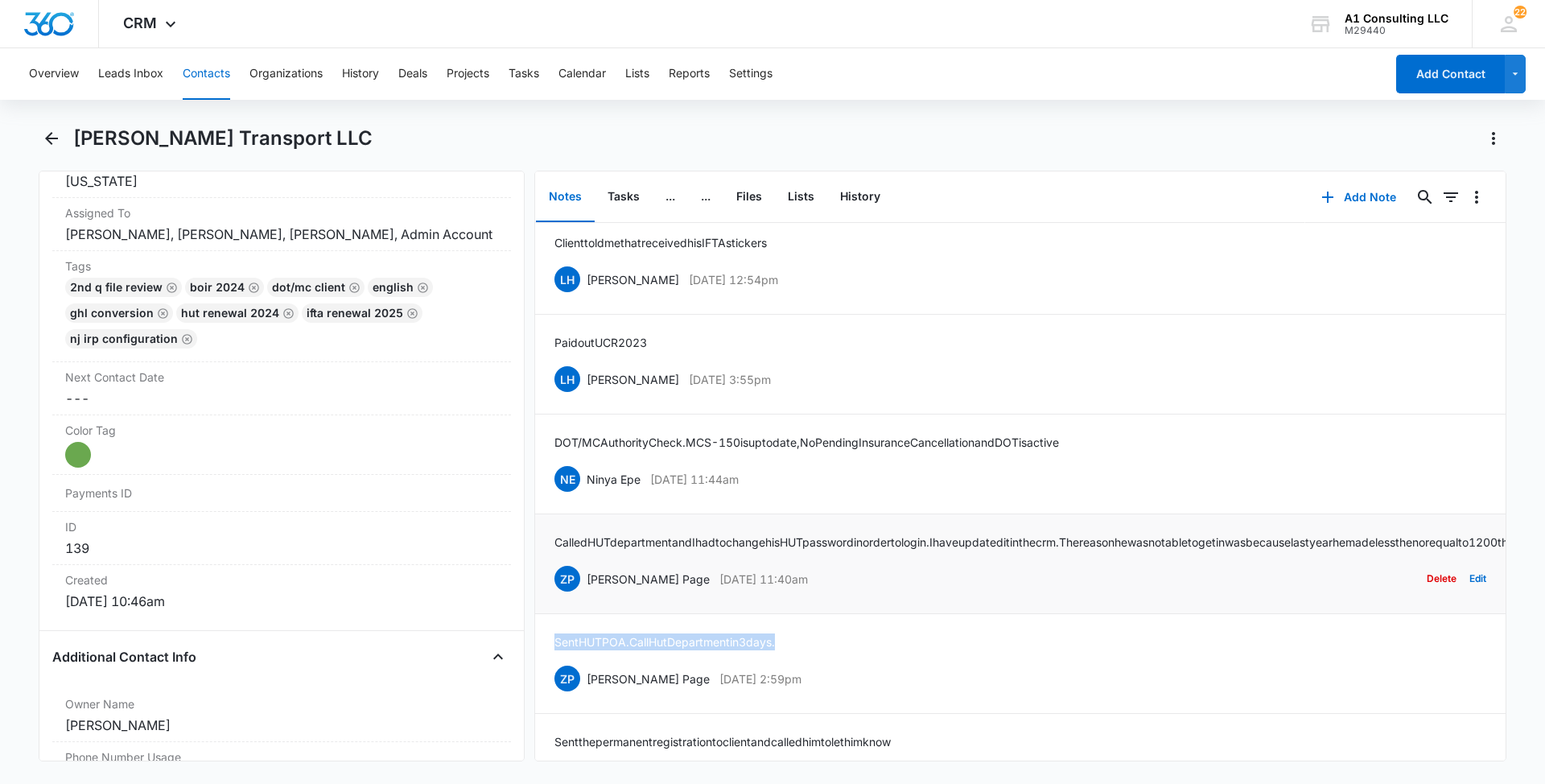
drag, startPoint x: 799, startPoint y: 626, endPoint x: 588, endPoint y: 633, distance: 211.1
click at [588, 594] on div "ZP [PERSON_NAME] Page [DATE] 11:40am Delete Edit" at bounding box center [1020, 579] width 932 height 31
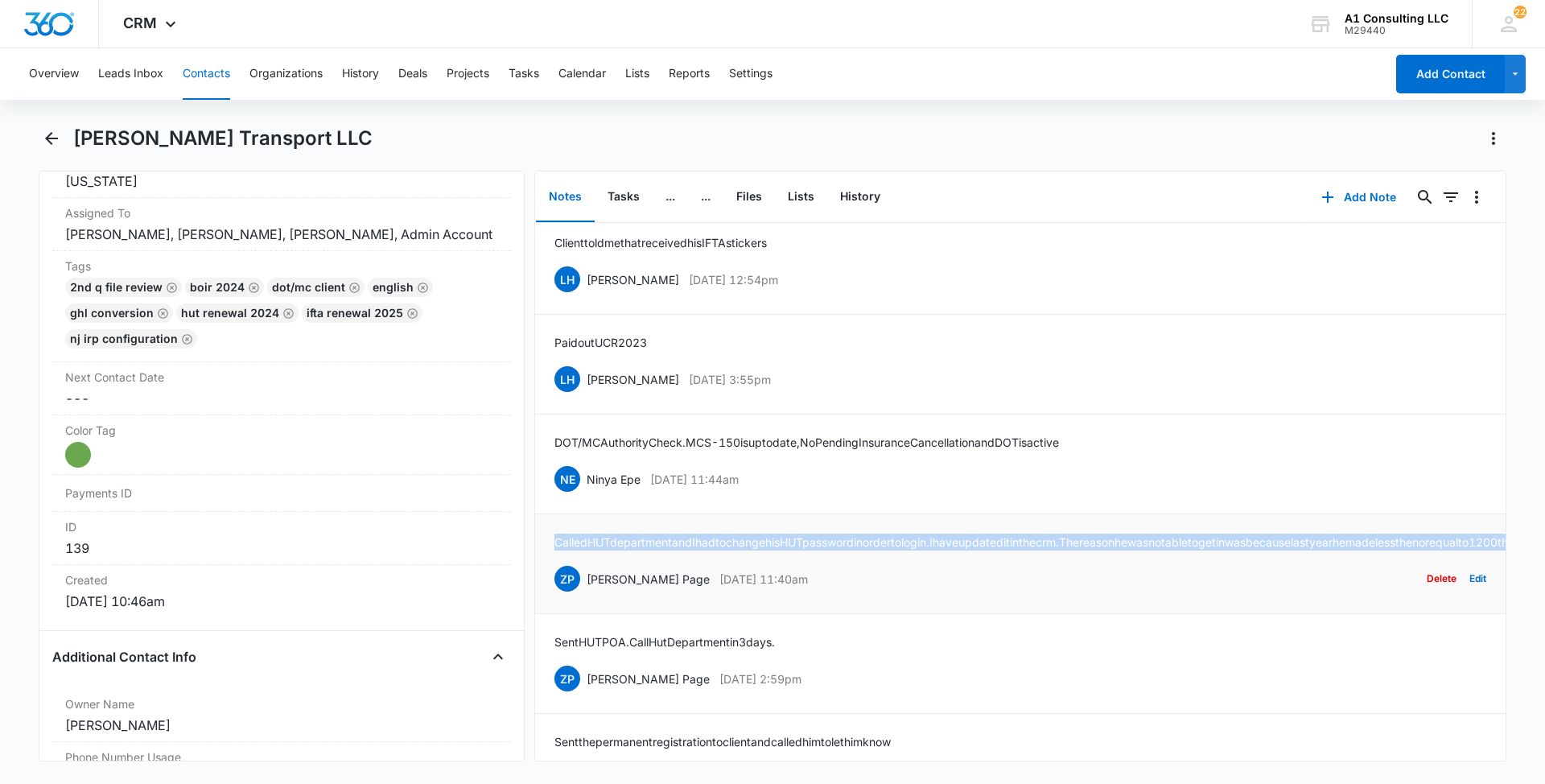
drag, startPoint x: 1304, startPoint y: 592, endPoint x: 554, endPoint y: 572, distance: 750.3
click at [554, 572] on li "Called HUT department and I had to change his HUT password in order to login. I…" at bounding box center [1020, 564] width 971 height 99
drag, startPoint x: 739, startPoint y: 515, endPoint x: 590, endPoint y: 520, distance: 149.1
click at [590, 494] on div "NE Ninya Epe [DATE] 11:44am Delete Edit" at bounding box center [1020, 479] width 932 height 31
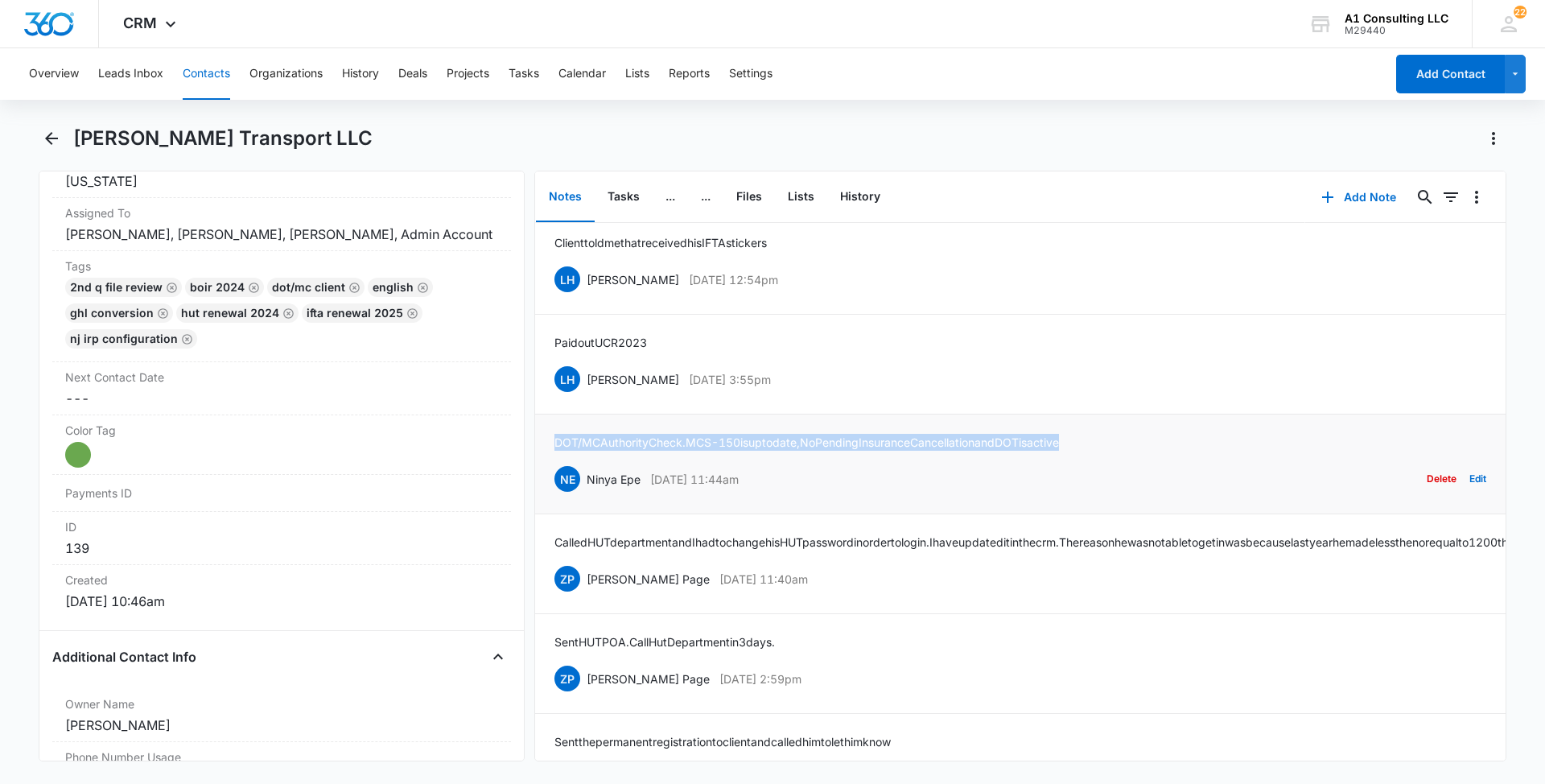
drag, startPoint x: 1117, startPoint y: 477, endPoint x: 554, endPoint y: 476, distance: 563.0
click at [554, 476] on div "DOT/MC Authority Check. MCS-150 is upto date, No Pending Insurance Cancellation…" at bounding box center [1020, 464] width 932 height 61
drag, startPoint x: 792, startPoint y: 417, endPoint x: 586, endPoint y: 408, distance: 206.2
click at [586, 394] on div "LH [PERSON_NAME] [DATE] 3:55pm Delete Edit" at bounding box center [1020, 379] width 932 height 31
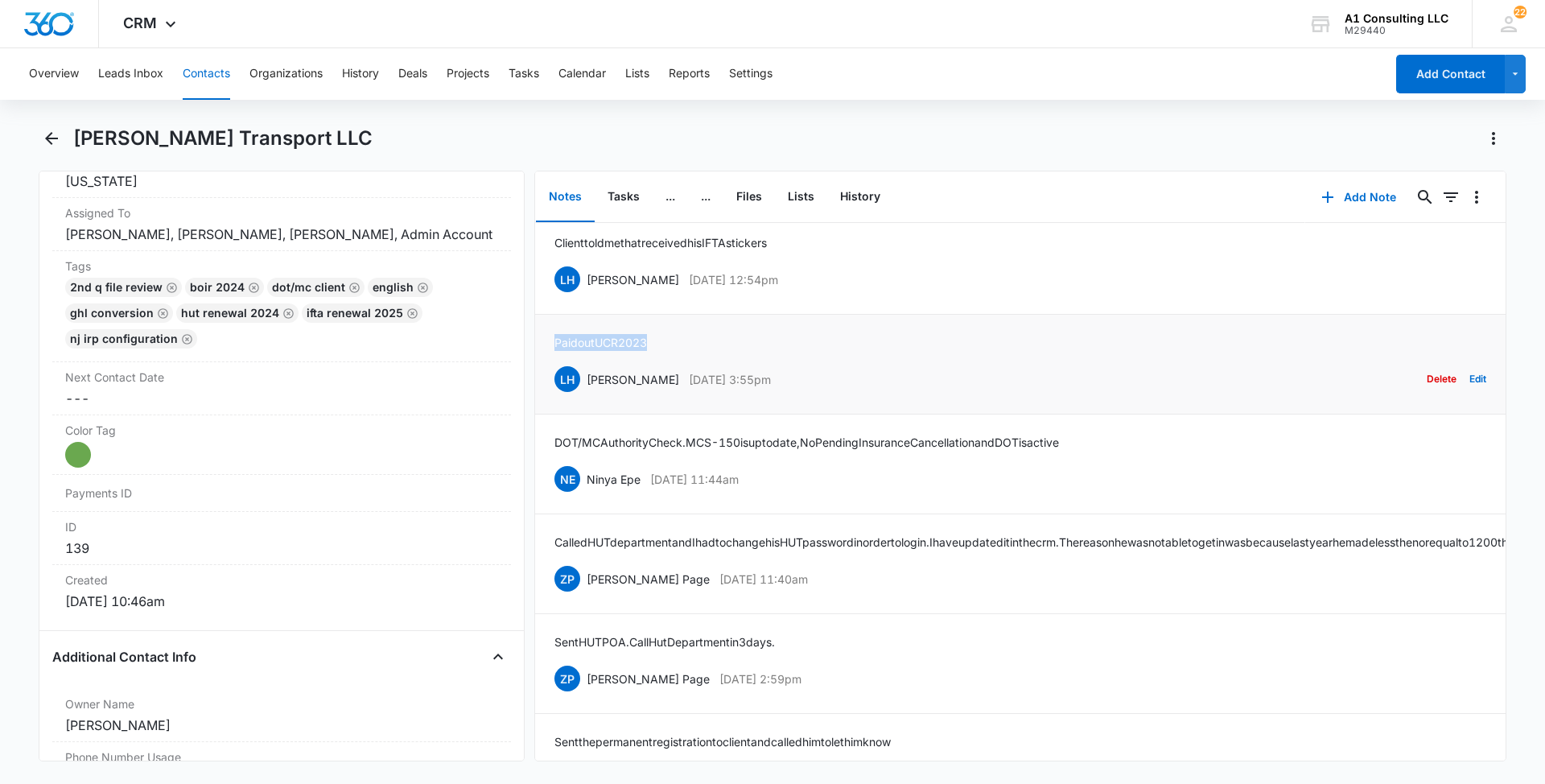
drag, startPoint x: 624, startPoint y: 372, endPoint x: 545, endPoint y: 371, distance: 79.0
click at [545, 371] on li "Paid out UCR 2023 LH [PERSON_NAME] [DATE] 3:55pm Delete Edit" at bounding box center [1020, 364] width 971 height 99
drag, startPoint x: 794, startPoint y: 316, endPoint x: 586, endPoint y: 312, distance: 208.0
click at [586, 295] on div "LH [PERSON_NAME] [DATE] 12:54pm Delete Edit" at bounding box center [1020, 279] width 932 height 31
drag, startPoint x: 674, startPoint y: 274, endPoint x: 554, endPoint y: 272, distance: 120.0
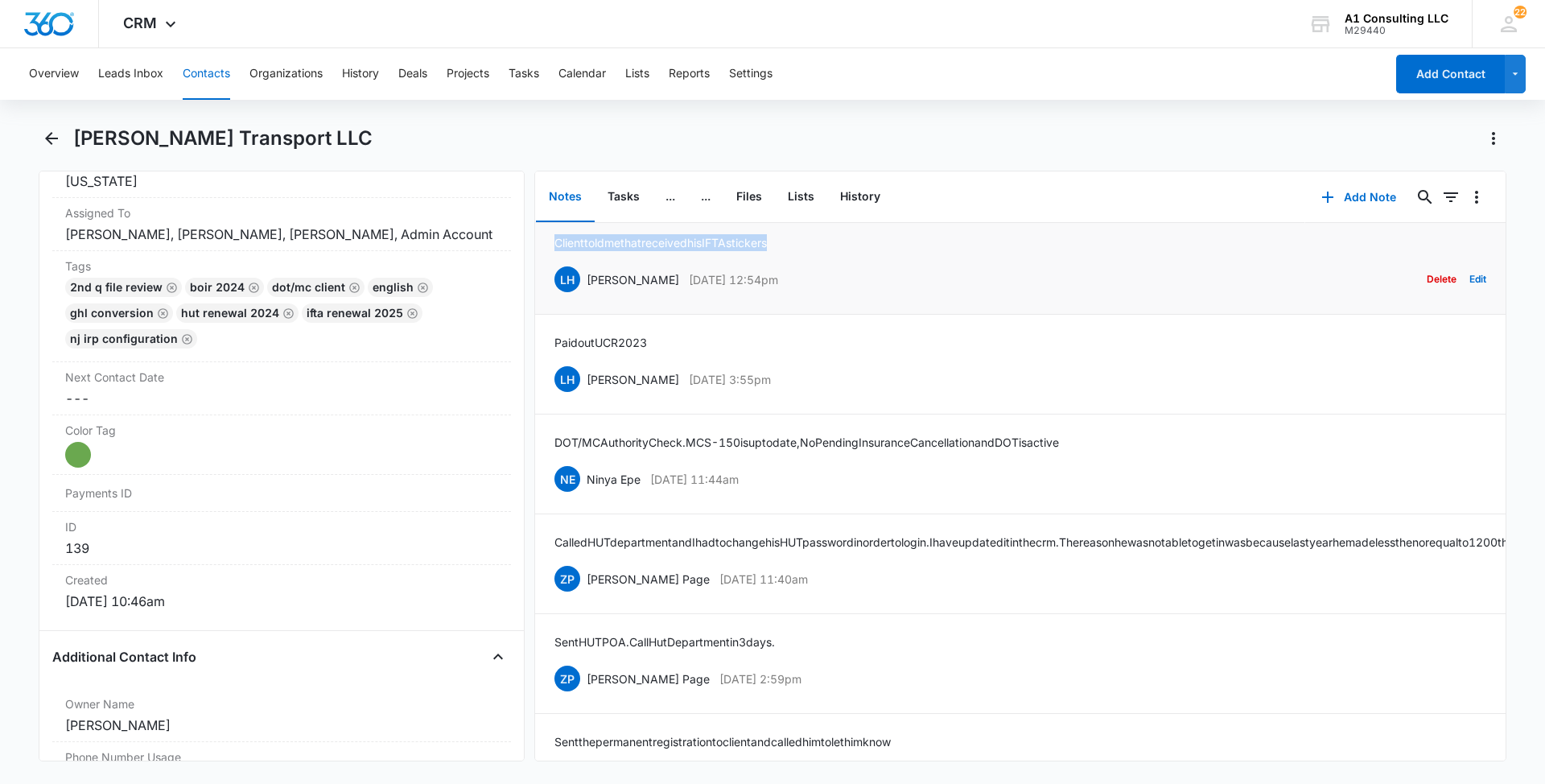
click at [554, 272] on li "Client told me that received his IFTA stickers LH [PERSON_NAME] [DATE] 12:54pm …" at bounding box center [1020, 265] width 971 height 99
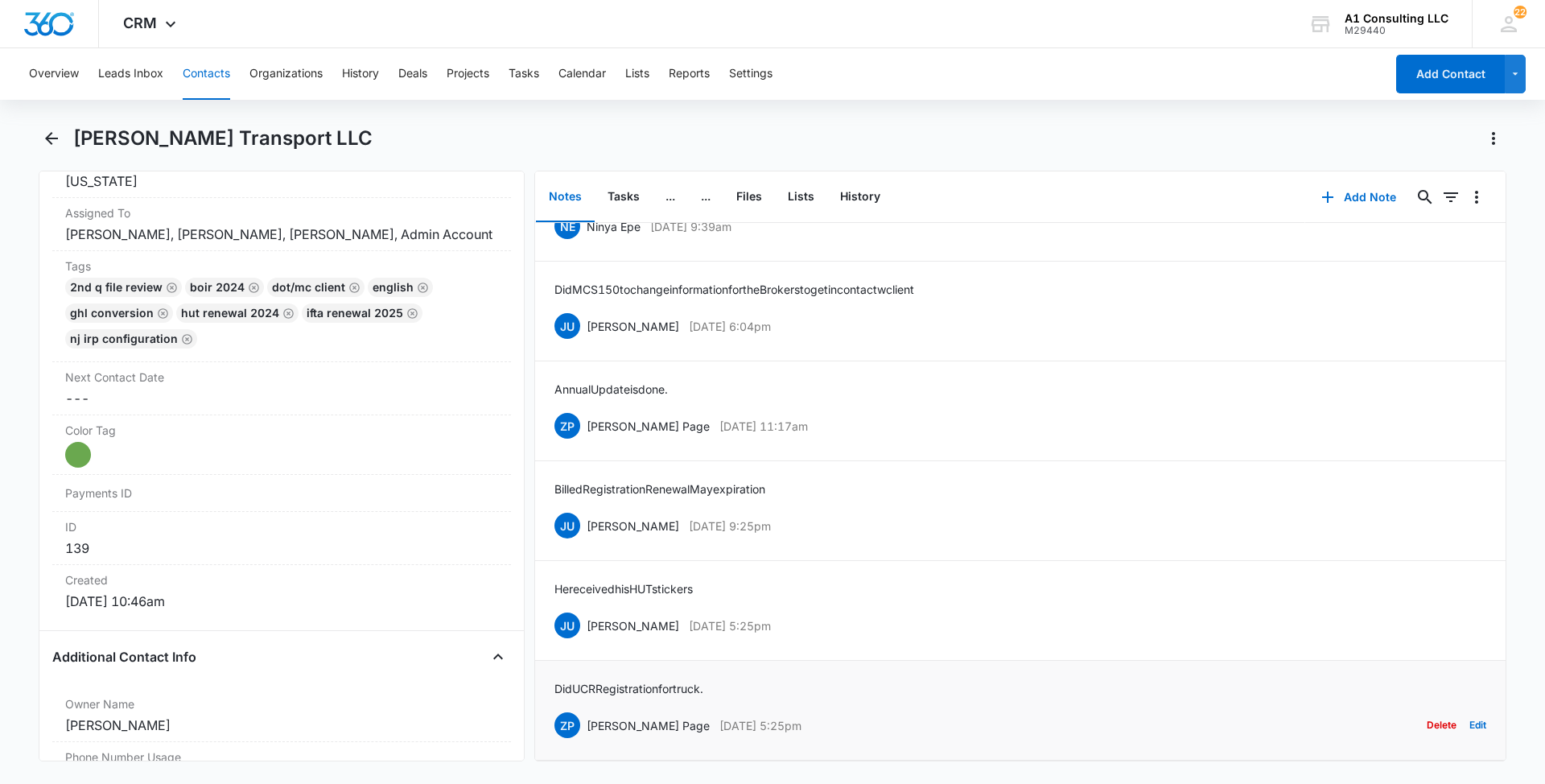
drag, startPoint x: 801, startPoint y: 704, endPoint x: 588, endPoint y: 704, distance: 213.0
click at [588, 710] on div "ZP [PERSON_NAME] Page [DATE] 5:25pm Delete Edit" at bounding box center [1020, 725] width 932 height 31
drag, startPoint x: 816, startPoint y: 607, endPoint x: 722, endPoint y: 607, distance: 94.0
click at [722, 609] on div "JU [PERSON_NAME] [DATE] 5:25pm Delete Edit" at bounding box center [1020, 625] width 932 height 31
click at [1541, 617] on main "[PERSON_NAME] Transport LLC Remove [PERSON_NAME] Transport LLC Contact Info Nam…" at bounding box center [772, 453] width 1545 height 655
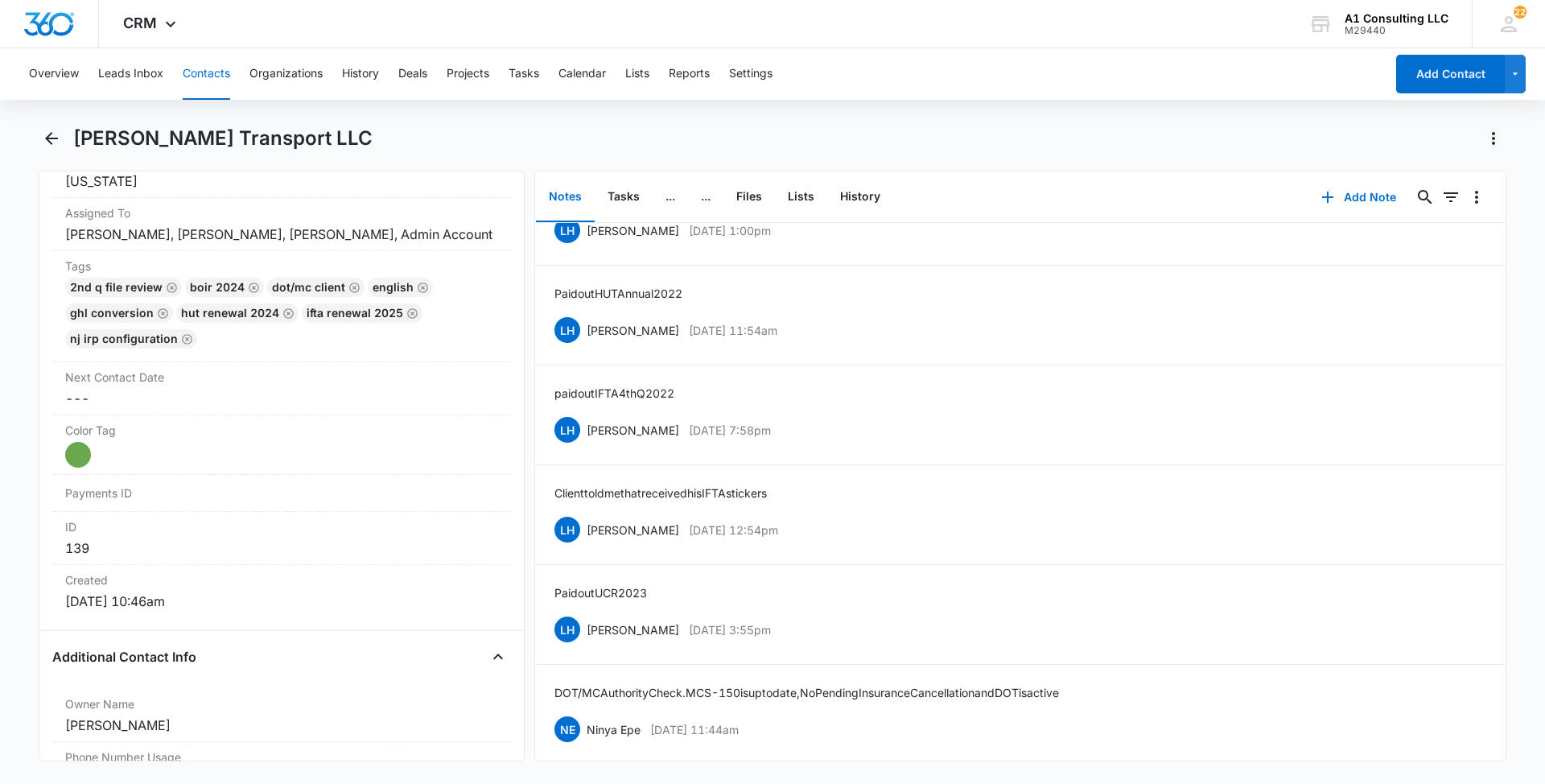
scroll to position [3303, 0]
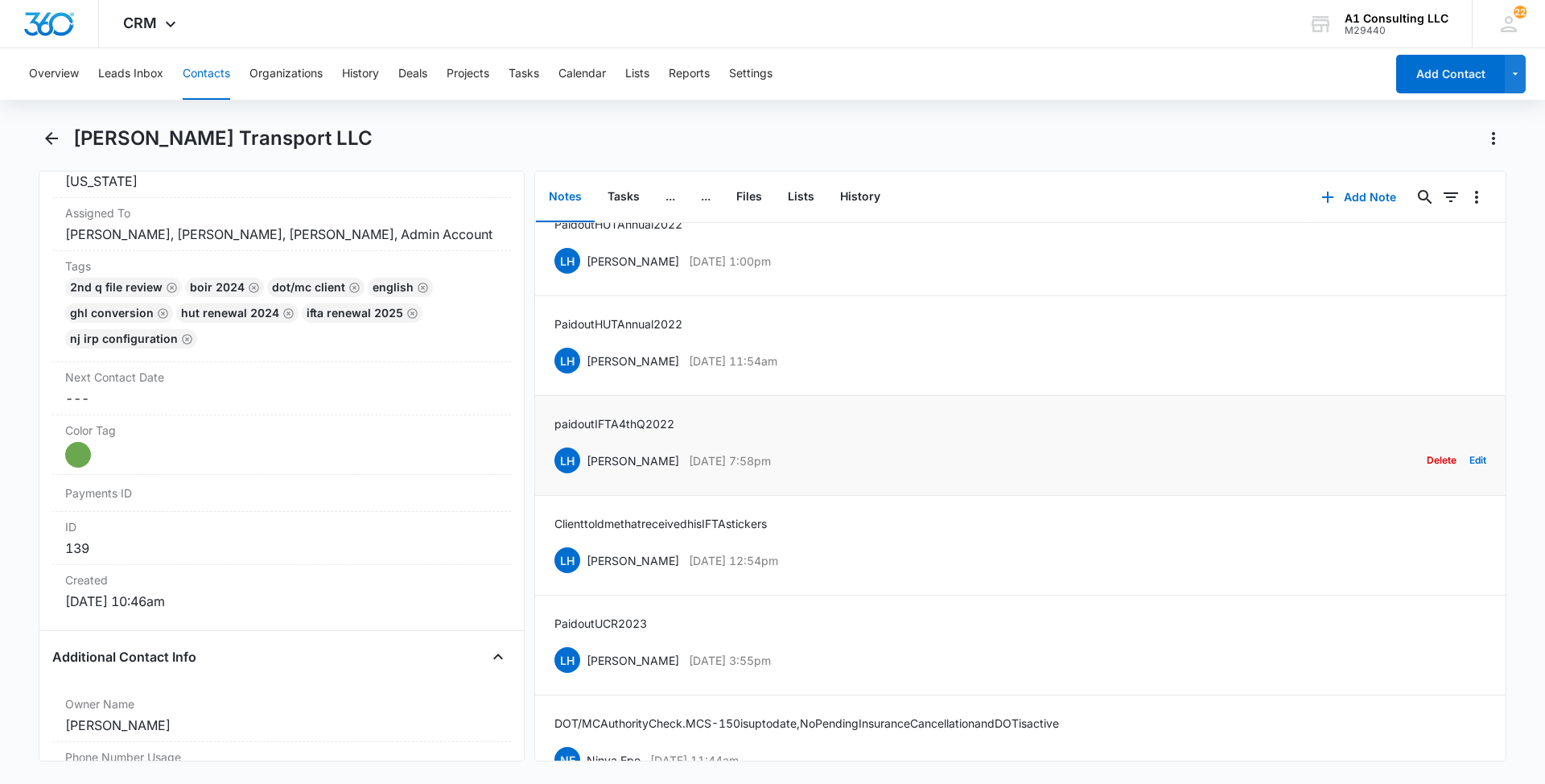
drag, startPoint x: 799, startPoint y: 494, endPoint x: 586, endPoint y: 494, distance: 213.0
click at [586, 476] on div "LH [PERSON_NAME] [DATE] 7:58pm Delete Edit" at bounding box center [1020, 460] width 932 height 31
drag, startPoint x: 697, startPoint y: 448, endPoint x: 541, endPoint y: 453, distance: 156.1
click at [541, 453] on li "paid out IFTA 4th Q 2022 LH [PERSON_NAME] [DATE] 7:58pm Delete Edit" at bounding box center [1020, 446] width 971 height 99
drag, startPoint x: 806, startPoint y: 384, endPoint x: 587, endPoint y: 401, distance: 219.7
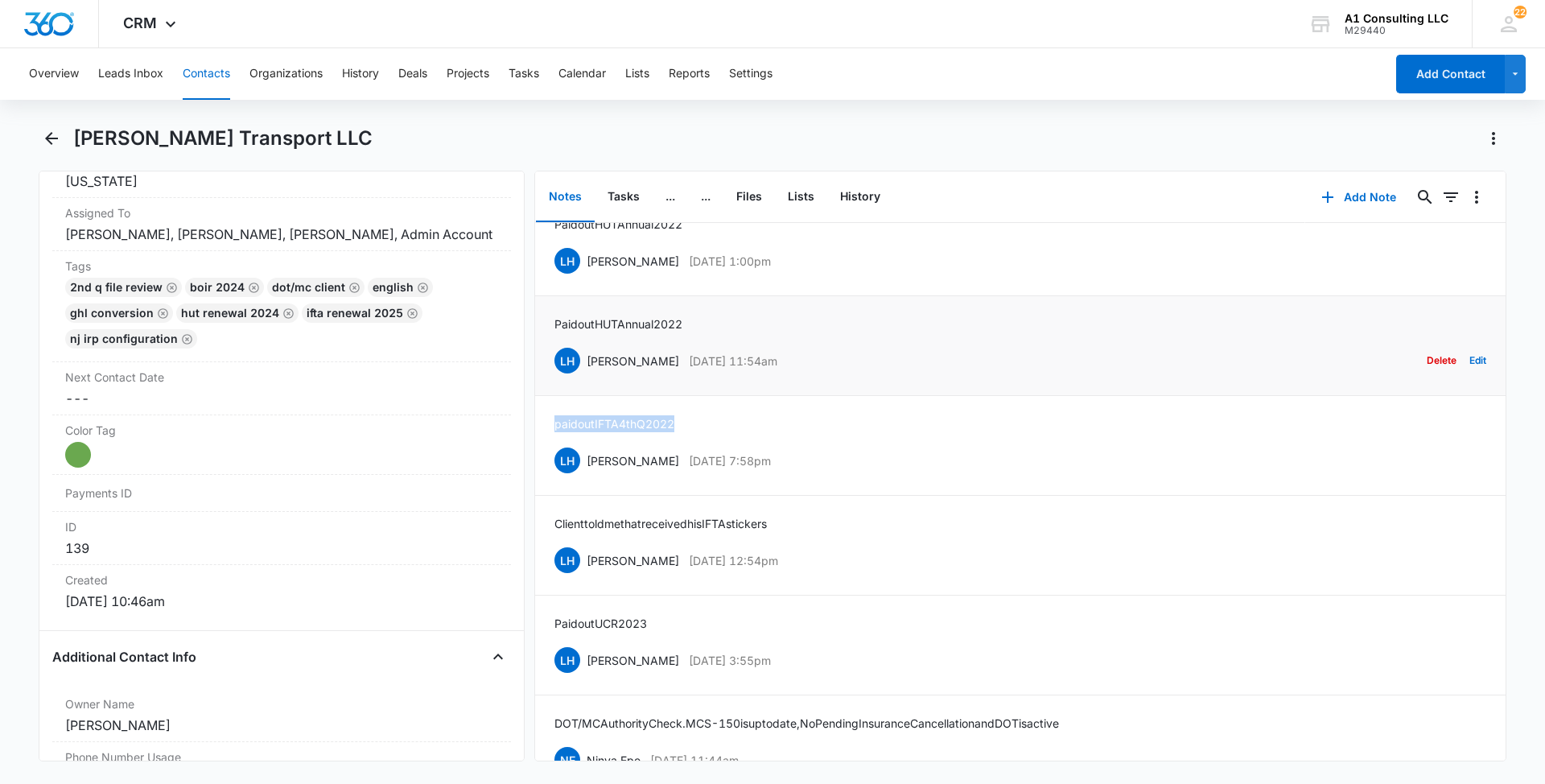
click at [587, 376] on div "LH [PERSON_NAME] [DATE] 11:54am Delete Edit" at bounding box center [1020, 361] width 932 height 31
drag, startPoint x: 703, startPoint y: 351, endPoint x: 550, endPoint y: 354, distance: 153.0
click at [550, 354] on li "Paid out HUT Annual 2022 LH [PERSON_NAME] [DATE] 11:54am Delete Edit" at bounding box center [1020, 345] width 971 height 99
drag, startPoint x: 798, startPoint y: 291, endPoint x: 586, endPoint y: 291, distance: 212.0
click at [586, 276] on div "LH [PERSON_NAME] [DATE] 1:00pm Delete Edit" at bounding box center [1020, 260] width 932 height 31
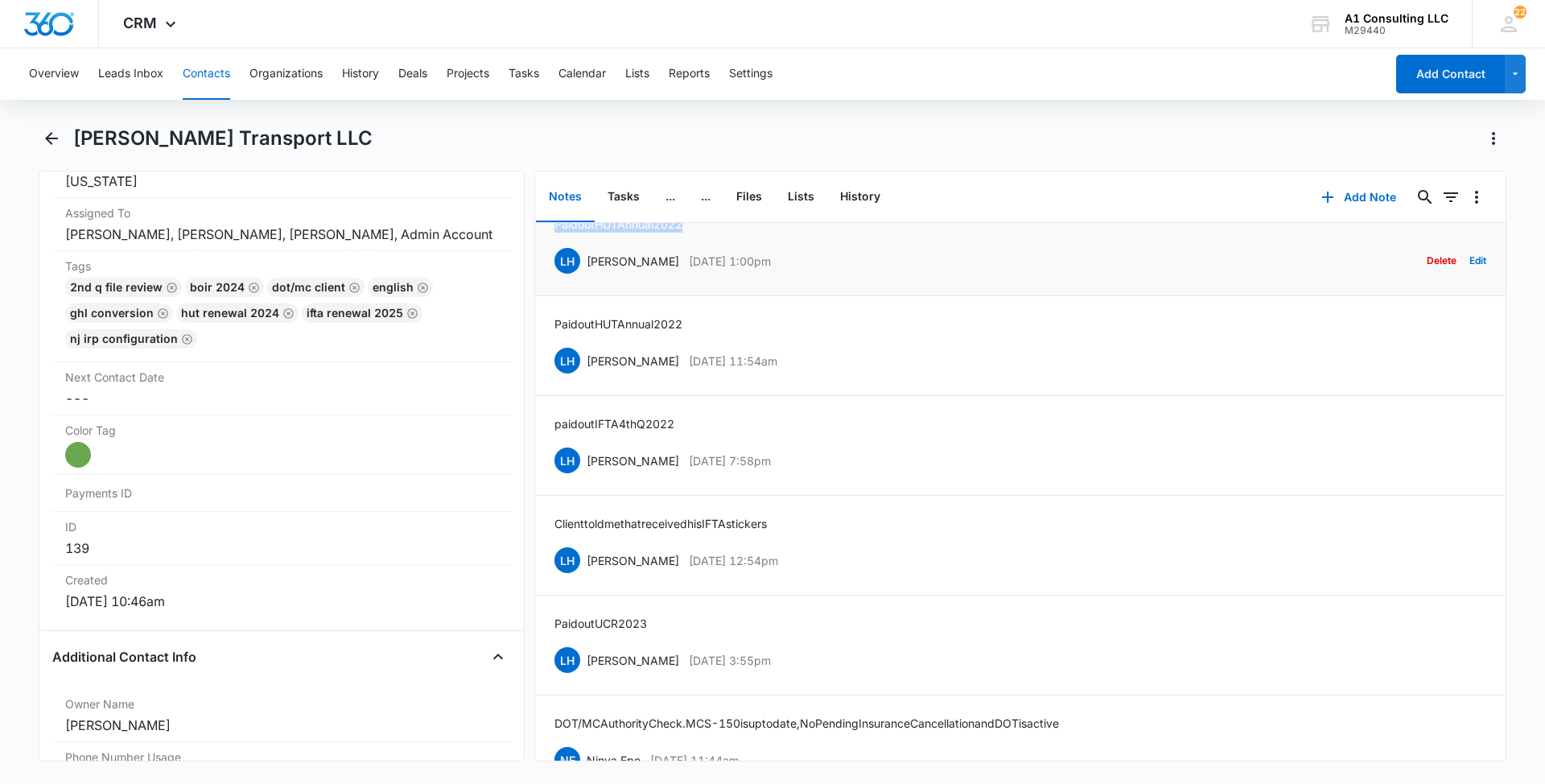
drag, startPoint x: 701, startPoint y: 254, endPoint x: 551, endPoint y: 254, distance: 150.0
click at [551, 254] on li "Paid out HUT Annual 2022 LH [PERSON_NAME] [DATE] 1:00pm Delete Edit" at bounding box center [1020, 246] width 971 height 99
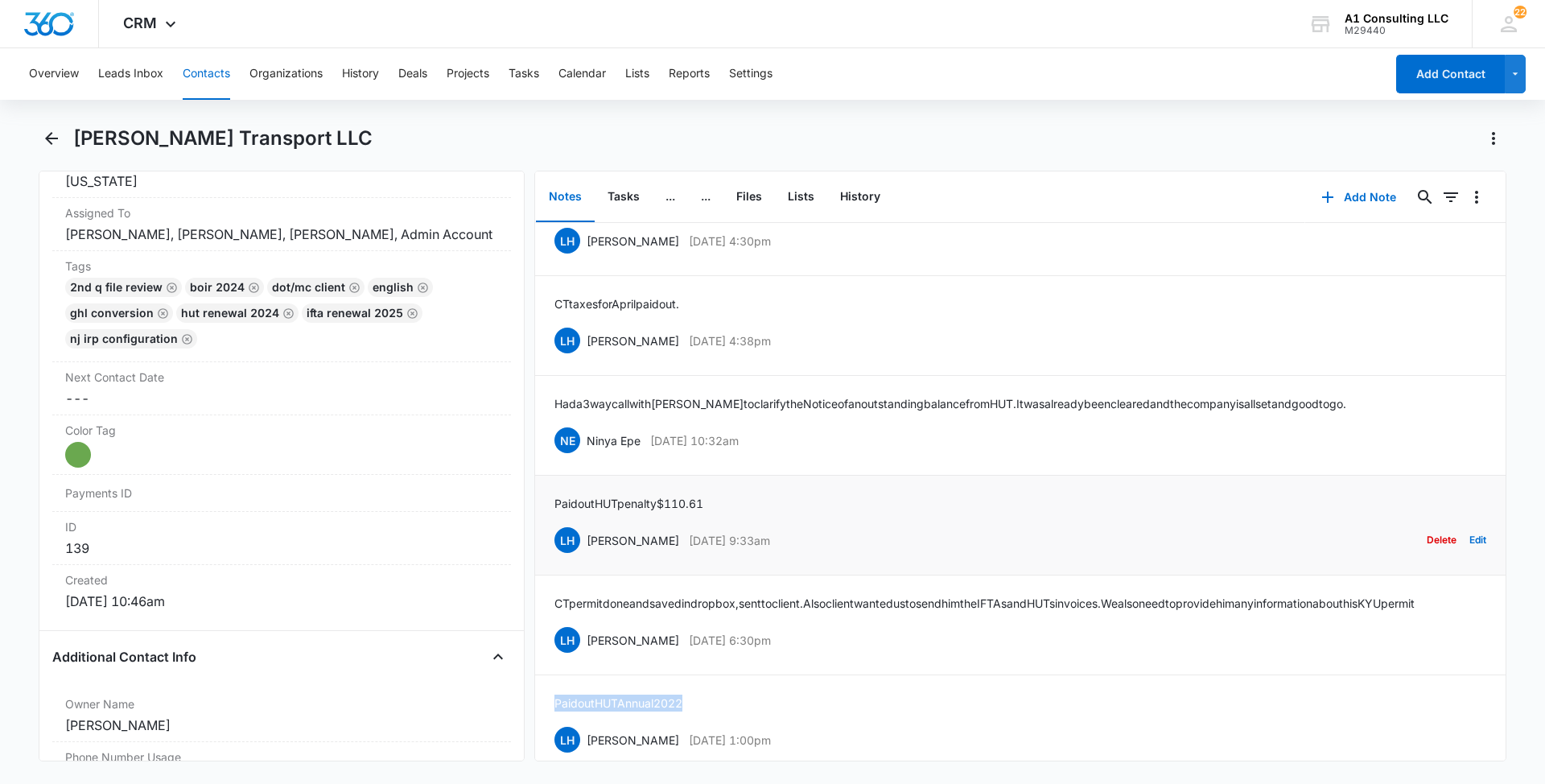
scroll to position [2821, 0]
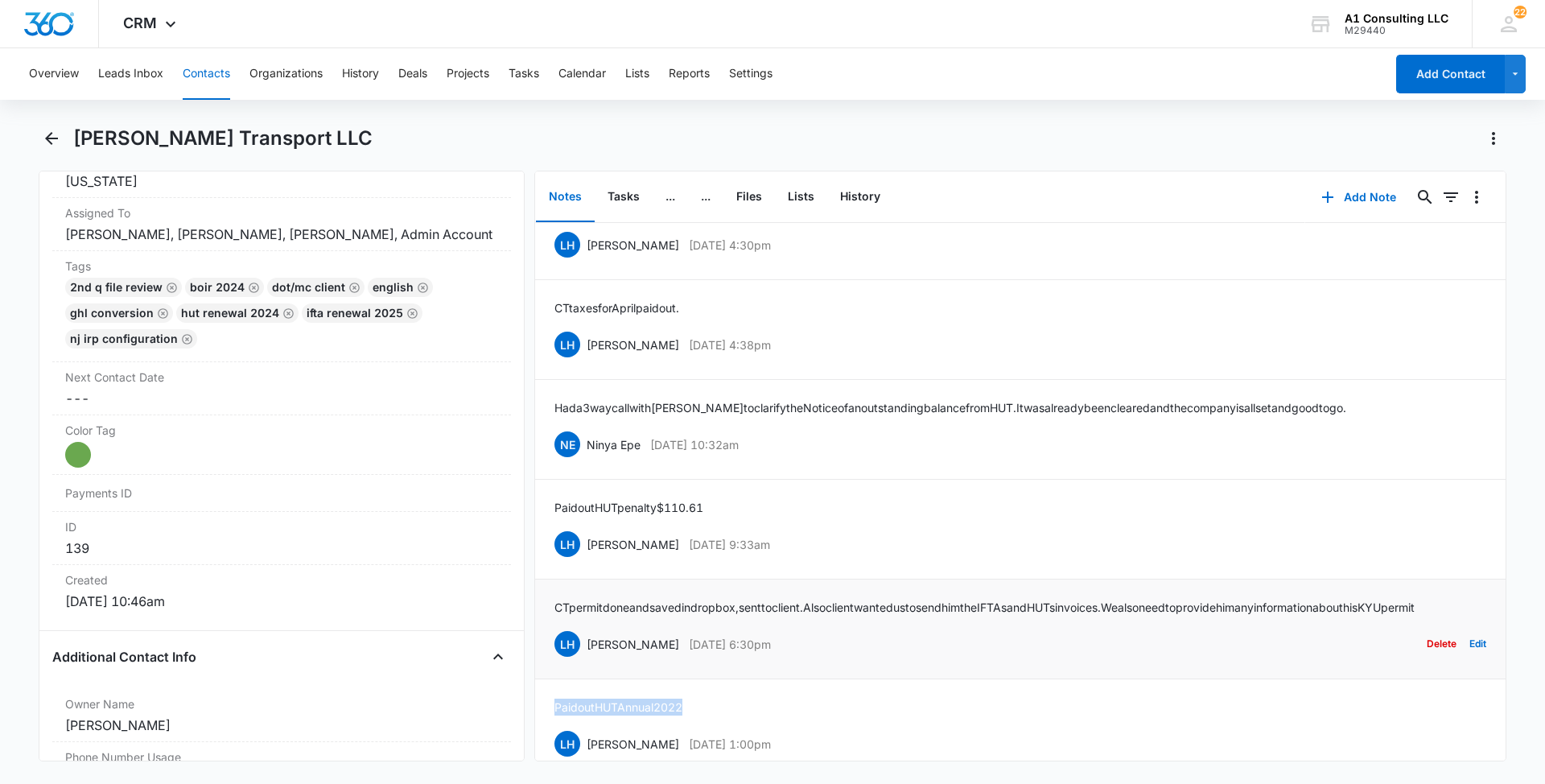
drag, startPoint x: 772, startPoint y: 680, endPoint x: 588, endPoint y: 687, distance: 184.1
click at [588, 659] on div "LH [PERSON_NAME] [DATE] 6:30pm Delete Edit" at bounding box center [1020, 644] width 932 height 31
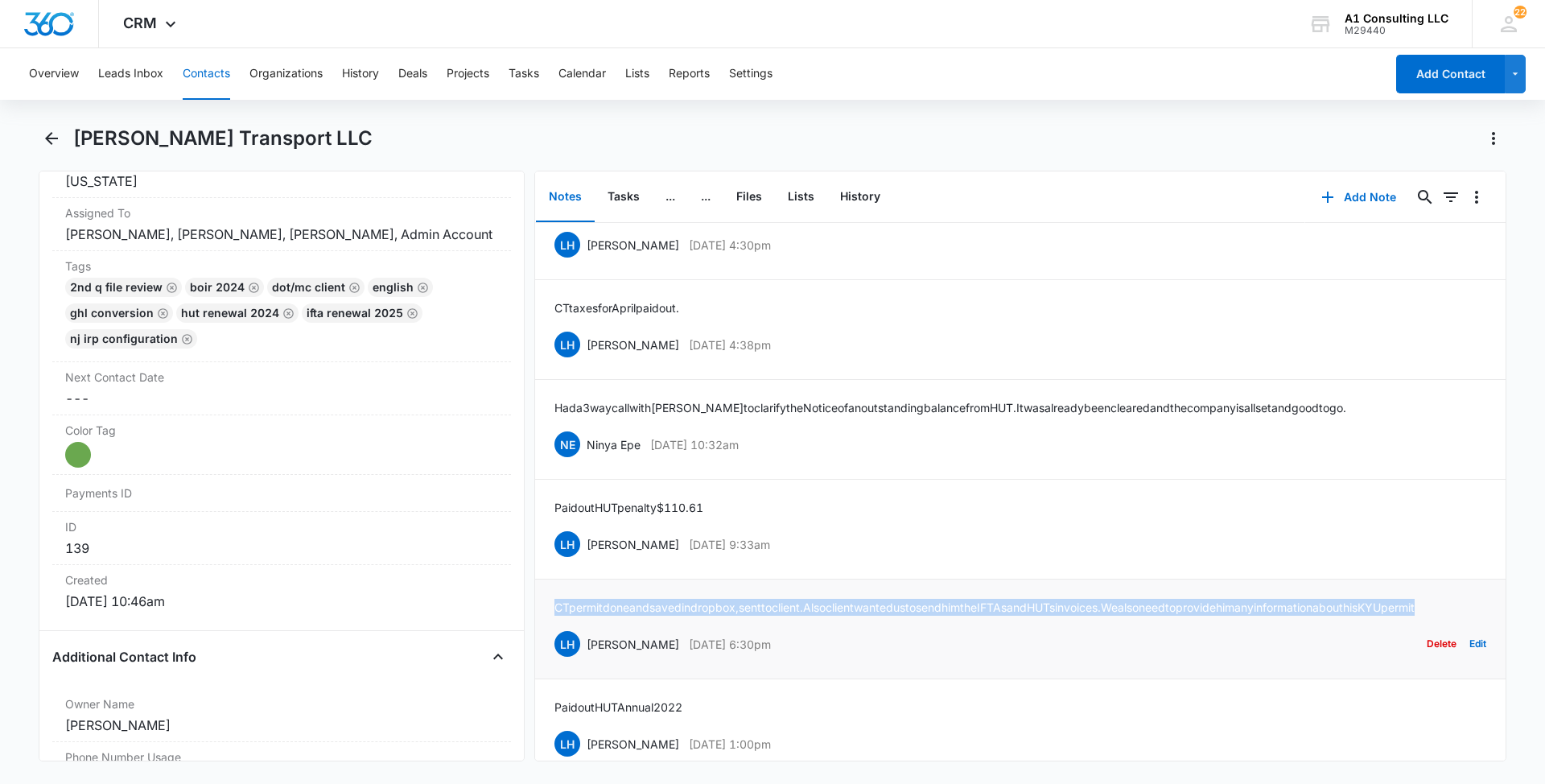
drag, startPoint x: 602, startPoint y: 644, endPoint x: 550, endPoint y: 627, distance: 54.7
click at [550, 627] on li "CT permit done and saved in dropbox, sent to client. Also client wanted us to s…" at bounding box center [1020, 629] width 971 height 99
drag, startPoint x: 797, startPoint y: 559, endPoint x: 583, endPoint y: 565, distance: 214.1
click at [583, 559] on div "LH [PERSON_NAME] [DATE] 9:33am Delete Edit" at bounding box center [1020, 544] width 932 height 31
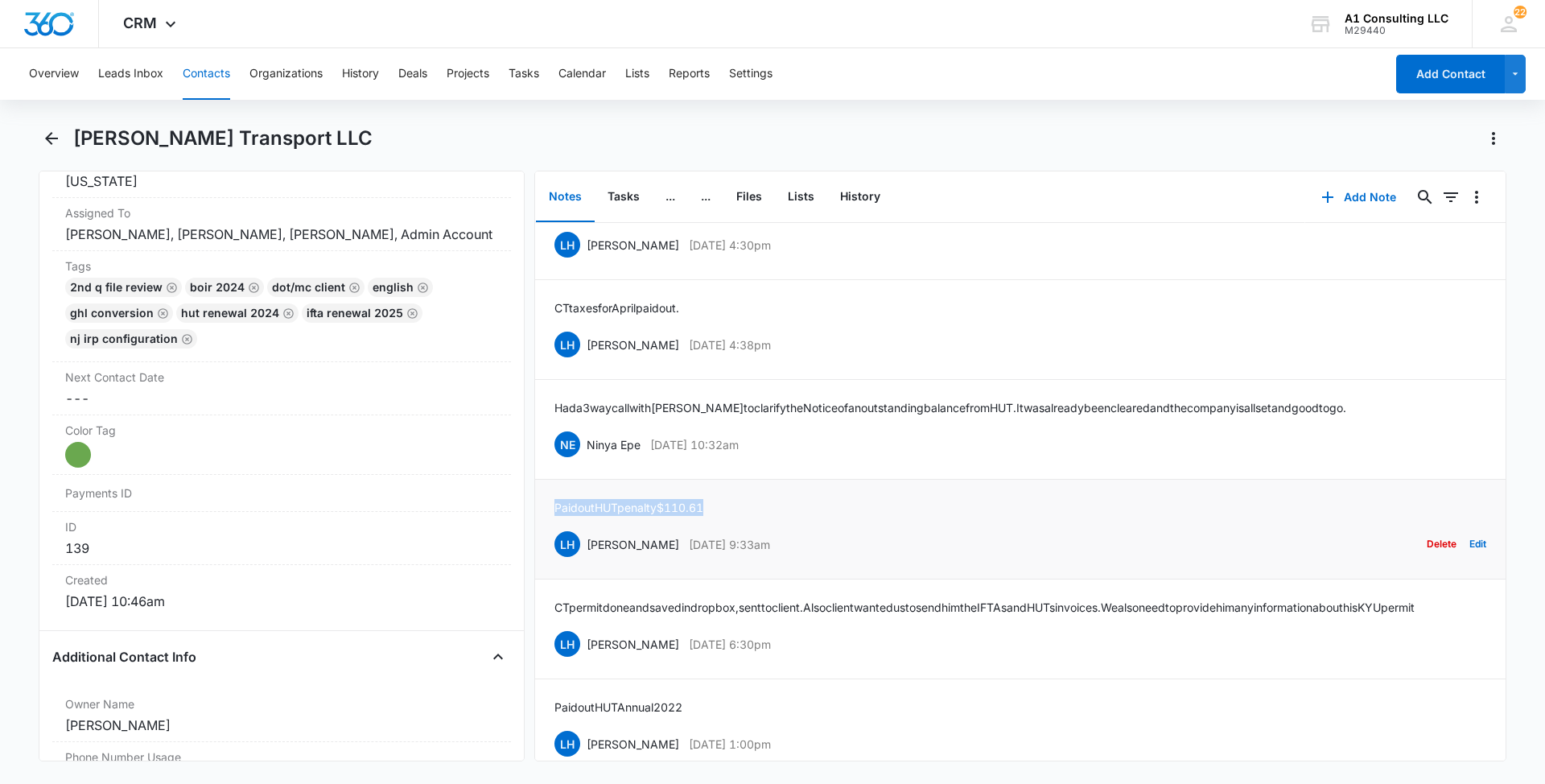
drag, startPoint x: 724, startPoint y: 520, endPoint x: 554, endPoint y: 523, distance: 170.0
click at [554, 523] on li "Paid out HUT penalty $110.61 LH [PERSON_NAME] [DATE] 9:33am Delete Edit" at bounding box center [1020, 529] width 971 height 99
drag, startPoint x: 798, startPoint y: 457, endPoint x: 589, endPoint y: 468, distance: 209.3
click at [589, 459] on div "NE Ninya Epe [DATE] 10:32am Delete Edit" at bounding box center [1020, 444] width 932 height 31
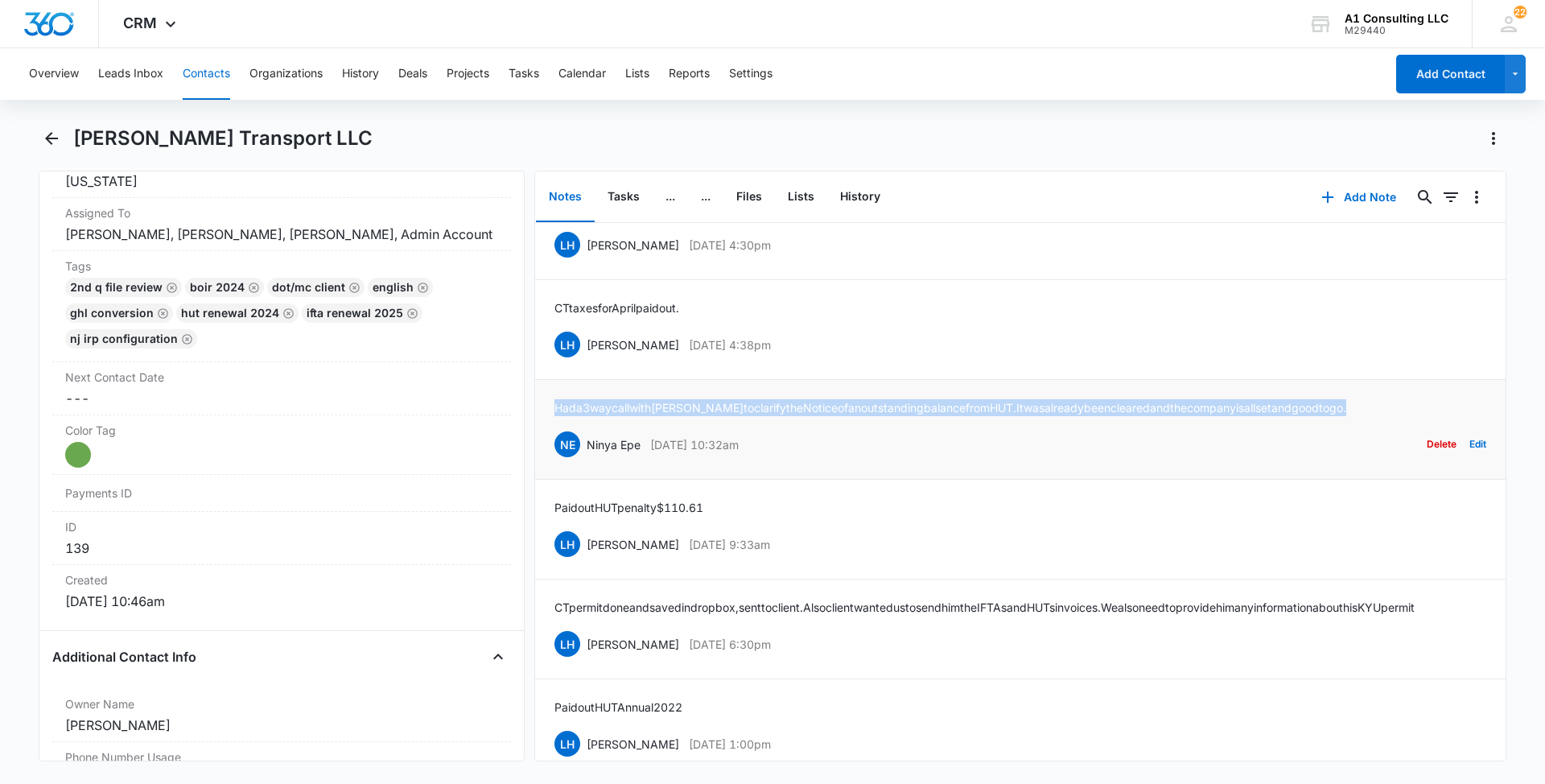
drag, startPoint x: 1406, startPoint y: 423, endPoint x: 558, endPoint y: 430, distance: 848.0
click at [558, 430] on div "Had a 3way call with [PERSON_NAME] to clarify the Notice of an outstanding bala…" at bounding box center [1020, 429] width 932 height 61
drag, startPoint x: 754, startPoint y: 357, endPoint x: 588, endPoint y: 357, distance: 166.0
click at [588, 357] on div "LH [PERSON_NAME] [DATE] 4:38pm Delete Edit" at bounding box center [1020, 345] width 932 height 31
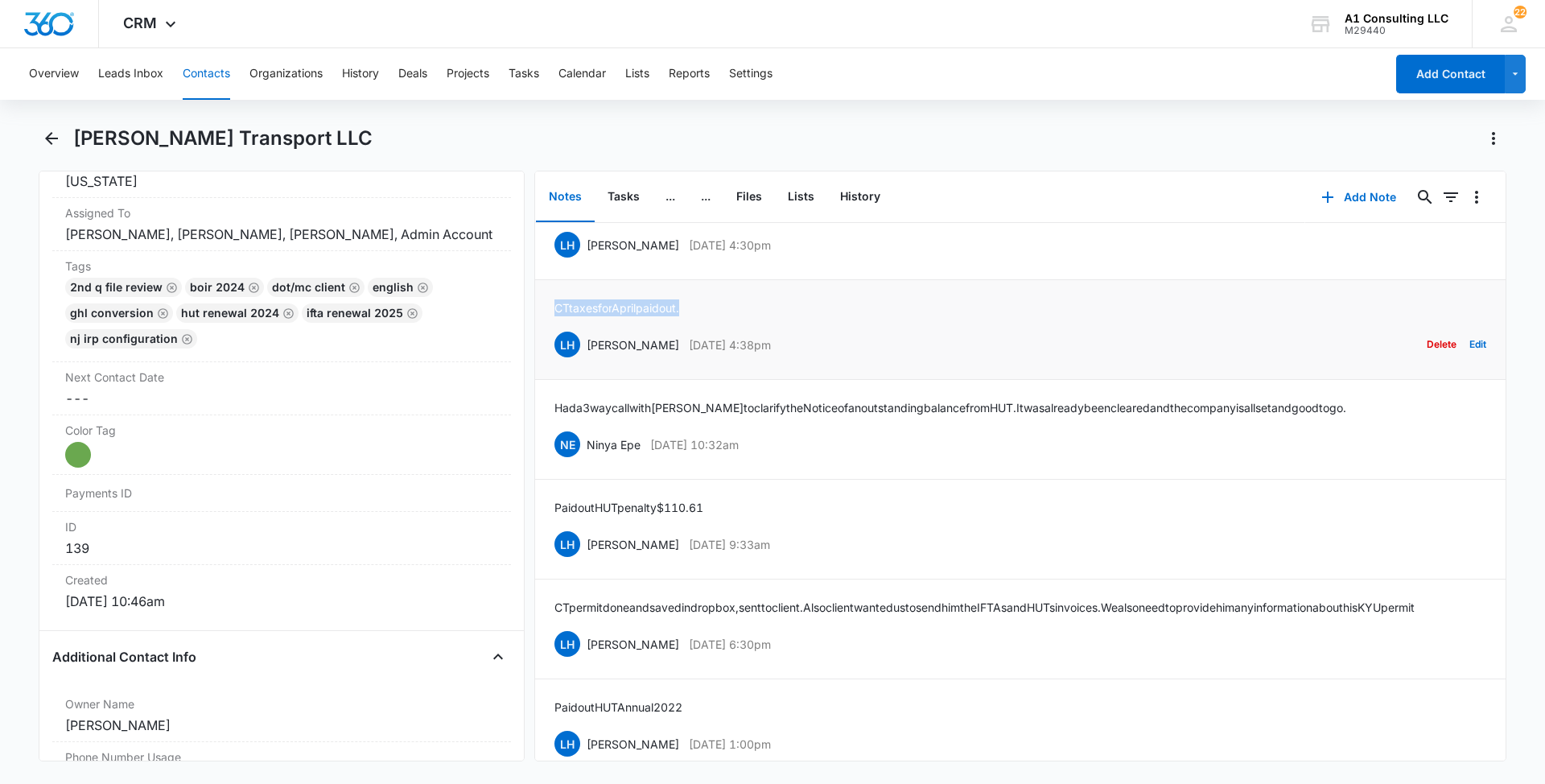
drag, startPoint x: 700, startPoint y: 322, endPoint x: 542, endPoint y: 325, distance: 158.0
click at [542, 325] on li "CT taxes for April paid out. LH [PERSON_NAME] [DATE] 4:38pm Delete Edit" at bounding box center [1020, 330] width 971 height 99
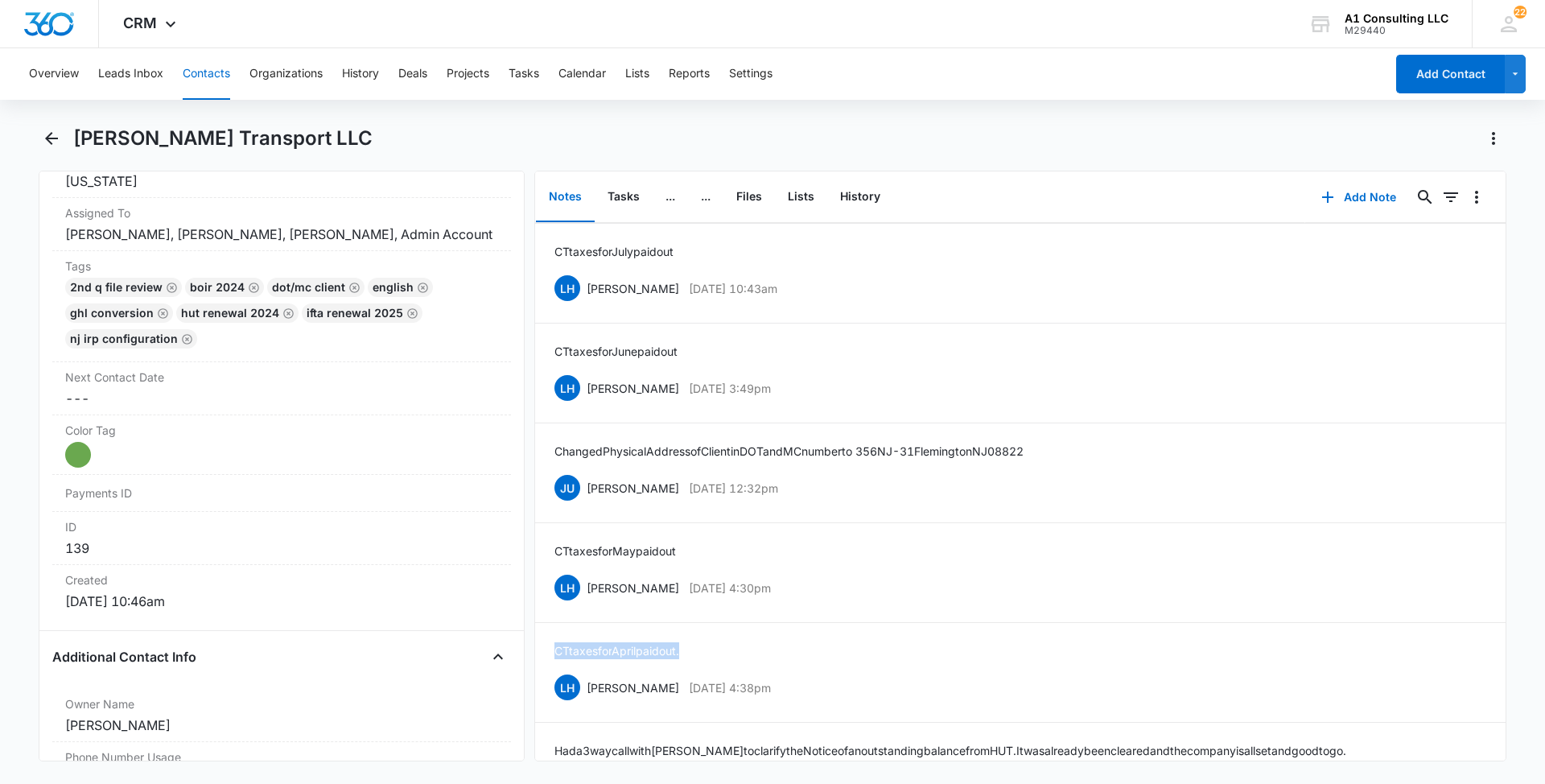
scroll to position [2434, 0]
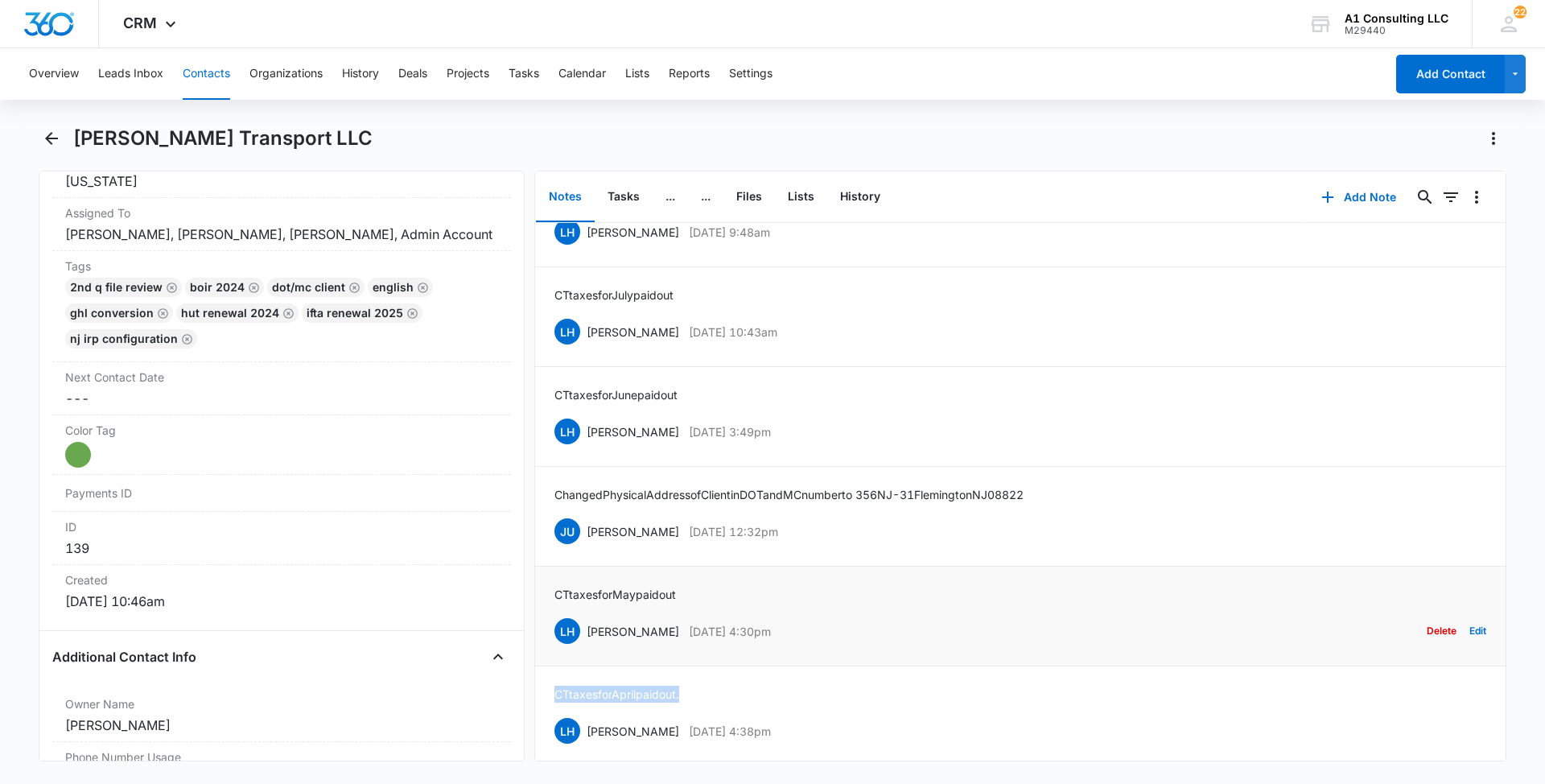
drag, startPoint x: 725, startPoint y: 650, endPoint x: 585, endPoint y: 649, distance: 140.0
click at [585, 646] on div "LH [PERSON_NAME] [DATE] 4:30pm Delete Edit" at bounding box center [1020, 631] width 932 height 31
drag, startPoint x: 697, startPoint y: 606, endPoint x: 551, endPoint y: 602, distance: 146.1
click at [551, 602] on li "CT taxes for May paid out LH [PERSON_NAME] [DATE] 4:30pm Delete Edit" at bounding box center [1020, 616] width 971 height 99
drag, startPoint x: 826, startPoint y: 544, endPoint x: 588, endPoint y: 557, distance: 238.4
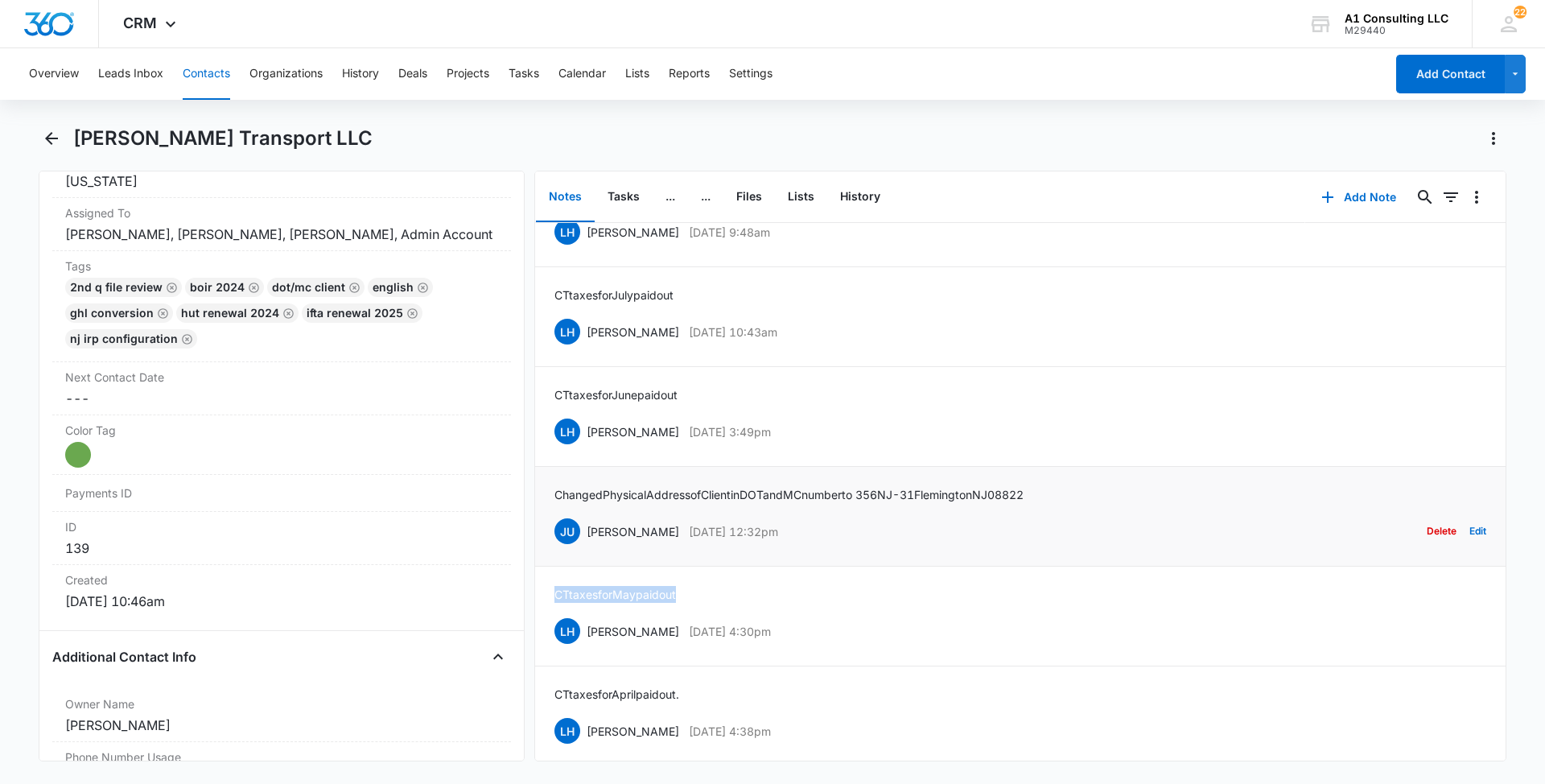
click at [588, 546] on div "JU [PERSON_NAME] [DATE] 12:32pm Delete Edit" at bounding box center [1020, 531] width 932 height 31
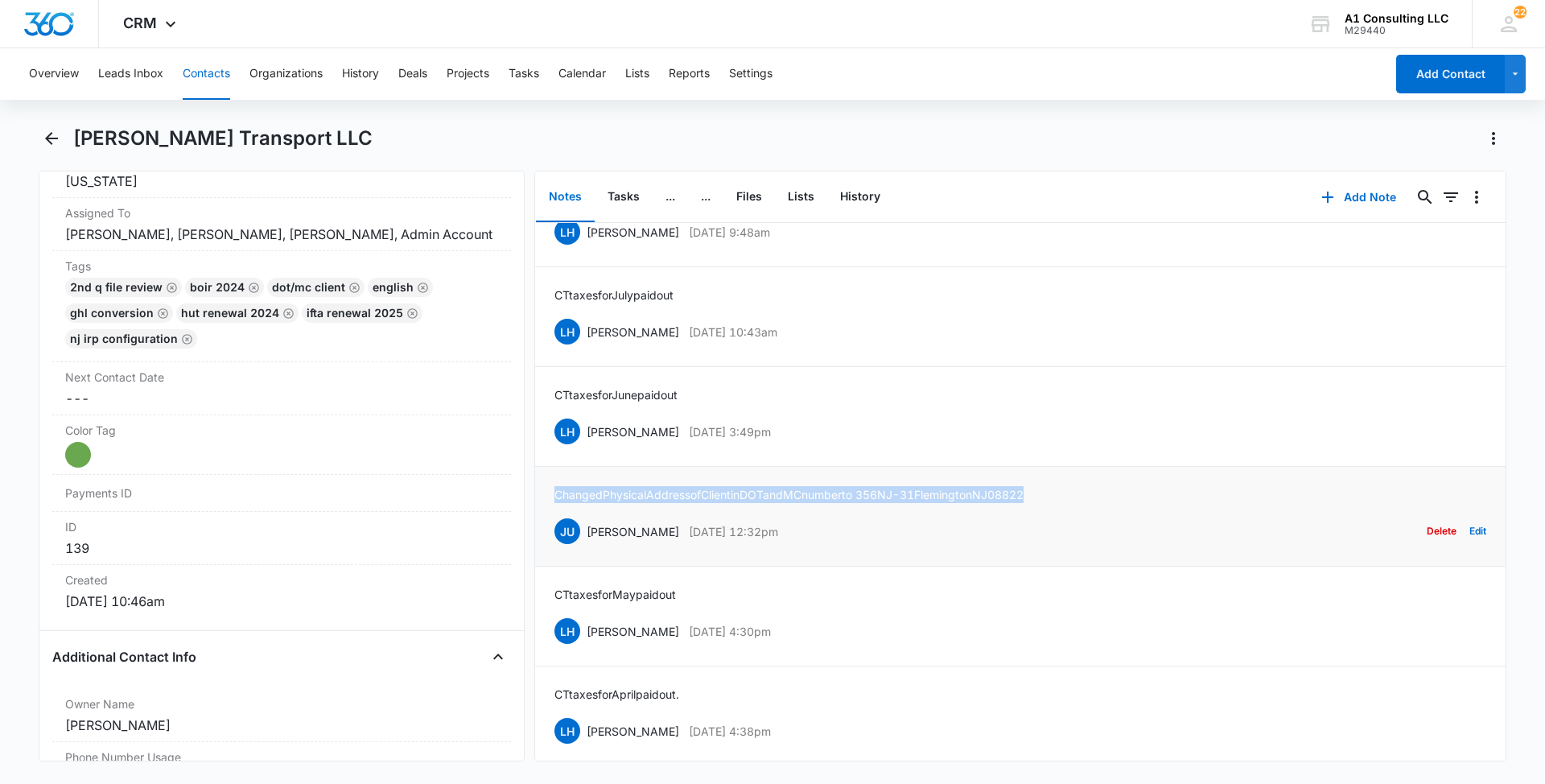
drag, startPoint x: 1087, startPoint y: 501, endPoint x: 552, endPoint y: 515, distance: 535.2
click at [552, 515] on li "Changed Physical Address of Client in DOT and MC number to [STREET_ADDRESS] JU …" at bounding box center [1020, 516] width 971 height 99
drag, startPoint x: 792, startPoint y: 445, endPoint x: 587, endPoint y: 447, distance: 205.0
click at [587, 447] on div "LH [PERSON_NAME] [DATE] 3:49pm Delete Edit" at bounding box center [1020, 431] width 932 height 31
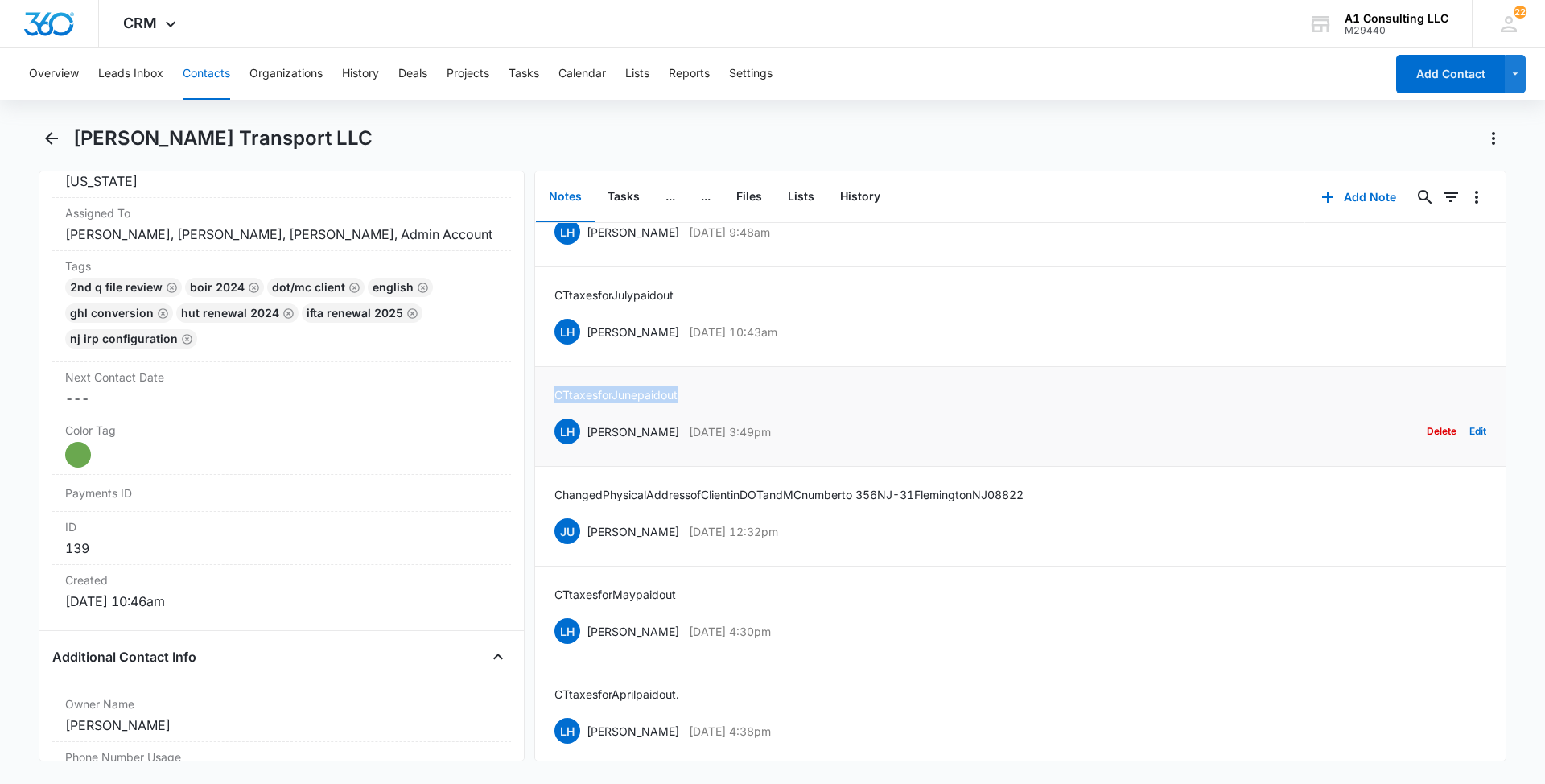
drag, startPoint x: 630, startPoint y: 407, endPoint x: 546, endPoint y: 406, distance: 84.0
click at [546, 406] on li "CT taxes for June paid out LH [PERSON_NAME] [DATE] 3:49pm Delete Edit" at bounding box center [1020, 417] width 971 height 99
drag, startPoint x: 820, startPoint y: 351, endPoint x: 588, endPoint y: 349, distance: 232.0
click at [588, 346] on div "LH [PERSON_NAME] [DATE] 10:43am Delete Edit" at bounding box center [1020, 332] width 932 height 31
drag, startPoint x: 700, startPoint y: 310, endPoint x: 550, endPoint y: 310, distance: 150.0
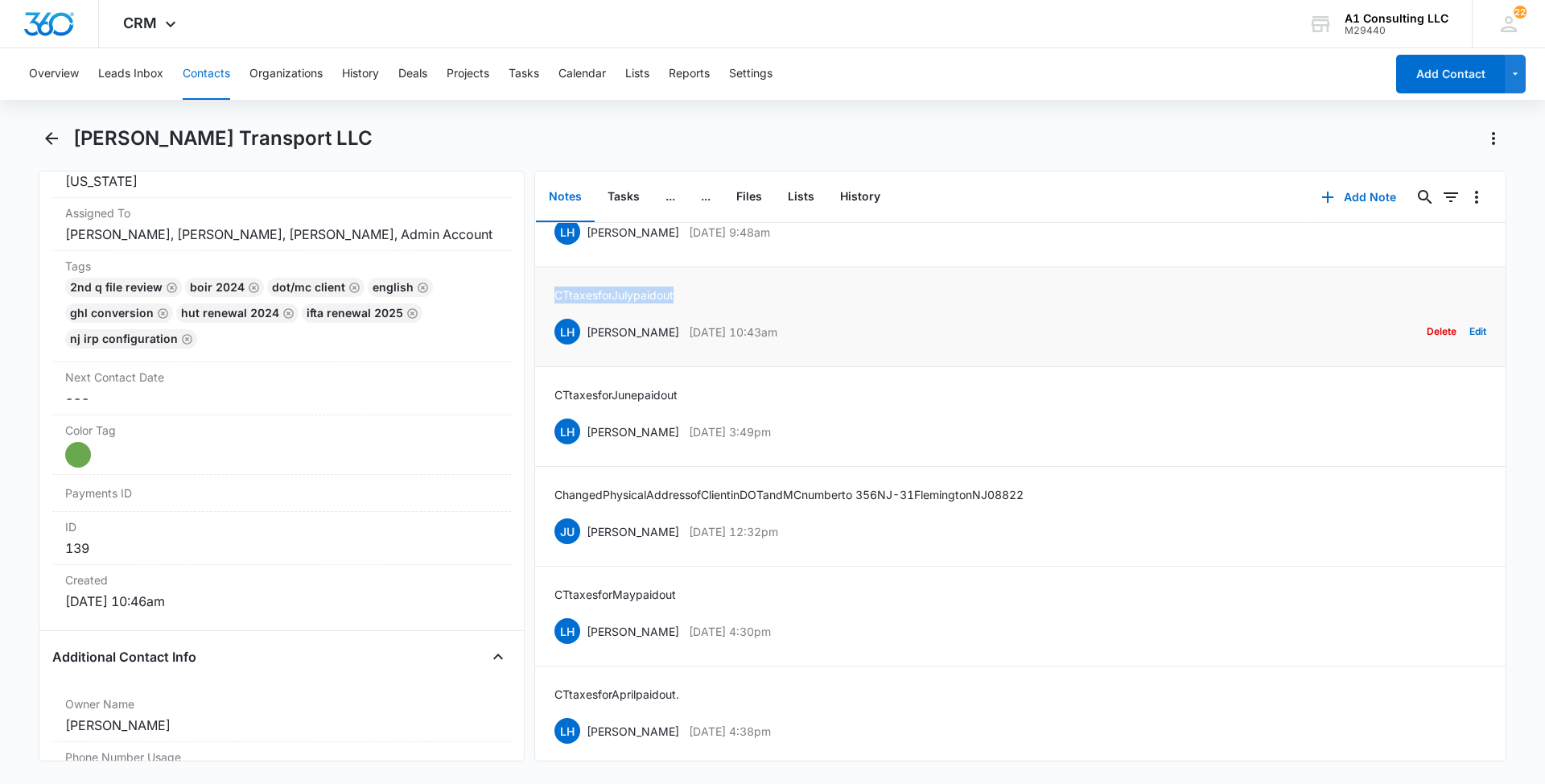
click at [550, 310] on li "CT taxes for July paid out LH [PERSON_NAME] [DATE] 10:43am Delete Edit" at bounding box center [1020, 316] width 971 height 99
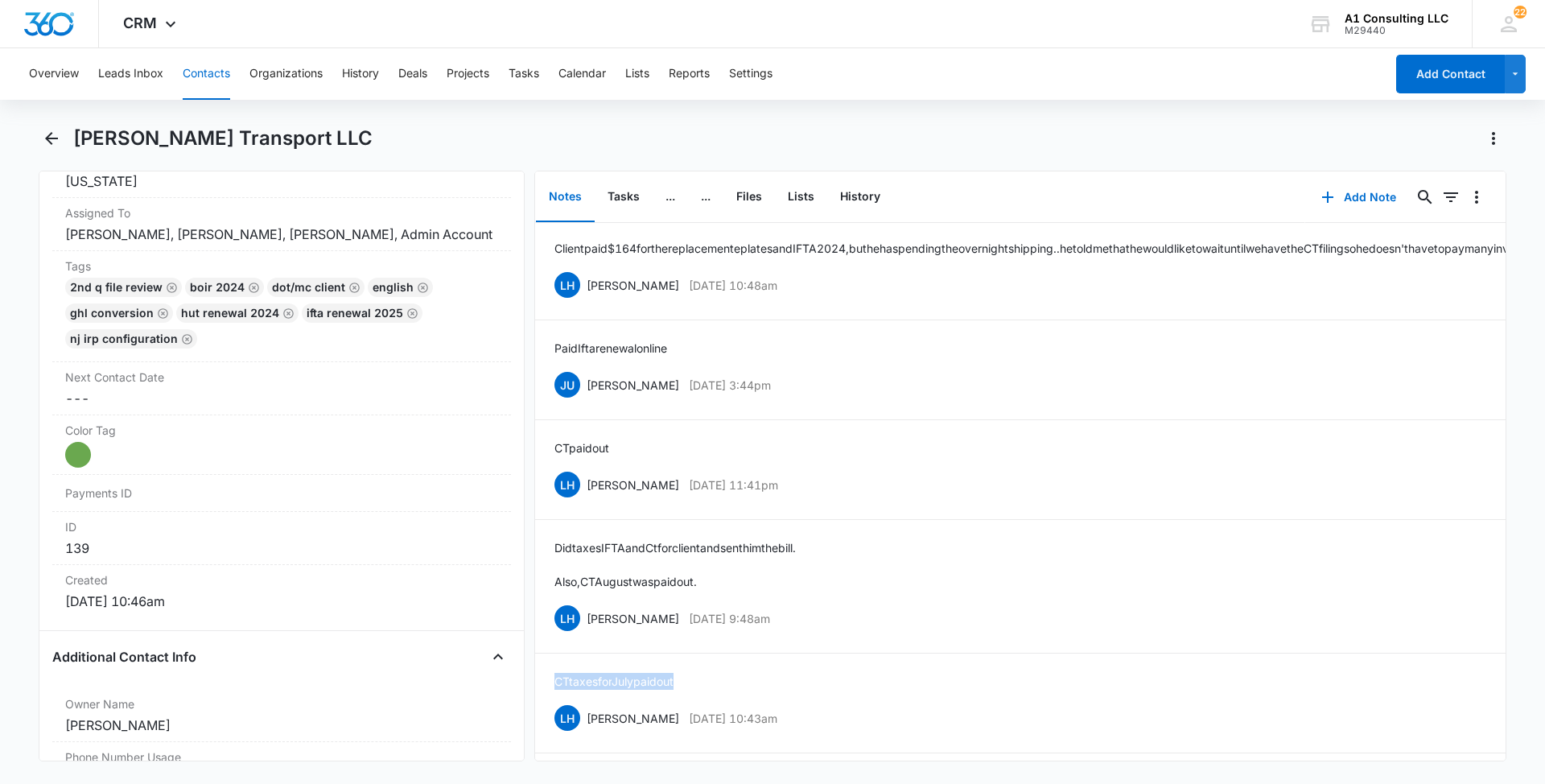
scroll to position [2000, 0]
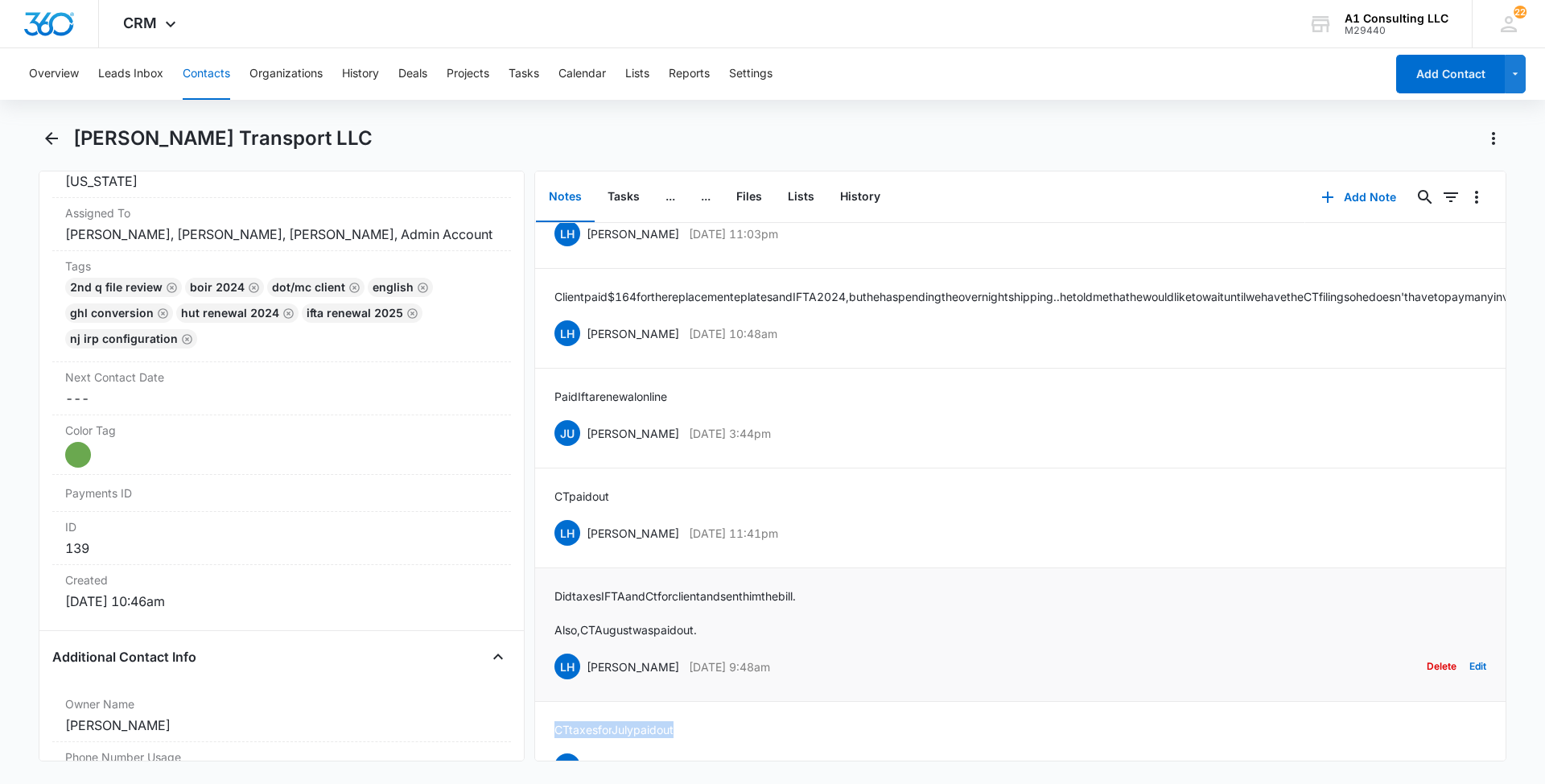
drag, startPoint x: 798, startPoint y: 689, endPoint x: 588, endPoint y: 690, distance: 210.0
click at [588, 682] on div "LH [PERSON_NAME] [DATE] 9:48am Delete Edit" at bounding box center [1020, 666] width 932 height 31
drag, startPoint x: 724, startPoint y: 638, endPoint x: 545, endPoint y: 608, distance: 181.5
click at [545, 608] on li "Did taxes IFTA and Ct for client and sent him the bill. Also, CT August was pai…" at bounding box center [1020, 635] width 971 height 134
drag, startPoint x: 807, startPoint y: 543, endPoint x: 584, endPoint y: 554, distance: 223.3
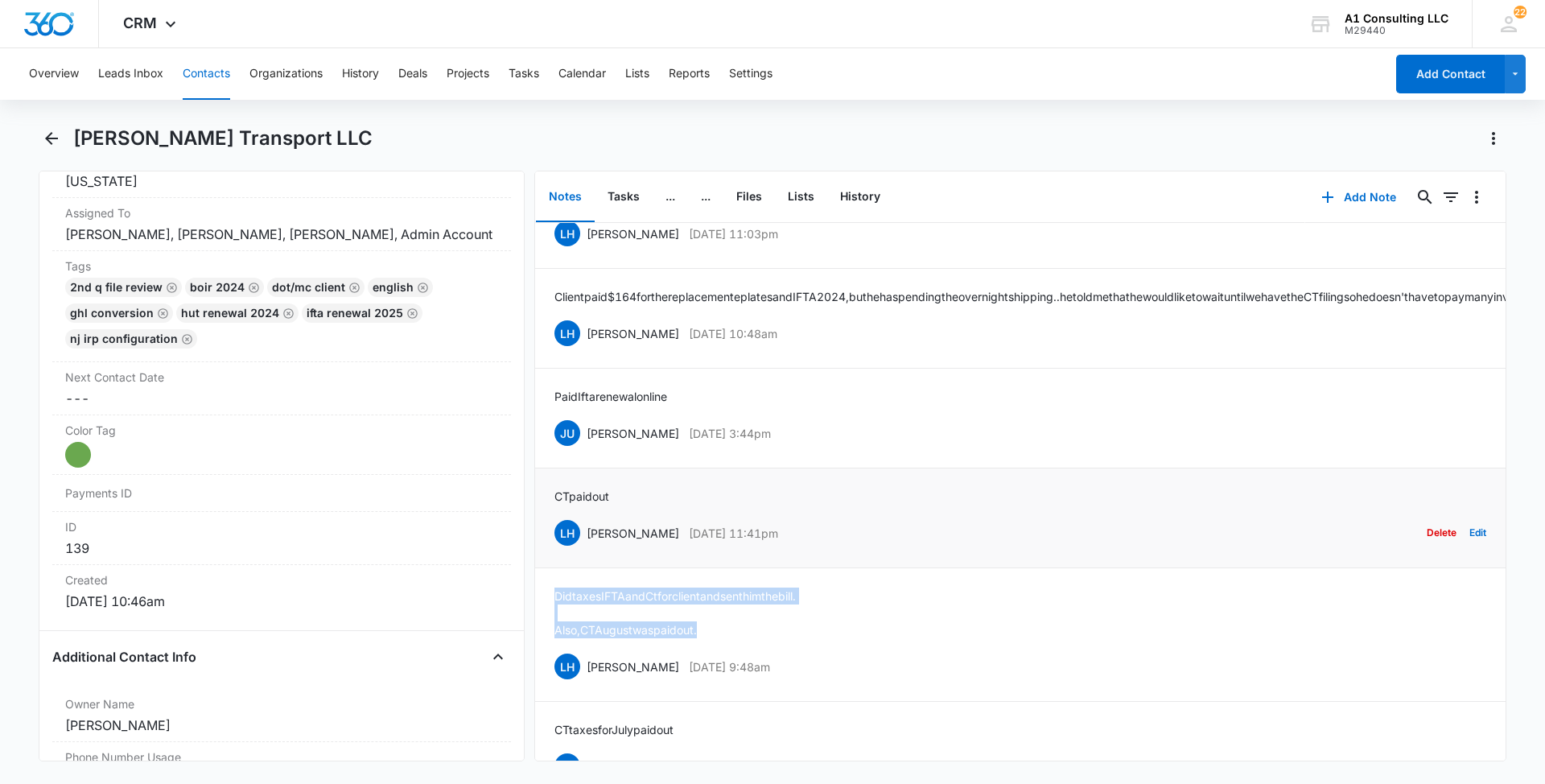
click at [584, 548] on div "LH [PERSON_NAME] [DATE] 11:41pm Delete Edit" at bounding box center [1020, 533] width 932 height 31
drag, startPoint x: 559, startPoint y: 514, endPoint x: 542, endPoint y: 514, distance: 17.0
click at [542, 514] on li "CT paid out LH [PERSON_NAME] [DATE] 11:41pm Delete Edit" at bounding box center [1020, 518] width 971 height 99
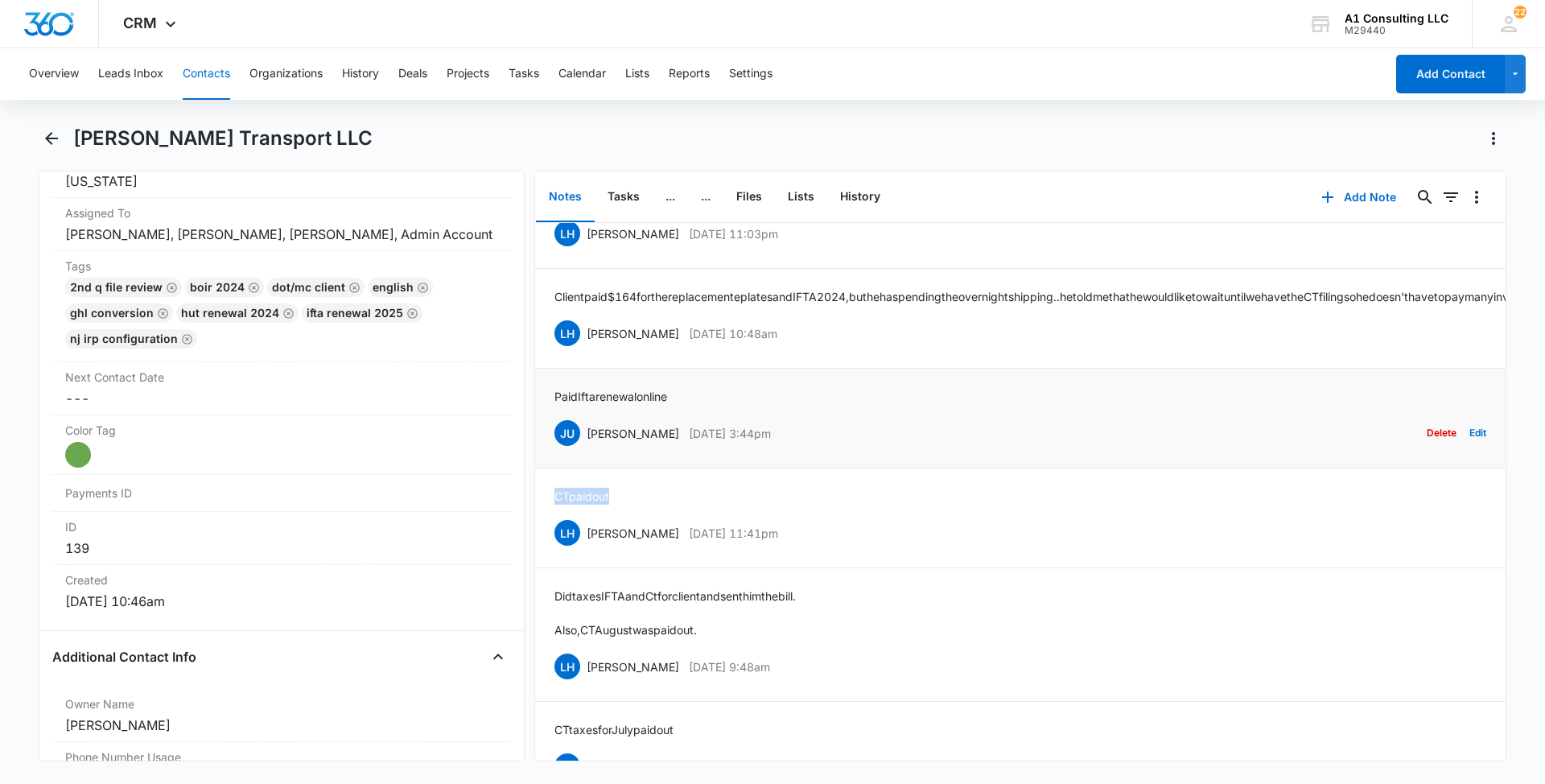
drag, startPoint x: 826, startPoint y: 453, endPoint x: 588, endPoint y: 453, distance: 238.0
click at [588, 449] on div "JU [PERSON_NAME] [DATE] 3:44pm Delete Edit" at bounding box center [1020, 433] width 932 height 31
drag, startPoint x: 683, startPoint y: 410, endPoint x: 551, endPoint y: 408, distance: 132.0
click at [551, 408] on li "Paid Ifta renewal online JU [PERSON_NAME] [DATE] 3:44pm Delete Edit" at bounding box center [1020, 419] width 971 height 99
drag, startPoint x: 803, startPoint y: 339, endPoint x: 587, endPoint y: 349, distance: 216.2
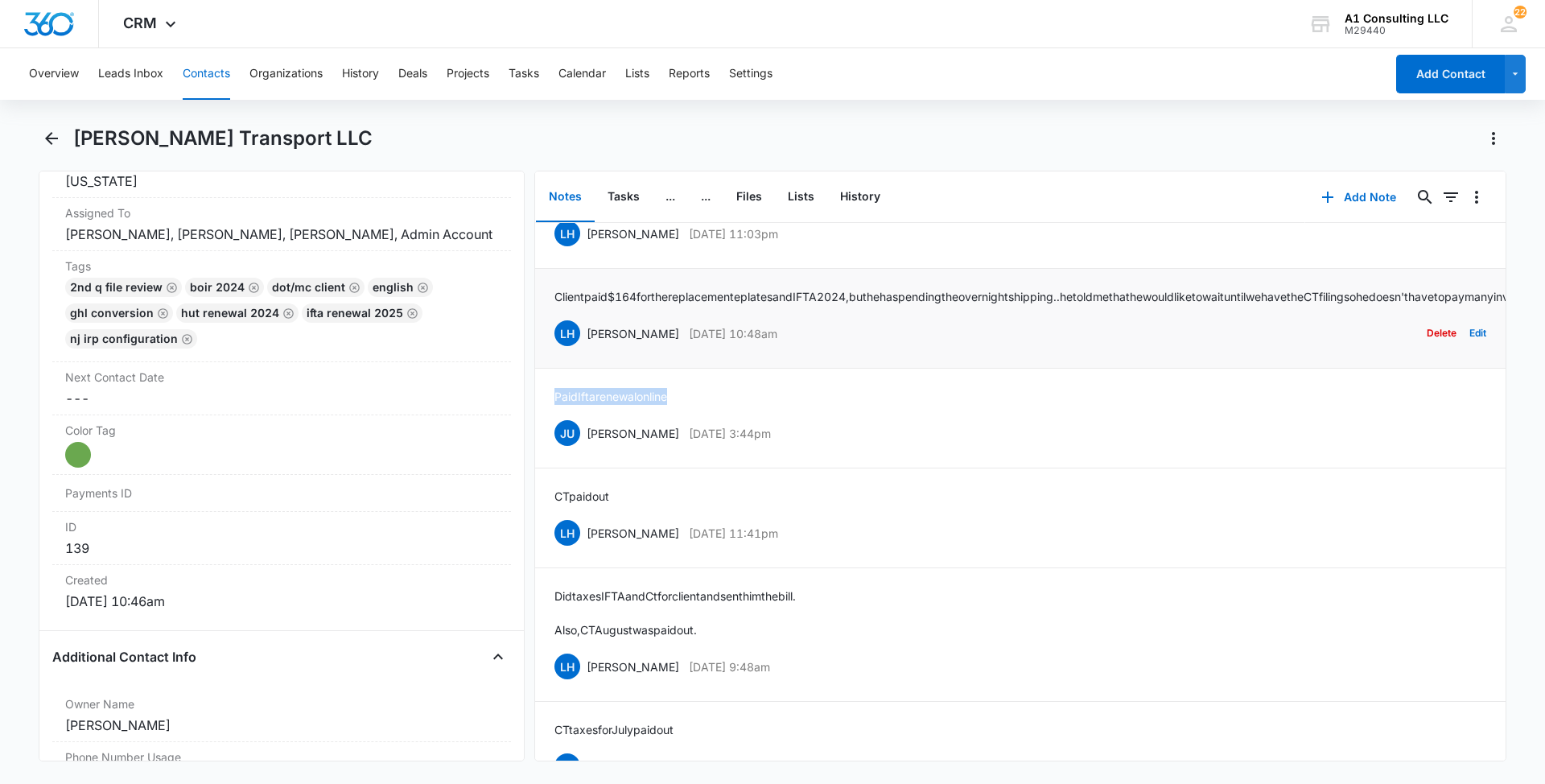
click at [587, 348] on div "LH [PERSON_NAME] [DATE] 10:48am Delete Edit" at bounding box center [1020, 333] width 932 height 31
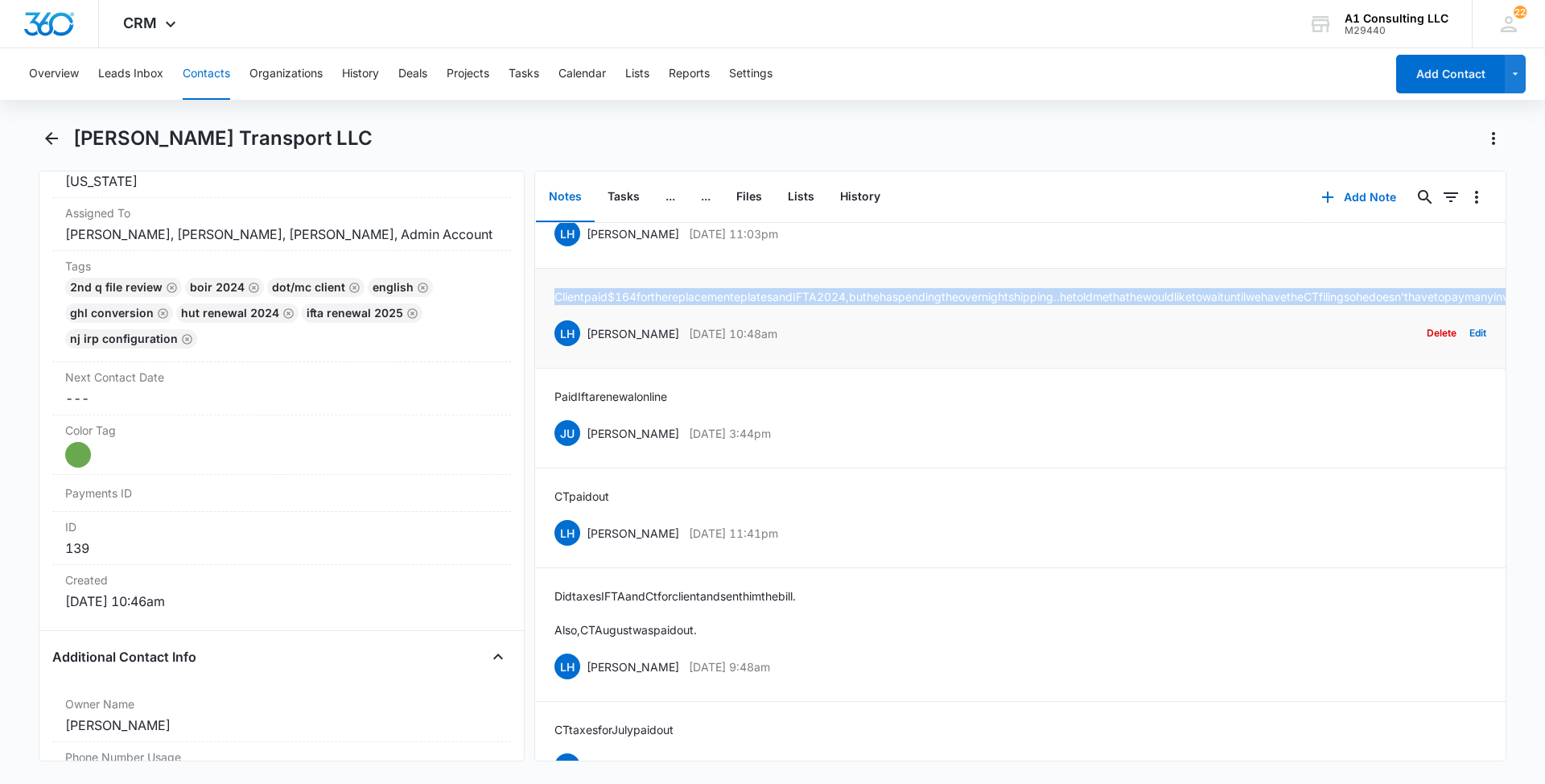
drag, startPoint x: 1117, startPoint y: 316, endPoint x: 554, endPoint y: 290, distance: 563.6
click at [554, 290] on li "Client paid $164 for the replacemente plates and IFTA 2024, but he has pending …" at bounding box center [1020, 318] width 971 height 99
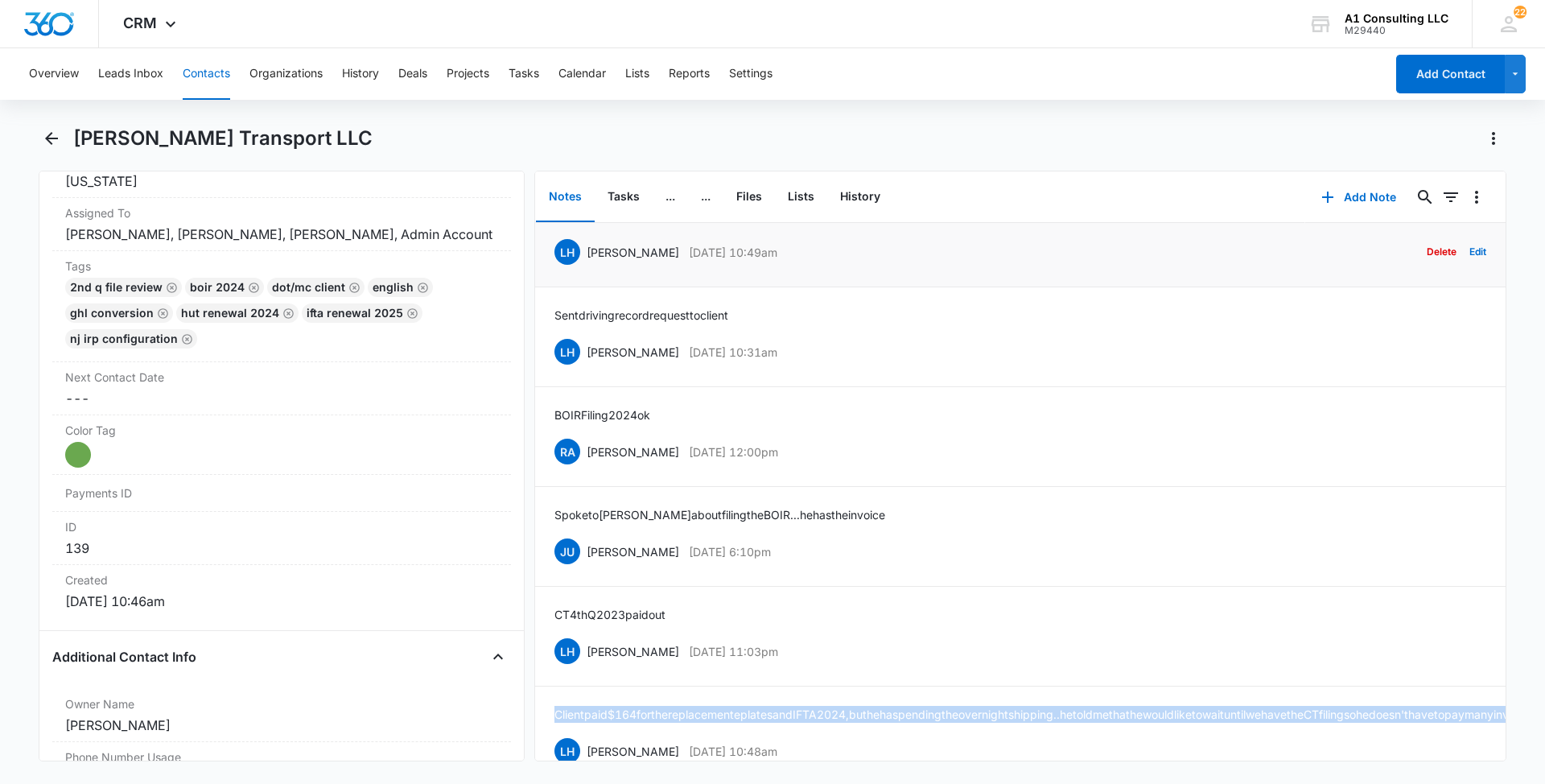
scroll to position [1565, 0]
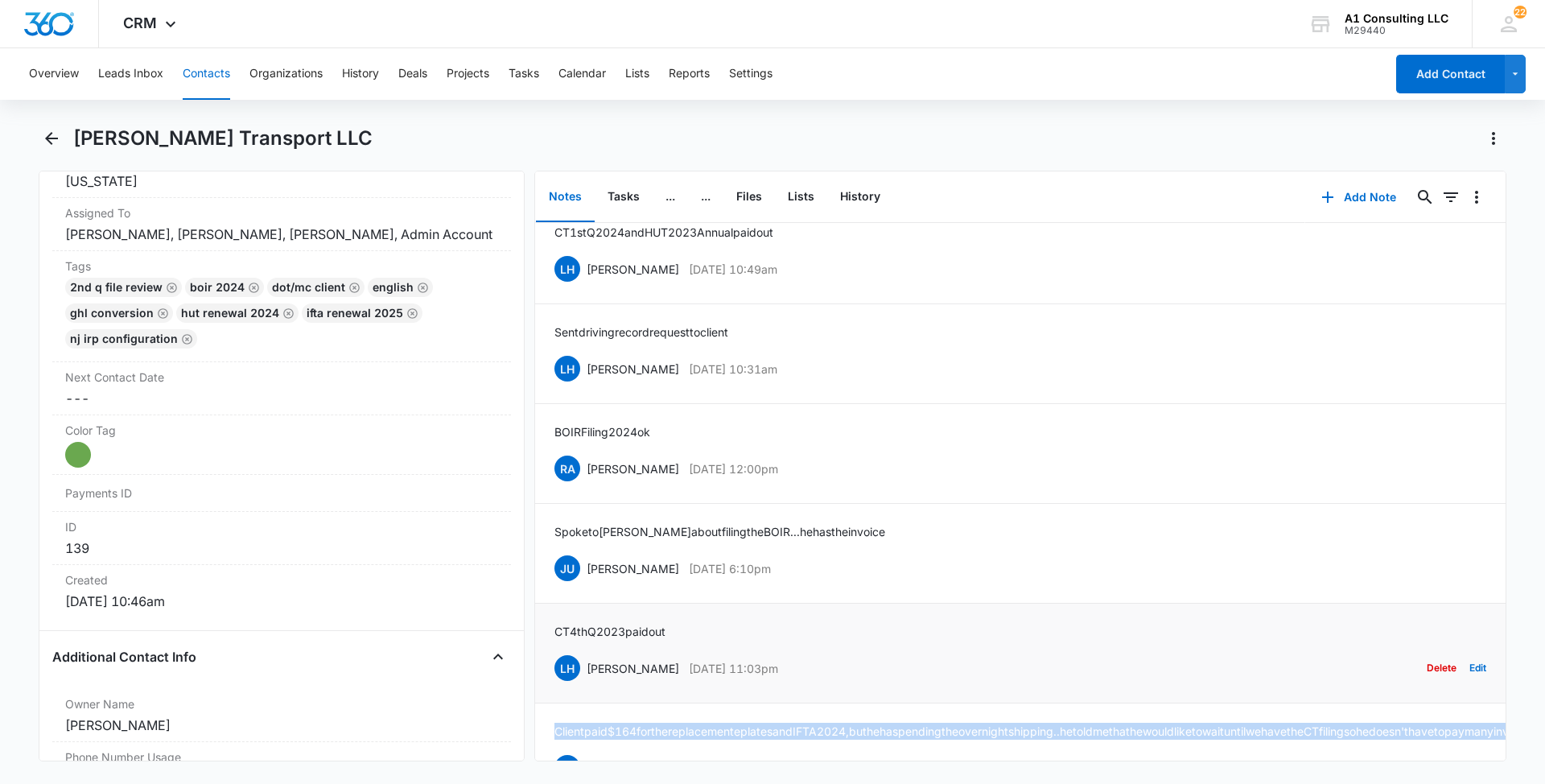
drag, startPoint x: 791, startPoint y: 669, endPoint x: 584, endPoint y: 668, distance: 207.0
click at [584, 668] on div "LH [PERSON_NAME] [DATE] 11:03pm Delete Edit" at bounding box center [1020, 668] width 932 height 31
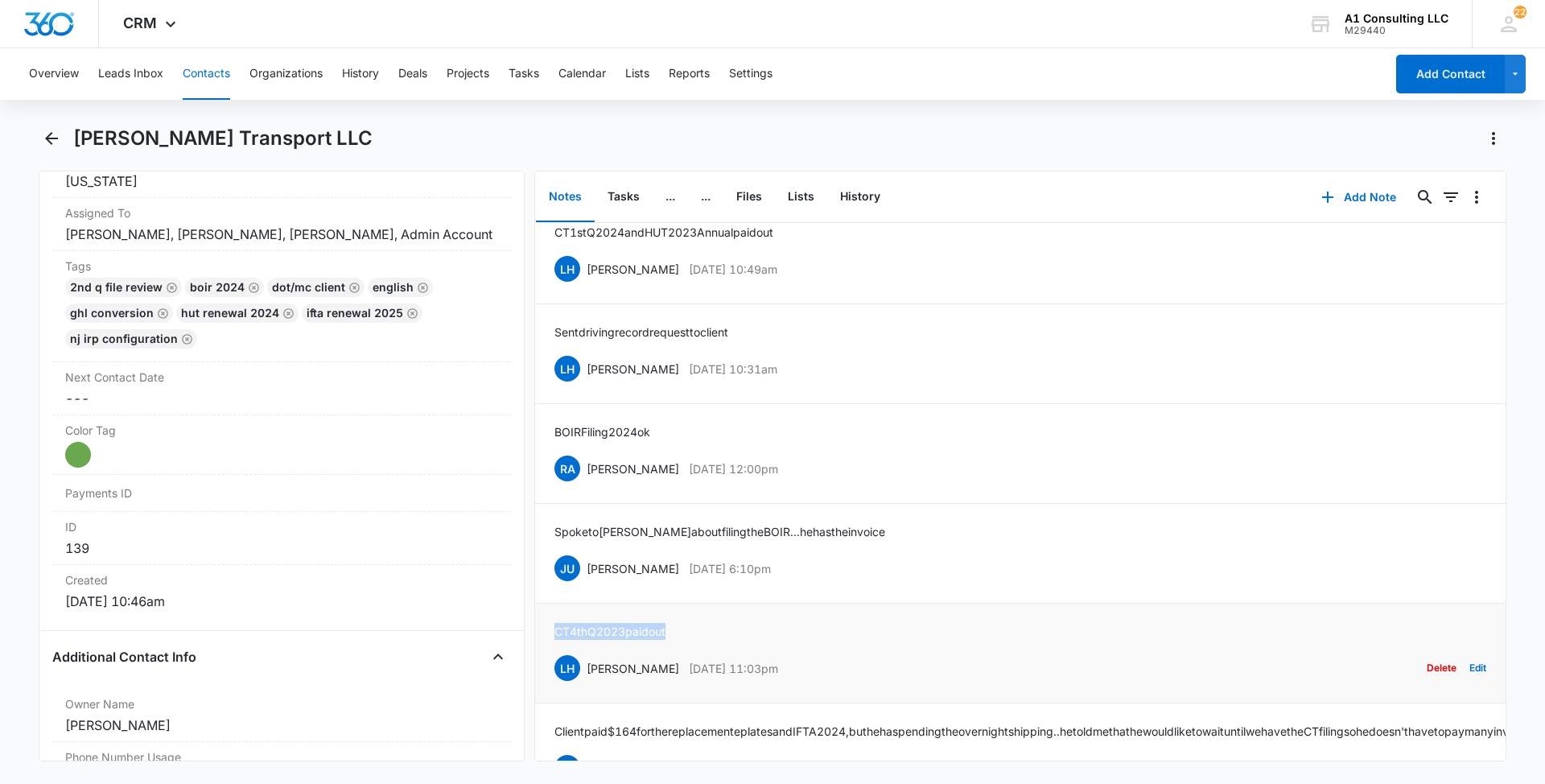
drag, startPoint x: 686, startPoint y: 632, endPoint x: 547, endPoint y: 631, distance: 139.0
click at [548, 631] on li "CT 4th Q 2023 paid out LH [PERSON_NAME] [DATE] 11:03pm Delete Edit" at bounding box center [1020, 653] width 971 height 99
drag, startPoint x: 824, startPoint y: 563, endPoint x: 587, endPoint y: 566, distance: 237.0
click at [587, 566] on div "JU [PERSON_NAME] [DATE] 6:10pm Delete Edit" at bounding box center [1020, 568] width 932 height 31
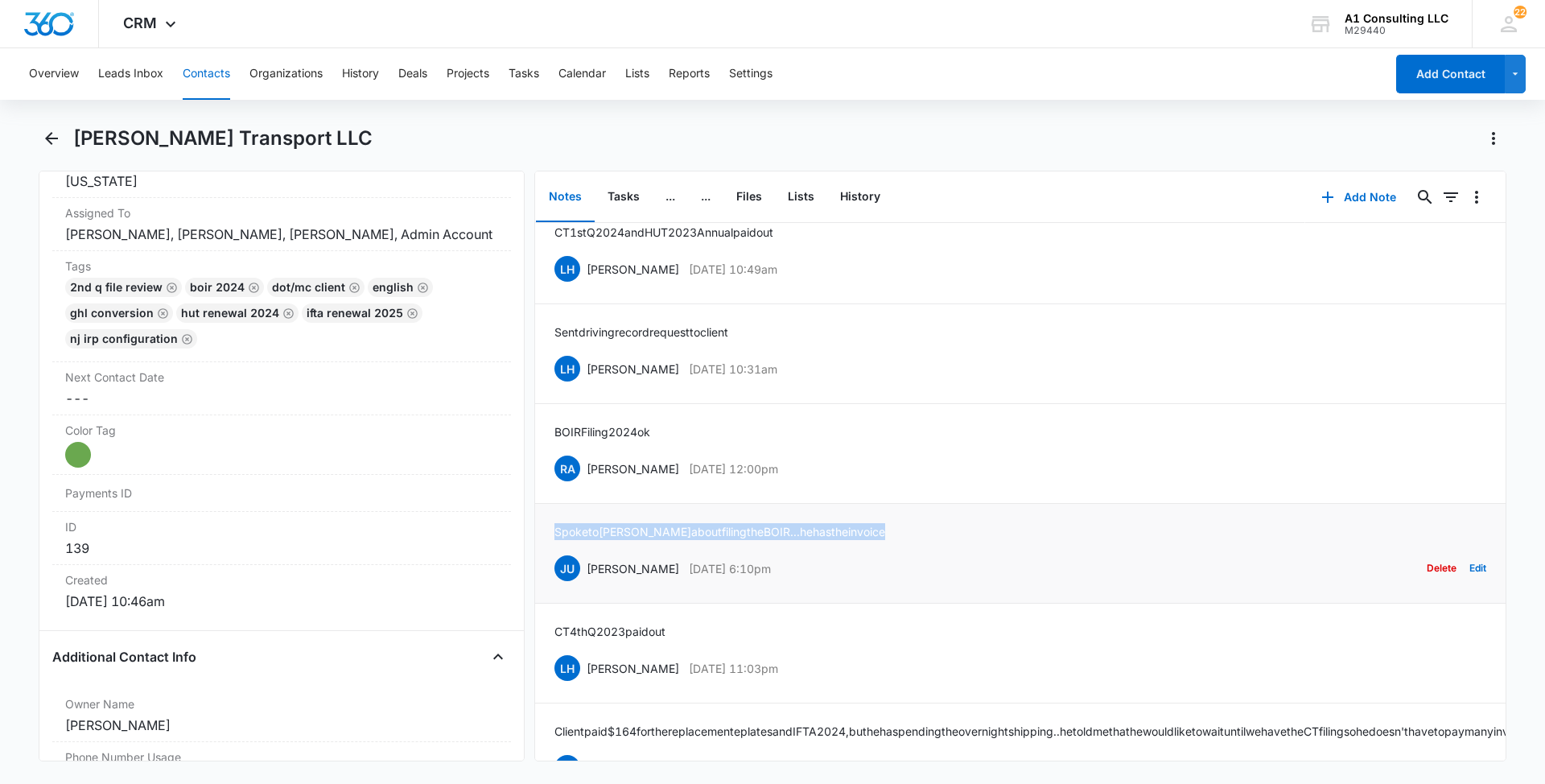
drag, startPoint x: 871, startPoint y: 528, endPoint x: 551, endPoint y: 529, distance: 320.0
click at [551, 529] on li "Spoke to [PERSON_NAME] about filing the BOIR...he has the invoice JU [PERSON_NA…" at bounding box center [1020, 553] width 971 height 99
drag, startPoint x: 726, startPoint y: 469, endPoint x: 590, endPoint y: 470, distance: 136.0
click at [590, 470] on div "RA [PERSON_NAME] [DATE] 12:00pm Delete Edit" at bounding box center [1020, 468] width 932 height 31
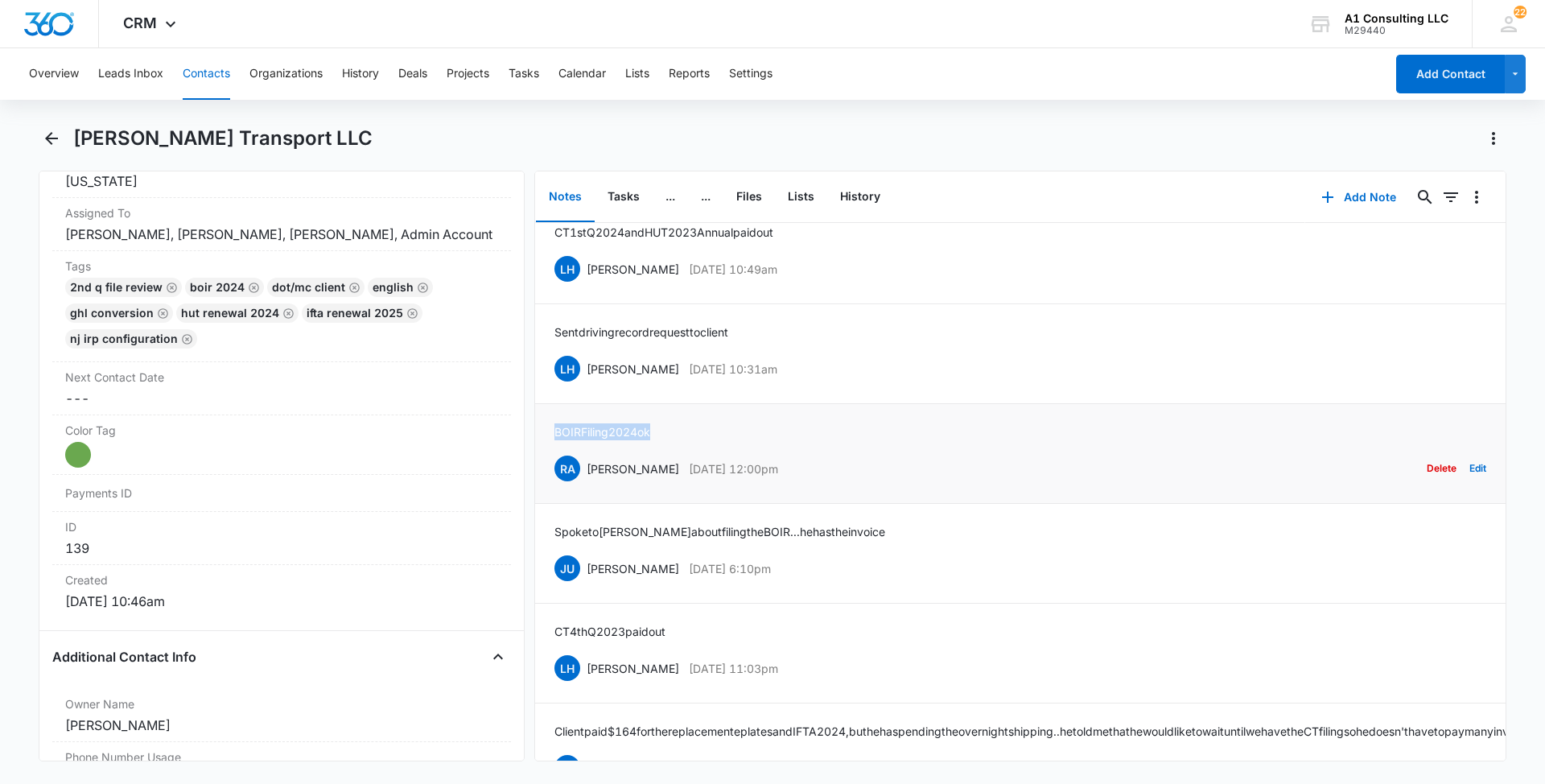
drag, startPoint x: 670, startPoint y: 430, endPoint x: 551, endPoint y: 431, distance: 119.0
click at [551, 431] on li "BOIR Filing 2024 ok RA [PERSON_NAME] [DATE] 12:00pm Delete Edit" at bounding box center [1020, 454] width 971 height 99
drag, startPoint x: 810, startPoint y: 369, endPoint x: 586, endPoint y: 373, distance: 224.0
click at [586, 373] on div "LH [PERSON_NAME] [DATE] 10:31am Delete Edit" at bounding box center [1020, 369] width 932 height 31
drag, startPoint x: 751, startPoint y: 330, endPoint x: 544, endPoint y: 329, distance: 207.0
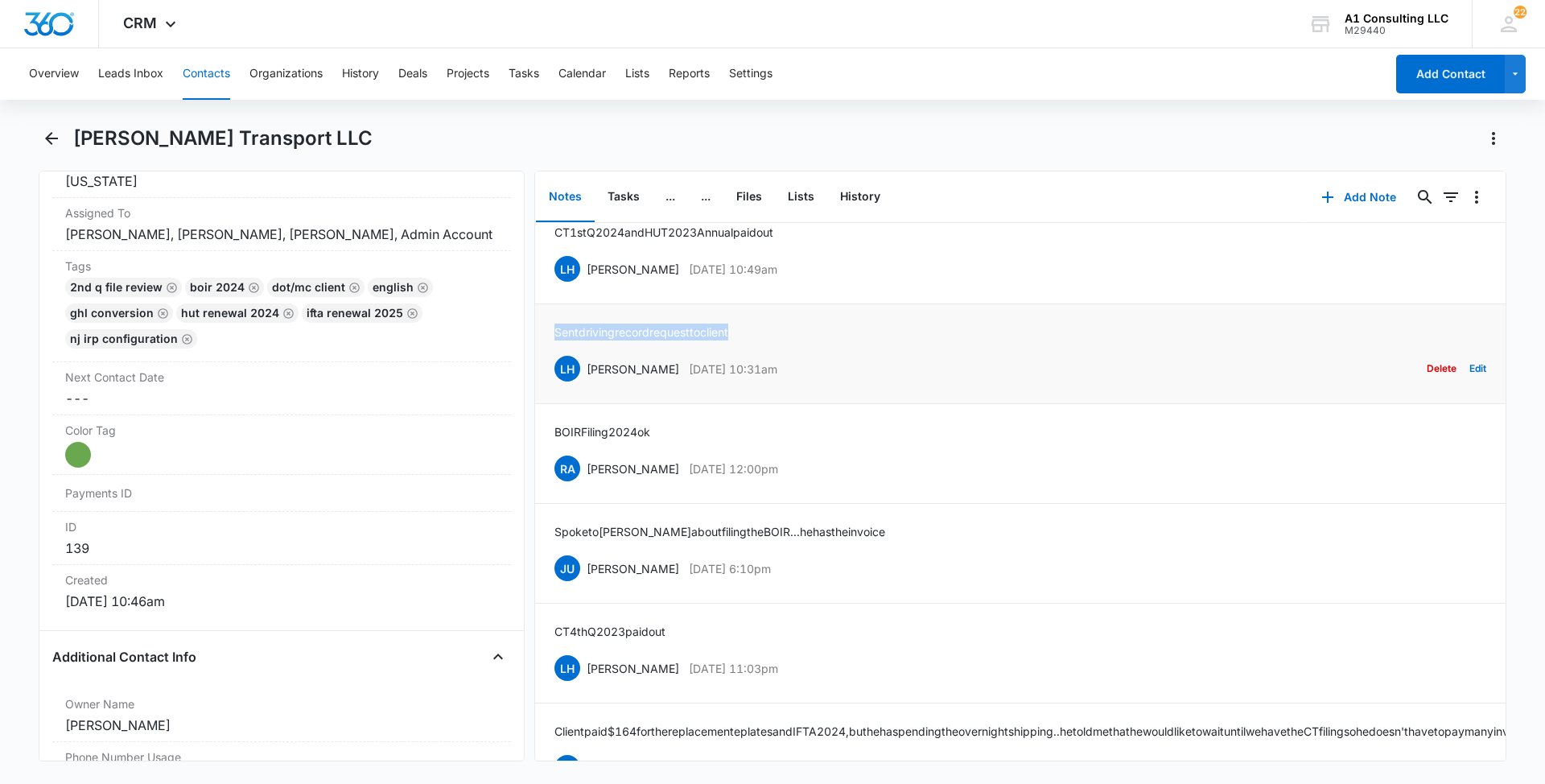
click at [544, 329] on li "Sent driving record request to client LH [PERSON_NAME] [DATE] 10:31am Delete Ed…" at bounding box center [1020, 354] width 971 height 99
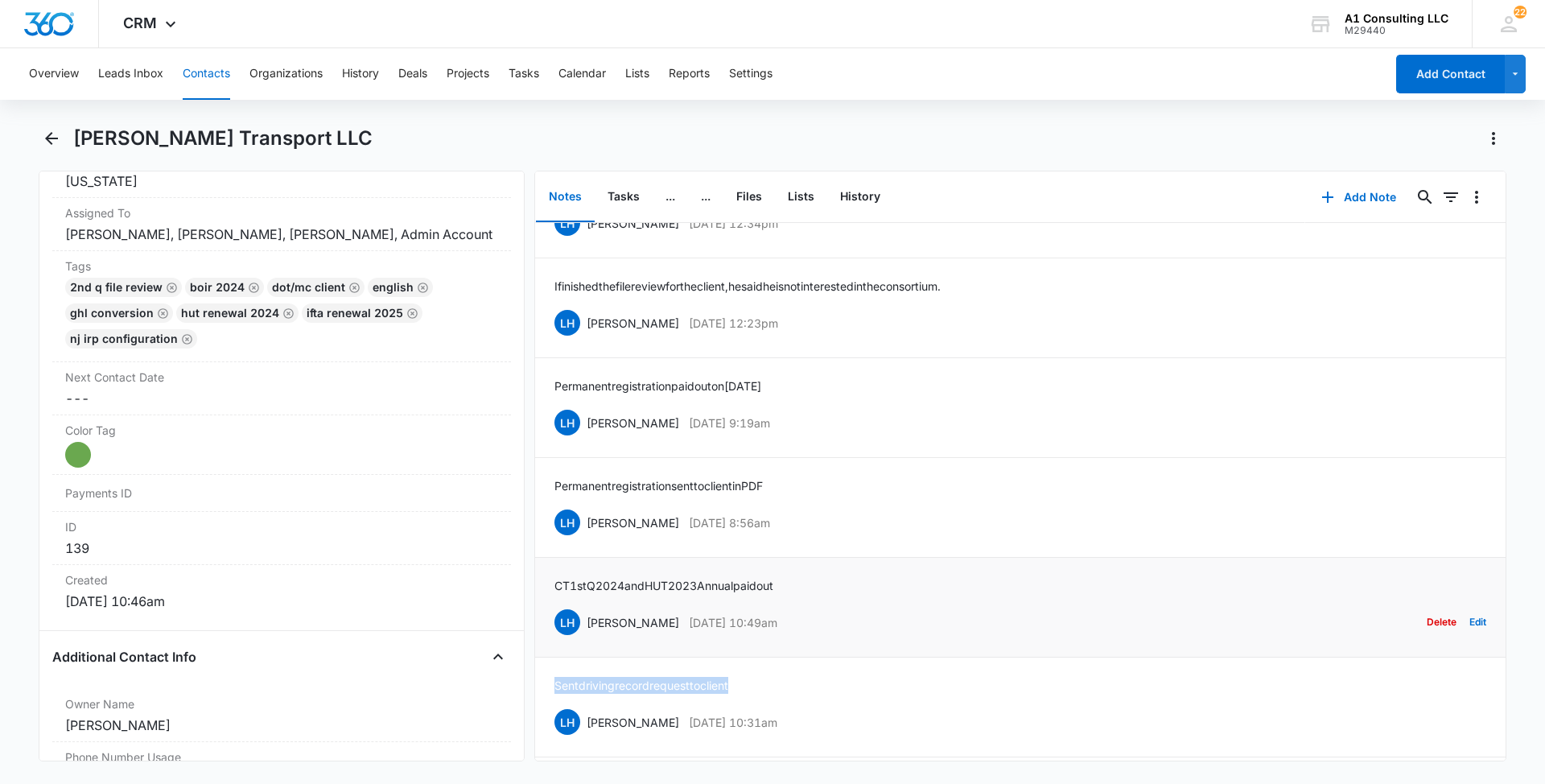
scroll to position [1179, 0]
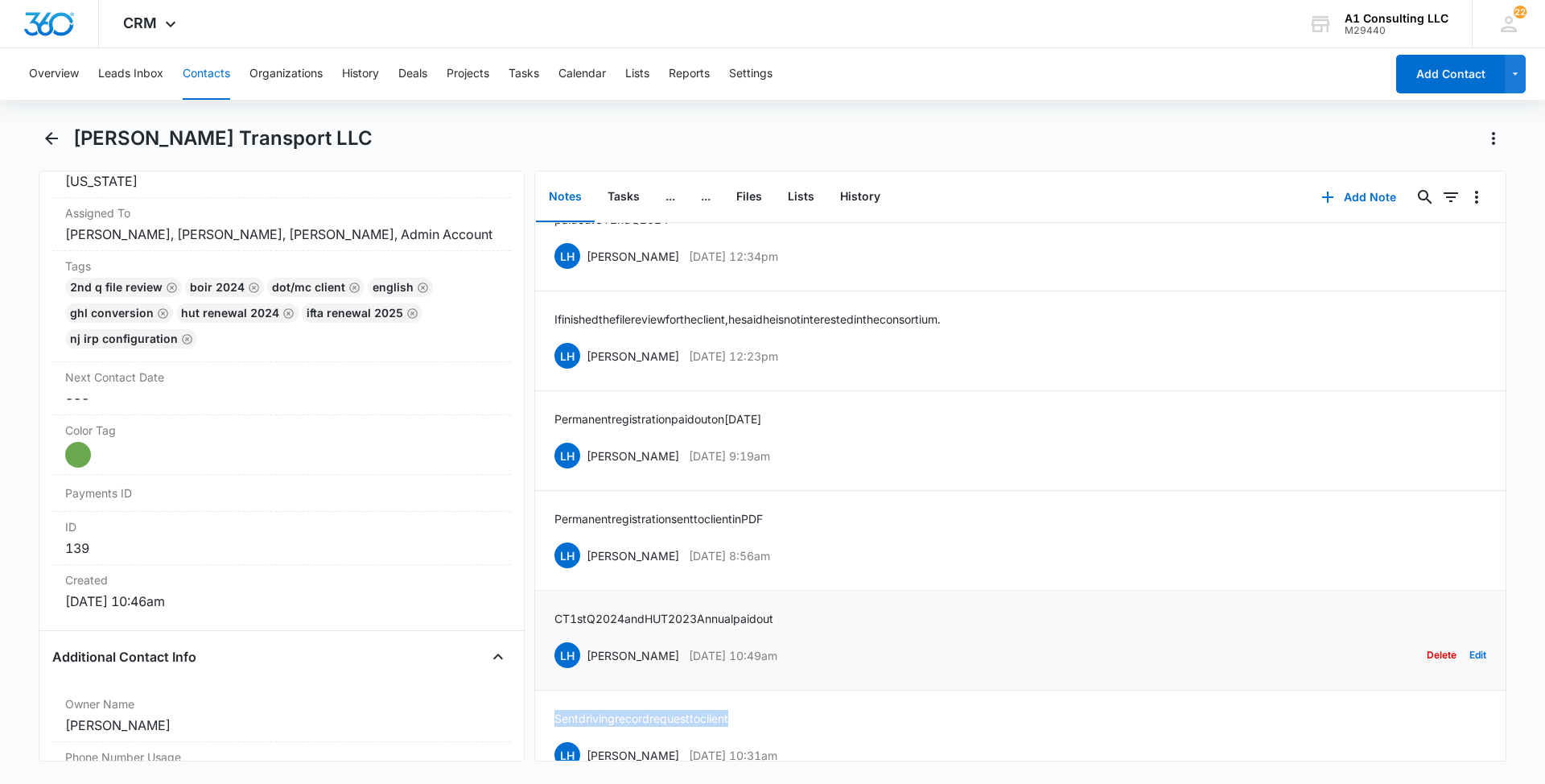
drag, startPoint x: 804, startPoint y: 654, endPoint x: 585, endPoint y: 655, distance: 219.0
click at [585, 655] on div "LH [PERSON_NAME] [DATE] 10:49am Delete Edit" at bounding box center [1020, 655] width 932 height 31
drag, startPoint x: 820, startPoint y: 616, endPoint x: 544, endPoint y: 608, distance: 276.1
click at [544, 608] on li "CT 1st Q 2024 and HUT 2023 Annual paid out LH [PERSON_NAME] [DATE] 10:49am Dele…" at bounding box center [1020, 640] width 971 height 99
drag, startPoint x: 719, startPoint y: 550, endPoint x: 587, endPoint y: 547, distance: 132.0
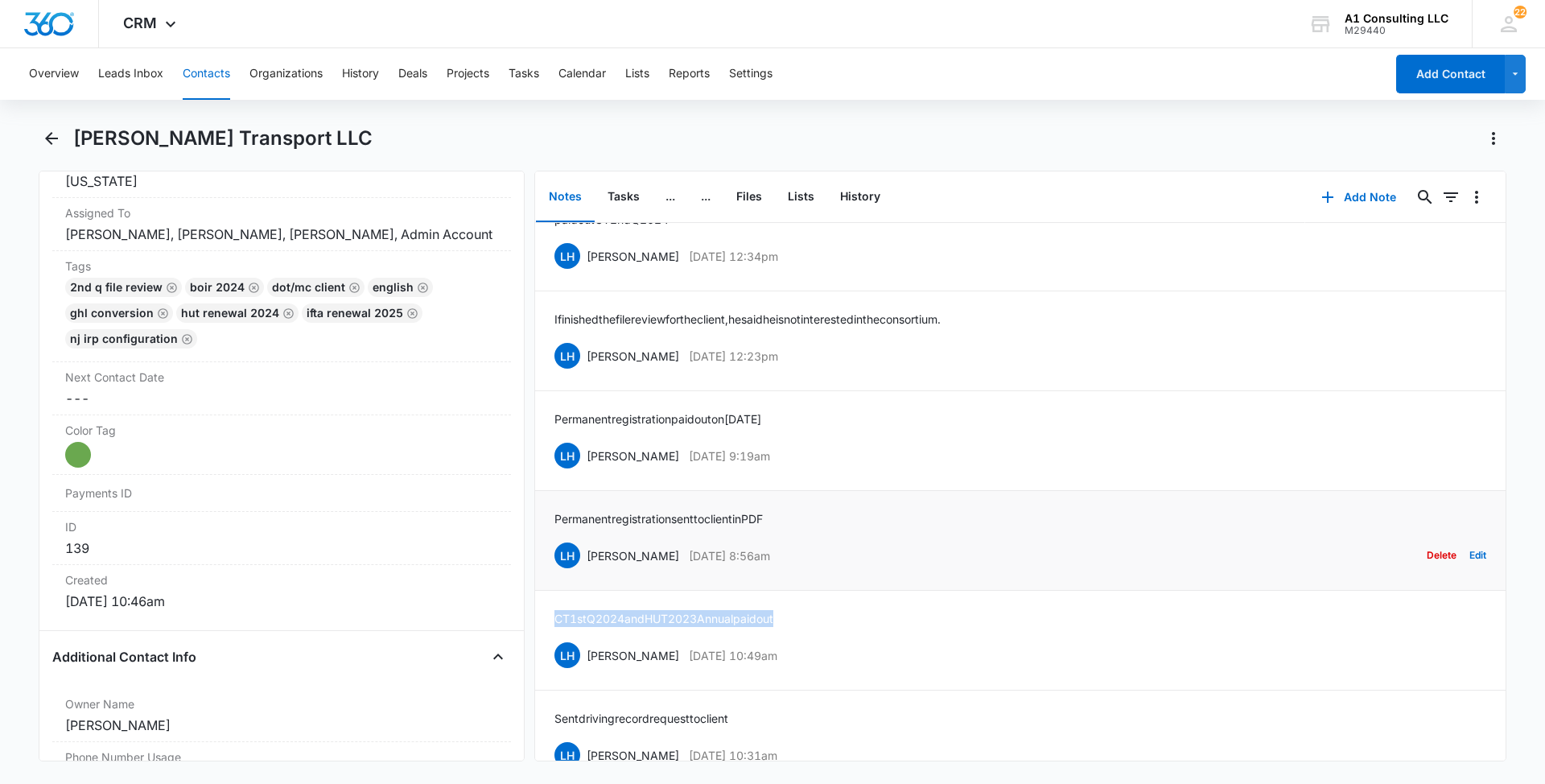
click at [587, 547] on div "LH [PERSON_NAME] [DATE] 8:56am Delete Edit" at bounding box center [1020, 555] width 932 height 31
drag, startPoint x: 792, startPoint y: 519, endPoint x: 554, endPoint y: 514, distance: 238.1
click at [554, 514] on div "Permanent registration sent to client in PDF LH [PERSON_NAME] [DATE] 8:56am Del…" at bounding box center [1020, 540] width 932 height 61
drag, startPoint x: 699, startPoint y: 459, endPoint x: 587, endPoint y: 456, distance: 112.0
click at [587, 456] on div "LH [PERSON_NAME] [DATE] 9:19am Delete Edit" at bounding box center [1020, 456] width 932 height 31
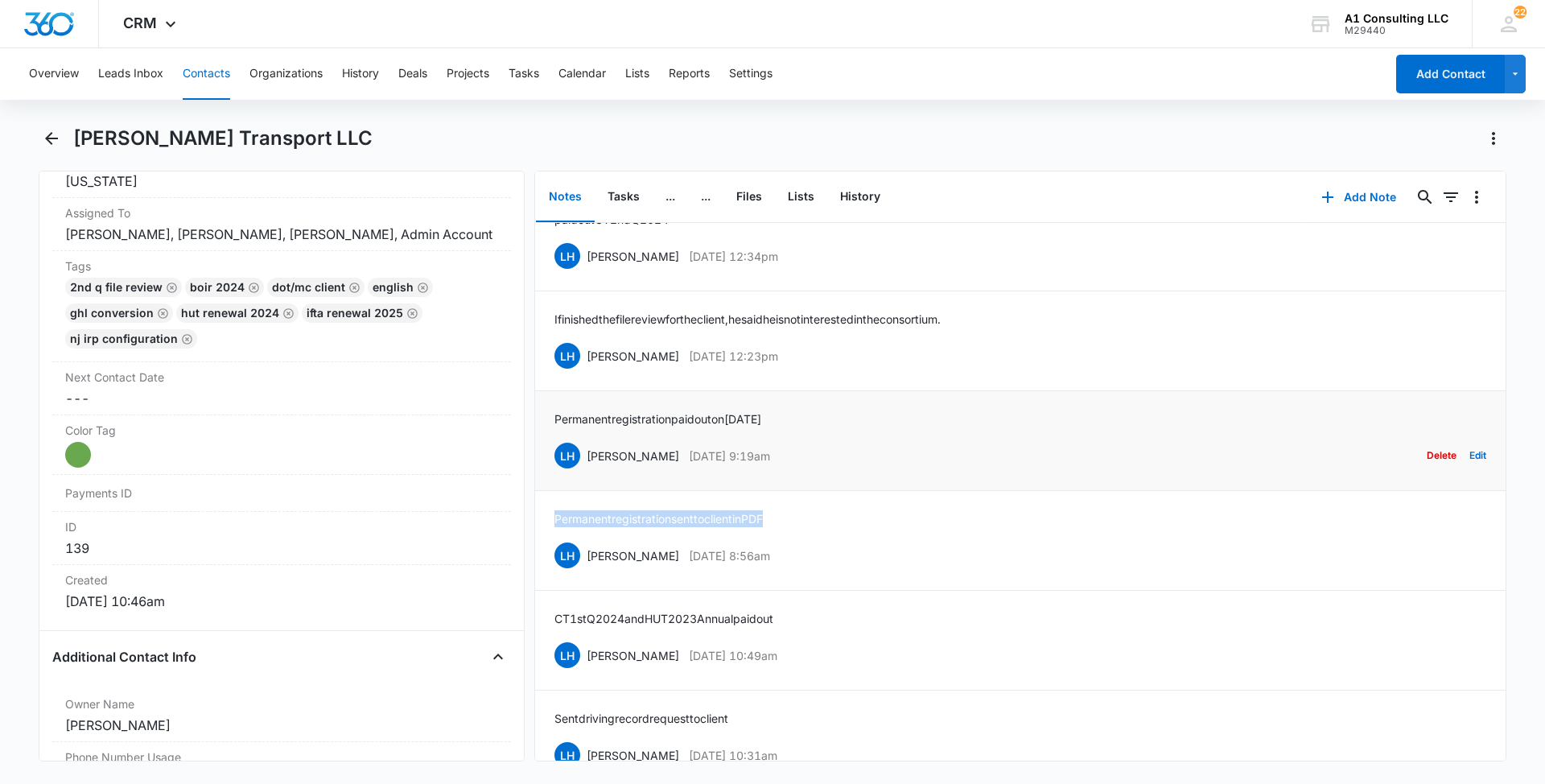
drag, startPoint x: 757, startPoint y: 419, endPoint x: 553, endPoint y: 412, distance: 204.1
click at [553, 412] on li "Permanent registration paid out [DATE] LH [PERSON_NAME] [DATE] 9:19am Delete Ed…" at bounding box center [1020, 440] width 971 height 99
drag, startPoint x: 793, startPoint y: 346, endPoint x: 585, endPoint y: 346, distance: 208.0
click at [585, 346] on div "LH [PERSON_NAME] [DATE] 12:23pm Delete Edit" at bounding box center [1020, 355] width 932 height 31
click at [1002, 328] on div "I finished the file review for the client, he said he is not interested in the …" at bounding box center [1020, 340] width 932 height 61
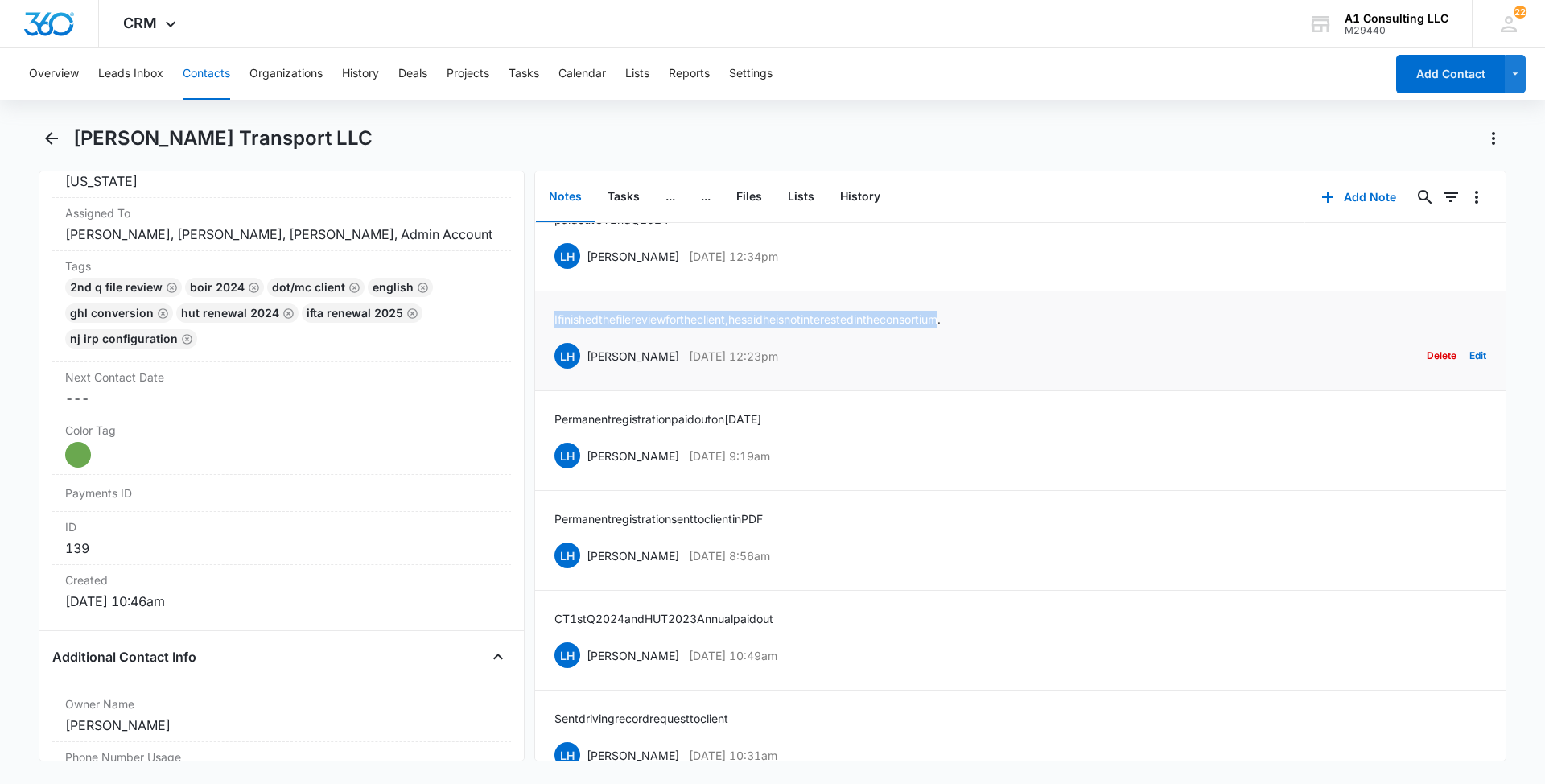
drag, startPoint x: 919, startPoint y: 316, endPoint x: 547, endPoint y: 310, distance: 372.0
click at [547, 310] on li "I finished the file review for the client, he said he is not interested in the …" at bounding box center [1020, 341] width 971 height 99
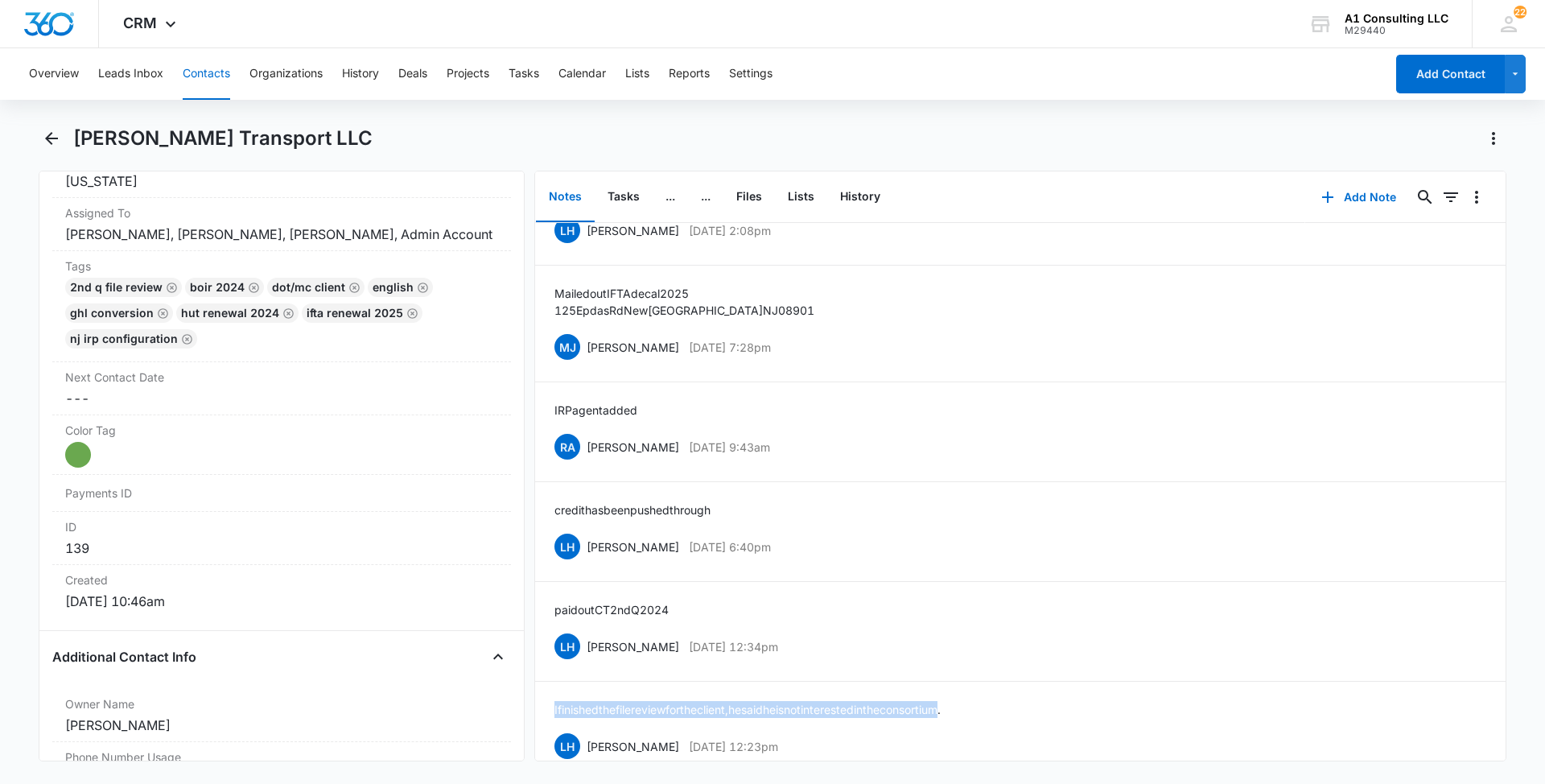
scroll to position [745, 0]
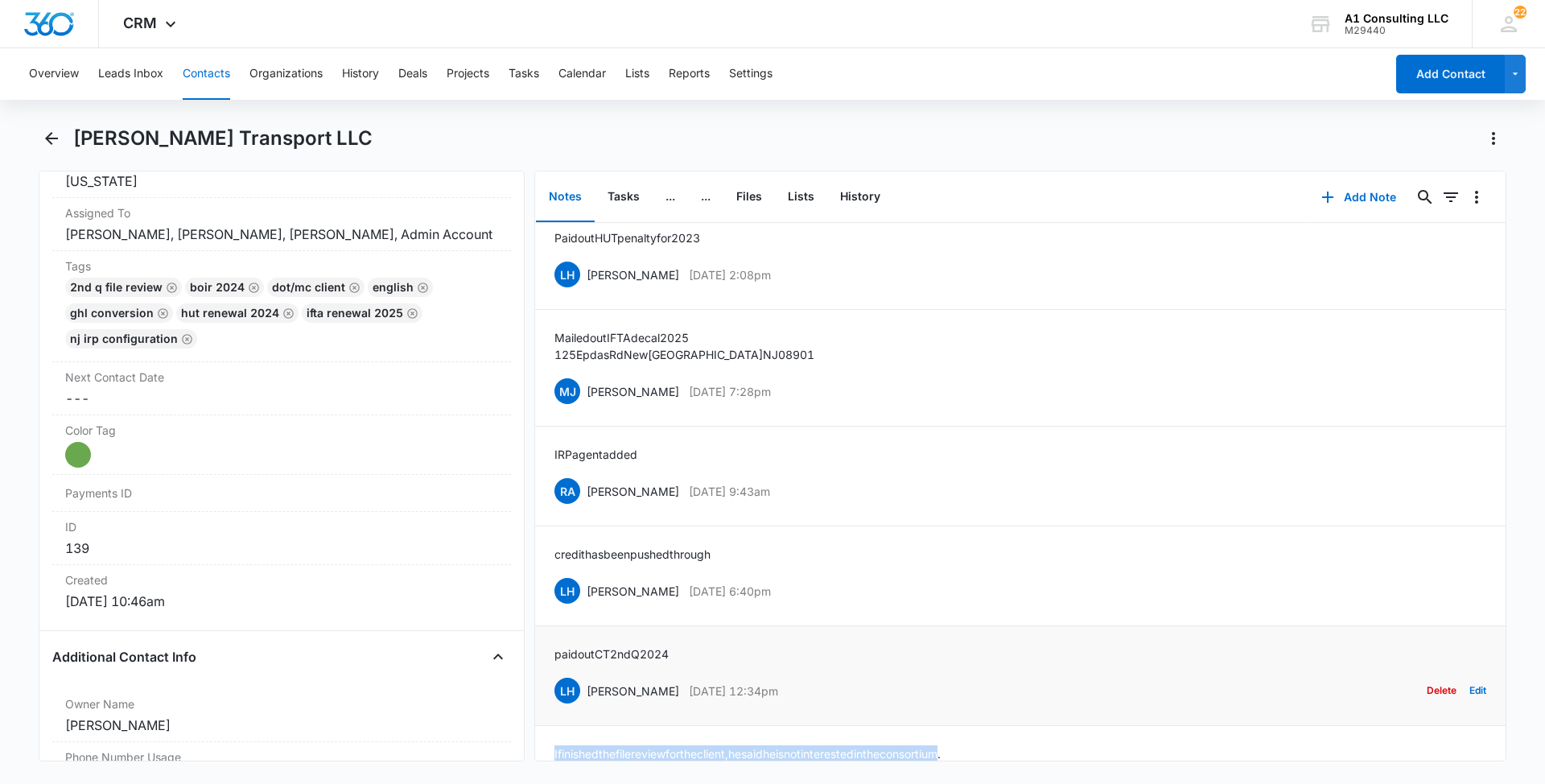
drag, startPoint x: 805, startPoint y: 690, endPoint x: 585, endPoint y: 687, distance: 220.0
click at [585, 687] on div "LH [PERSON_NAME] [DATE] 12:34pm Delete Edit" at bounding box center [1020, 691] width 932 height 31
drag, startPoint x: 688, startPoint y: 650, endPoint x: 551, endPoint y: 654, distance: 137.1
click at [551, 654] on li "paid out CT 2nd Q 2024 LH [PERSON_NAME] [DATE] 12:34pm Delete Edit" at bounding box center [1020, 675] width 971 height 99
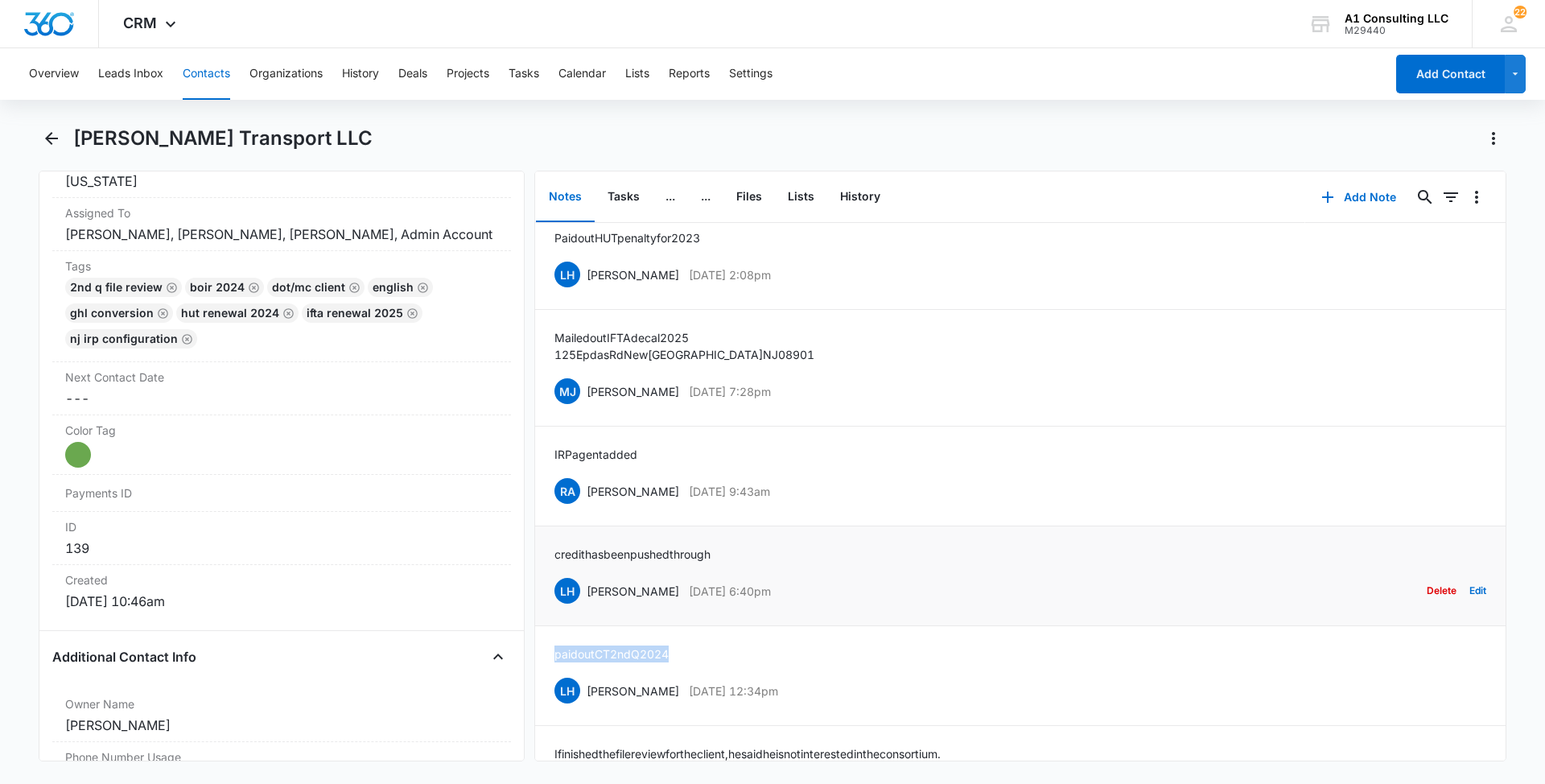
drag, startPoint x: 799, startPoint y: 583, endPoint x: 586, endPoint y: 588, distance: 213.1
click at [586, 588] on div "LH [PERSON_NAME] [DATE] 6:40pm Delete Edit" at bounding box center [1020, 590] width 932 height 31
drag, startPoint x: 726, startPoint y: 554, endPoint x: 537, endPoint y: 555, distance: 189.0
click at [537, 555] on li "credit has been pushed through LH [PERSON_NAME] [DATE] 6:40pm Delete Edit" at bounding box center [1020, 576] width 971 height 99
drag, startPoint x: 821, startPoint y: 485, endPoint x: 589, endPoint y: 495, distance: 232.2
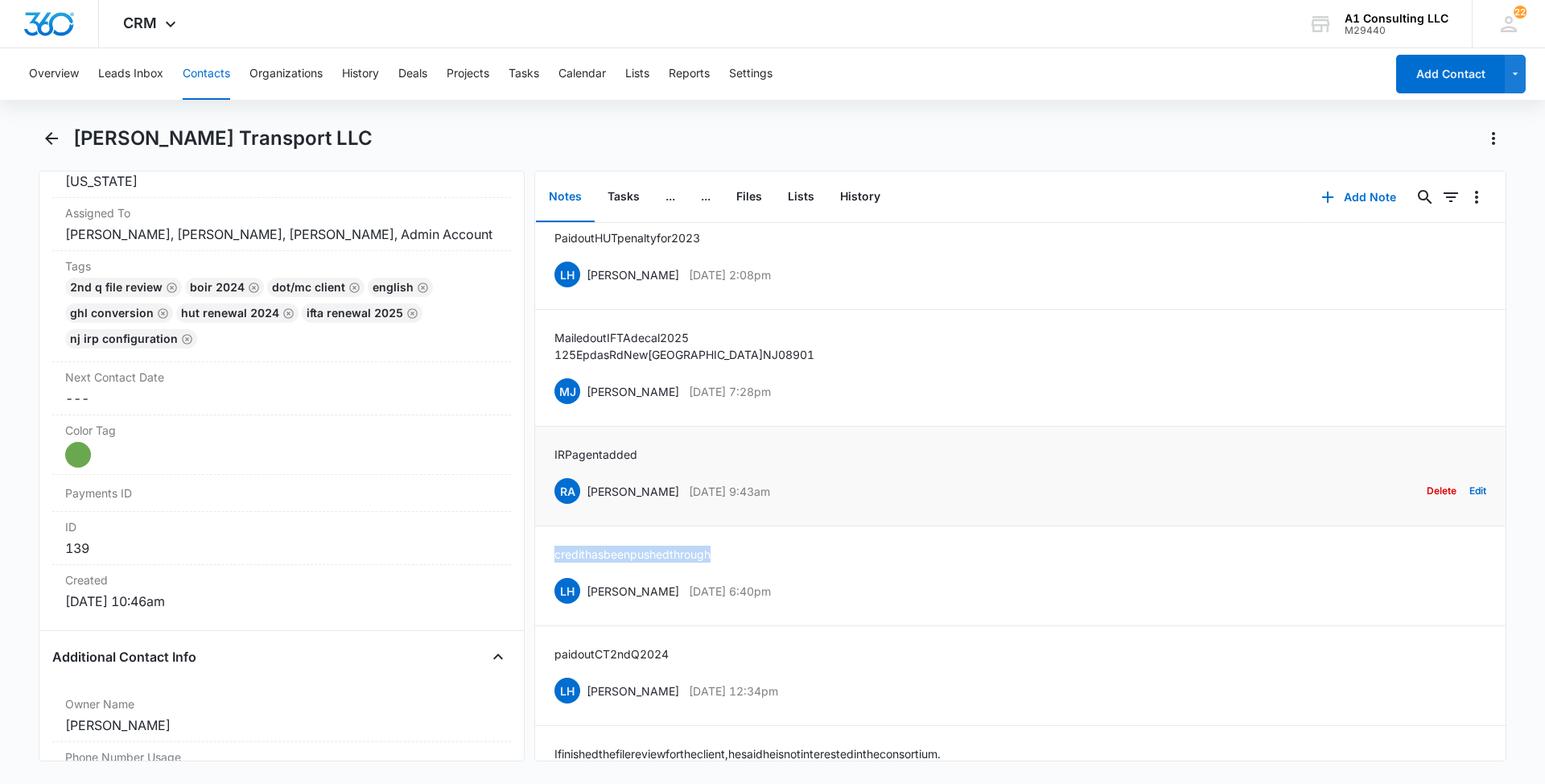
click at [589, 495] on div "RA [PERSON_NAME] [DATE] 9:43am Delete Edit" at bounding box center [1020, 491] width 932 height 31
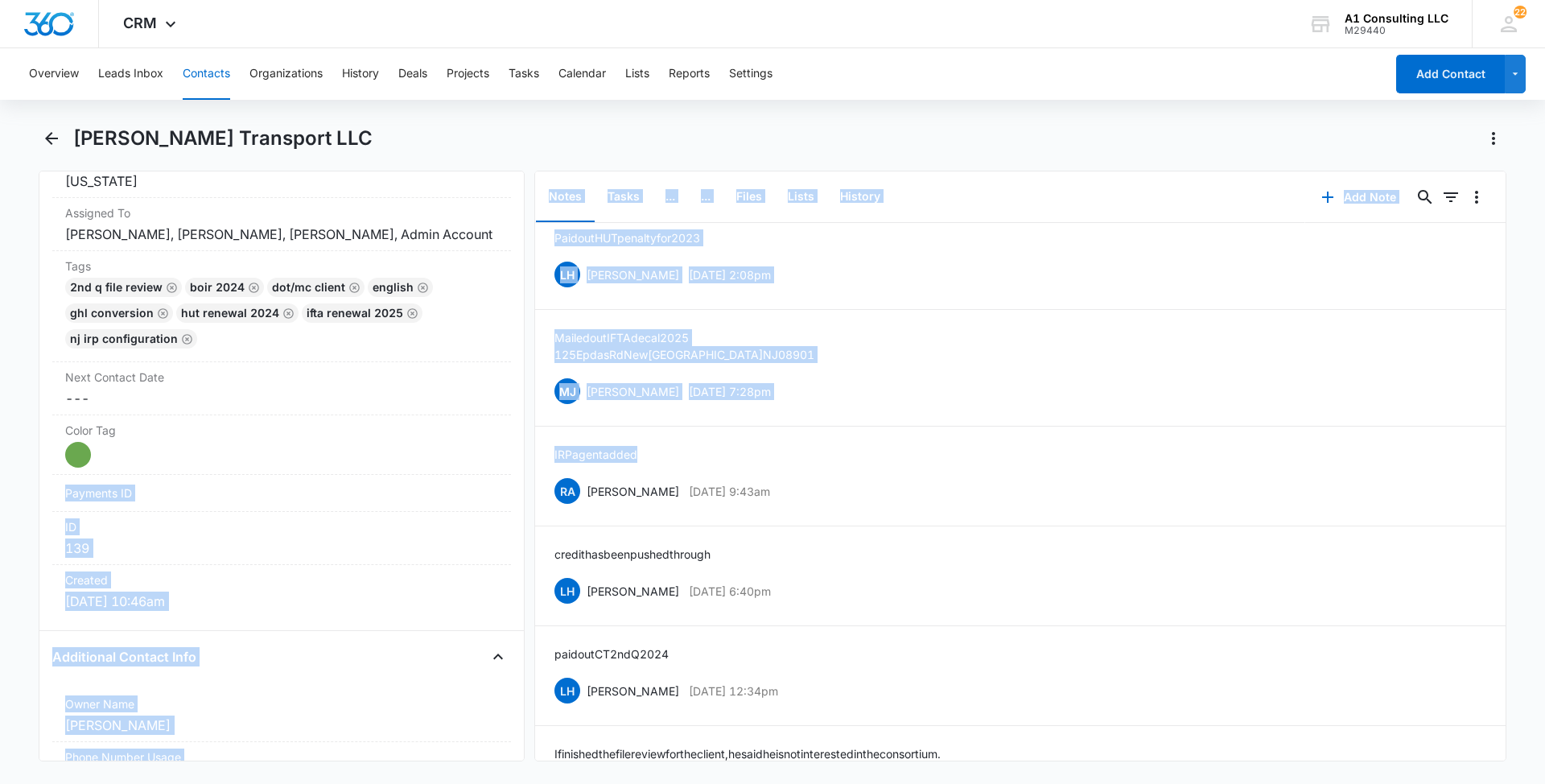
drag, startPoint x: 580, startPoint y: 451, endPoint x: 527, endPoint y: 448, distance: 53.1
click at [527, 448] on div "Remove [PERSON_NAME] Transport LLC Contact Info Name Cancel Save Changes [PERSO…" at bounding box center [772, 466] width 1468 height 590
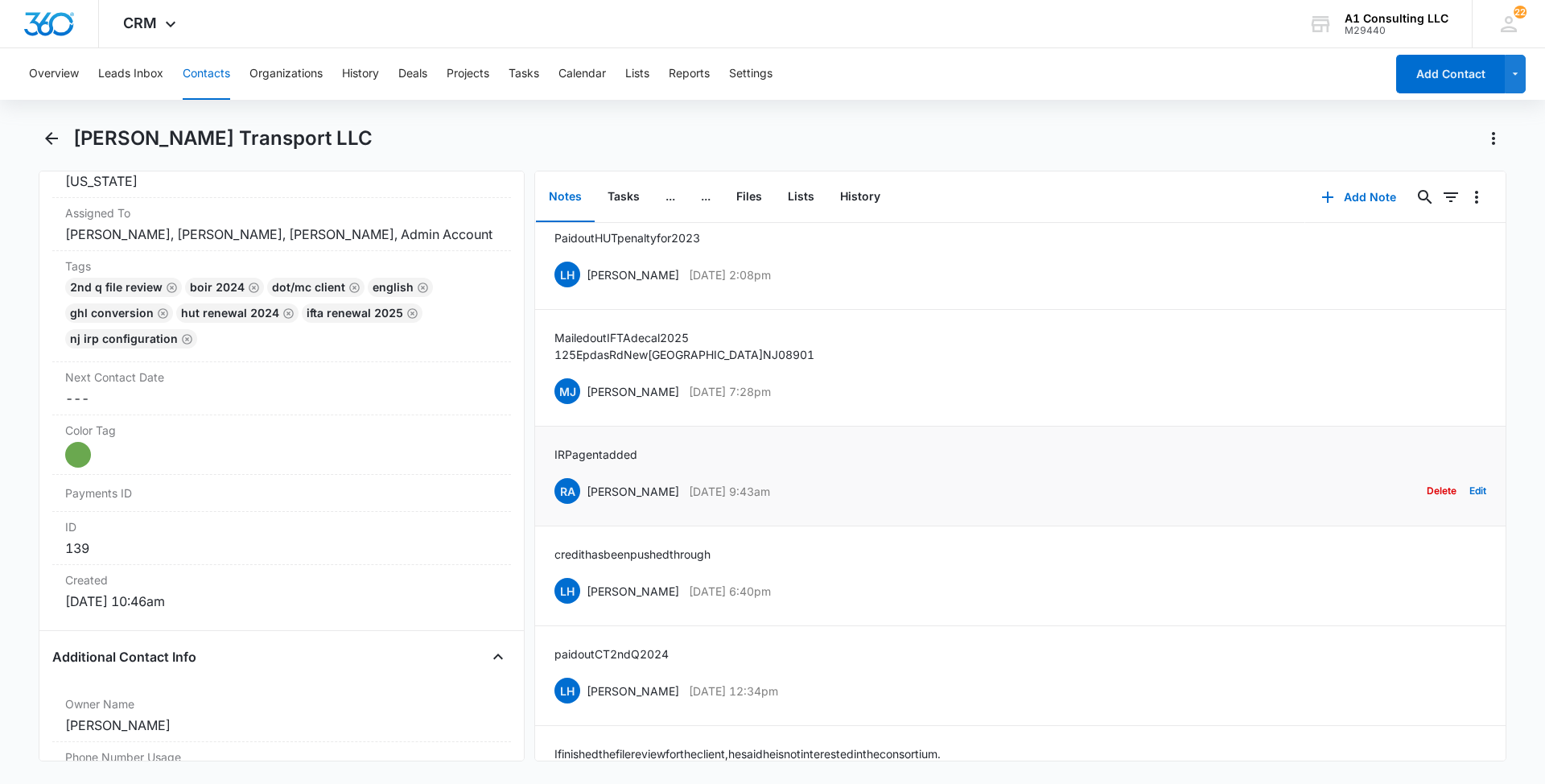
drag, startPoint x: 527, startPoint y: 448, endPoint x: 741, endPoint y: 468, distance: 214.9
click at [741, 468] on div "IRP agent added RA [PERSON_NAME] [DATE] 9:43am Delete Edit" at bounding box center [1020, 476] width 932 height 61
drag, startPoint x: 650, startPoint y: 456, endPoint x: 545, endPoint y: 459, distance: 105.0
click at [545, 459] on li "IRP agent added RA [PERSON_NAME] [DATE] 9:43am Delete Edit" at bounding box center [1020, 477] width 971 height 99
drag, startPoint x: 821, startPoint y: 391, endPoint x: 589, endPoint y: 392, distance: 232.0
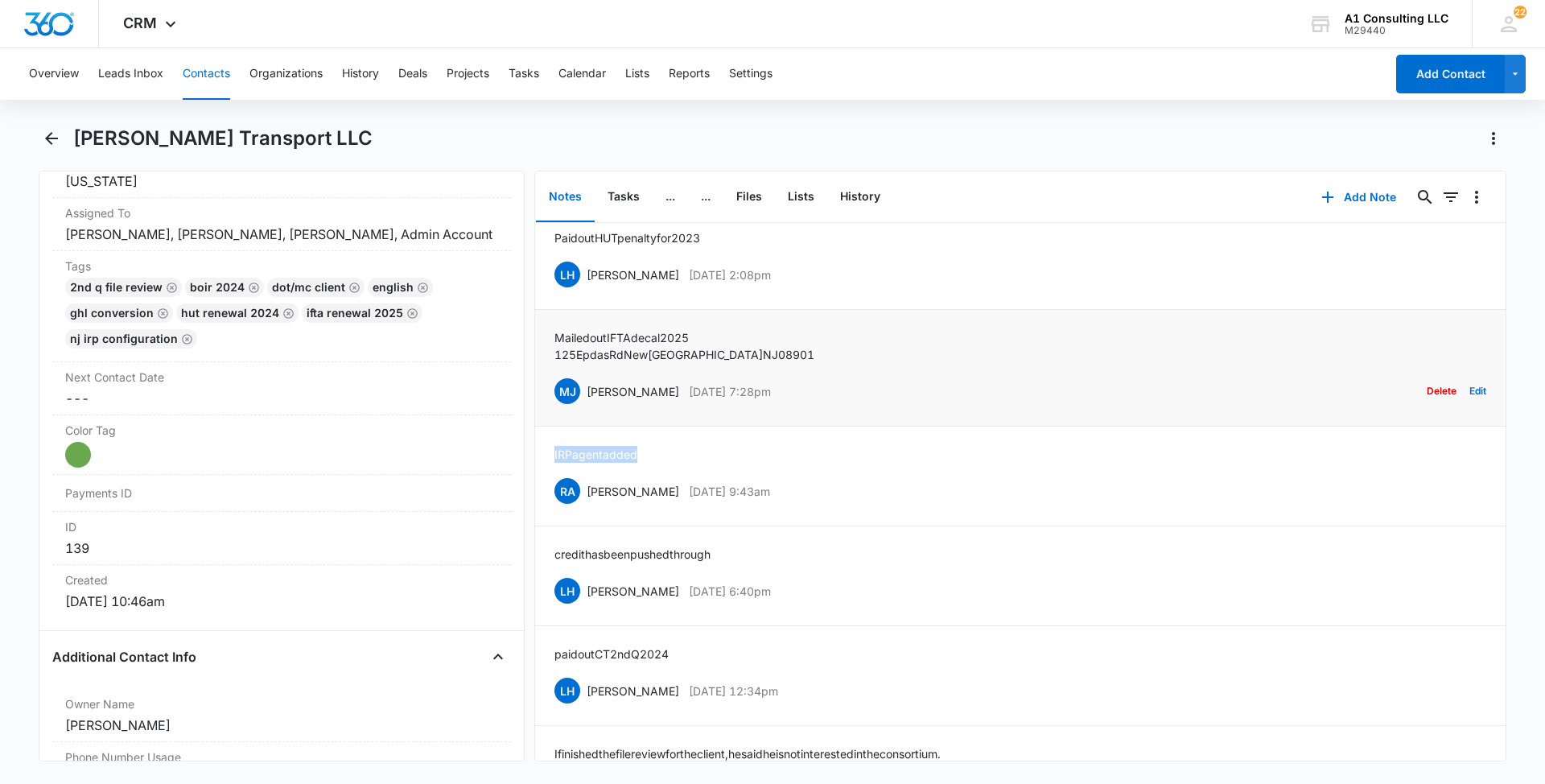
click at [589, 392] on div "[PERSON_NAME] [PERSON_NAME] [DATE] 7:28pm Delete Edit" at bounding box center [1020, 392] width 932 height 31
drag, startPoint x: 778, startPoint y: 348, endPoint x: 548, endPoint y: 333, distance: 230.5
click at [548, 333] on li "Mailed out IFTA decal [STREET_ADDRESS] [PERSON_NAME] [PERSON_NAME] [DATE] 7:28p…" at bounding box center [1020, 368] width 971 height 117
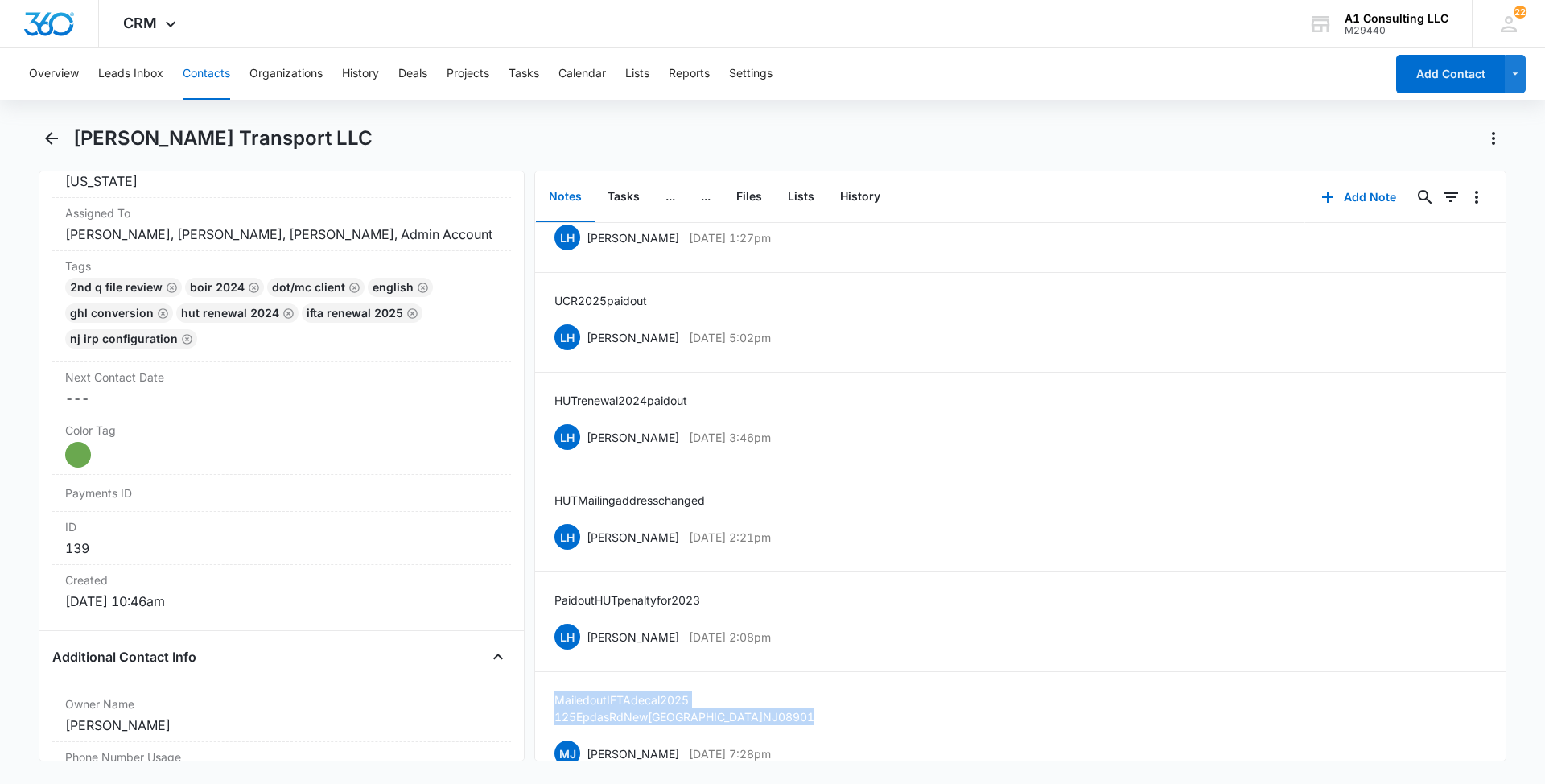
scroll to position [359, 0]
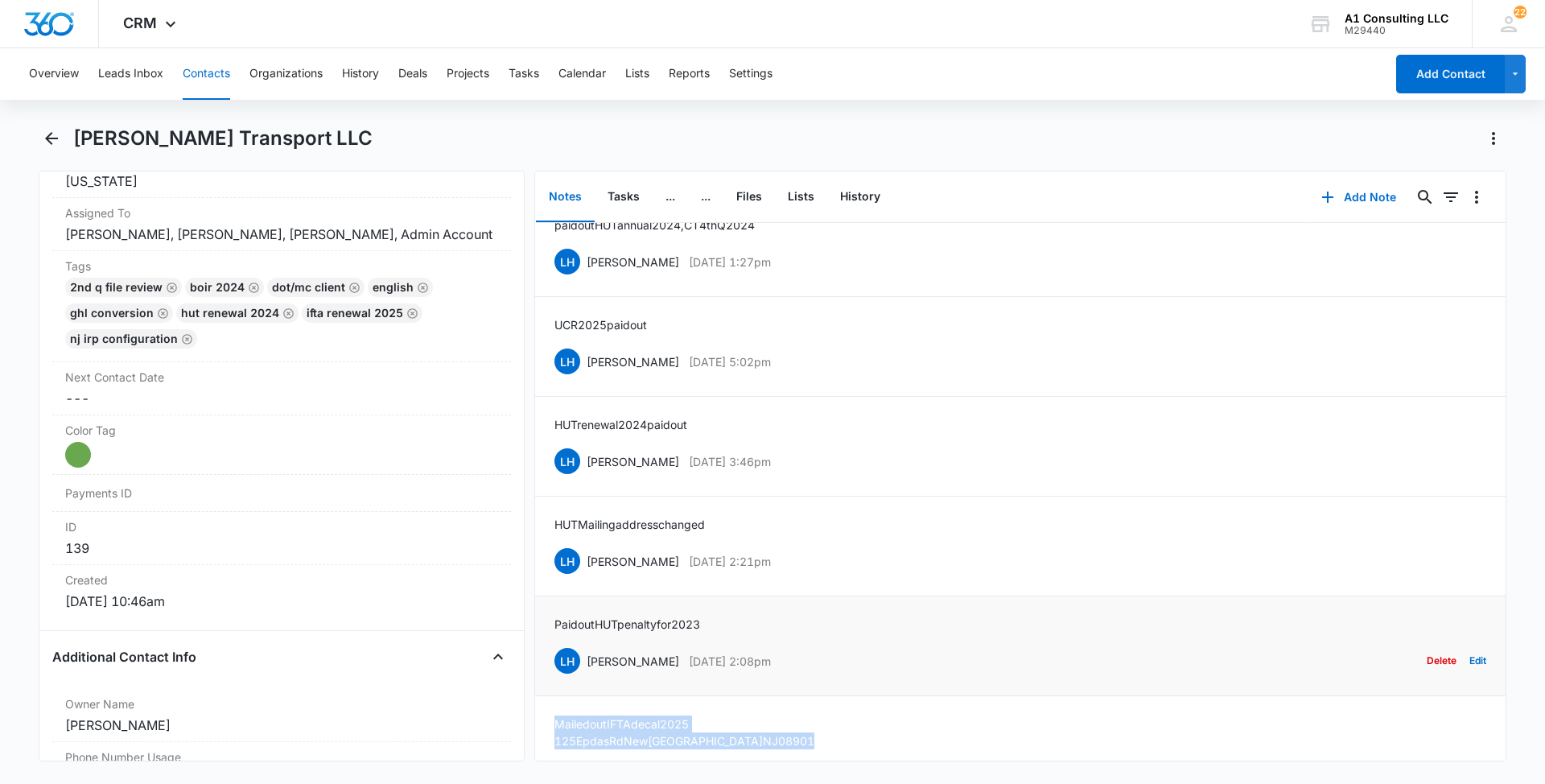
drag, startPoint x: 809, startPoint y: 663, endPoint x: 587, endPoint y: 666, distance: 222.0
click at [587, 666] on div "LH [PERSON_NAME] [DATE] 2:08pm Delete Edit" at bounding box center [1020, 661] width 932 height 31
drag, startPoint x: 723, startPoint y: 621, endPoint x: 545, endPoint y: 620, distance: 178.0
click at [545, 620] on li "Paid out HUT penalty for 2023 LH [PERSON_NAME] [DATE] 2:08pm Delete Edit" at bounding box center [1020, 646] width 971 height 99
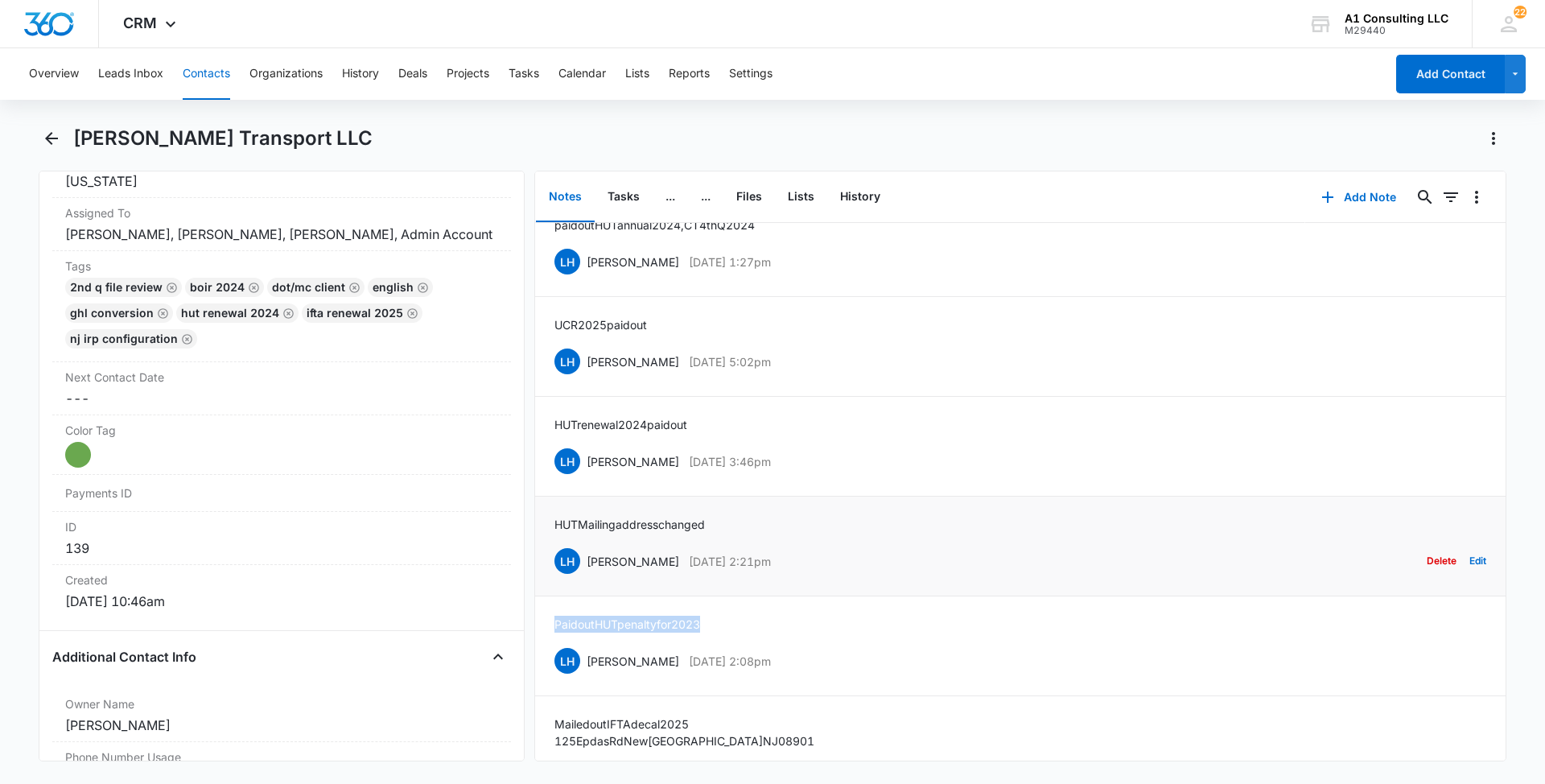
drag, startPoint x: 718, startPoint y: 562, endPoint x: 588, endPoint y: 565, distance: 130.0
click at [588, 565] on div "LH [PERSON_NAME] [DATE] 2:21pm Delete Edit" at bounding box center [1020, 561] width 932 height 31
drag, startPoint x: 724, startPoint y: 522, endPoint x: 554, endPoint y: 528, distance: 170.1
click at [554, 528] on li "HUT Mailing address changed LH [PERSON_NAME] [DATE] 2:21pm Delete Edit" at bounding box center [1020, 546] width 971 height 99
drag, startPoint x: 778, startPoint y: 467, endPoint x: 588, endPoint y: 467, distance: 190.0
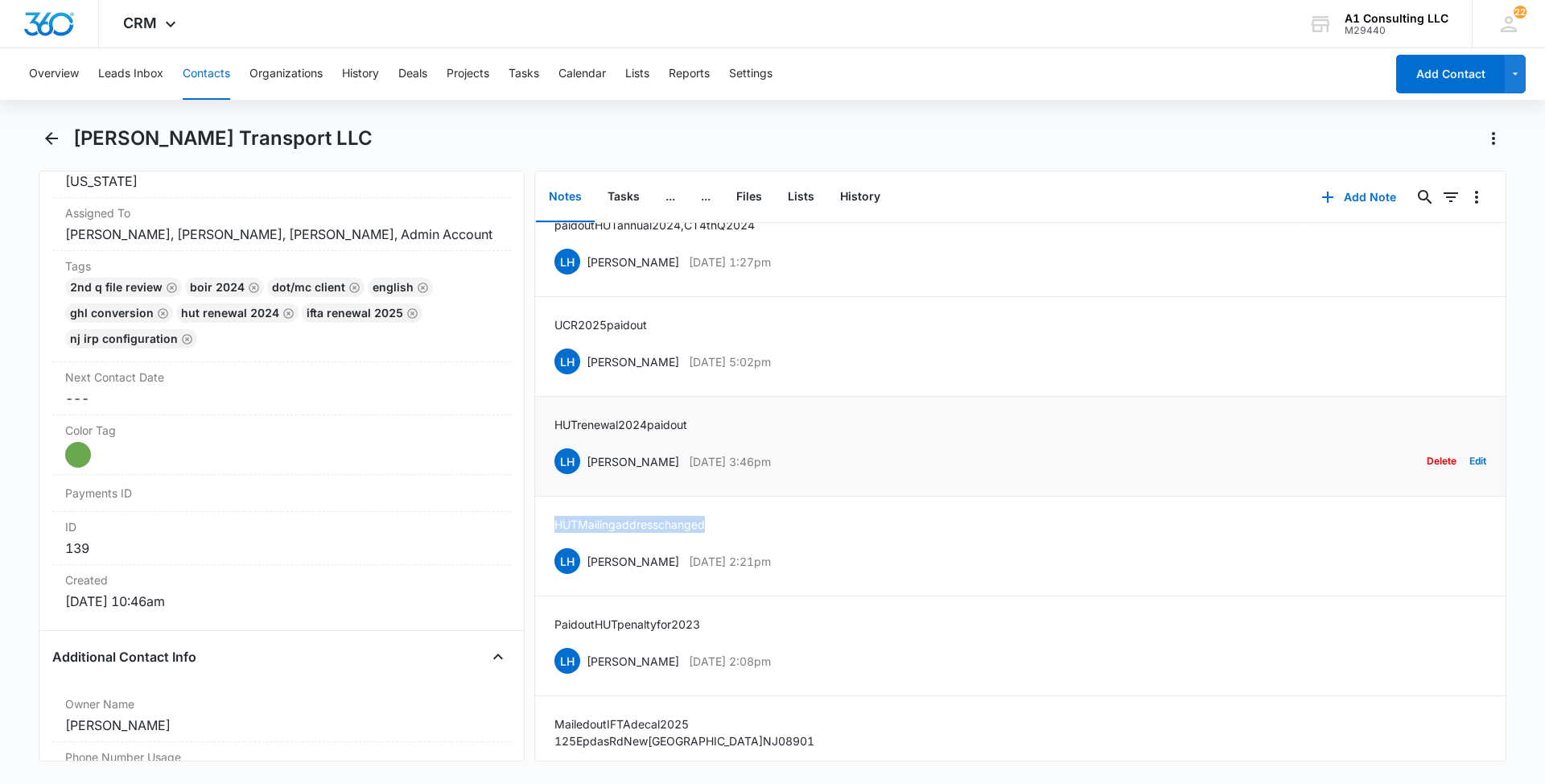
click at [588, 467] on div "LH [PERSON_NAME] [DATE] 3:46pm Delete Edit" at bounding box center [1020, 461] width 932 height 31
drag, startPoint x: 705, startPoint y: 421, endPoint x: 541, endPoint y: 434, distance: 164.5
click at [541, 434] on li "HUT renewal 2024 paid out LH [PERSON_NAME] [DATE] 3:46pm Delete Edit" at bounding box center [1020, 447] width 971 height 99
drag, startPoint x: 802, startPoint y: 355, endPoint x: 588, endPoint y: 367, distance: 214.3
click at [588, 367] on div "LH [PERSON_NAME] [DATE] 5:02pm Delete Edit" at bounding box center [1020, 362] width 932 height 31
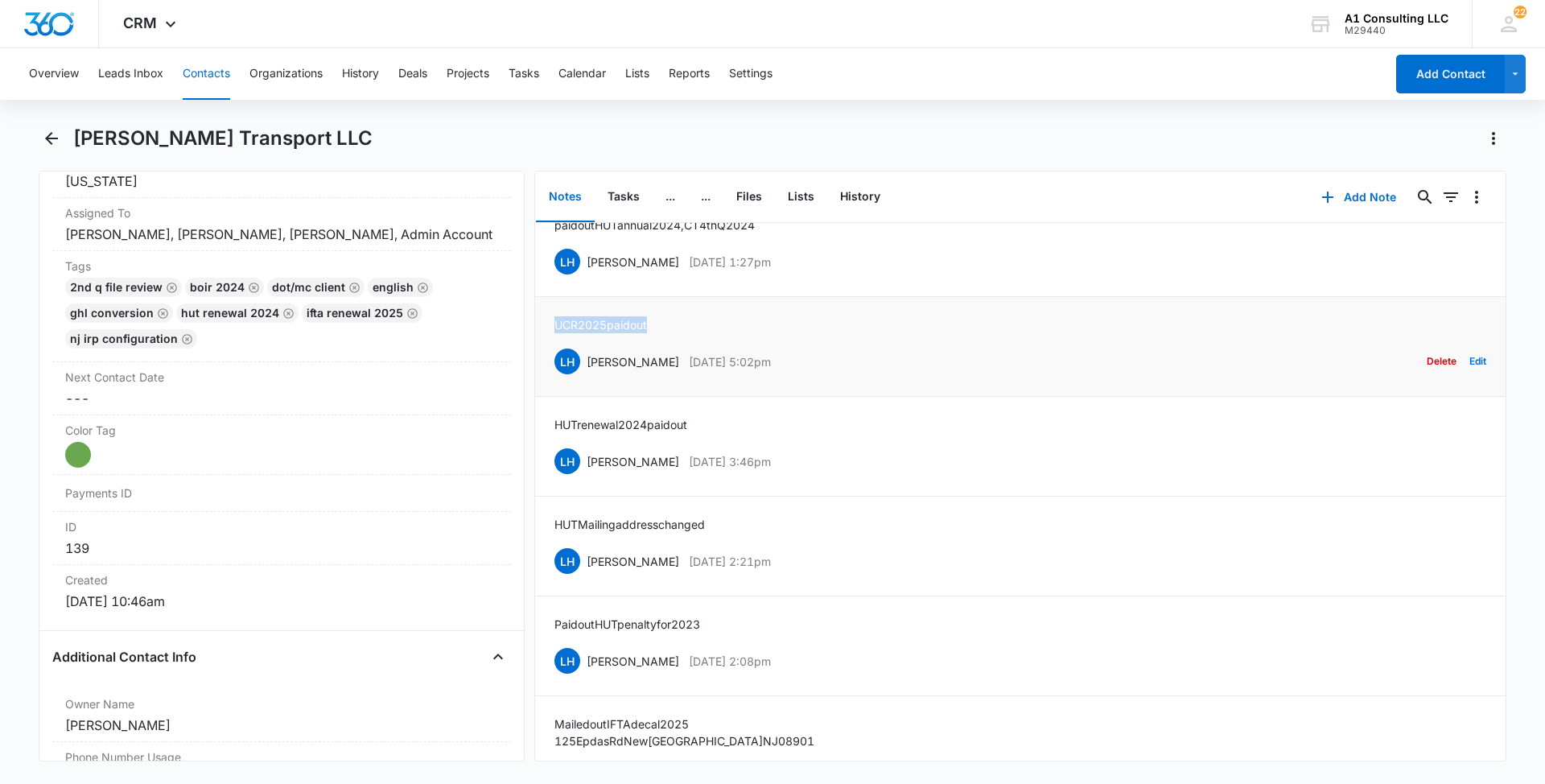
drag, startPoint x: 671, startPoint y: 325, endPoint x: 551, endPoint y: 326, distance: 120.0
click at [551, 326] on li "UCR 2025 paid out LH [PERSON_NAME] [DATE] 5:02pm Delete Edit" at bounding box center [1020, 346] width 971 height 99
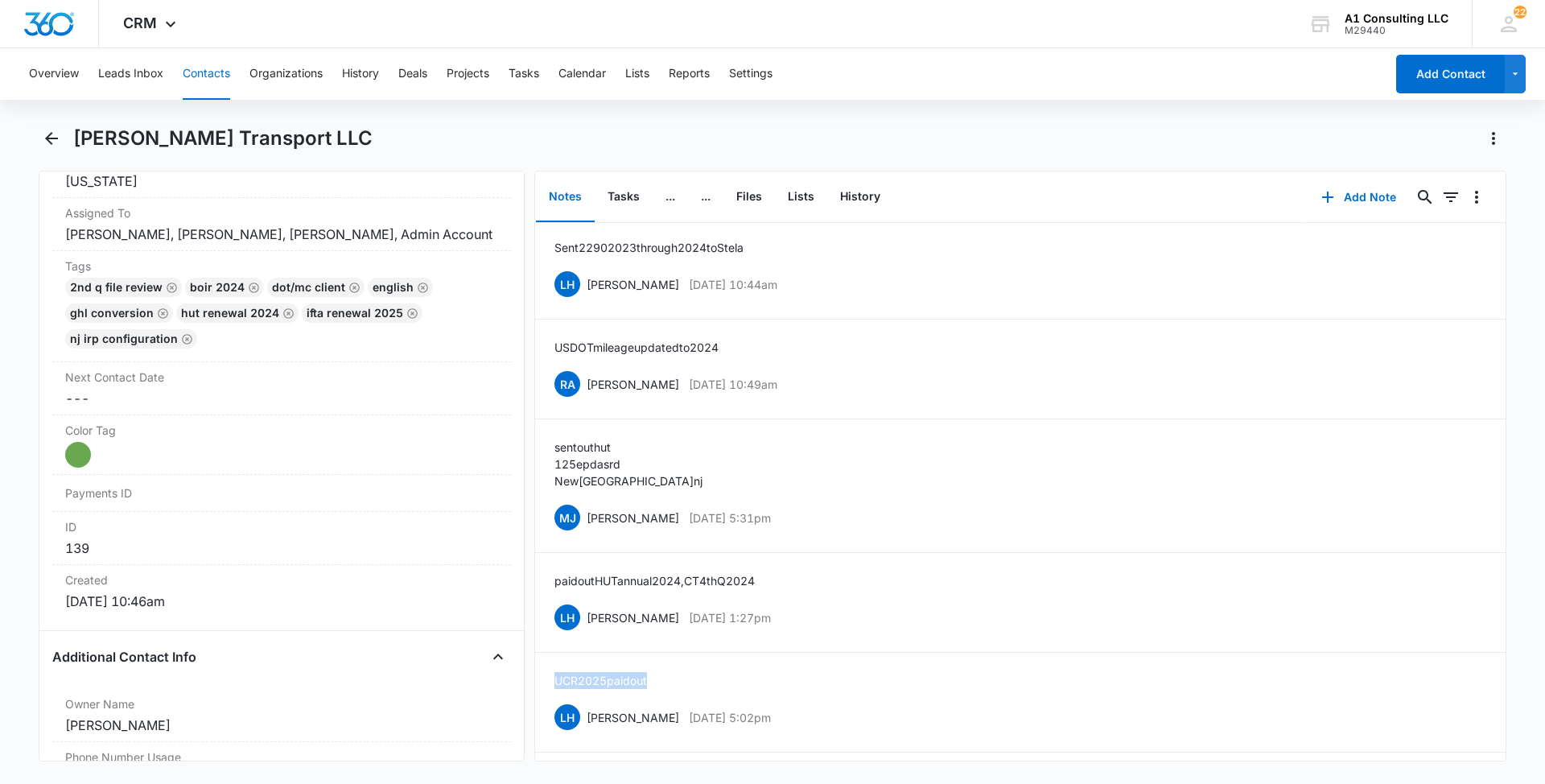
scroll to position [0, 0]
drag, startPoint x: 800, startPoint y: 619, endPoint x: 588, endPoint y: 628, distance: 212.2
click at [588, 628] on div "LH [PERSON_NAME] [DATE] 1:27pm Delete Edit" at bounding box center [1020, 620] width 932 height 31
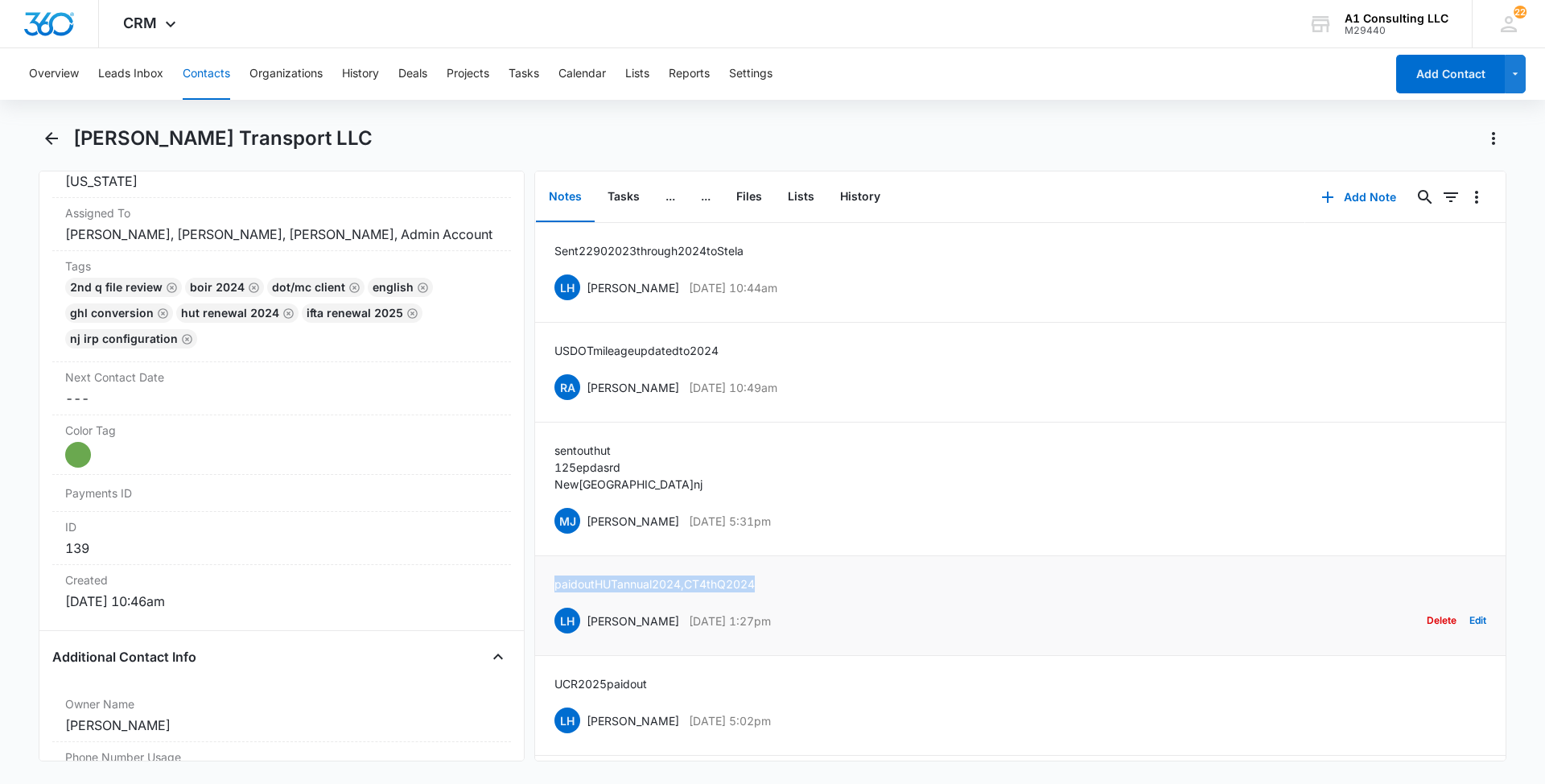
drag, startPoint x: 789, startPoint y: 573, endPoint x: 551, endPoint y: 581, distance: 238.1
click at [551, 581] on li "paid out HUT annual 2024, [GEOGRAPHIC_DATA] 4th Q 2024 LH [PERSON_NAME] [DATE] …" at bounding box center [1020, 606] width 971 height 99
drag, startPoint x: 830, startPoint y: 516, endPoint x: 589, endPoint y: 531, distance: 241.5
click at [589, 531] on div "[PERSON_NAME] [PERSON_NAME] [DATE] 5:31pm Delete Edit" at bounding box center [1020, 521] width 932 height 31
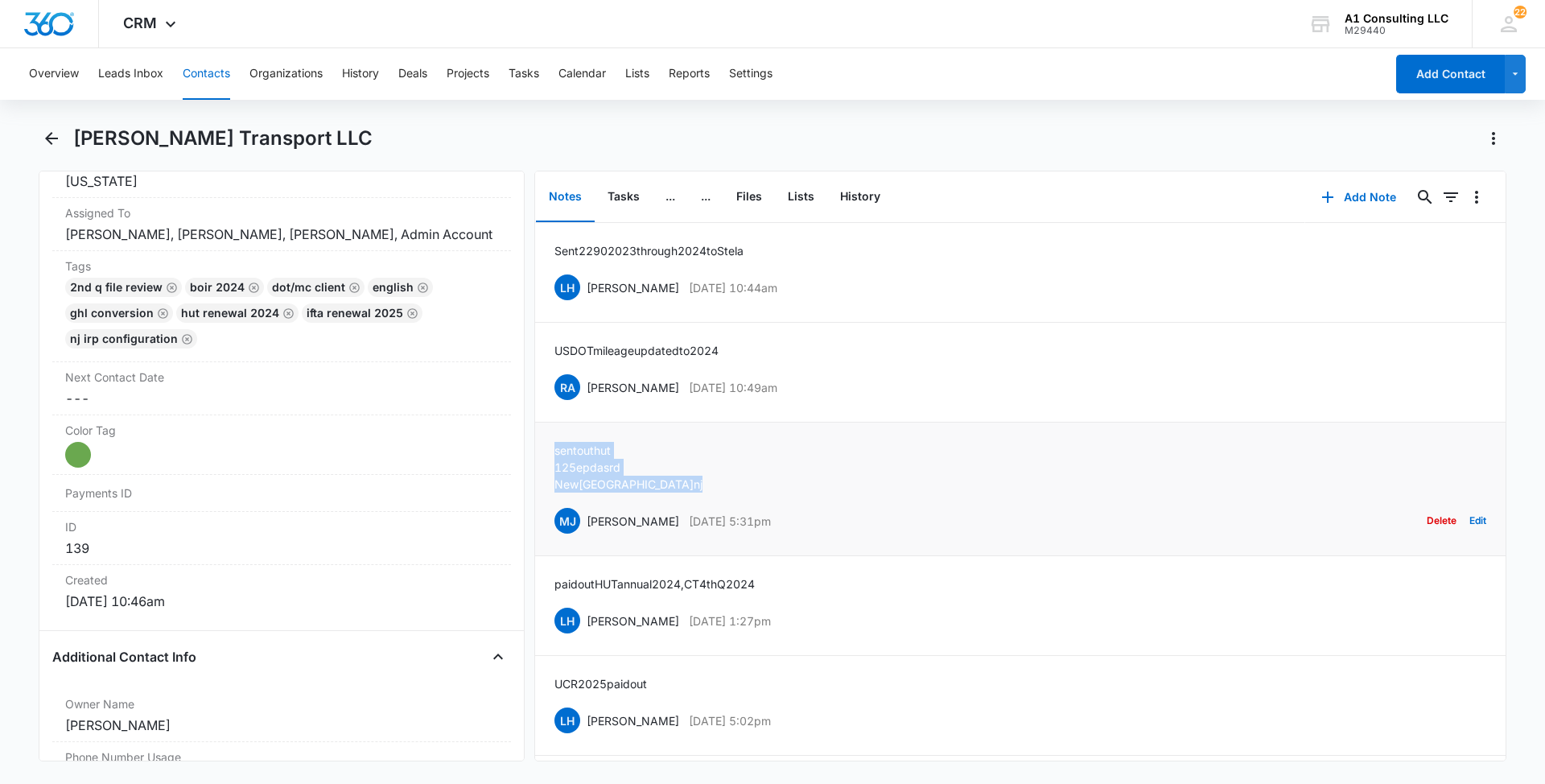
drag, startPoint x: 627, startPoint y: 475, endPoint x: 554, endPoint y: 446, distance: 78.5
click at [554, 446] on div "sent out hut [STREET_ADDRESS] [PERSON_NAME] [PERSON_NAME] [DATE] 5:31pm Delete …" at bounding box center [1020, 488] width 932 height 94
drag, startPoint x: 808, startPoint y: 391, endPoint x: 586, endPoint y: 387, distance: 222.0
click at [586, 387] on div "RA [PERSON_NAME] [DATE] 10:49am Delete Edit" at bounding box center [1020, 387] width 932 height 31
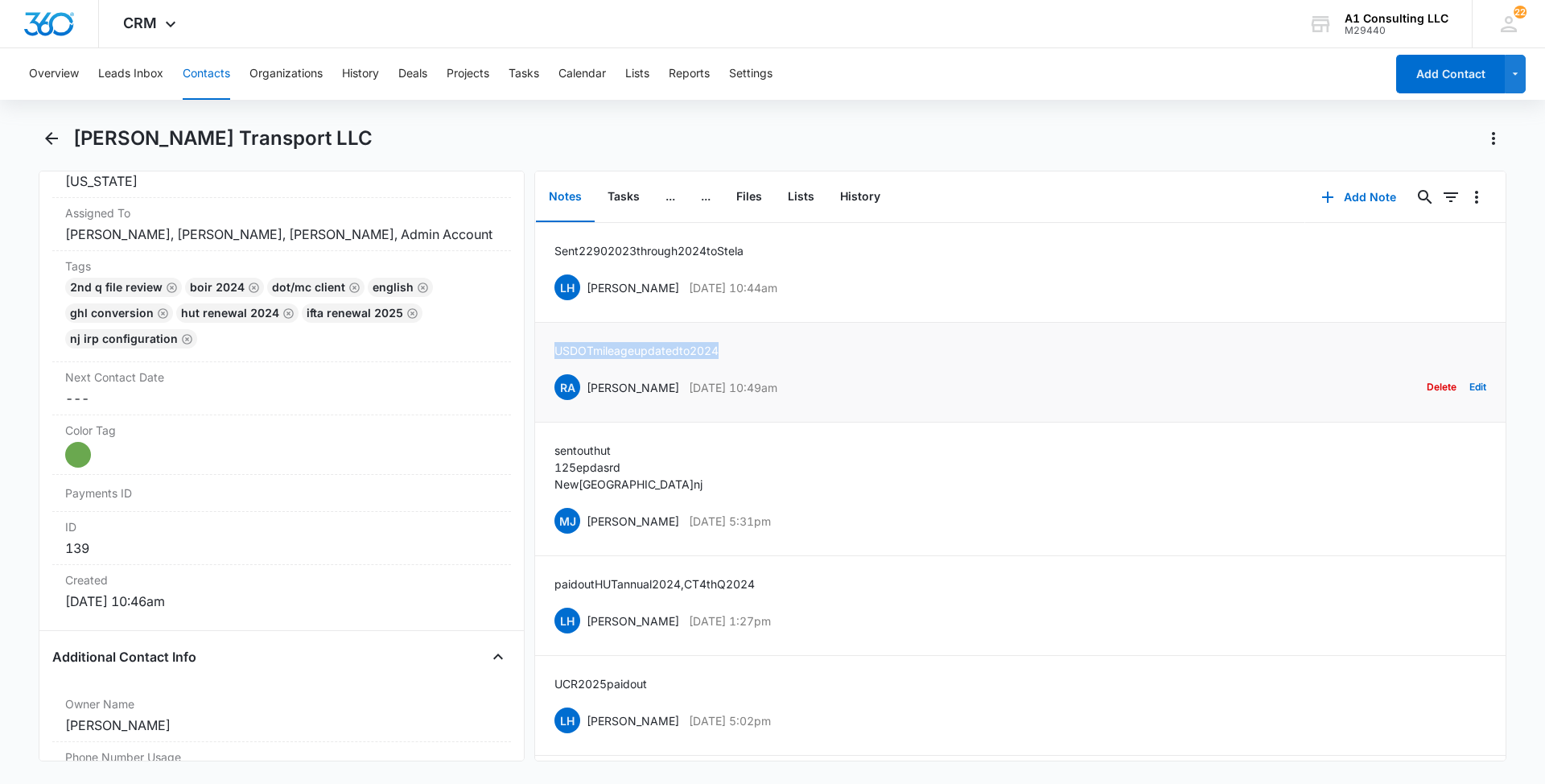
drag, startPoint x: 734, startPoint y: 346, endPoint x: 547, endPoint y: 346, distance: 187.0
click at [547, 346] on li "USDOT mileage updated to 2024 RA [PERSON_NAME] [DATE] 10:49am Delete Edit" at bounding box center [1020, 373] width 971 height 99
drag, startPoint x: 804, startPoint y: 282, endPoint x: 585, endPoint y: 299, distance: 219.7
click at [585, 299] on div "LH [PERSON_NAME] [DATE] 10:44am Delete Edit" at bounding box center [1020, 288] width 932 height 31
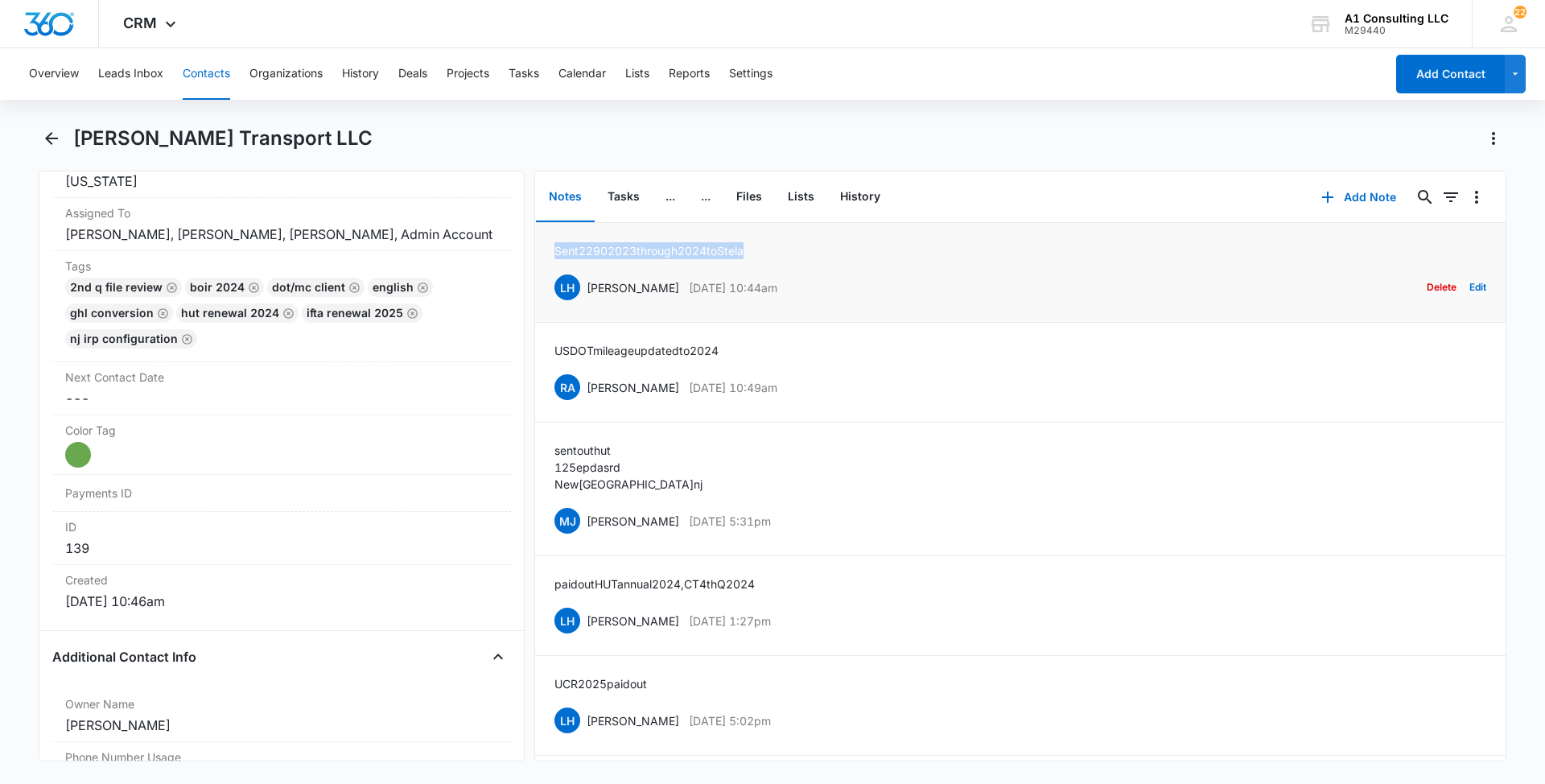
drag, startPoint x: 656, startPoint y: 249, endPoint x: 553, endPoint y: 251, distance: 103.0
click at [553, 251] on li "Sent 2290 [DATE] through [DATE] to Stela LH [PERSON_NAME] [DATE] 10:44am Delete…" at bounding box center [1020, 272] width 971 height 99
click at [195, 74] on button "Contacts" at bounding box center [206, 73] width 47 height 52
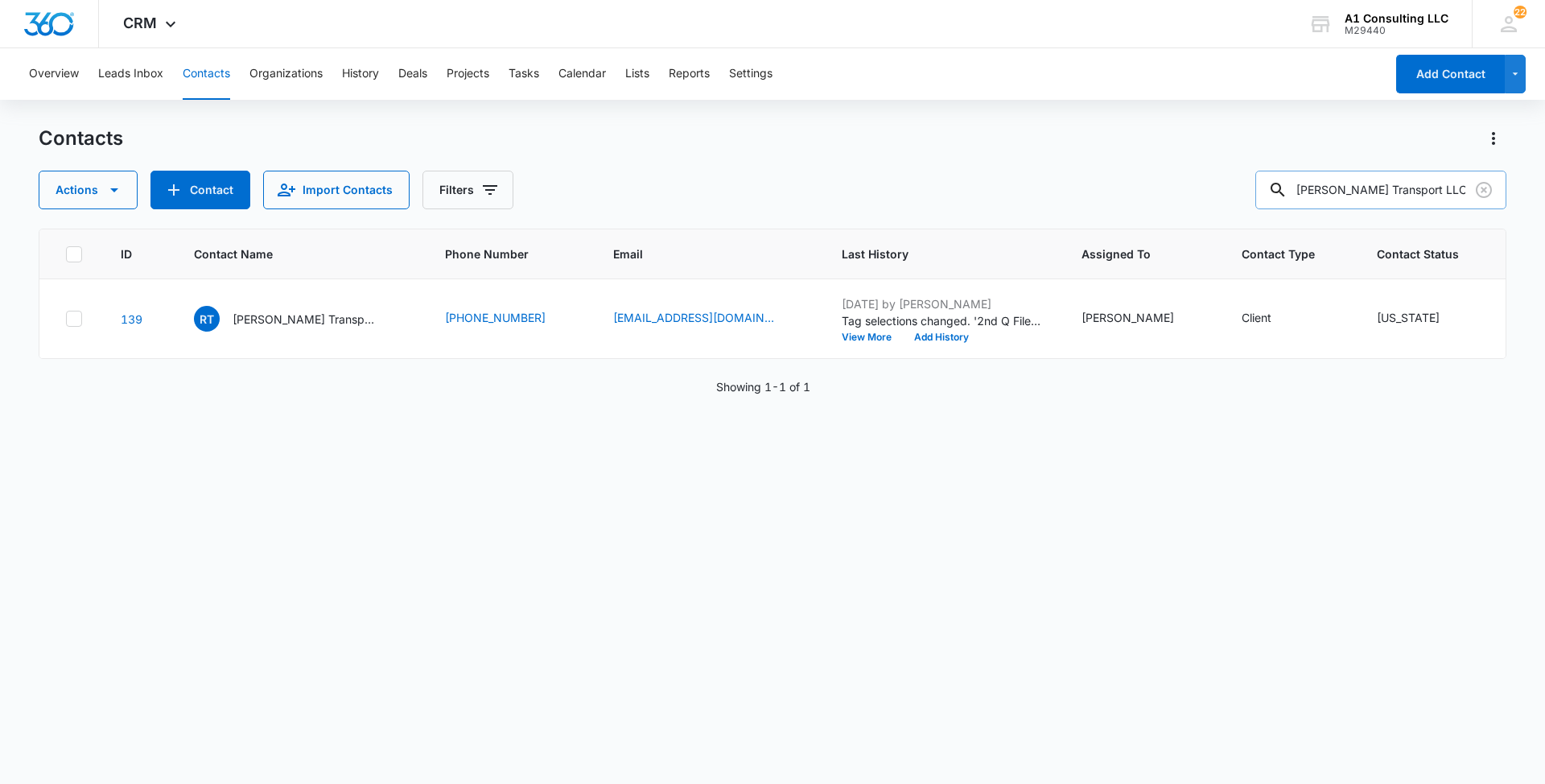
click at [1497, 186] on input "[PERSON_NAME] Transport LLC" at bounding box center [1381, 190] width 251 height 39
drag, startPoint x: 1483, startPoint y: 188, endPoint x: 1427, endPoint y: 196, distance: 56.6
click at [1482, 188] on icon "Clear" at bounding box center [1483, 189] width 19 height 19
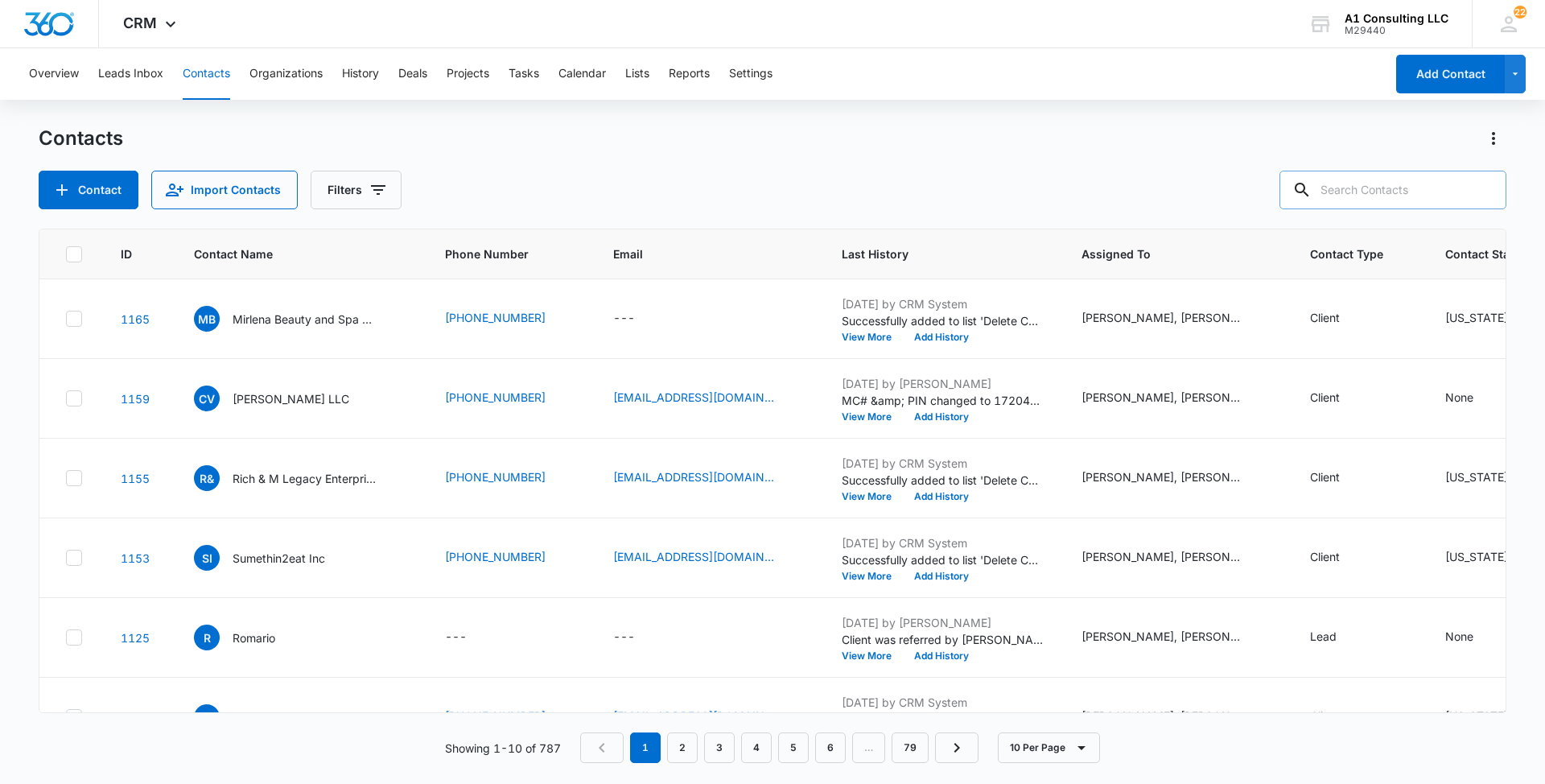
click at [1420, 190] on input "text" at bounding box center [1393, 190] width 227 height 39
type input "outlaw"
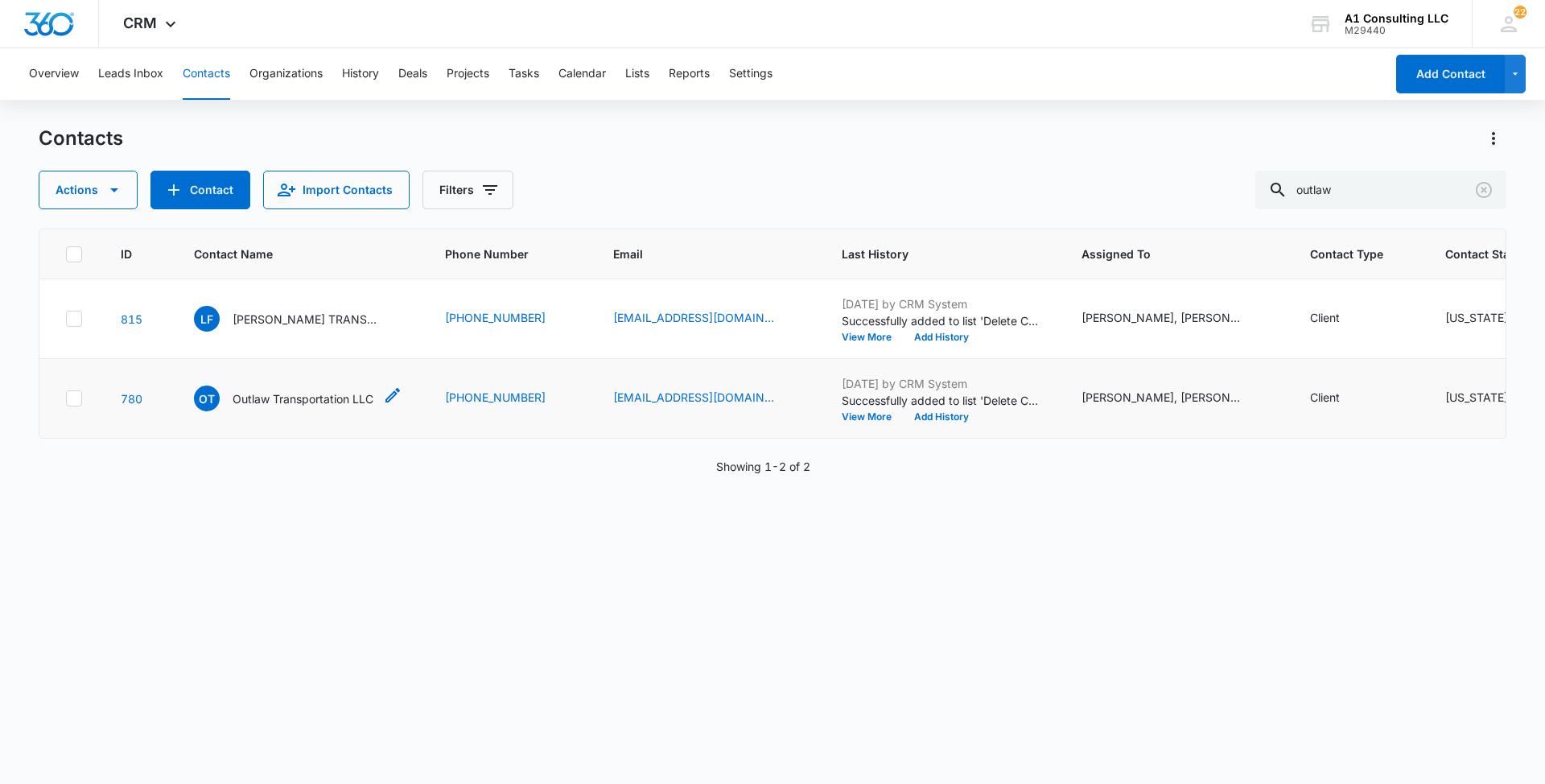
click at [295, 407] on p "Outlaw Transportation LLC" at bounding box center [303, 399] width 141 height 17
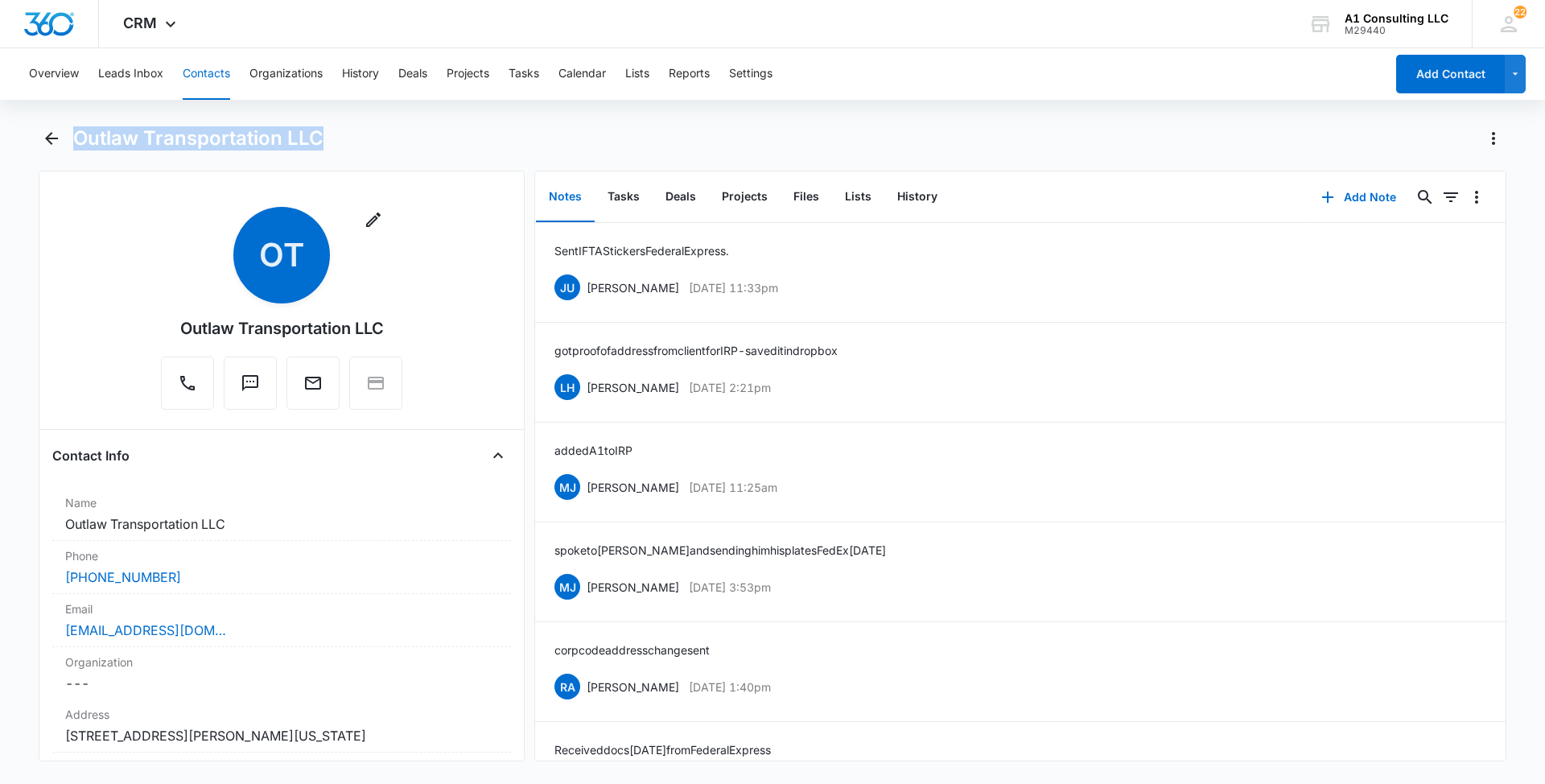
drag, startPoint x: 332, startPoint y: 134, endPoint x: 71, endPoint y: 141, distance: 261.1
click at [71, 141] on div "Outlaw Transportation LLC" at bounding box center [772, 148] width 1468 height 45
